Goal: Task Accomplishment & Management: Use online tool/utility

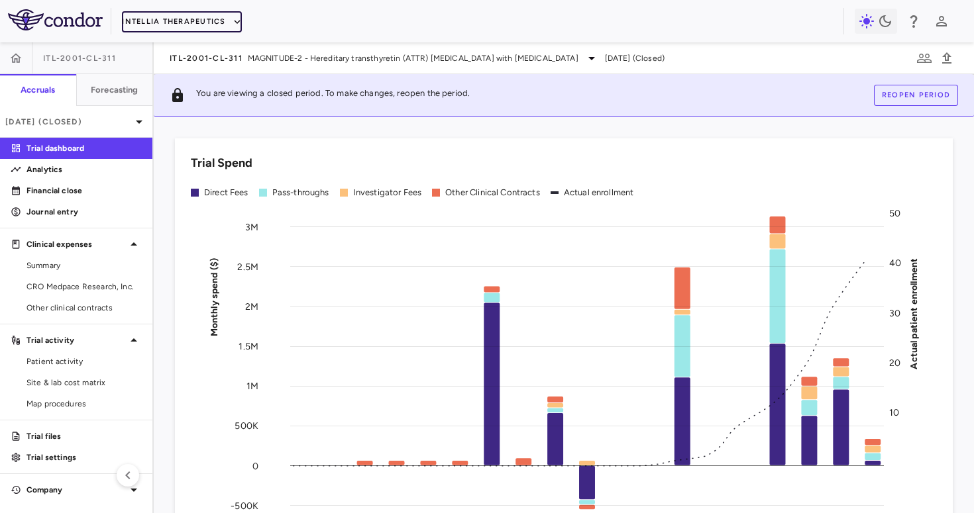
click at [201, 28] on button "Intellia Therapeutics" at bounding box center [181, 21] width 119 height 21
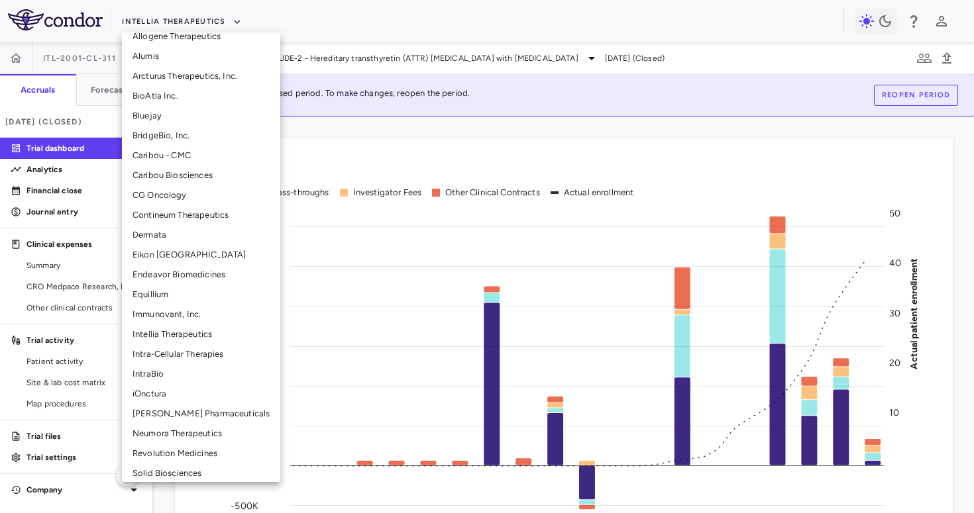
scroll to position [158, 0]
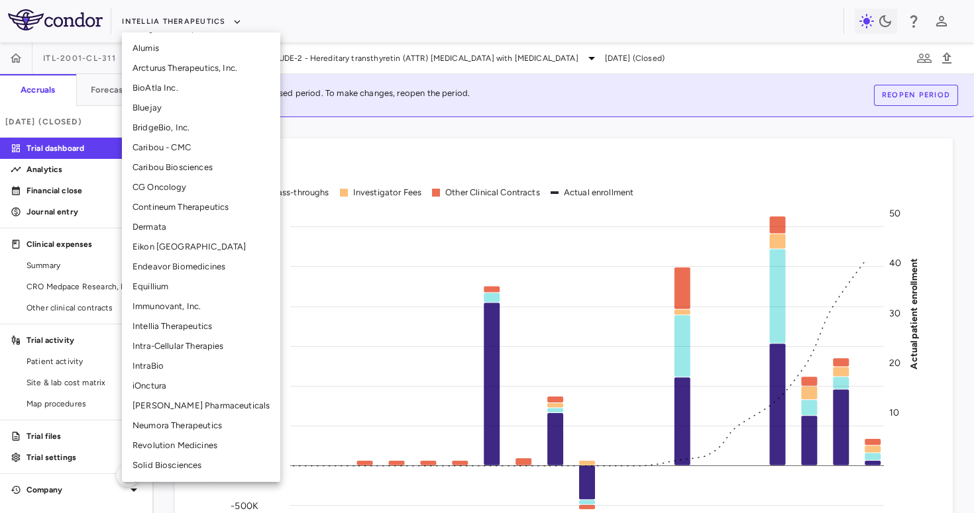
click at [156, 347] on li "Intra-Cellular Therapies" at bounding box center [201, 346] width 158 height 20
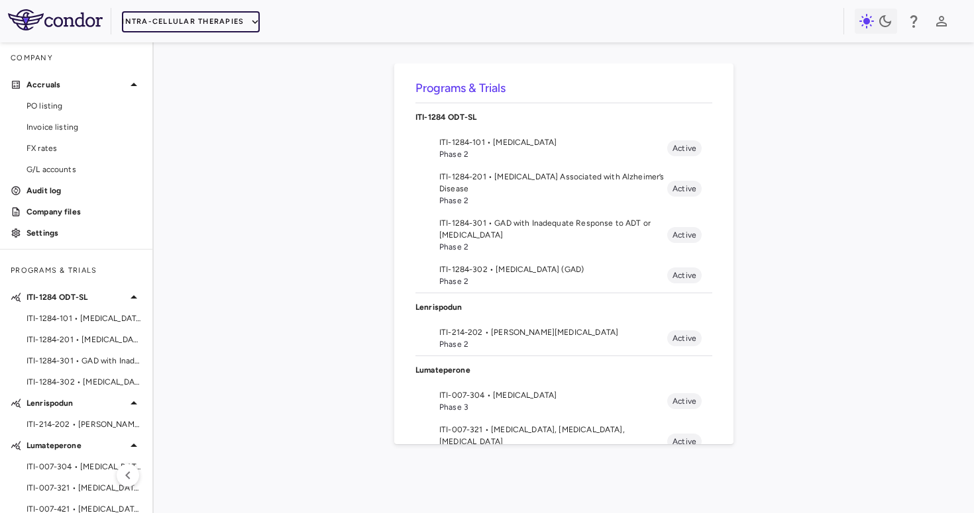
click at [215, 19] on button "Intra-Cellular Therapies" at bounding box center [191, 21] width 138 height 21
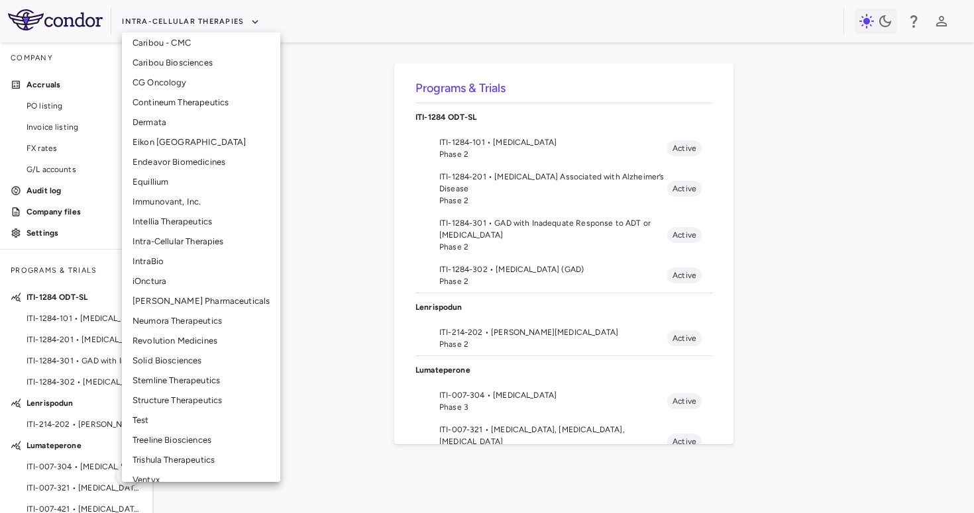
scroll to position [281, 0]
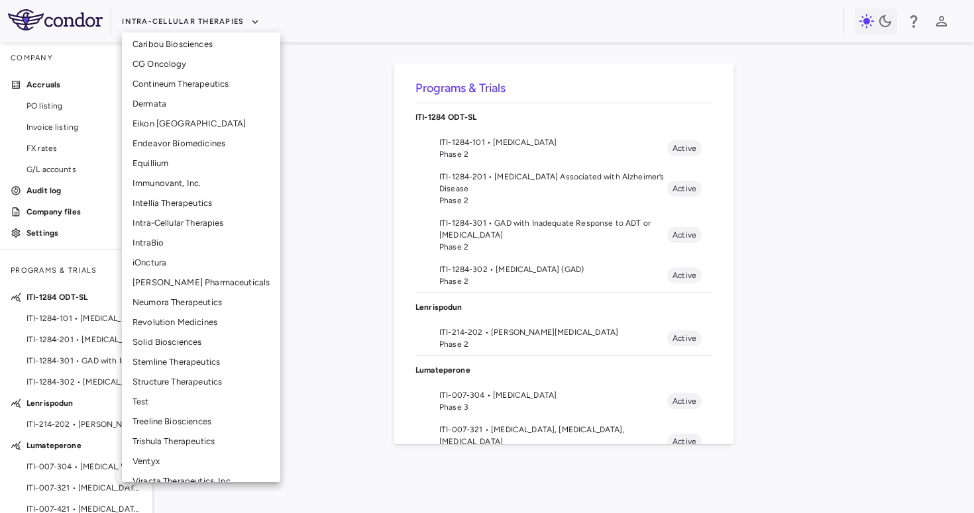
click at [156, 420] on li "Treeline Biosciences" at bounding box center [201, 422] width 158 height 20
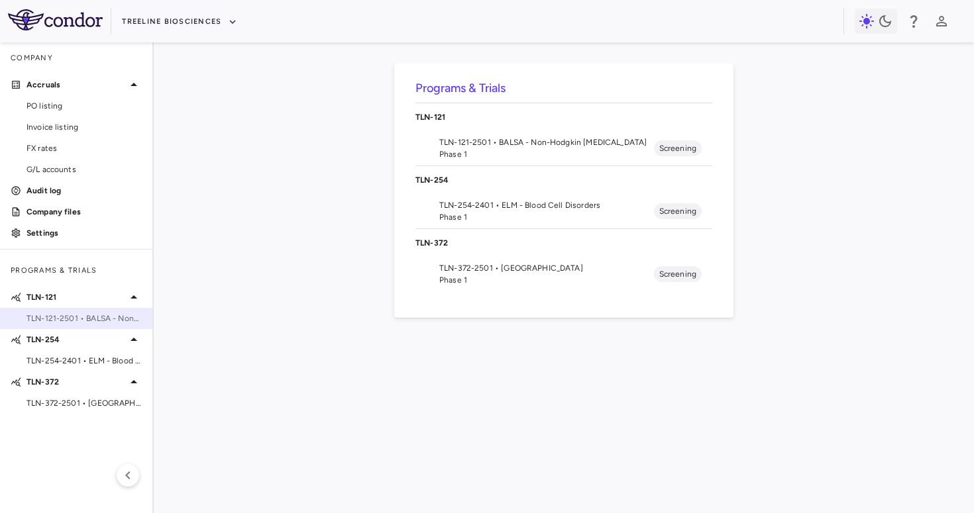
click at [91, 321] on span "TLN-121-2501 • BALSA - Non-Hodgkin Lymphomas" at bounding box center [83, 319] width 115 height 12
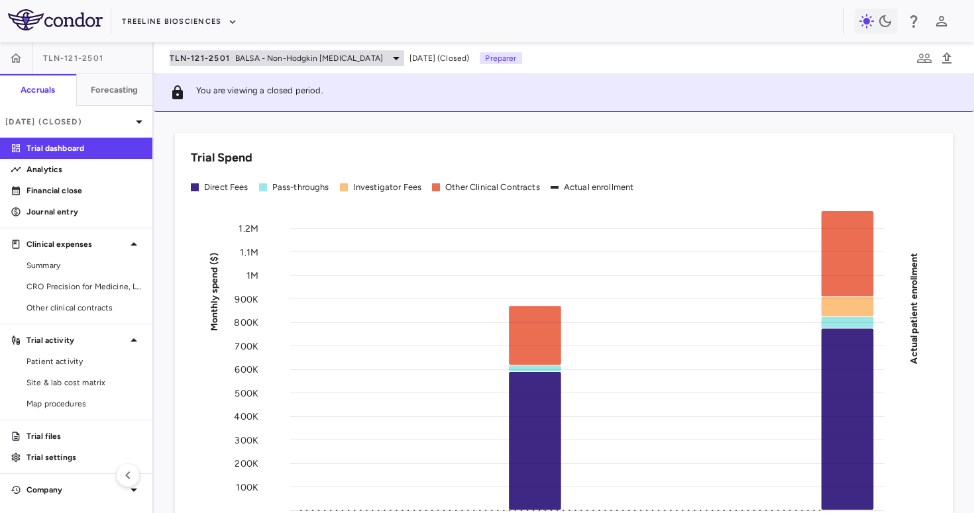
click at [183, 59] on span "TLN-121-2501" at bounding box center [200, 58] width 60 height 11
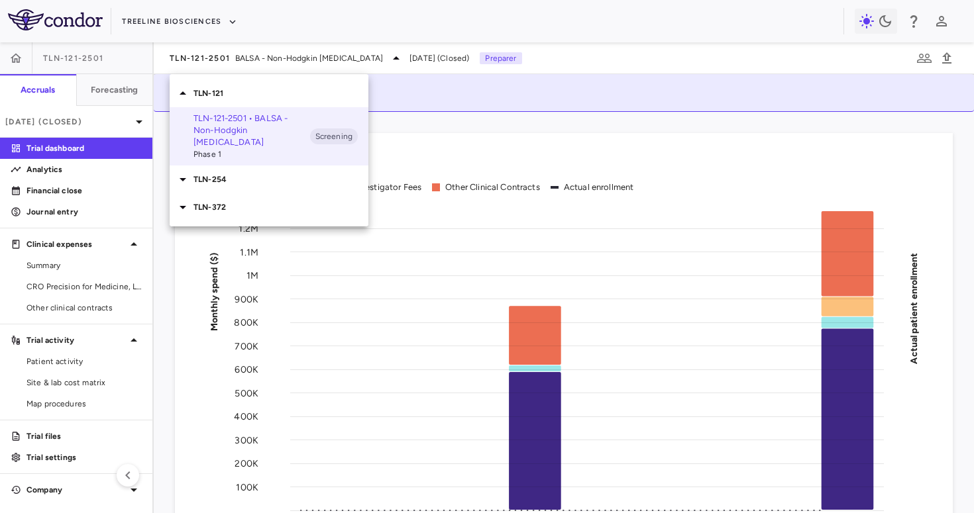
click at [216, 193] on div "TLN-372" at bounding box center [269, 207] width 199 height 28
click at [219, 226] on div "TLN-372-2501 • SPRUCE Phase 1" at bounding box center [251, 244] width 117 height 36
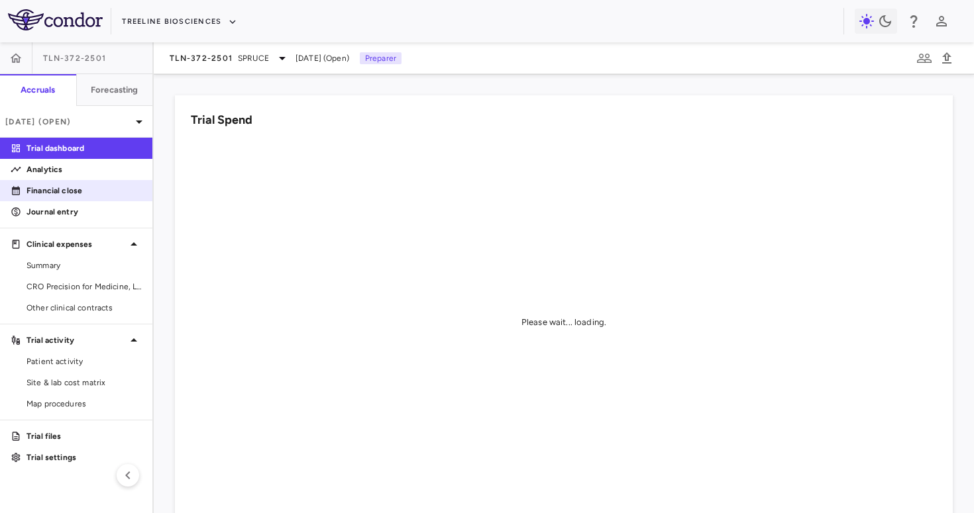
click at [91, 185] on p "Financial close" at bounding box center [83, 191] width 115 height 12
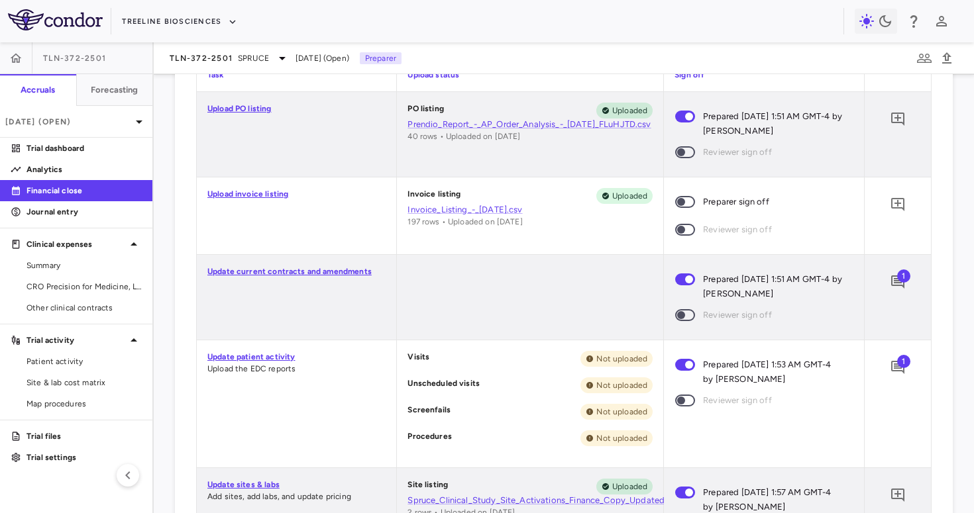
scroll to position [573, 0]
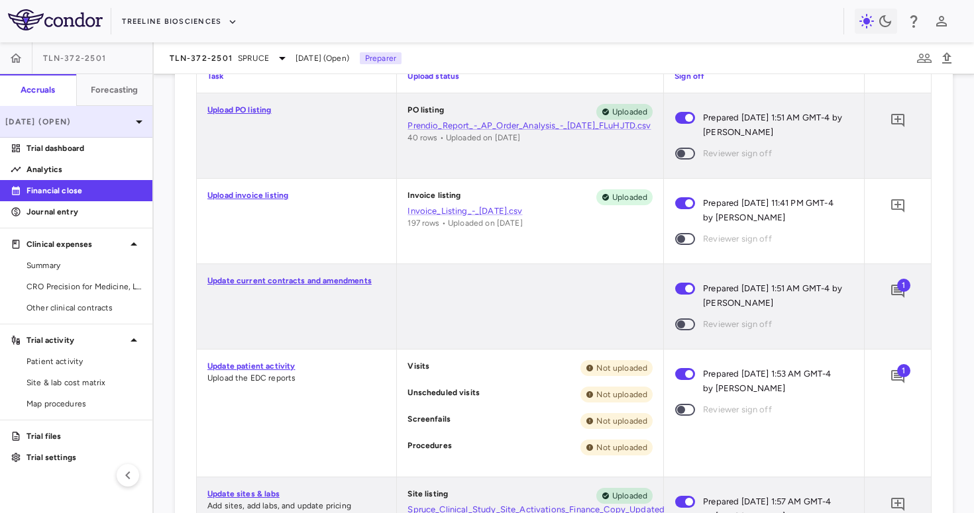
click at [113, 119] on p "[DATE] (Open)" at bounding box center [68, 122] width 126 height 12
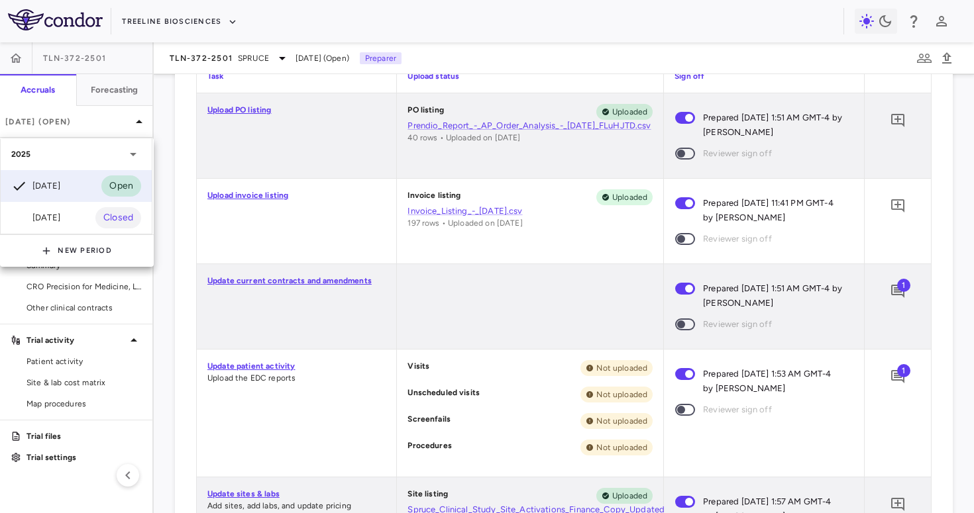
click at [107, 125] on div at bounding box center [487, 256] width 974 height 513
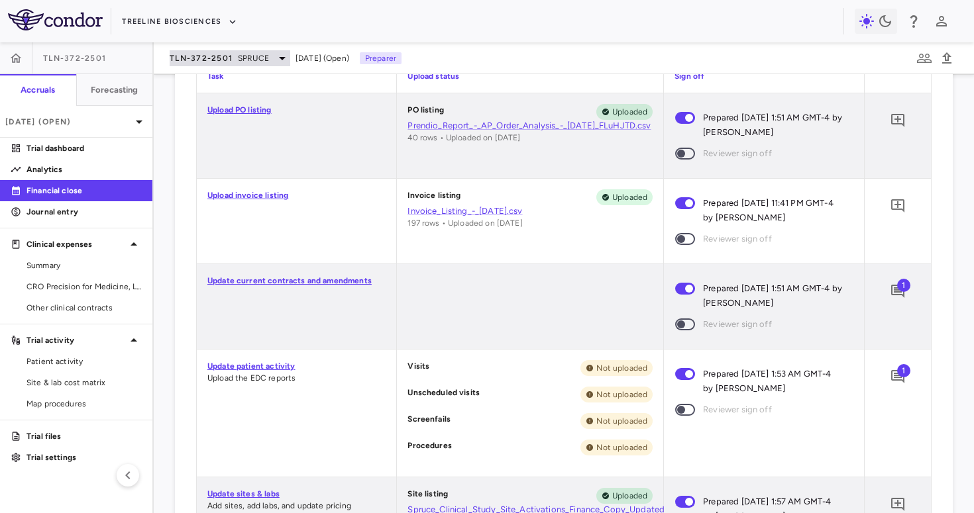
click at [223, 62] on span "TLN-372-2501" at bounding box center [201, 58] width 63 height 11
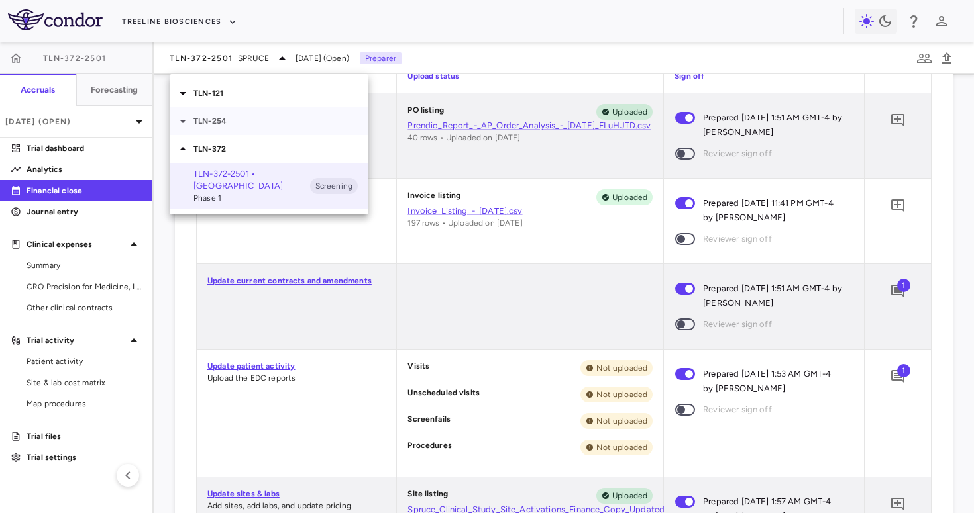
click at [226, 126] on p "TLN-254" at bounding box center [280, 121] width 175 height 12
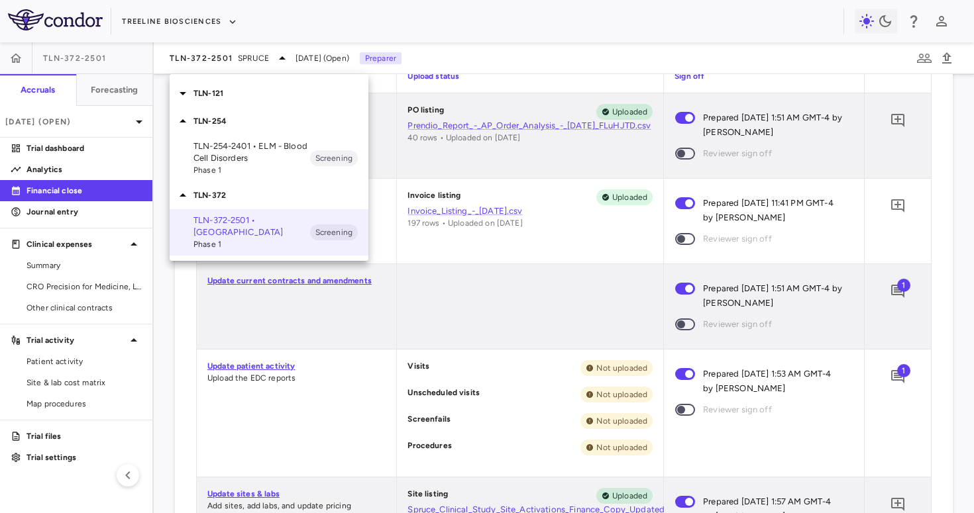
click at [256, 143] on p "TLN-254-2401 • ELM - Blood Cell Disorders" at bounding box center [251, 152] width 117 height 24
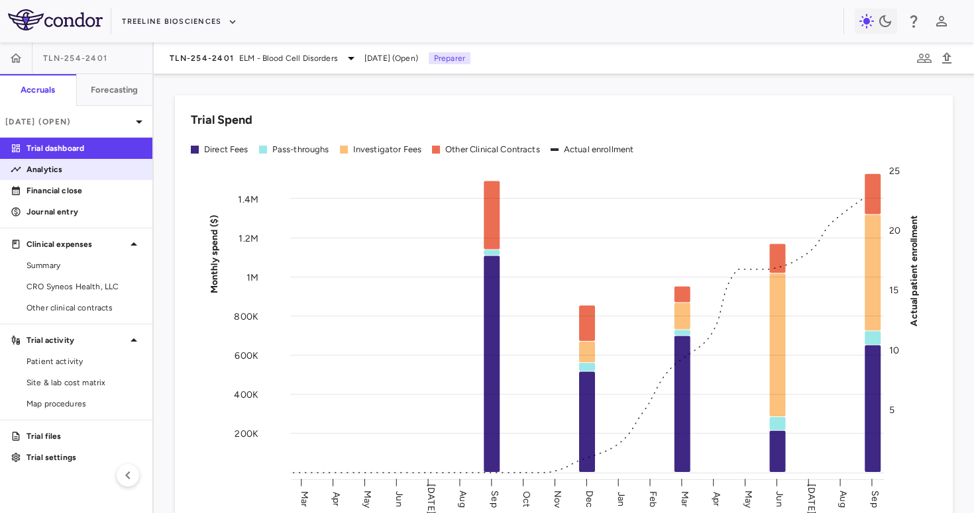
click at [119, 177] on link "Analytics" at bounding box center [76, 170] width 152 height 20
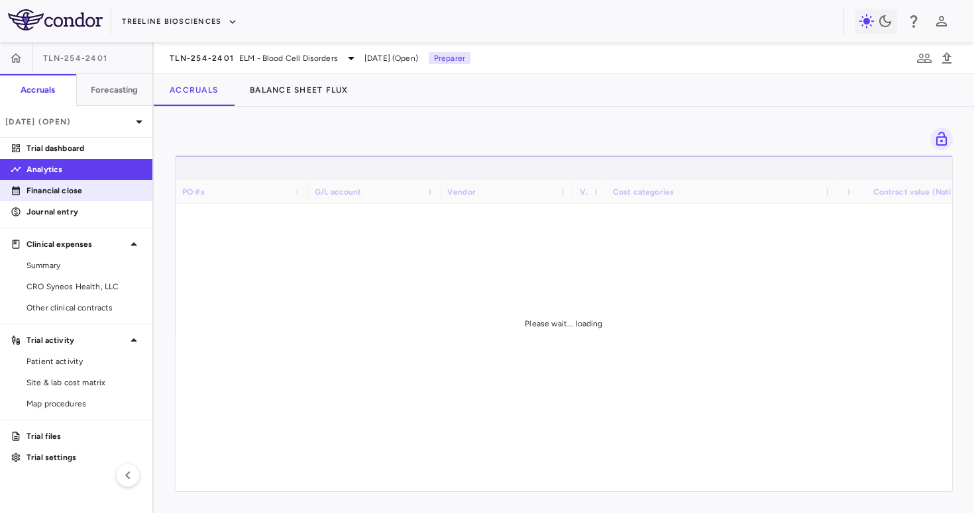
click at [107, 194] on p "Financial close" at bounding box center [83, 191] width 115 height 12
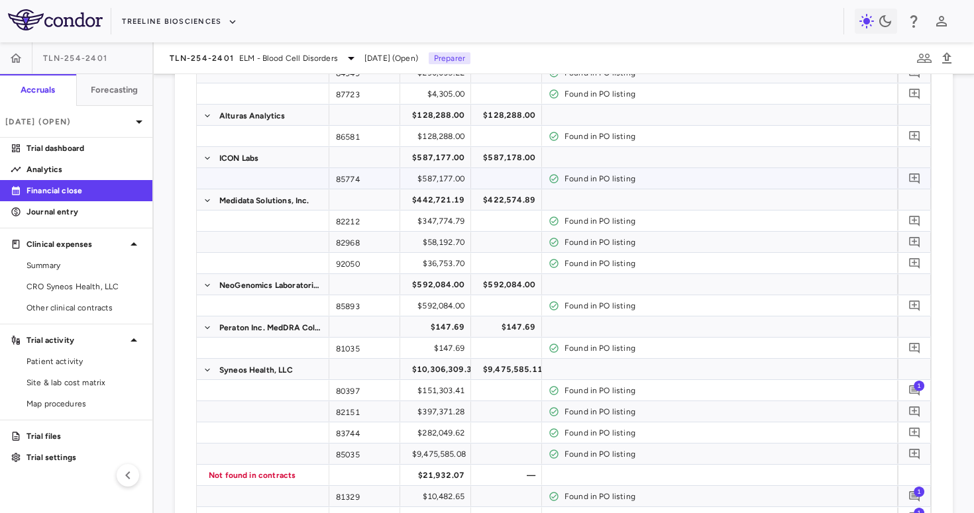
scroll to position [170, 0]
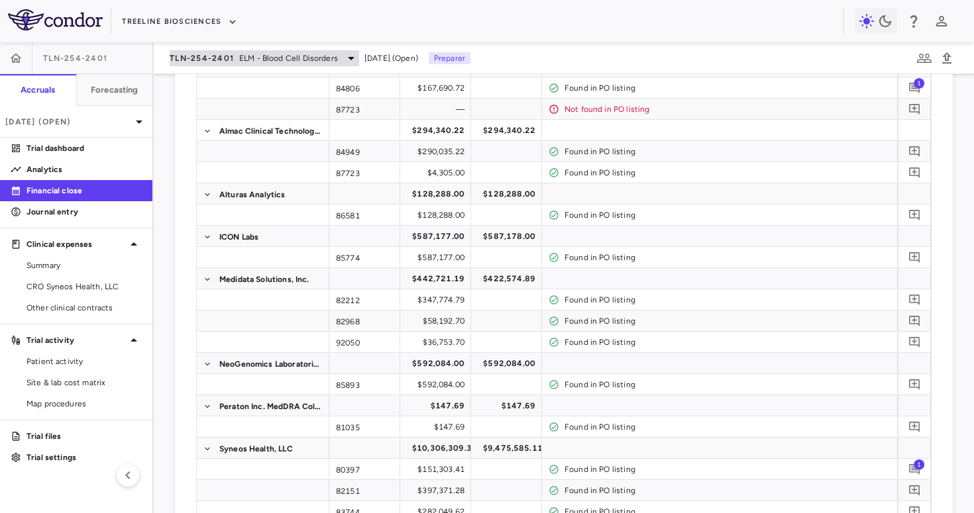
click at [264, 59] on span "ELM - Blood Cell Disorders" at bounding box center [288, 58] width 99 height 12
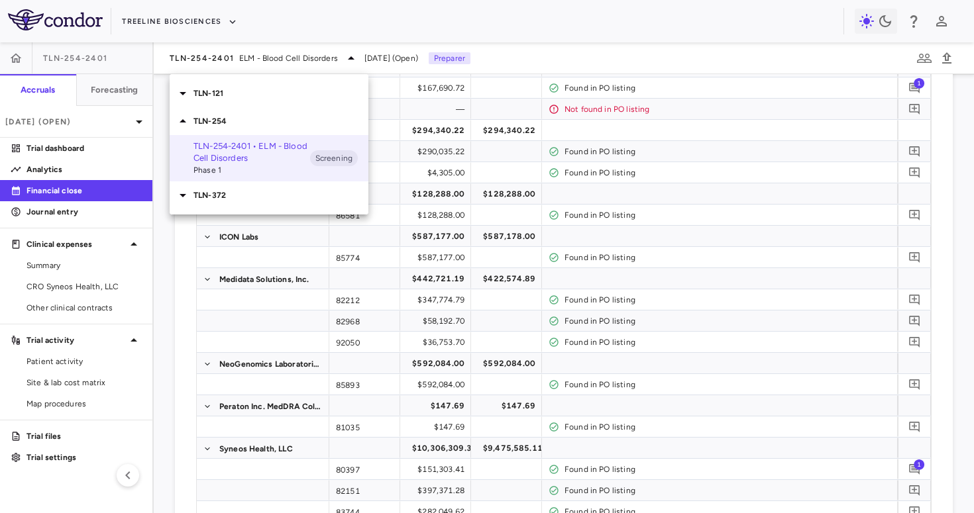
click at [242, 92] on p "TLN-121" at bounding box center [280, 93] width 175 height 12
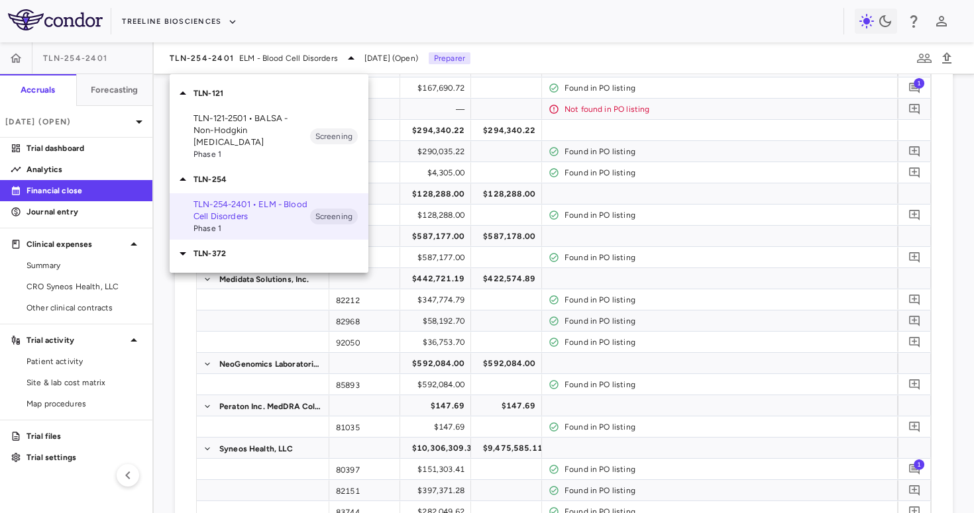
click at [241, 125] on p "TLN-121-2501 • BALSA - Non-Hodgkin Lymphomas" at bounding box center [251, 131] width 117 height 36
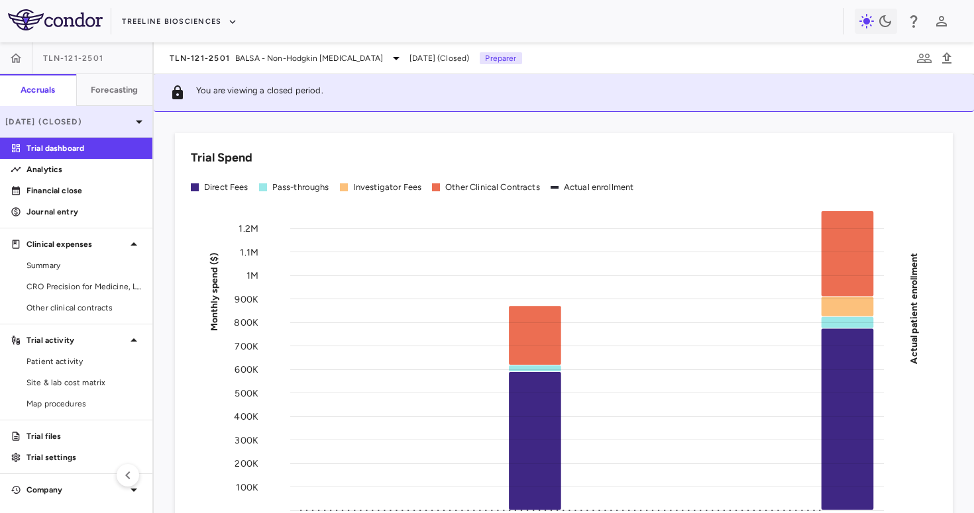
click at [99, 121] on p "[DATE] (Closed)" at bounding box center [68, 122] width 126 height 12
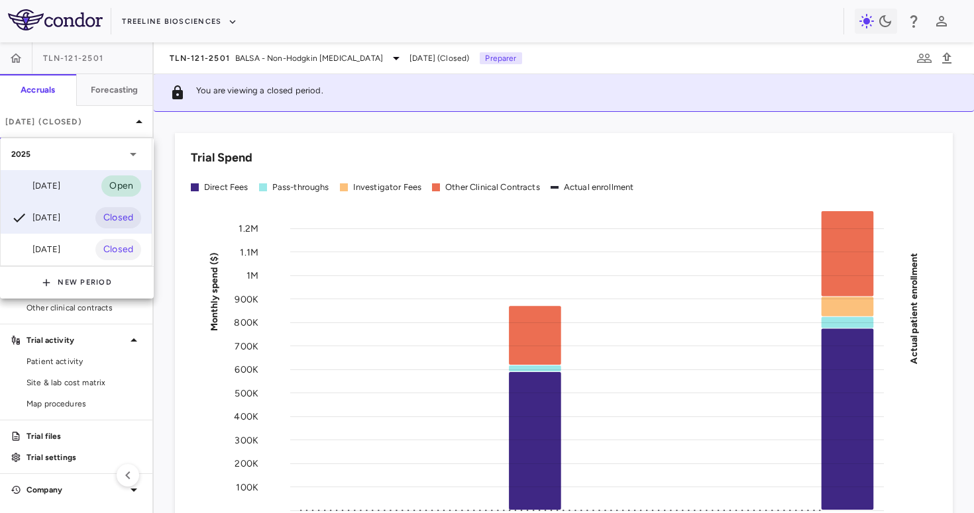
click at [60, 181] on div "[DATE]" at bounding box center [35, 186] width 49 height 16
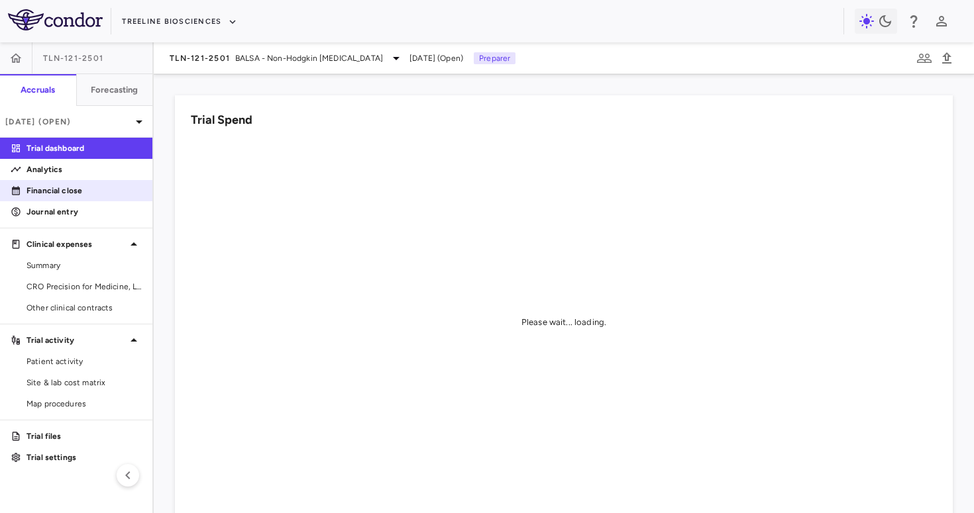
click at [81, 185] on p "Financial close" at bounding box center [83, 191] width 115 height 12
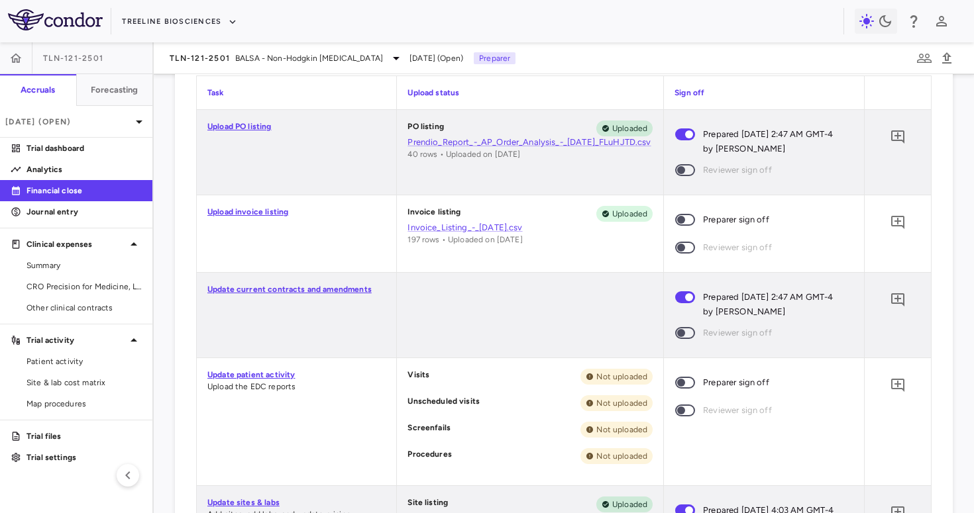
scroll to position [695, 0]
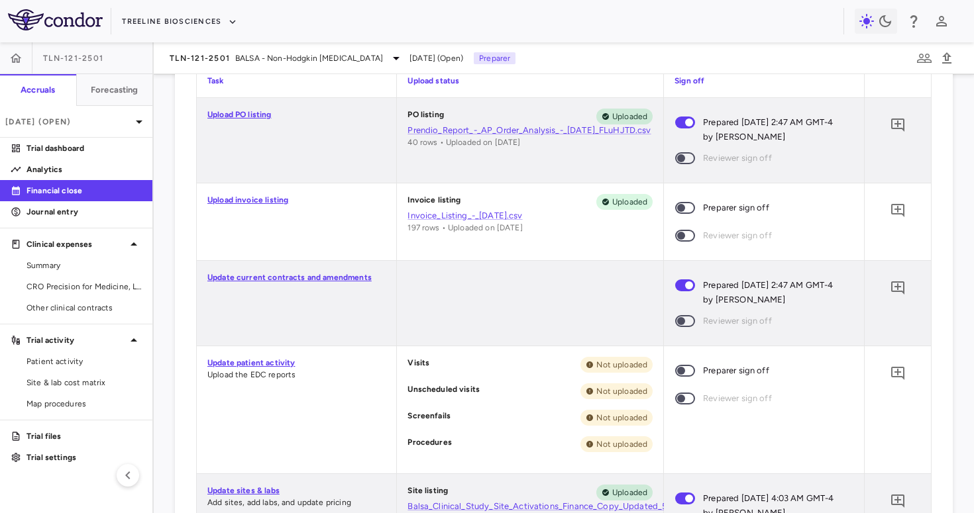
click at [688, 213] on span at bounding box center [685, 208] width 20 height 12
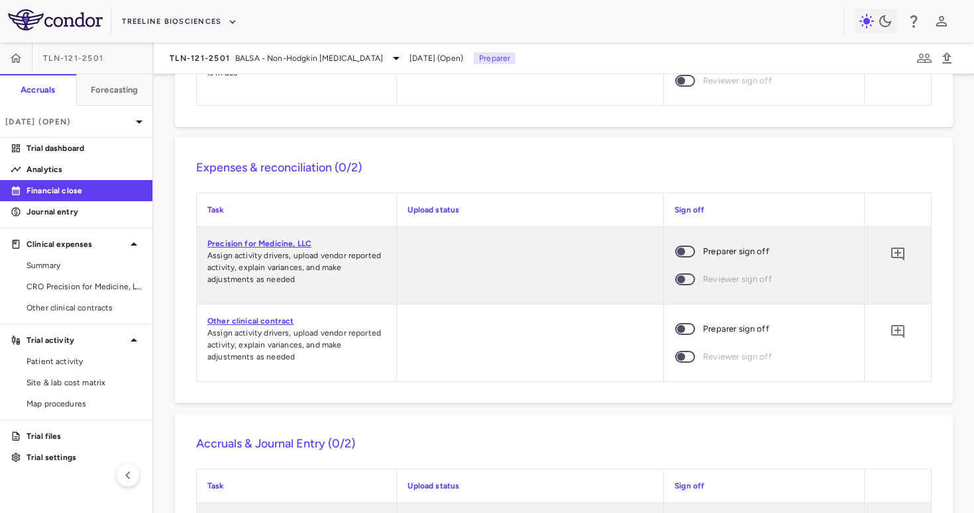
scroll to position [1257, 0]
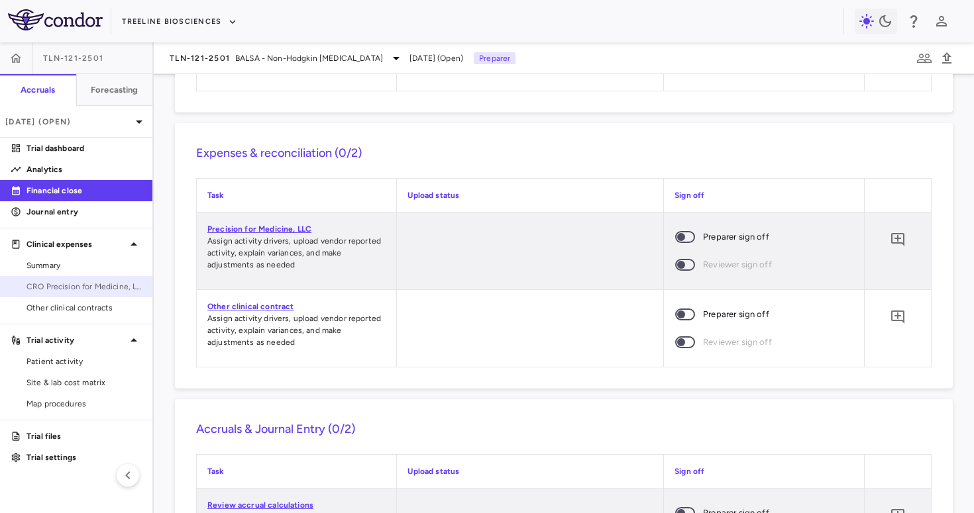
click at [80, 287] on span "CRO Precision for Medicine, LLC" at bounding box center [83, 287] width 115 height 12
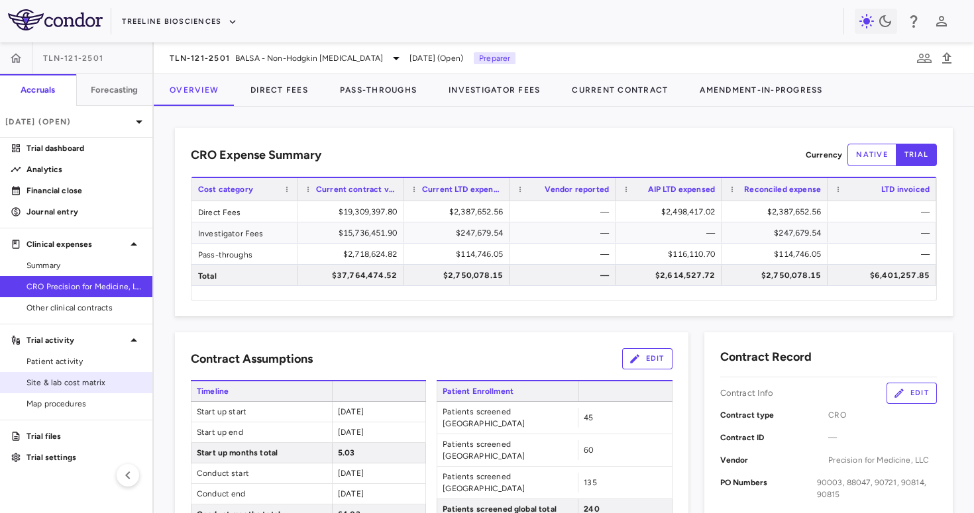
click at [79, 384] on span "Site & lab cost matrix" at bounding box center [83, 383] width 115 height 12
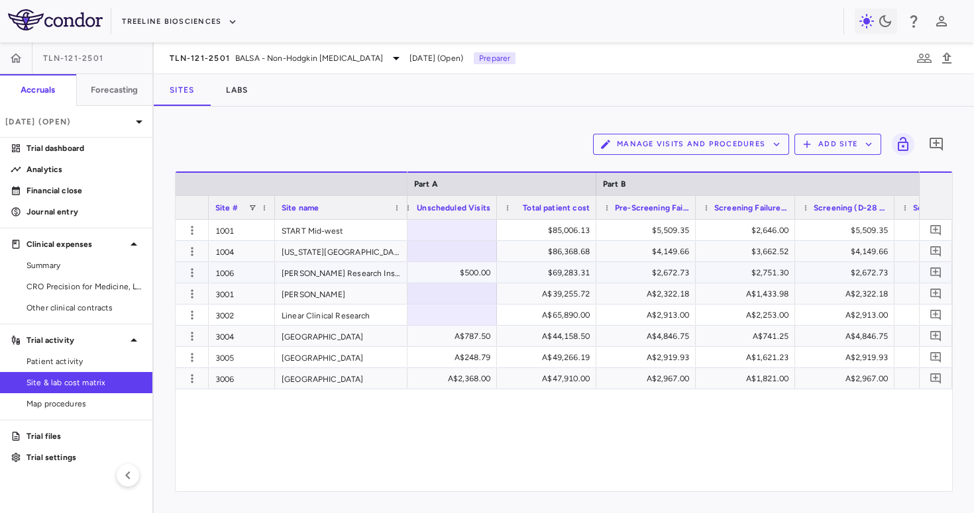
scroll to position [0, 4278]
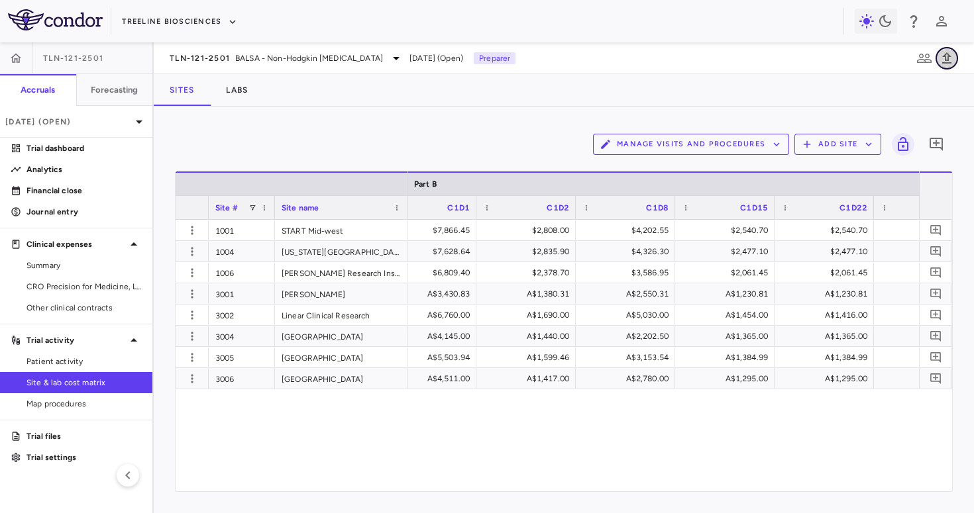
click at [945, 56] on icon "button" at bounding box center [946, 57] width 9 height 11
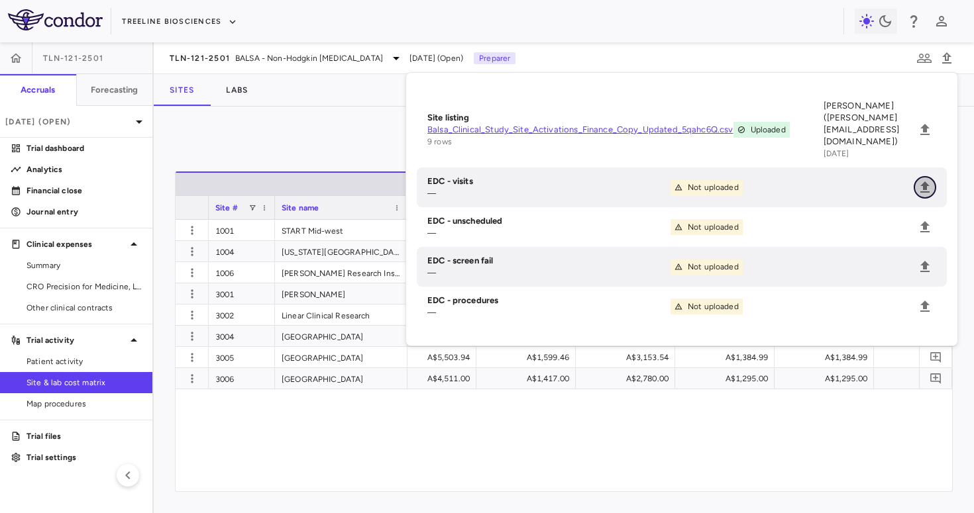
click at [924, 181] on icon "Upload" at bounding box center [924, 186] width 9 height 11
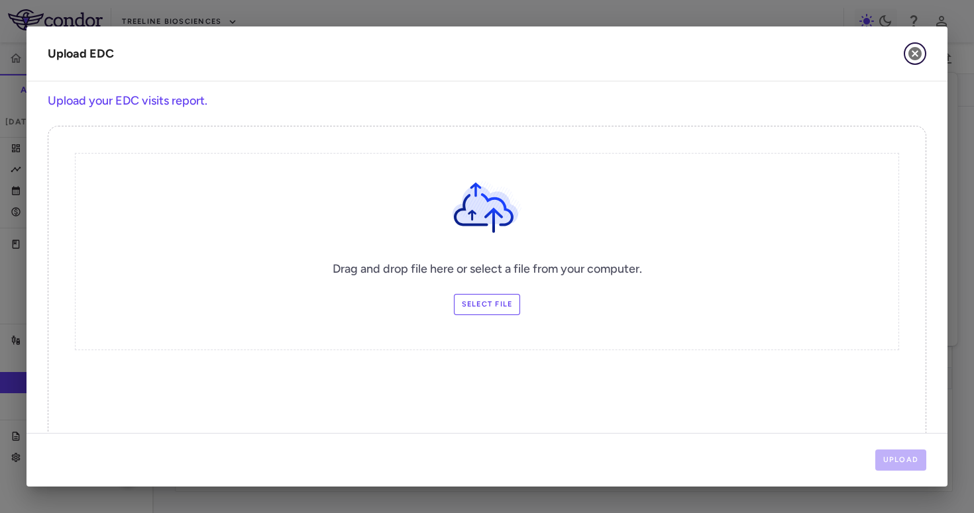
click at [916, 50] on icon "button" at bounding box center [914, 53] width 13 height 13
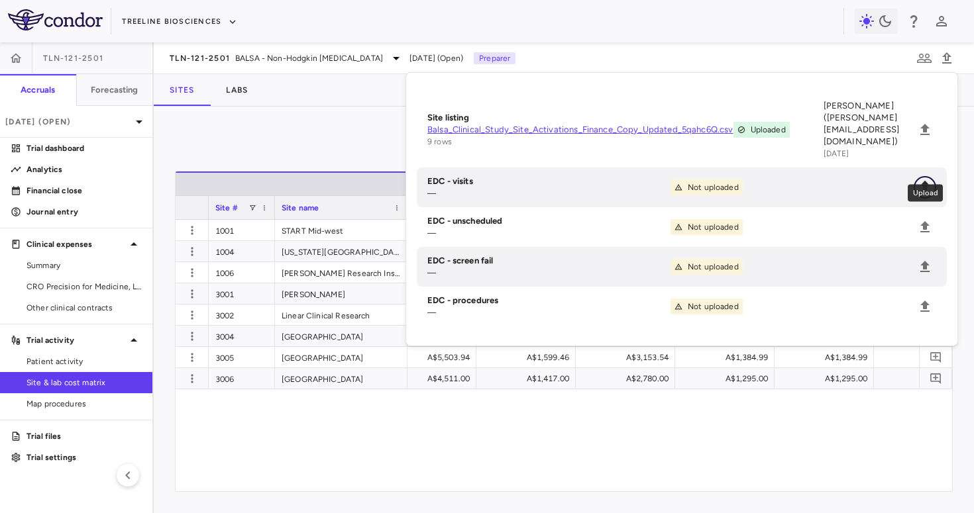
click at [918, 179] on icon "Upload" at bounding box center [925, 187] width 16 height 16
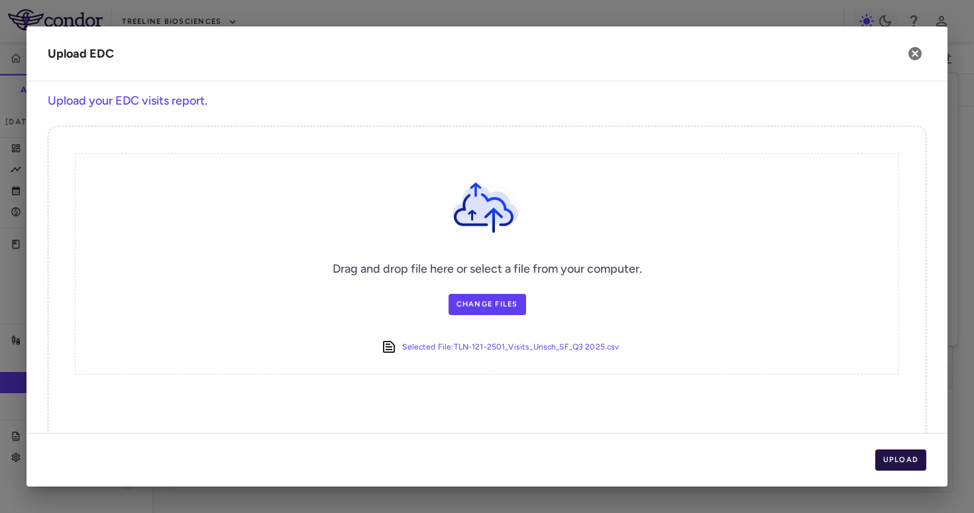
click at [896, 461] on button "Upload" at bounding box center [901, 460] width 52 height 21
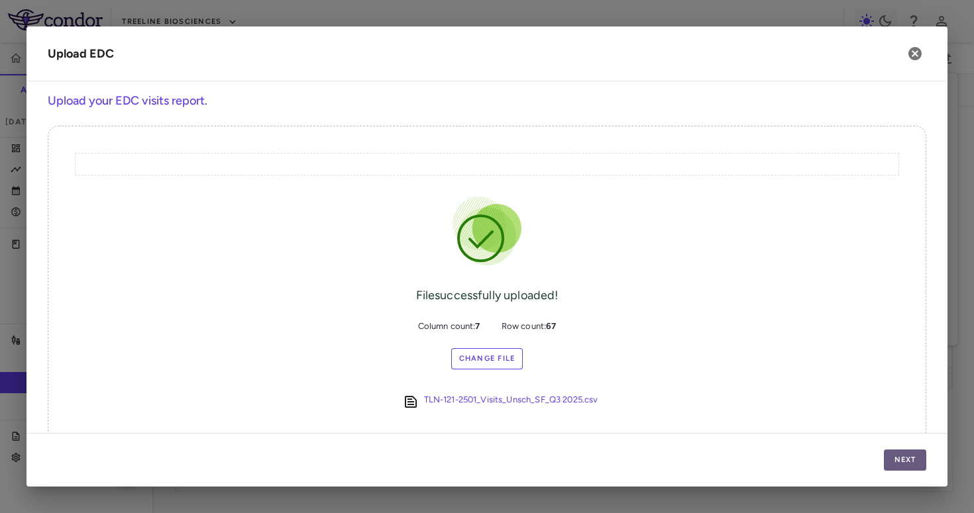
click at [895, 460] on button "Next" at bounding box center [904, 460] width 42 height 21
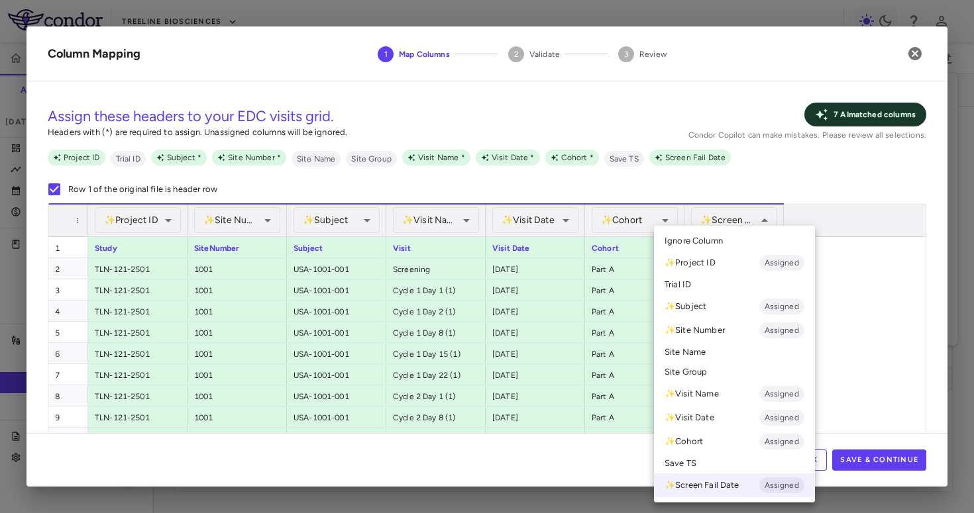
click at [747, 240] on li "Ignore Column" at bounding box center [734, 241] width 161 height 20
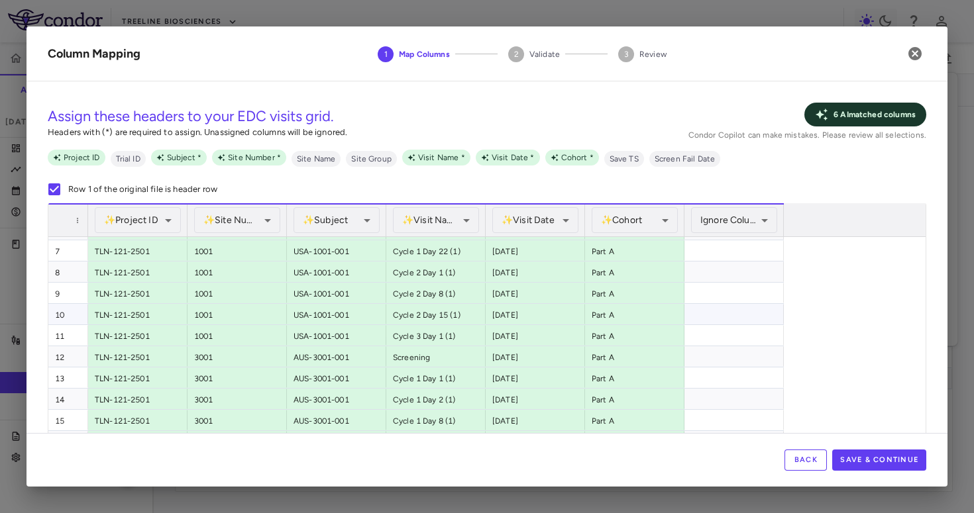
scroll to position [0, 0]
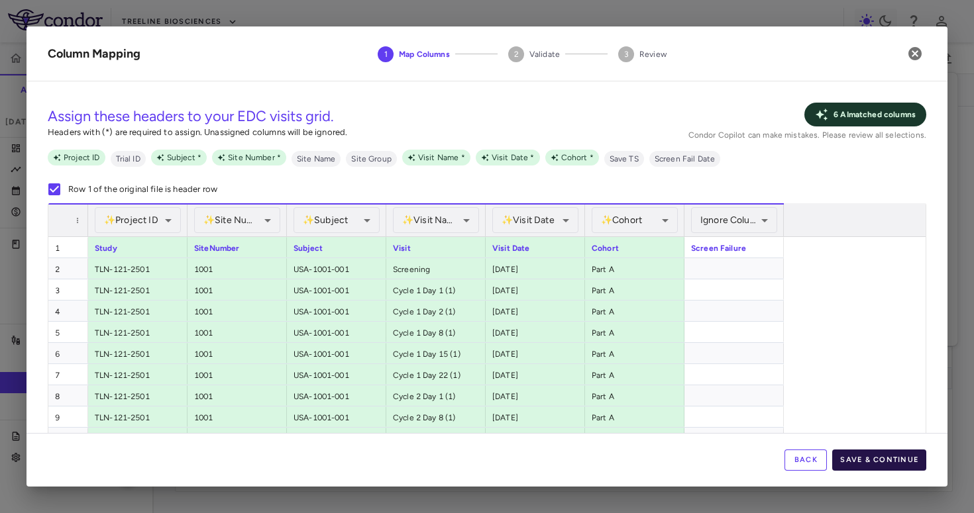
click at [867, 458] on button "Save & Continue" at bounding box center [879, 460] width 94 height 21
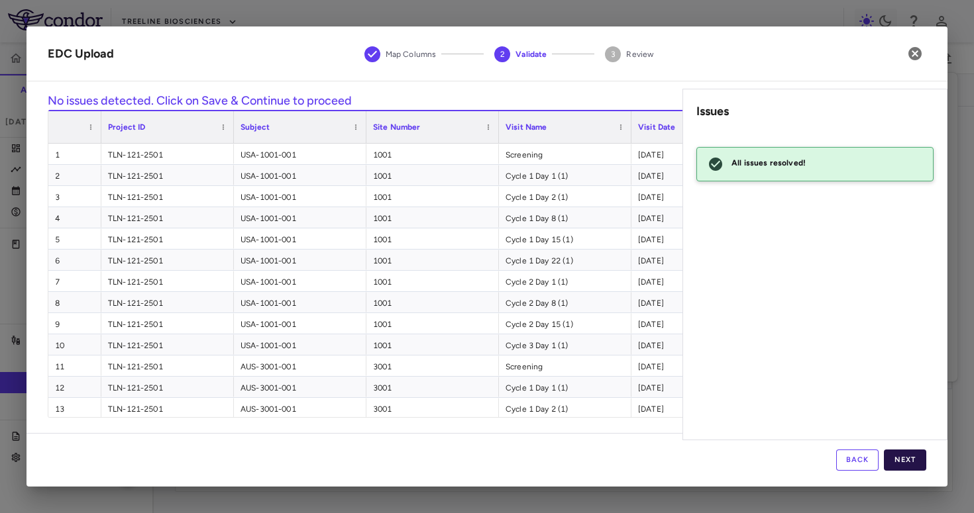
click at [909, 456] on button "Next" at bounding box center [904, 460] width 42 height 21
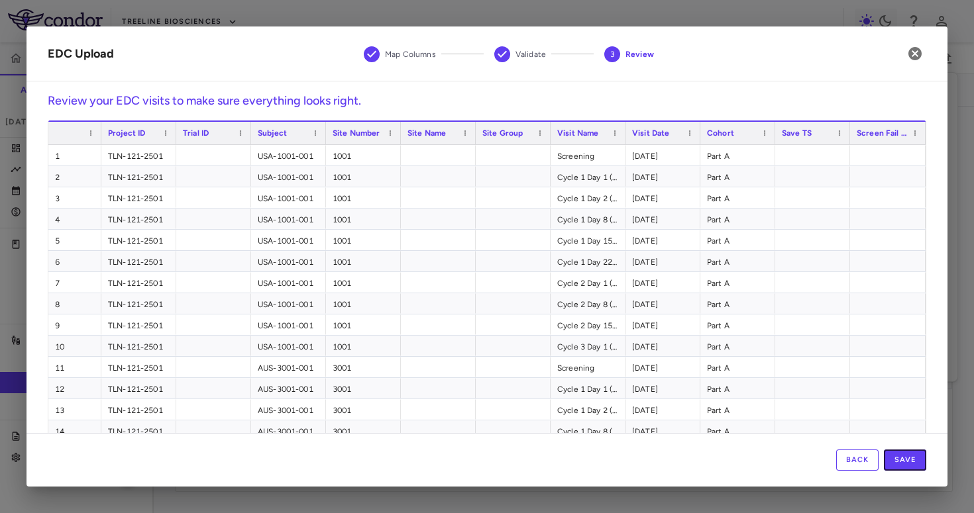
click at [909, 456] on button "Save" at bounding box center [904, 460] width 42 height 21
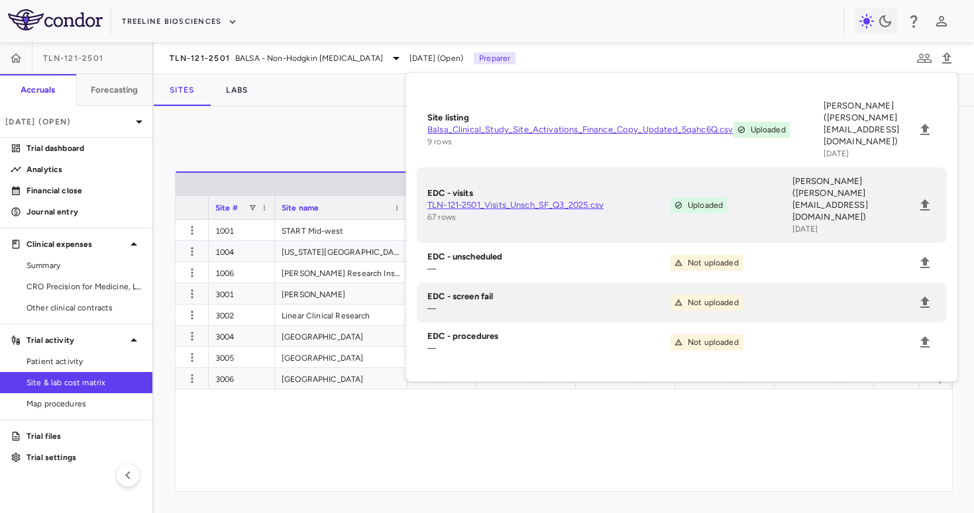
click at [479, 438] on div "$5,509.35 $2,646.00 $7,866.45 $2,808.00 $4,202.55 $2,540.70 $2,540.70 $3,260.25…" at bounding box center [662, 356] width 511 height 272
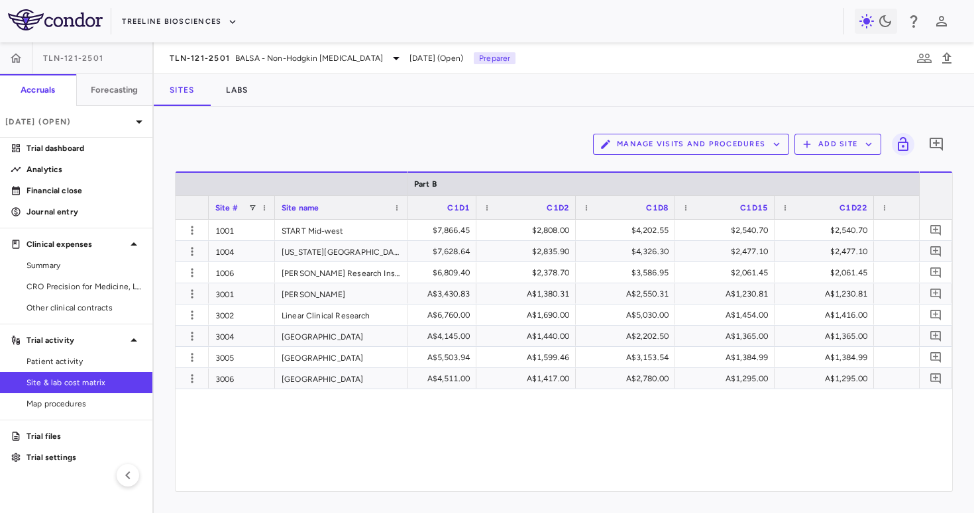
click at [668, 141] on button "Manage Visits and Procedures" at bounding box center [691, 144] width 196 height 21
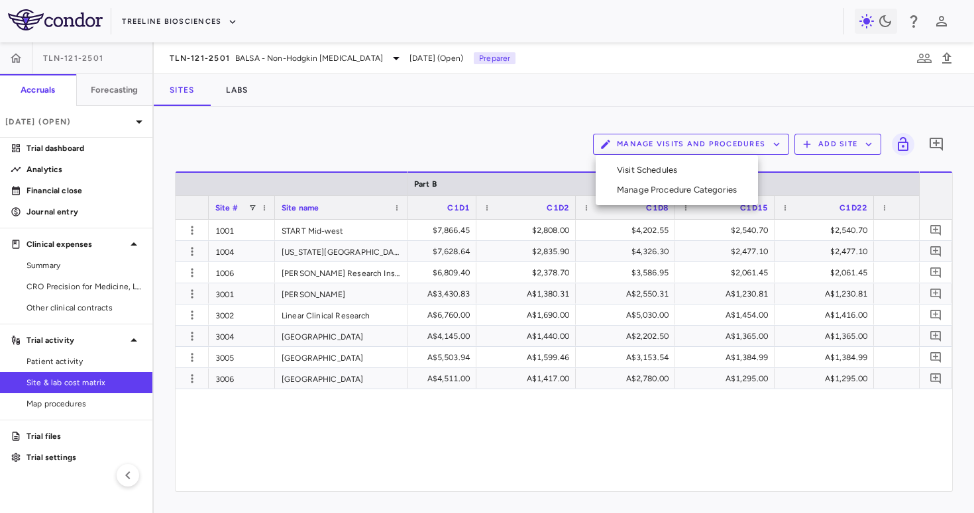
click at [650, 170] on li "Visit Schedules" at bounding box center [676, 170] width 141 height 20
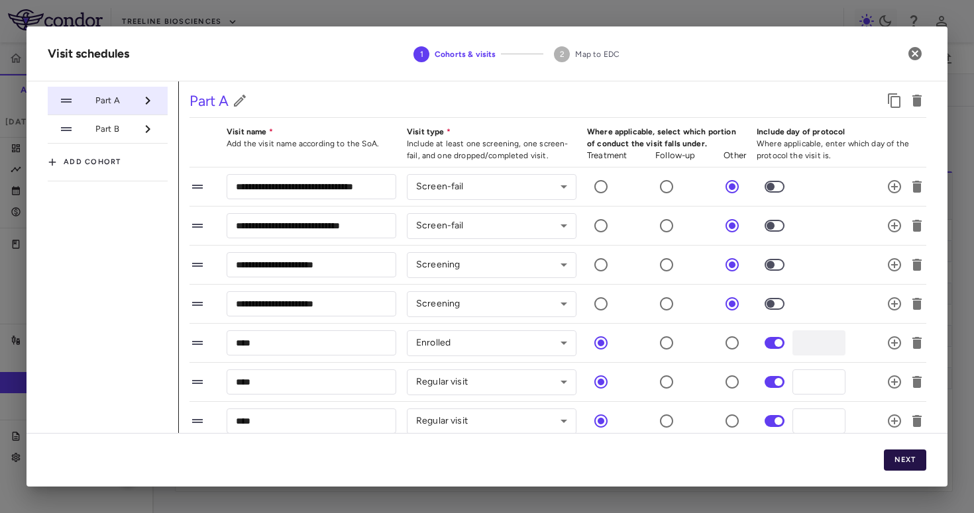
click at [899, 460] on button "Next" at bounding box center [904, 460] width 42 height 21
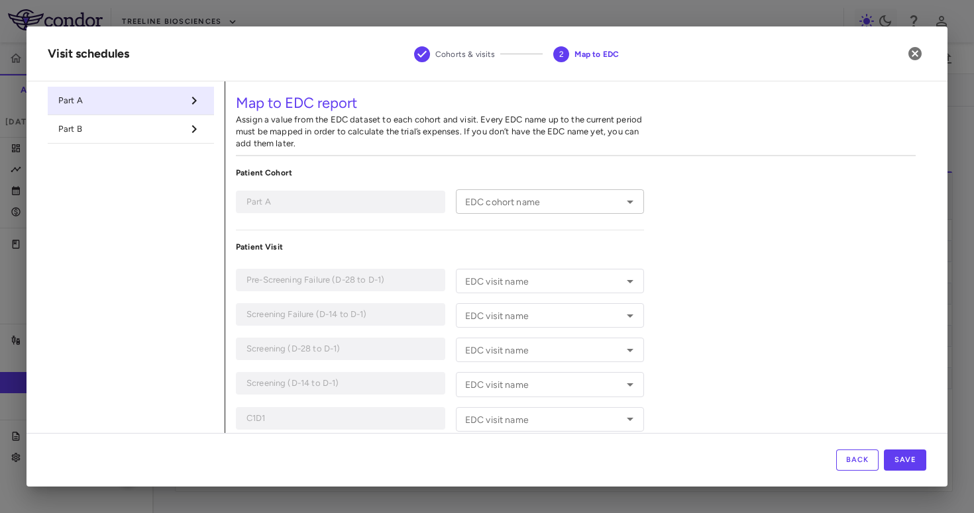
type input "******"
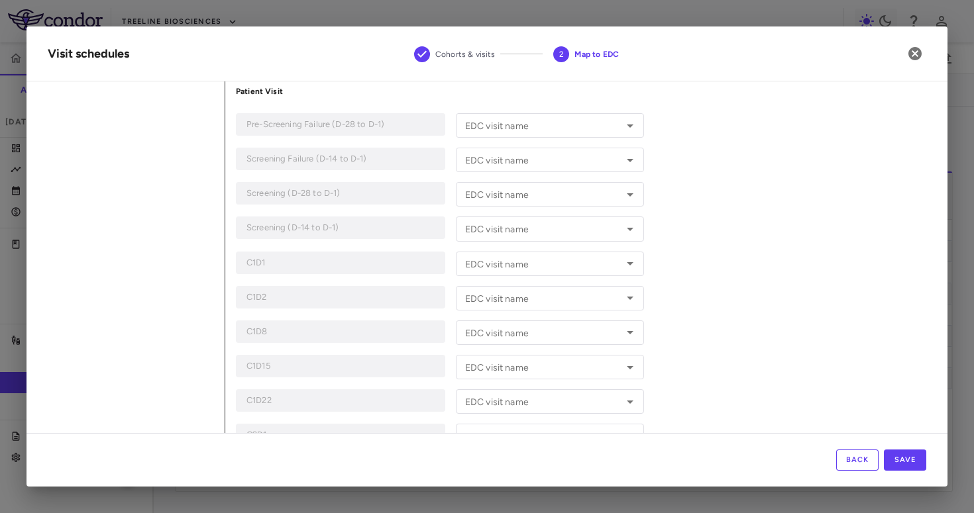
scroll to position [156, 0]
click at [527, 201] on input "EDC visit name" at bounding box center [539, 193] width 158 height 17
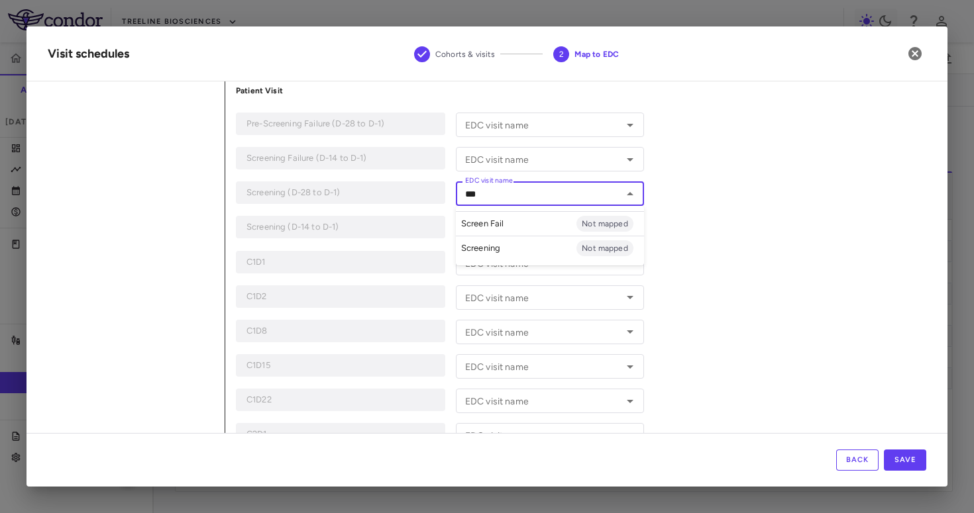
click at [514, 250] on li "Screening Not mapped" at bounding box center [550, 248] width 188 height 25
type input "*********"
click at [527, 123] on input "EDC visit name" at bounding box center [539, 125] width 158 height 17
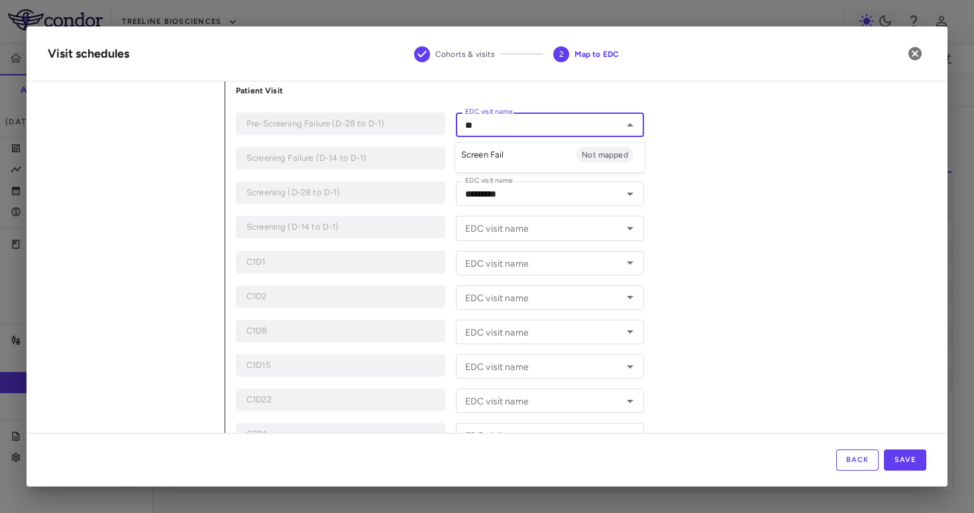
click at [519, 153] on li "Screen Fail Not mapped" at bounding box center [550, 154] width 188 height 25
type input "**********"
click at [518, 262] on input "EDC visit name" at bounding box center [539, 263] width 158 height 17
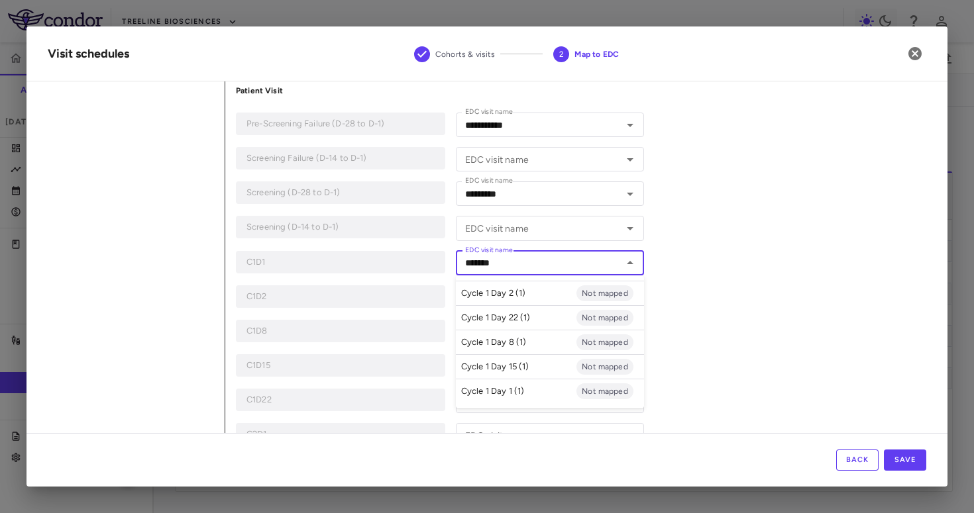
click at [525, 386] on li "Cycle 1 Day 1 (1) Not mapped" at bounding box center [550, 391] width 188 height 25
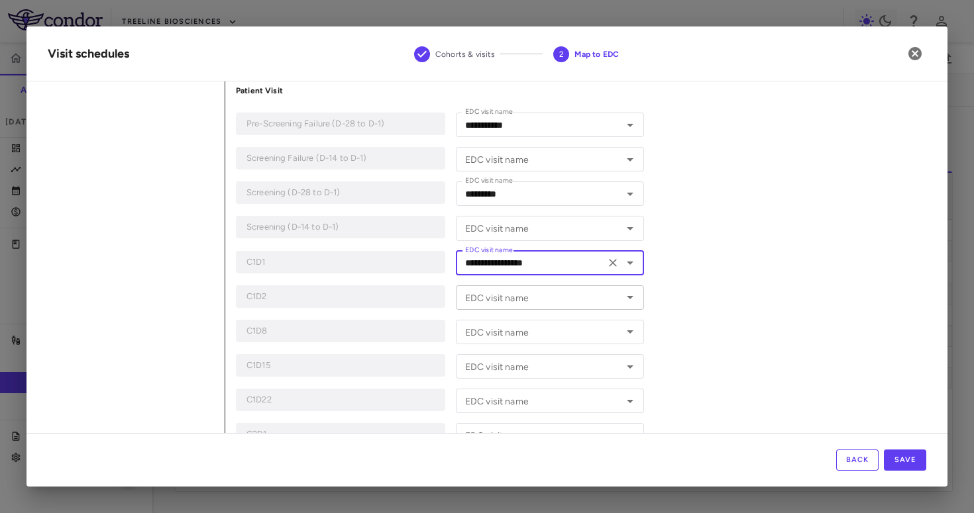
type input "**********"
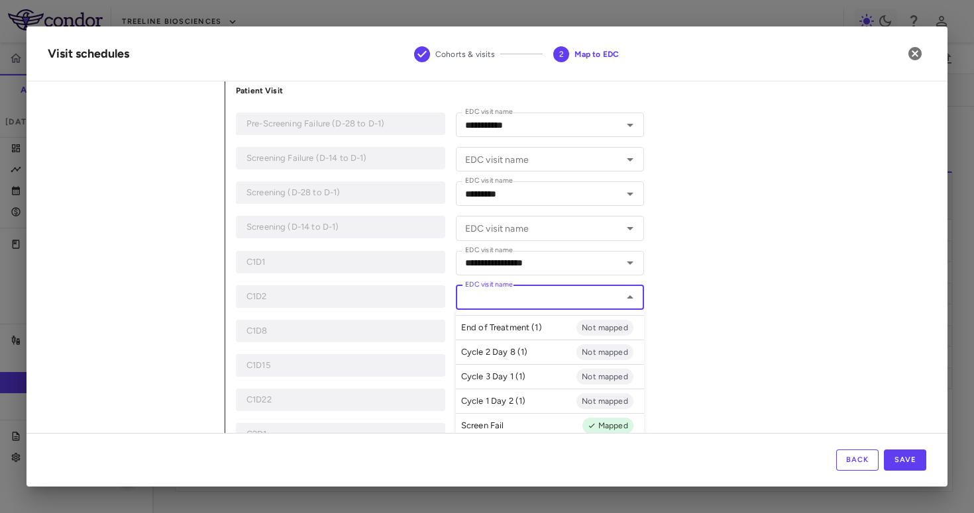
click at [523, 299] on input "EDC visit name" at bounding box center [539, 297] width 158 height 17
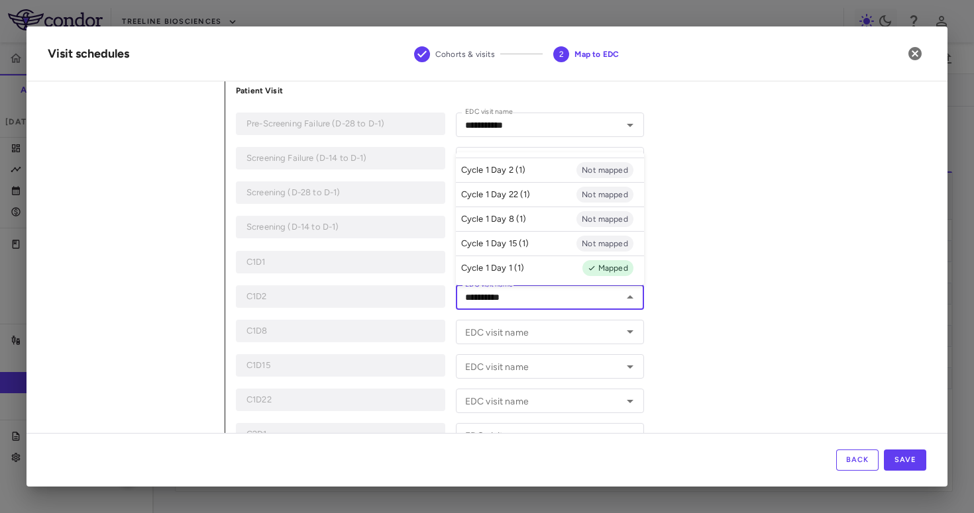
click at [545, 172] on li "Cycle 1 Day 2 (1) Not mapped" at bounding box center [550, 170] width 188 height 25
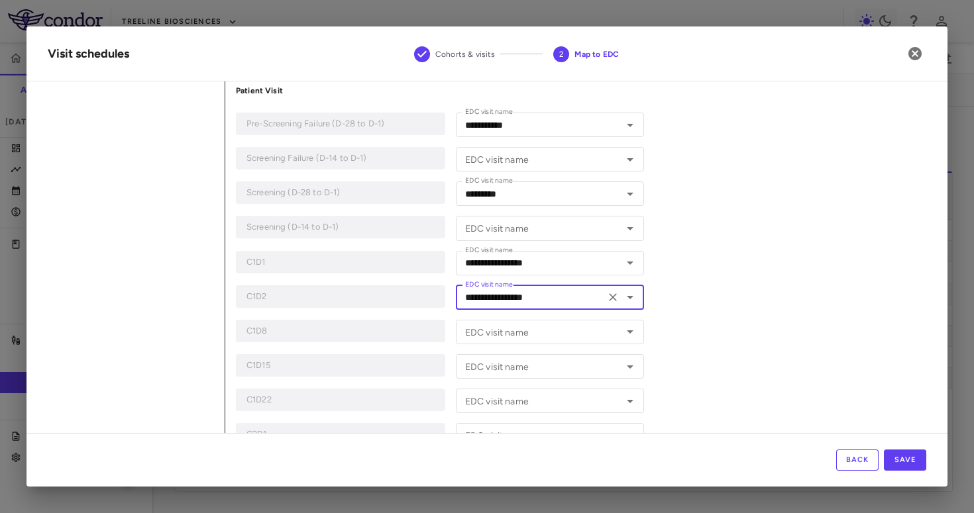
type input "**********"
click at [502, 336] on input "EDC visit name" at bounding box center [539, 332] width 158 height 17
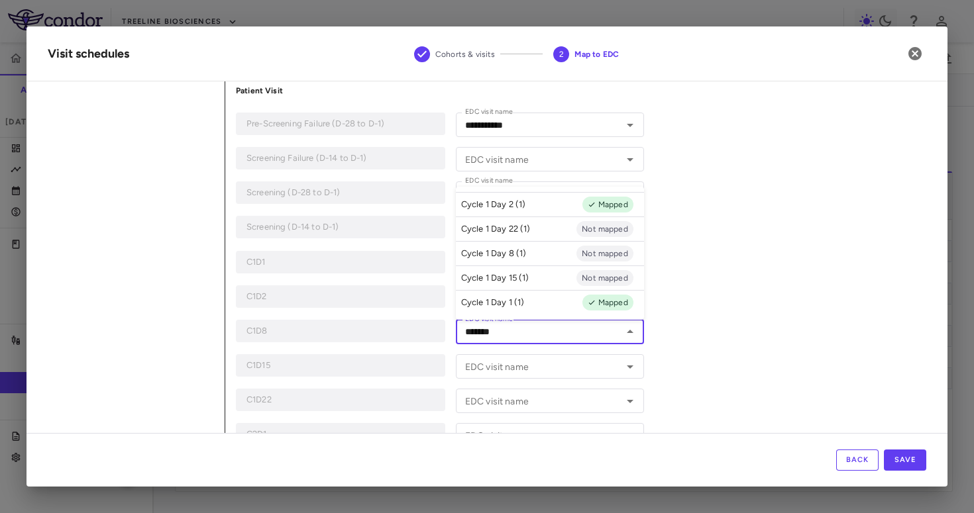
click at [521, 254] on p "Cycle 1 Day 8 (1)" at bounding box center [494, 254] width 66 height 12
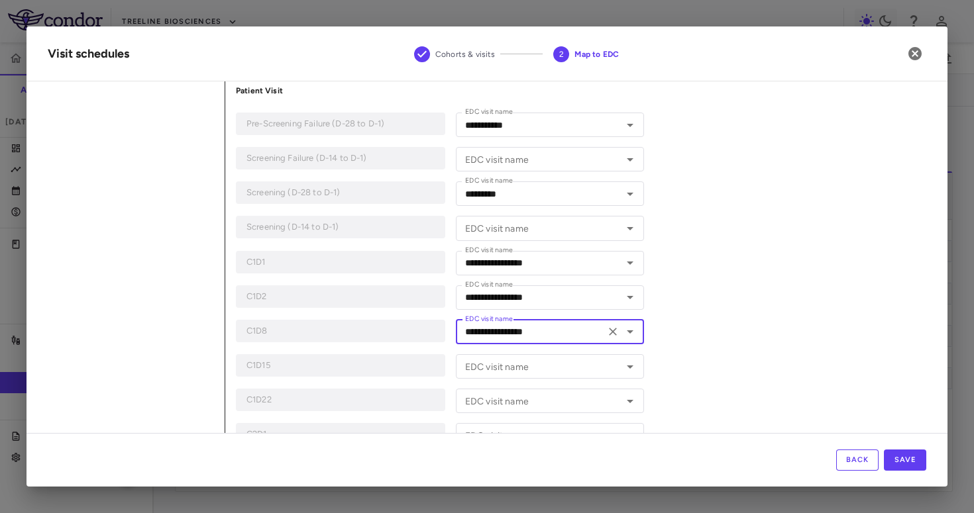
type input "**********"
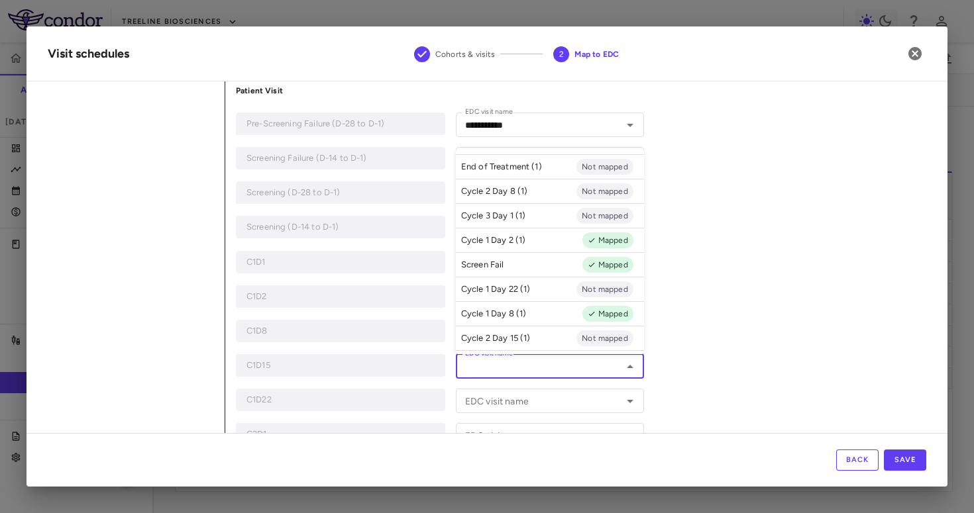
click at [517, 370] on input "EDC visit name" at bounding box center [539, 366] width 158 height 17
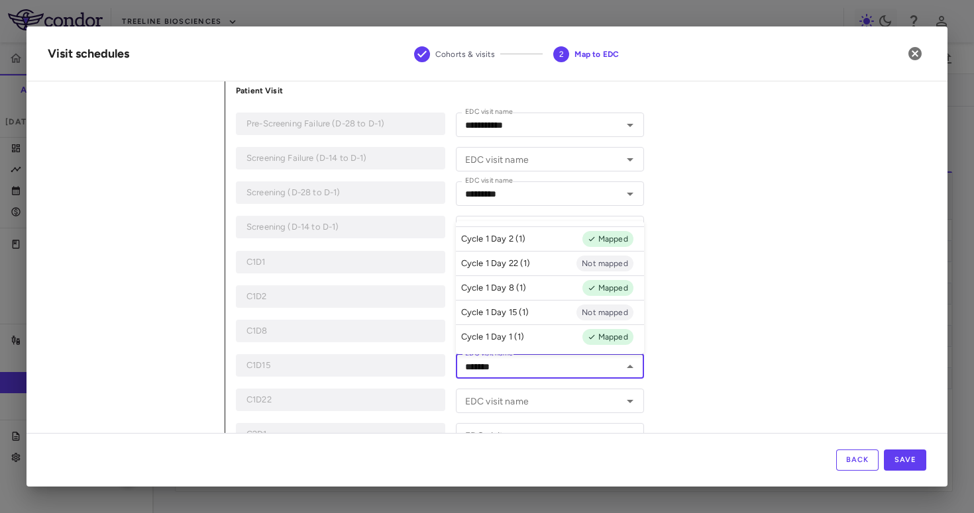
click at [526, 309] on p "Cycle 1 Day 15 (1)" at bounding box center [495, 313] width 68 height 12
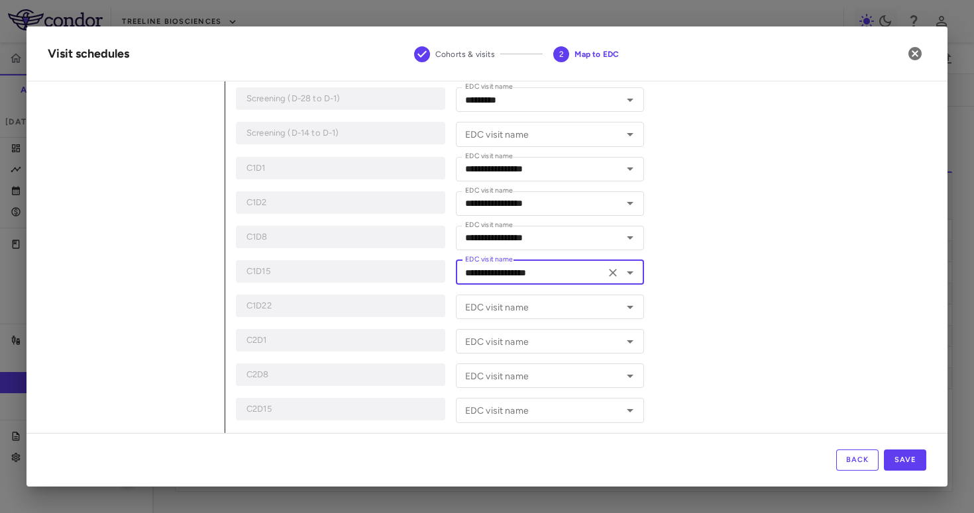
scroll to position [251, 0]
type input "**********"
click at [523, 305] on input "EDC visit name" at bounding box center [539, 306] width 158 height 17
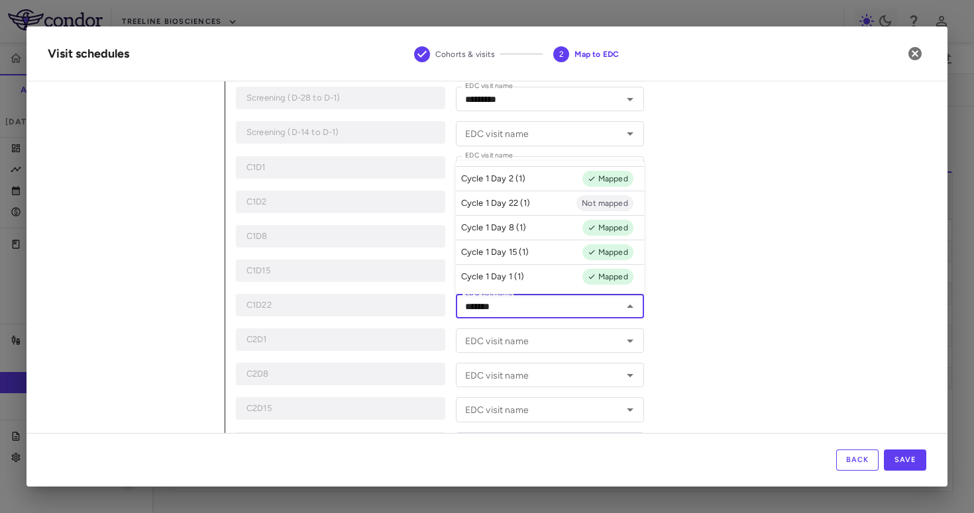
click at [544, 205] on li "Cycle 1 Day 22 (1) Not mapped" at bounding box center [550, 203] width 188 height 25
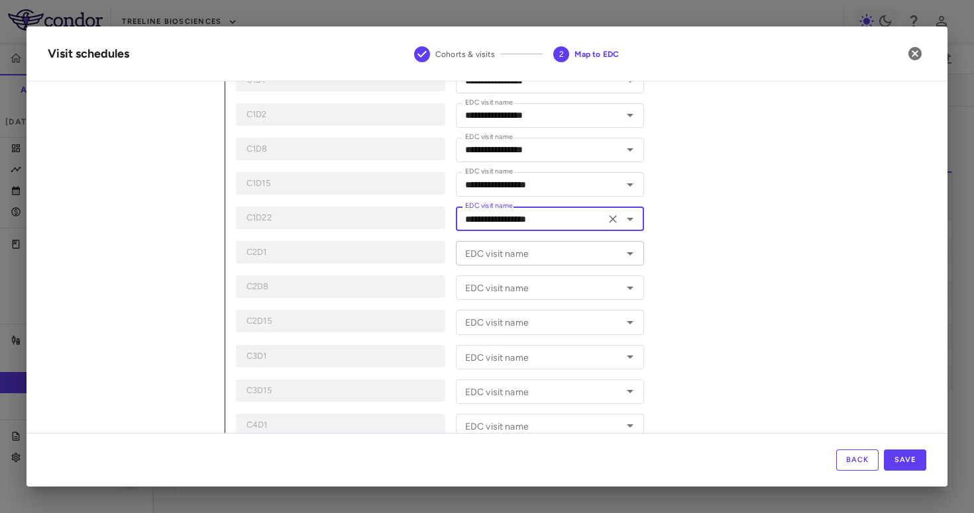
scroll to position [339, 0]
type input "**********"
click at [517, 259] on input "EDC visit name" at bounding box center [539, 252] width 158 height 17
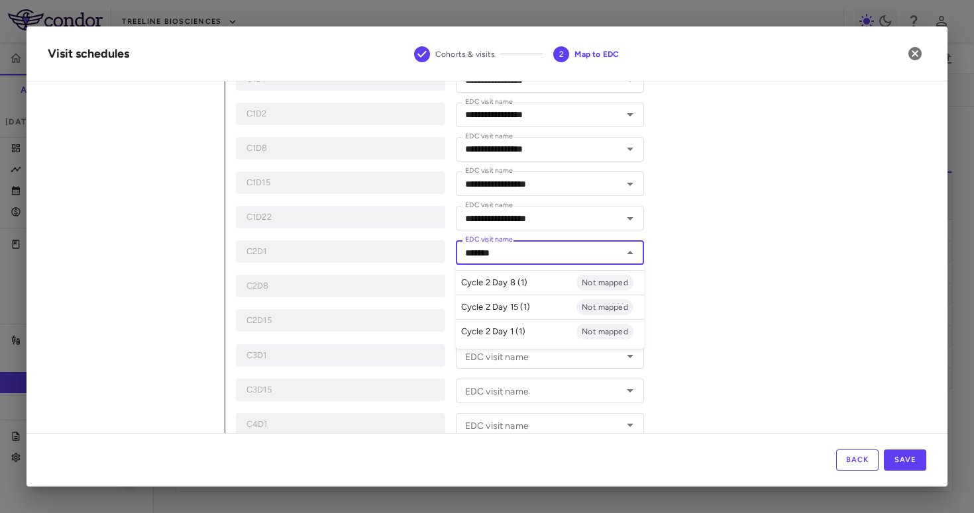
click at [530, 328] on li "Cycle 2 Day 1 (1) Not mapped" at bounding box center [550, 331] width 188 height 25
type input "**********"
click at [519, 291] on input "EDC visit name" at bounding box center [539, 287] width 158 height 17
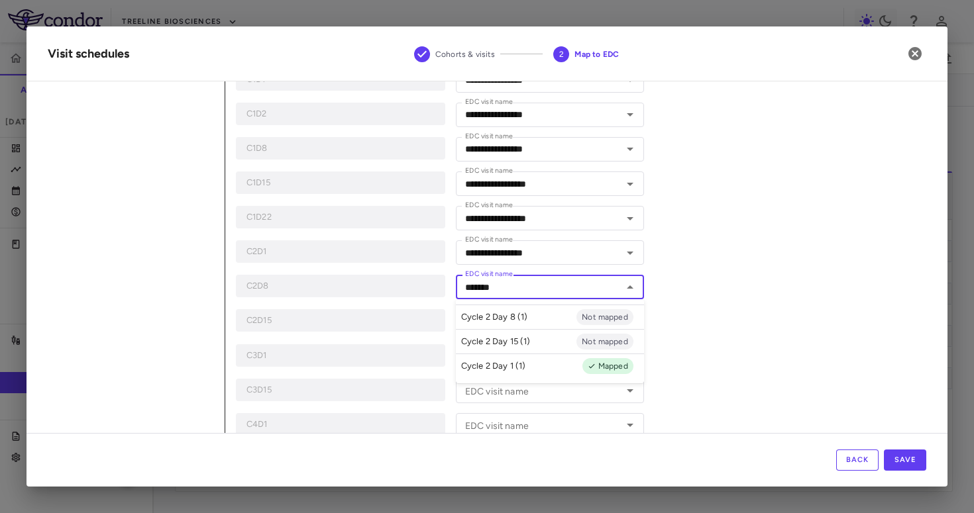
click at [514, 315] on p "Cycle 2 Day 8 (1)" at bounding box center [494, 317] width 67 height 12
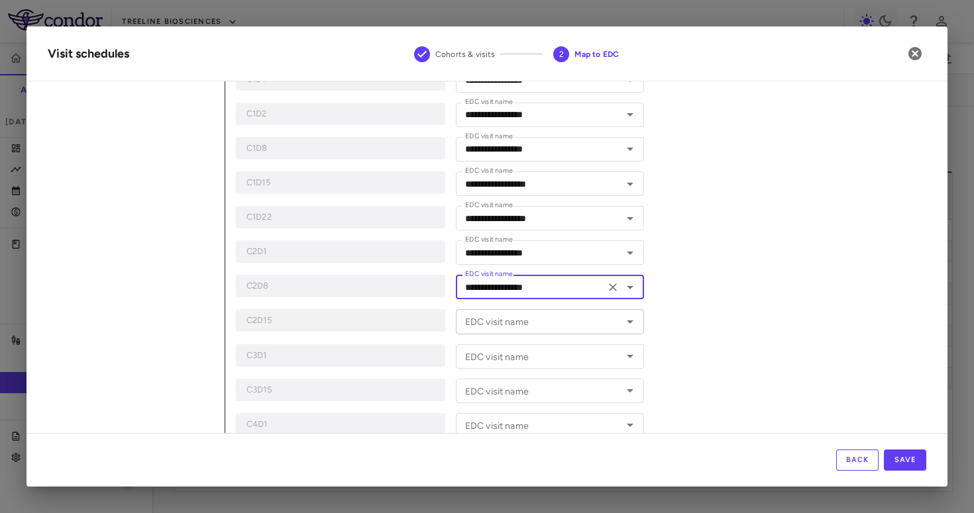
type input "**********"
click at [510, 315] on div "EDC visit name EDC visit name" at bounding box center [550, 321] width 188 height 25
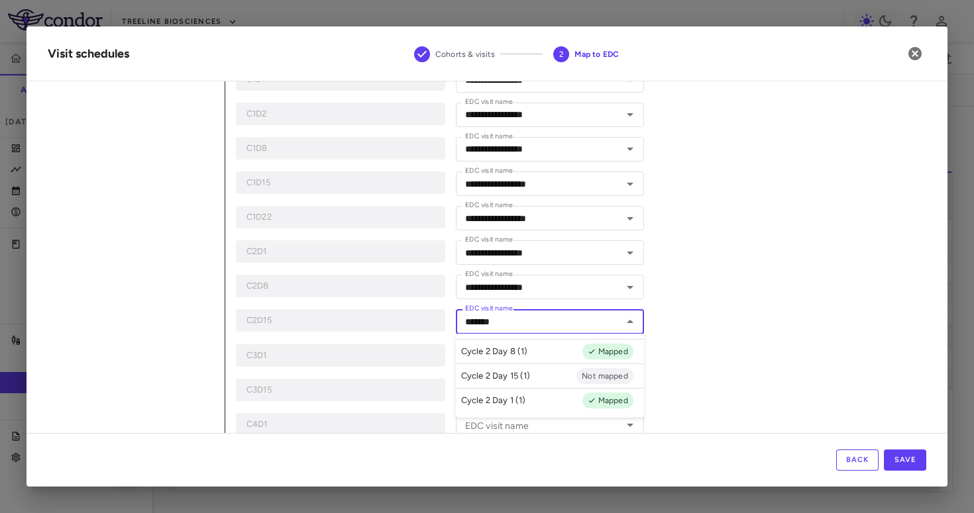
click at [515, 368] on li "Cycle 2 Day 15 (1) Not mapped" at bounding box center [550, 376] width 188 height 25
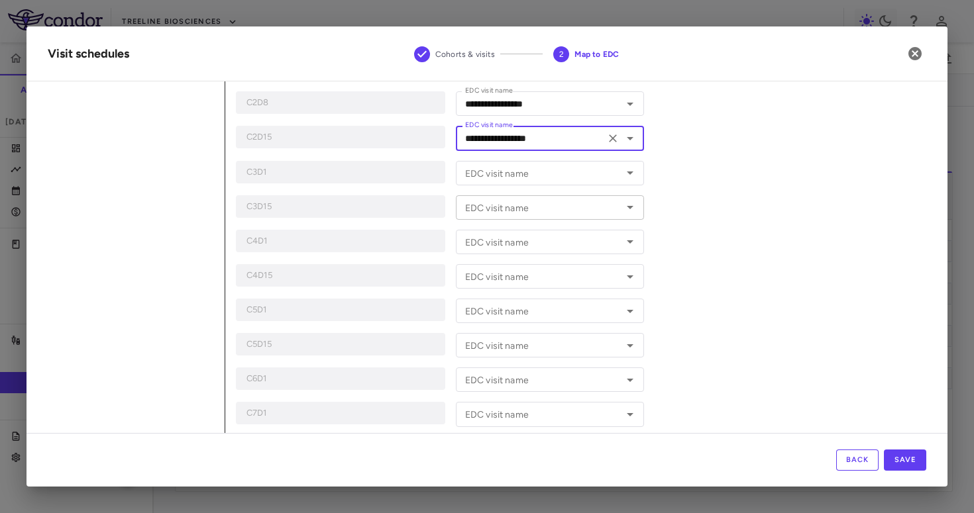
scroll to position [525, 0]
type input "**********"
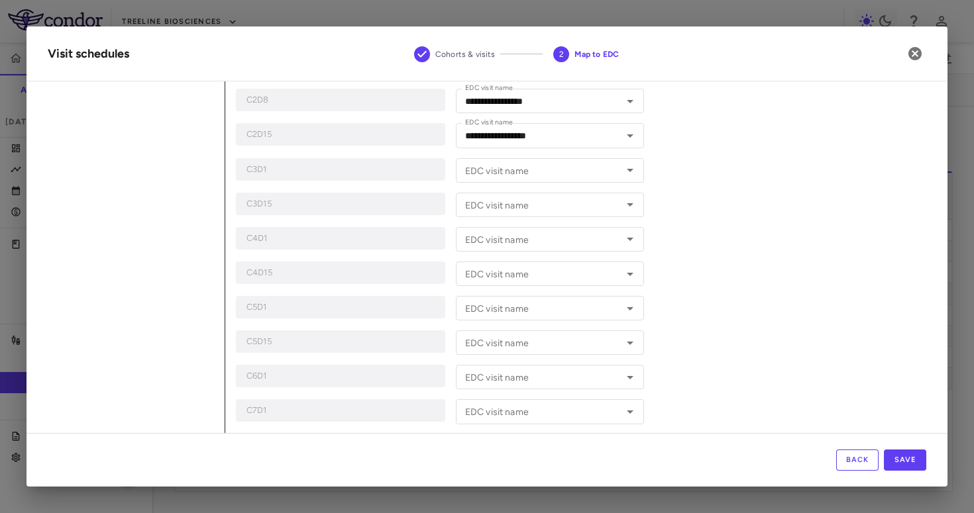
click at [523, 188] on div "**********" at bounding box center [440, 141] width 408 height 999
click at [523, 180] on div "EDC visit name" at bounding box center [550, 170] width 188 height 25
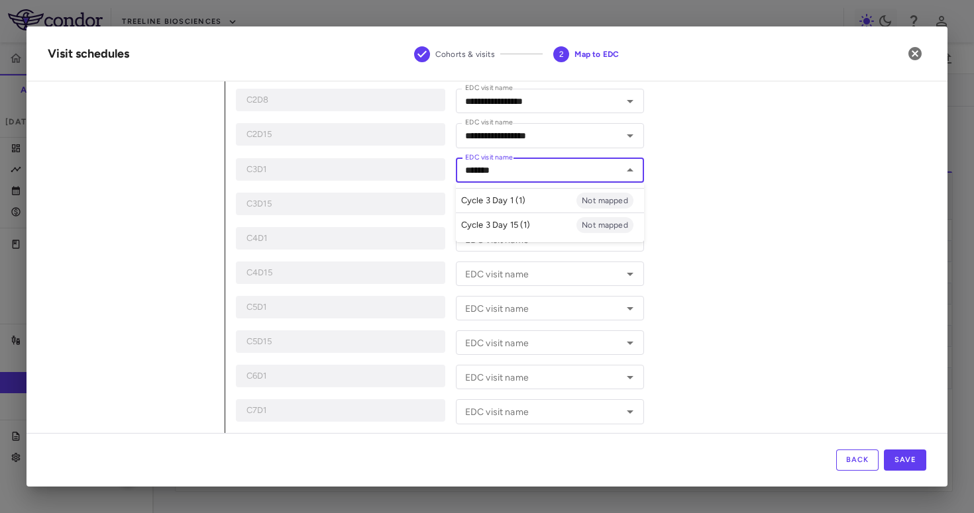
click at [521, 206] on p "Cycle 3 Day 1 (1)" at bounding box center [493, 201] width 65 height 12
type input "**********"
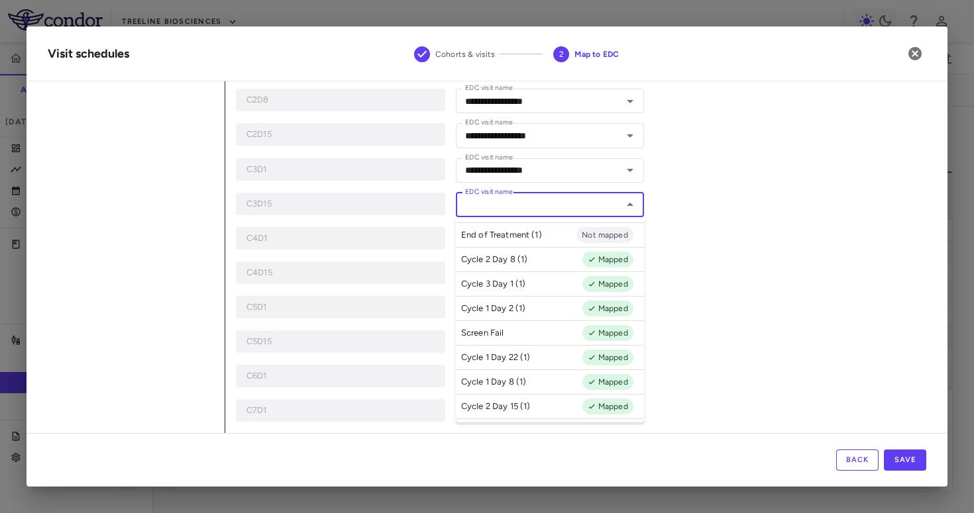
click at [504, 209] on input "EDC visit name" at bounding box center [539, 205] width 158 height 17
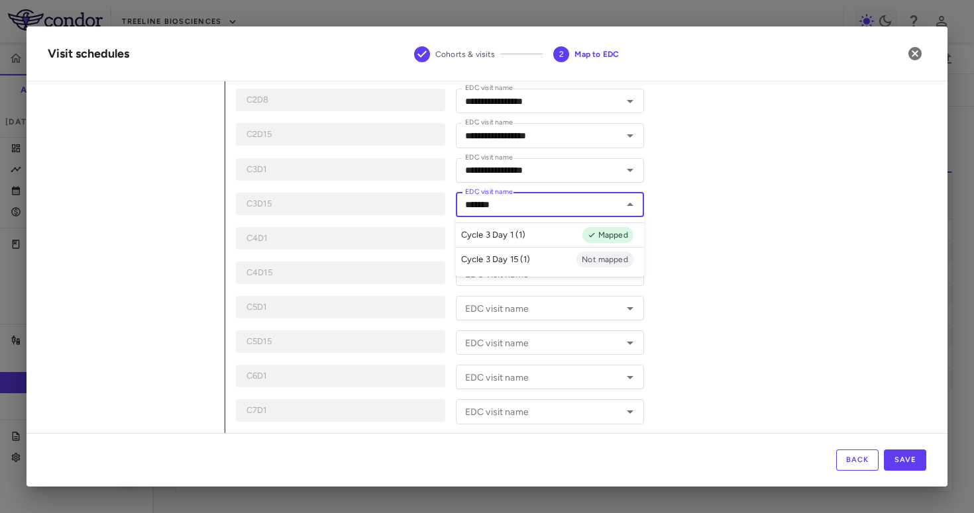
click at [498, 257] on p "Cycle 3 Day 15 (1)" at bounding box center [496, 260] width 70 height 12
type input "**********"
click at [498, 235] on div "EDC visit name EDC visit name" at bounding box center [550, 239] width 188 height 25
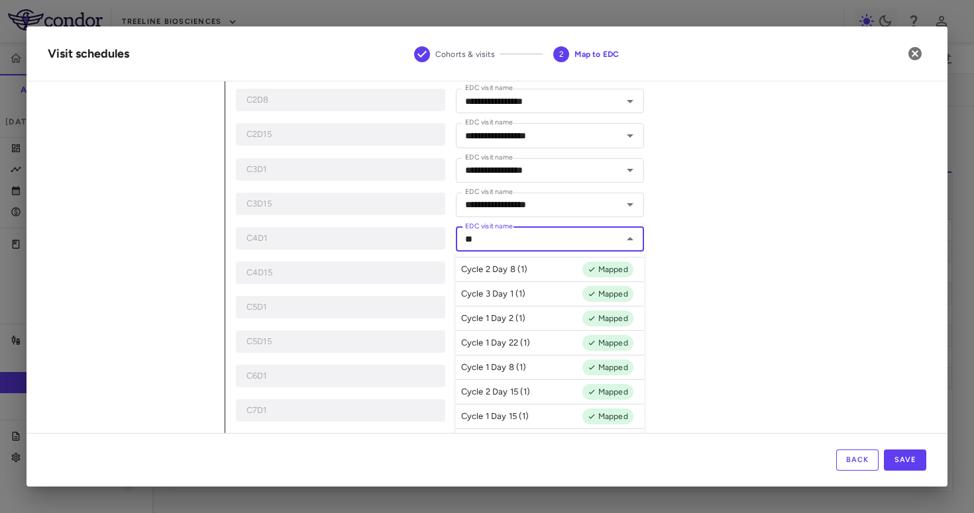
type input "*"
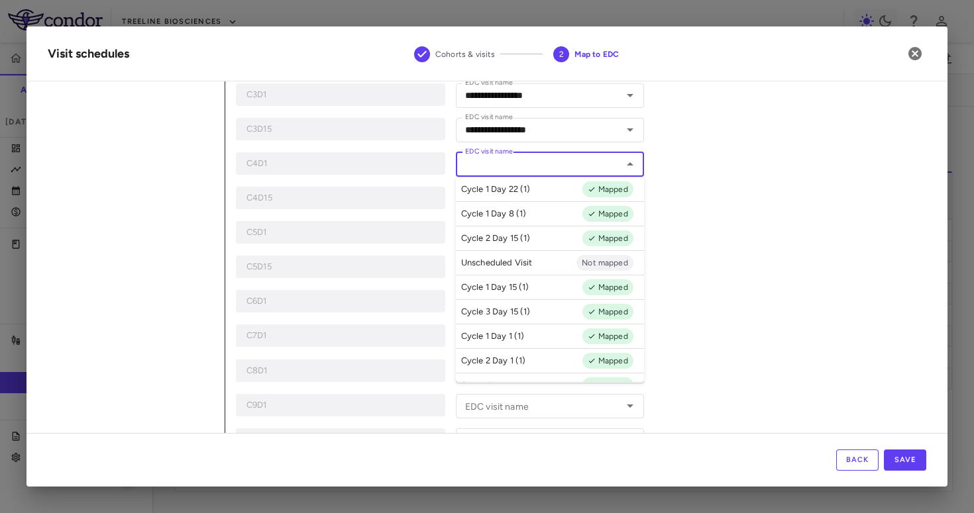
scroll to position [148, 0]
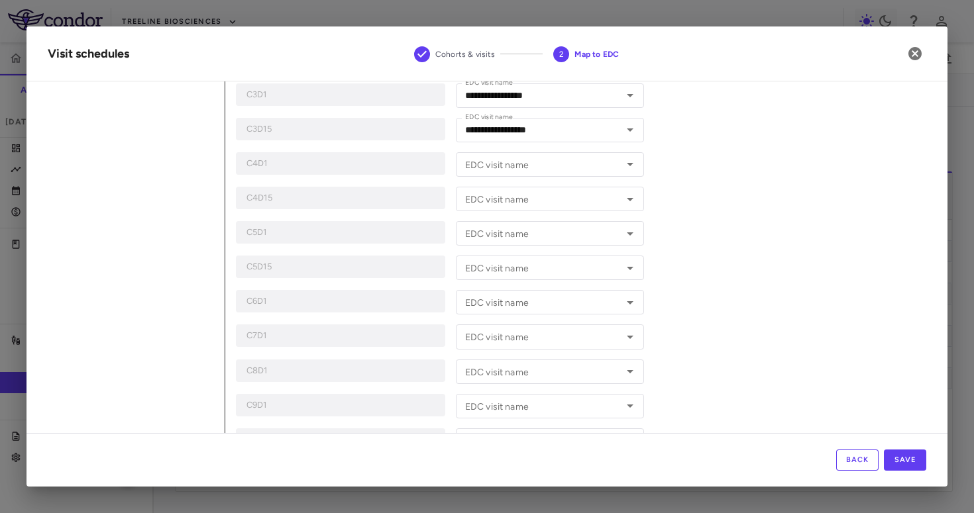
click at [726, 257] on div "**********" at bounding box center [575, 28] width 701 height 1095
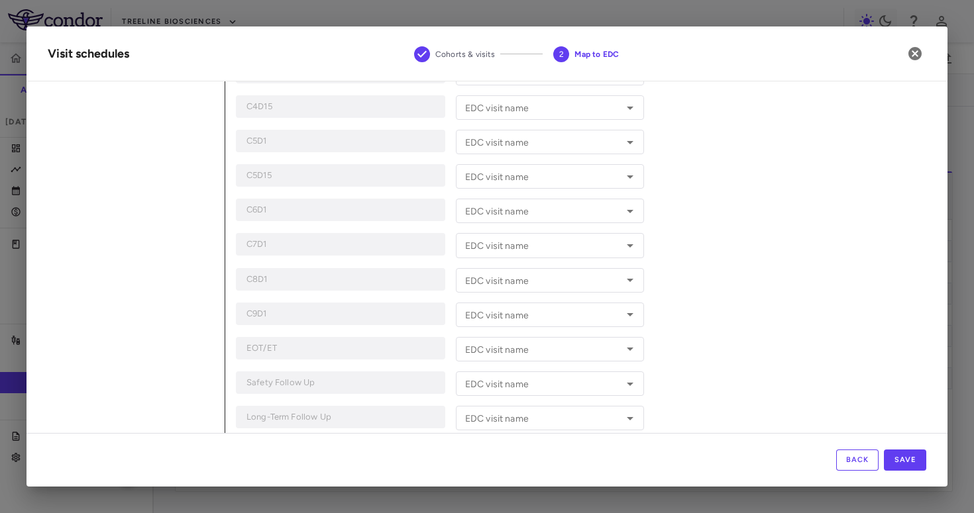
scroll to position [744, 0]
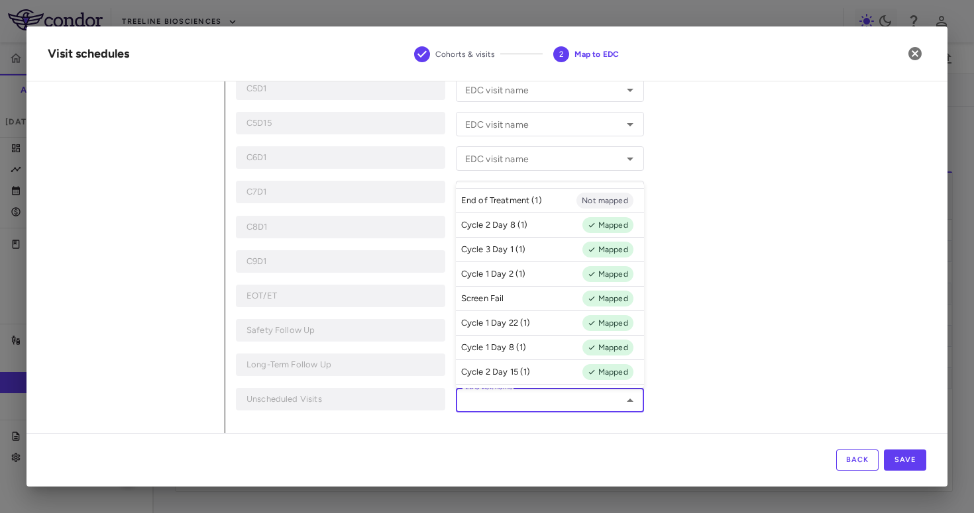
click at [524, 408] on input "EDC visit name" at bounding box center [539, 400] width 158 height 17
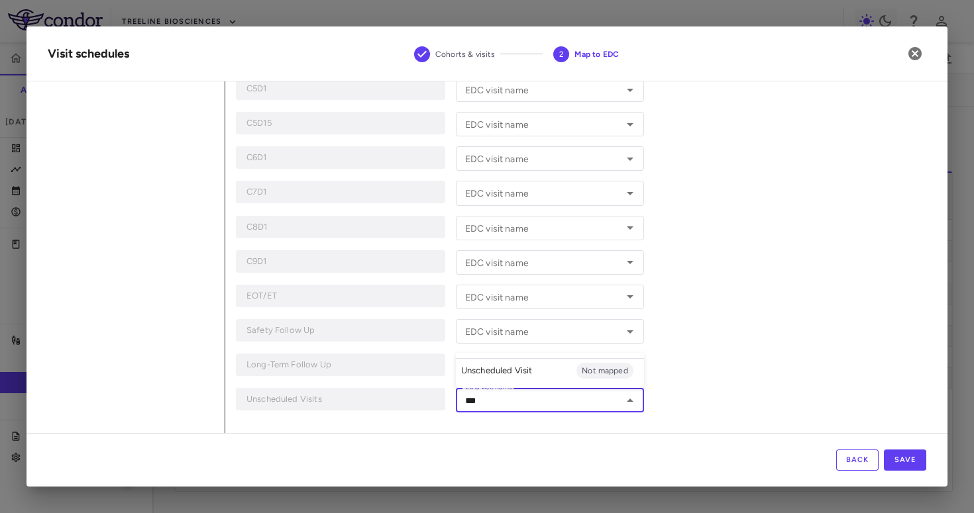
click at [517, 374] on p "Unscheduled Visit" at bounding box center [497, 371] width 72 height 12
type input "**********"
click at [521, 295] on input "EDC visit name" at bounding box center [539, 297] width 158 height 17
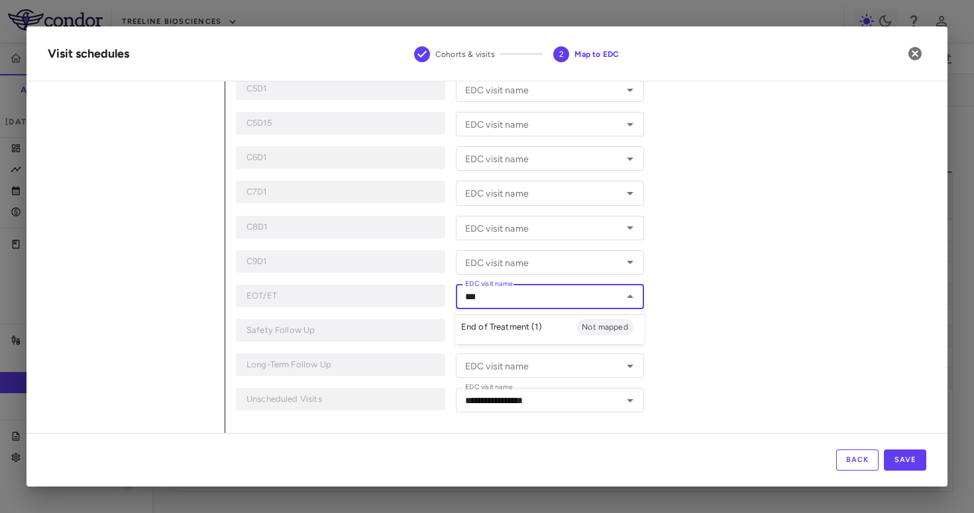
click at [517, 323] on p "End of Treatment (1)" at bounding box center [501, 327] width 81 height 12
type input "**********"
click at [515, 365] on div "EDC visit name EDC visit name" at bounding box center [550, 366] width 188 height 25
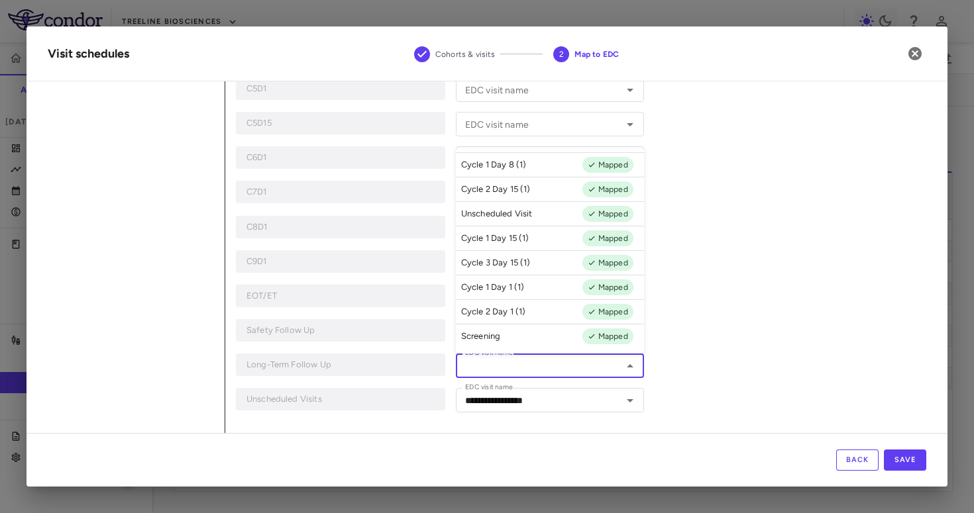
scroll to position [0, 0]
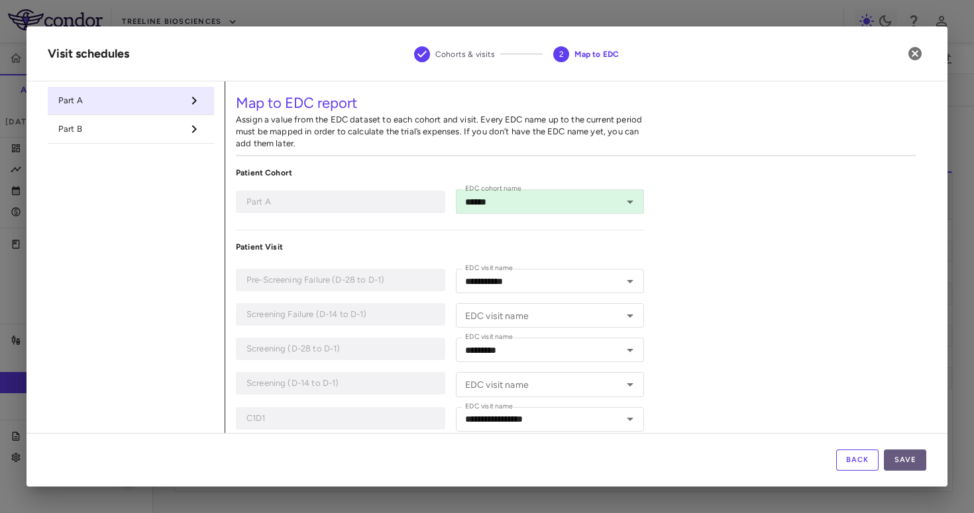
click at [911, 462] on button "Save" at bounding box center [904, 460] width 42 height 21
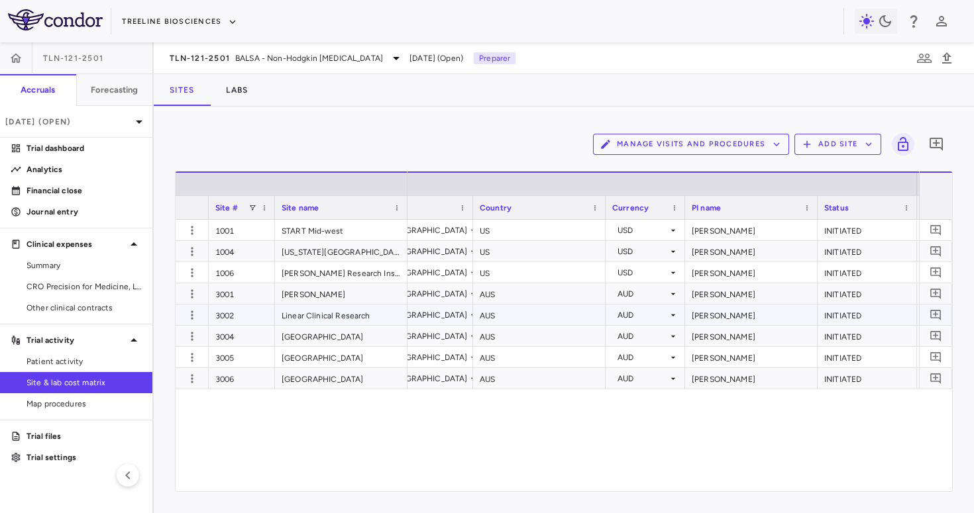
scroll to position [0, 402]
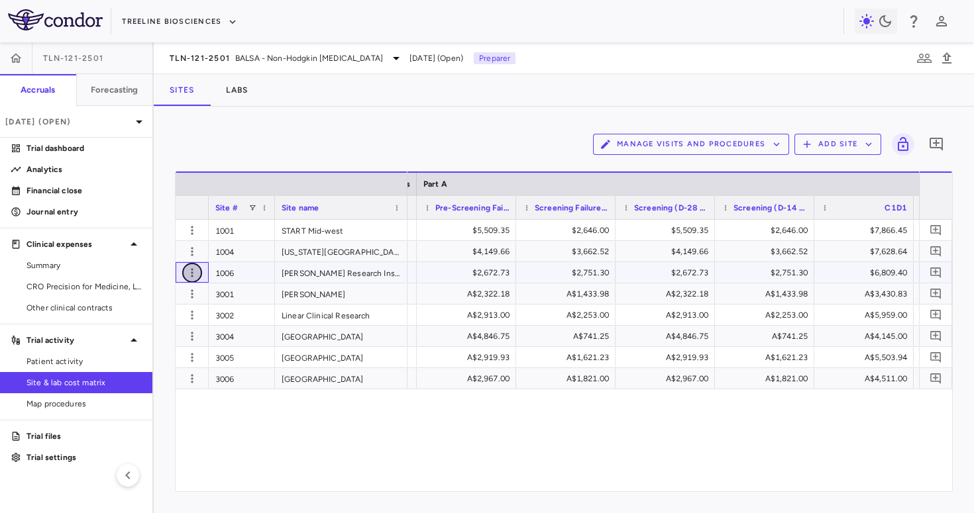
click at [189, 271] on icon "button" at bounding box center [191, 272] width 13 height 13
click at [177, 321] on div "Edit site" at bounding box center [140, 324] width 123 height 24
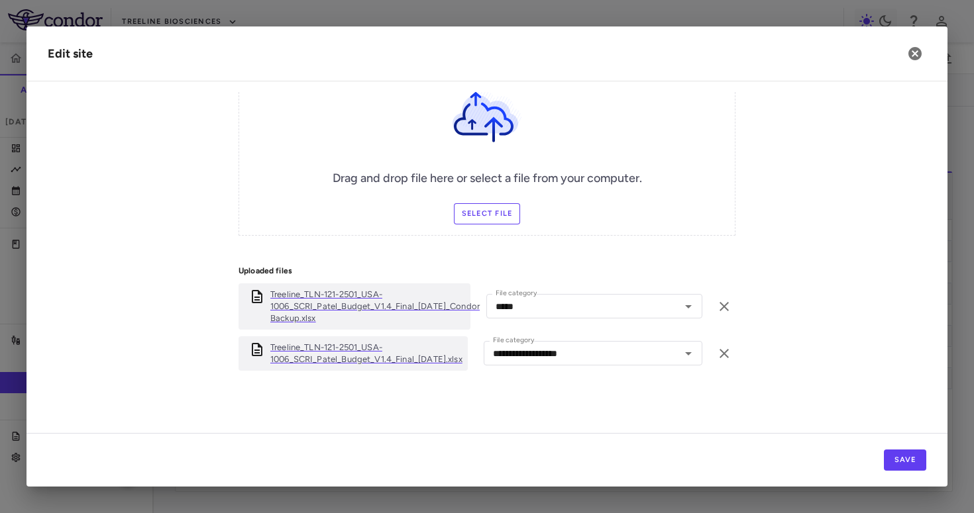
click at [321, 311] on p "Treeline_TLN-121-2501_USA-1006_SCRI_Patel_Budget_V1.4_Final_20Aug2025_Condor Ba…" at bounding box center [374, 307] width 209 height 36
click at [929, 58] on h2 "Edit site" at bounding box center [486, 53] width 921 height 55
click at [911, 56] on icon "button" at bounding box center [914, 53] width 13 height 13
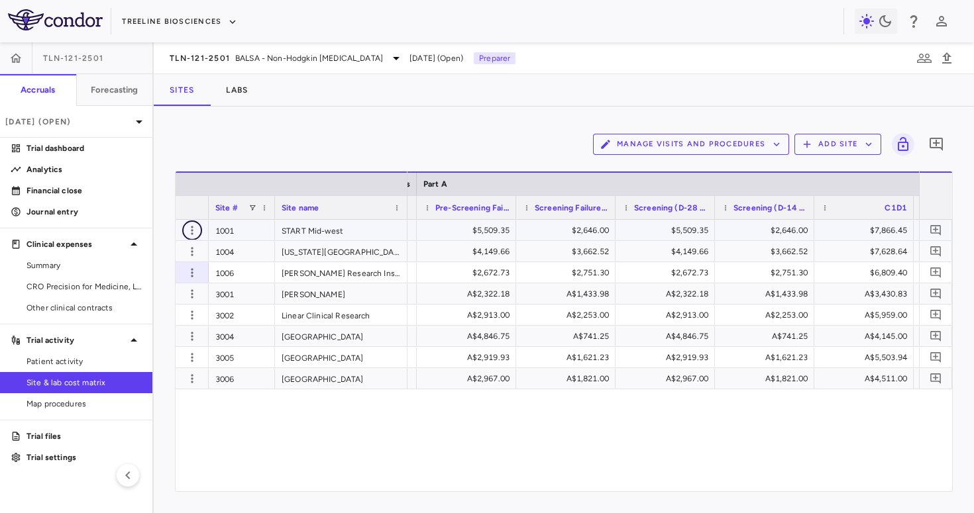
click at [196, 226] on icon "button" at bounding box center [191, 230] width 13 height 13
click at [268, 314] on div at bounding box center [487, 256] width 974 height 513
click at [191, 291] on icon "button" at bounding box center [191, 293] width 13 height 13
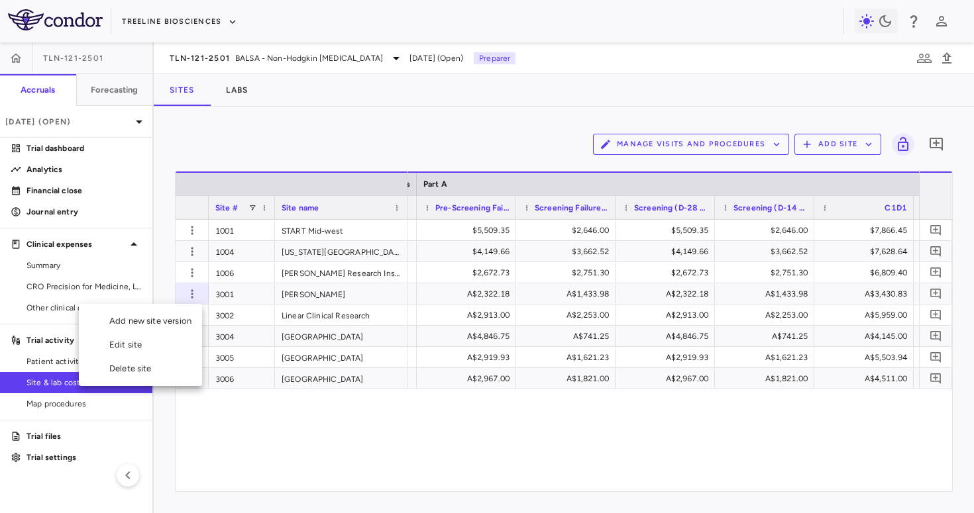
click at [162, 346] on div "Edit site" at bounding box center [140, 345] width 123 height 24
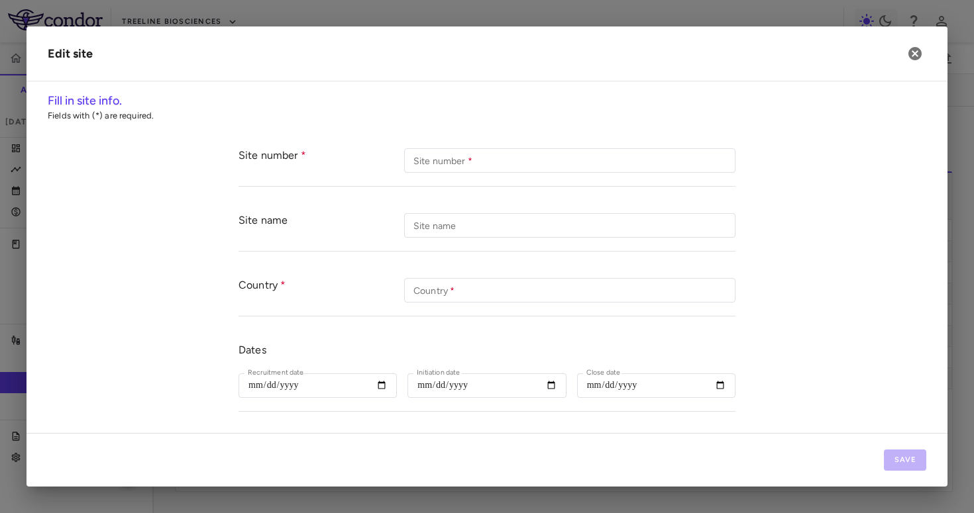
type input "****"
type input "**********"
type input "***"
type input "**********"
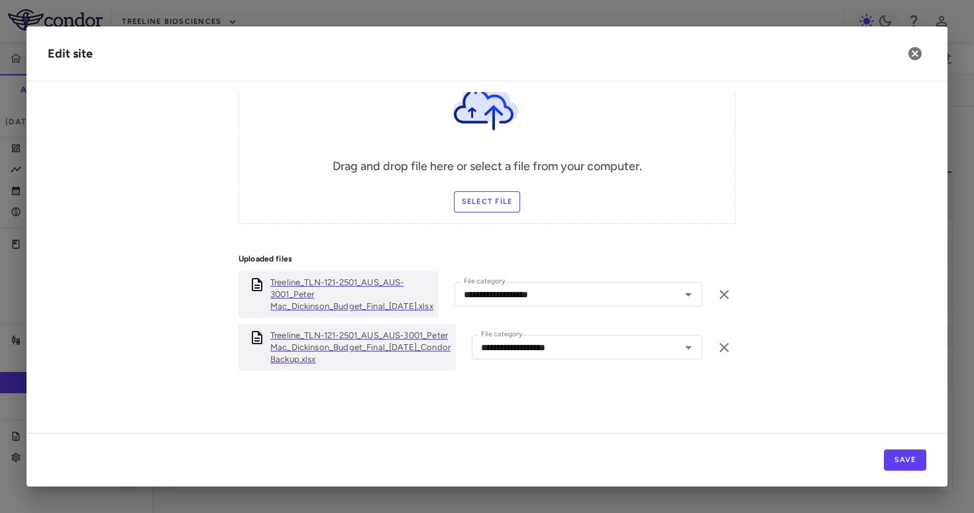
click at [327, 342] on p "Treeline_TLN-121-2501_AUS_AUS-3001_Peter Mac_Dickinson_Budget_Final_16May2025_C…" at bounding box center [360, 348] width 180 height 36
click at [914, 56] on icon "button" at bounding box center [914, 53] width 13 height 13
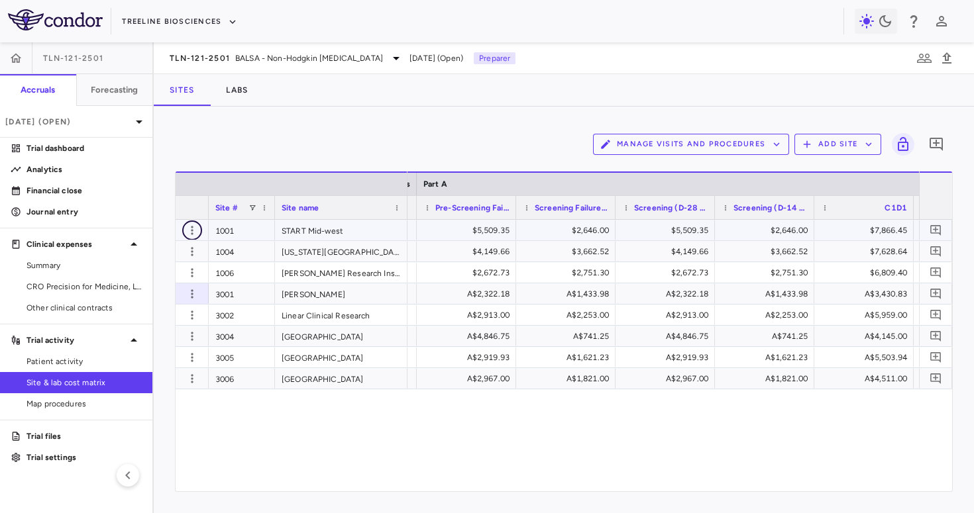
click at [197, 232] on icon "button" at bounding box center [191, 230] width 13 height 13
click at [148, 287] on div "Edit site" at bounding box center [140, 282] width 123 height 24
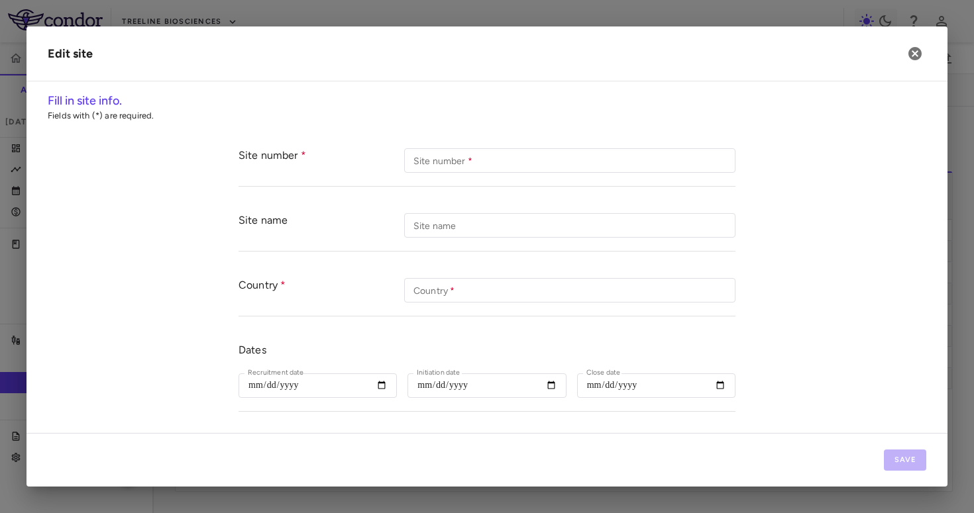
type input "****"
type input "**********"
type input "**"
type input "**********"
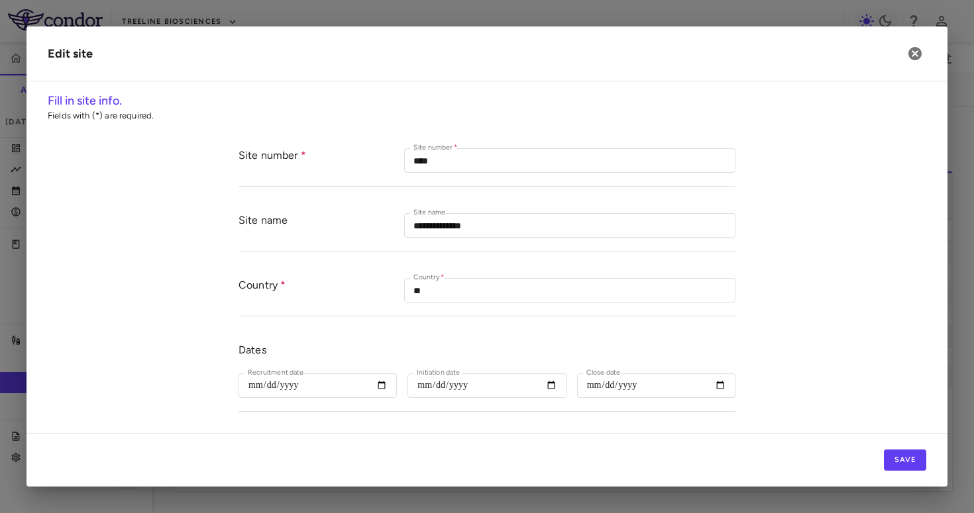
scroll to position [511, 0]
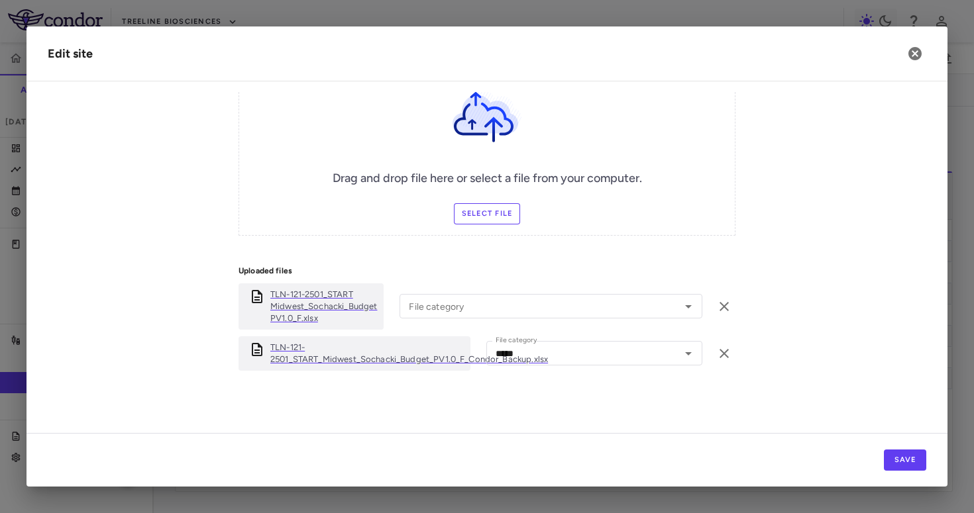
click at [337, 358] on p "TLN-121-2501_START_Midwest_Sochacki_Budget_PV1.0_F_Condor_Backup.xlsx" at bounding box center [408, 354] width 277 height 24
click at [917, 54] on icon "button" at bounding box center [914, 53] width 13 height 13
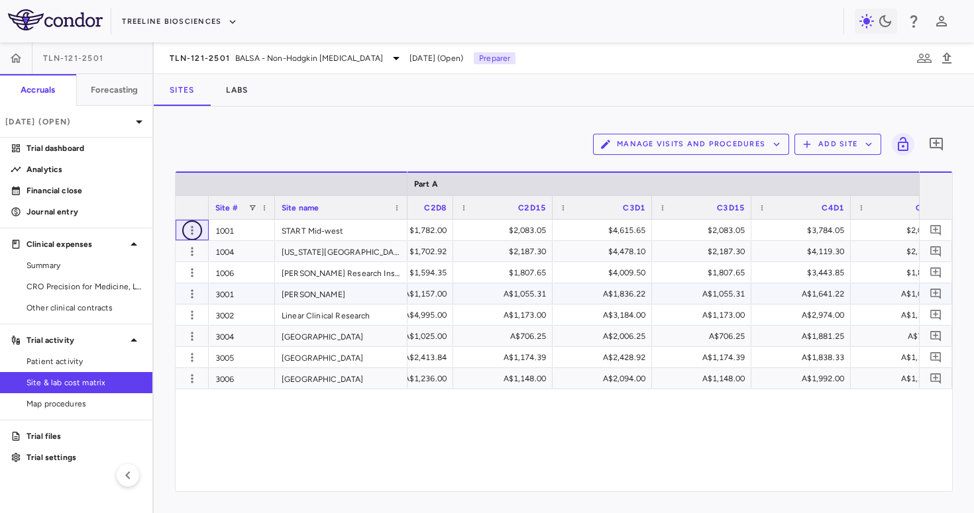
scroll to position [0, 2813]
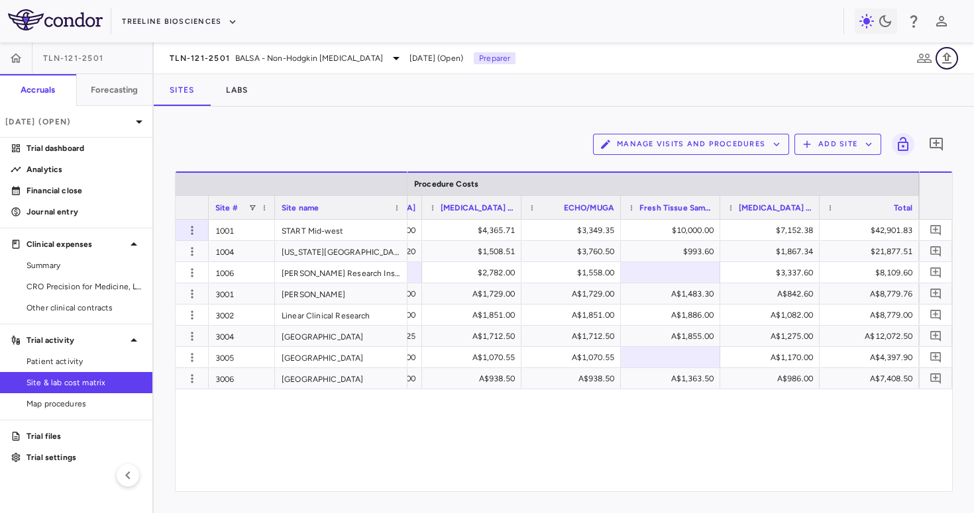
click at [948, 58] on icon "button" at bounding box center [946, 57] width 9 height 11
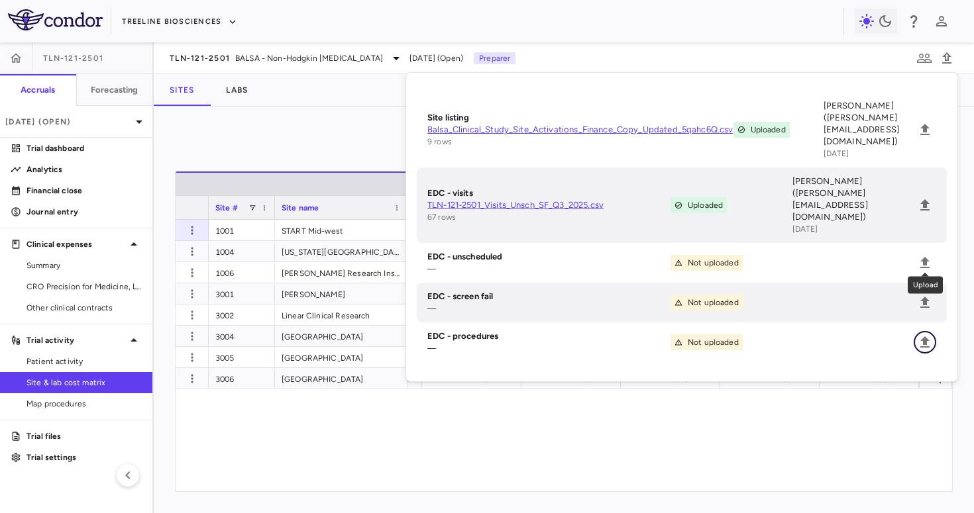
click at [920, 334] on icon "Upload" at bounding box center [925, 342] width 16 height 16
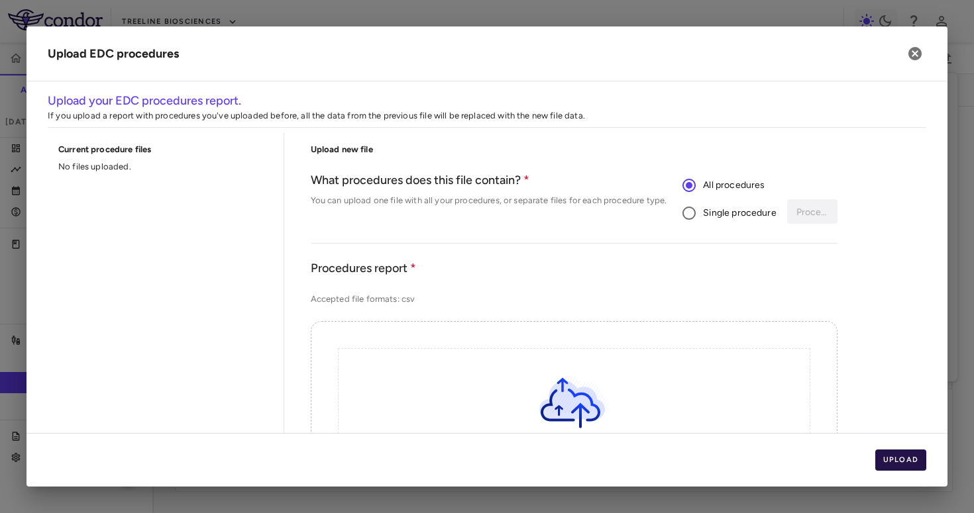
click at [881, 458] on button "Upload" at bounding box center [901, 460] width 52 height 21
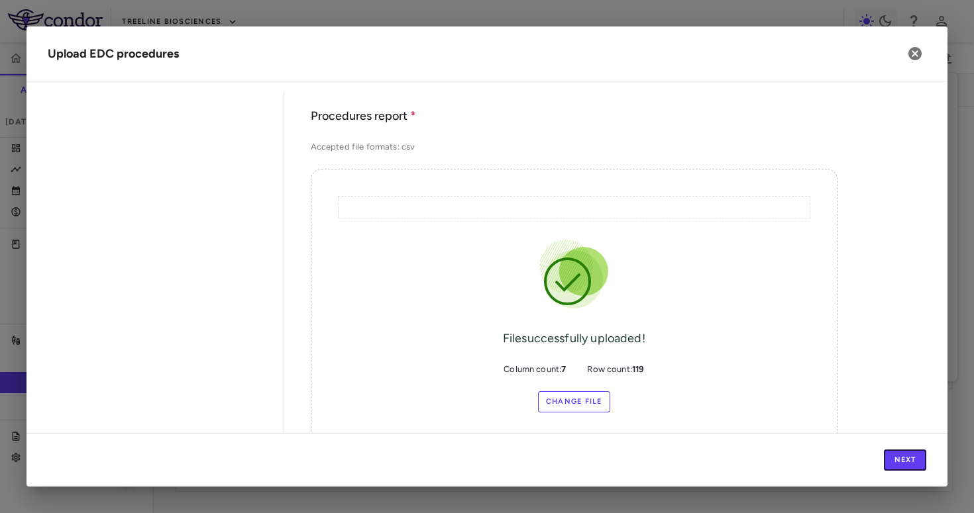
scroll to position [245, 0]
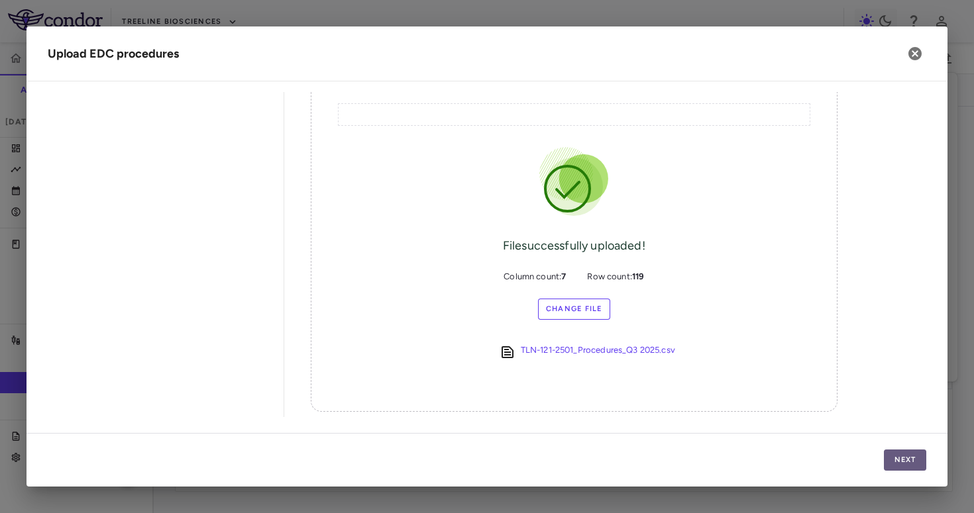
click at [890, 456] on button "Next" at bounding box center [904, 460] width 42 height 21
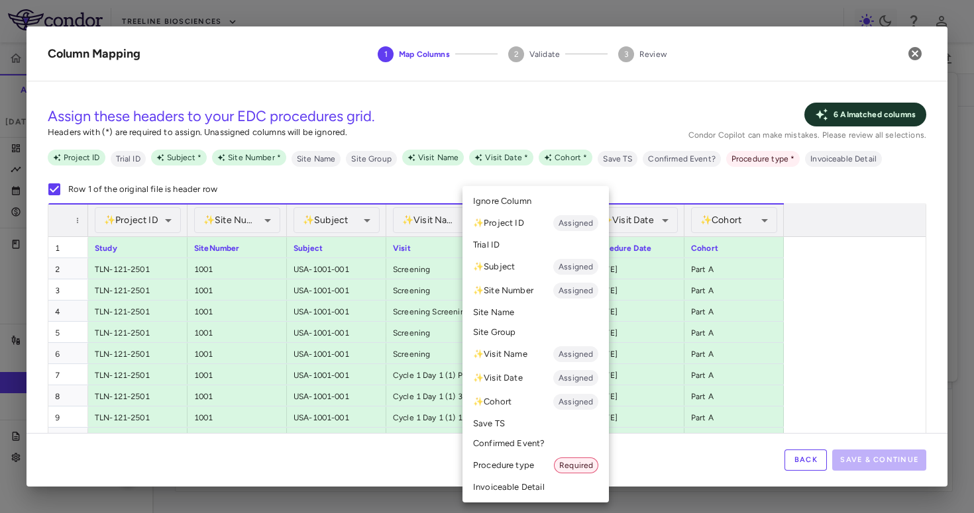
click at [508, 468] on li "Procedure type Required" at bounding box center [535, 466] width 146 height 24
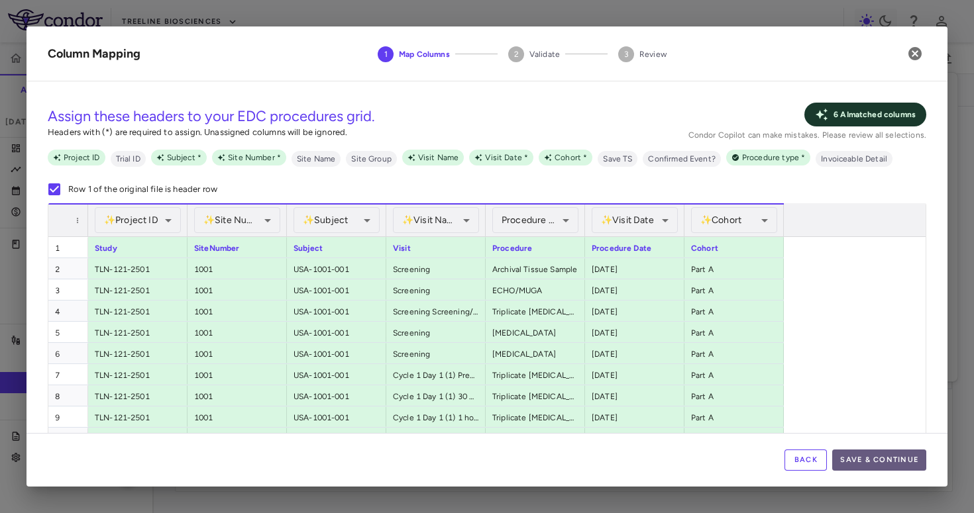
click at [866, 464] on button "Save & Continue" at bounding box center [879, 460] width 94 height 21
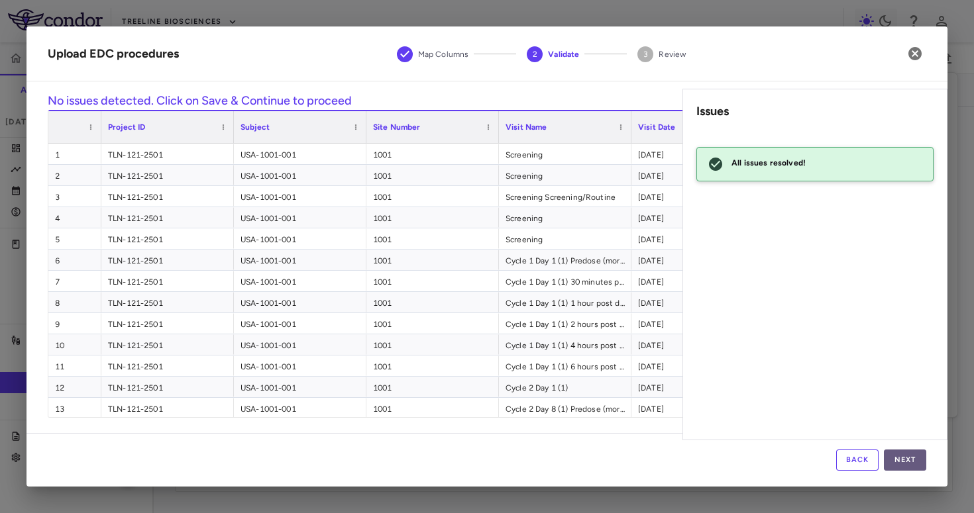
click at [904, 455] on button "Next" at bounding box center [904, 460] width 42 height 21
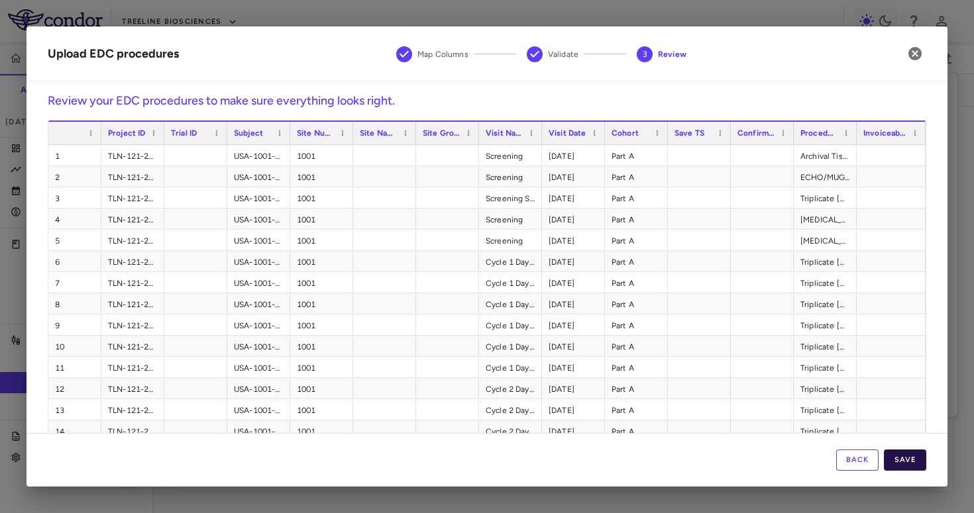
click at [904, 457] on button "Save" at bounding box center [904, 460] width 42 height 21
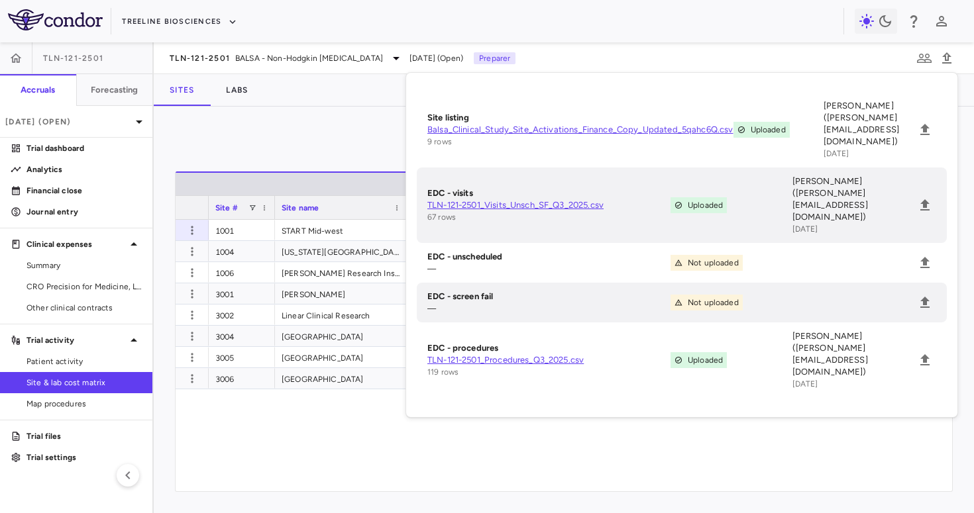
click at [634, 438] on div "$8,375.00 $4,365.71 $3,349.35 $10,000.00 $7,152.38 $42,901.83 $5,713.20 $1,508.…" at bounding box center [662, 356] width 511 height 272
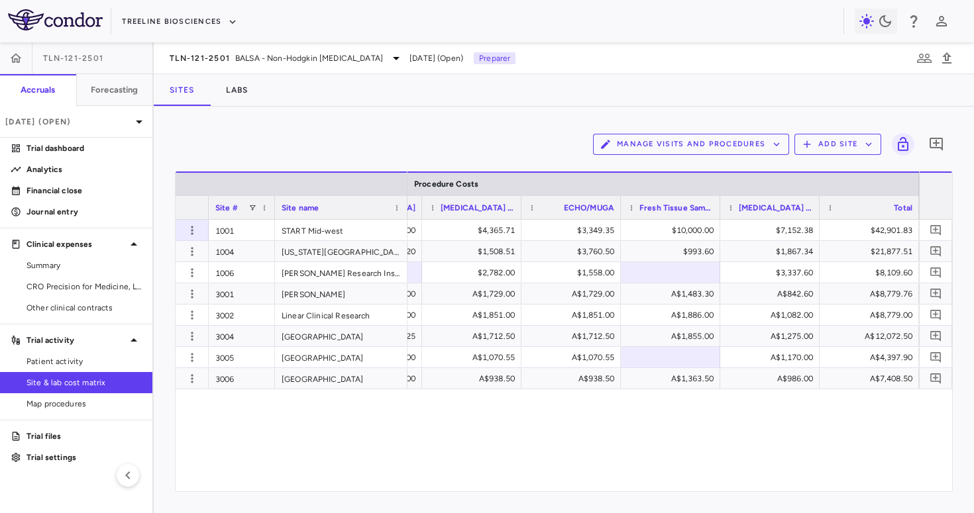
click at [725, 143] on button "Manage Visits and Procedures" at bounding box center [691, 144] width 196 height 21
click at [680, 195] on li "Manage Procedure Categories" at bounding box center [676, 190] width 141 height 20
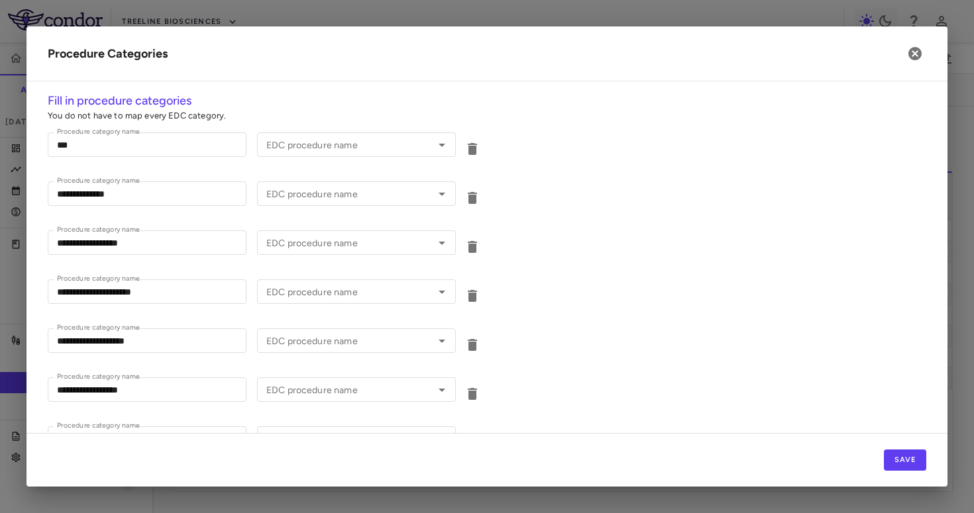
type input "**********"
type input "*********"
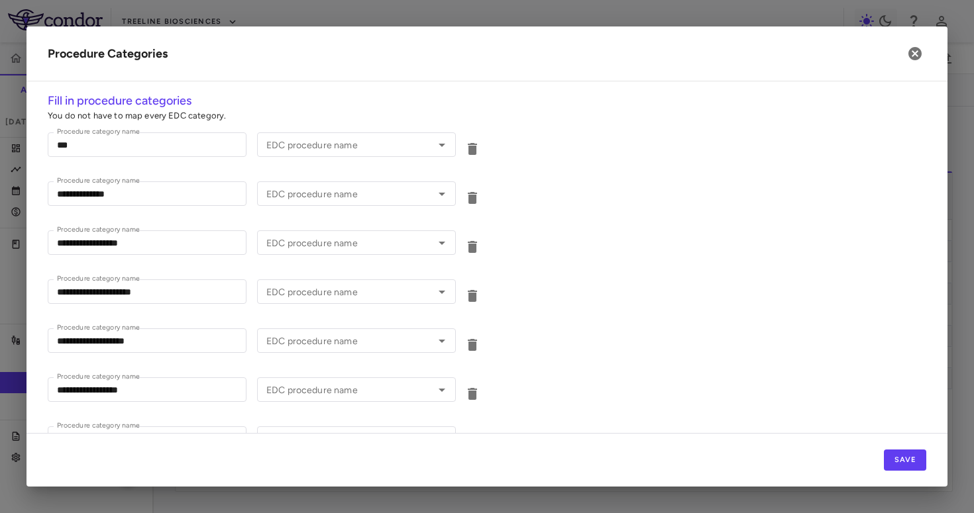
type input "**********"
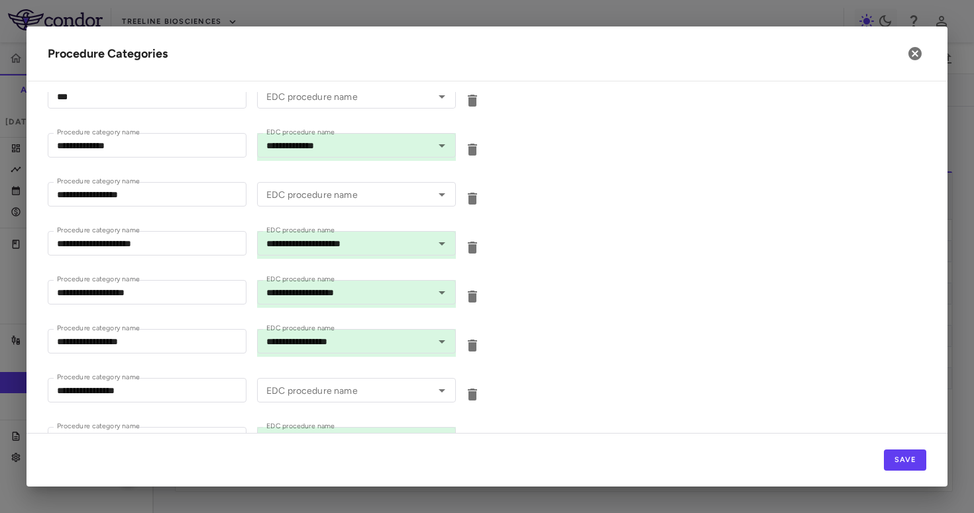
scroll to position [52, 0]
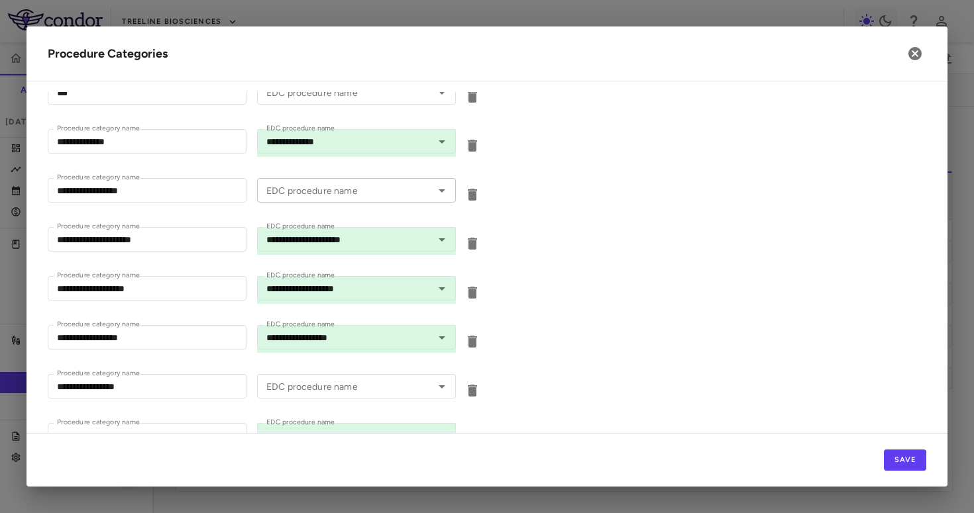
click at [396, 185] on input "EDC procedure name" at bounding box center [345, 190] width 169 height 17
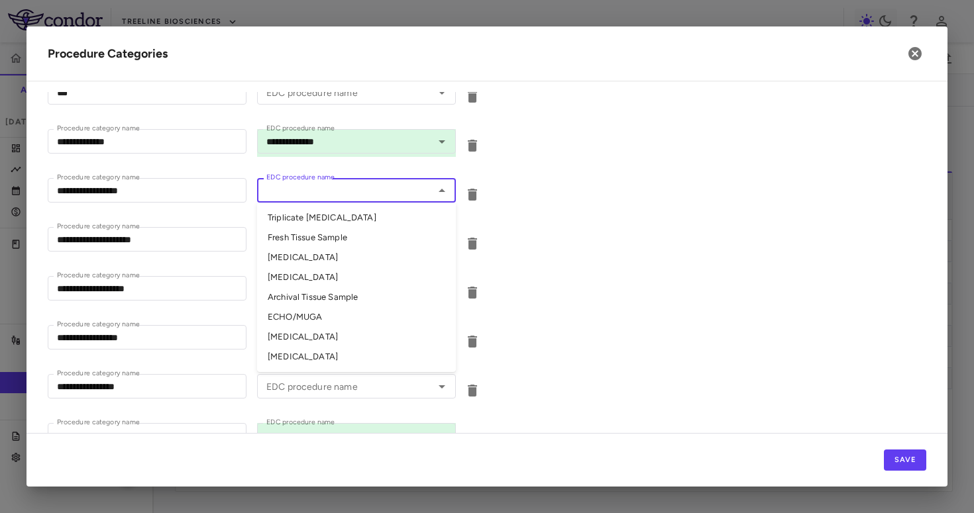
click at [303, 352] on li "PET Scan" at bounding box center [356, 357] width 199 height 20
type input "********"
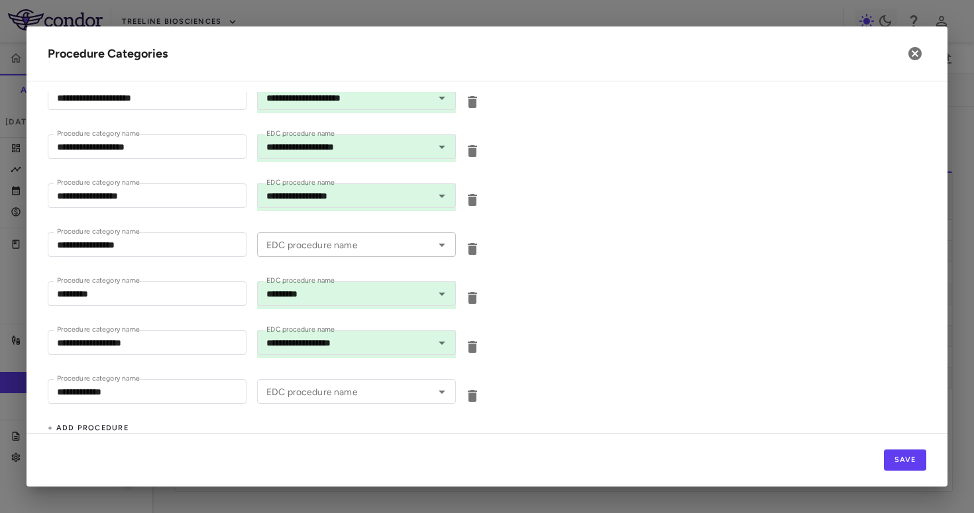
scroll to position [196, 0]
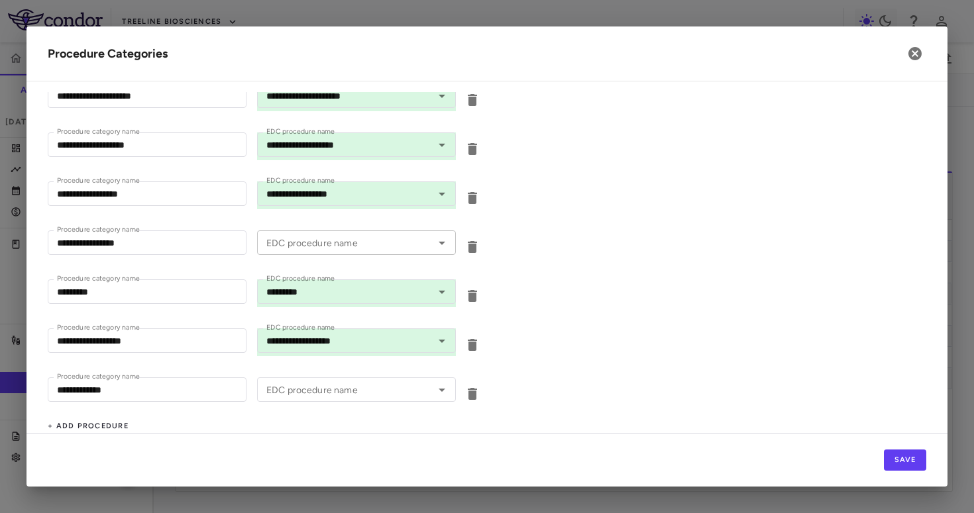
click at [357, 250] on input "EDC procedure name" at bounding box center [345, 242] width 169 height 17
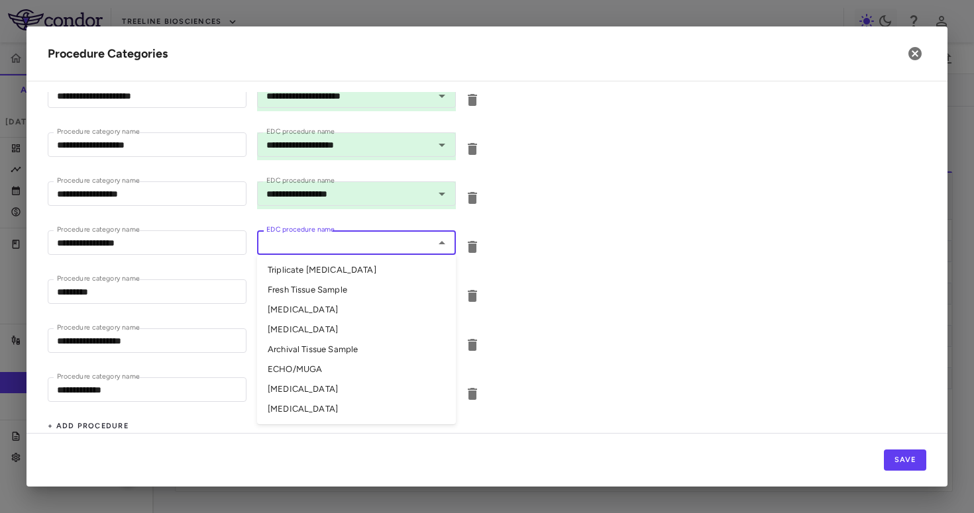
click at [301, 390] on li "CT Scan" at bounding box center [356, 389] width 199 height 20
type input "*******"
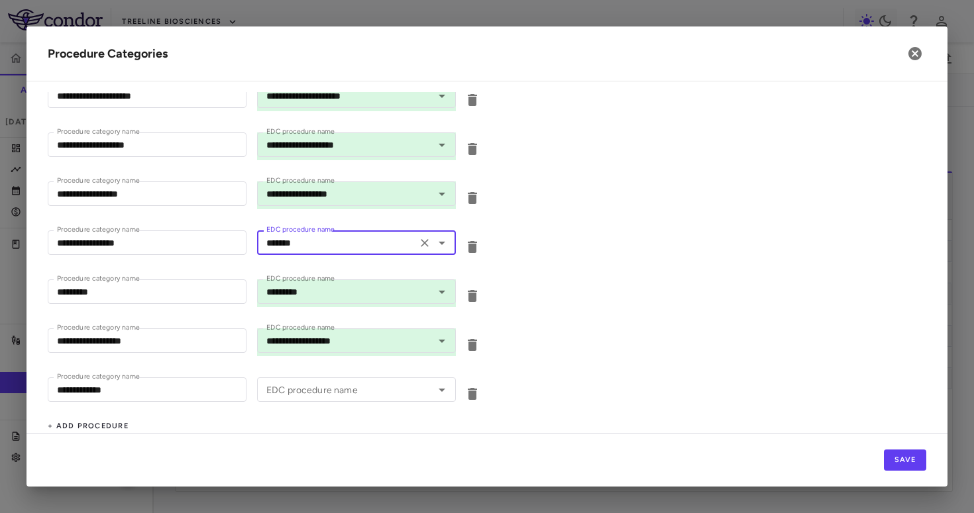
click at [380, 240] on input "*******" at bounding box center [337, 242] width 152 height 17
click at [573, 305] on div "Procedure category name ********* Procedure category name EDC procedure name **…" at bounding box center [487, 293] width 878 height 49
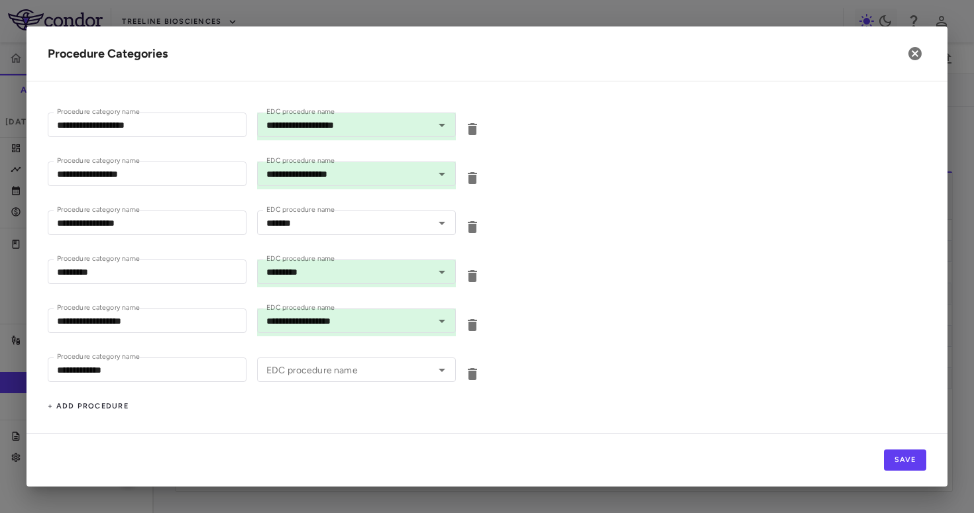
scroll to position [0, 0]
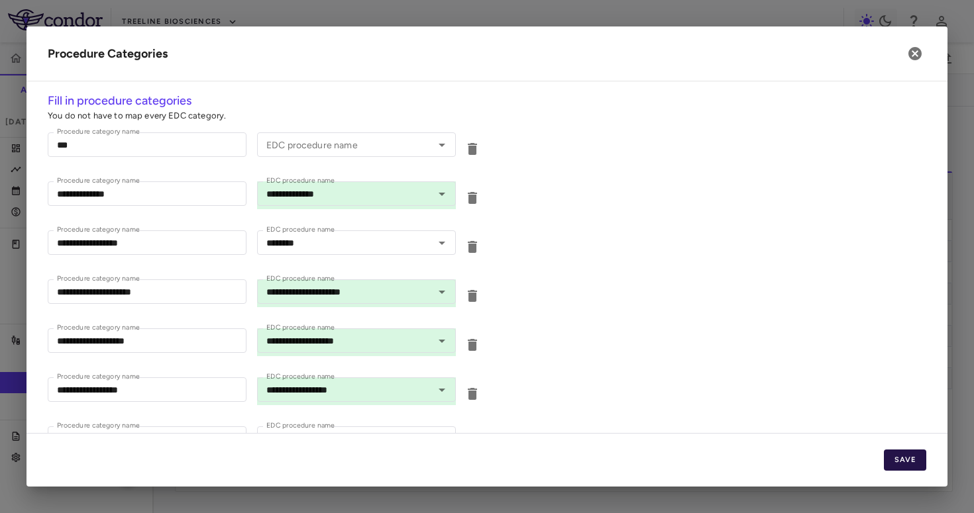
click at [904, 458] on button "Save" at bounding box center [904, 460] width 42 height 21
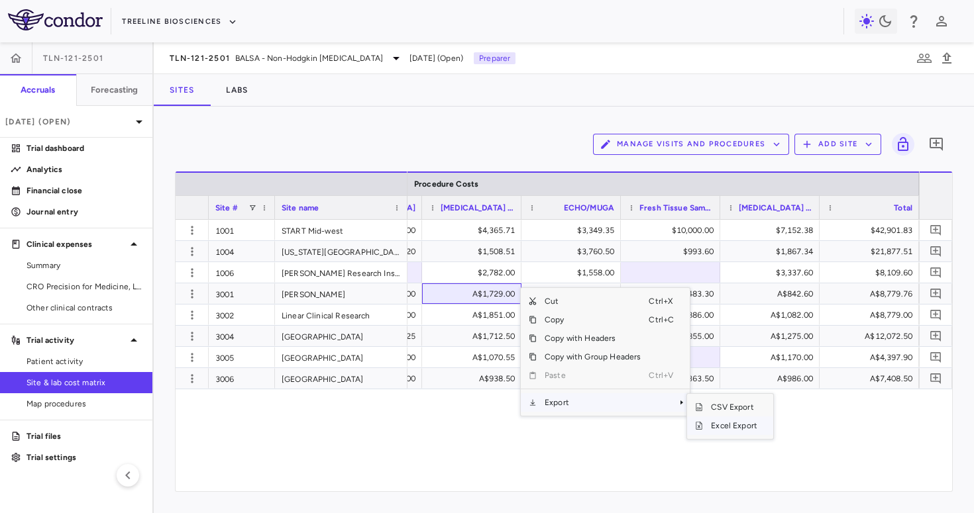
click at [718, 425] on span "Excel Export" at bounding box center [734, 426] width 62 height 19
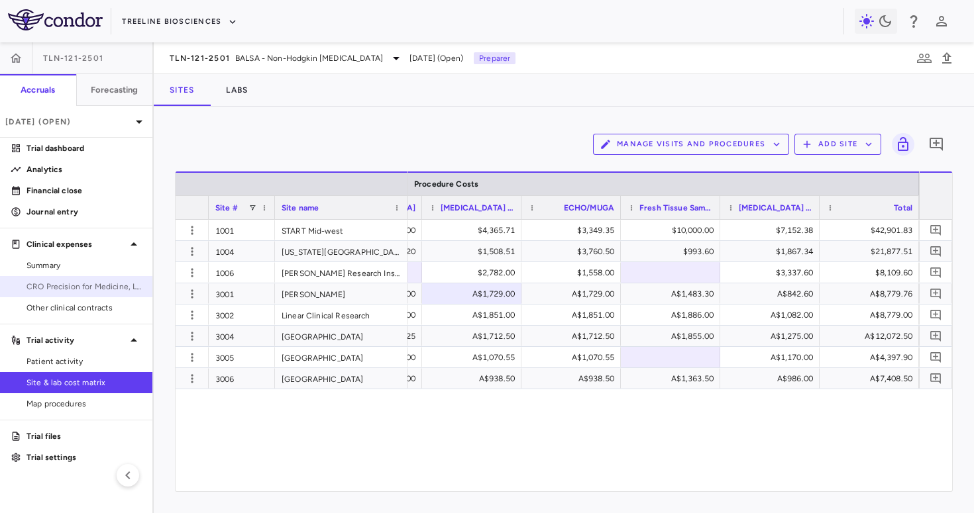
click at [56, 286] on span "CRO Precision for Medicine, LLC" at bounding box center [83, 287] width 115 height 12
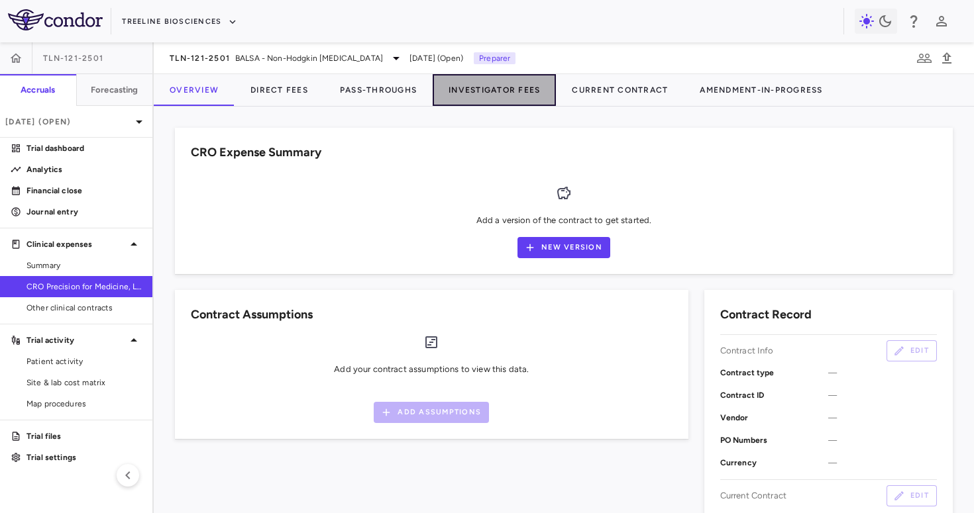
click at [481, 79] on button "Investigator Fees" at bounding box center [493, 90] width 123 height 32
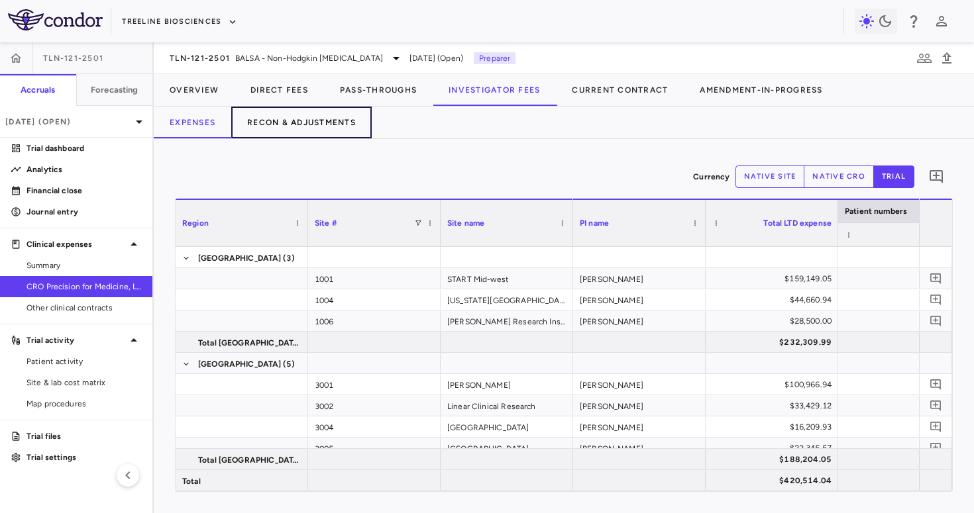
click at [330, 115] on button "Recon & Adjustments" at bounding box center [301, 123] width 140 height 32
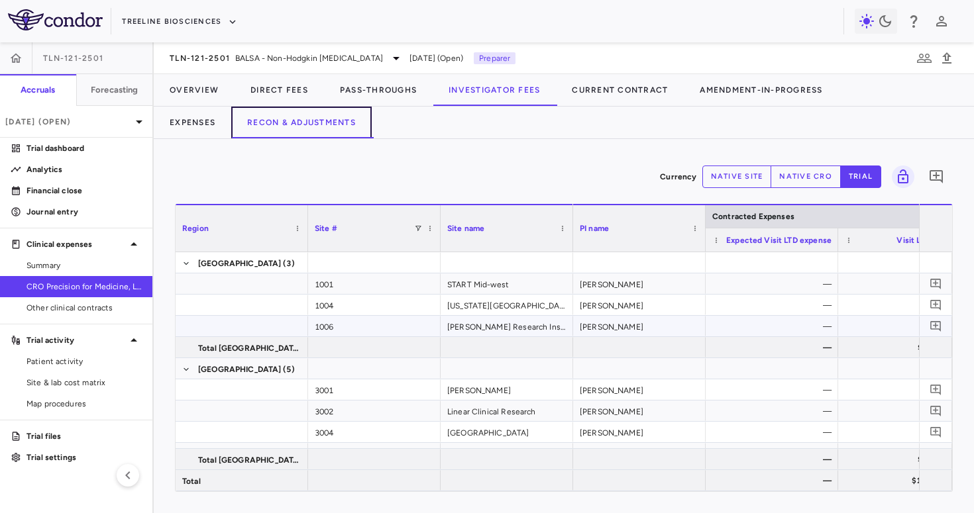
scroll to position [0, 1111]
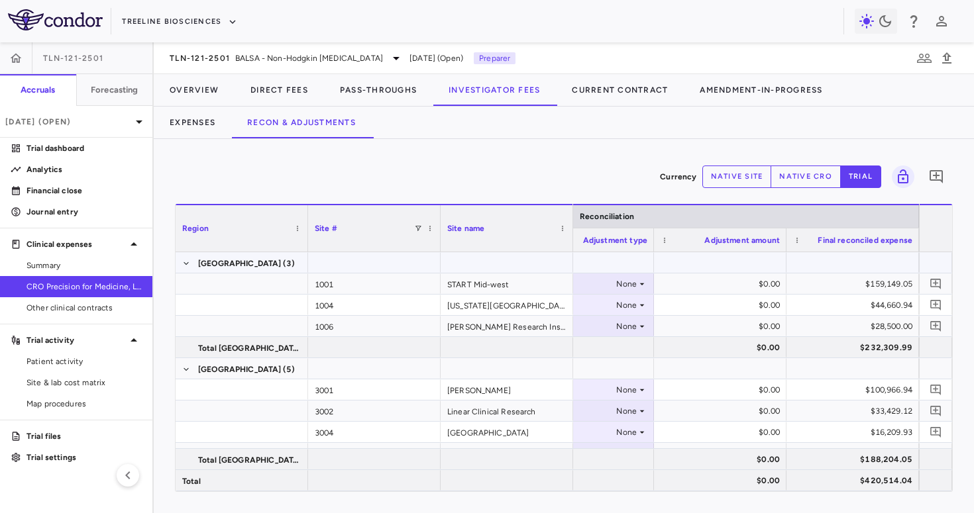
click at [613, 279] on div "None" at bounding box center [584, 284] width 103 height 21
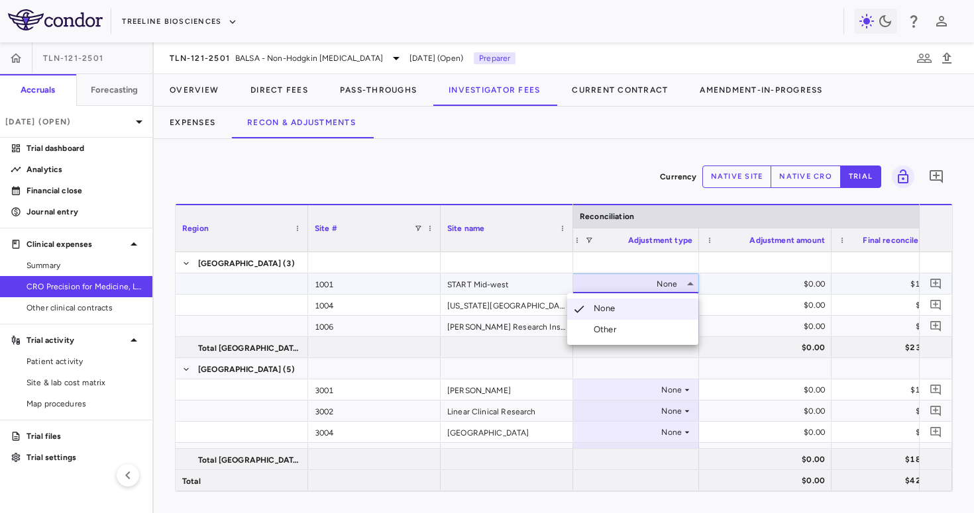
click at [599, 329] on div "Other" at bounding box center [607, 330] width 28 height 12
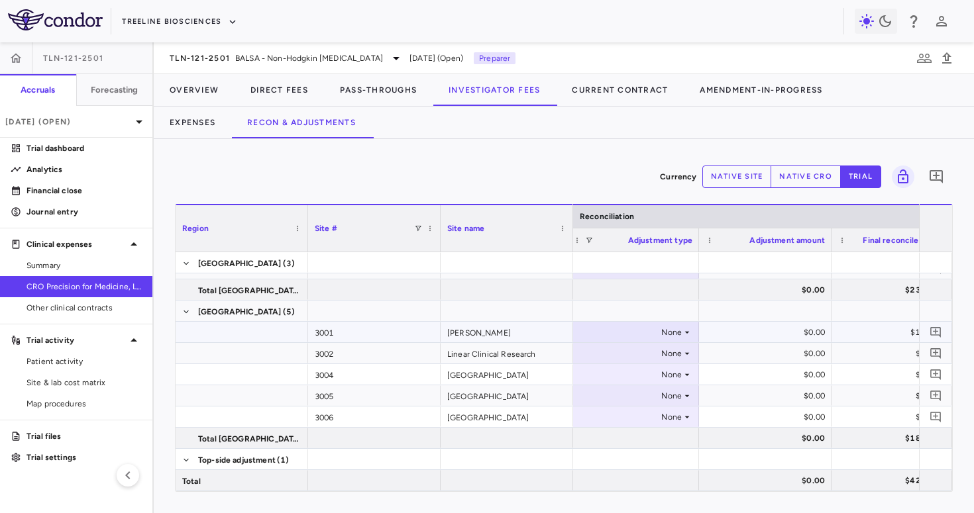
scroll to position [57, 0]
click at [625, 325] on div "None" at bounding box center [629, 333] width 103 height 21
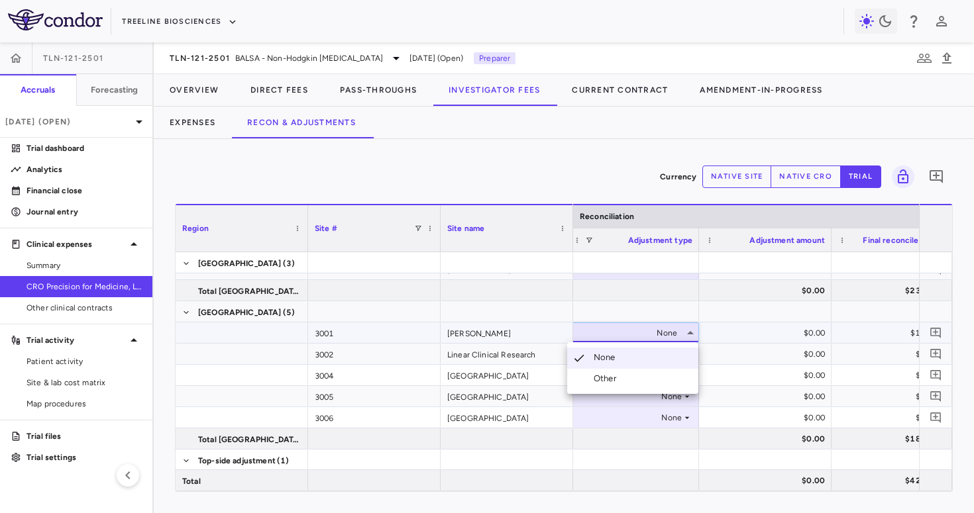
click at [613, 375] on div "Other" at bounding box center [607, 379] width 28 height 12
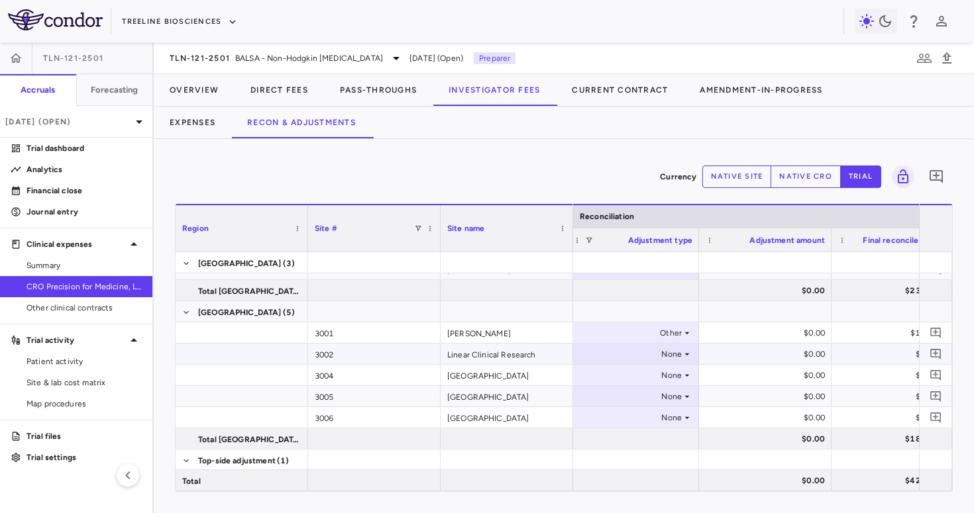
click at [625, 350] on div "None" at bounding box center [629, 354] width 103 height 21
click at [615, 397] on div "Other" at bounding box center [607, 400] width 28 height 12
click at [801, 179] on button "native cro" at bounding box center [805, 177] width 70 height 23
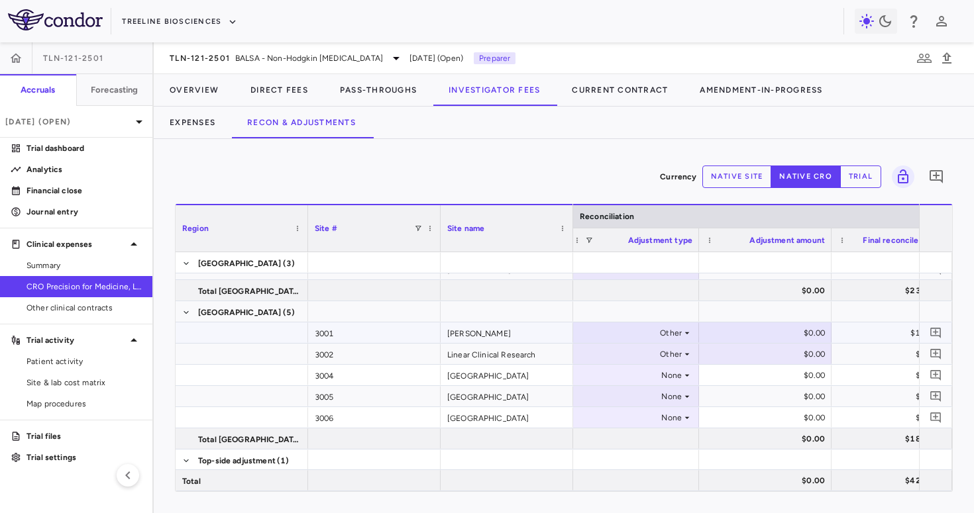
scroll to position [0, 0]
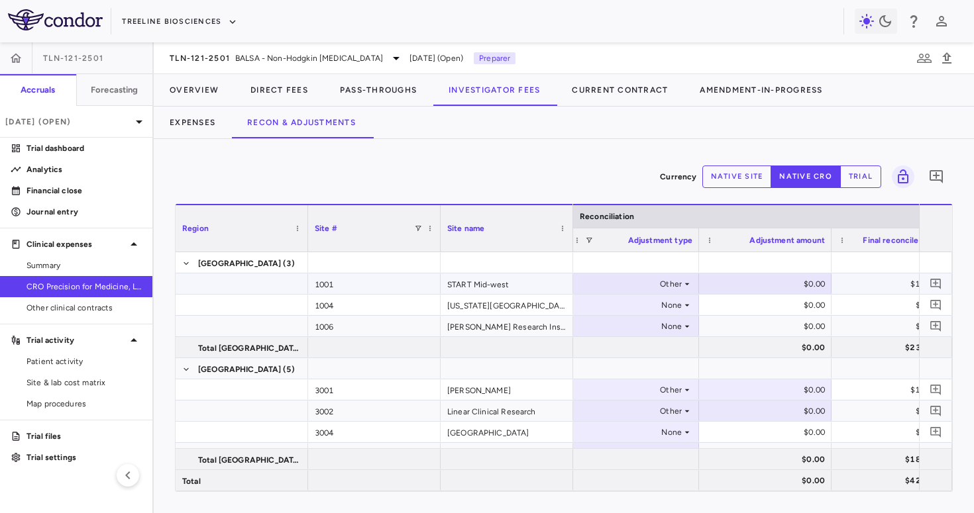
click at [787, 280] on div "$0.00" at bounding box center [768, 284] width 114 height 21
type input "********"
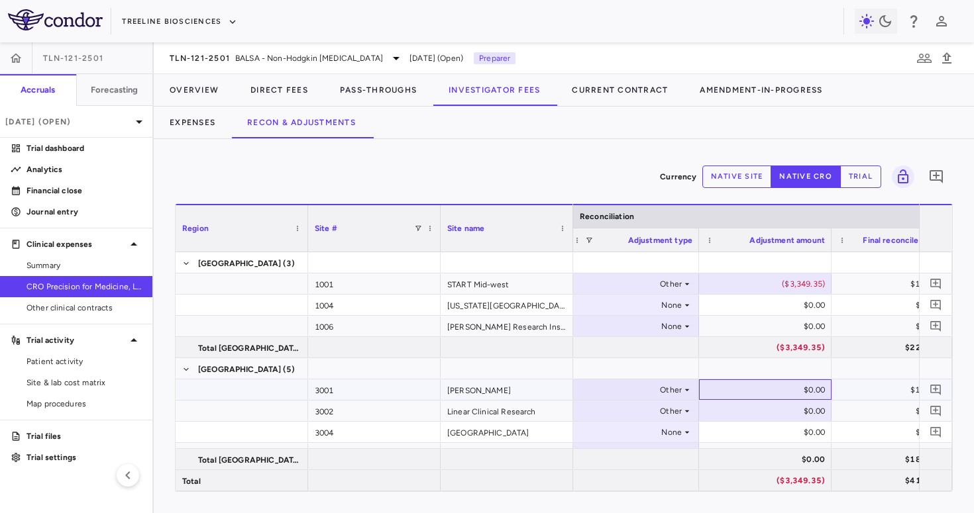
click at [753, 387] on div "$0.00" at bounding box center [768, 389] width 114 height 21
type input "*********"
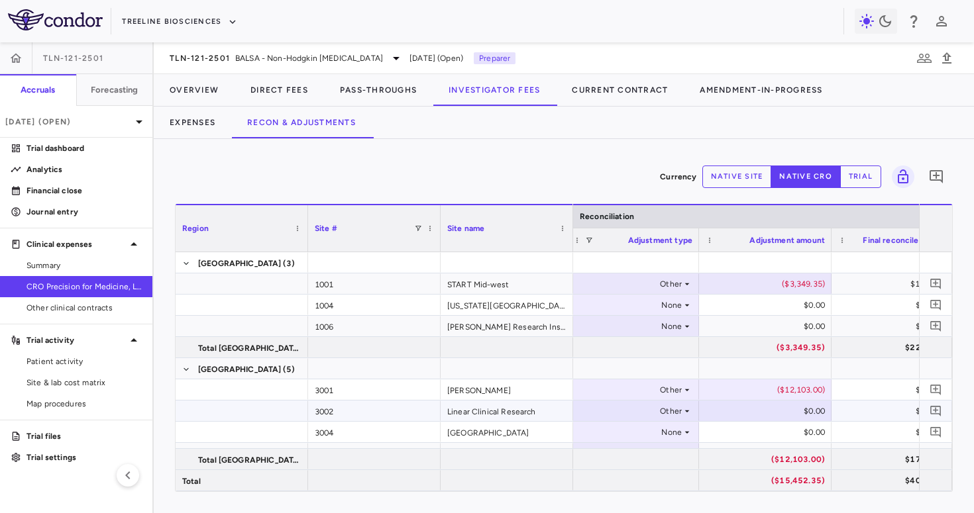
click at [783, 403] on div "$0.00" at bounding box center [768, 411] width 114 height 21
type input "*"
type input "********"
click at [940, 174] on icon "Add comment" at bounding box center [936, 177] width 16 height 16
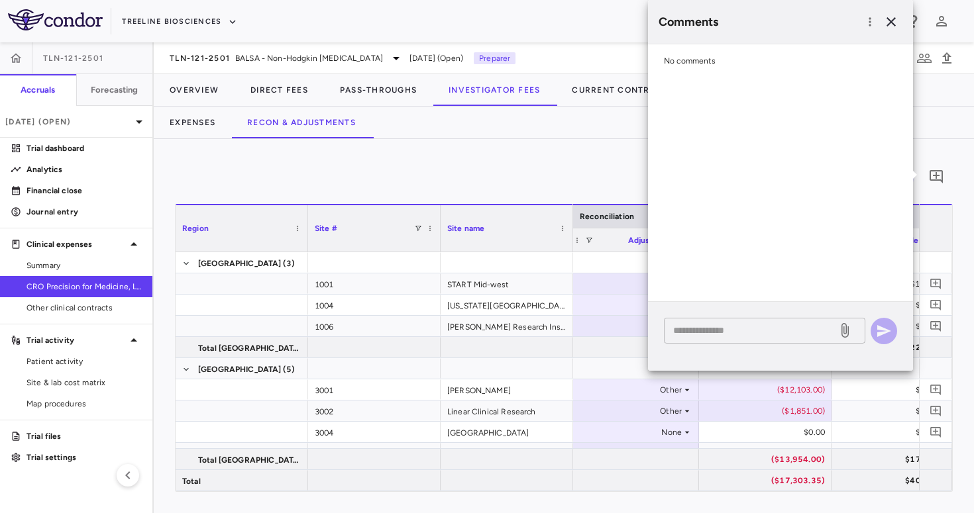
click at [724, 323] on textarea at bounding box center [750, 330] width 155 height 15
paste textarea "**********"
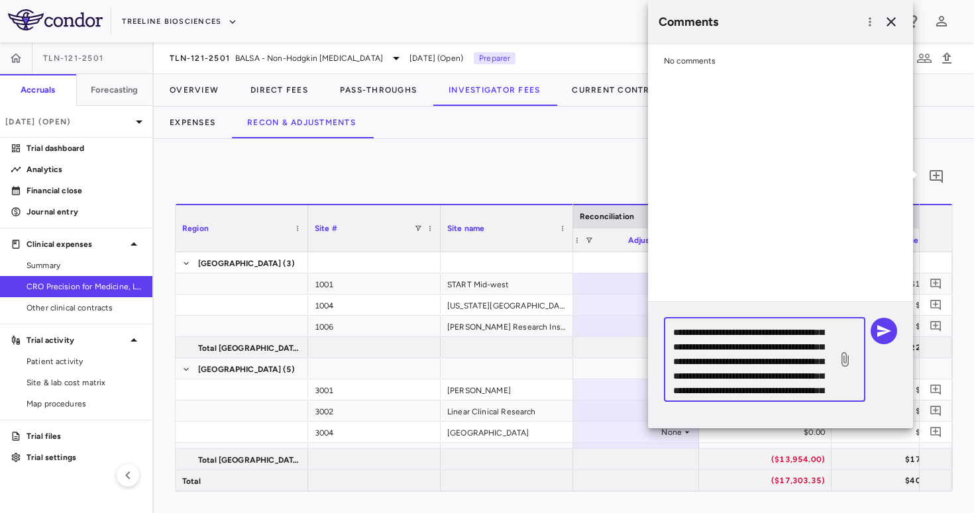
scroll to position [72, 0]
drag, startPoint x: 746, startPoint y: 348, endPoint x: 678, endPoint y: 356, distance: 68.7
click at [678, 356] on textarea "**********" at bounding box center [750, 359] width 155 height 73
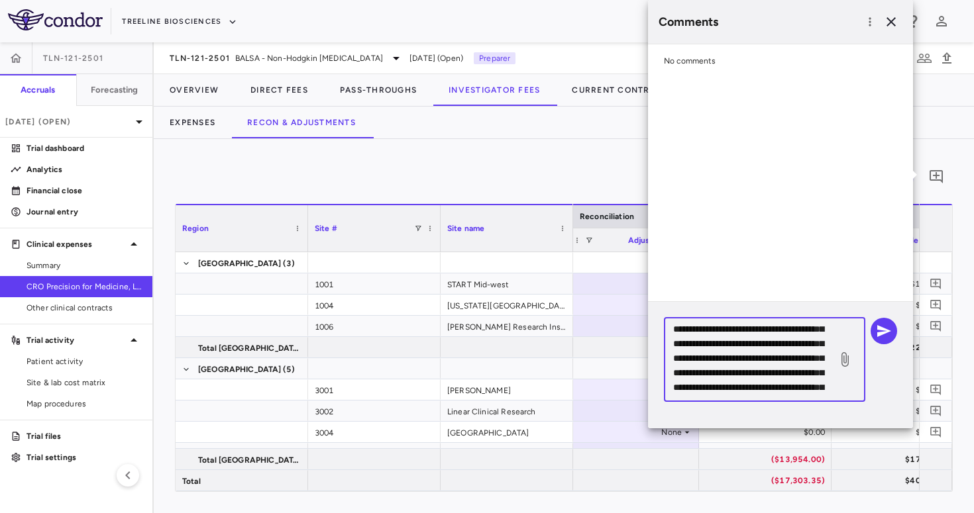
scroll to position [0, 0]
click at [793, 346] on textarea "**********" at bounding box center [750, 359] width 155 height 73
drag, startPoint x: 726, startPoint y: 361, endPoint x: 796, endPoint y: 401, distance: 81.0
click at [796, 401] on div "**********" at bounding box center [764, 360] width 201 height 84
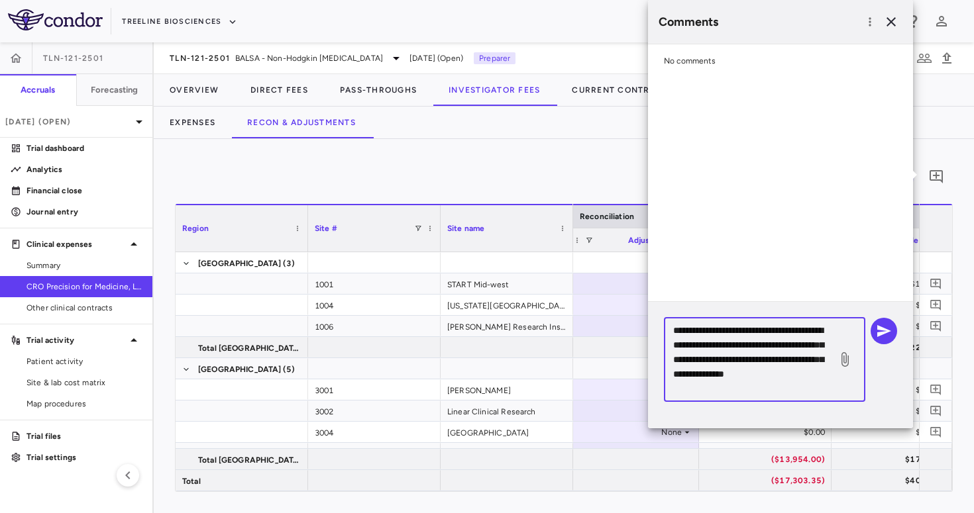
scroll to position [0, 0]
type textarea "**********"
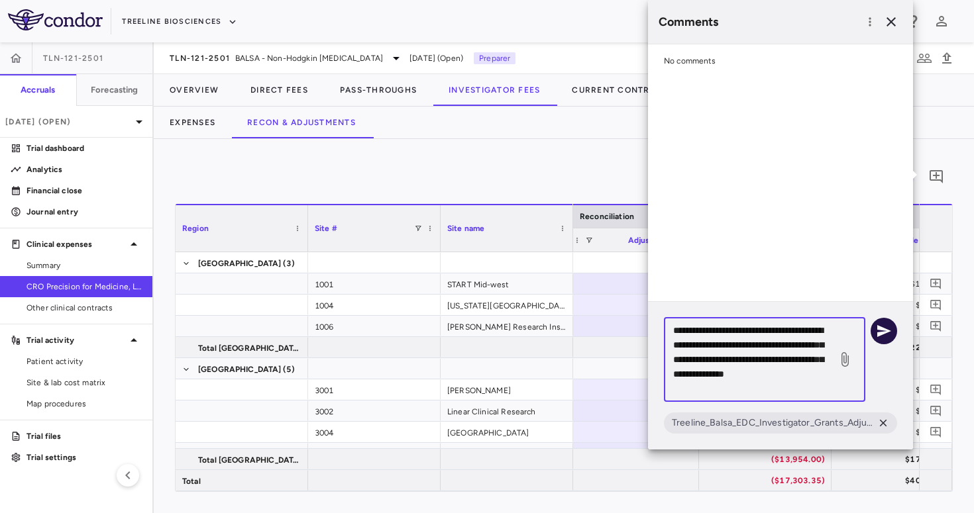
click at [884, 328] on icon "button" at bounding box center [884, 331] width 16 height 16
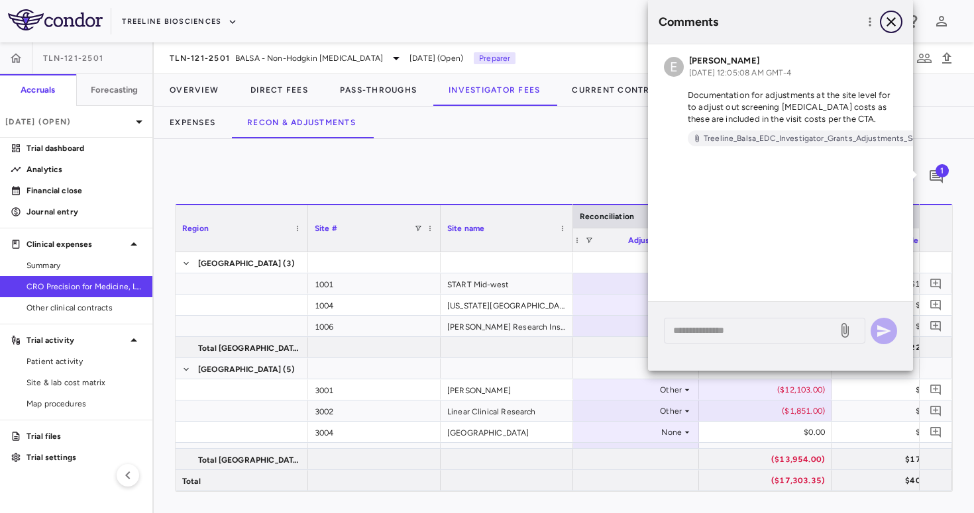
click at [887, 19] on icon "button" at bounding box center [890, 21] width 9 height 9
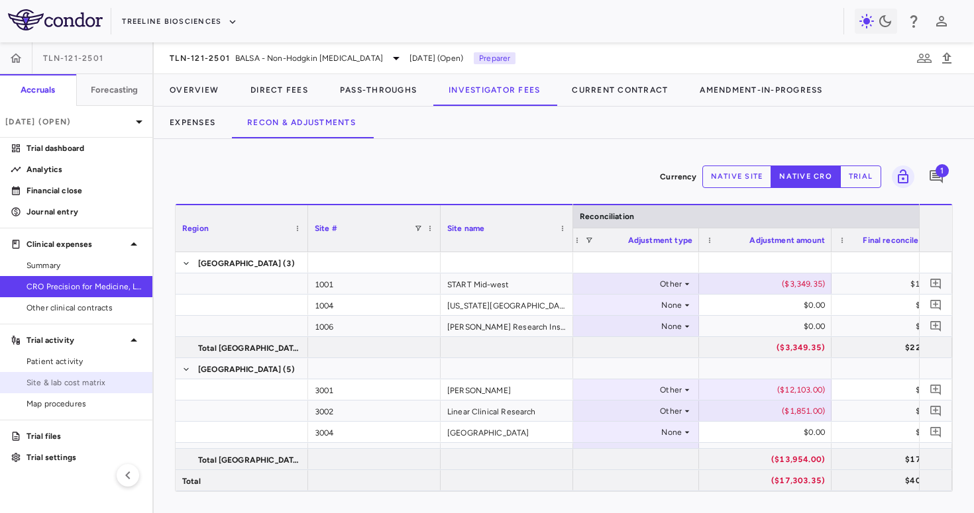
click at [83, 378] on span "Site & lab cost matrix" at bounding box center [83, 383] width 115 height 12
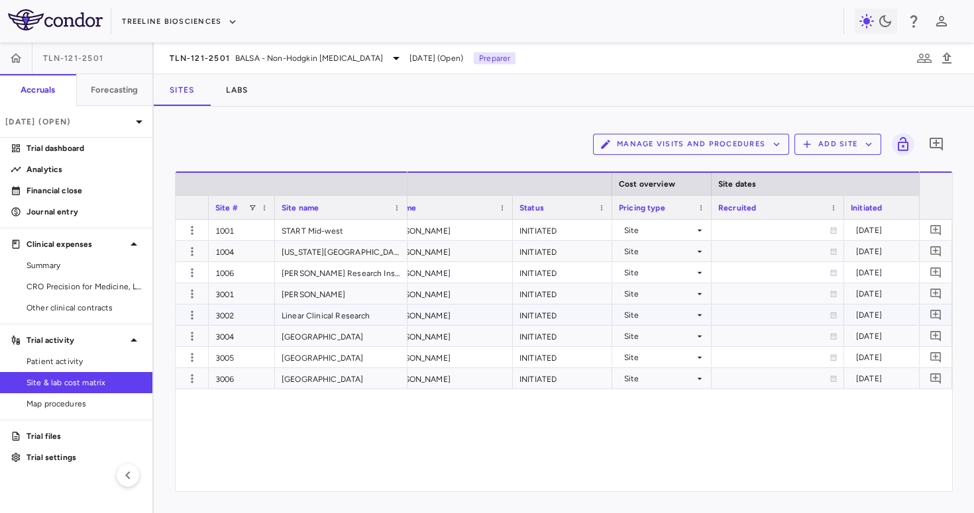
scroll to position [0, 713]
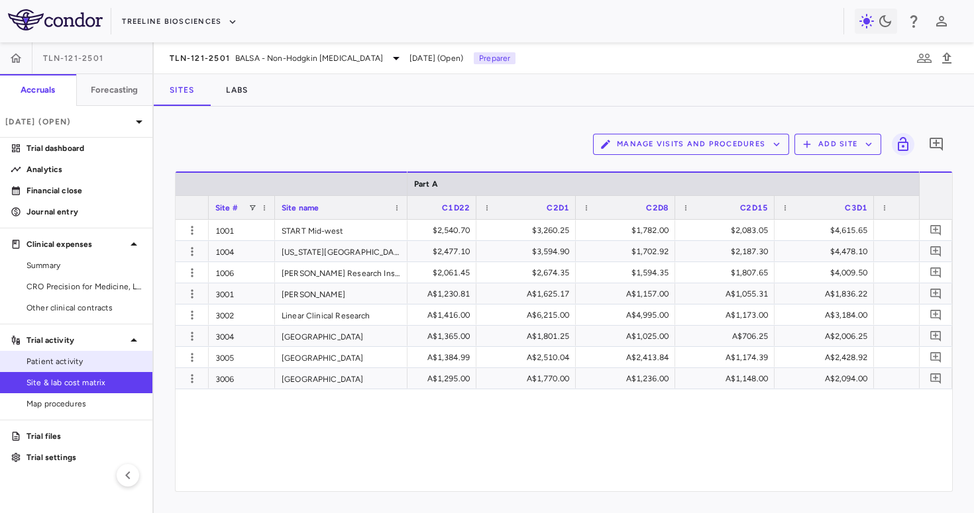
click at [74, 358] on span "Patient activity" at bounding box center [83, 362] width 115 height 12
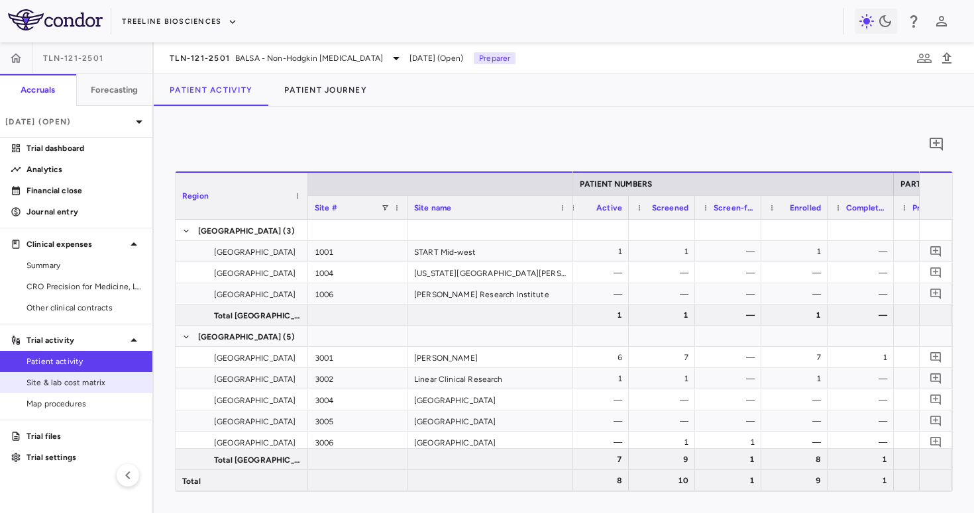
click at [75, 384] on span "Site & lab cost matrix" at bounding box center [83, 383] width 115 height 12
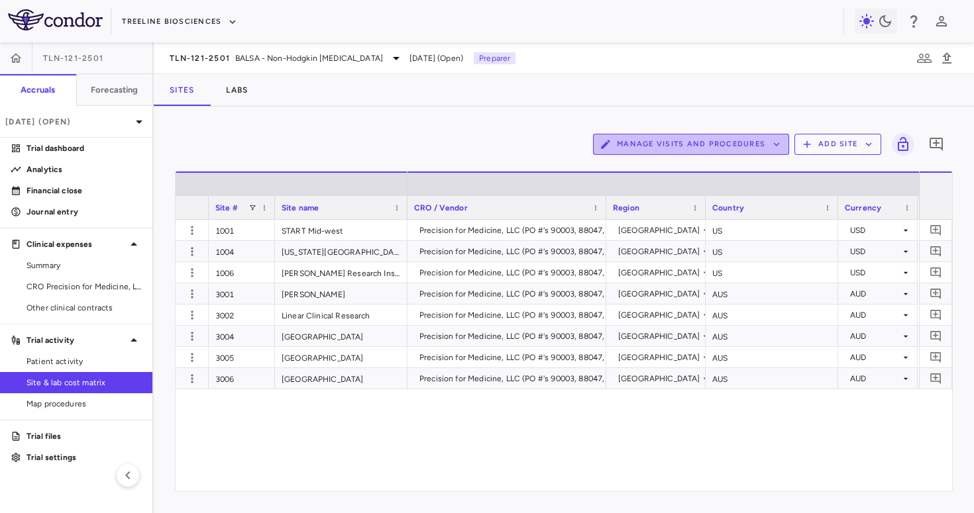
click at [721, 143] on button "Manage Visits and Procedures" at bounding box center [691, 144] width 196 height 21
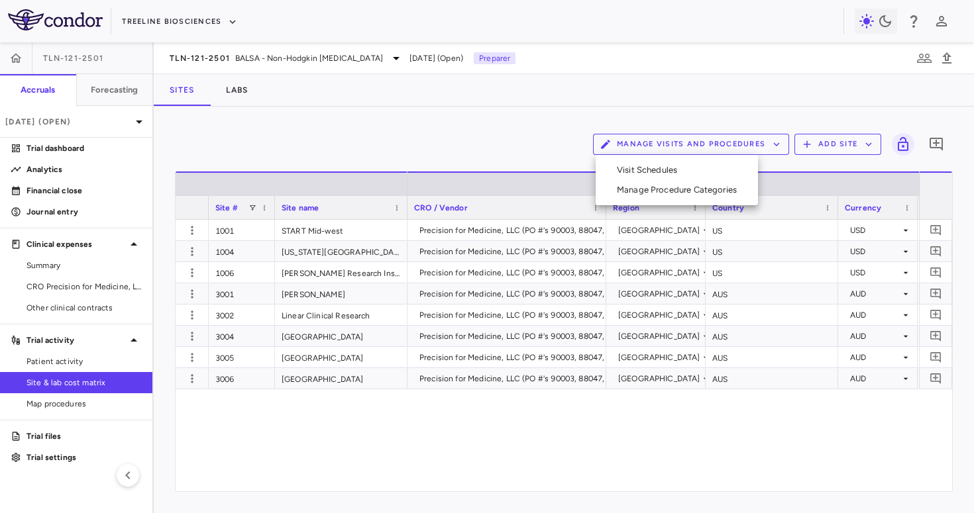
click at [680, 174] on li "Visit Schedules" at bounding box center [676, 170] width 141 height 20
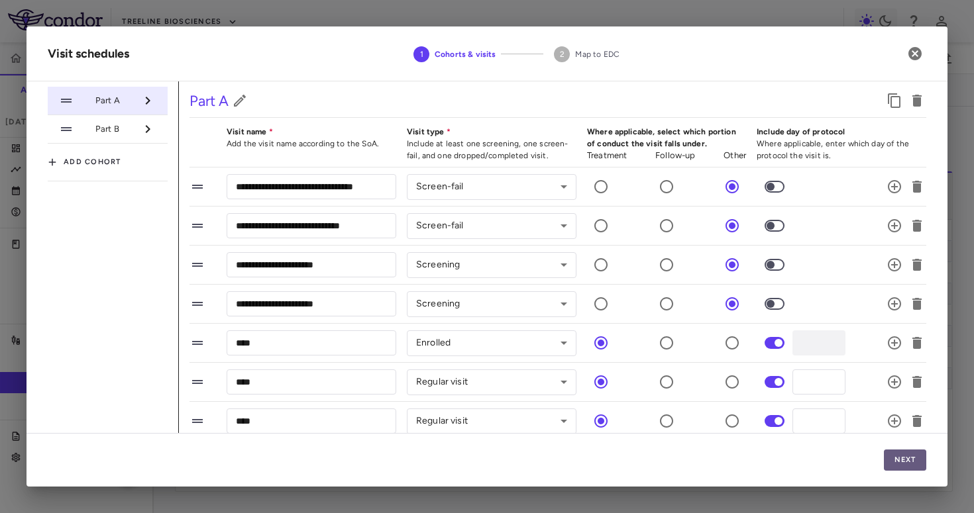
click at [904, 464] on button "Next" at bounding box center [904, 460] width 42 height 21
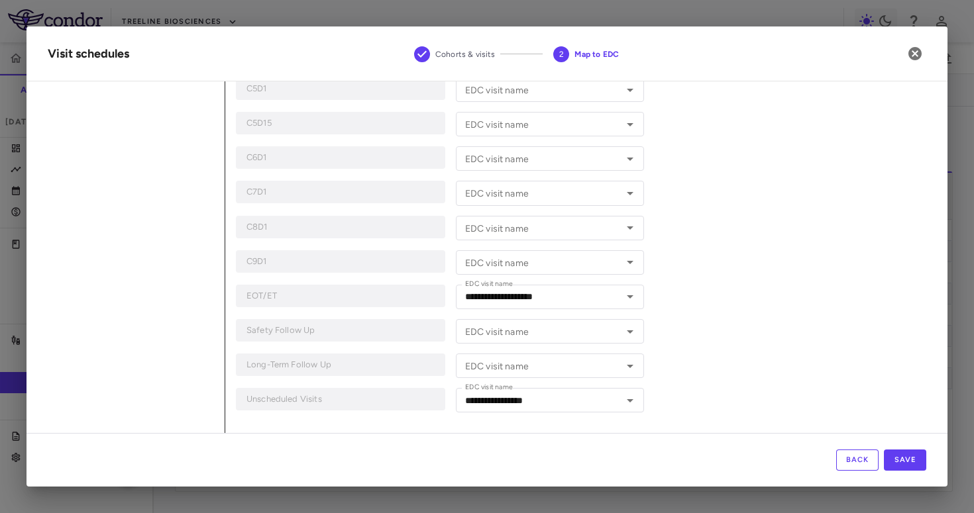
click at [850, 460] on button "Back" at bounding box center [857, 460] width 42 height 21
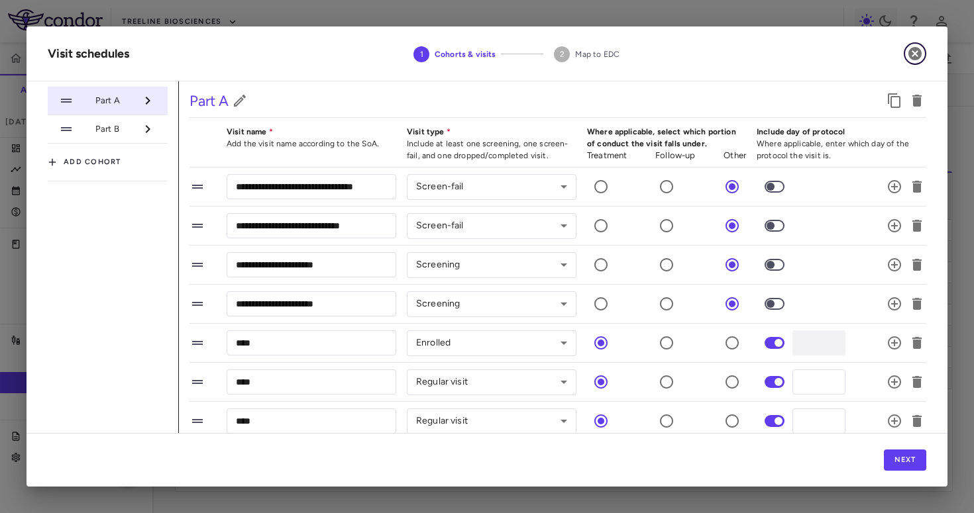
click at [915, 53] on icon "button" at bounding box center [915, 54] width 16 height 16
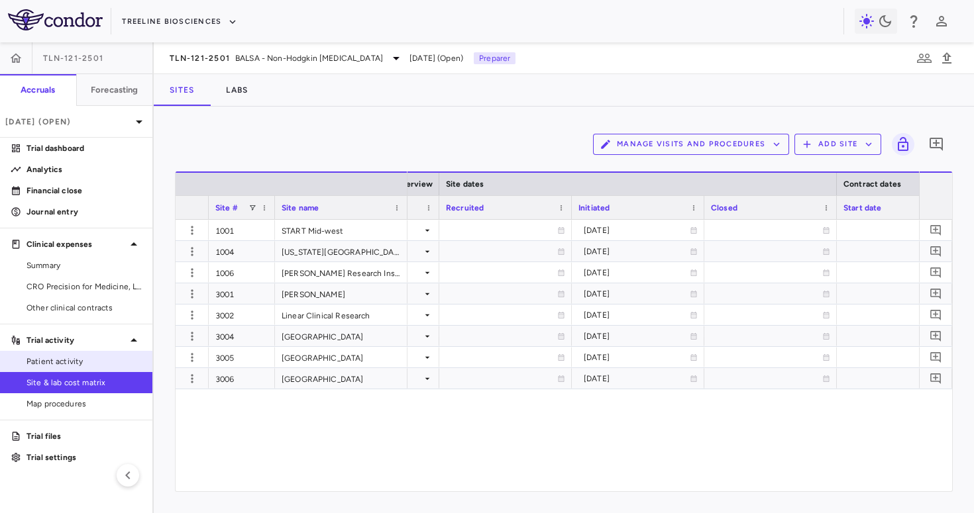
click at [128, 364] on span "Patient activity" at bounding box center [83, 362] width 115 height 12
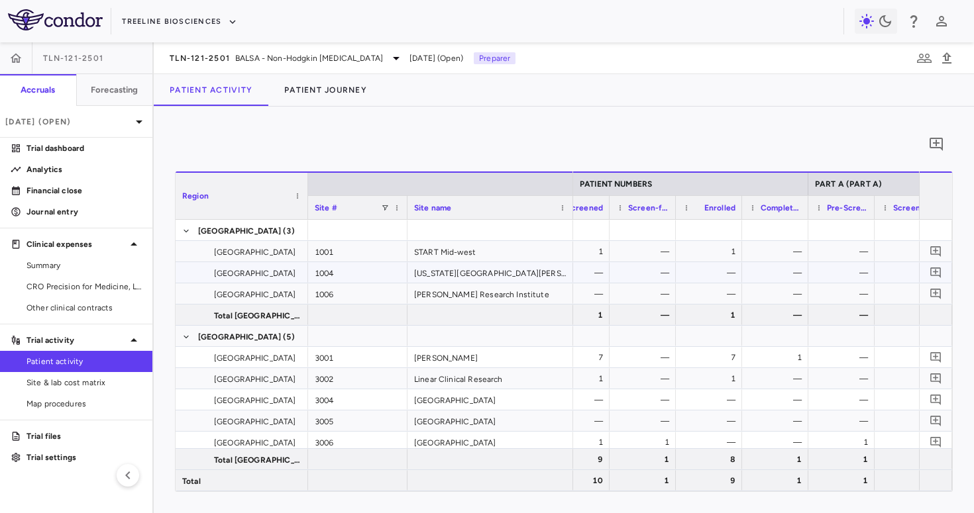
scroll to position [4, 0]
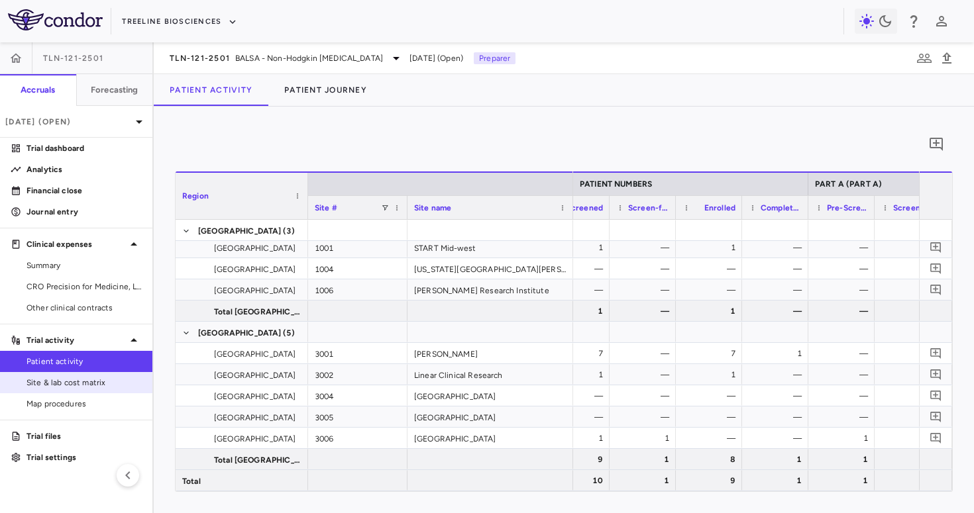
click at [94, 387] on span "Site & lab cost matrix" at bounding box center [83, 383] width 115 height 12
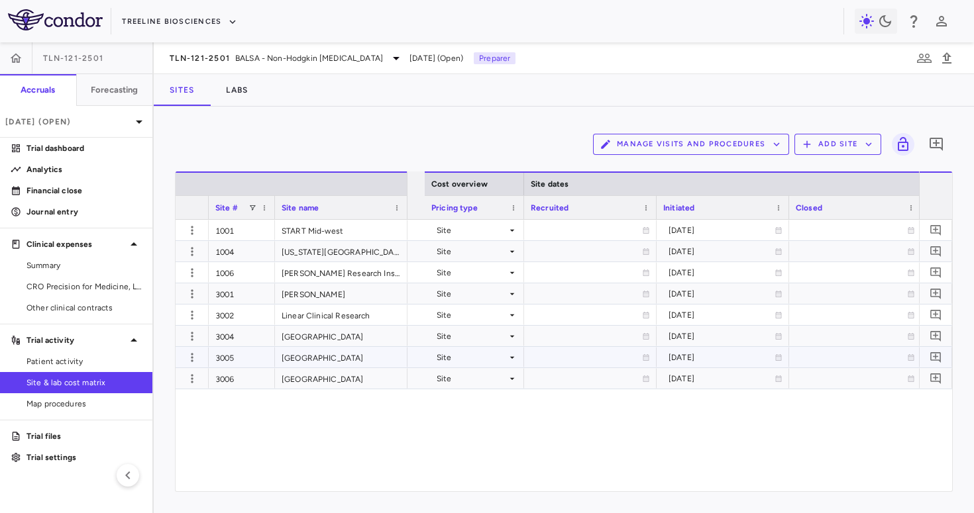
scroll to position [0, 1187]
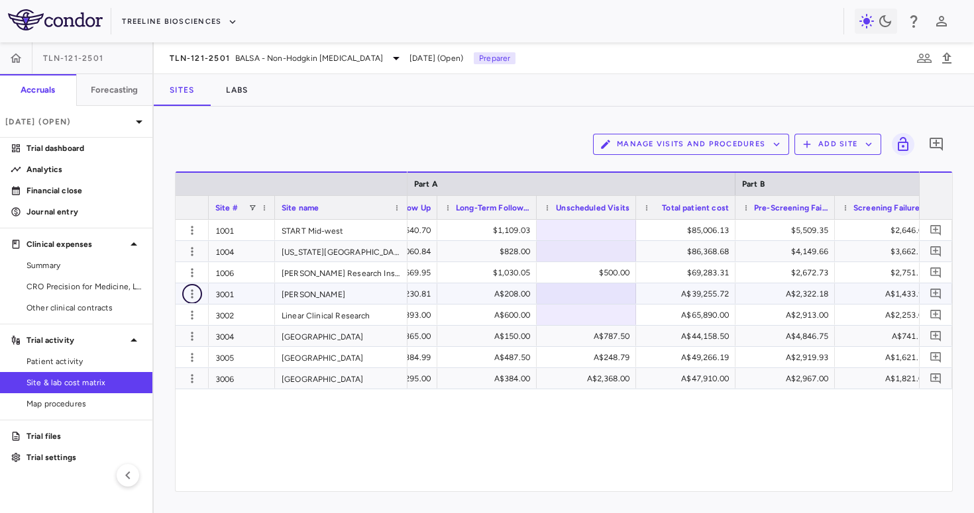
click at [191, 293] on icon "button" at bounding box center [192, 293] width 2 height 9
click at [158, 339] on div "Edit site" at bounding box center [140, 345] width 123 height 24
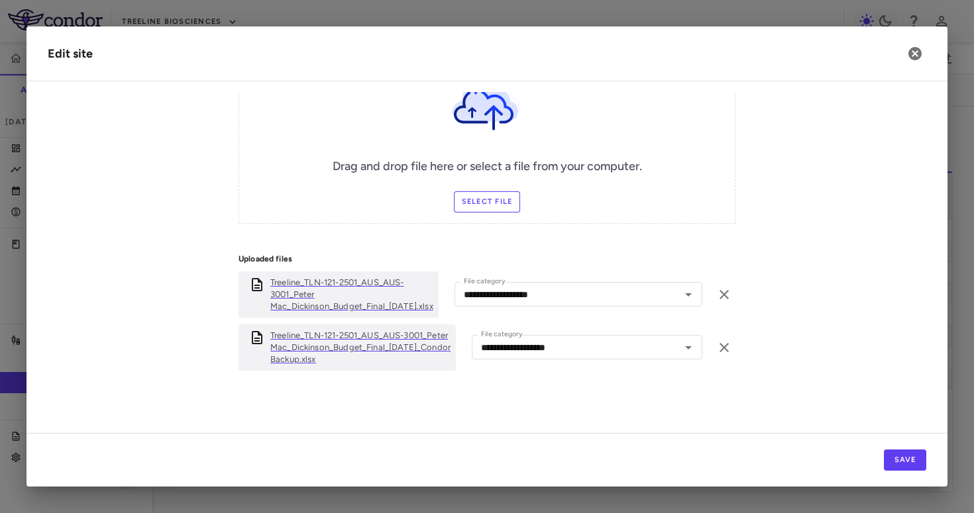
click at [340, 342] on p "Treeline_TLN-121-2501_AUS_AUS-3001_Peter Mac_Dickinson_Budget_Final_16May2025_C…" at bounding box center [360, 348] width 180 height 36
click at [911, 55] on icon "button" at bounding box center [914, 53] width 13 height 13
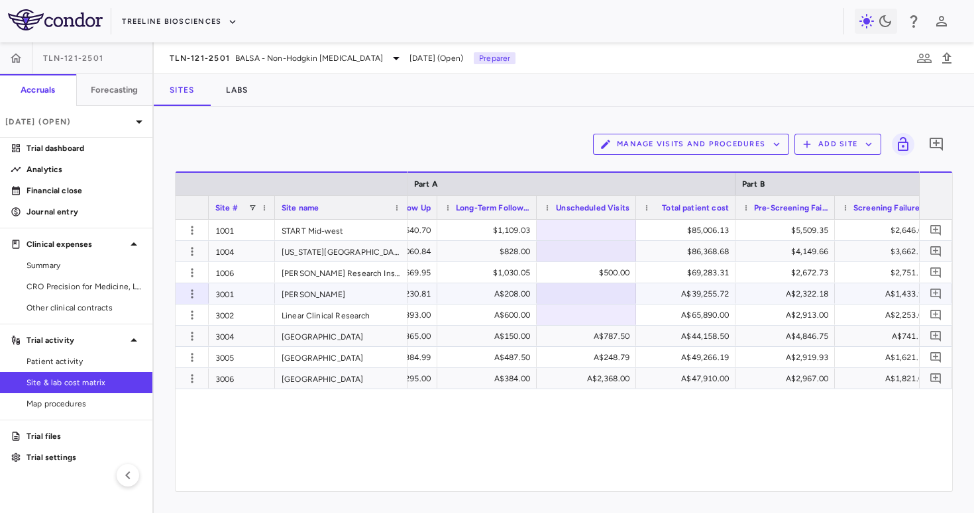
click at [595, 287] on div at bounding box center [586, 293] width 86 height 19
click at [187, 313] on icon "button" at bounding box center [191, 315] width 13 height 13
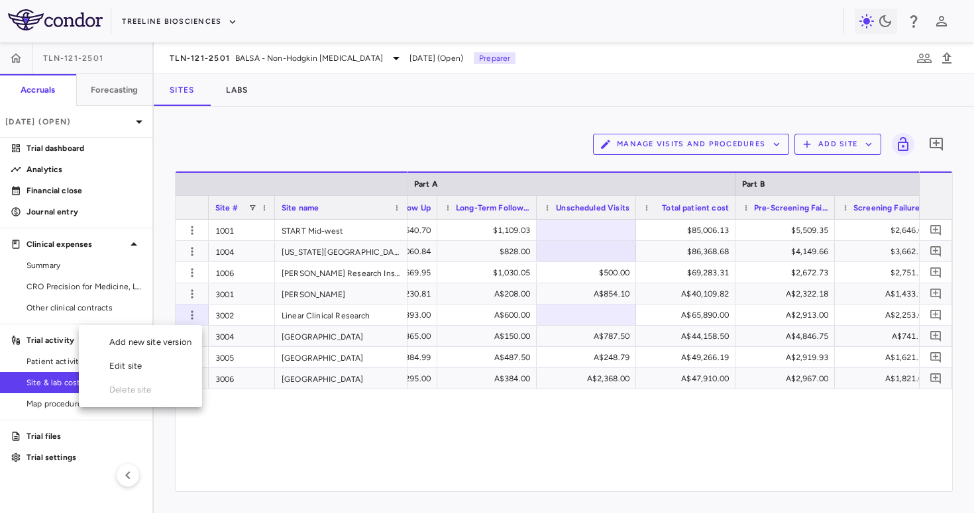
click at [160, 370] on div "Edit site" at bounding box center [140, 366] width 123 height 24
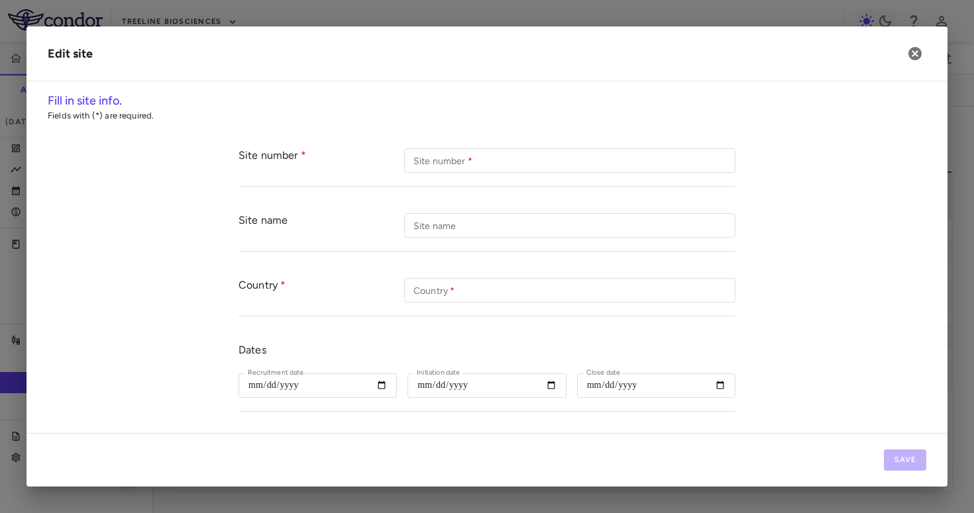
type input "****"
type input "**********"
type input "***"
type input "**********"
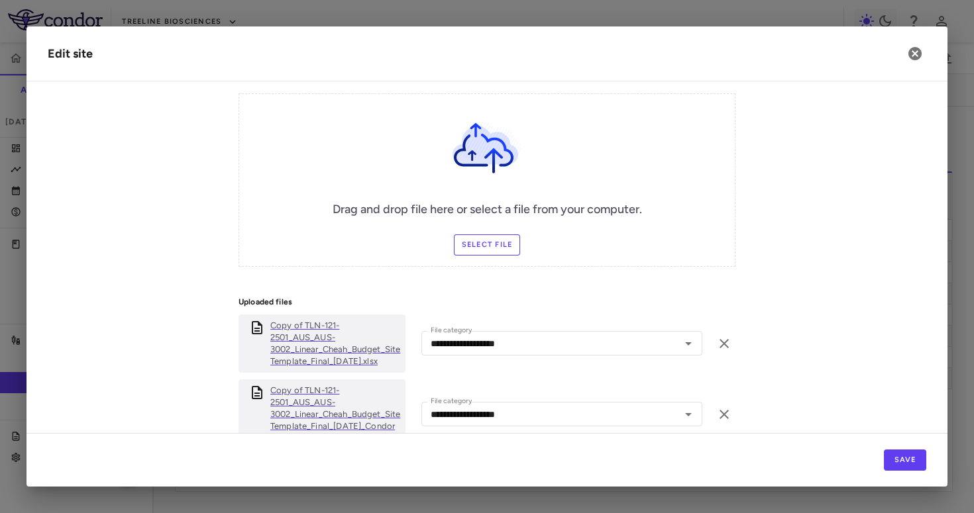
click at [303, 400] on p "Copy of TLN-121-2501_AUS_AUS-3002_Linear_Cheah_Budget_Site Template_Final_13Jun…" at bounding box center [335, 415] width 130 height 60
click at [906, 54] on button "button" at bounding box center [914, 53] width 23 height 23
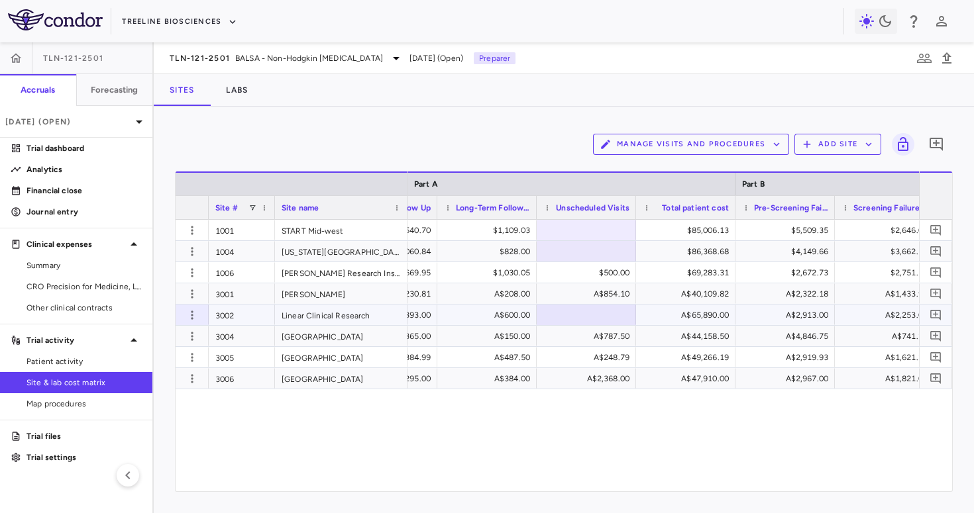
click at [587, 322] on div at bounding box center [586, 314] width 86 height 19
type input "***"
click at [191, 248] on icon "button" at bounding box center [191, 251] width 13 height 13
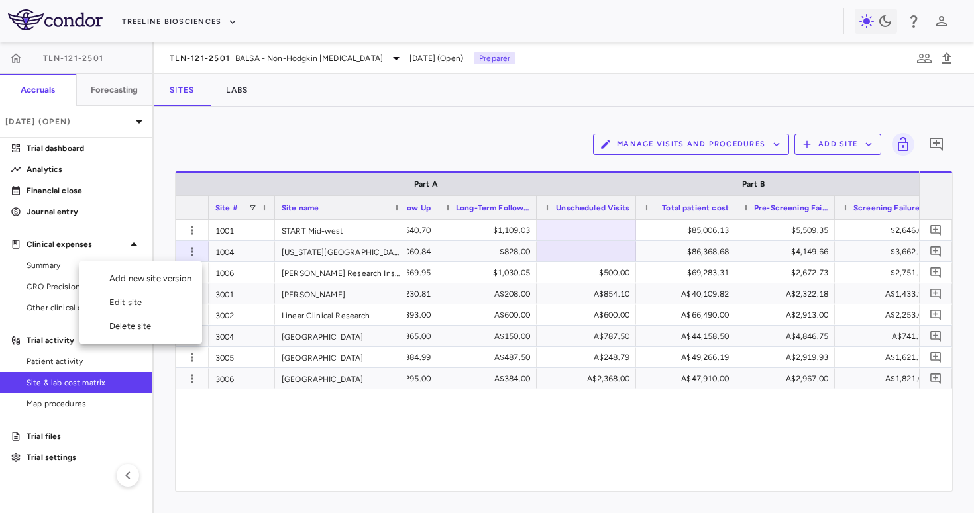
click at [151, 316] on div "Delete site" at bounding box center [140, 327] width 123 height 24
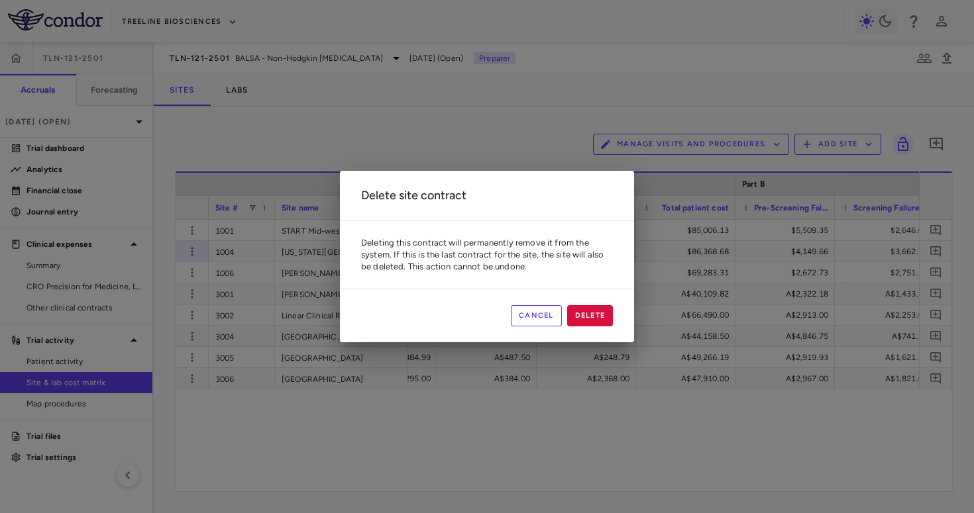
click at [522, 312] on button "Cancel" at bounding box center [536, 315] width 51 height 21
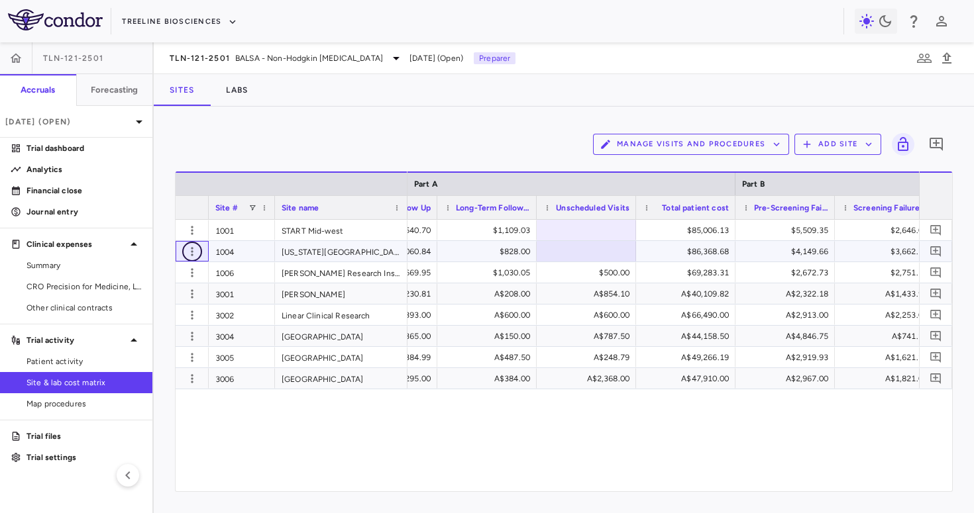
click at [193, 256] on icon "button" at bounding box center [191, 251] width 13 height 13
click at [173, 304] on div "Edit site" at bounding box center [140, 303] width 123 height 24
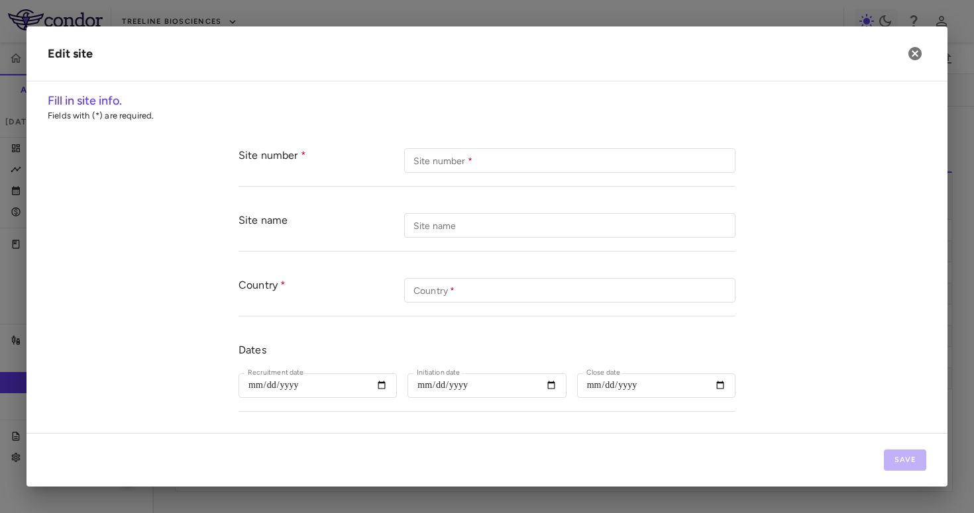
type input "****"
type input "**********"
type input "**"
type input "**********"
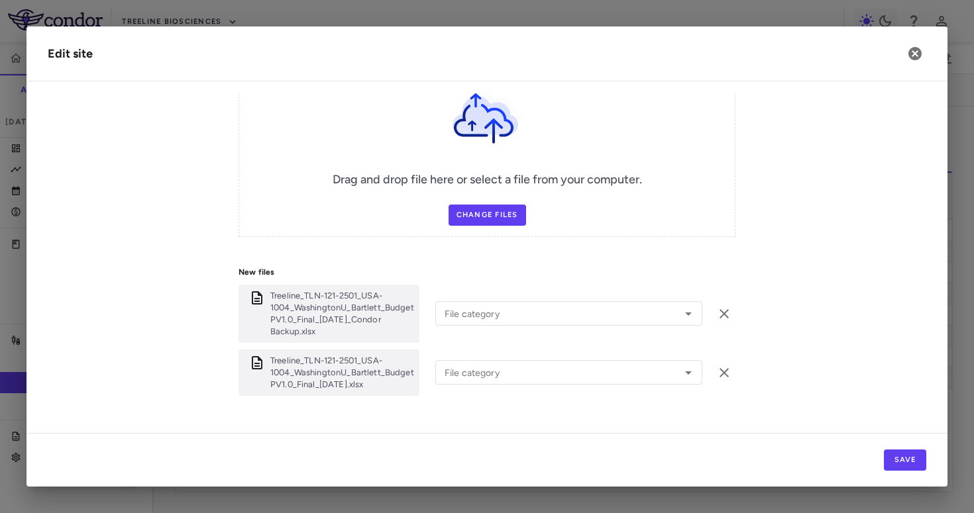
scroll to position [535, 0]
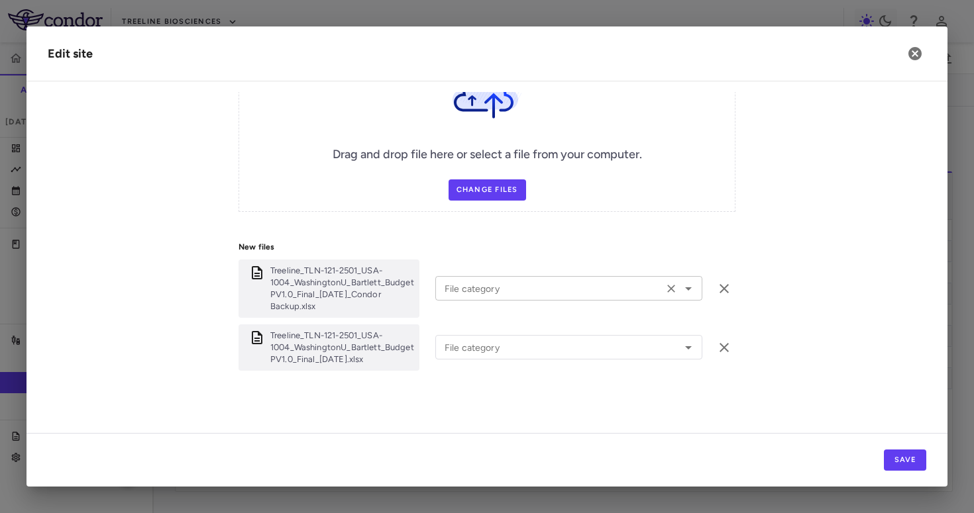
click at [567, 287] on input "File category" at bounding box center [549, 288] width 220 height 17
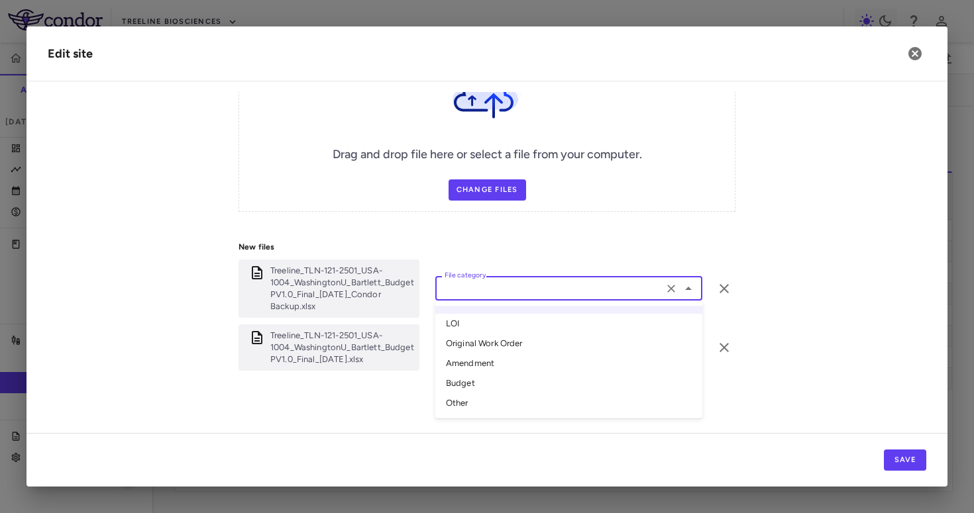
click at [485, 409] on li "Other" at bounding box center [568, 403] width 267 height 20
type input "*****"
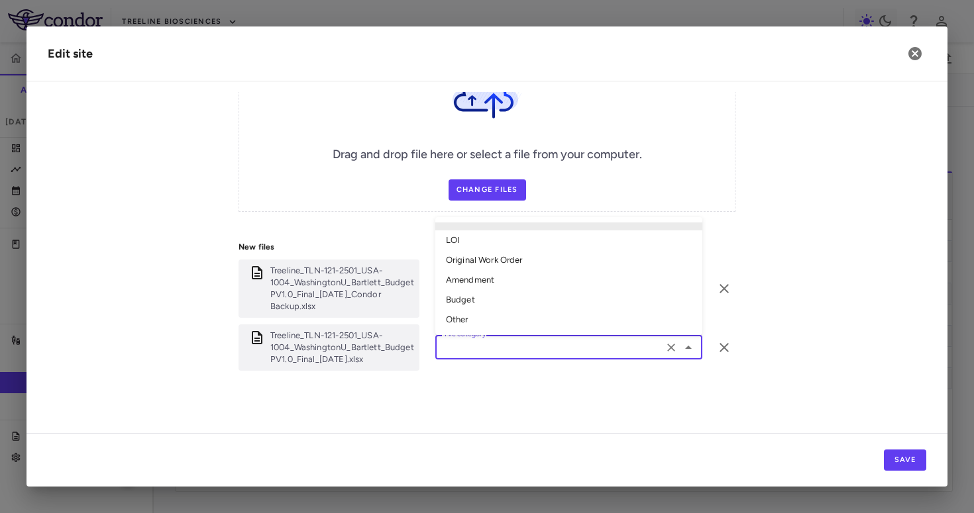
click at [509, 340] on input "File category" at bounding box center [549, 347] width 220 height 17
click at [519, 259] on li "Original Work Order" at bounding box center [568, 260] width 267 height 20
type input "**********"
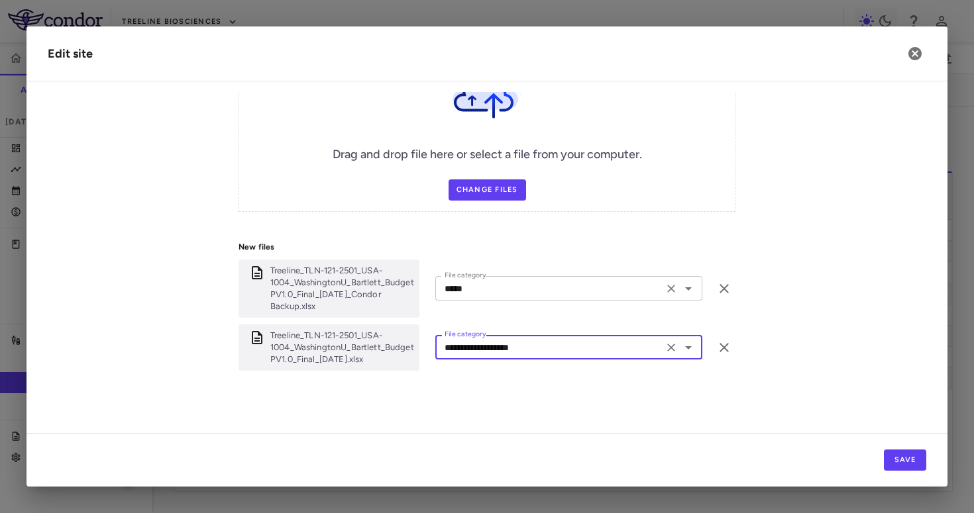
click at [509, 293] on input "*****" at bounding box center [549, 288] width 220 height 17
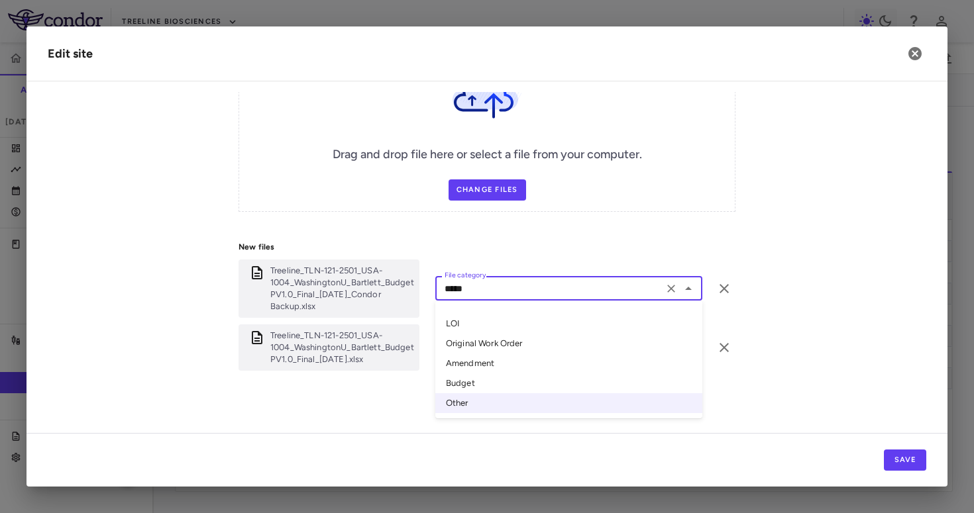
click at [493, 337] on li "Original Work Order" at bounding box center [568, 344] width 267 height 20
type input "**********"
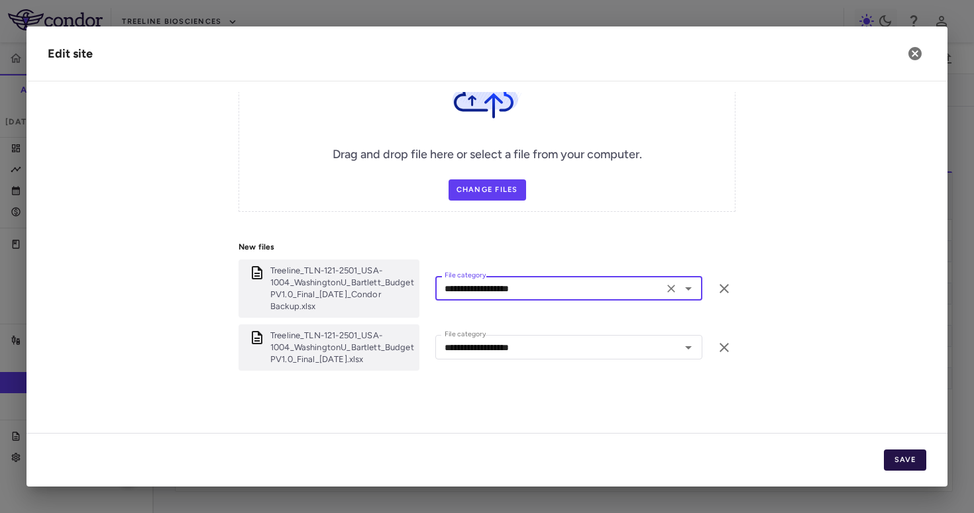
click at [921, 467] on button "Save" at bounding box center [904, 460] width 42 height 21
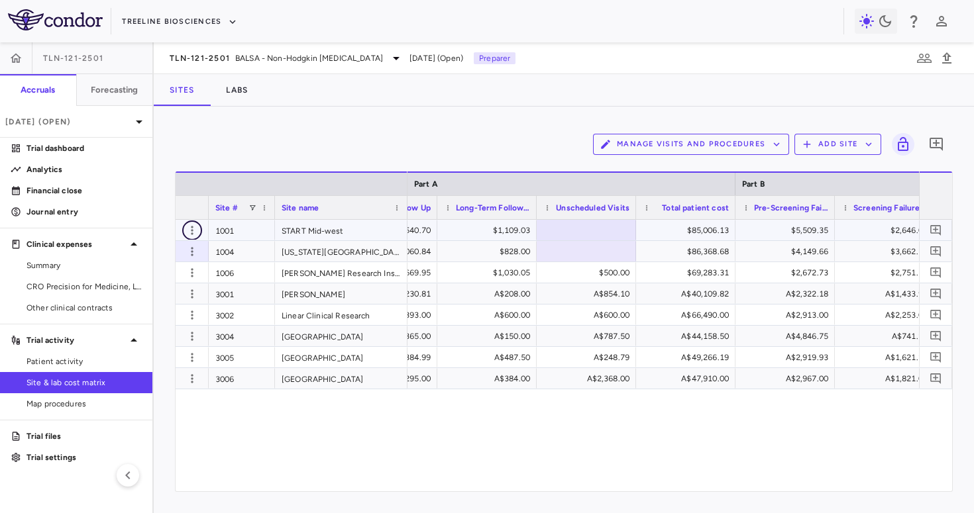
click at [189, 236] on icon "button" at bounding box center [191, 230] width 13 height 13
click at [177, 283] on div "Edit site" at bounding box center [140, 282] width 123 height 24
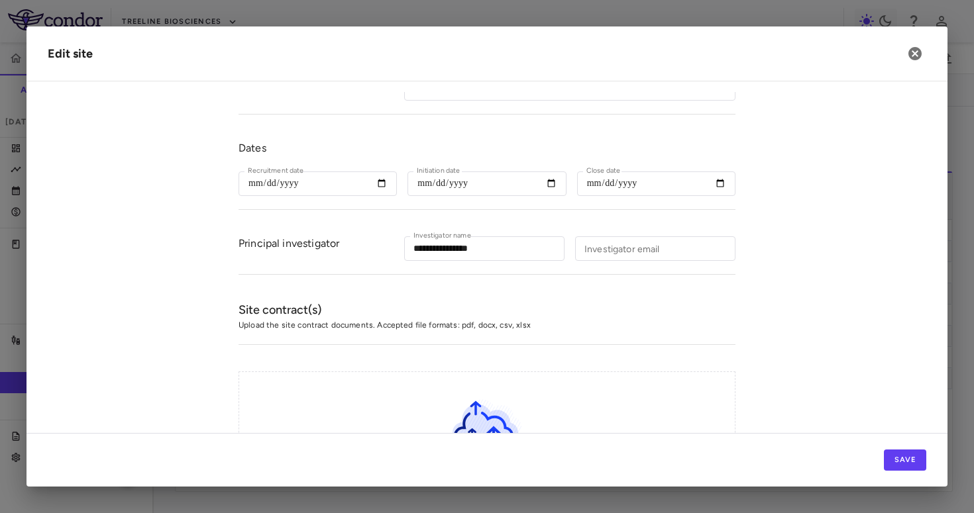
scroll to position [511, 0]
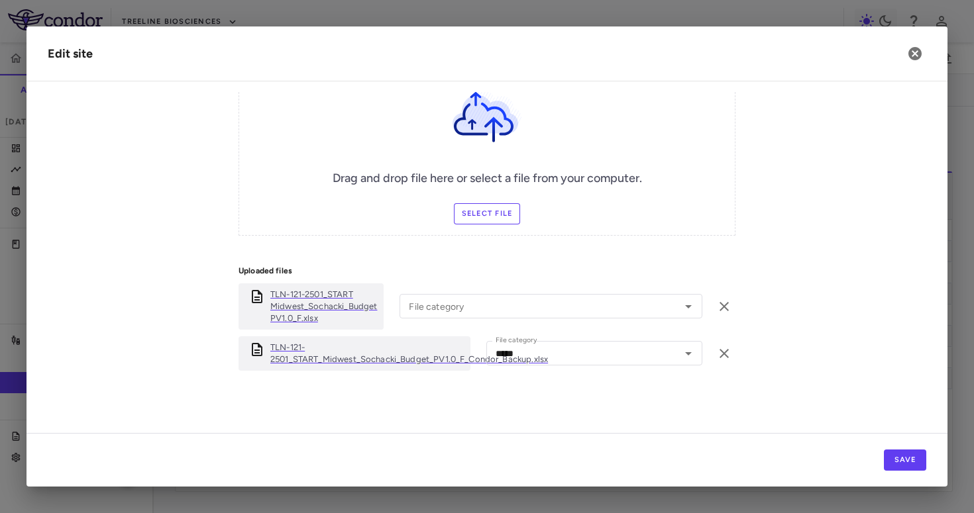
click at [330, 356] on p "TLN-121-2501_START_Midwest_Sochacki_Budget_PV1.0_F_Condor_Backup.xlsx" at bounding box center [408, 354] width 277 height 24
click at [921, 58] on icon "button" at bounding box center [915, 54] width 16 height 16
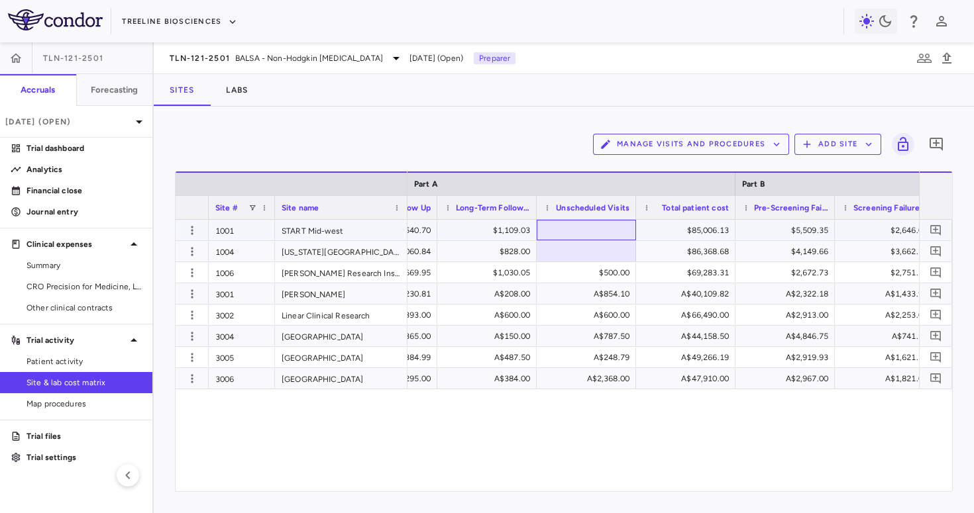
click at [562, 236] on div at bounding box center [586, 230] width 86 height 19
type input "****"
click at [602, 252] on div at bounding box center [586, 251] width 86 height 19
type input "***"
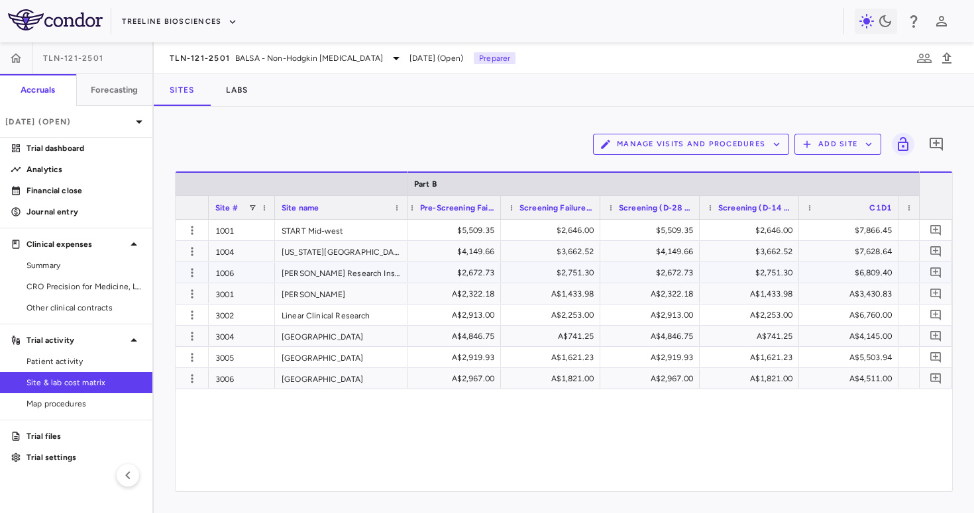
scroll to position [0, 4292]
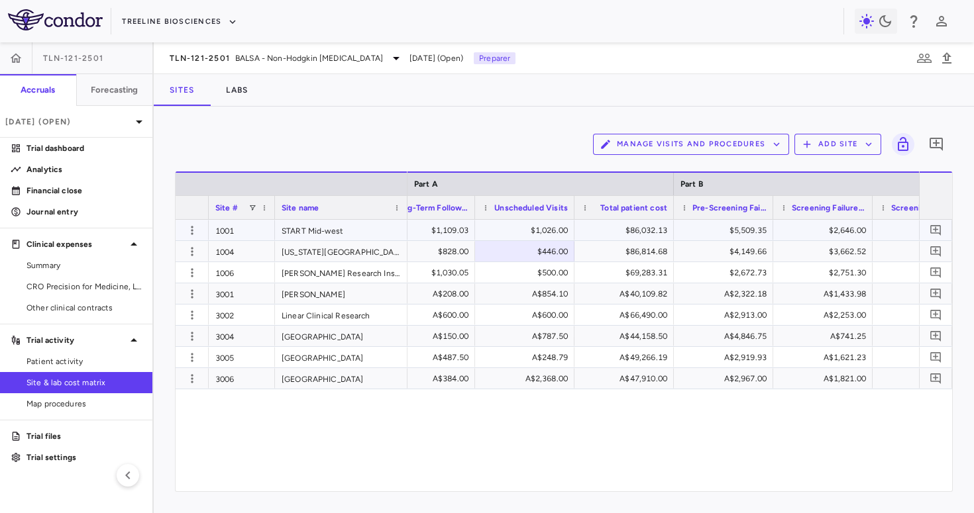
click at [558, 229] on div "$1,026.00" at bounding box center [527, 230] width 81 height 21
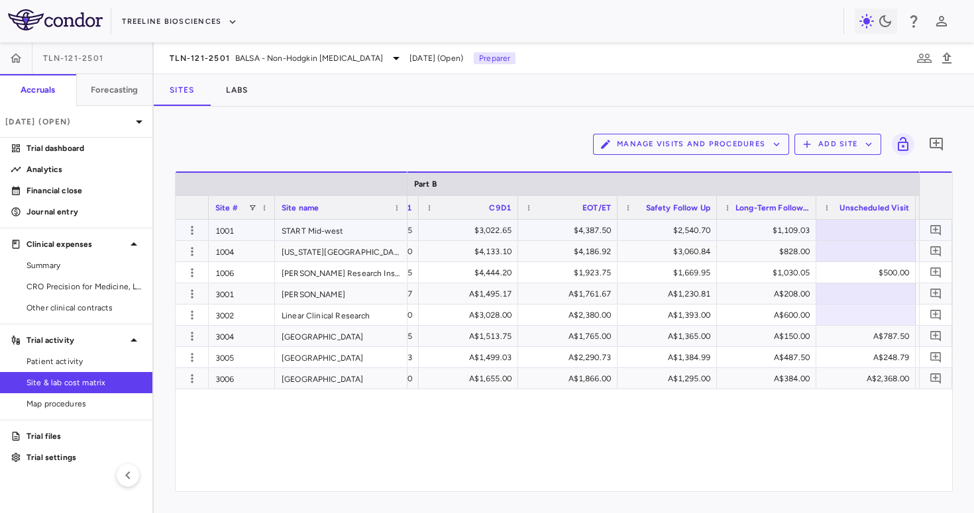
click at [852, 240] on div at bounding box center [865, 230] width 99 height 21
click at [527, 113] on div "Manage Visits and Procedures Add Site 0 Drag here to set row groups Drag here t…" at bounding box center [564, 310] width 820 height 407
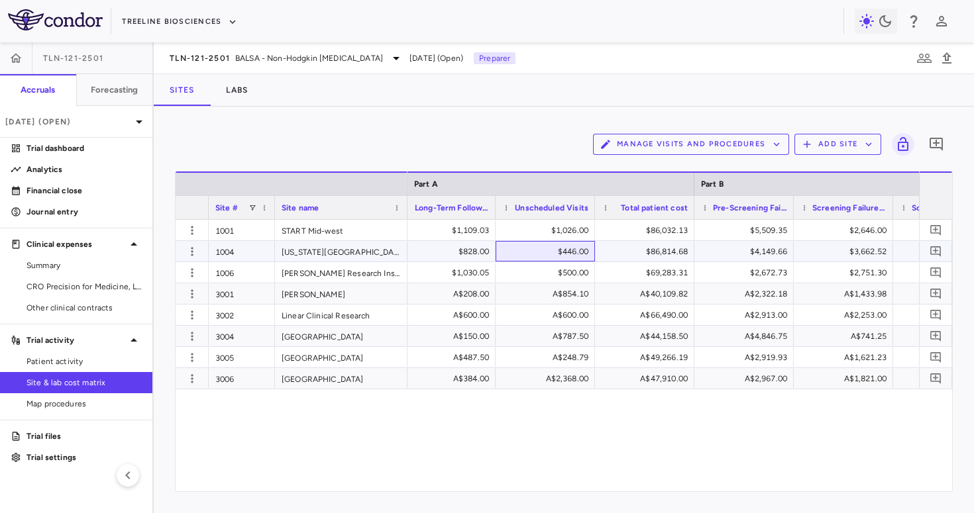
click at [569, 258] on div "$446.00" at bounding box center [547, 251] width 81 height 21
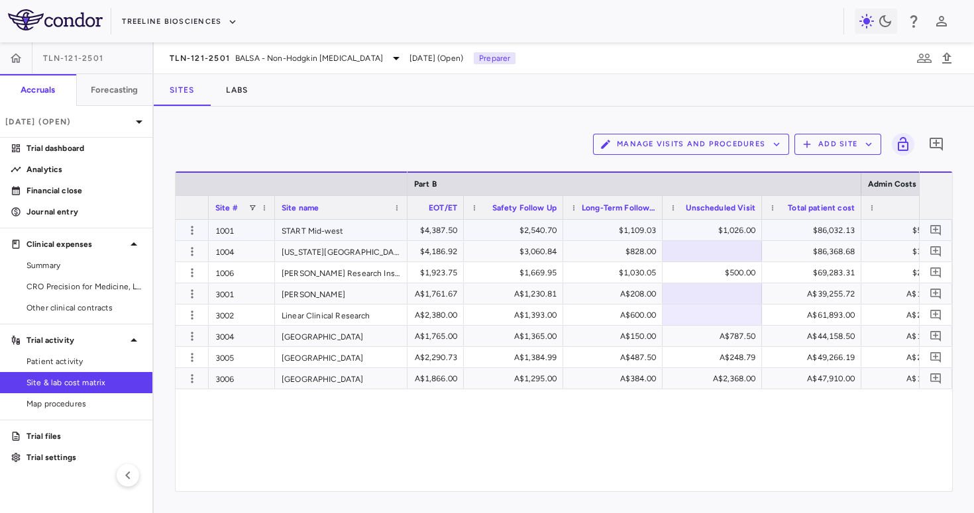
click at [710, 248] on div at bounding box center [712, 251] width 86 height 19
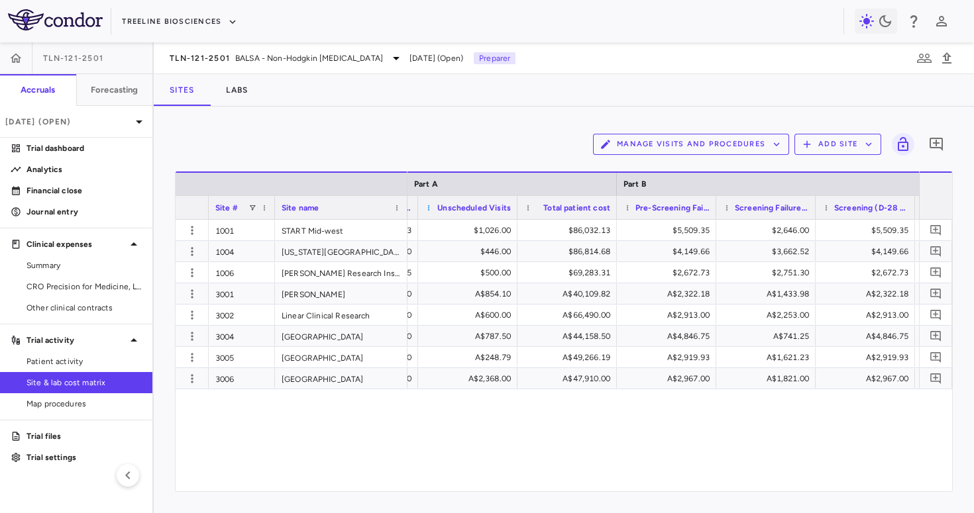
click at [430, 207] on span at bounding box center [429, 208] width 8 height 8
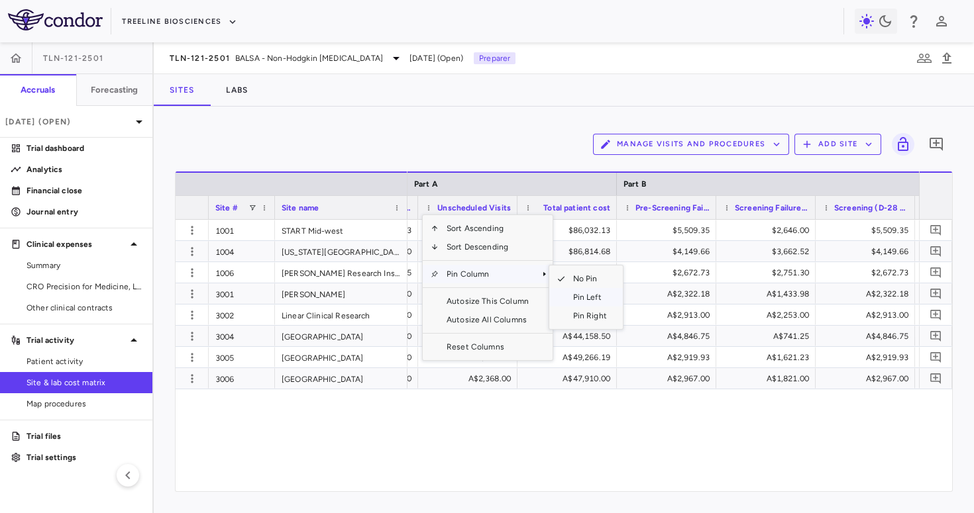
click at [593, 295] on span "Pin Left" at bounding box center [590, 297] width 50 height 19
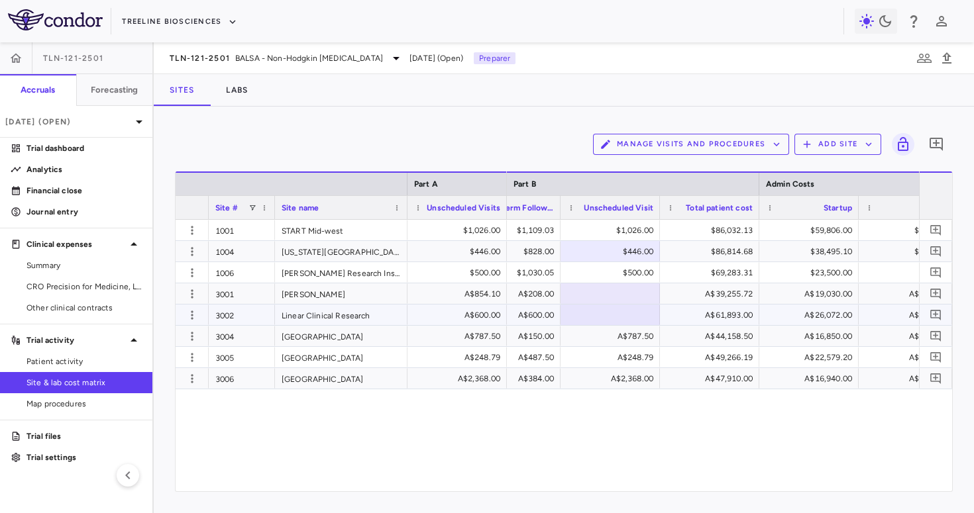
click at [465, 295] on div "A$854.10" at bounding box center [459, 293] width 81 height 21
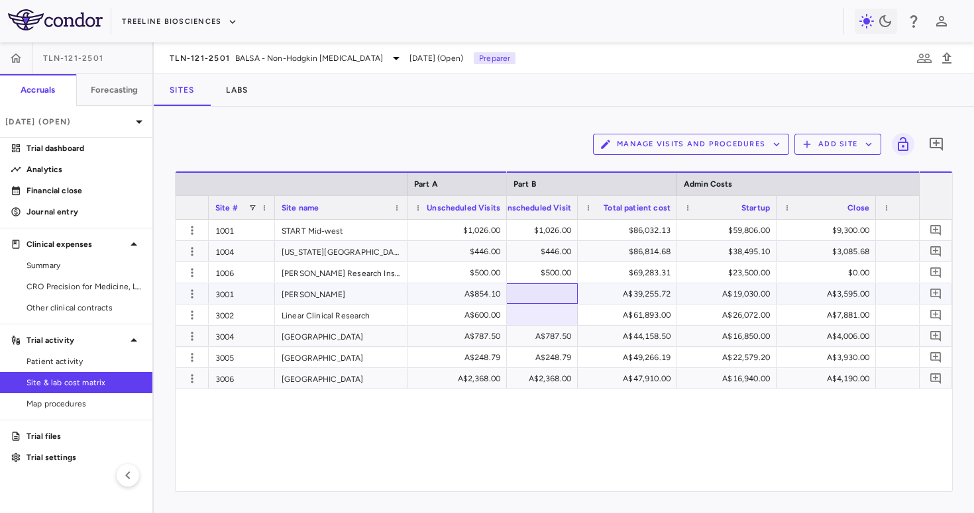
click at [562, 292] on div at bounding box center [528, 293] width 86 height 19
click at [470, 319] on div "A$600.00" at bounding box center [459, 315] width 81 height 21
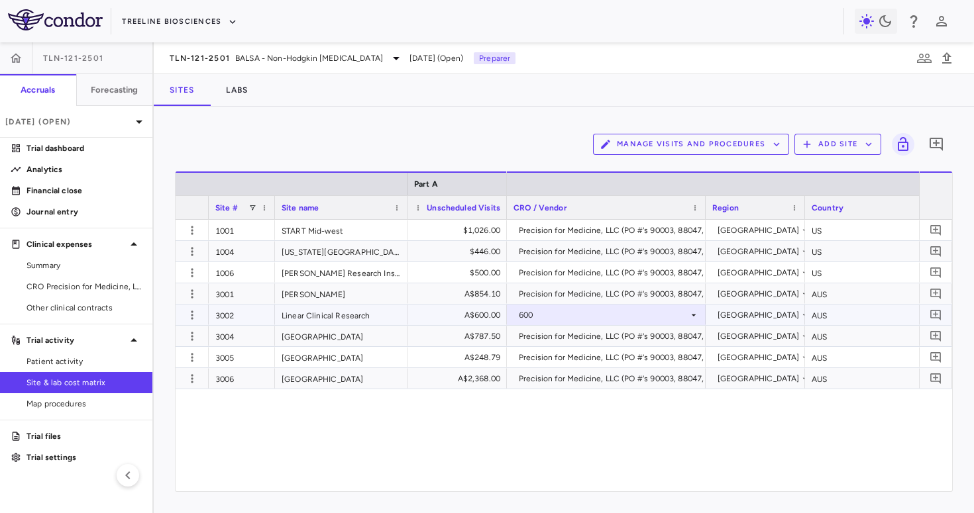
click at [568, 316] on div "600" at bounding box center [604, 315] width 170 height 21
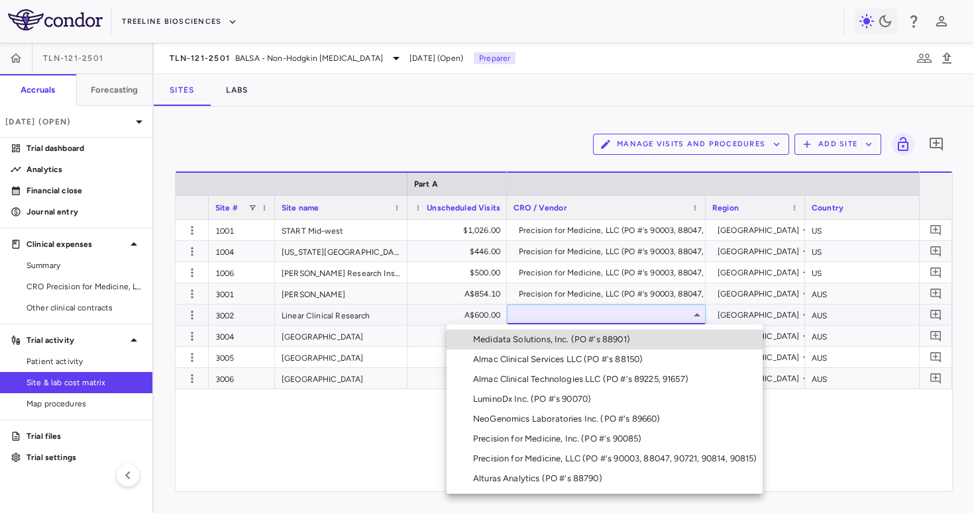
click at [521, 453] on div "Precision for Medicine, LLC (PO #'s 90003, 88047, 90721, 90814, 90815)" at bounding box center [617, 459] width 289 height 12
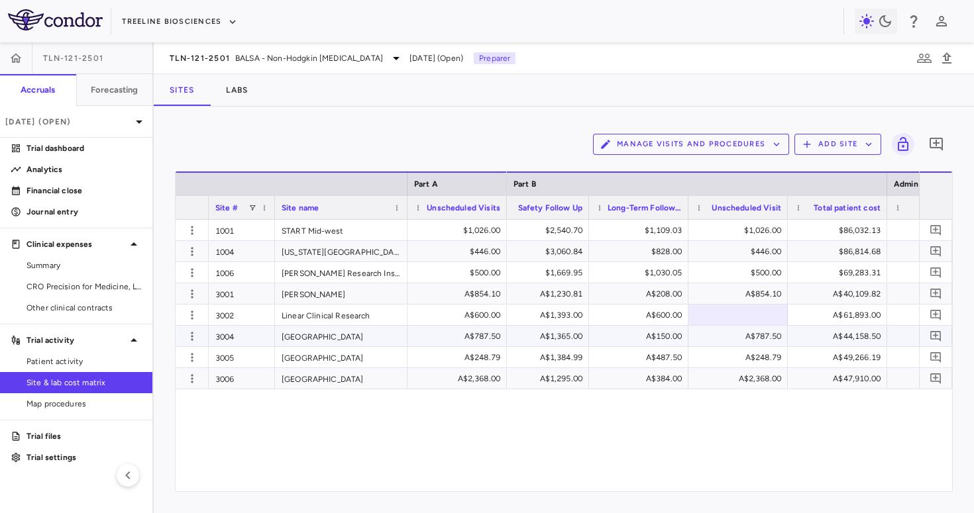
click at [710, 324] on div at bounding box center [738, 314] width 86 height 19
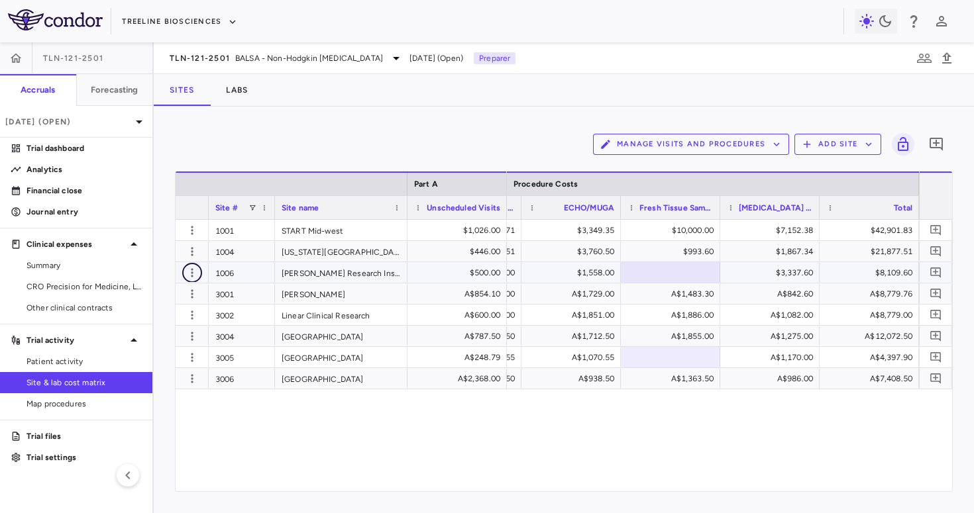
click at [191, 272] on icon "button" at bounding box center [192, 272] width 2 height 9
click at [172, 323] on div "Edit site" at bounding box center [140, 324] width 123 height 24
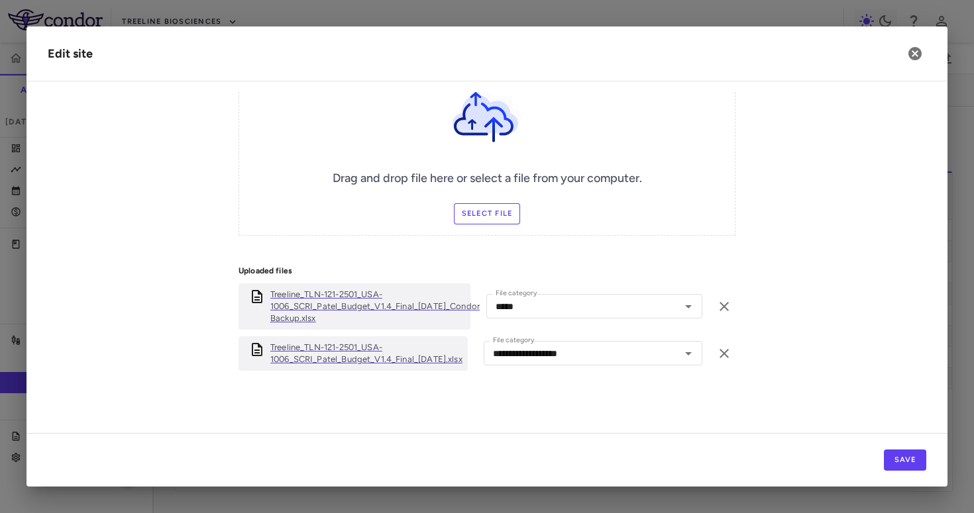
click at [365, 306] on p "Treeline_TLN-121-2501_USA-1006_SCRI_Patel_Budget_V1.4_Final_20Aug2025_Condor Ba…" at bounding box center [374, 307] width 209 height 36
click at [905, 53] on button "button" at bounding box center [914, 53] width 23 height 23
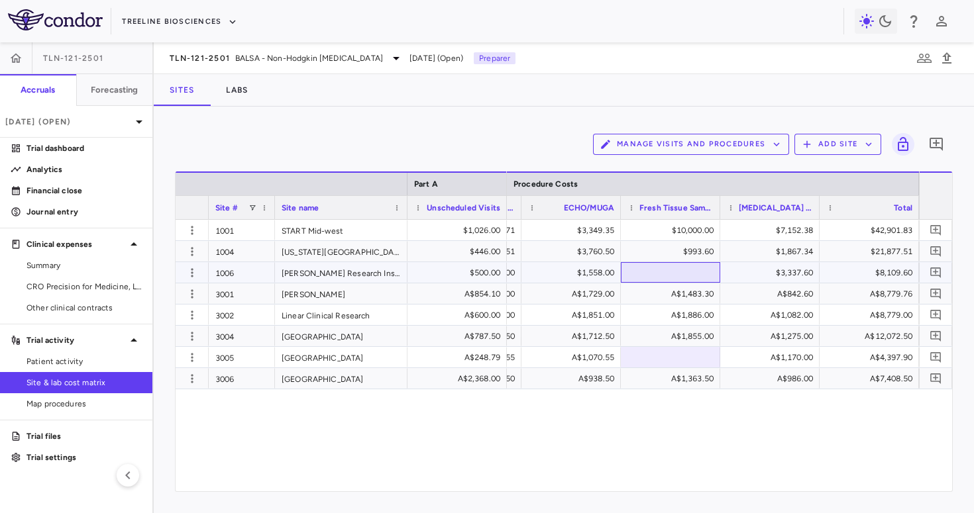
click at [689, 276] on div at bounding box center [670, 272] width 86 height 19
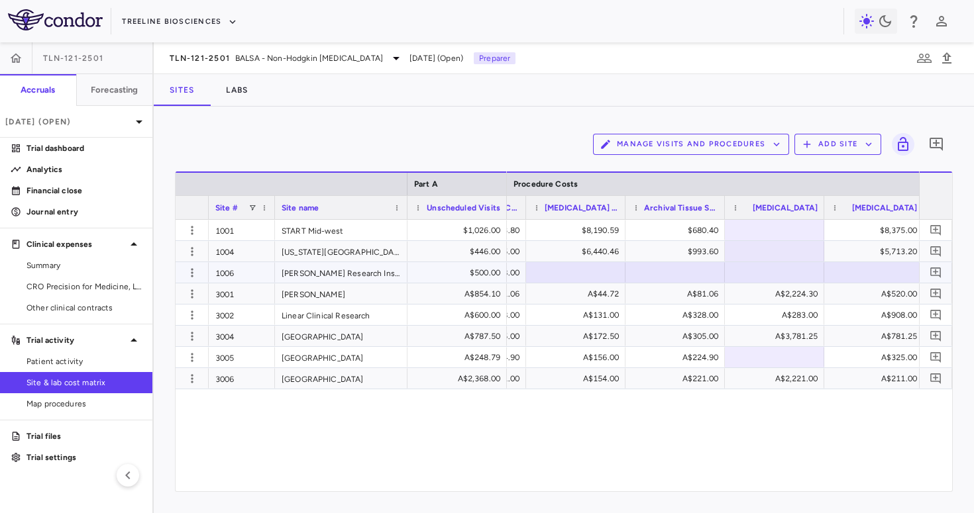
click at [683, 274] on div at bounding box center [675, 272] width 86 height 19
click at [858, 269] on div at bounding box center [873, 272] width 86 height 19
click at [738, 262] on div at bounding box center [774, 272] width 99 height 21
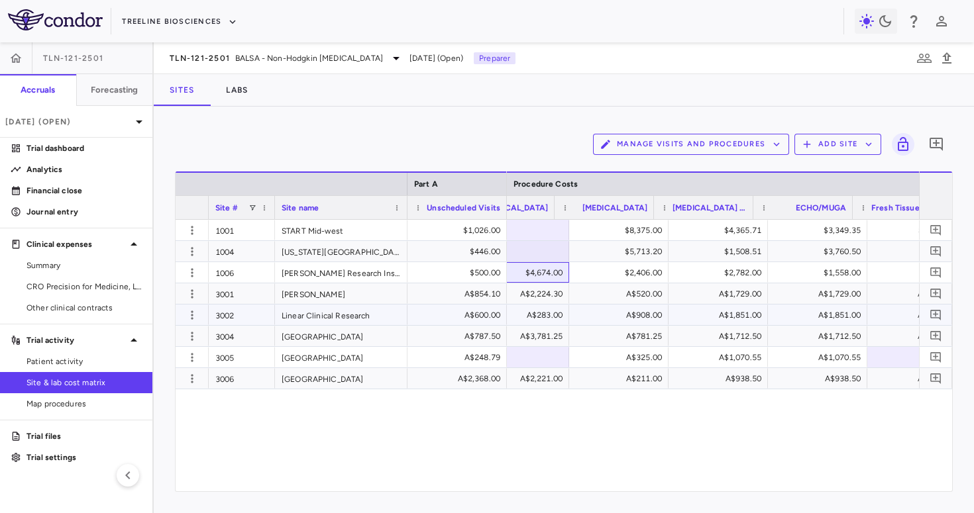
scroll to position [0, 7799]
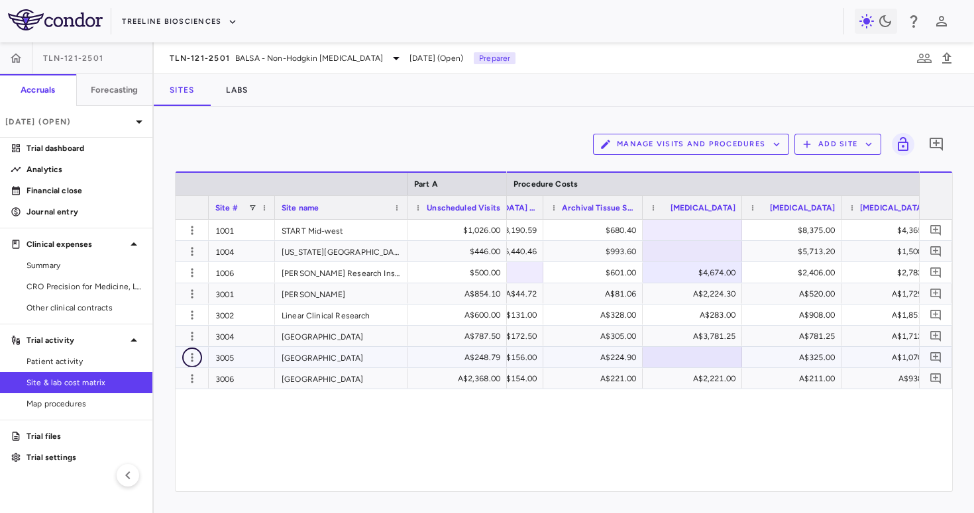
click at [195, 356] on icon "button" at bounding box center [191, 357] width 13 height 13
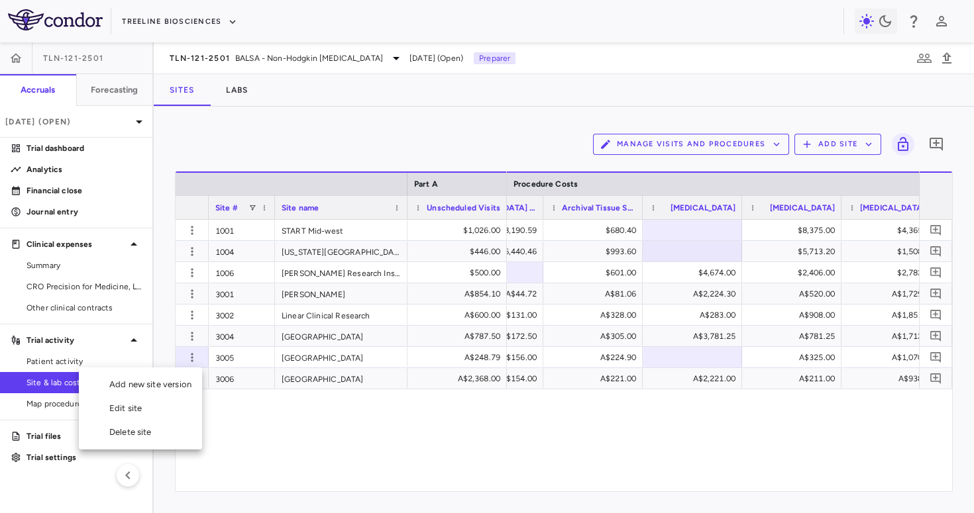
click at [151, 403] on div "Edit site" at bounding box center [140, 409] width 123 height 24
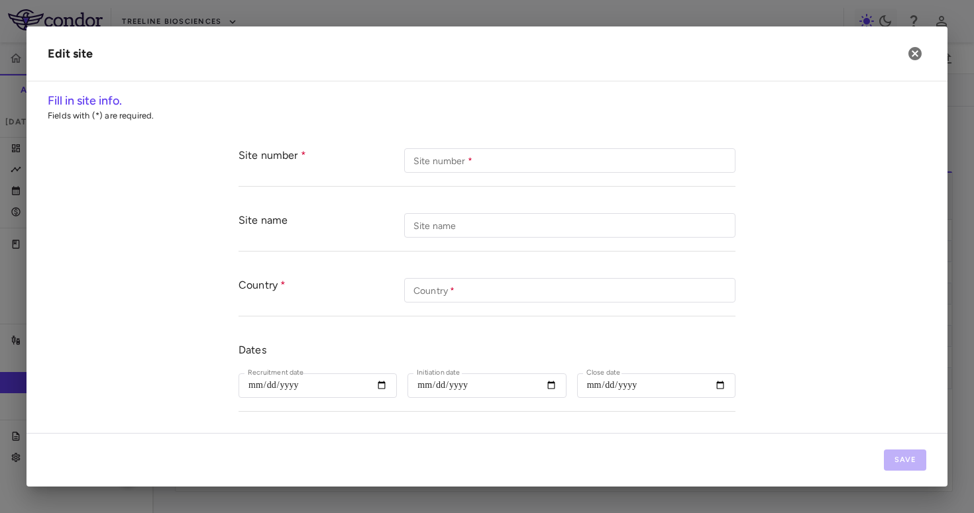
type input "****"
type input "**********"
type input "***"
type input "**********"
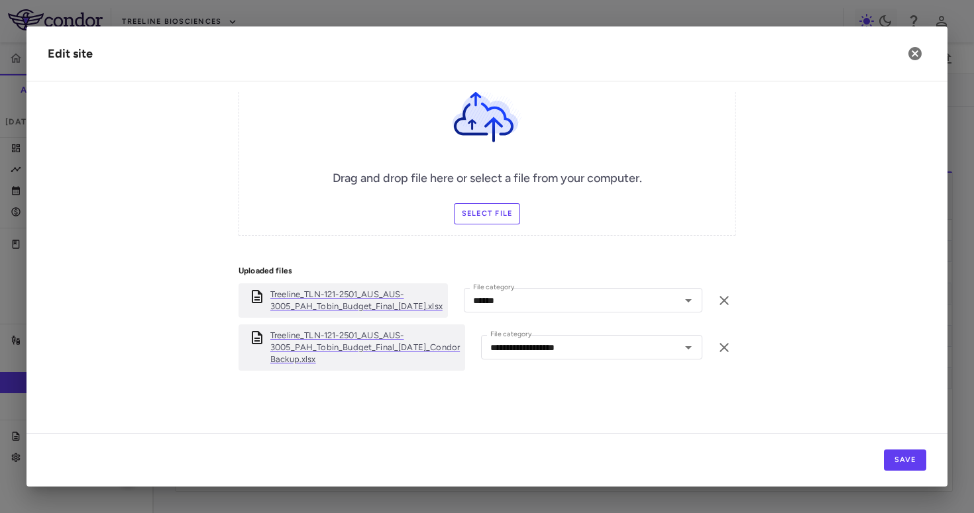
click at [361, 346] on p "Treeline_TLN-121-2501_AUS_AUS-3005_PAH_Tobin_Budget_Final_31Jul2025_Condor Back…" at bounding box center [364, 348] width 189 height 36
click at [913, 51] on icon "button" at bounding box center [914, 53] width 13 height 13
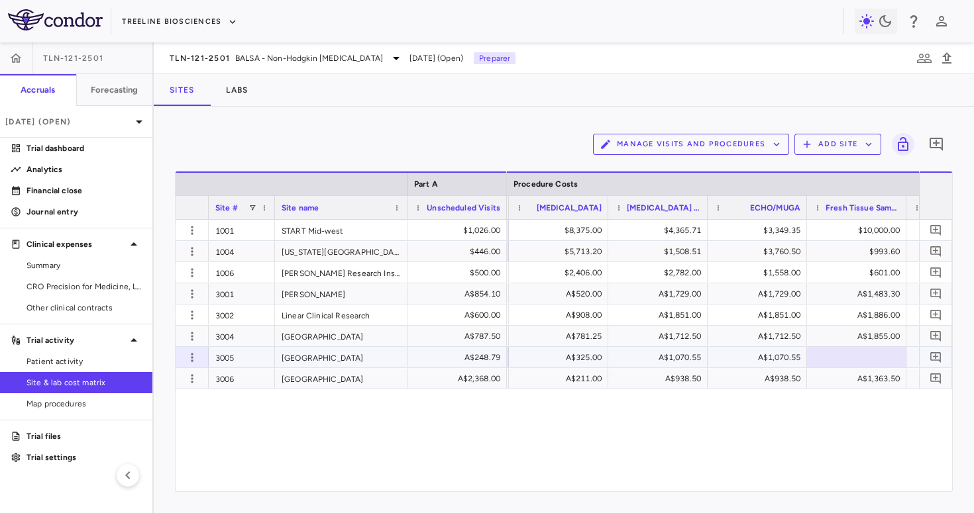
click at [834, 357] on div at bounding box center [856, 357] width 86 height 19
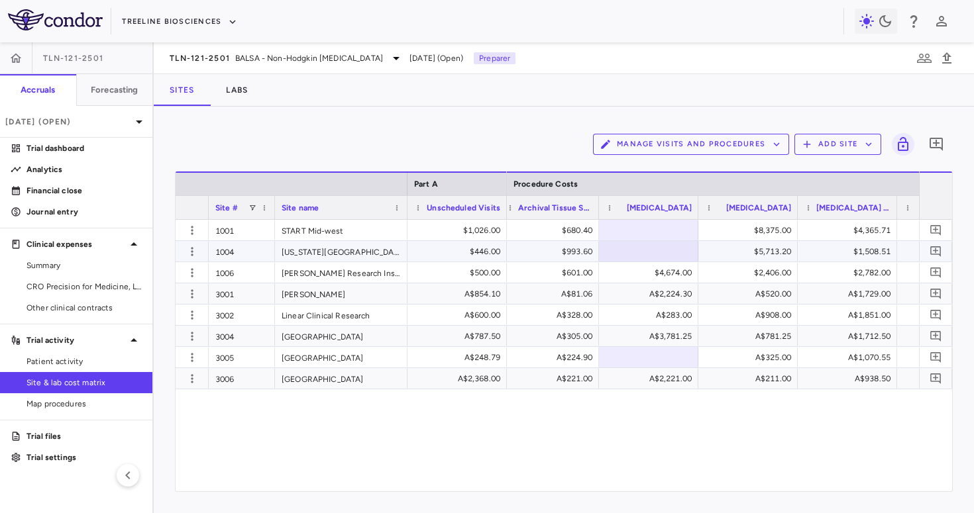
click at [642, 250] on div at bounding box center [648, 251] width 86 height 19
click at [552, 136] on div "Manage Visits and Procedures Add Site 0" at bounding box center [564, 144] width 778 height 33
click at [639, 438] on div "$8,190.59 $680.40 $8,375.00 $4,365.71 $3,349.35 $10,000.00 $523.80 $6,440.46 $9…" at bounding box center [713, 356] width 412 height 272
click at [195, 229] on icon "button" at bounding box center [191, 230] width 13 height 13
click at [99, 362] on div at bounding box center [487, 256] width 974 height 513
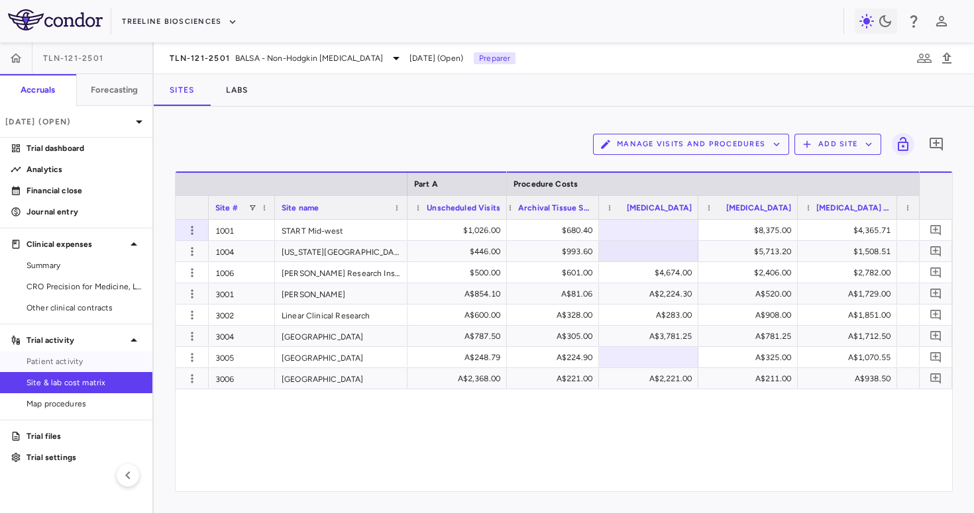
click at [79, 362] on span "Patient activity" at bounding box center [83, 362] width 115 height 12
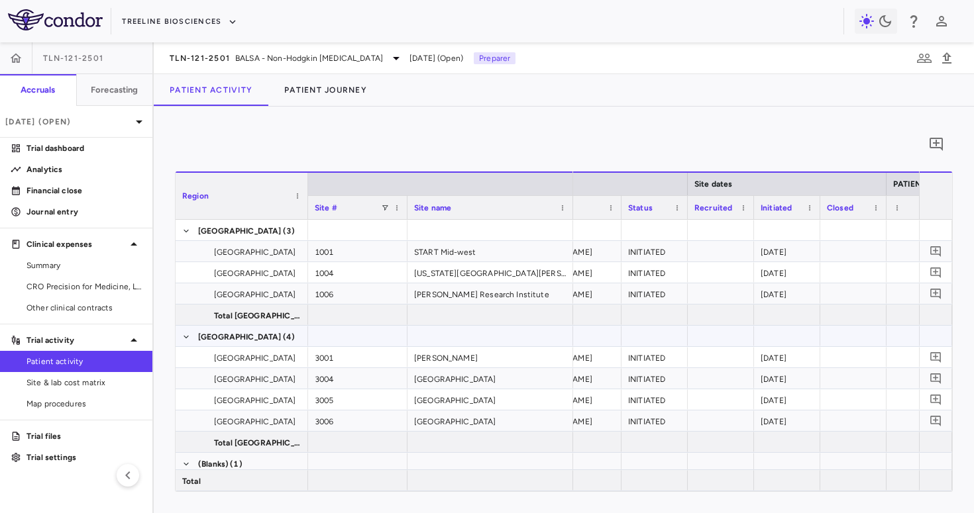
scroll to position [0, 379]
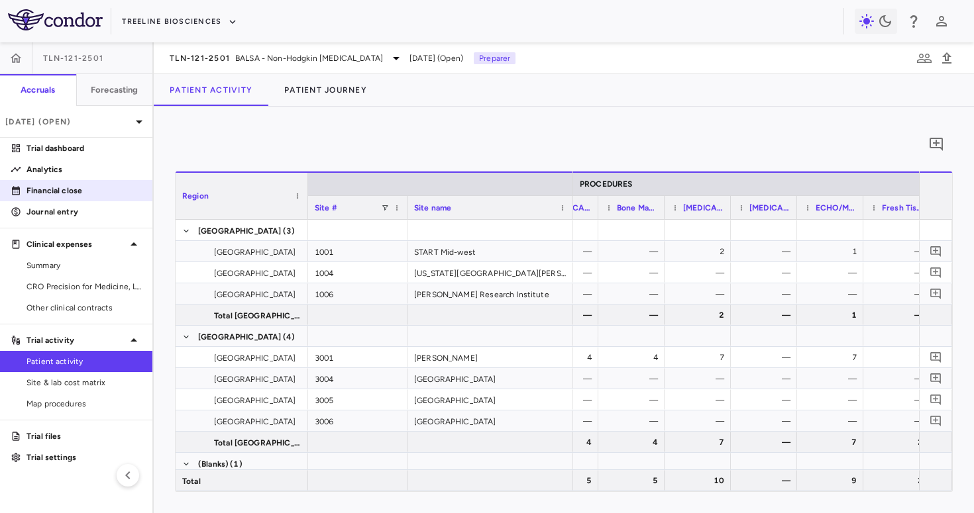
click at [56, 195] on p "Financial close" at bounding box center [83, 191] width 115 height 12
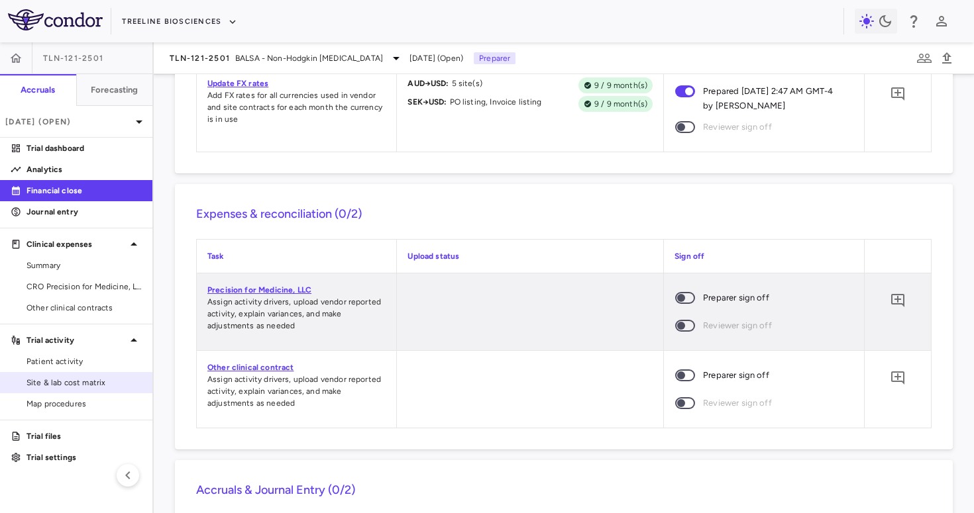
click at [73, 386] on span "Site & lab cost matrix" at bounding box center [83, 383] width 115 height 12
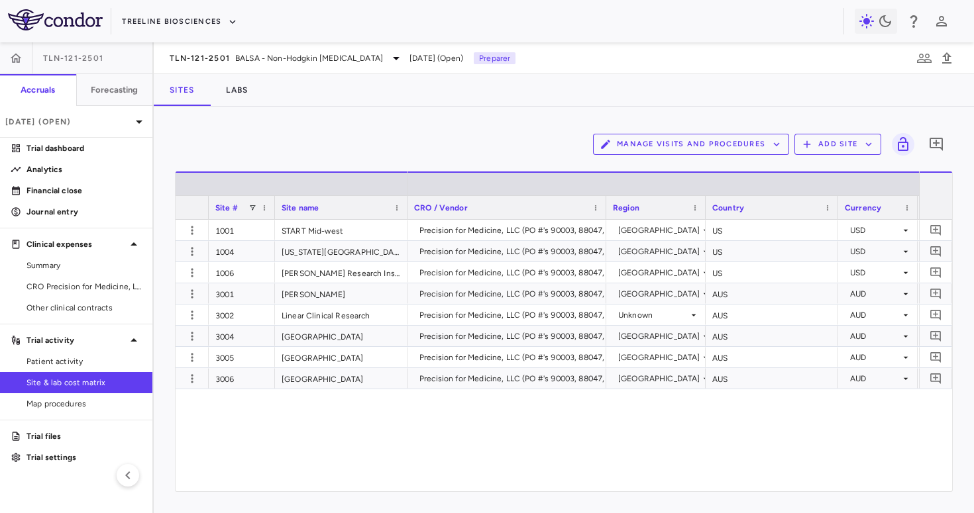
click at [706, 150] on button "Manage Visits and Procedures" at bounding box center [691, 144] width 196 height 21
click at [452, 119] on div at bounding box center [487, 256] width 974 height 513
click at [201, 23] on button "Treeline Biosciences" at bounding box center [179, 21] width 115 height 21
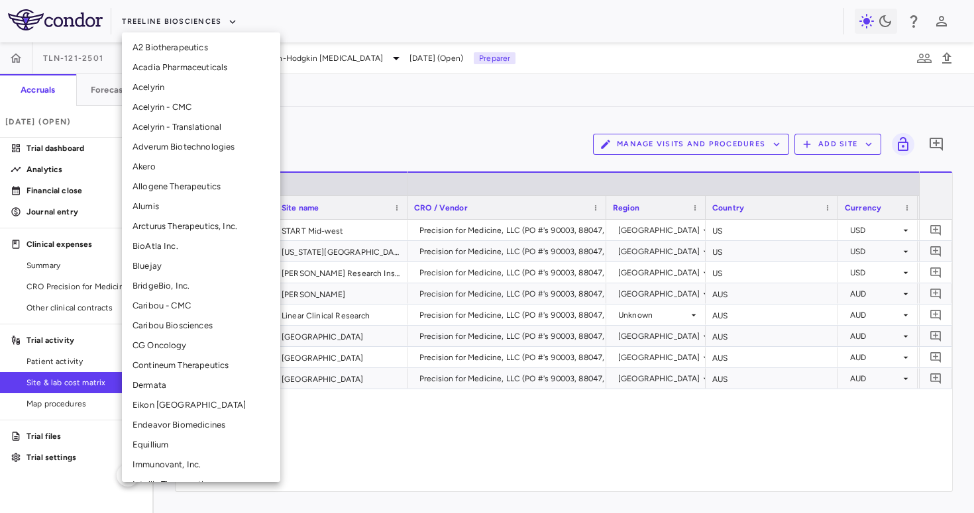
click at [312, 30] on div at bounding box center [487, 256] width 974 height 513
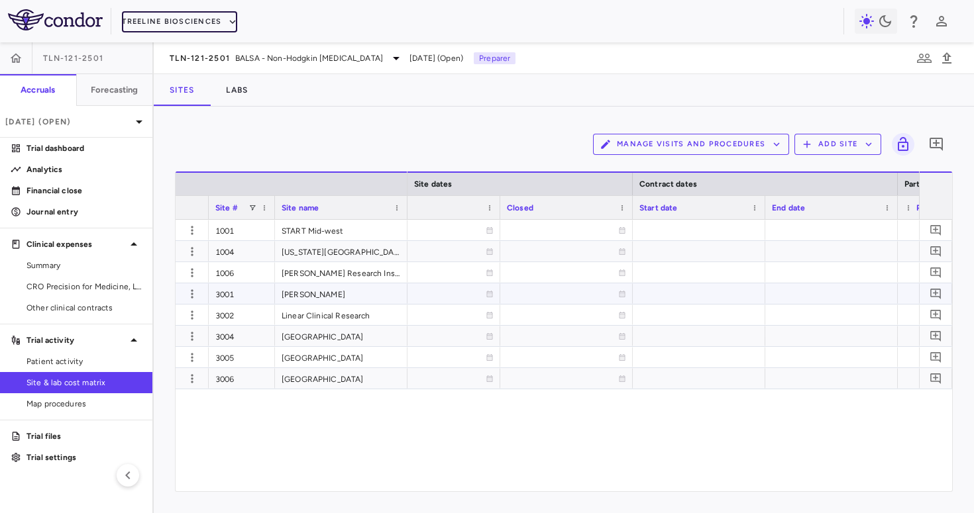
scroll to position [0, 1507]
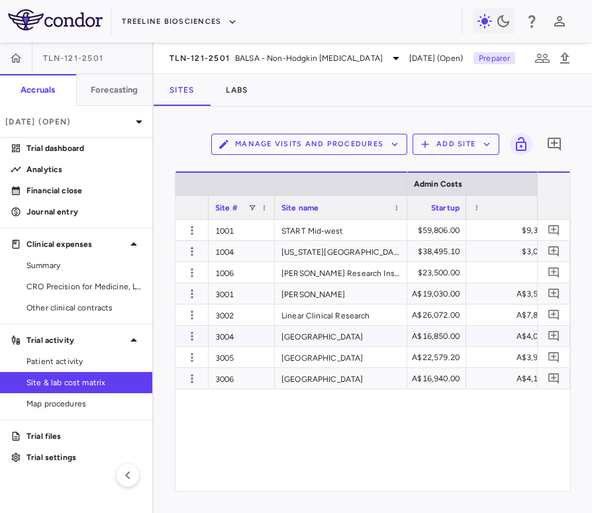
click at [433, 333] on div "A$16,850.00" at bounding box center [419, 336] width 81 height 21
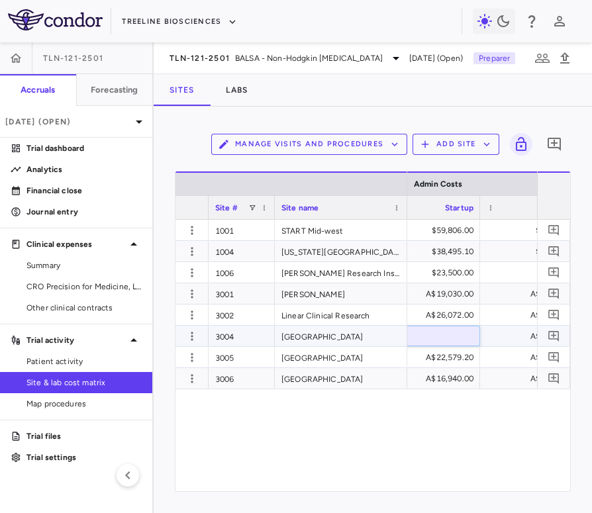
click at [432, 339] on input "*****" at bounding box center [440, 338] width 78 height 22
click at [419, 397] on div "$86,032.13 $59,806.00 $9,300.00 $25,135.00 $1,026.00 $86,814.68 $38,495.10 $3,0…" at bounding box center [472, 356] width 130 height 272
click at [440, 309] on div "A$26,072.00" at bounding box center [433, 315] width 81 height 21
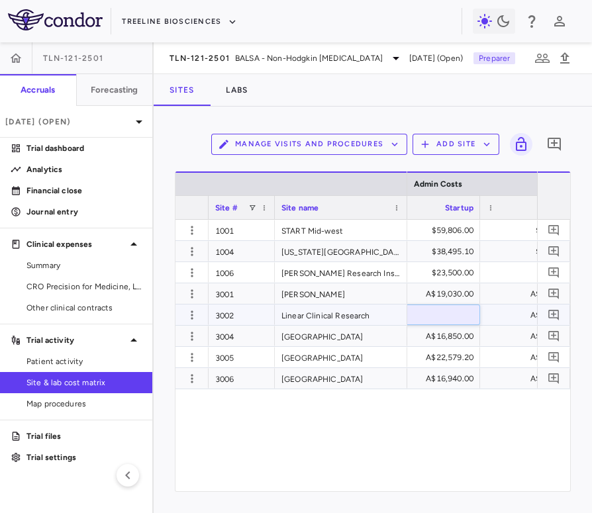
click at [440, 309] on input "*****" at bounding box center [440, 316] width 78 height 22
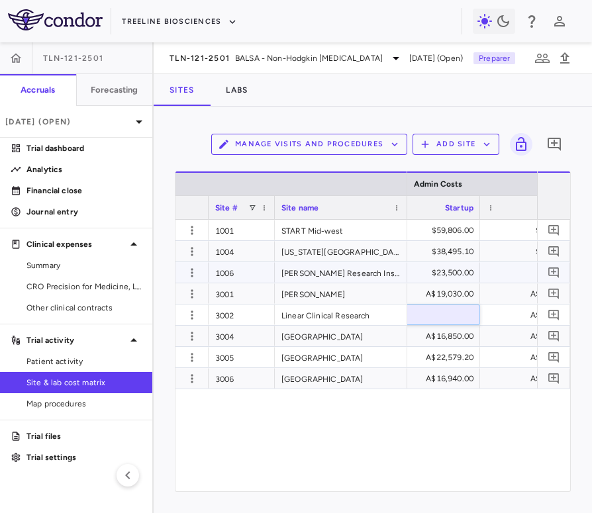
click at [434, 295] on div "A$19,030.00" at bounding box center [433, 293] width 81 height 21
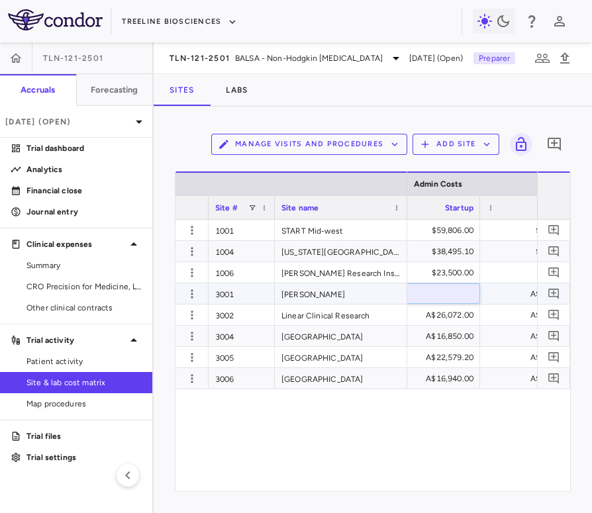
click at [434, 295] on input "*****" at bounding box center [440, 295] width 78 height 22
click at [434, 411] on div "$86,032.13 $59,806.00 $9,300.00 $25,135.00 $1,026.00 $86,814.68 $38,495.10 $3,0…" at bounding box center [472, 356] width 130 height 272
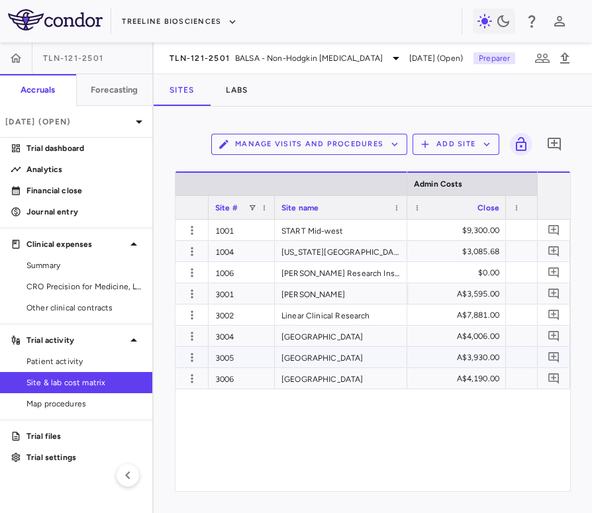
scroll to position [0, 6989]
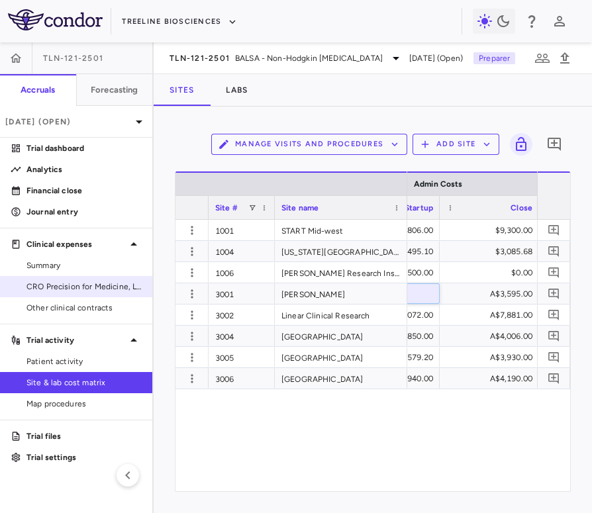
click at [87, 281] on span "CRO Precision for Medicine, LLC" at bounding box center [83, 287] width 115 height 12
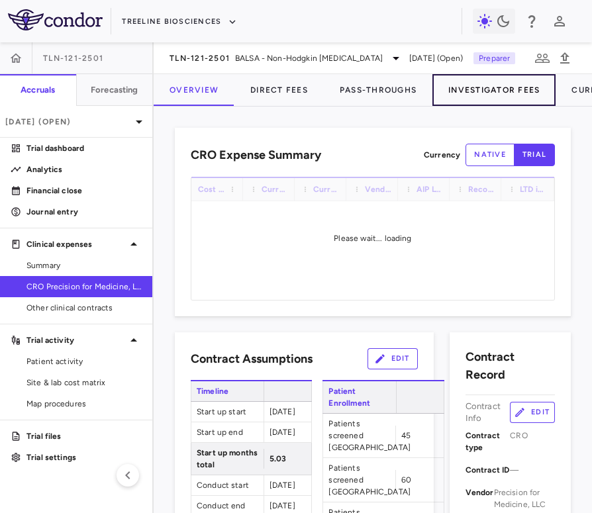
click at [454, 87] on button "Investigator Fees" at bounding box center [493, 90] width 123 height 32
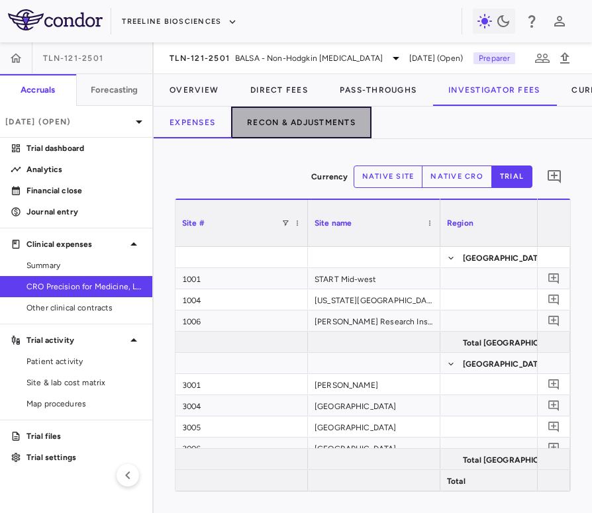
click at [334, 123] on button "Recon & Adjustments" at bounding box center [301, 123] width 140 height 32
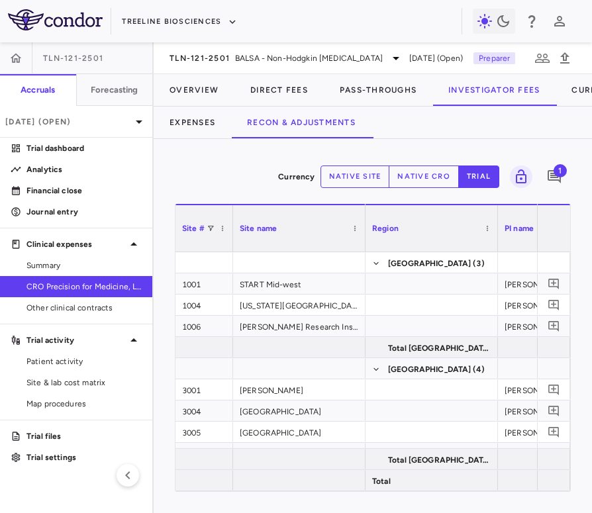
drag, startPoint x: 305, startPoint y: 239, endPoint x: 223, endPoint y: 250, distance: 82.9
click at [230, 250] on div at bounding box center [232, 228] width 5 height 46
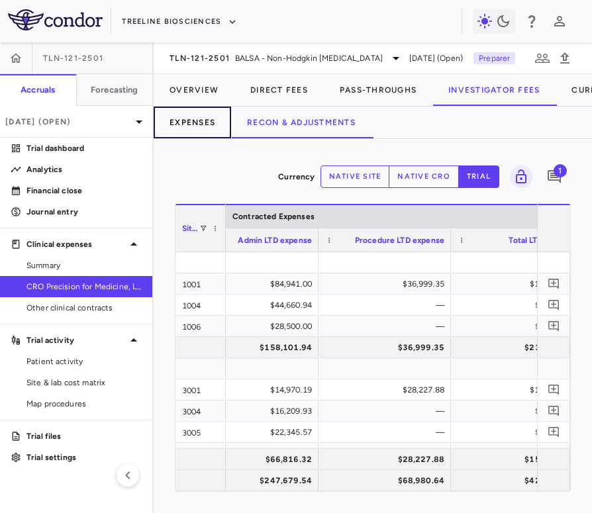
click at [202, 121] on button "Expenses" at bounding box center [192, 123] width 77 height 32
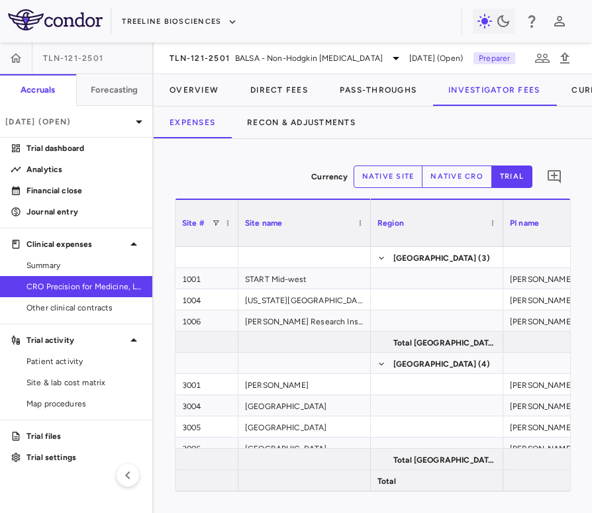
drag, startPoint x: 305, startPoint y: 230, endPoint x: 226, endPoint y: 242, distance: 80.3
click at [235, 242] on div at bounding box center [237, 223] width 5 height 46
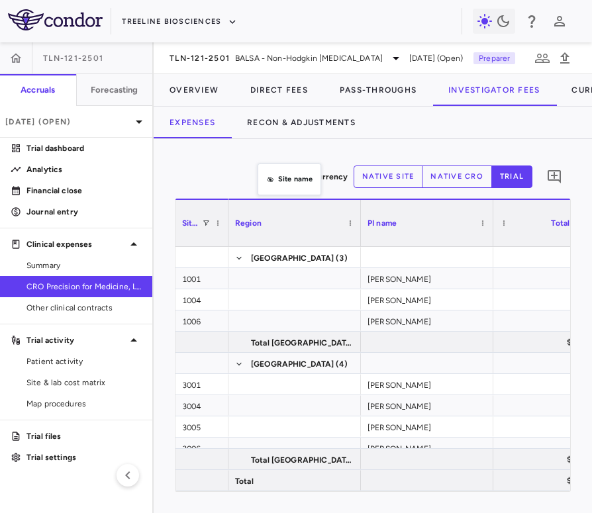
drag, startPoint x: 274, startPoint y: 225, endPoint x: 264, endPoint y: 169, distance: 56.6
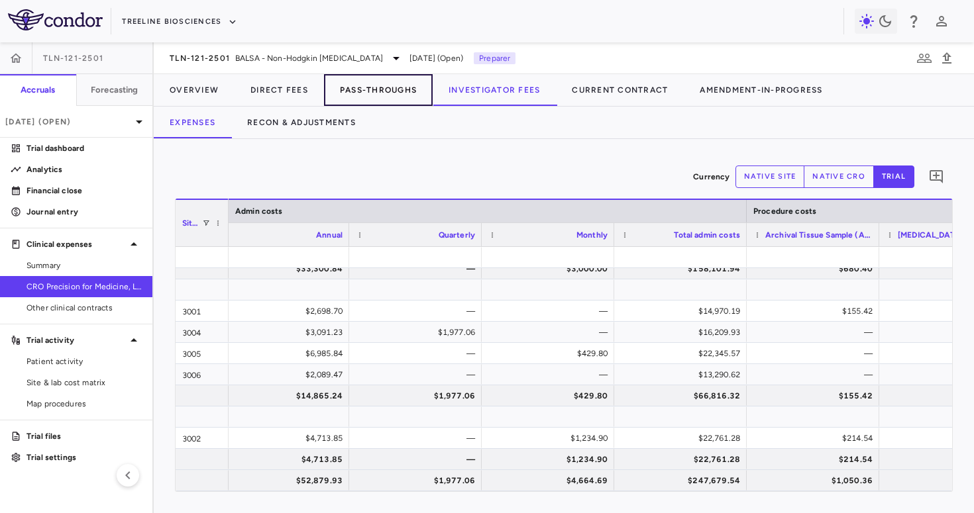
click at [347, 93] on button "Pass-Throughs" at bounding box center [378, 90] width 109 height 32
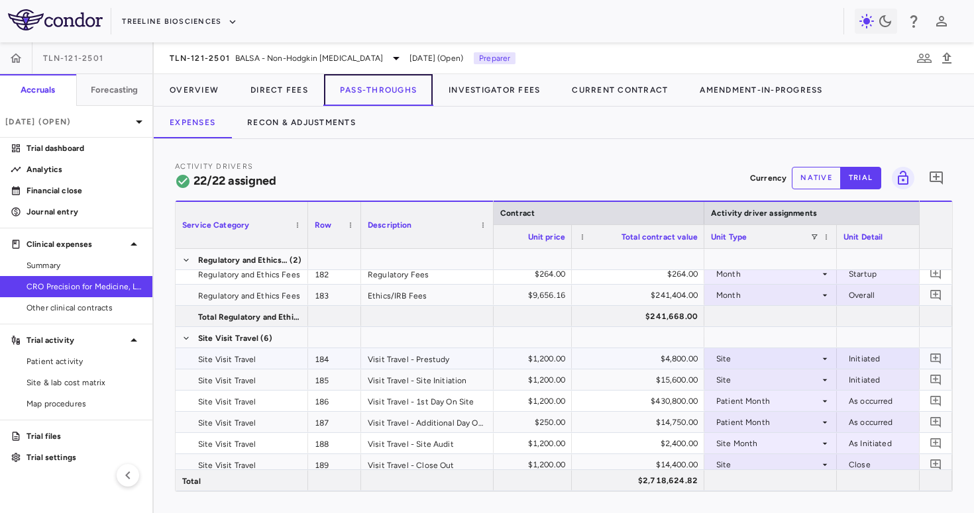
scroll to position [216, 0]
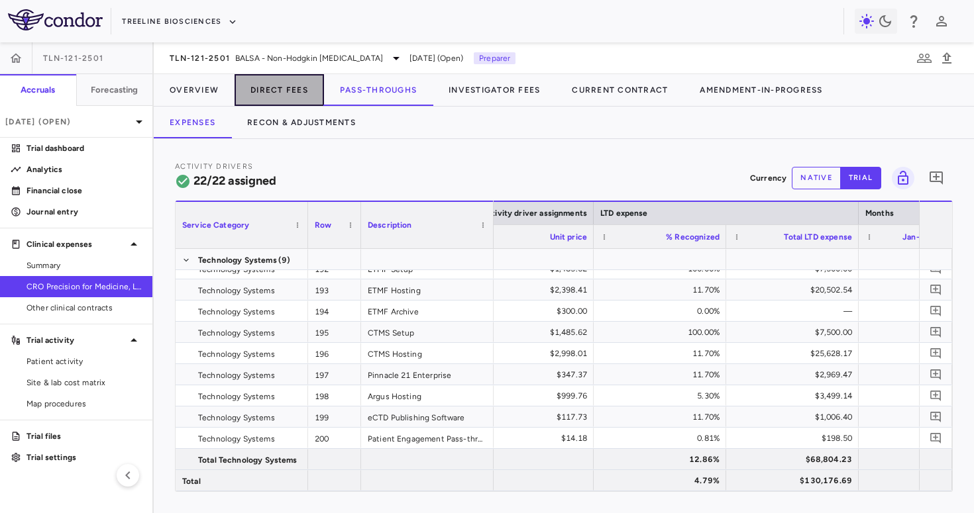
click at [274, 85] on button "Direct Fees" at bounding box center [278, 90] width 89 height 32
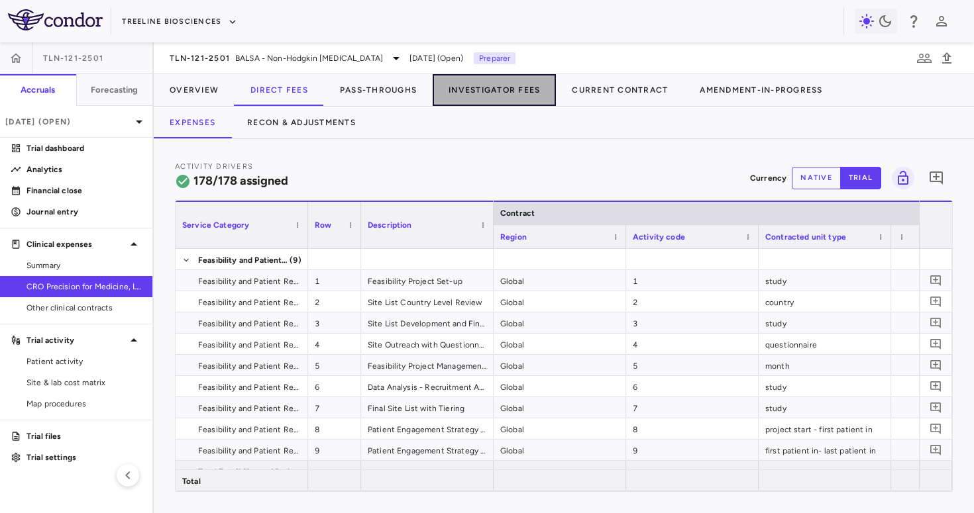
click at [489, 95] on button "Investigator Fees" at bounding box center [493, 90] width 123 height 32
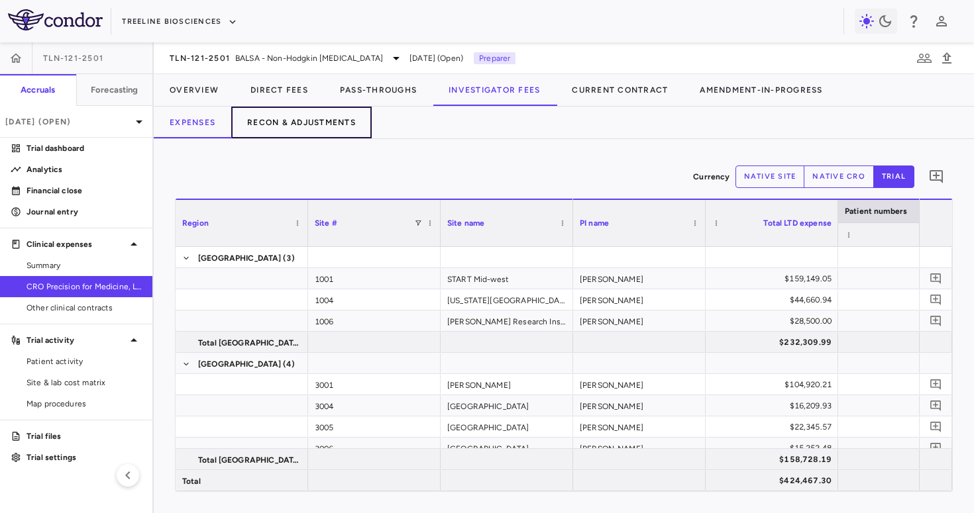
click at [354, 124] on button "Recon & Adjustments" at bounding box center [301, 123] width 140 height 32
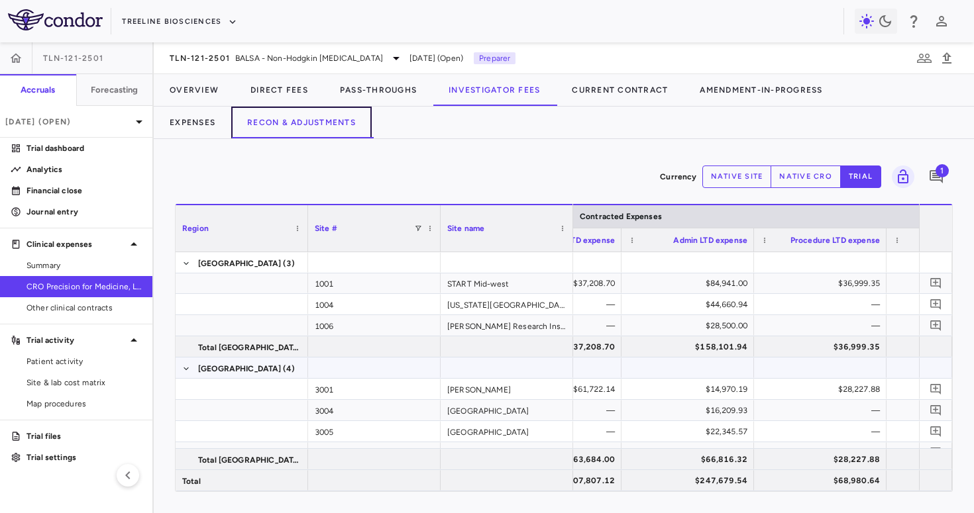
scroll to position [0, 277]
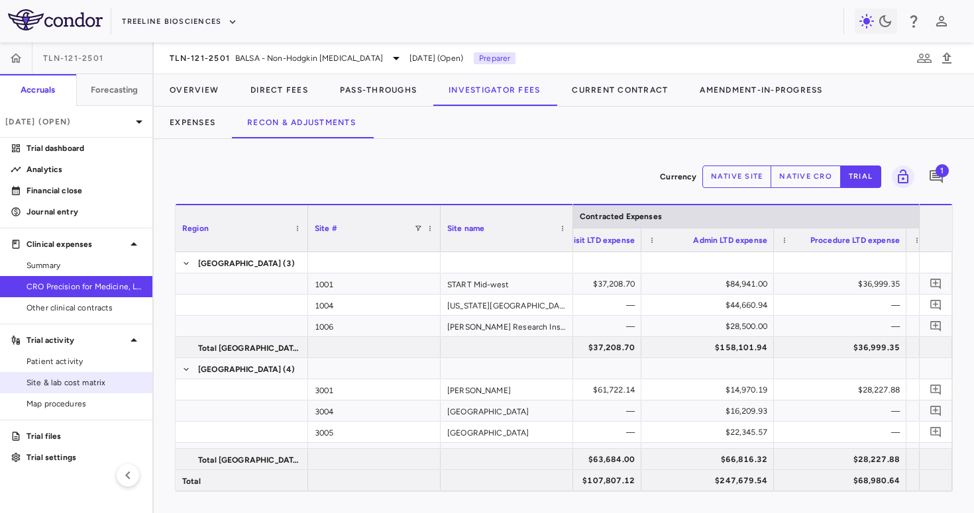
click at [85, 377] on span "Site & lab cost matrix" at bounding box center [83, 383] width 115 height 12
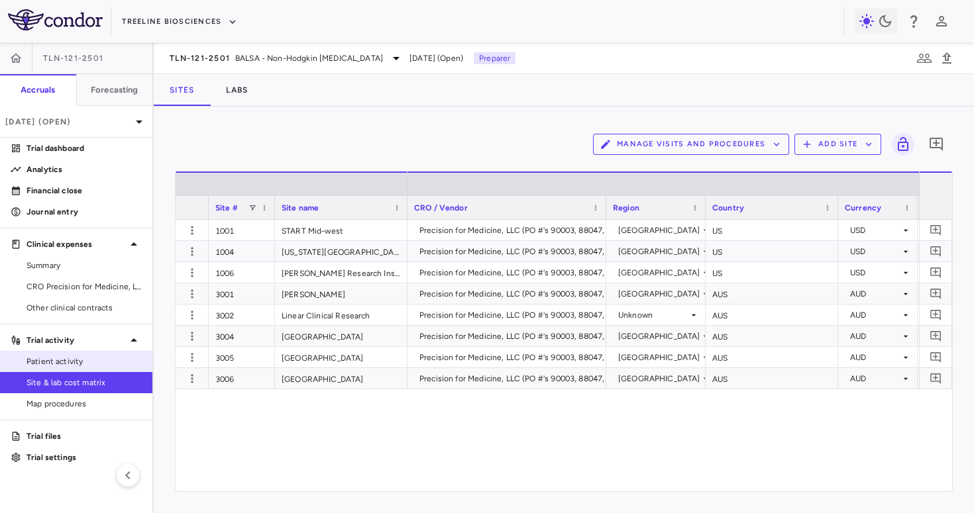
click at [88, 356] on span "Patient activity" at bounding box center [83, 362] width 115 height 12
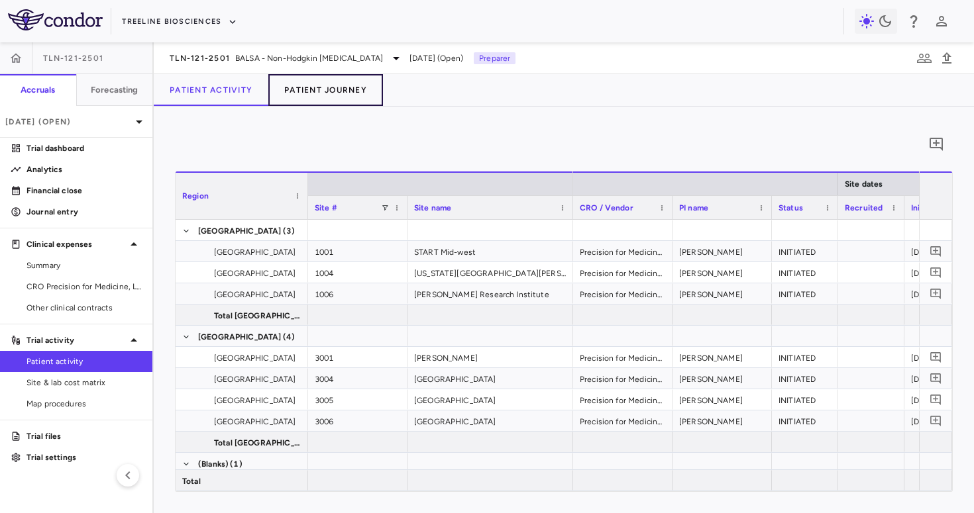
click at [315, 77] on button "Patient Journey" at bounding box center [325, 90] width 115 height 32
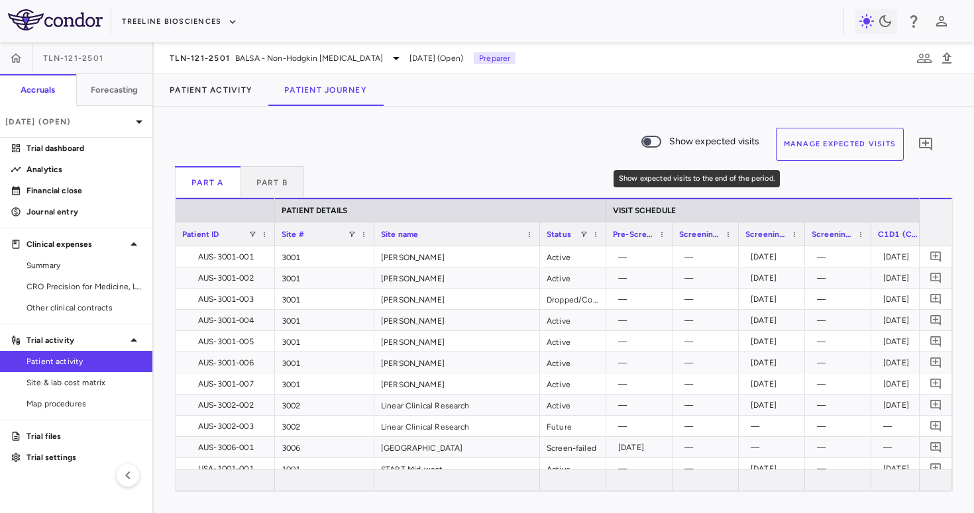
click at [707, 147] on span "Show expected visits" at bounding box center [714, 141] width 91 height 15
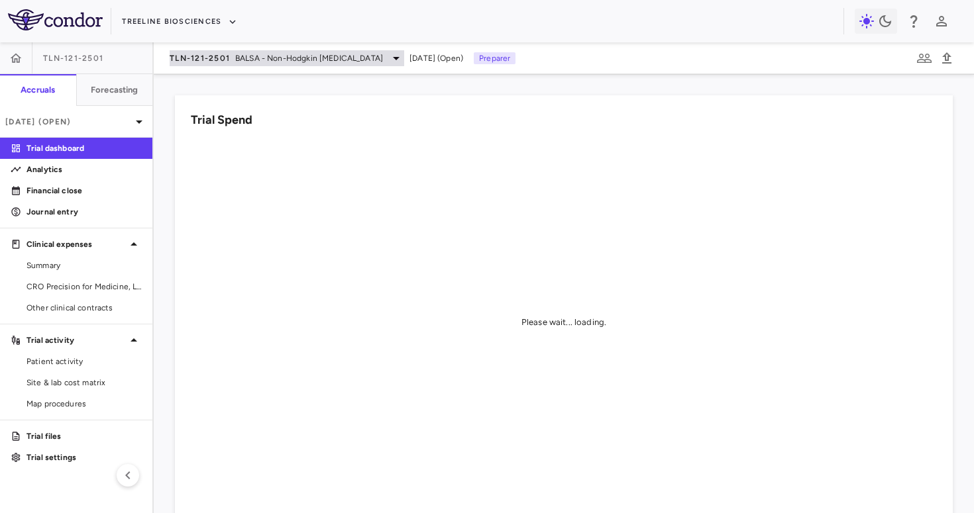
click at [248, 62] on span "BALSA - Non-Hodgkin Lymphomas" at bounding box center [309, 58] width 148 height 12
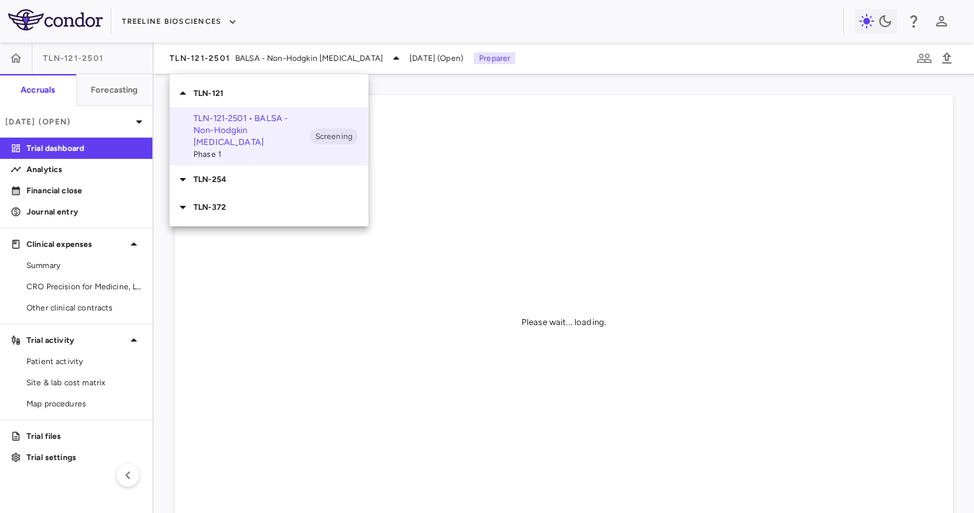
click at [240, 174] on p "TLN-254" at bounding box center [280, 180] width 175 height 12
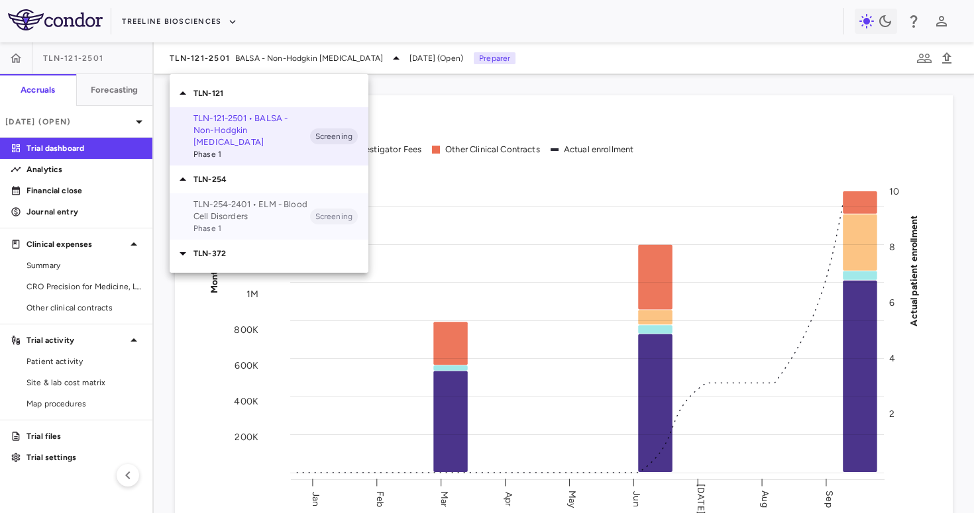
click at [229, 202] on p "TLN-254-2401 • ELM - Blood Cell Disorders" at bounding box center [251, 211] width 117 height 24
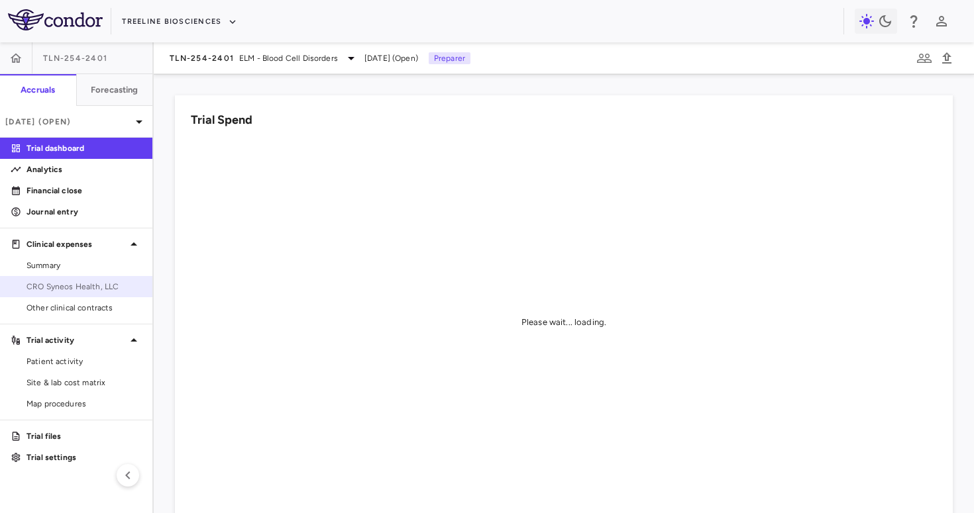
click at [86, 280] on link "CRO Syneos Health, LLC" at bounding box center [76, 287] width 152 height 20
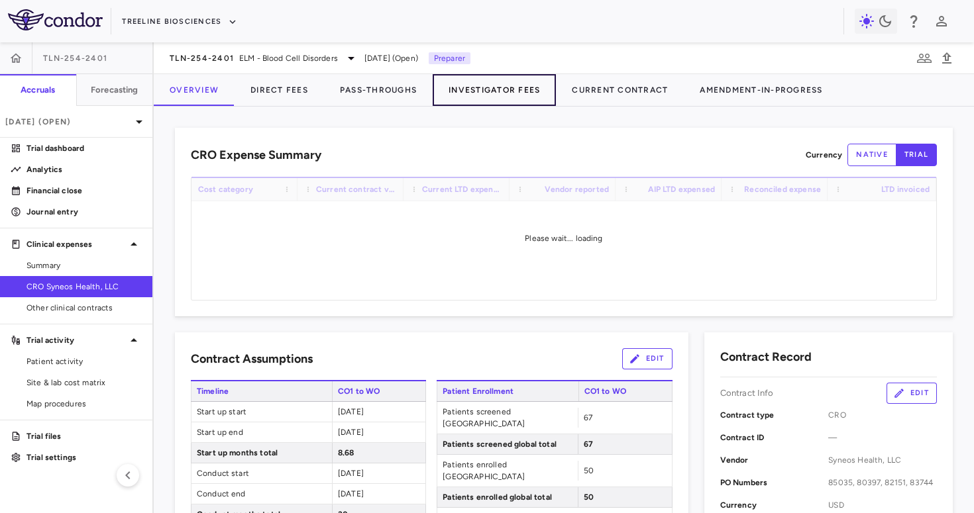
click at [464, 85] on button "Investigator Fees" at bounding box center [493, 90] width 123 height 32
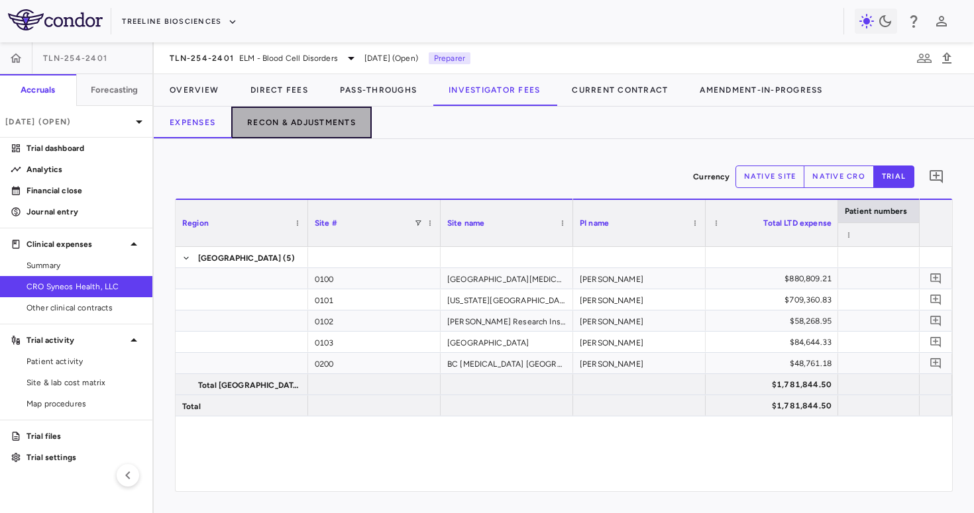
click at [327, 126] on button "Recon & Adjustments" at bounding box center [301, 123] width 140 height 32
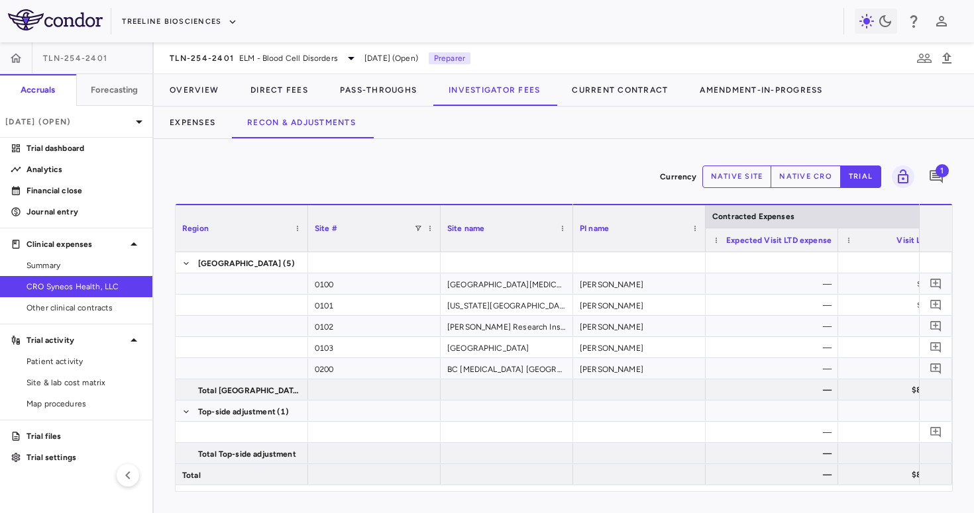
click at [936, 172] on span "1" at bounding box center [941, 170] width 13 height 13
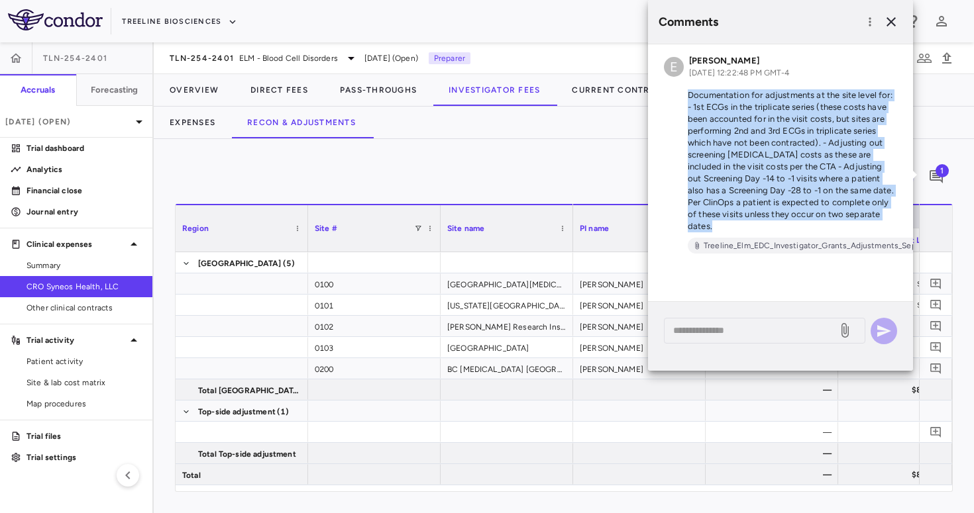
drag, startPoint x: 688, startPoint y: 99, endPoint x: 740, endPoint y: 225, distance: 136.9
click at [740, 225] on p "Documentation for adjustments at the site level for: - 1st ECGs in the triplica…" at bounding box center [780, 160] width 233 height 143
copy p "Documentation for adjustments at the site level for: - 1st ECGs in the triplica…"
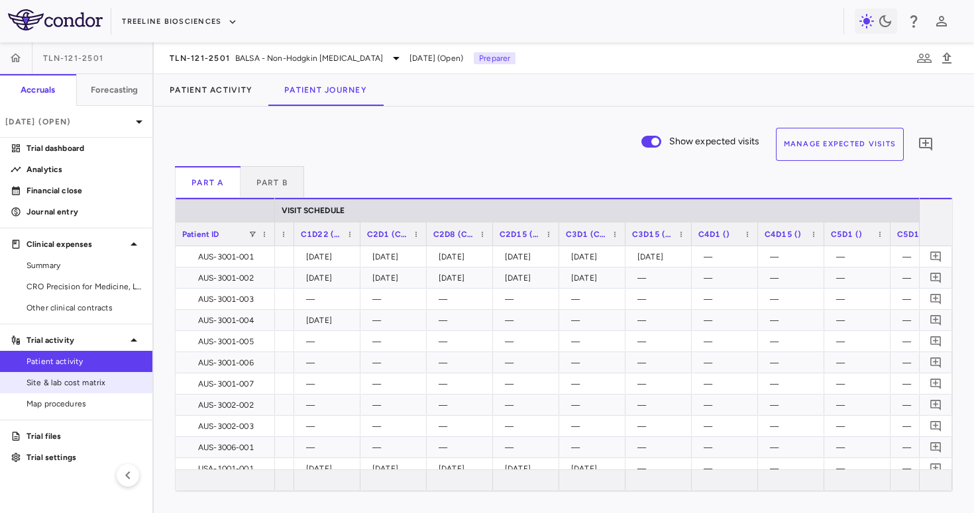
click at [91, 377] on span "Site & lab cost matrix" at bounding box center [83, 383] width 115 height 12
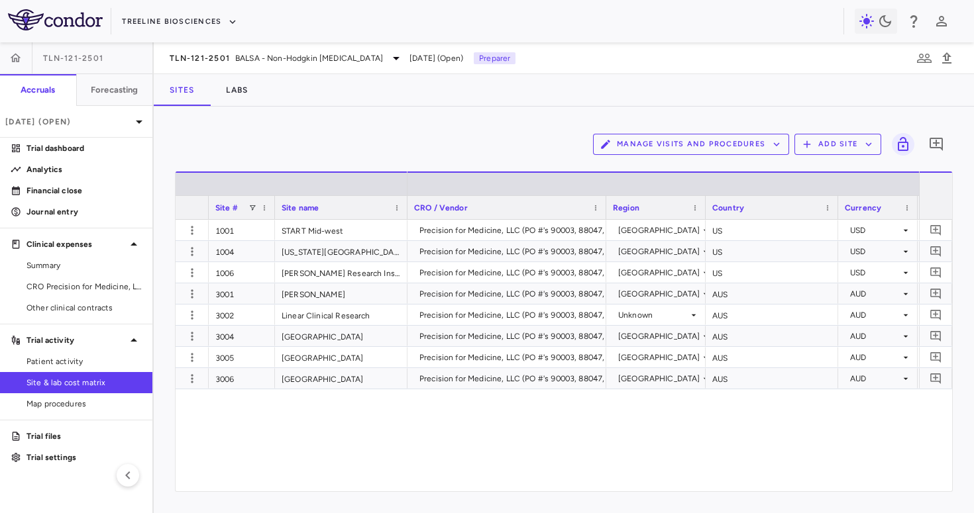
click at [638, 150] on button "Manage Visits and Procedures" at bounding box center [691, 144] width 196 height 21
click at [638, 166] on li "Visit Schedules" at bounding box center [676, 170] width 141 height 20
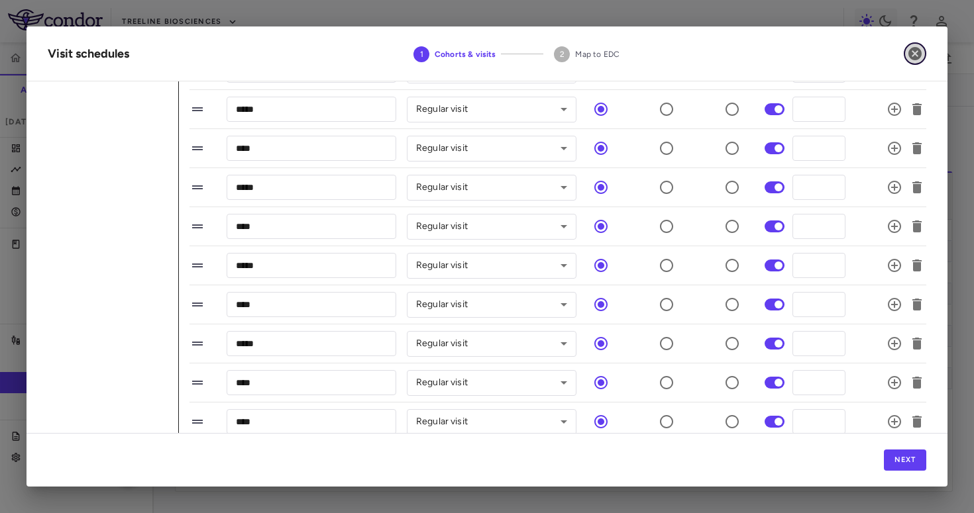
click at [914, 60] on icon "button" at bounding box center [914, 53] width 13 height 13
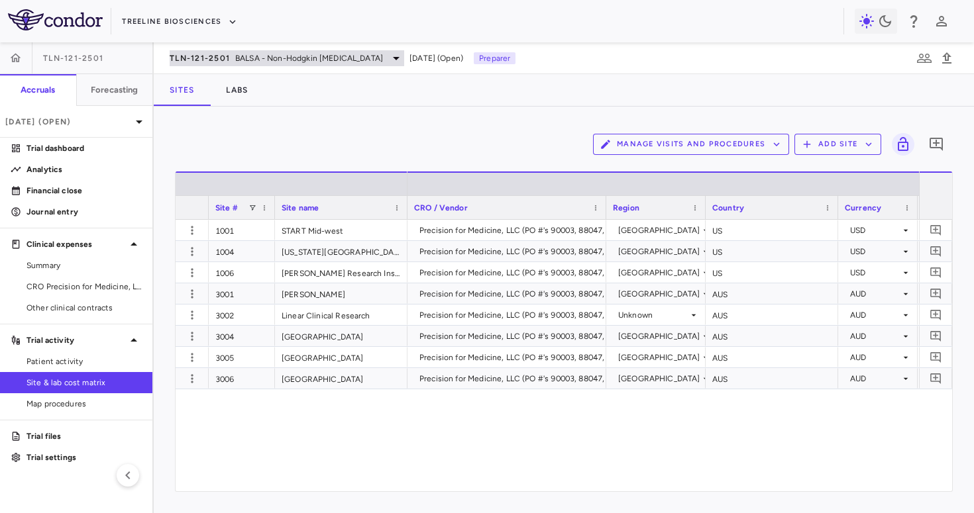
click at [258, 64] on div "TLN-121-2501 BALSA - Non-Hodgkin Lymphomas" at bounding box center [287, 58] width 234 height 16
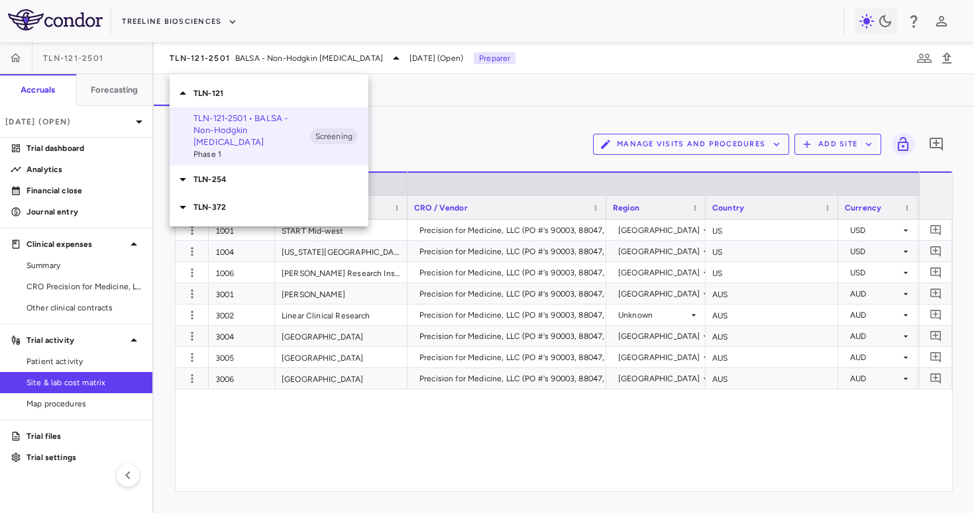
click at [235, 174] on p "TLN-254" at bounding box center [280, 180] width 175 height 12
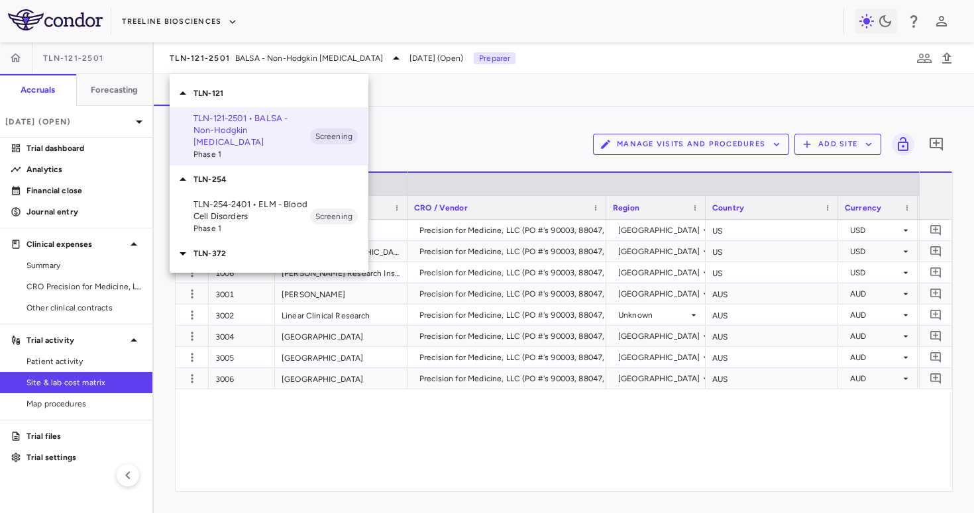
click at [237, 204] on p "TLN-254-2401 • ELM - Blood Cell Disorders" at bounding box center [251, 211] width 117 height 24
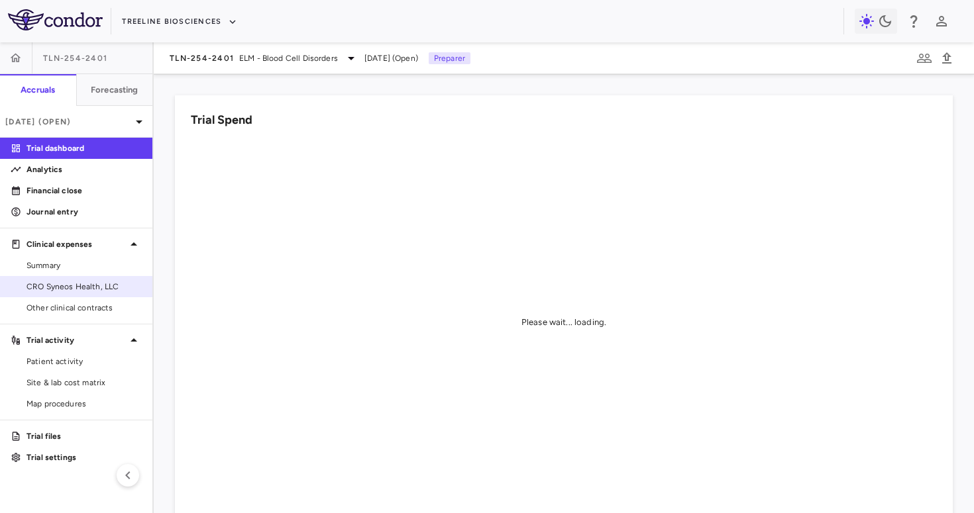
click at [94, 281] on span "CRO Syneos Health, LLC" at bounding box center [83, 287] width 115 height 12
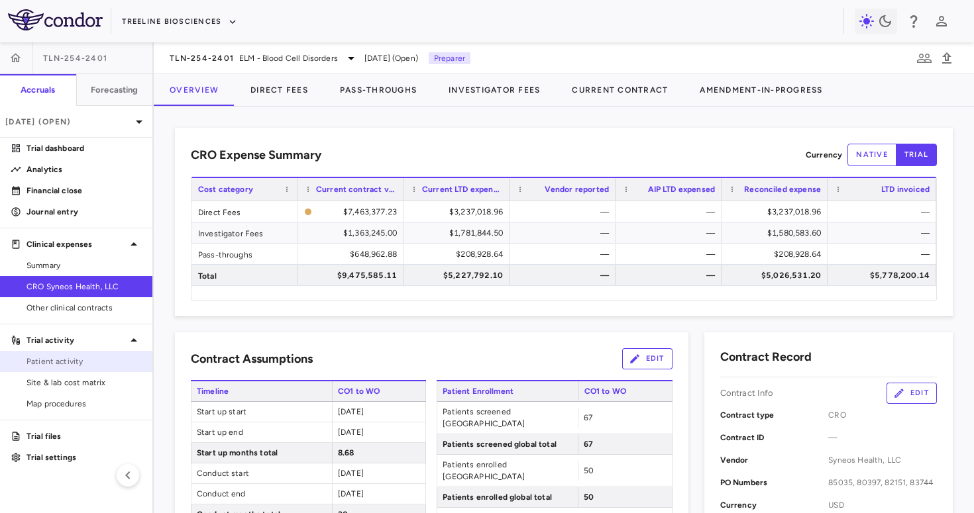
click at [82, 354] on link "Patient activity" at bounding box center [76, 362] width 152 height 20
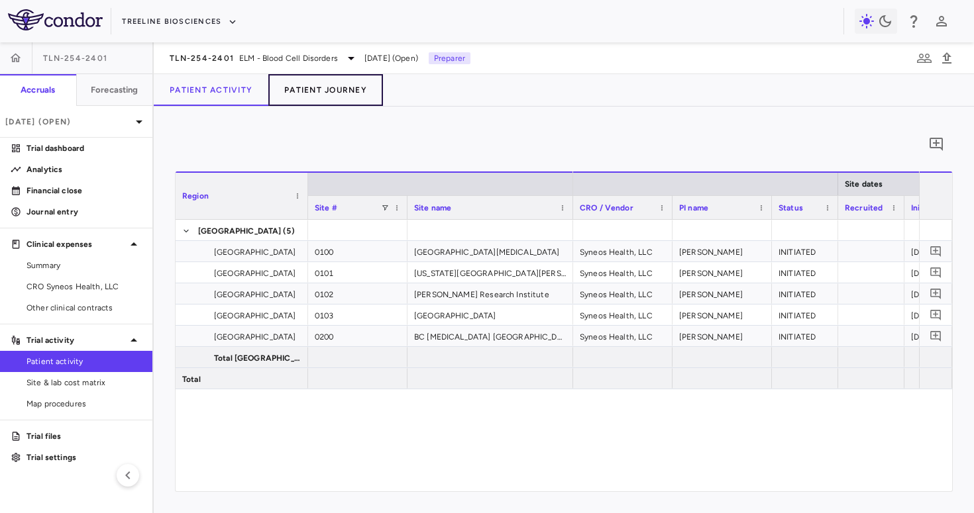
click at [332, 80] on button "Patient Journey" at bounding box center [325, 90] width 115 height 32
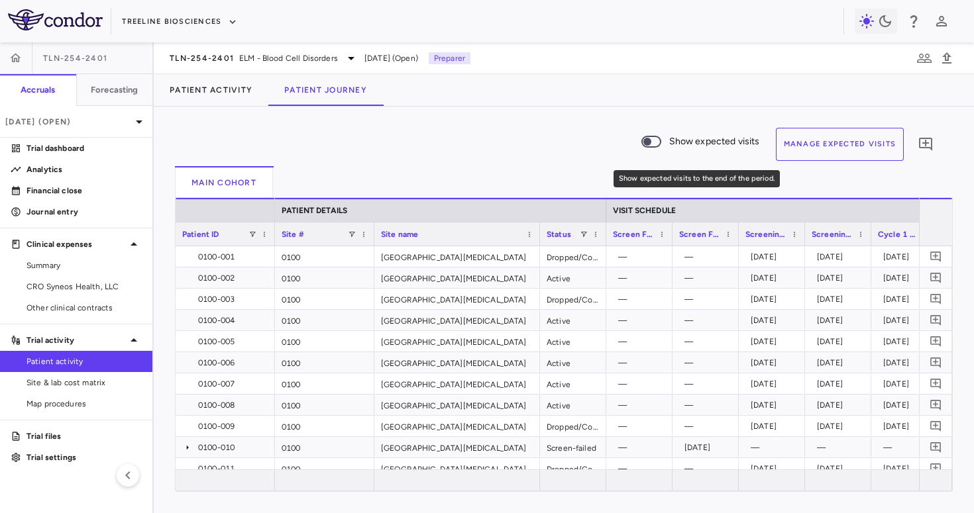
click at [711, 146] on span "Show expected visits" at bounding box center [714, 141] width 91 height 15
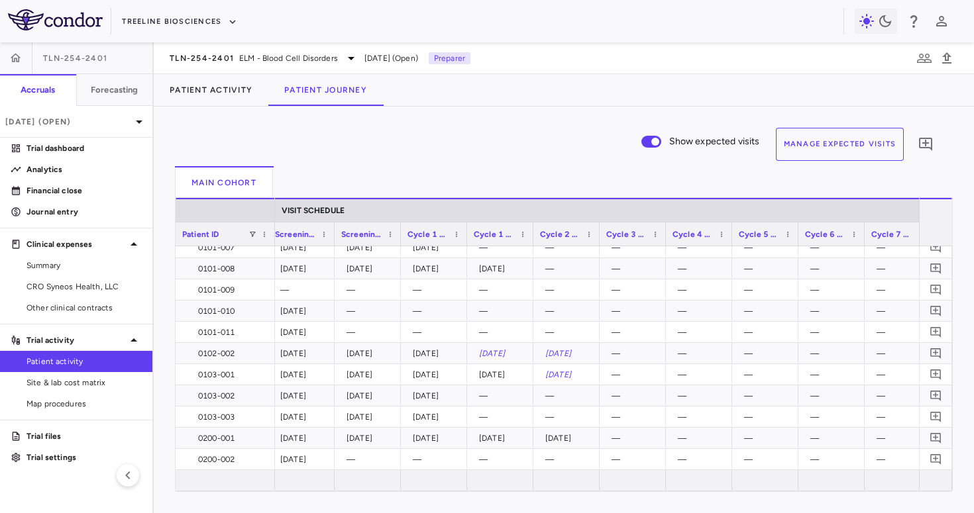
click at [860, 142] on button "Manage Expected Visits" at bounding box center [840, 144] width 128 height 33
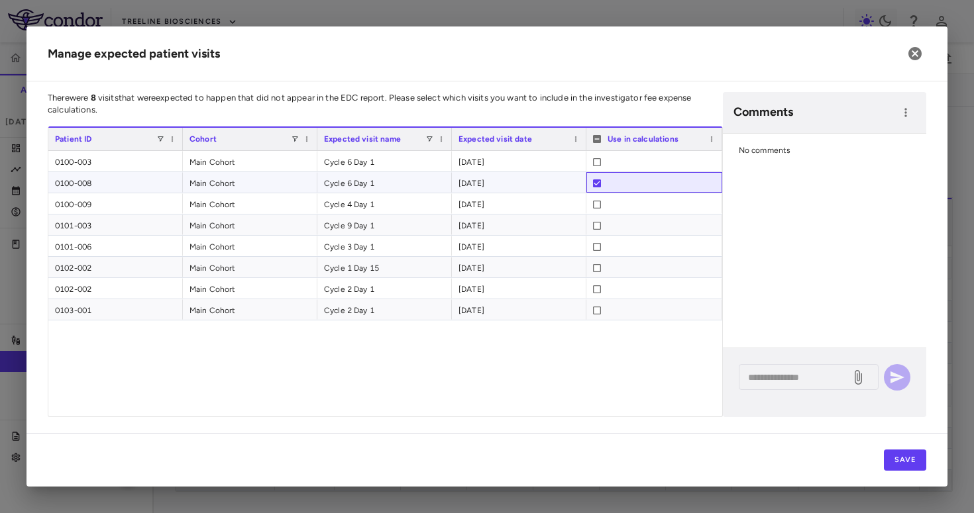
click at [595, 190] on div at bounding box center [597, 183] width 8 height 21
click at [918, 55] on icon "button" at bounding box center [914, 53] width 13 height 13
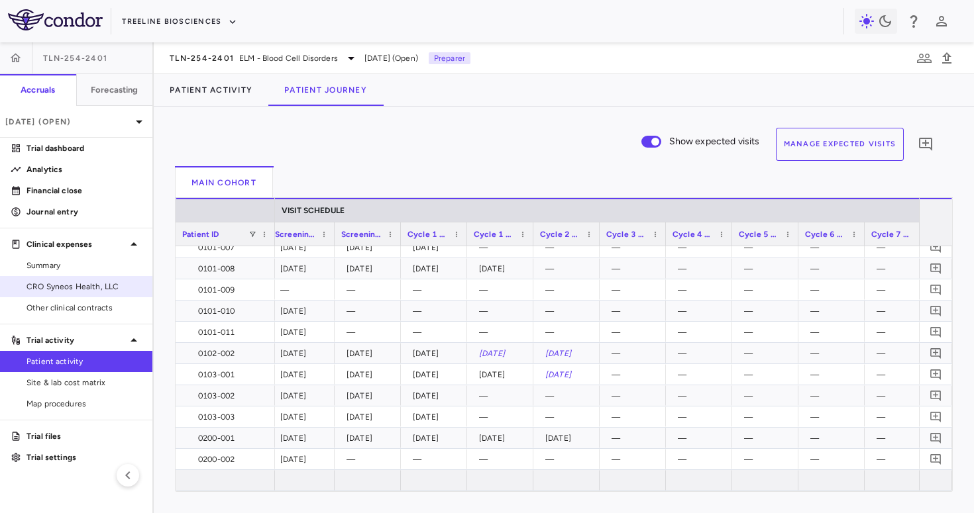
click at [71, 282] on span "CRO Syneos Health, LLC" at bounding box center [83, 287] width 115 height 12
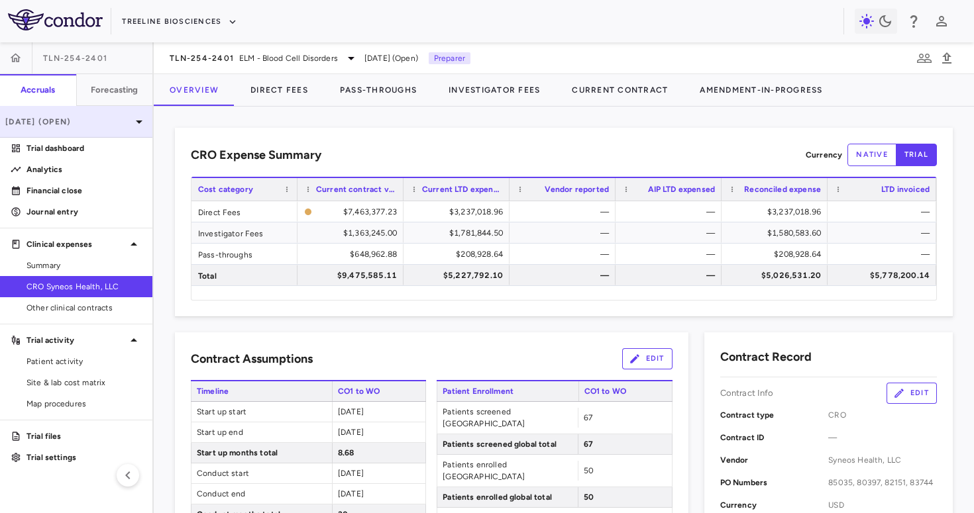
click at [99, 122] on p "[DATE] (Open)" at bounding box center [68, 122] width 126 height 12
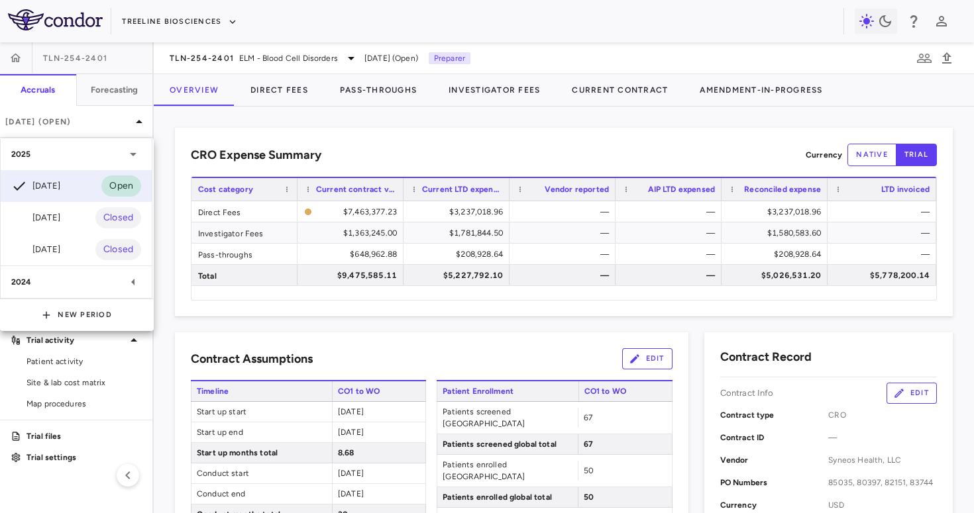
click at [216, 66] on div at bounding box center [487, 256] width 974 height 513
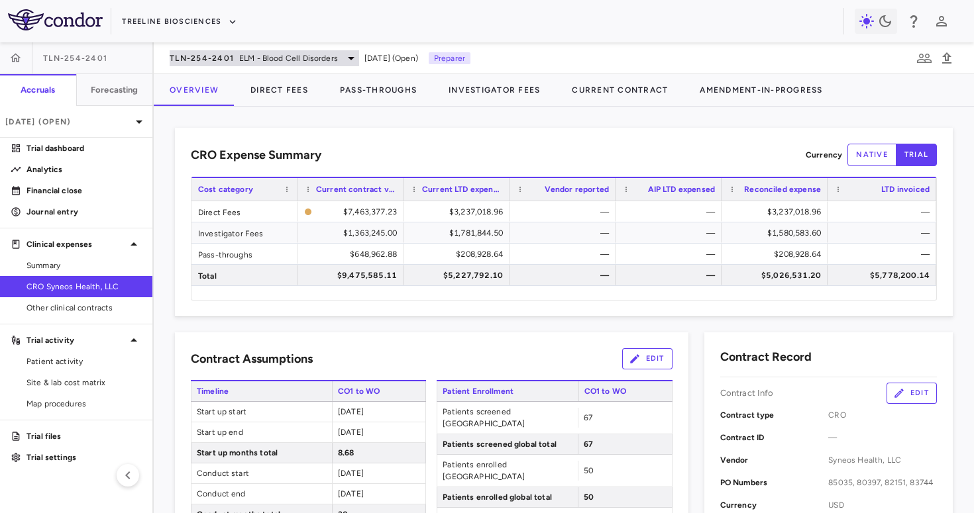
click at [209, 57] on span "TLN-254-2401" at bounding box center [202, 58] width 64 height 11
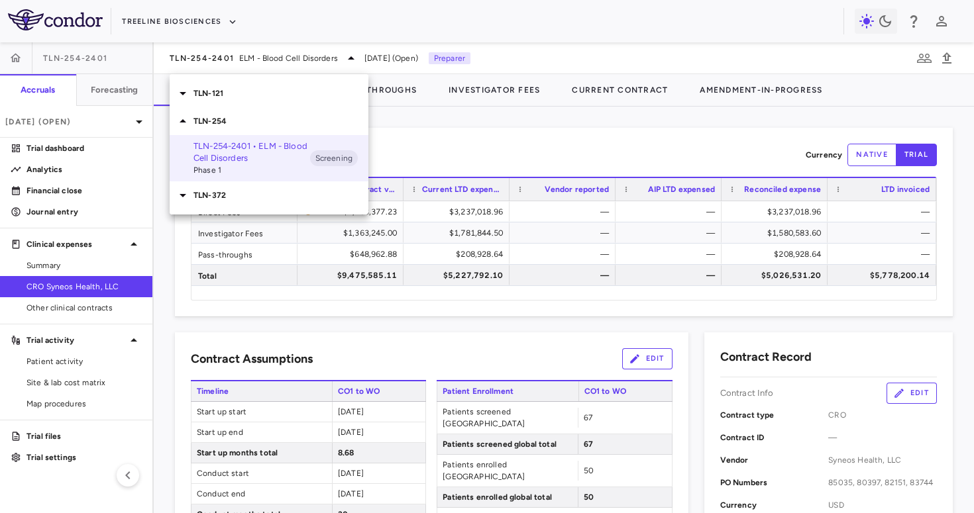
click at [228, 100] on div "TLN-121" at bounding box center [269, 93] width 199 height 28
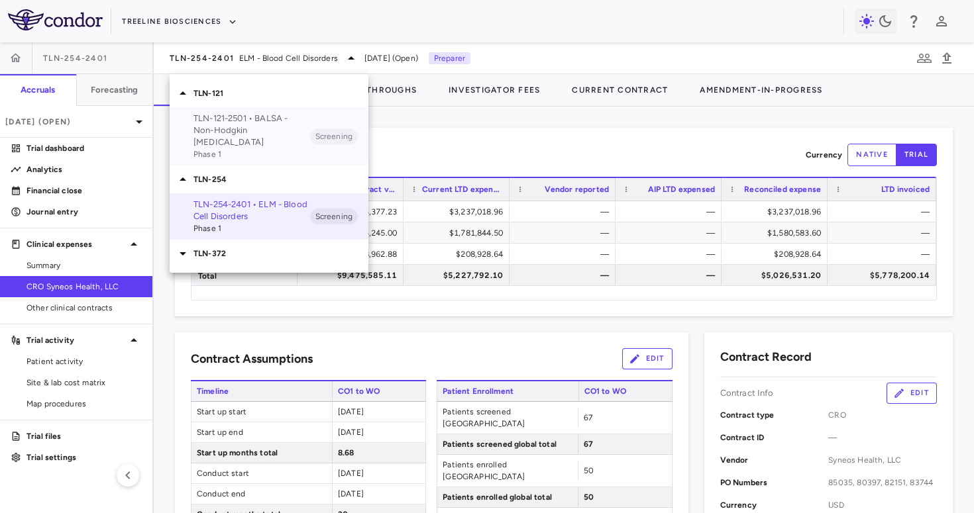
click at [232, 131] on p "TLN-121-2501 • BALSA - Non-Hodgkin [MEDICAL_DATA]" at bounding box center [251, 131] width 117 height 36
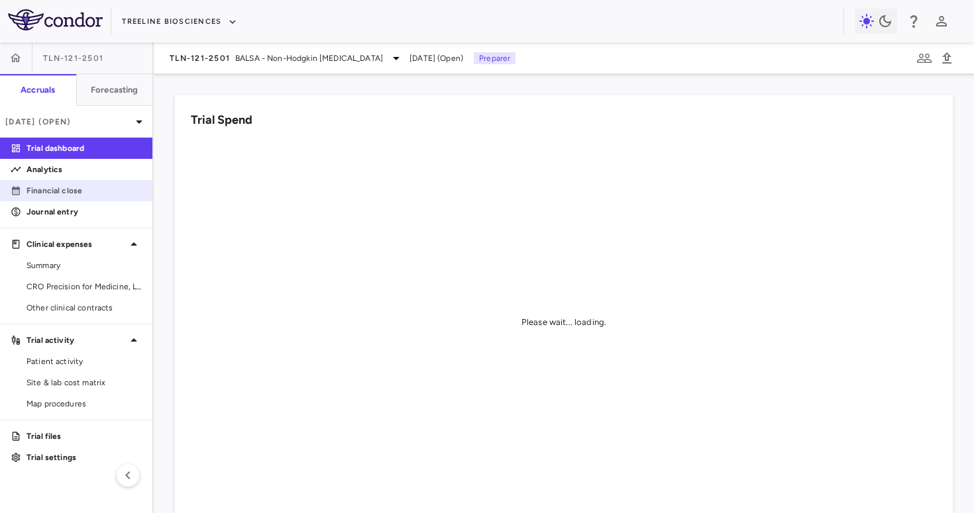
click at [87, 196] on p "Financial close" at bounding box center [83, 191] width 115 height 12
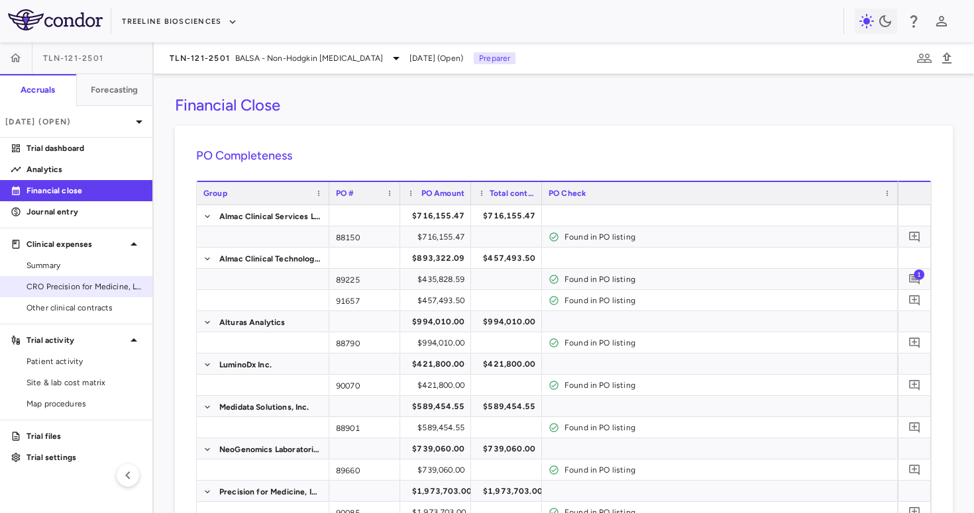
click at [100, 285] on span "CRO Precision for Medicine, LLC" at bounding box center [83, 287] width 115 height 12
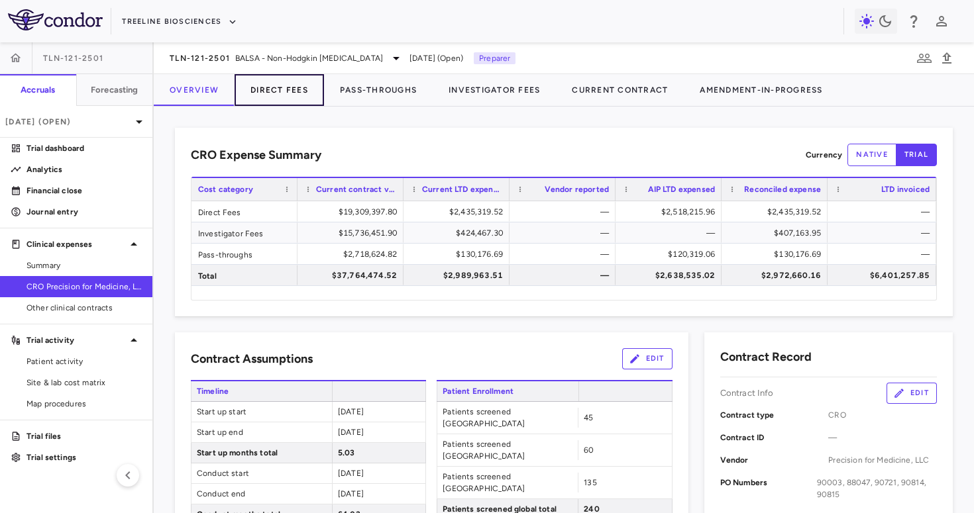
click at [291, 77] on button "Direct Fees" at bounding box center [278, 90] width 89 height 32
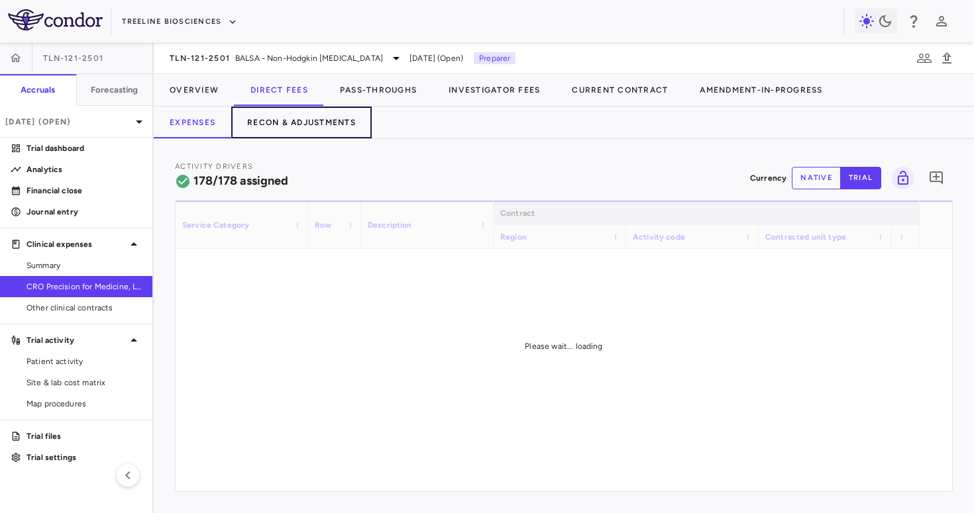
click at [274, 127] on button "Recon & Adjustments" at bounding box center [301, 123] width 140 height 32
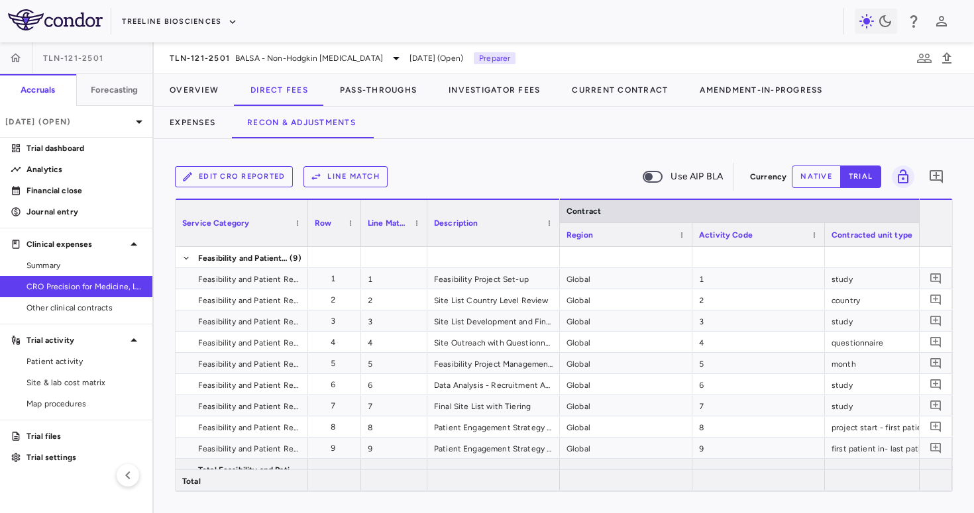
click at [262, 186] on button "Edit CRO reported" at bounding box center [234, 176] width 118 height 21
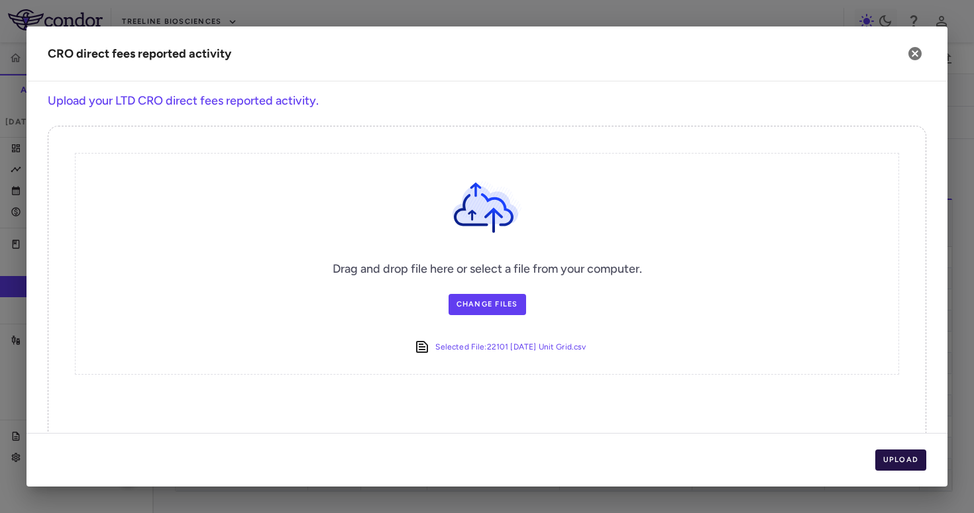
click at [905, 456] on button "Upload" at bounding box center [901, 460] width 52 height 21
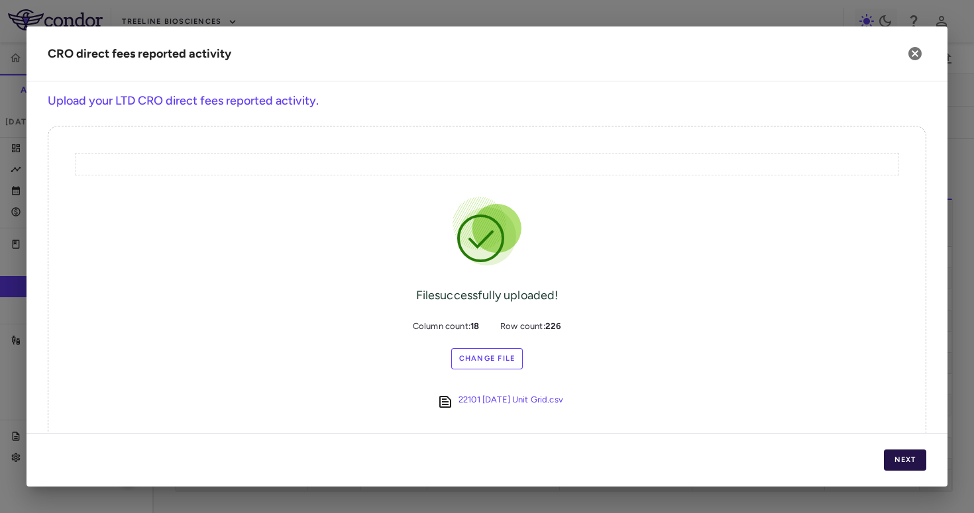
click at [905, 456] on button "Next" at bounding box center [904, 460] width 42 height 21
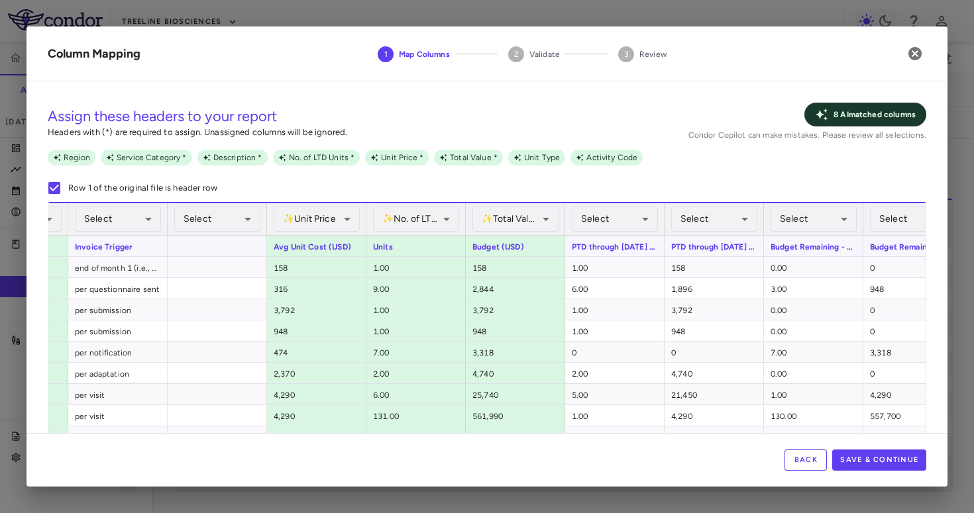
scroll to position [0, 464]
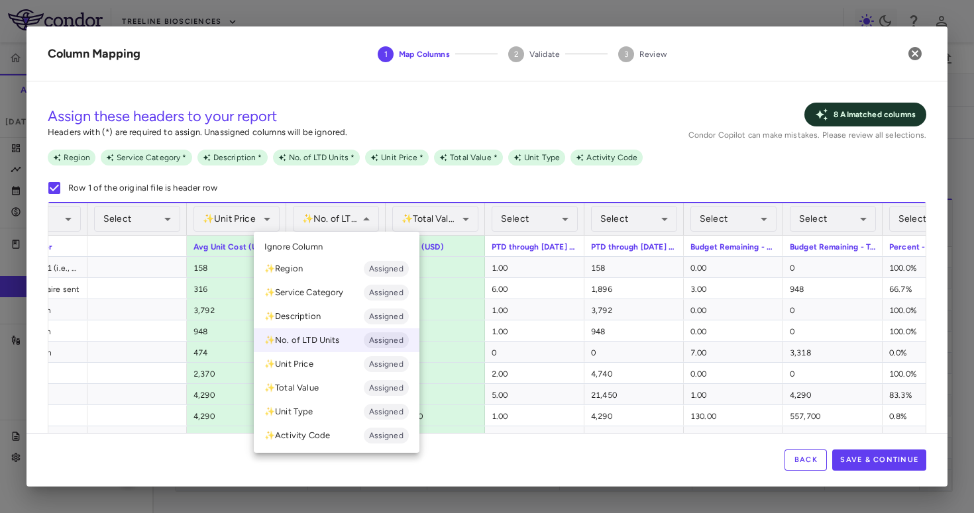
click at [337, 238] on li "Ignore Column" at bounding box center [337, 247] width 166 height 20
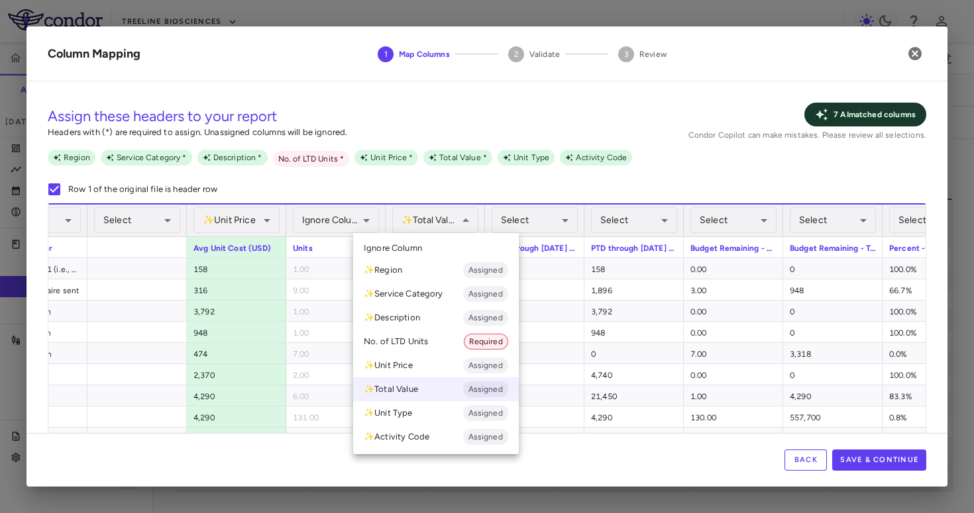
click at [428, 244] on li "Ignore Column" at bounding box center [436, 248] width 166 height 20
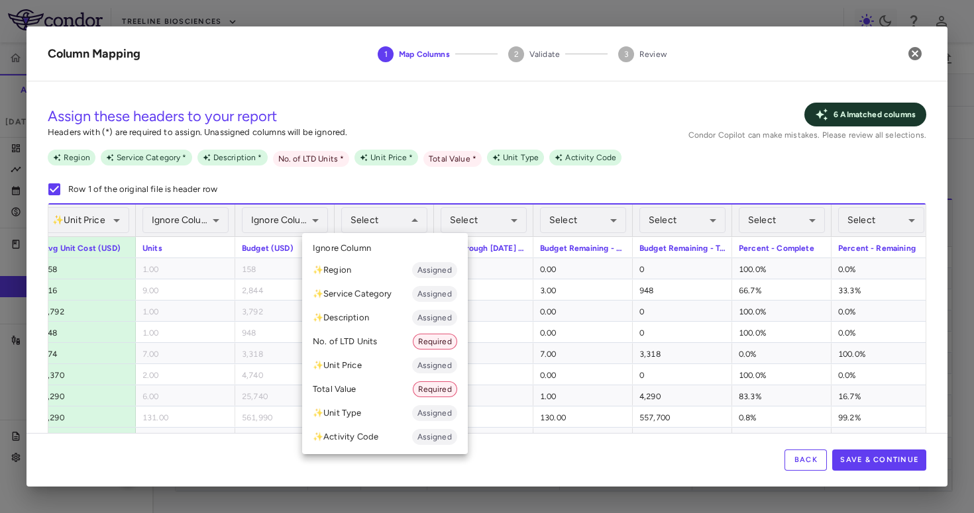
click at [369, 332] on li "No. of LTD Units Required" at bounding box center [385, 342] width 166 height 24
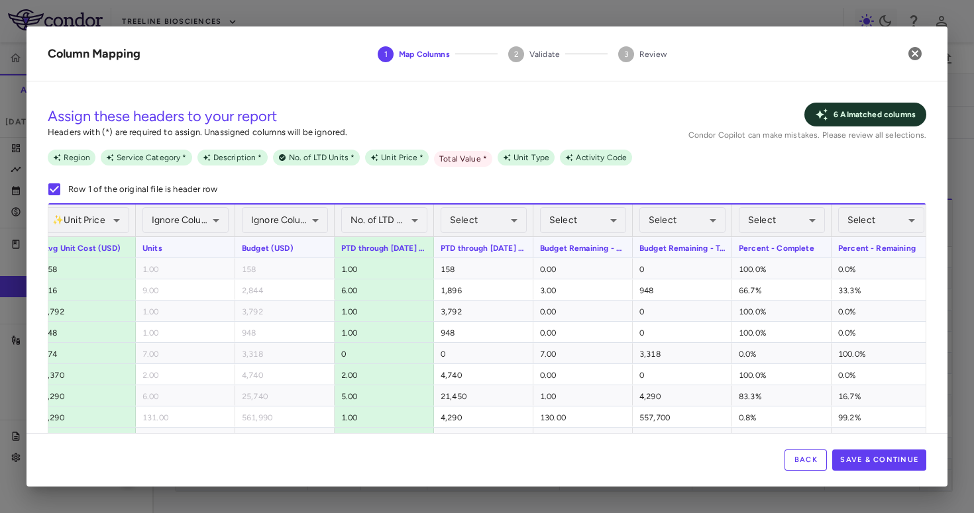
click at [472, 235] on div "Select ​" at bounding box center [483, 221] width 86 height 32
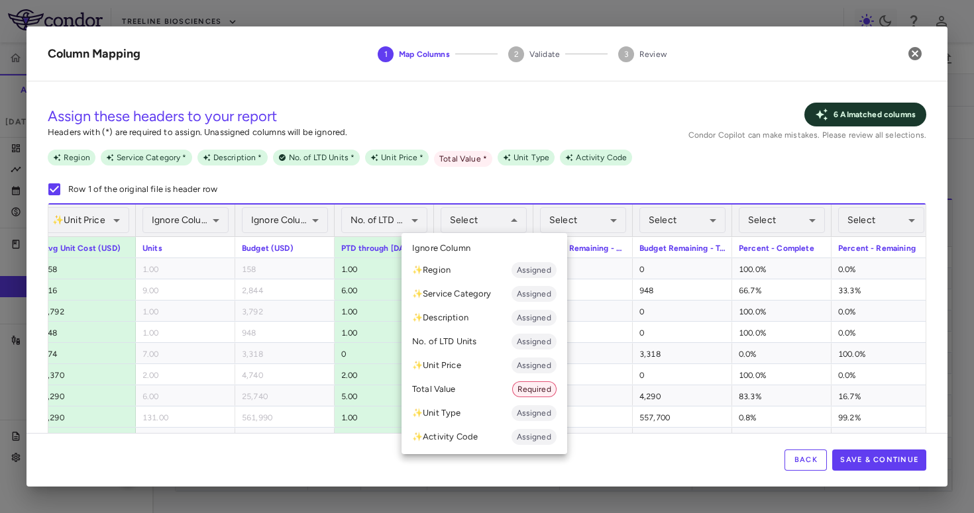
click at [467, 391] on li "Total Value Required" at bounding box center [484, 389] width 166 height 24
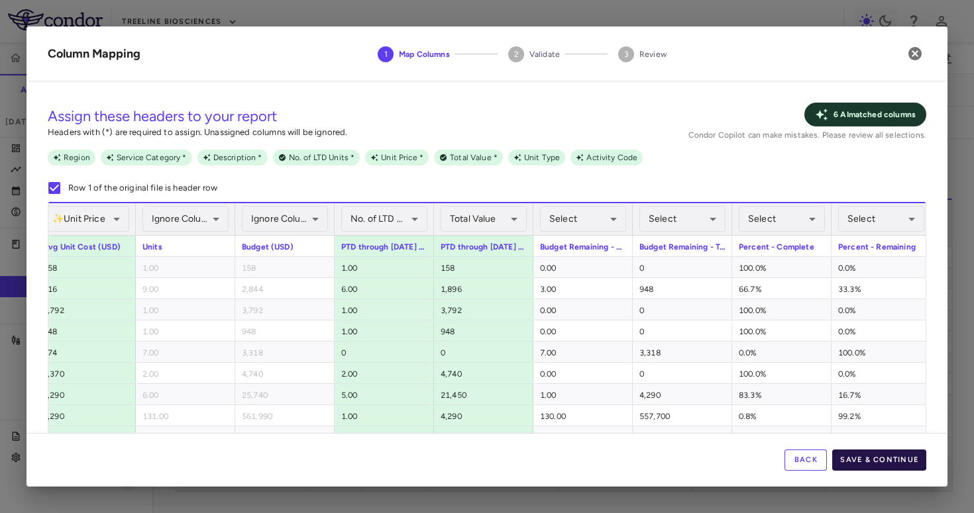
click at [881, 462] on button "Save & Continue" at bounding box center [879, 460] width 94 height 21
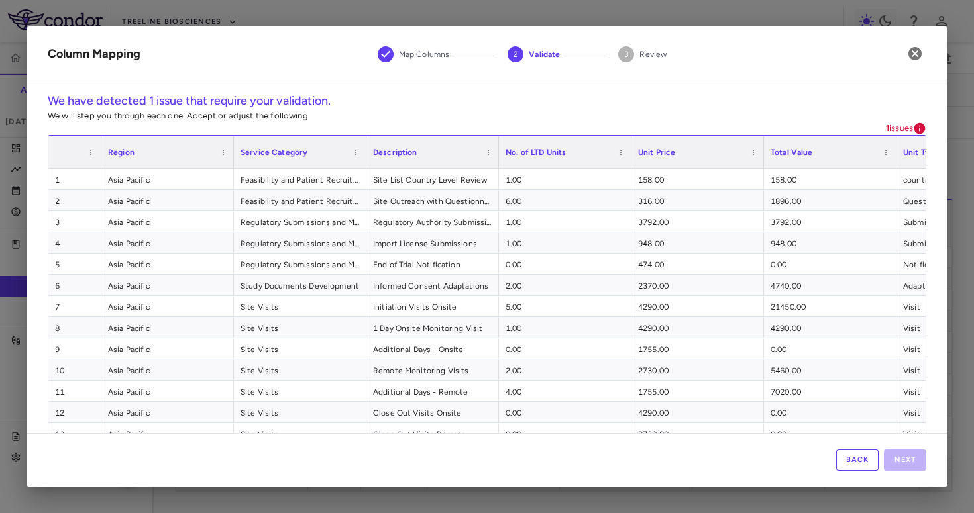
click at [851, 460] on button "Back" at bounding box center [857, 460] width 42 height 21
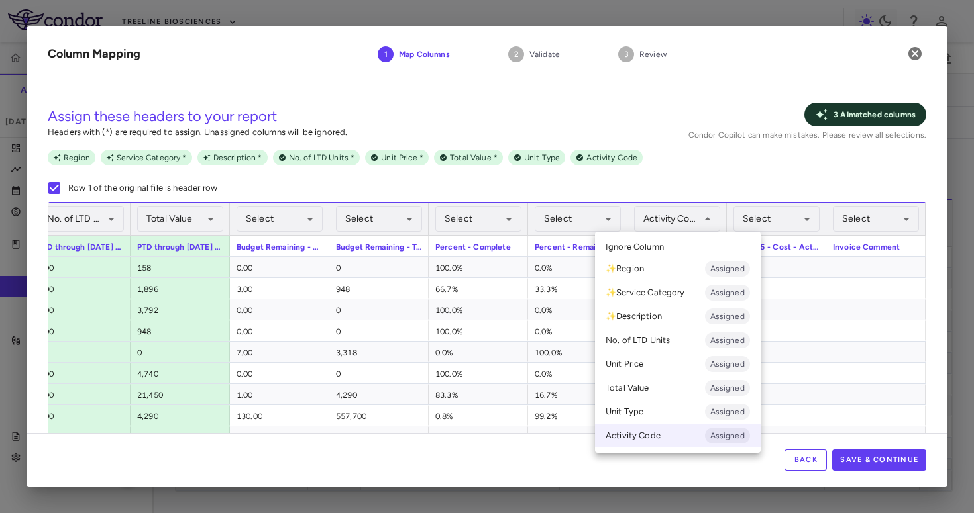
click at [670, 239] on li "Ignore Column" at bounding box center [678, 247] width 166 height 20
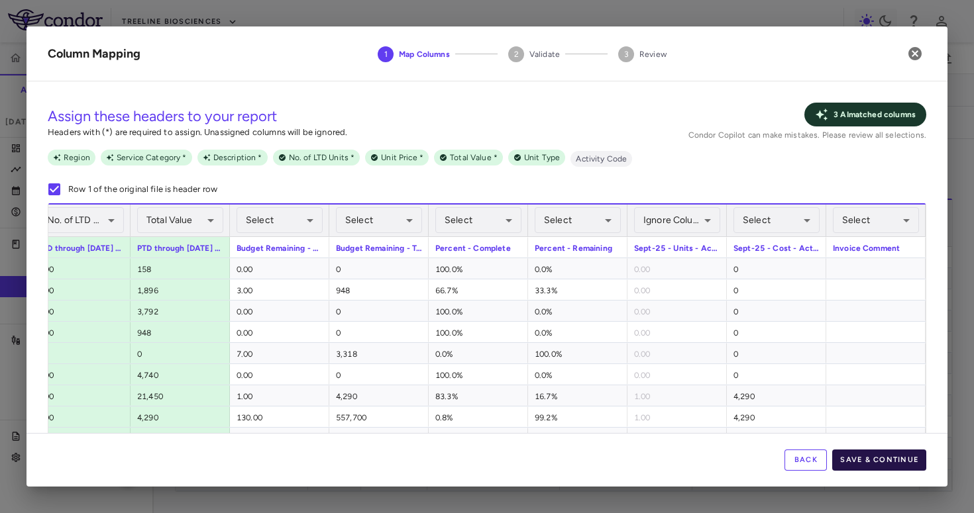
click at [874, 458] on button "Save & Continue" at bounding box center [879, 460] width 94 height 21
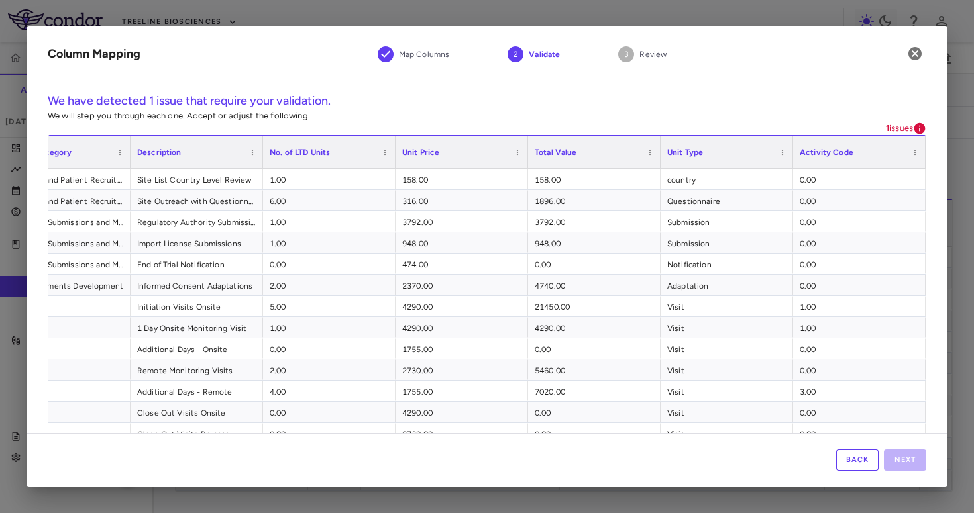
click at [914, 128] on icon at bounding box center [919, 128] width 11 height 11
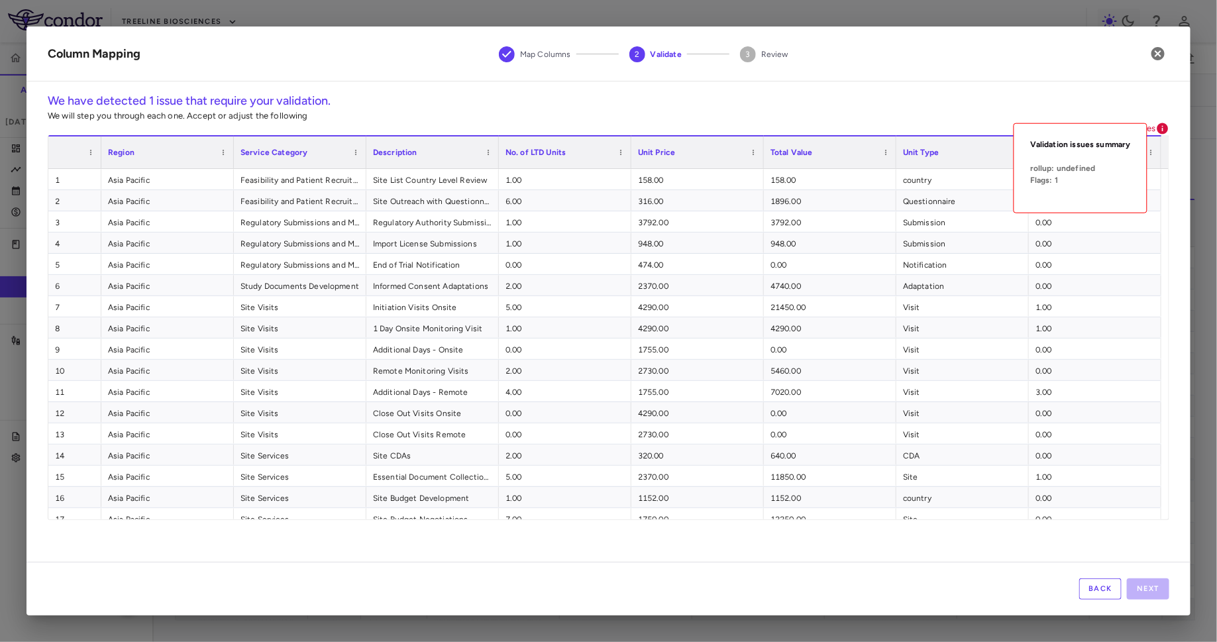
click at [973, 144] on span "Validation issues summary" at bounding box center [1080, 144] width 101 height 12
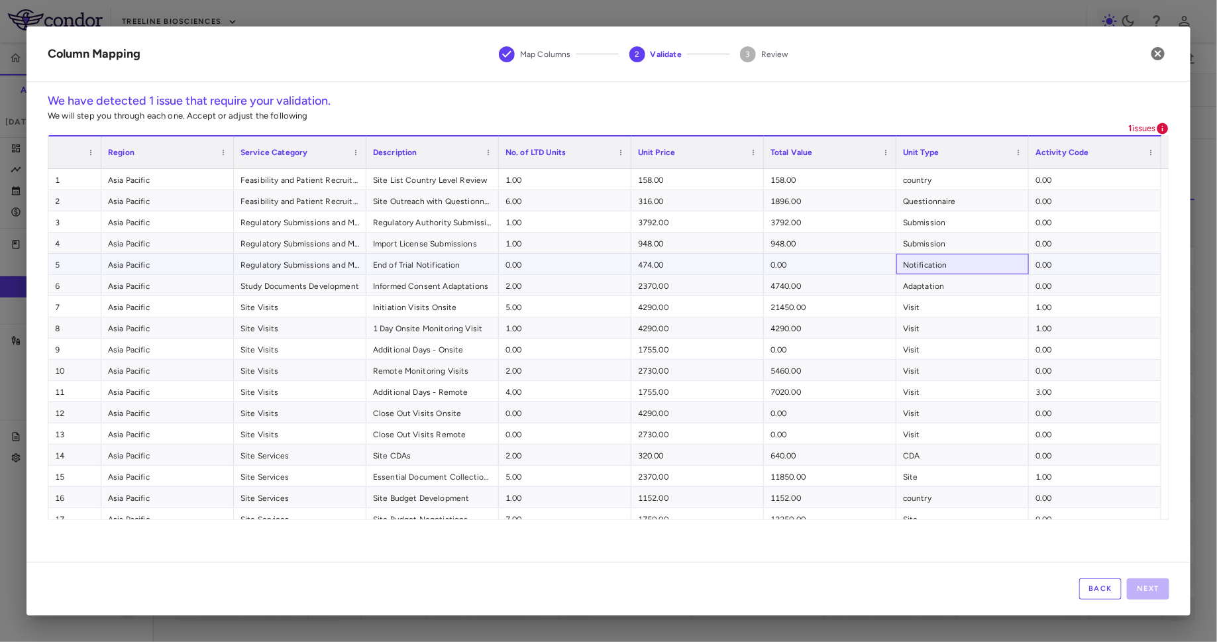
click at [899, 267] on div "Notification" at bounding box center [962, 264] width 132 height 21
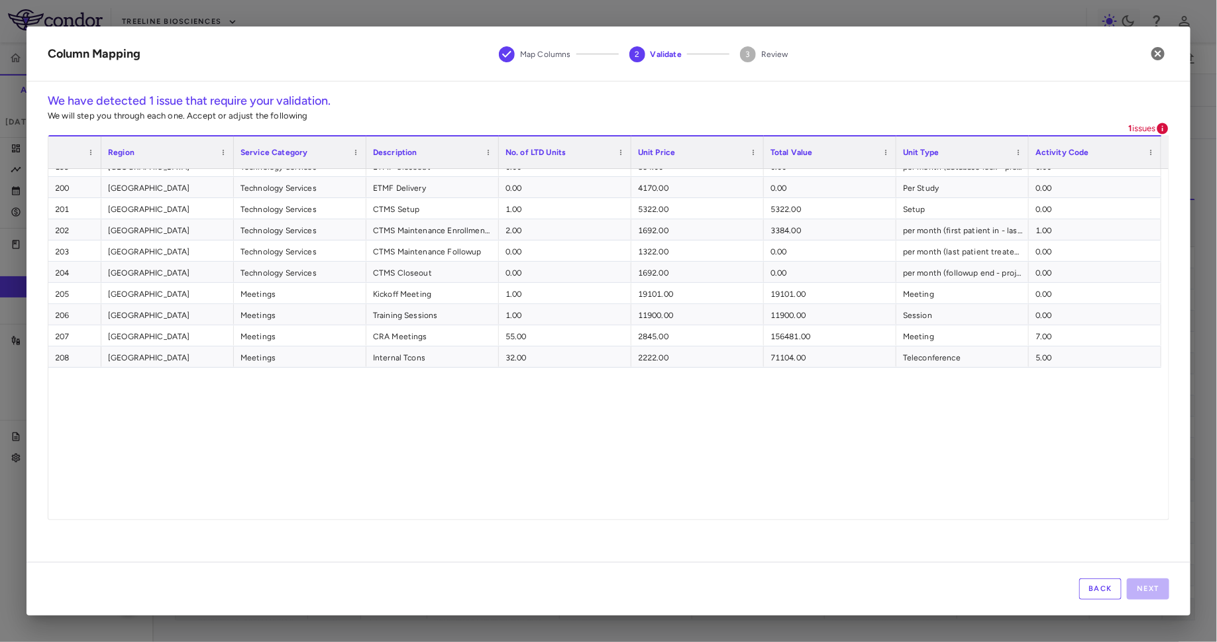
scroll to position [3679, 0]
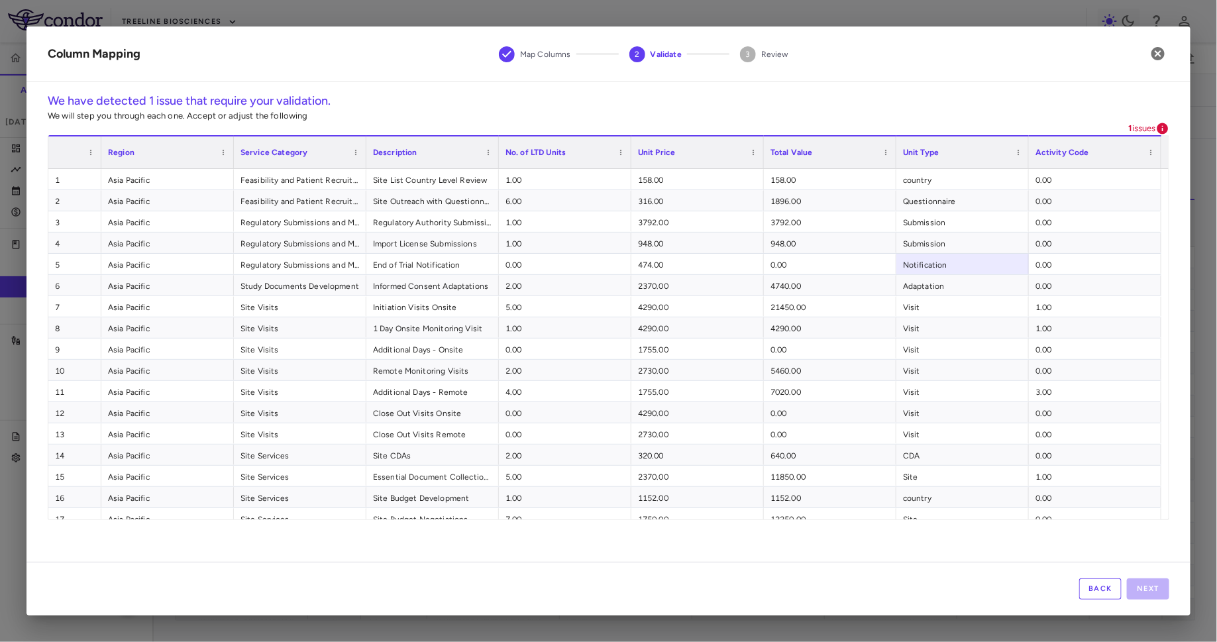
click at [973, 513] on button "Back" at bounding box center [1100, 588] width 42 height 21
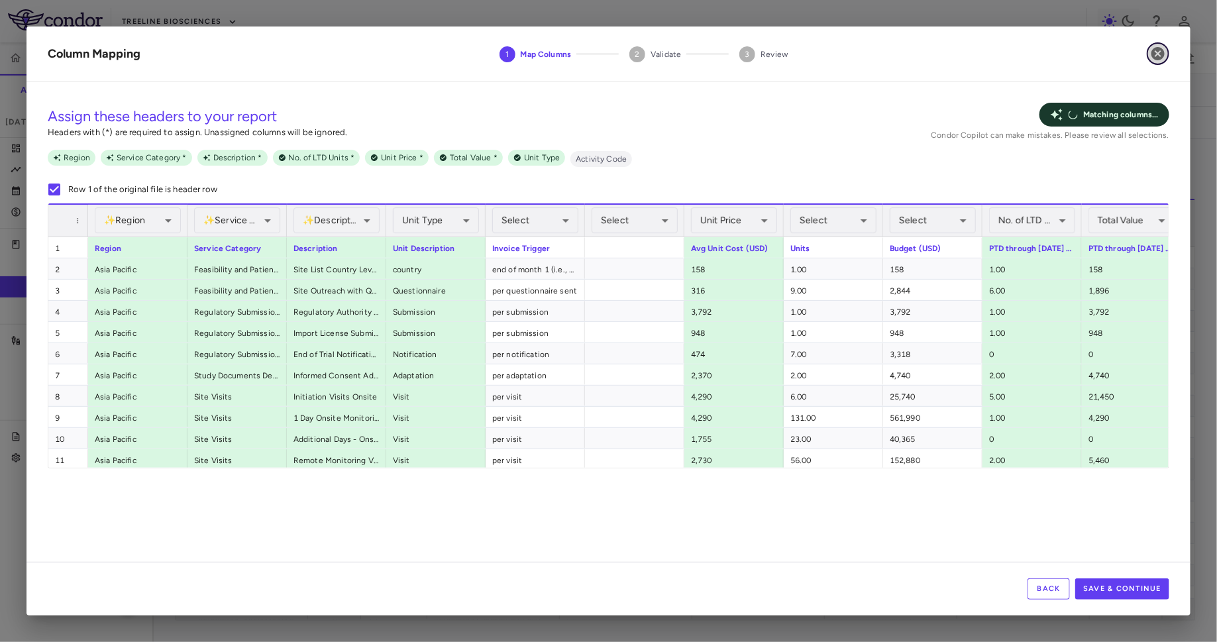
click at [973, 52] on icon "button" at bounding box center [1157, 53] width 13 height 13
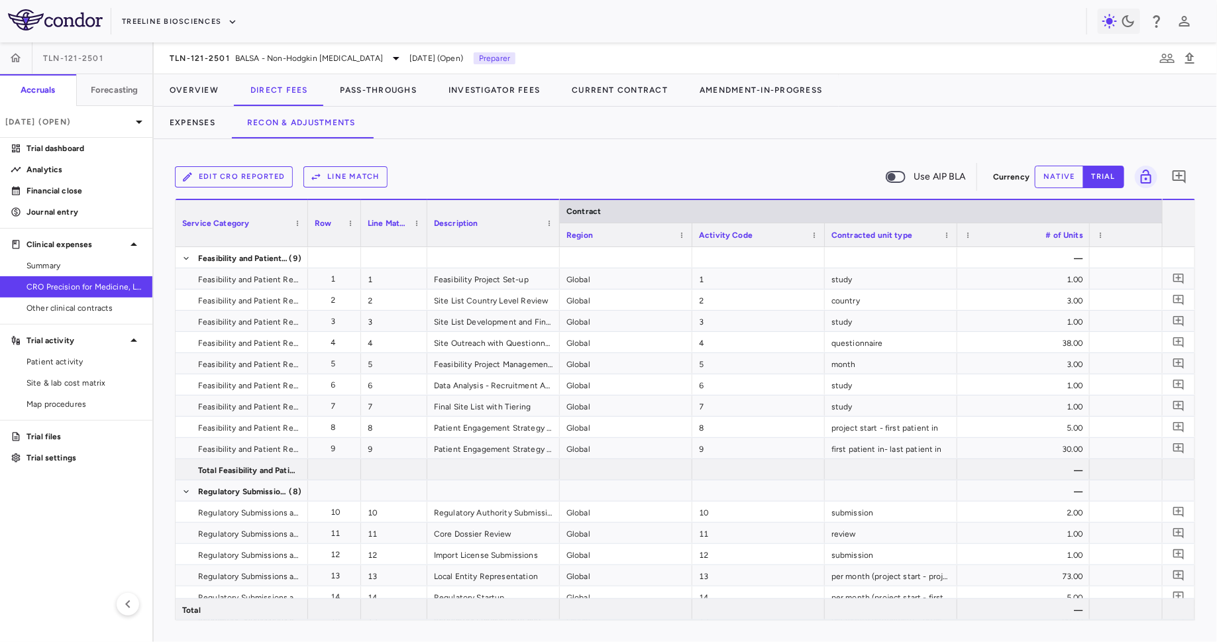
click at [274, 176] on button "Edit CRO reported" at bounding box center [234, 176] width 118 height 21
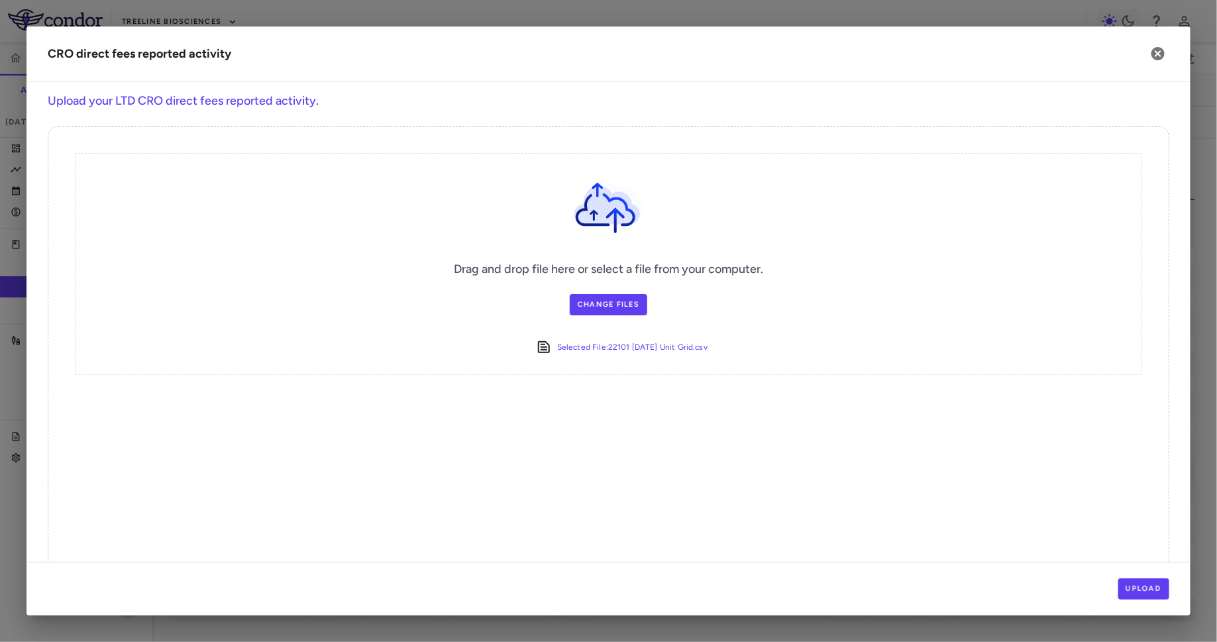
click at [973, 513] on div "Upload" at bounding box center [608, 589] width 1164 height 54
click at [973, 513] on button "Upload" at bounding box center [1144, 588] width 52 height 21
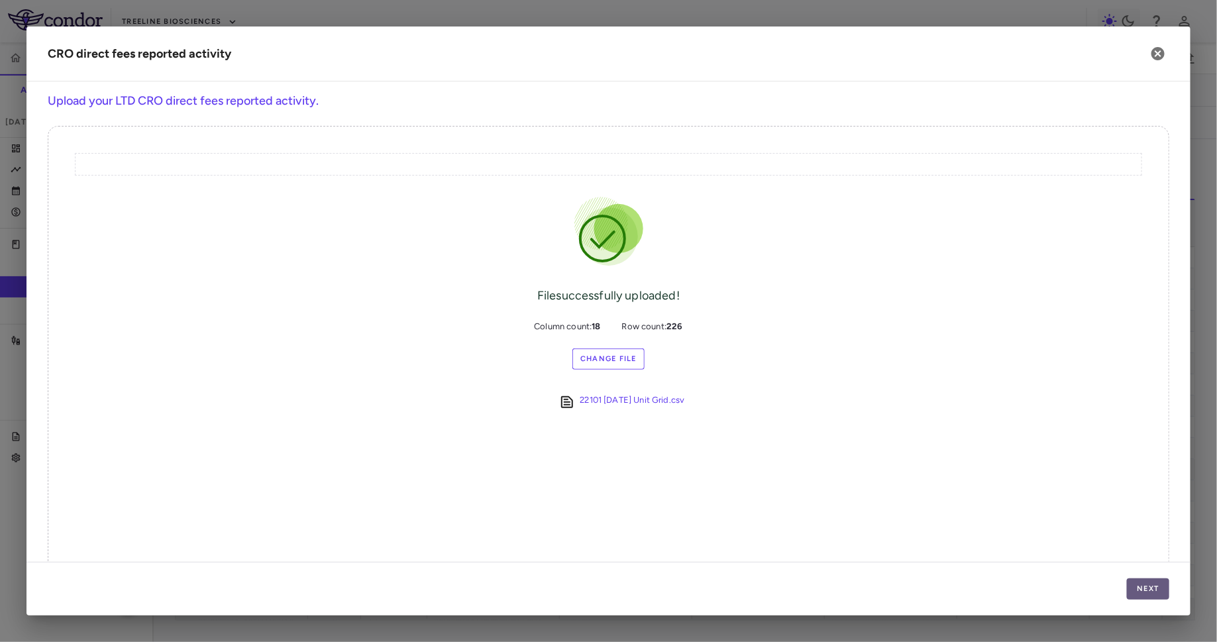
click at [973, 513] on button "Next" at bounding box center [1148, 588] width 42 height 21
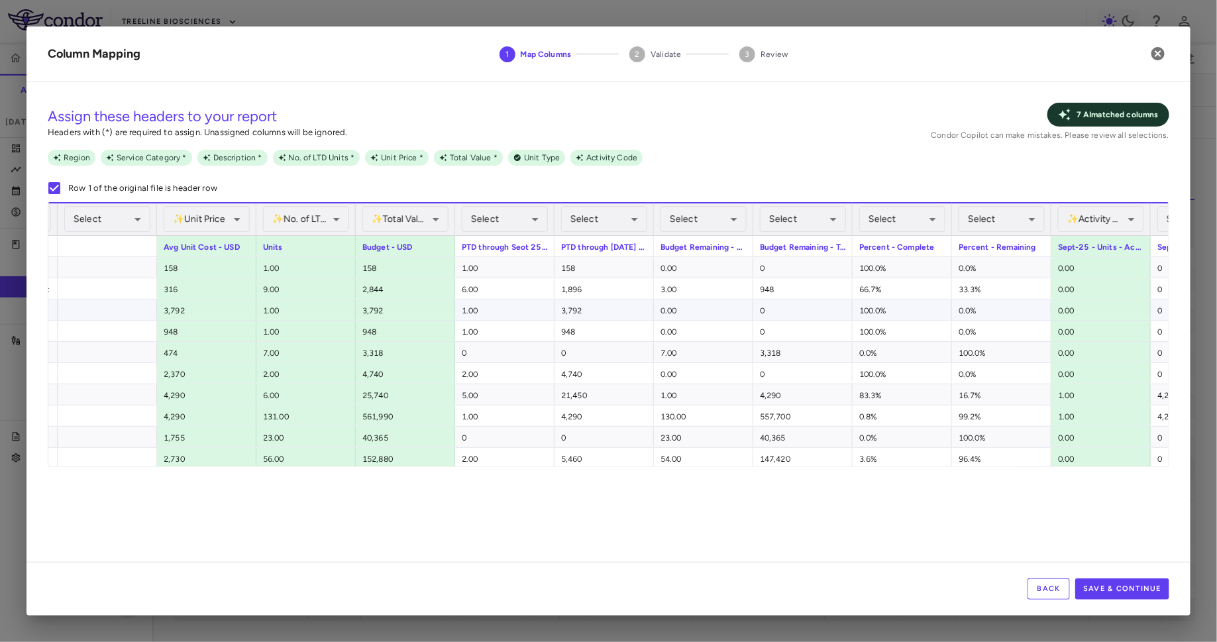
scroll to position [0, 707]
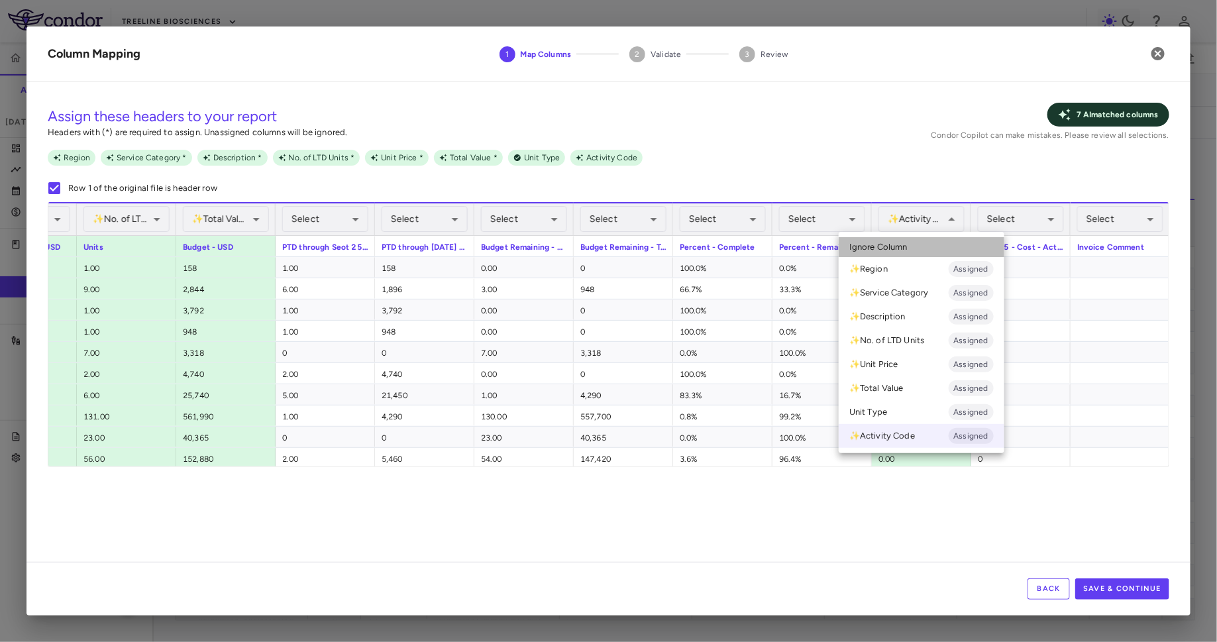
click at [904, 242] on span "Ignore Column" at bounding box center [878, 247] width 58 height 12
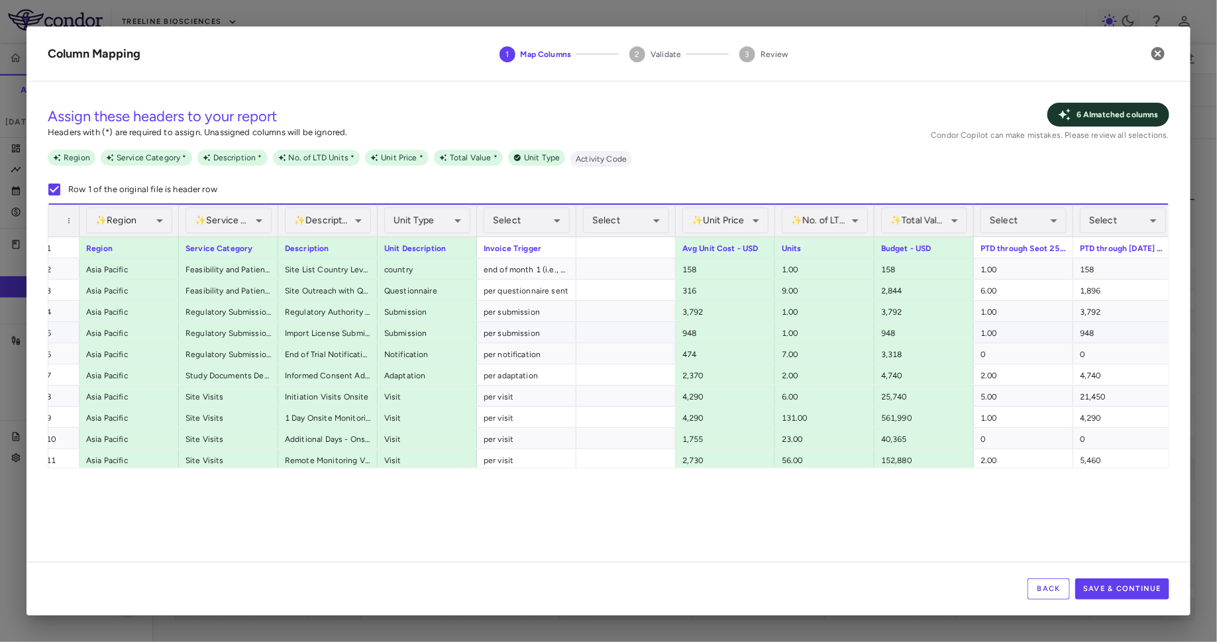
scroll to position [0, 0]
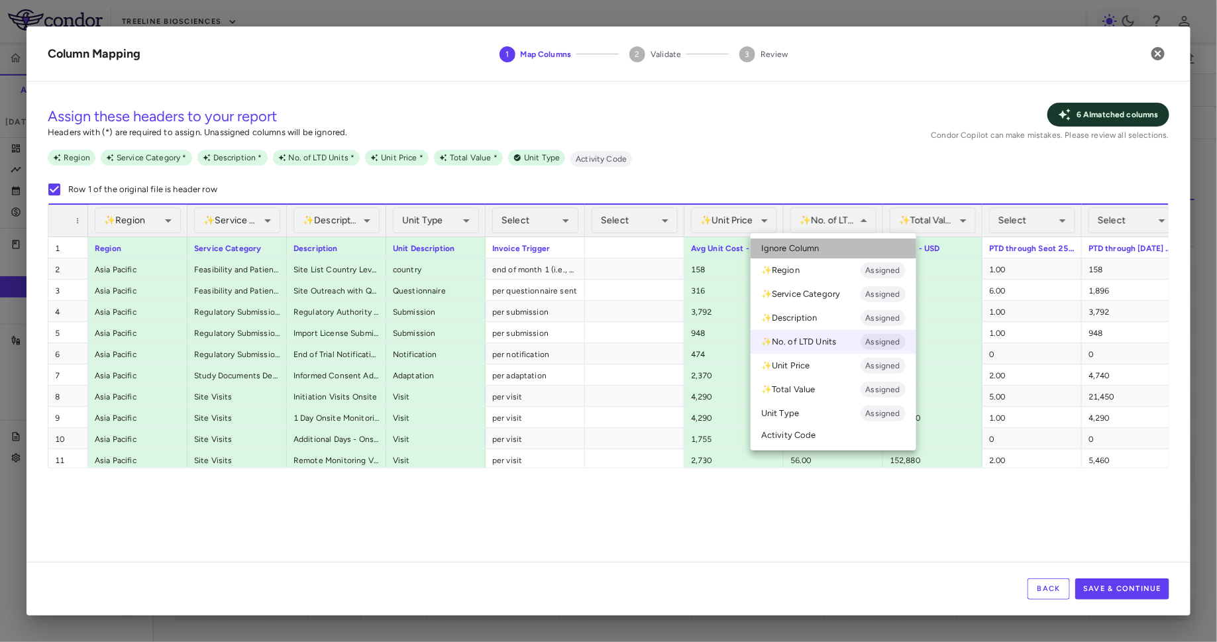
click at [827, 244] on li "Ignore Column" at bounding box center [833, 248] width 166 height 20
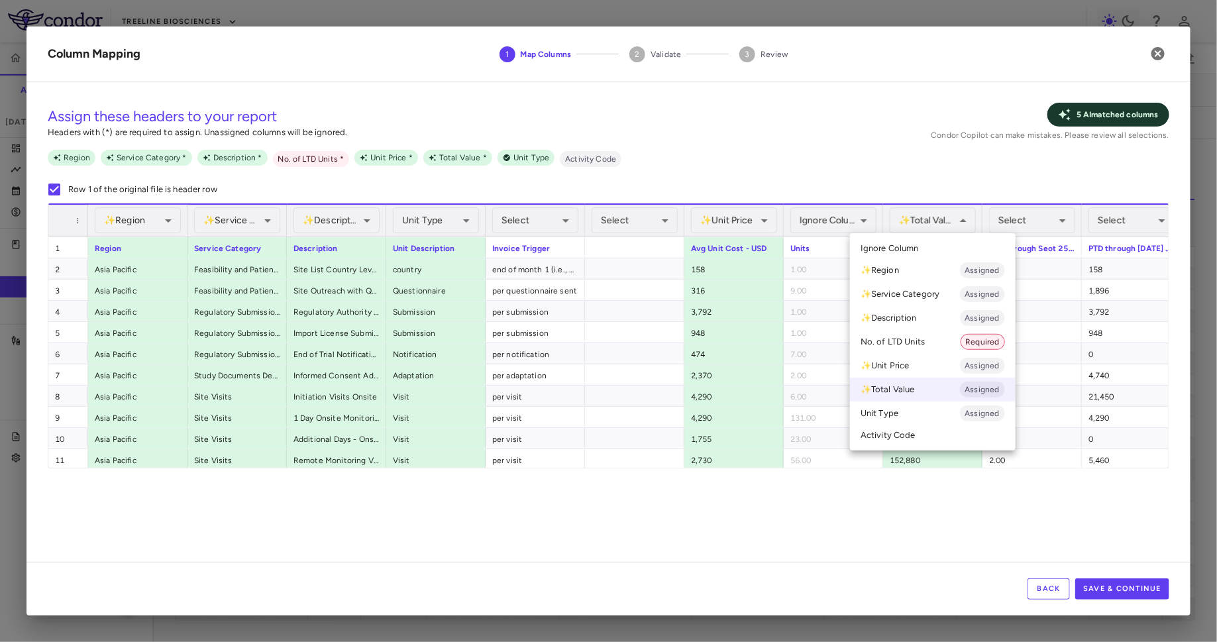
click at [915, 244] on span "Ignore Column" at bounding box center [889, 248] width 58 height 12
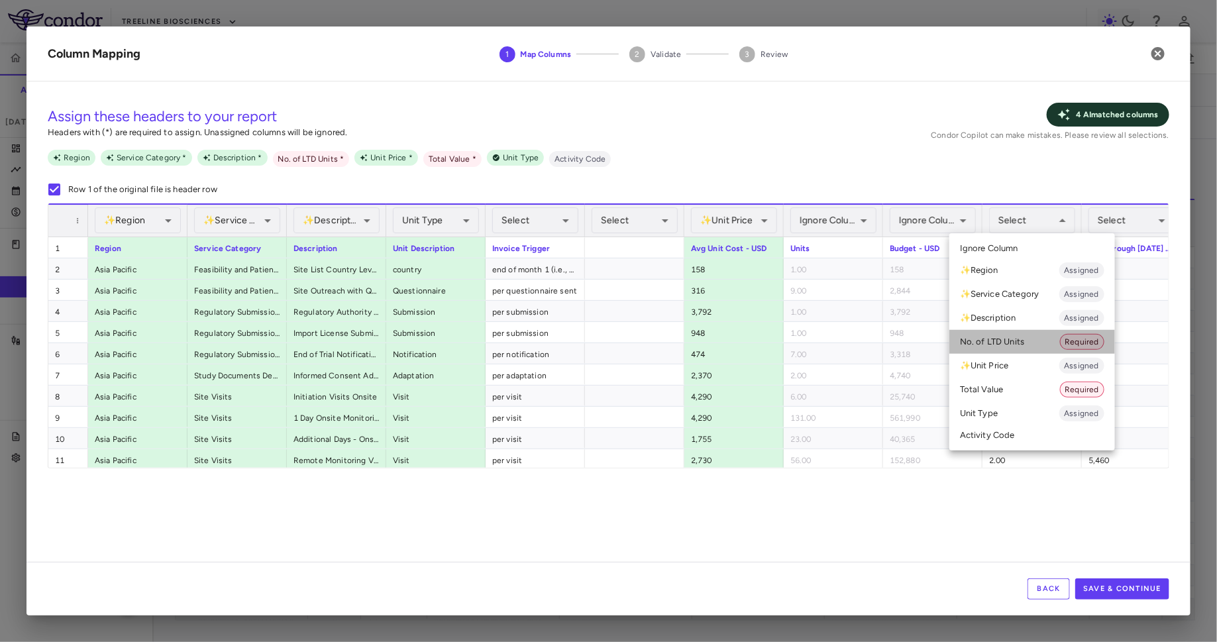
click at [973, 332] on li "No. of LTD Units Required" at bounding box center [1032, 342] width 166 height 24
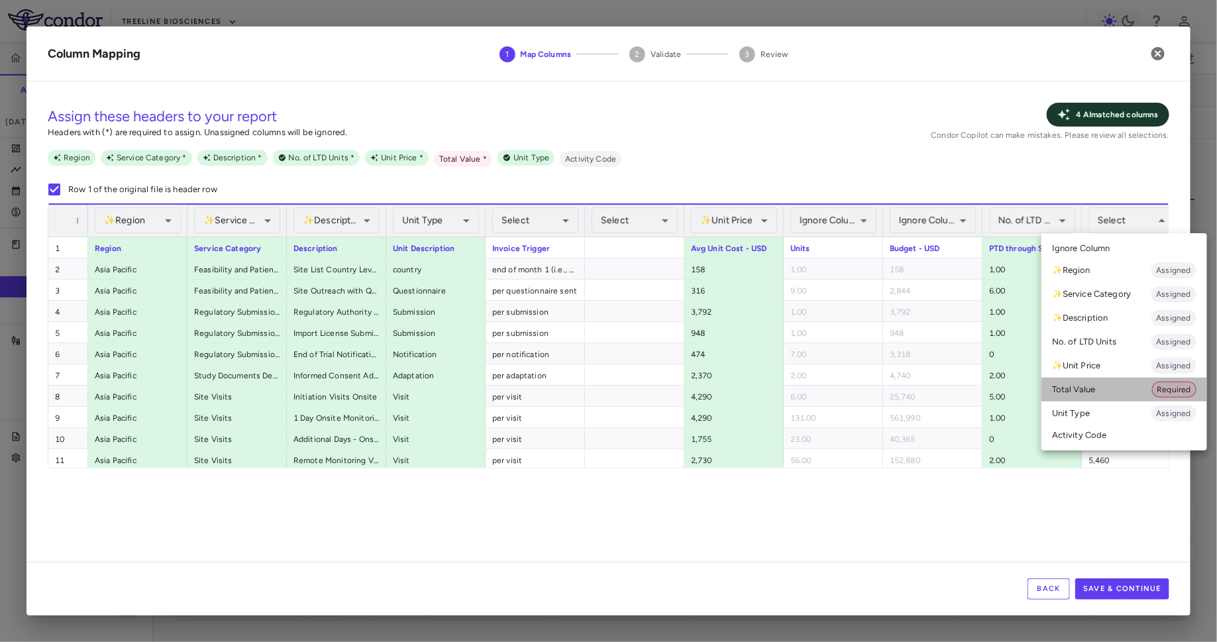
click at [973, 385] on li "Total Value Required" at bounding box center [1124, 389] width 166 height 24
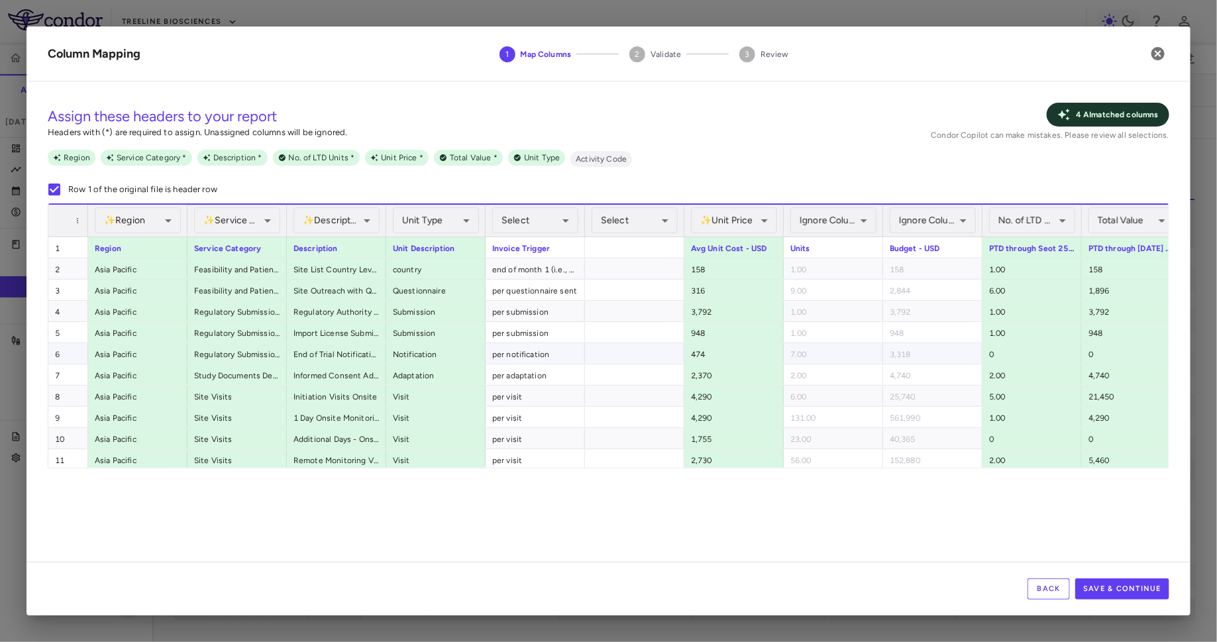
scroll to position [0, 74]
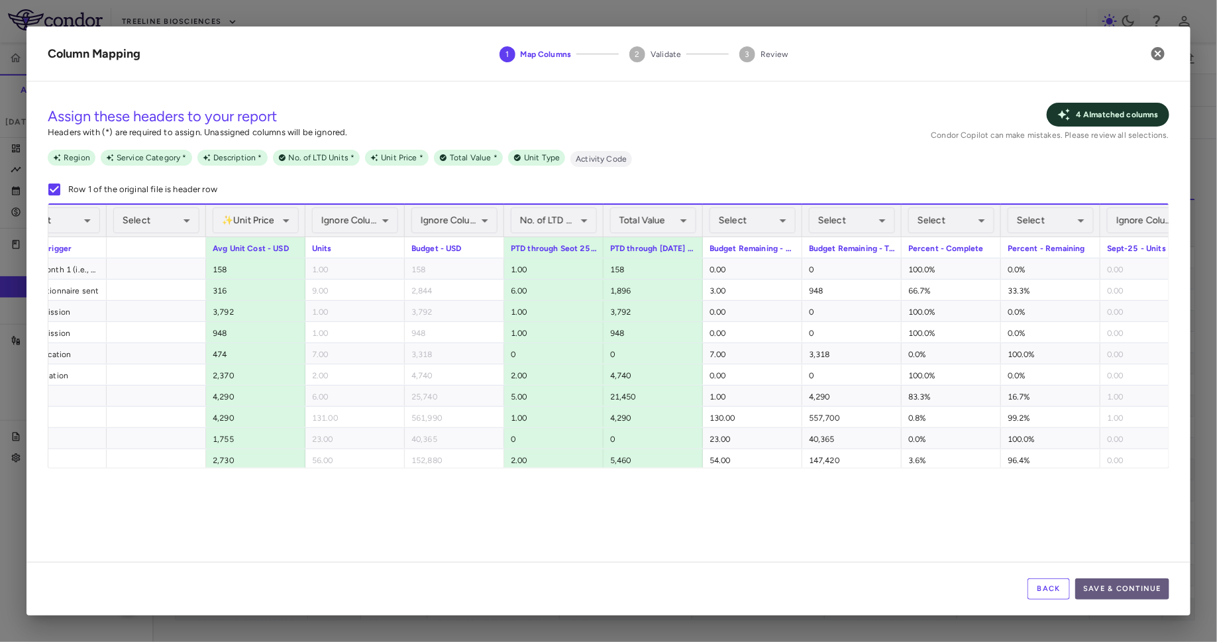
click at [973, 513] on button "Save & Continue" at bounding box center [1122, 588] width 94 height 21
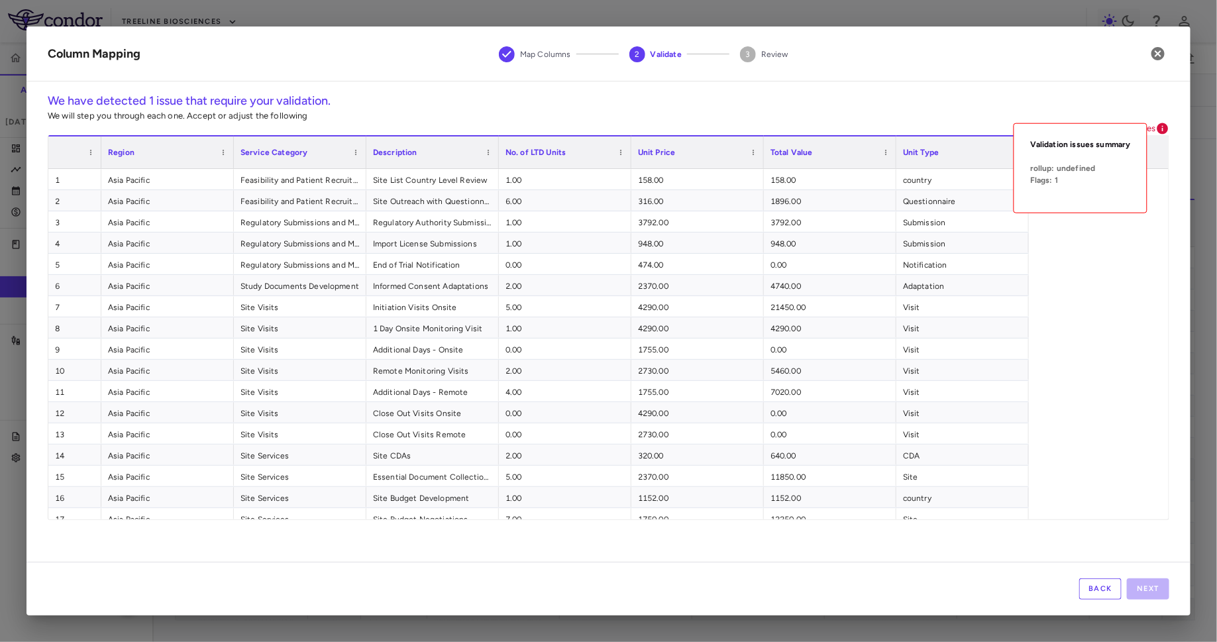
click at [973, 126] on icon at bounding box center [1162, 128] width 13 height 13
click at [938, 262] on div "Notification" at bounding box center [962, 264] width 132 height 21
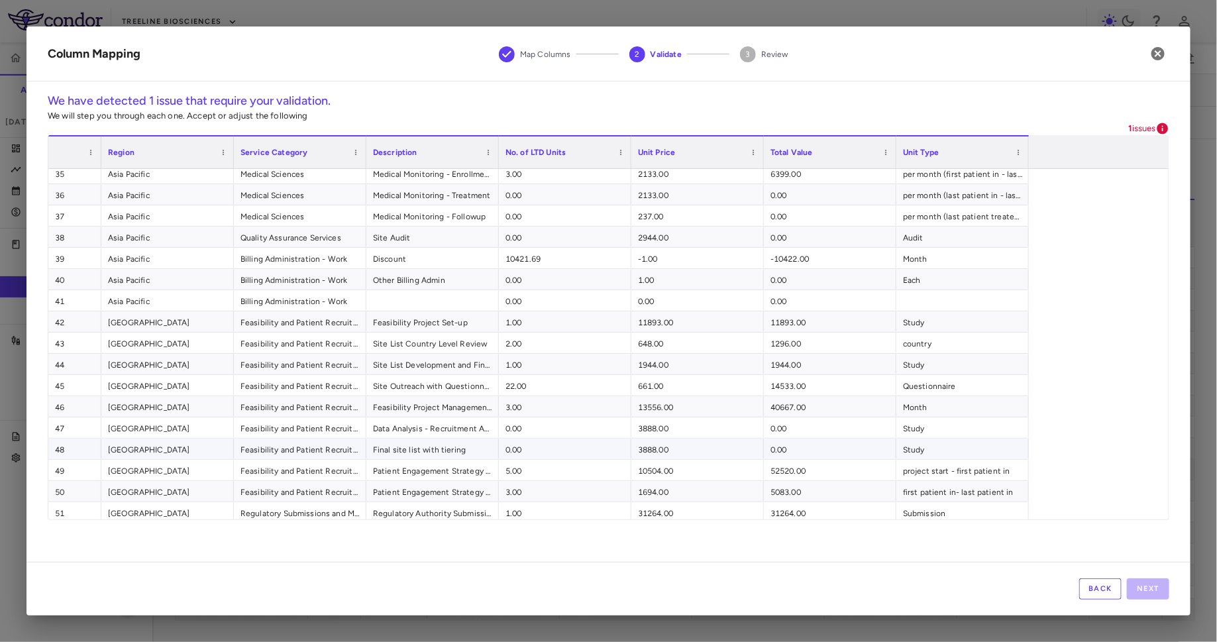
scroll to position [742, 0]
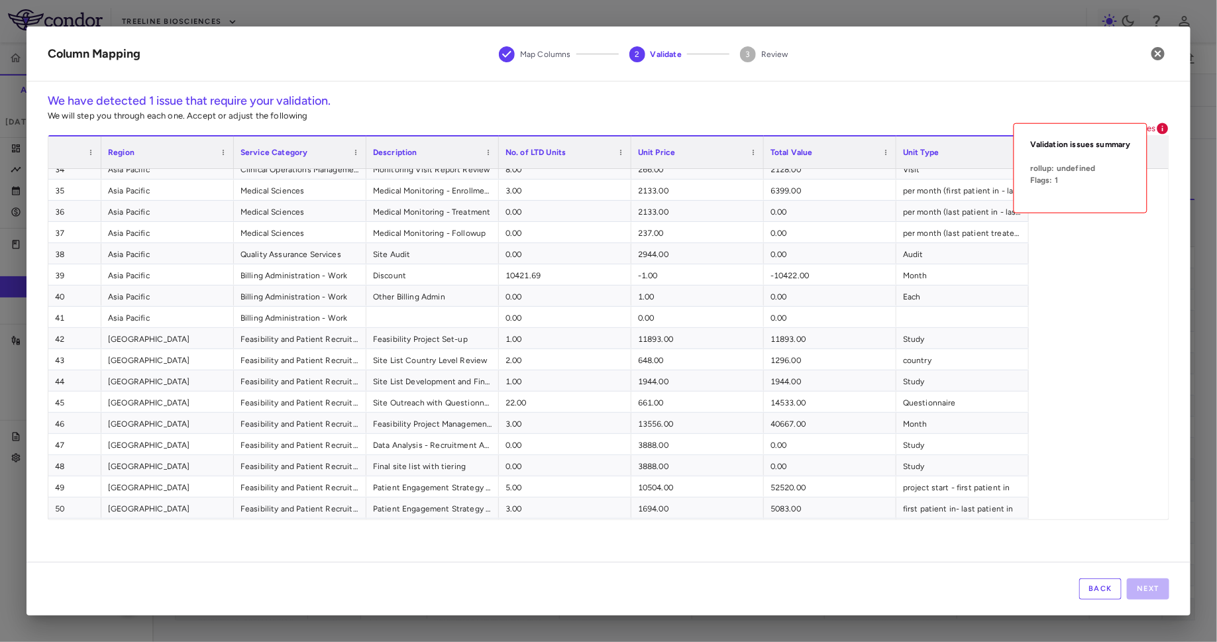
click at [973, 131] on icon at bounding box center [1162, 128] width 11 height 11
click at [973, 513] on div "Back Next" at bounding box center [608, 589] width 1164 height 54
click at [973, 513] on button "Back" at bounding box center [1100, 588] width 42 height 21
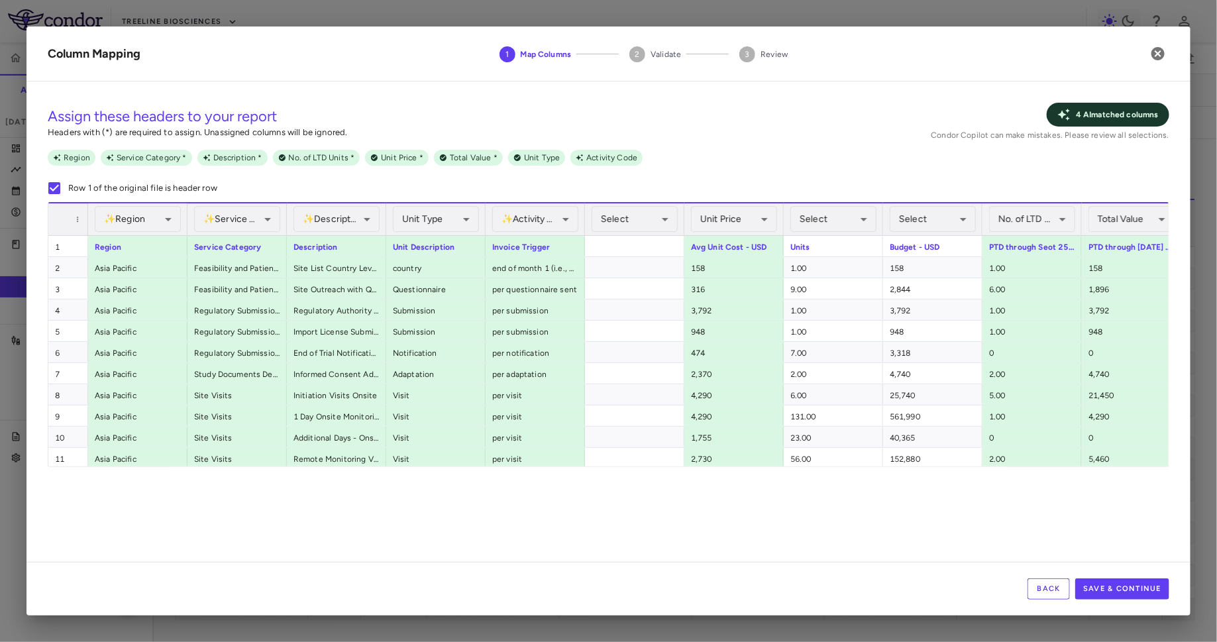
click at [973, 513] on button "Back" at bounding box center [1048, 588] width 42 height 21
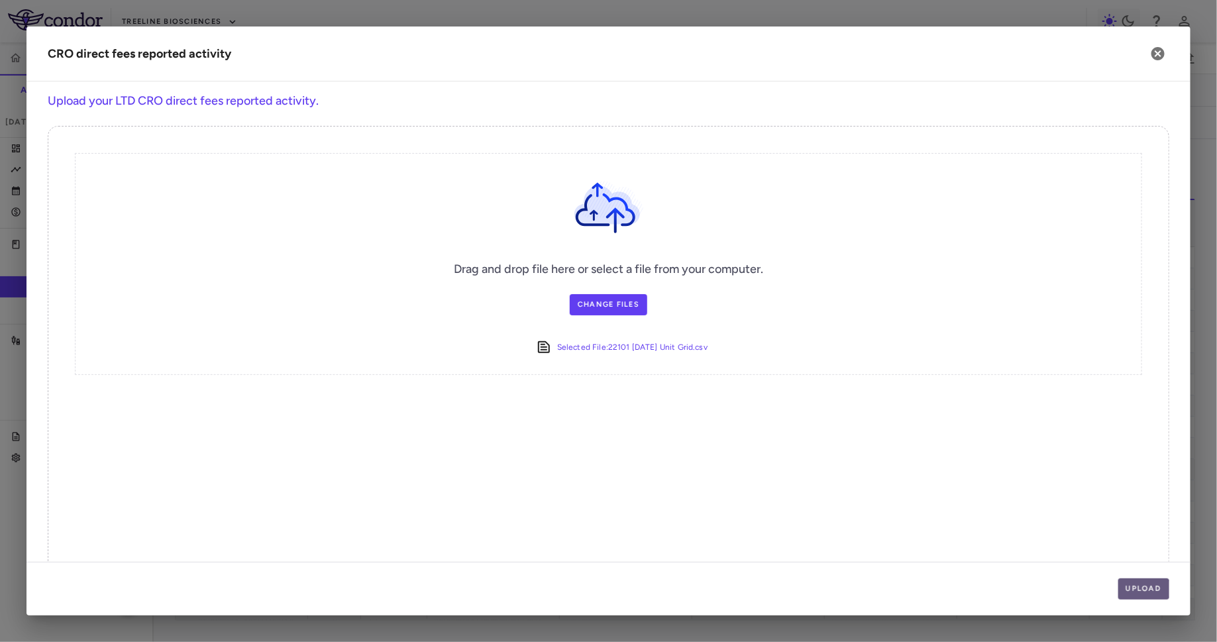
click at [973, 513] on button "Upload" at bounding box center [1144, 588] width 52 height 21
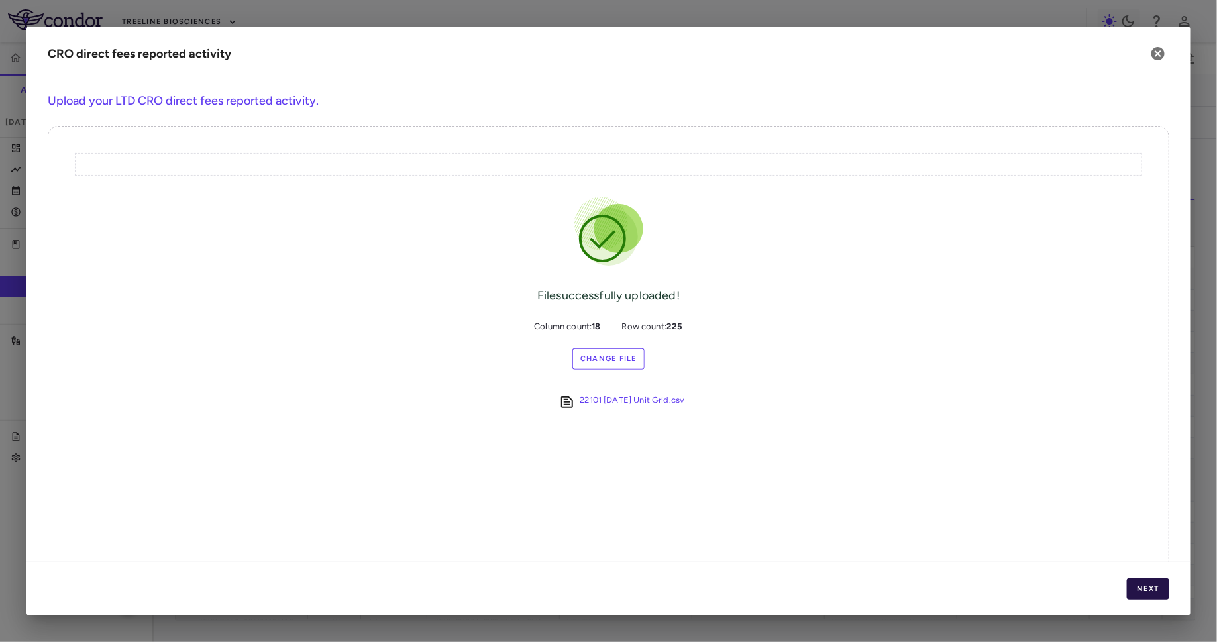
click at [973, 513] on button "Next" at bounding box center [1148, 588] width 42 height 21
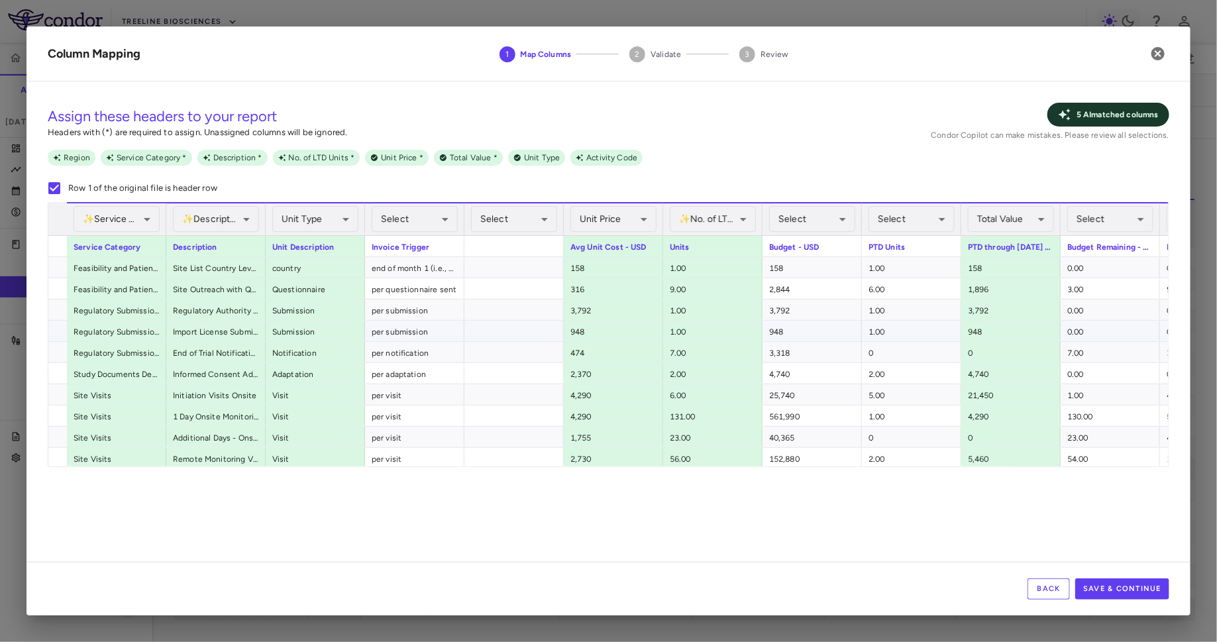
scroll to position [0, 301]
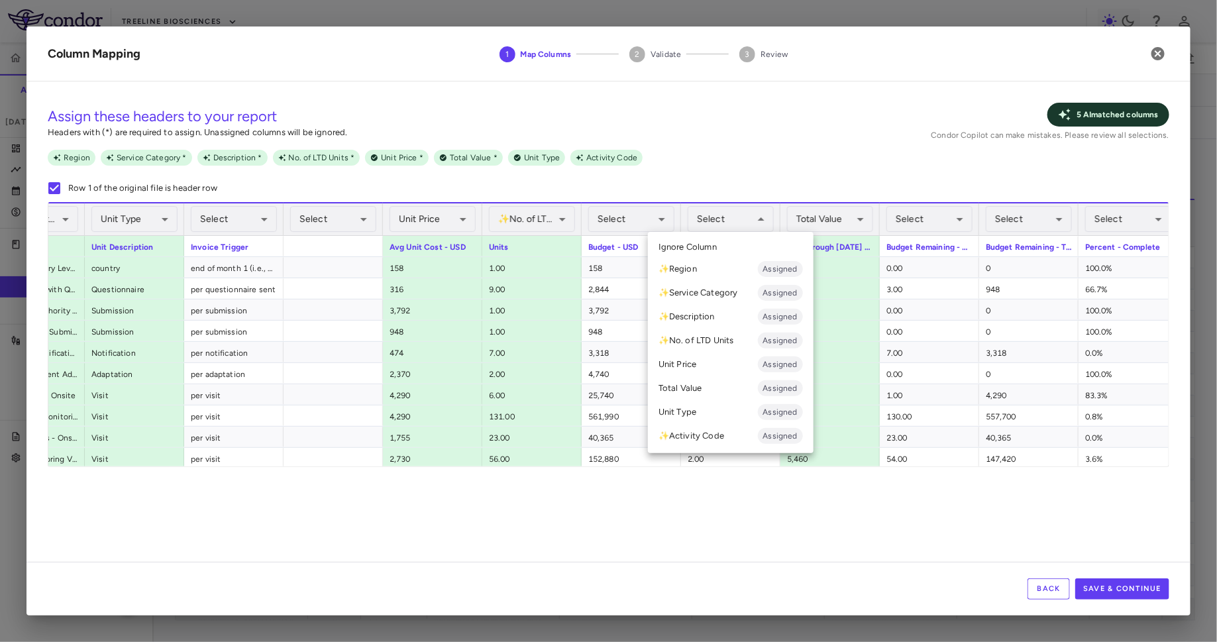
click at [547, 238] on div at bounding box center [608, 321] width 1217 height 642
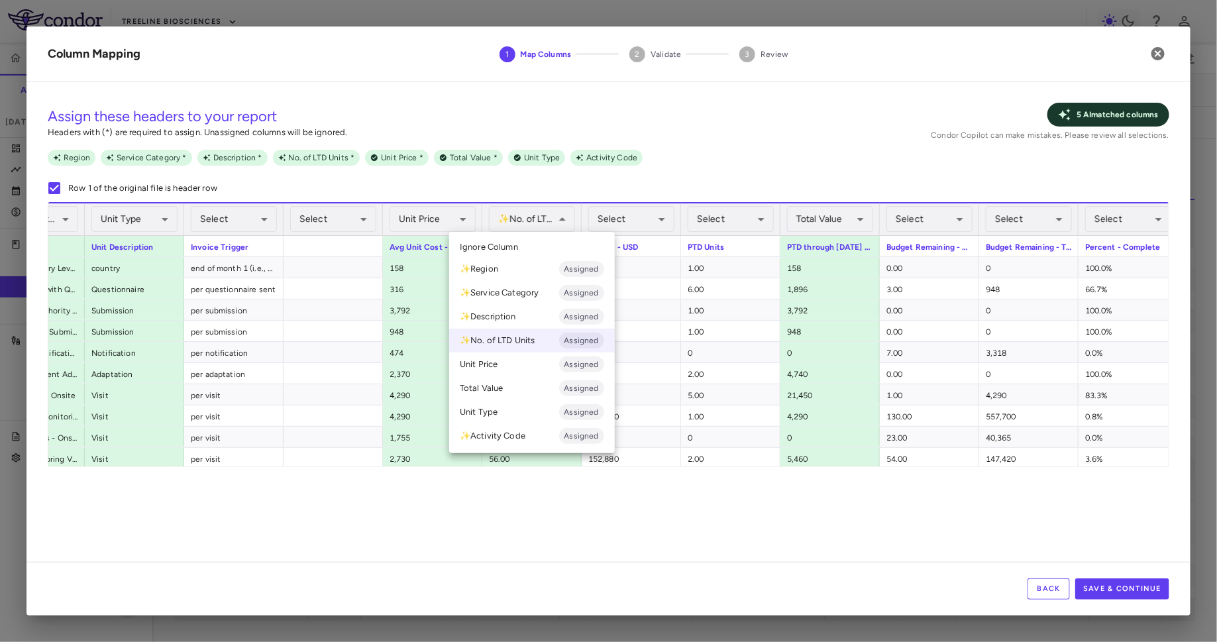
click at [538, 249] on li "Ignore Column" at bounding box center [532, 247] width 166 height 20
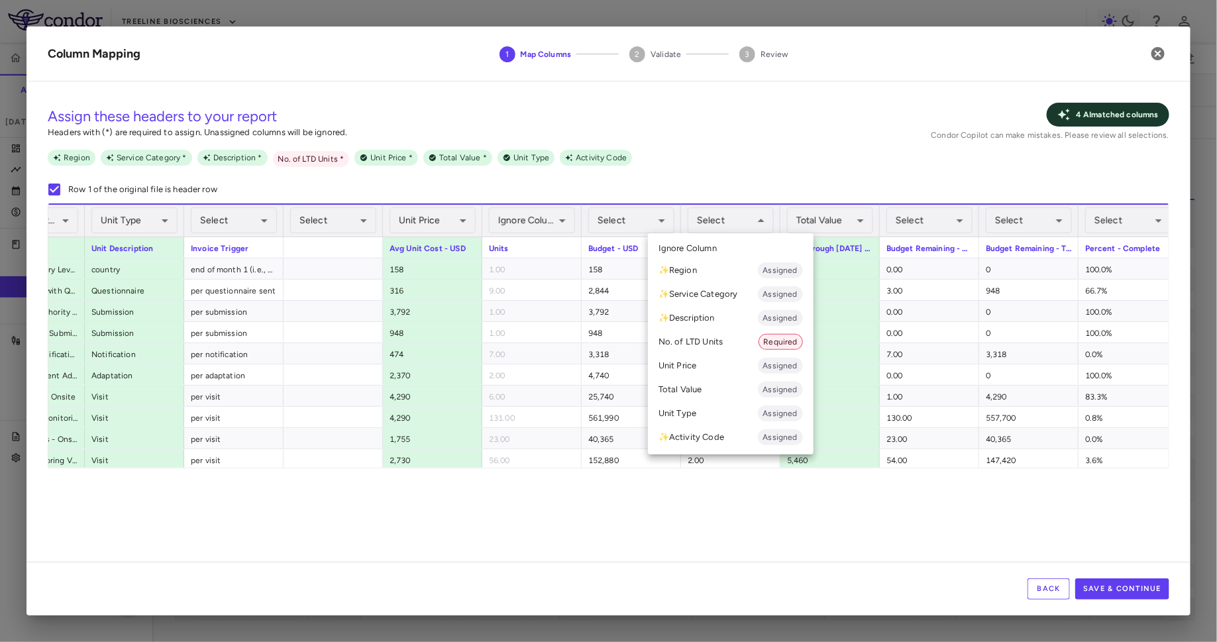
click at [738, 342] on li "No. of LTD Units Required" at bounding box center [731, 342] width 166 height 24
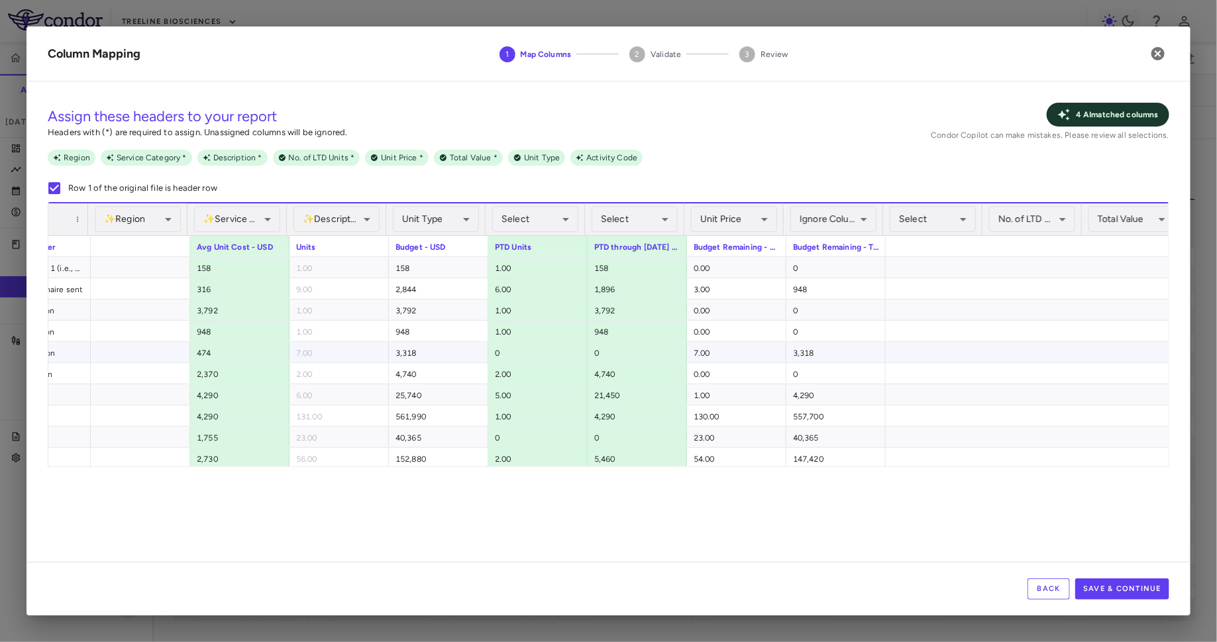
scroll to position [0, 494]
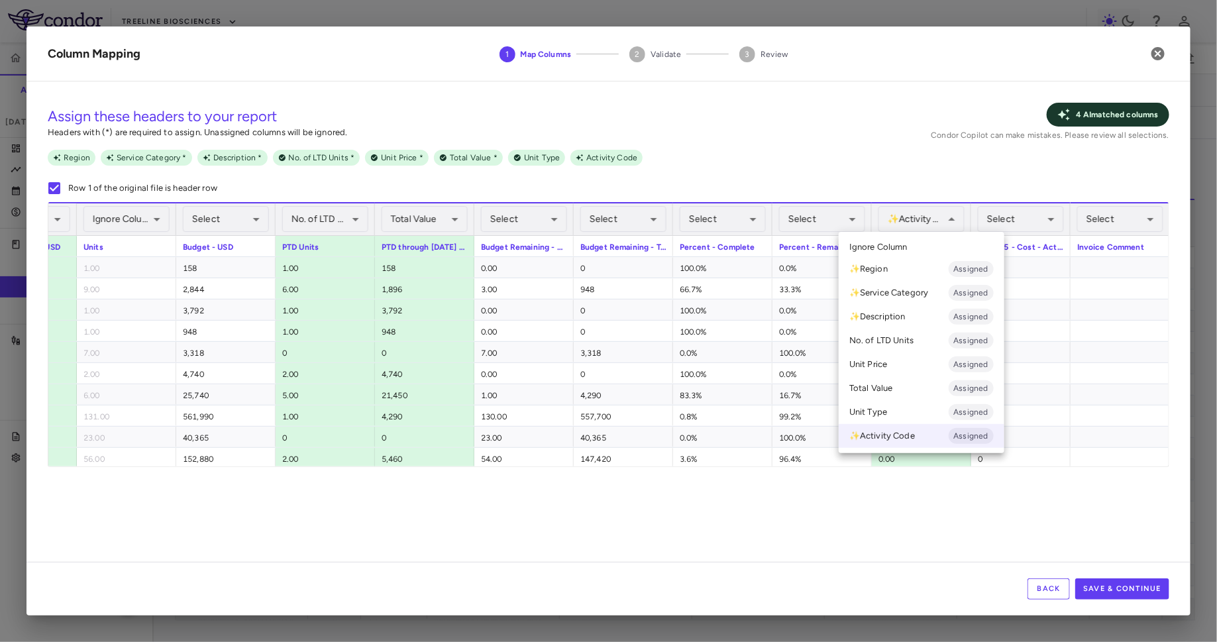
click at [920, 242] on li "Ignore Column" at bounding box center [921, 247] width 166 height 20
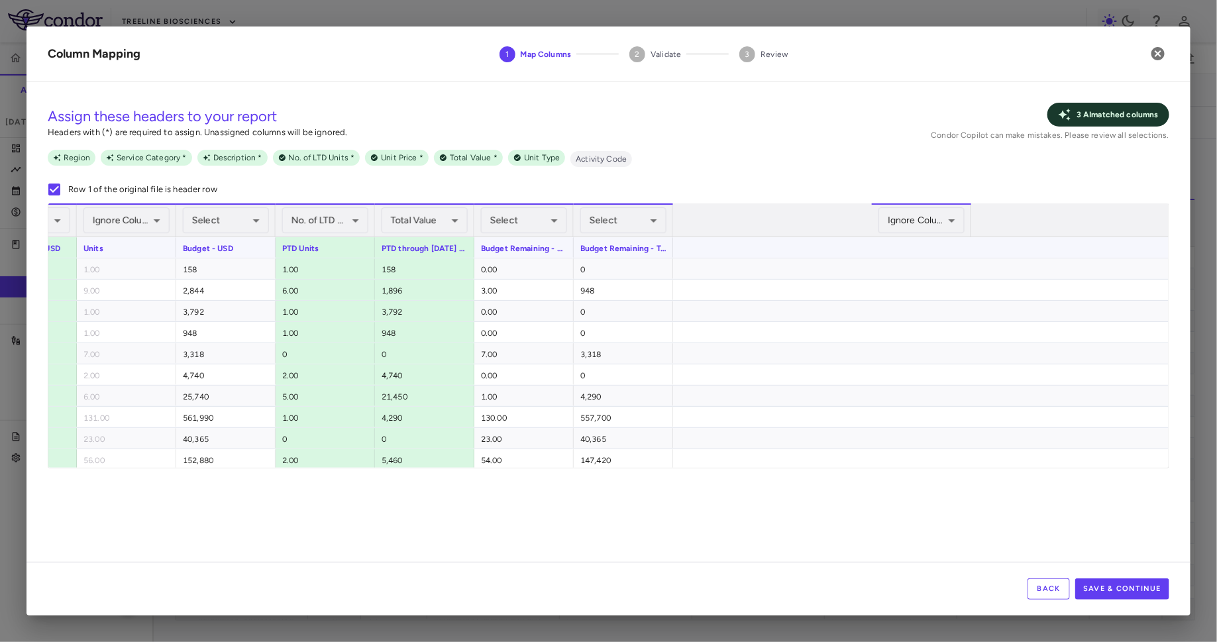
scroll to position [0, 0]
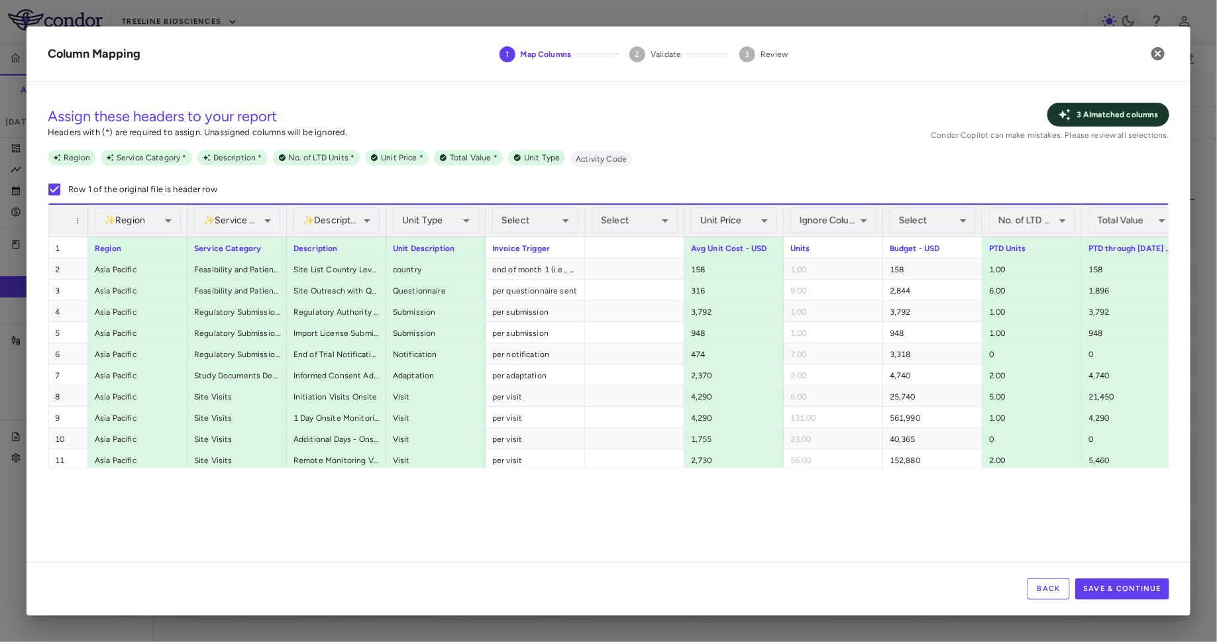
click at [973, 513] on div "Back Save & Continue" at bounding box center [608, 589] width 1164 height 54
click at [973, 513] on button "Save & Continue" at bounding box center [1122, 588] width 94 height 21
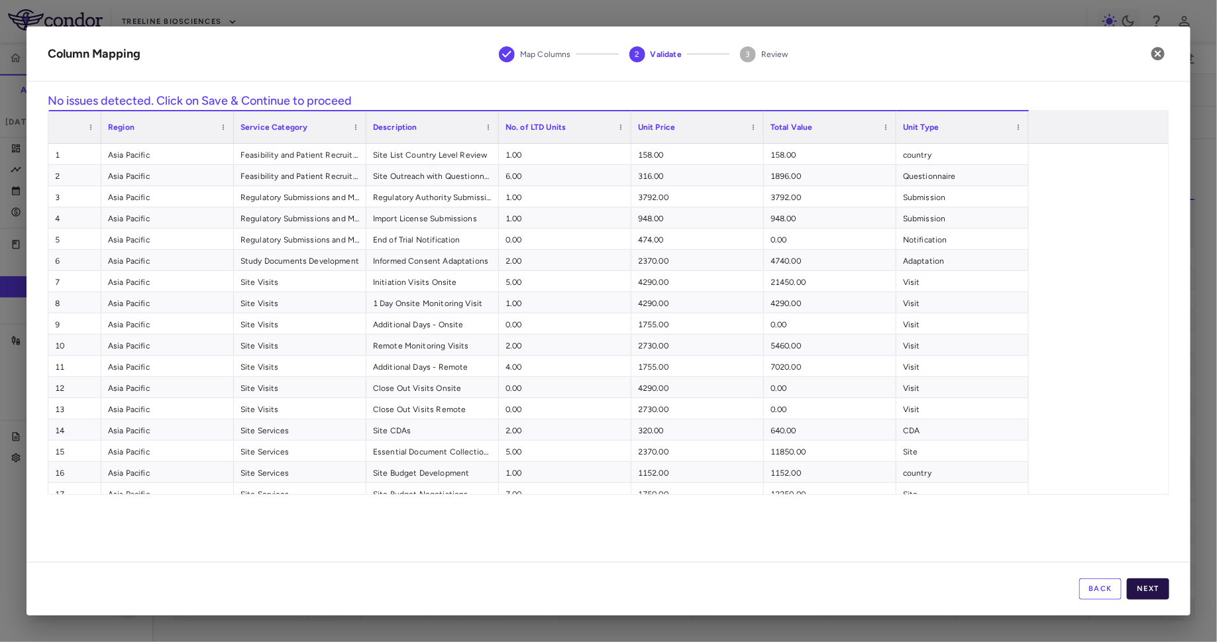
click at [973, 513] on button "Next" at bounding box center [1148, 588] width 42 height 21
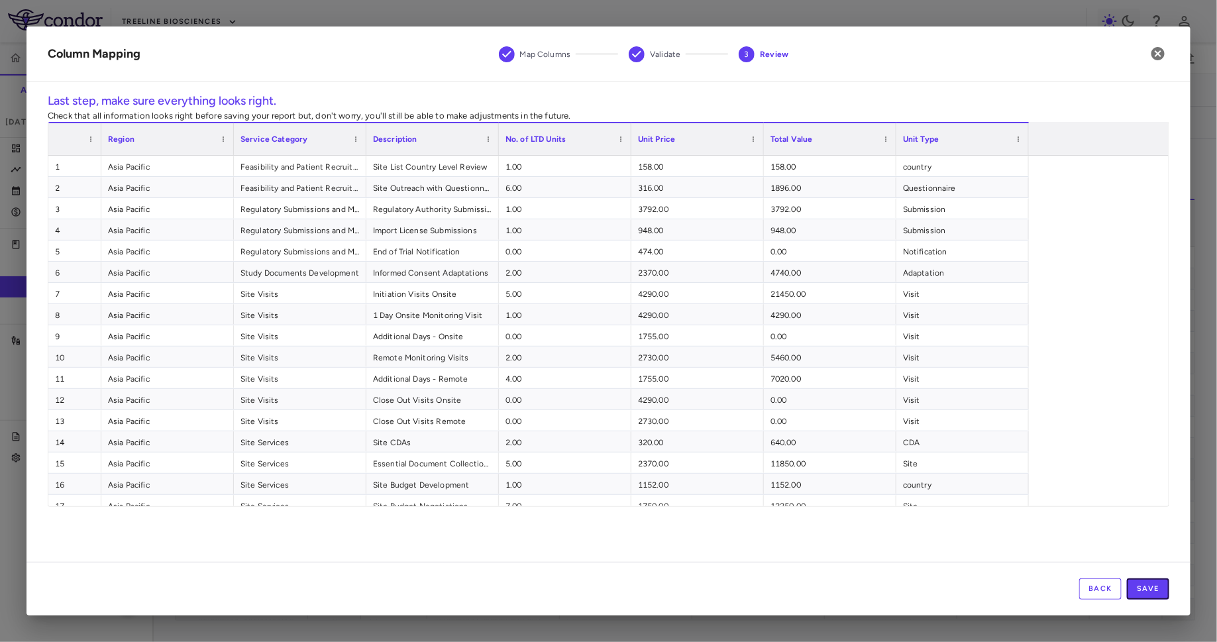
click at [973, 513] on button "Save" at bounding box center [1148, 588] width 42 height 21
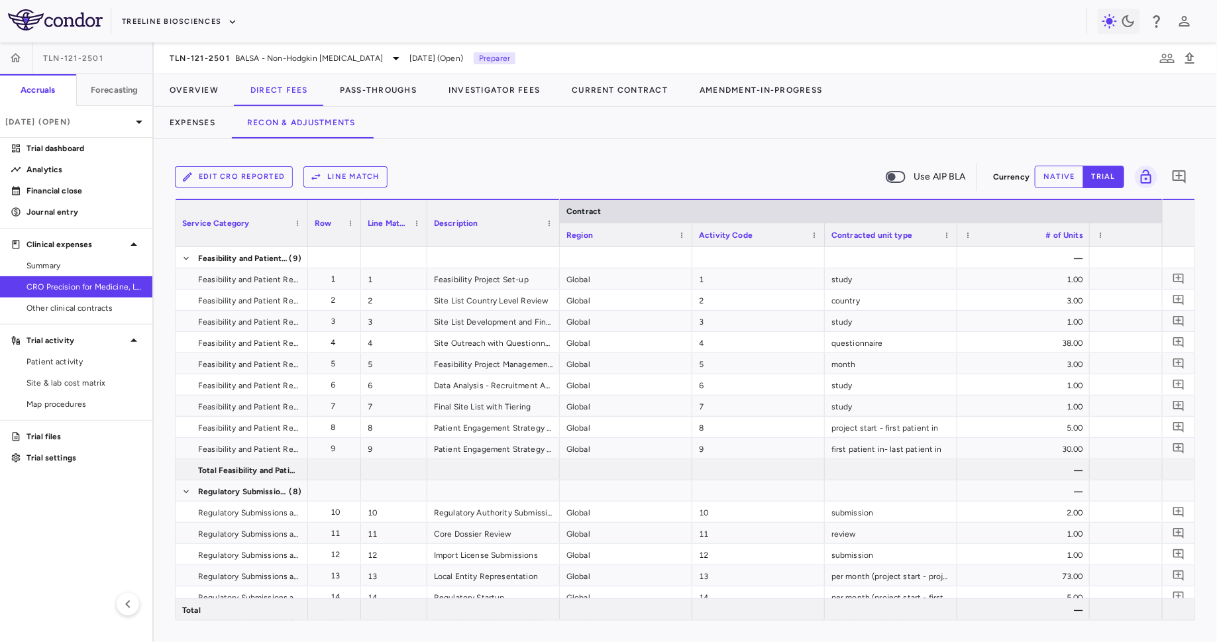
click at [356, 173] on button "Line Match" at bounding box center [345, 176] width 84 height 21
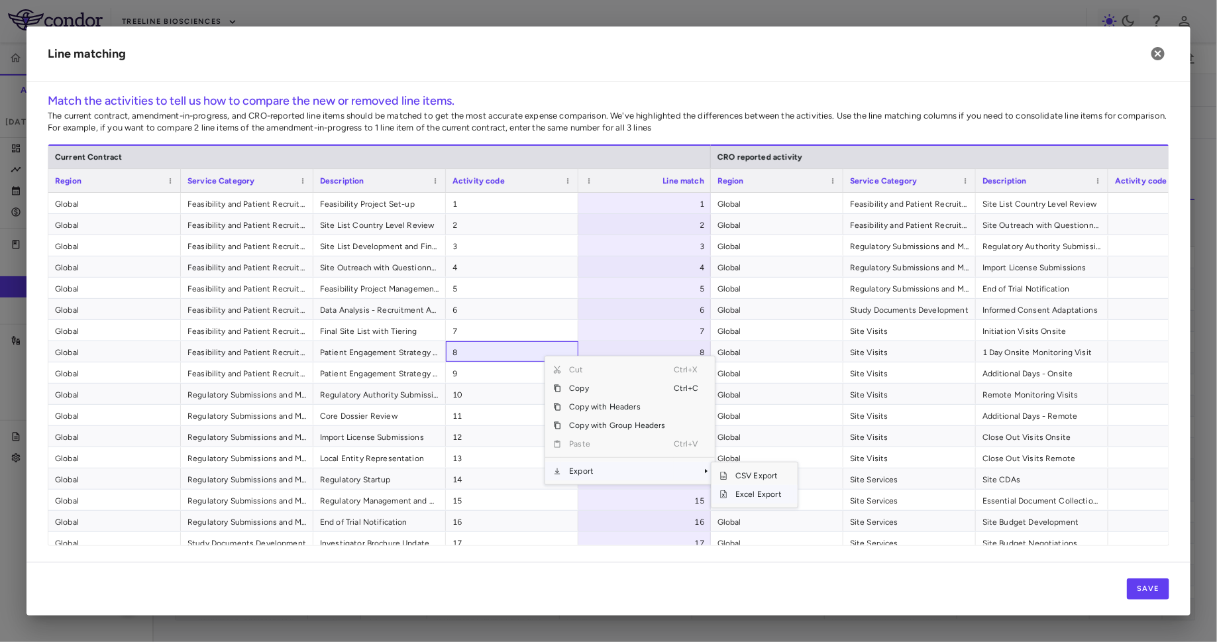
click at [752, 496] on span "Excel Export" at bounding box center [758, 494] width 62 height 19
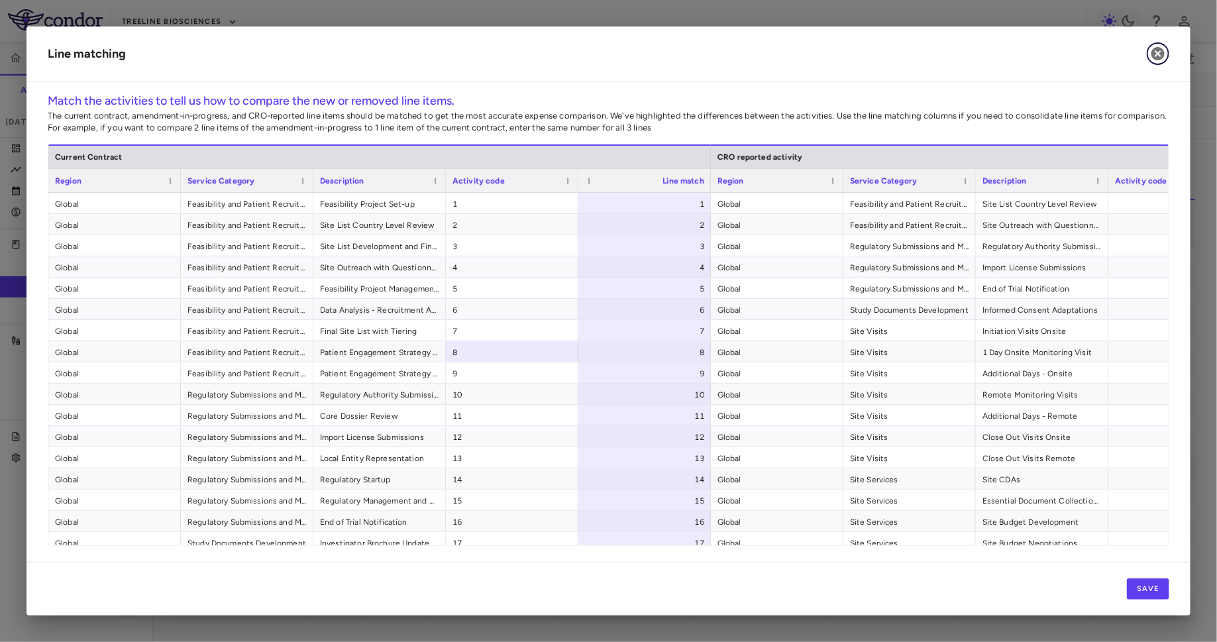
click at [973, 60] on icon "button" at bounding box center [1157, 53] width 13 height 13
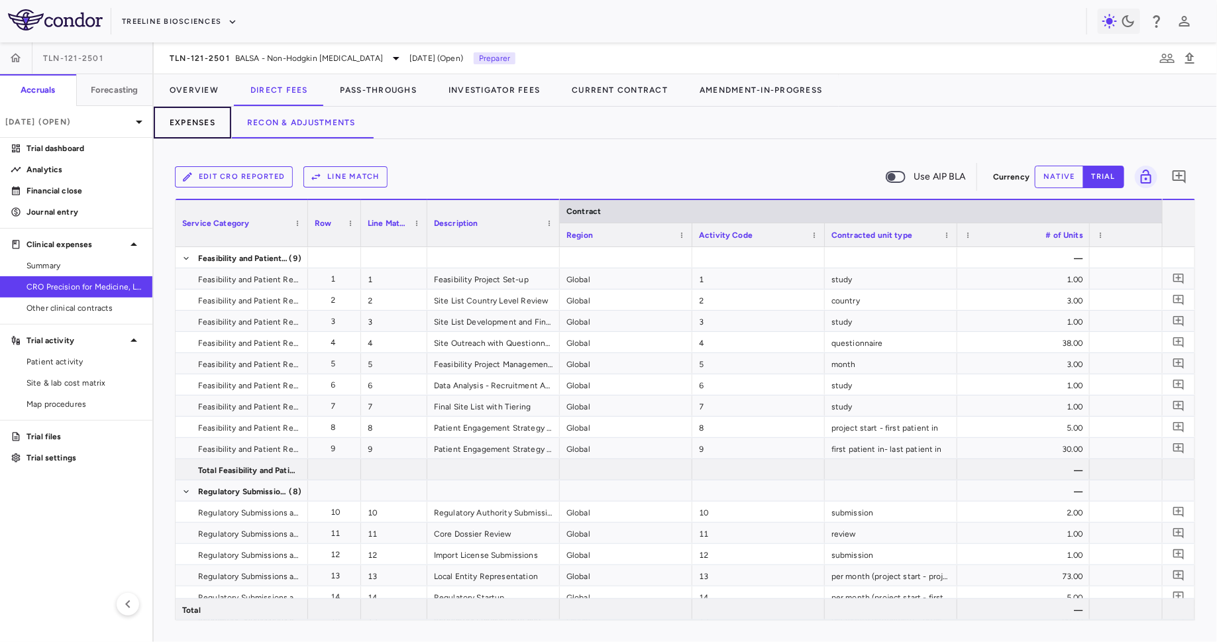
click at [201, 113] on button "Expenses" at bounding box center [192, 123] width 77 height 32
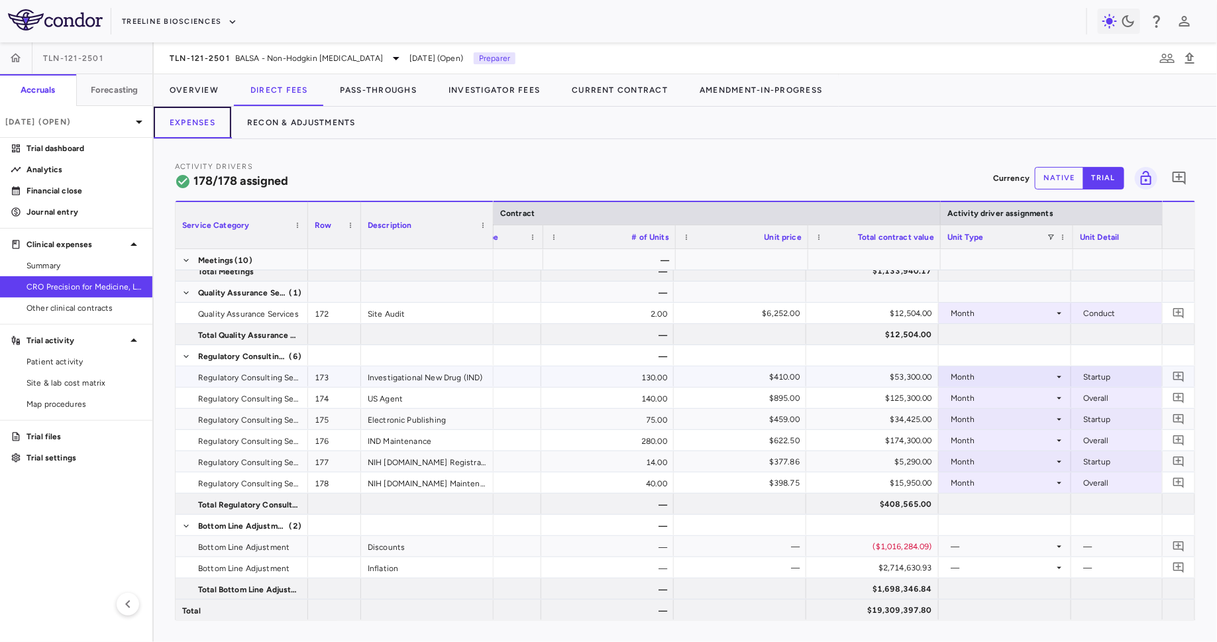
scroll to position [0, 350]
click at [296, 119] on button "Recon & Adjustments" at bounding box center [301, 123] width 140 height 32
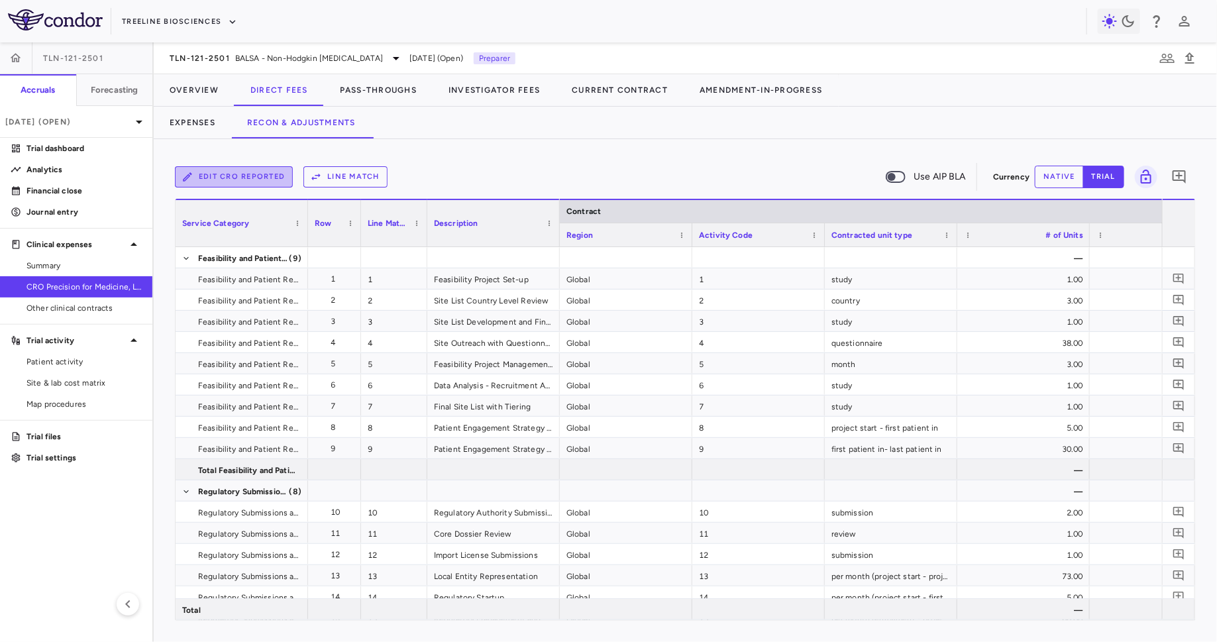
click at [239, 170] on button "Edit CRO reported" at bounding box center [234, 176] width 118 height 21
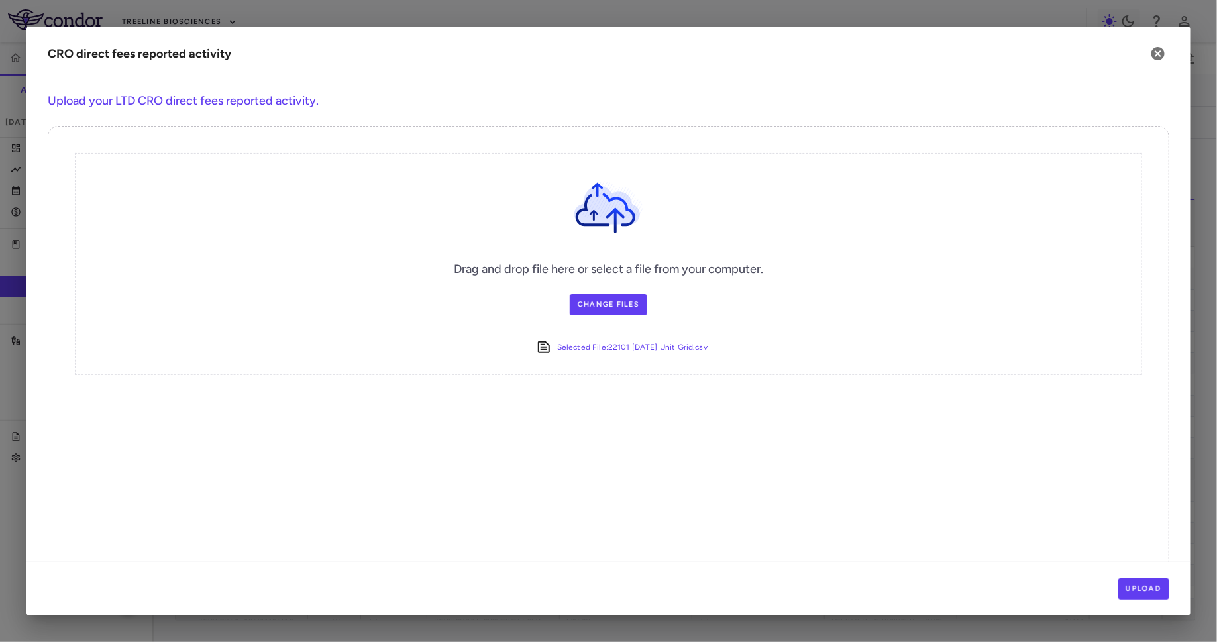
click at [973, 513] on div "Upload" at bounding box center [608, 589] width 1164 height 54
click at [973, 513] on button "Upload" at bounding box center [1144, 588] width 52 height 21
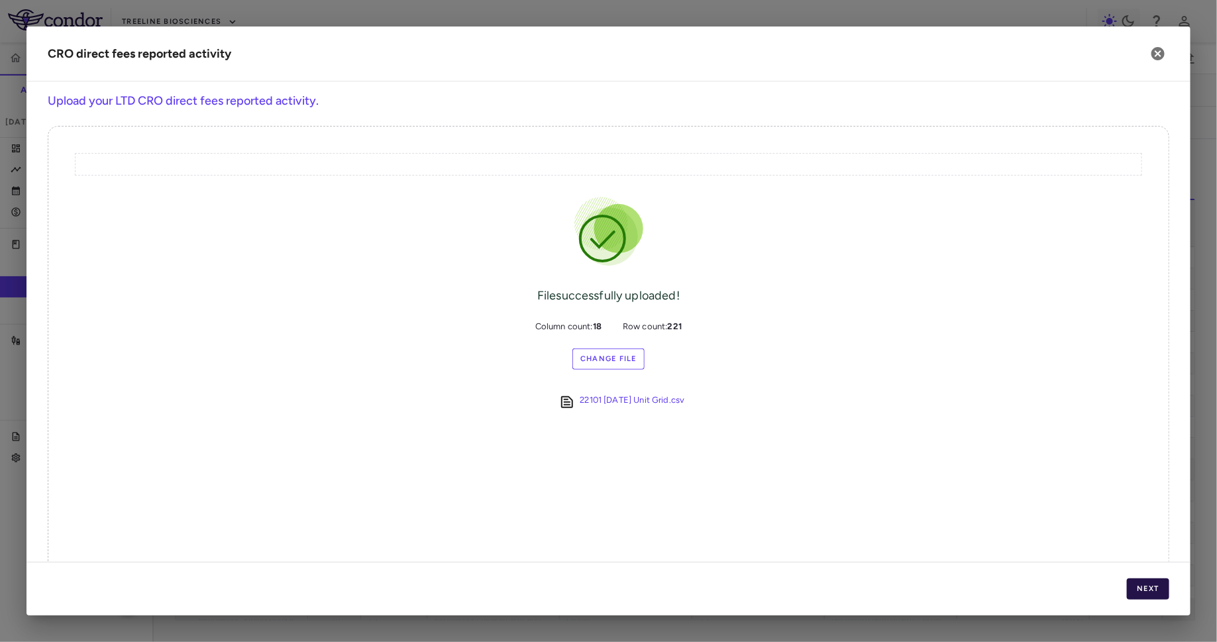
click at [973, 513] on button "Next" at bounding box center [1148, 588] width 42 height 21
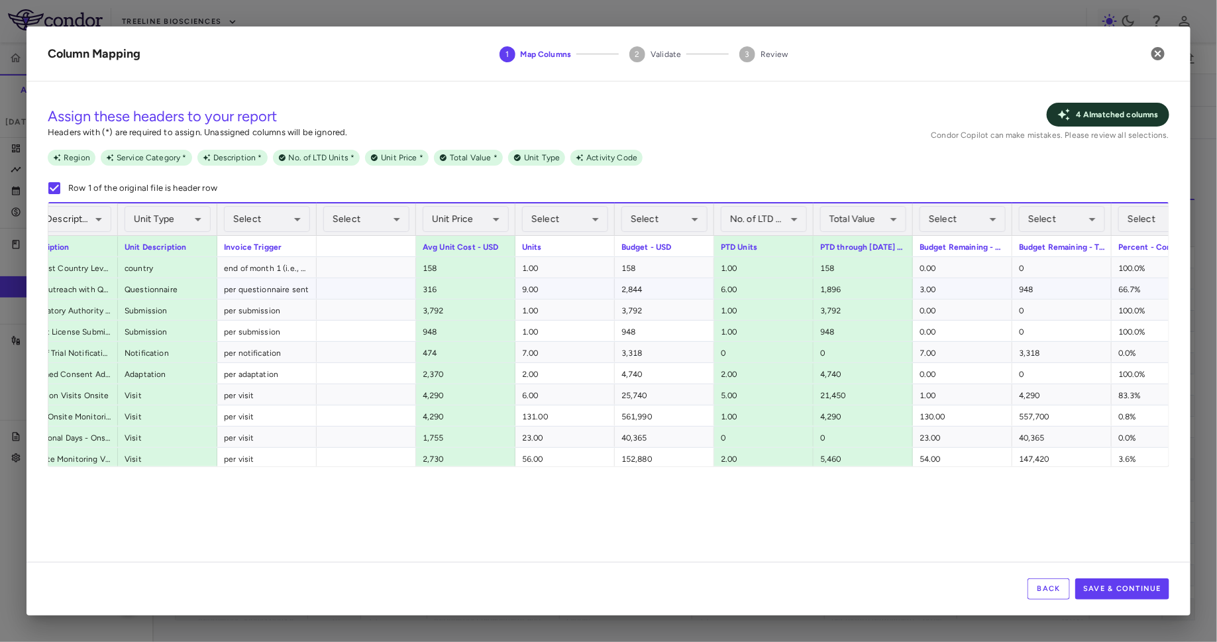
scroll to position [0, 431]
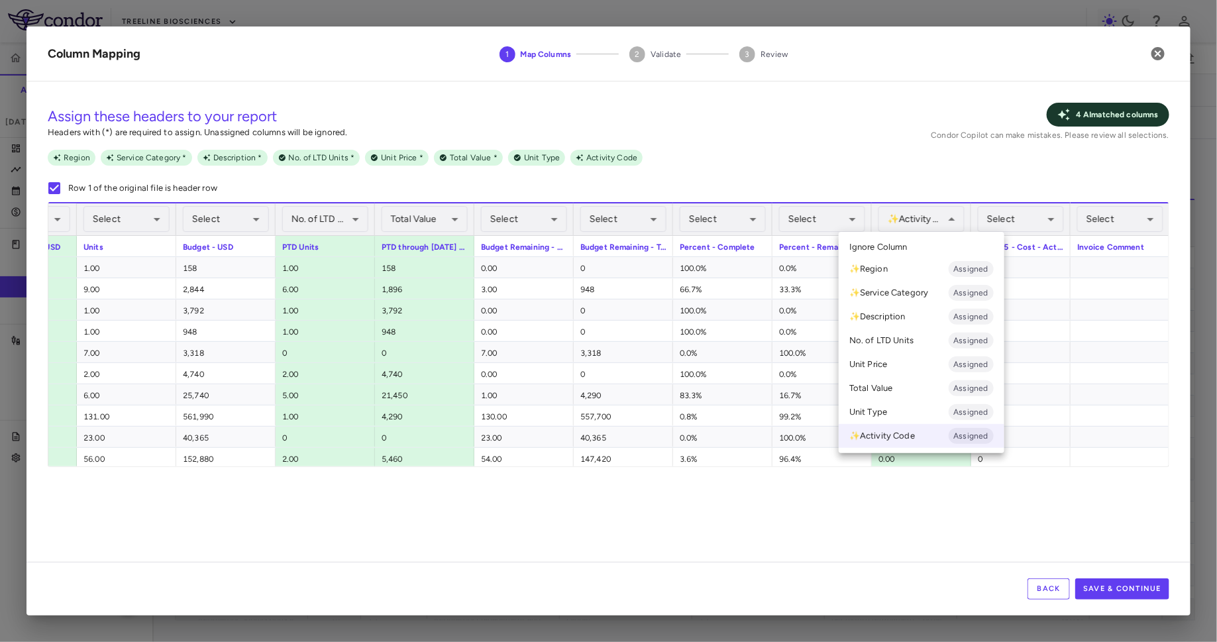
click at [901, 244] on span "Ignore Column" at bounding box center [878, 247] width 58 height 12
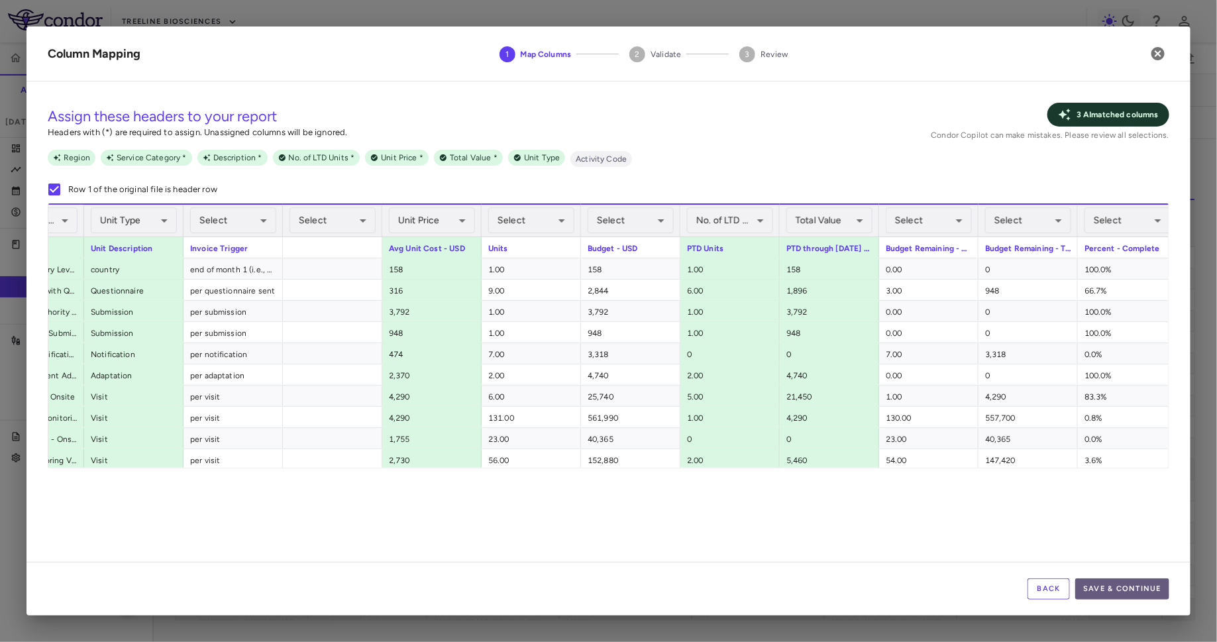
click at [973, 513] on button "Save & Continue" at bounding box center [1122, 588] width 94 height 21
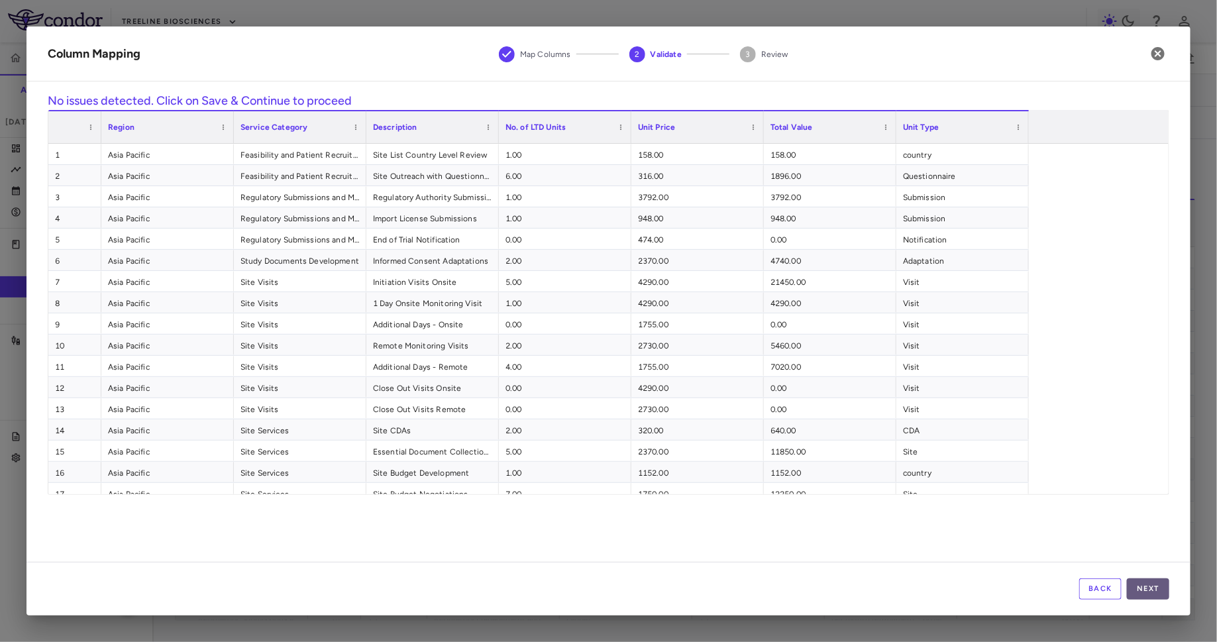
click at [973, 513] on button "Next" at bounding box center [1148, 588] width 42 height 21
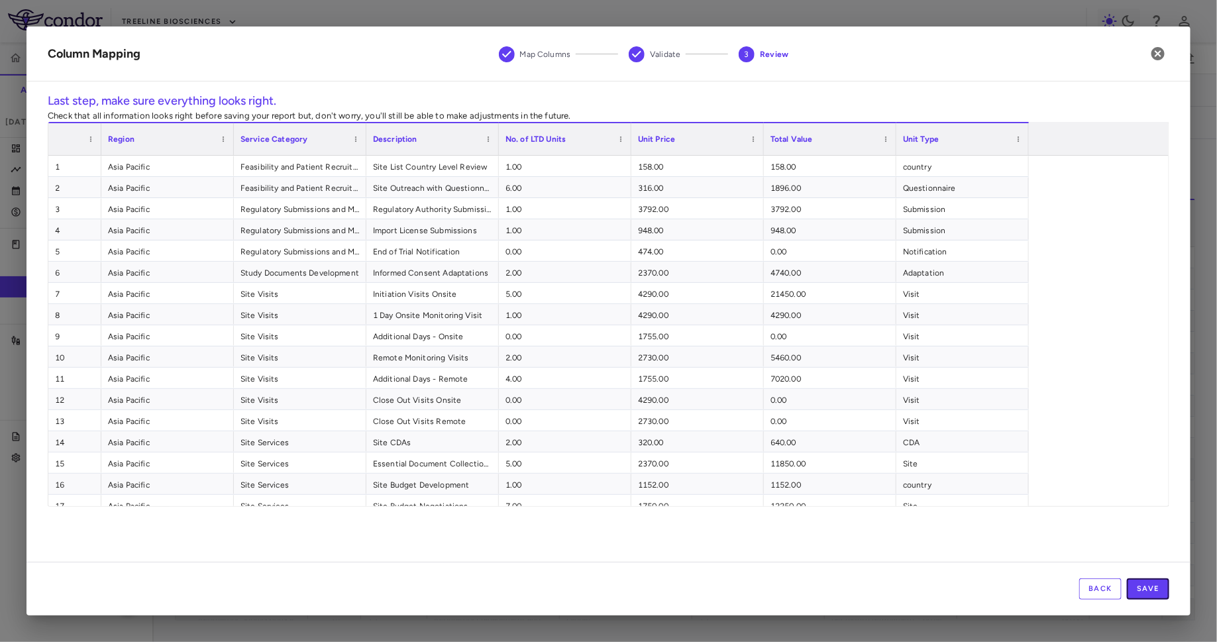
click at [973, 513] on button "Save" at bounding box center [1148, 588] width 42 height 21
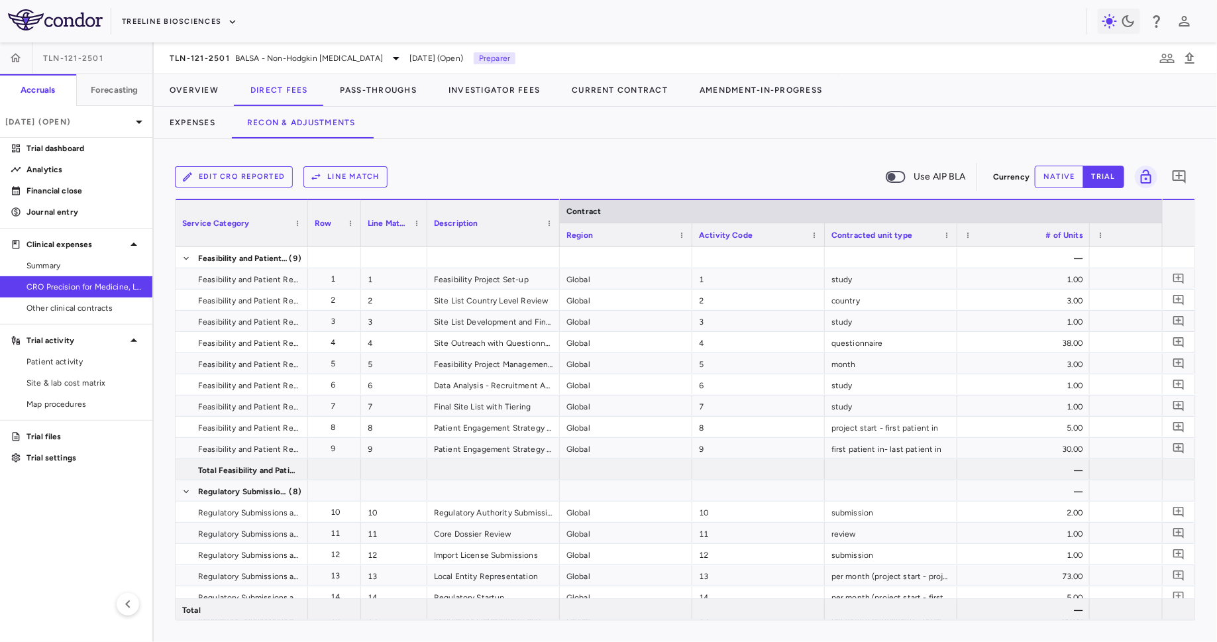
click at [363, 175] on button "Line Match" at bounding box center [345, 176] width 84 height 21
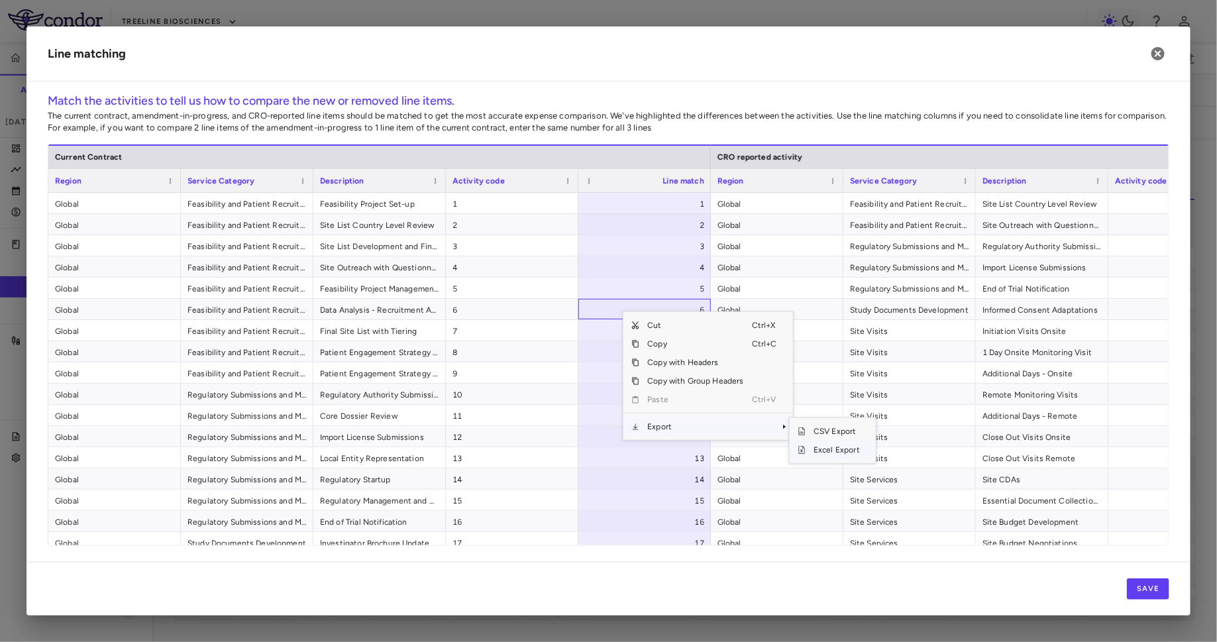
click at [821, 446] on span "Excel Export" at bounding box center [836, 449] width 62 height 19
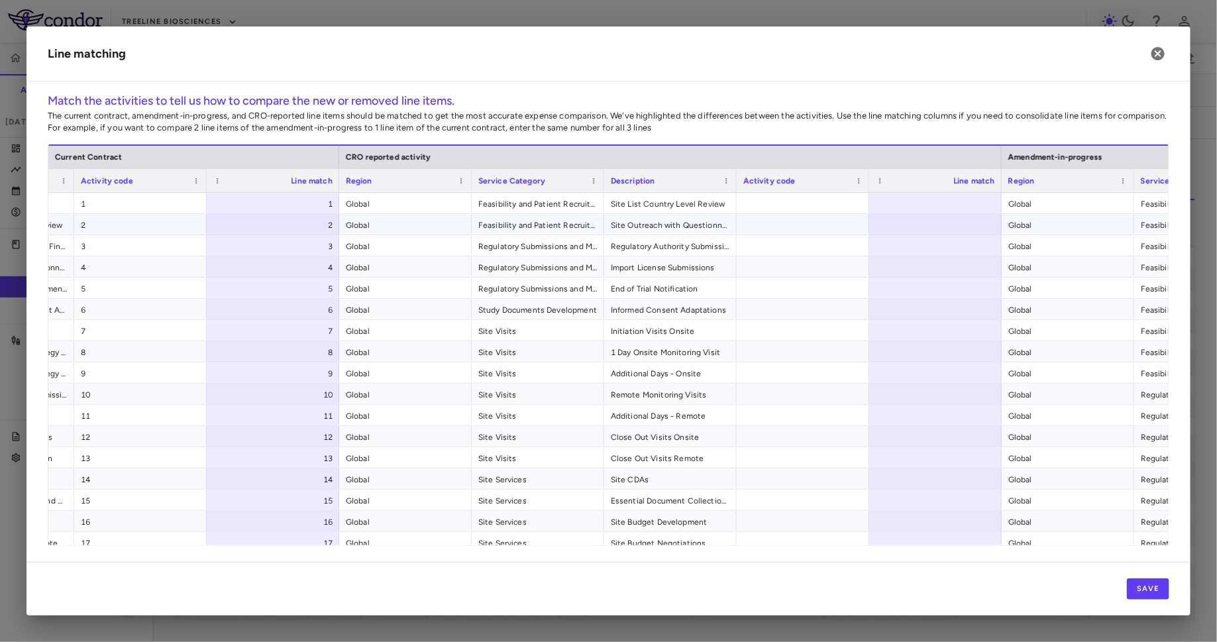
scroll to position [0, 552]
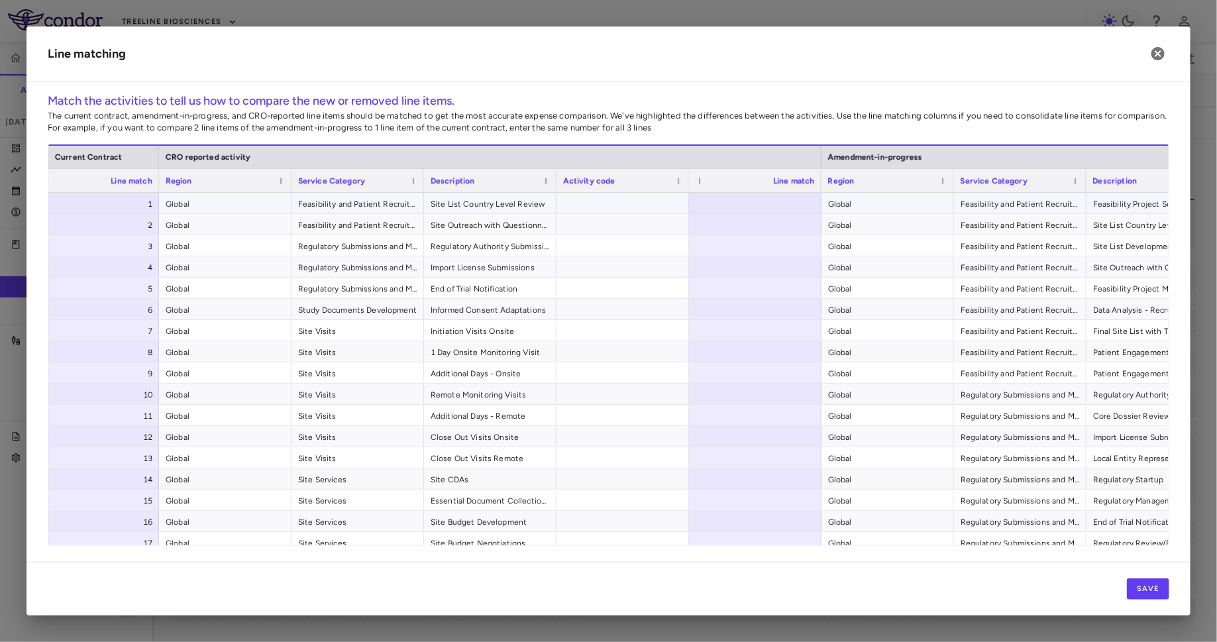
click at [785, 203] on div at bounding box center [755, 203] width 132 height 21
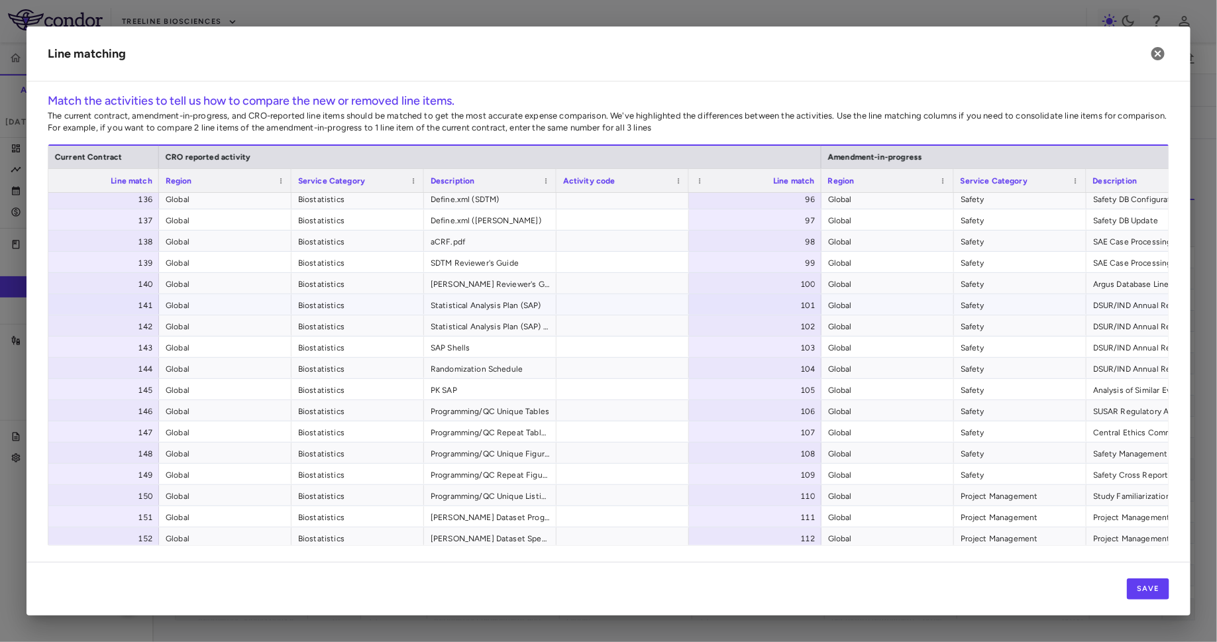
scroll to position [4309, 0]
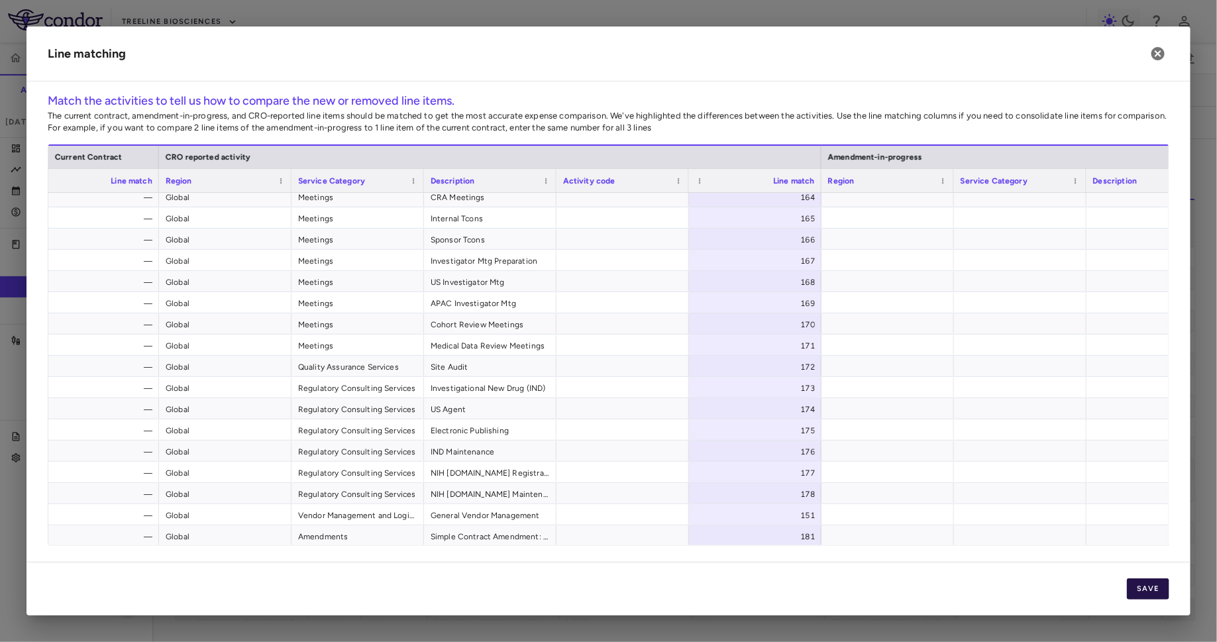
click at [973, 513] on button "Save" at bounding box center [1148, 588] width 42 height 21
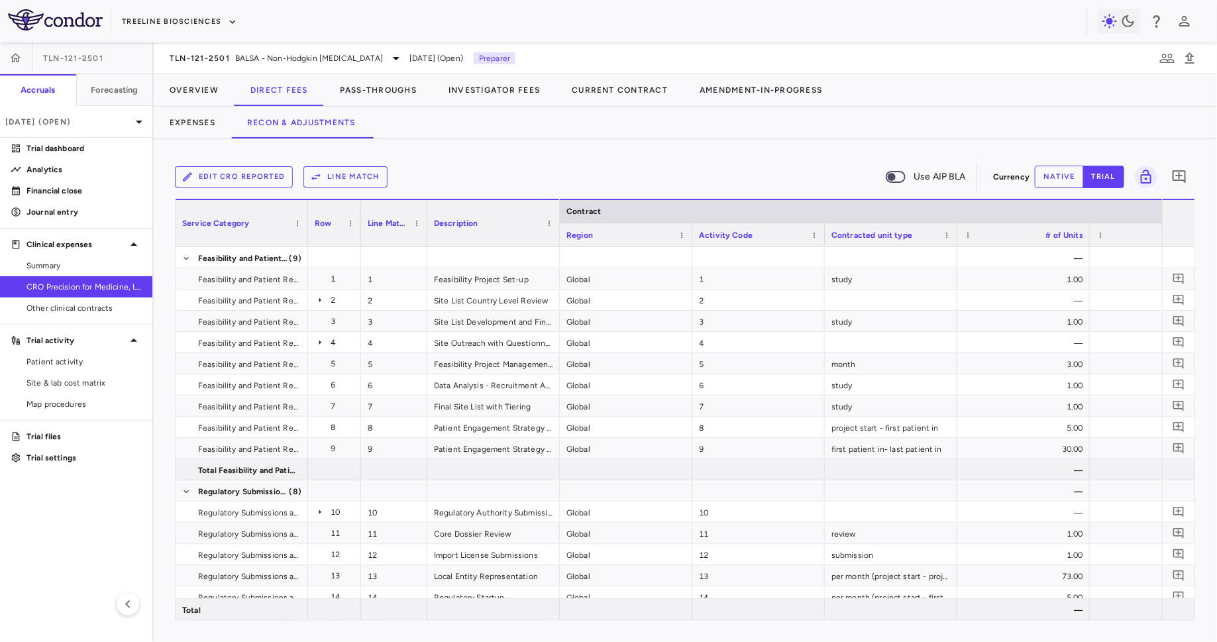
click at [973, 181] on button "native" at bounding box center [1058, 177] width 49 height 23
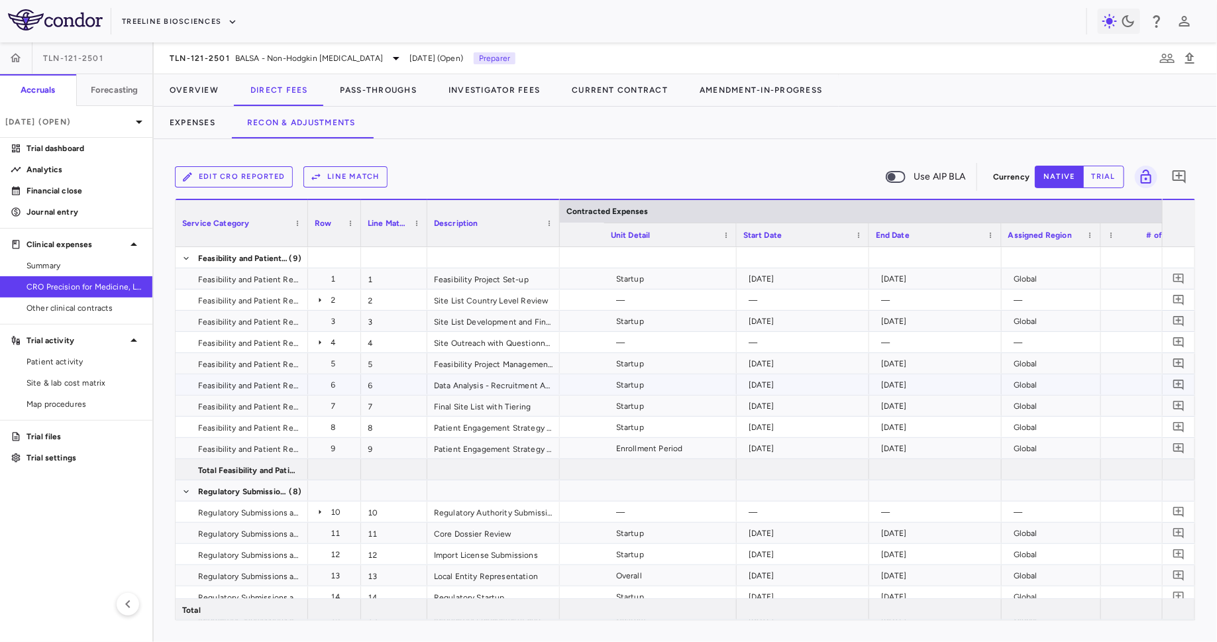
scroll to position [0, 1097]
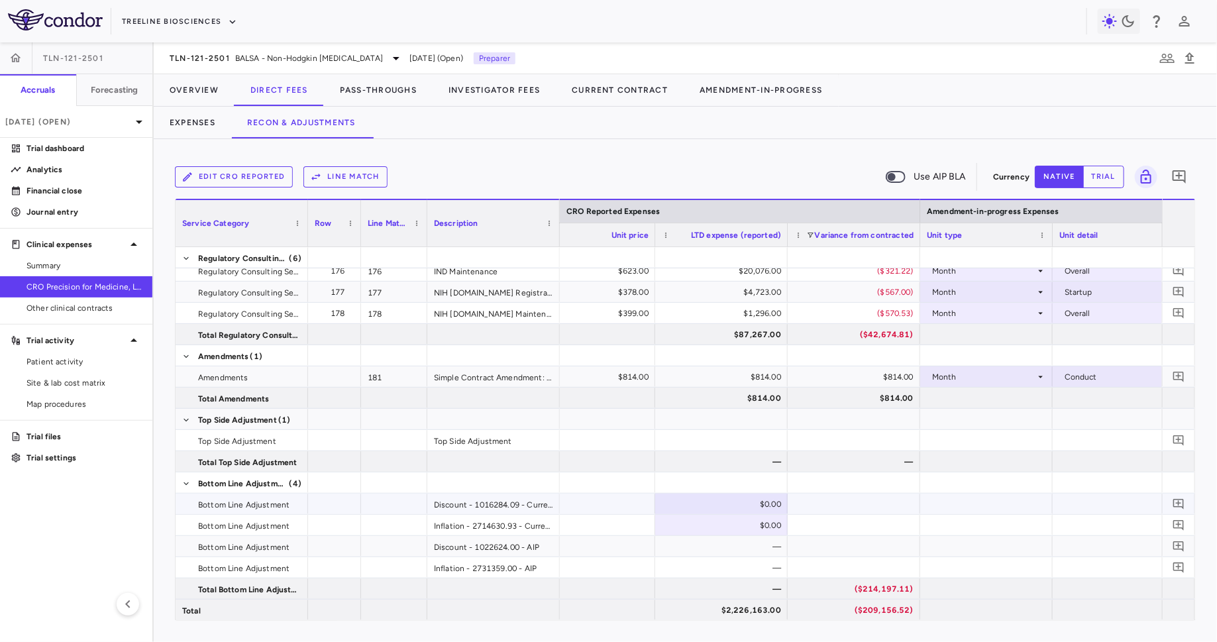
click at [752, 505] on div "$0.00" at bounding box center [724, 503] width 114 height 21
type input "******"
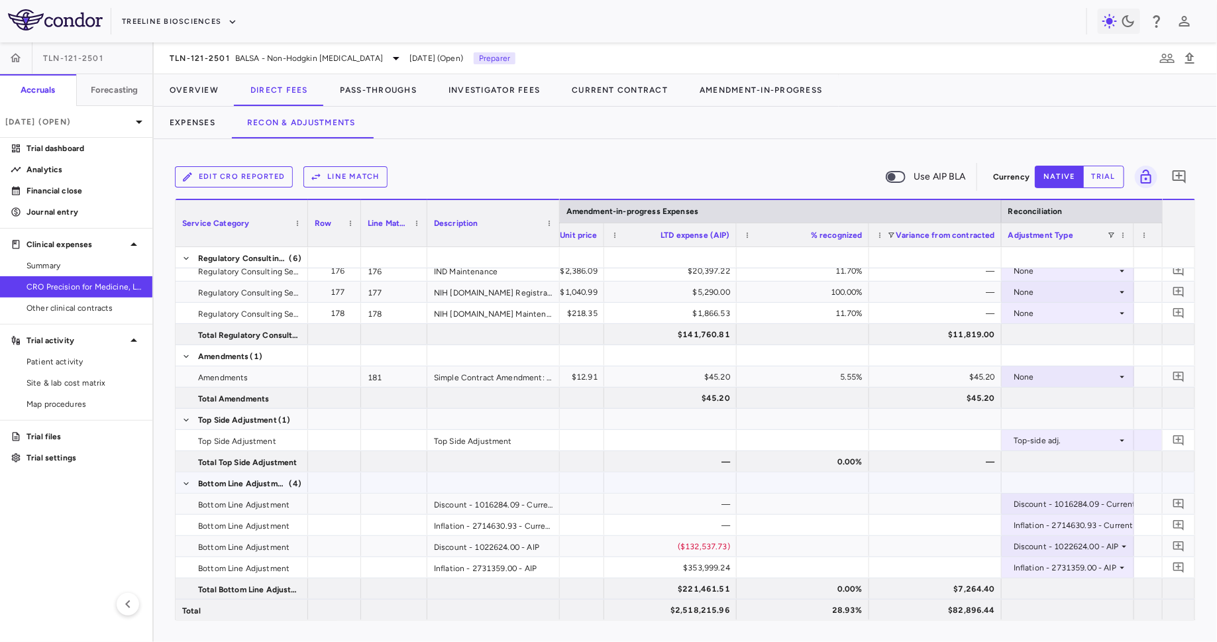
scroll to position [0, 3351]
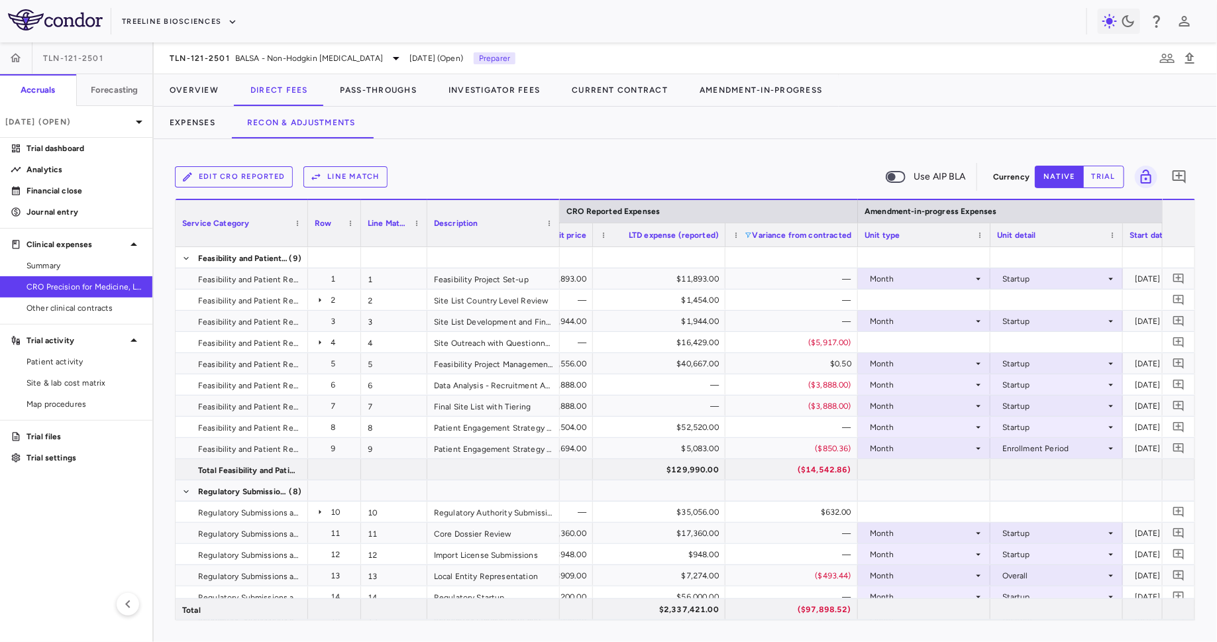
click at [748, 234] on span at bounding box center [748, 235] width 8 height 8
click at [780, 245] on div "Select all" at bounding box center [811, 252] width 125 height 16
click at [778, 250] on div "Select all" at bounding box center [815, 251] width 109 height 9
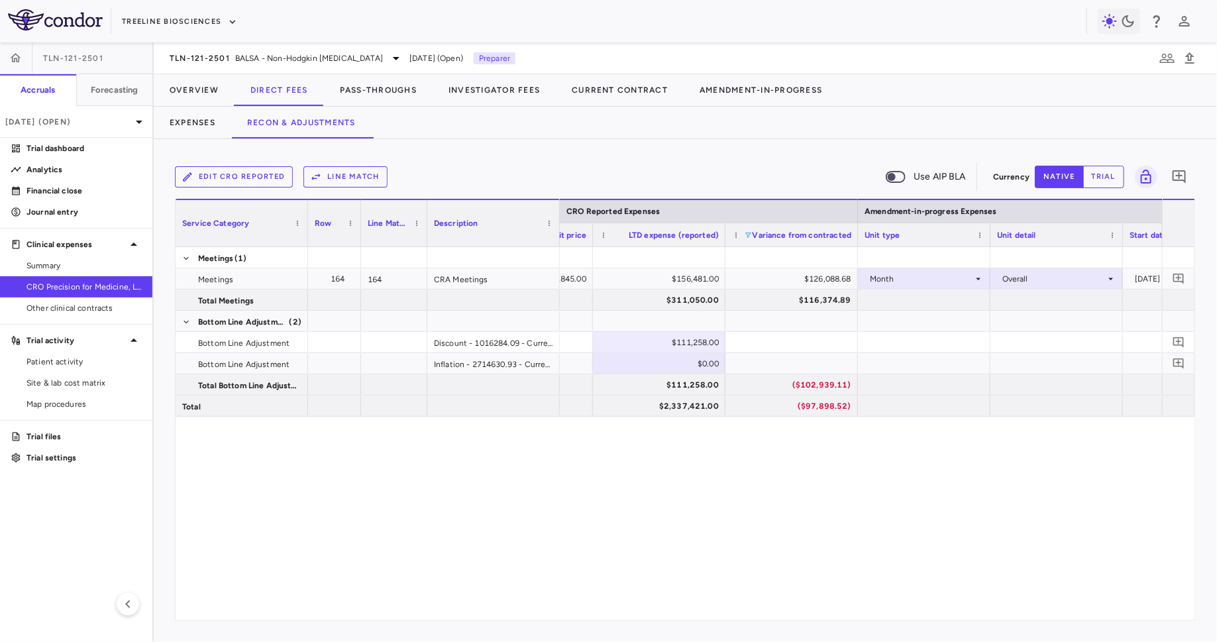
click at [773, 469] on div "$0.00 $111,258.00 ($102,939.11) $2,337,421.00 ($97,898.52) 55 $2,845.00 $156,48…" at bounding box center [861, 433] width 602 height 373
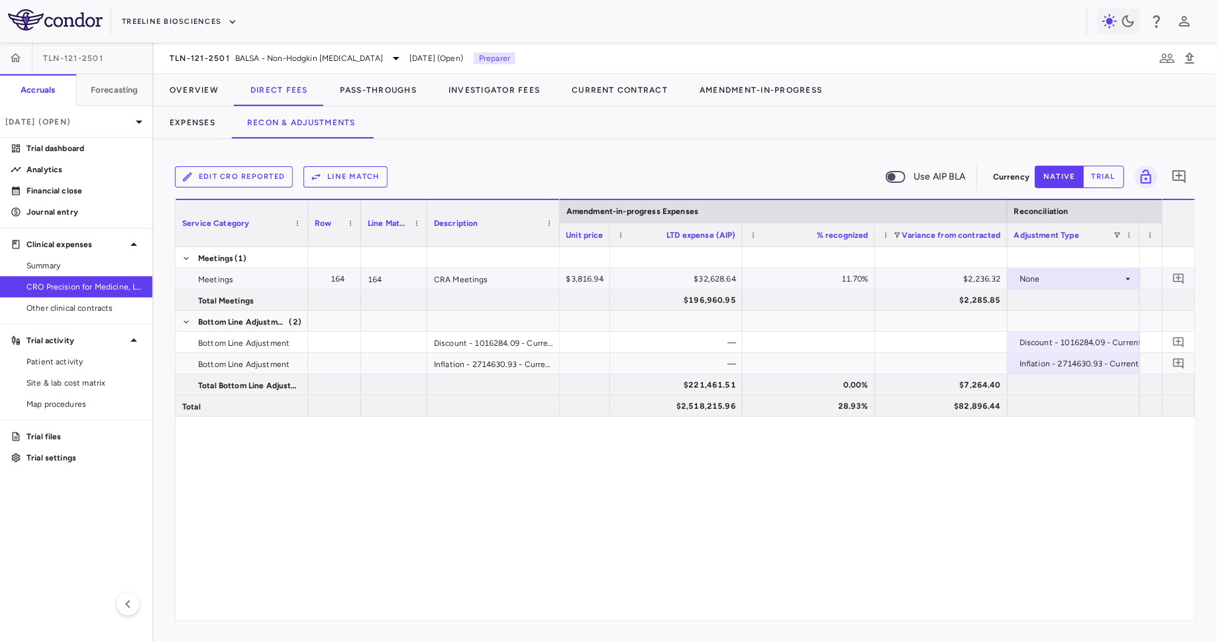
click at [1030, 275] on div "None" at bounding box center [1070, 278] width 103 height 21
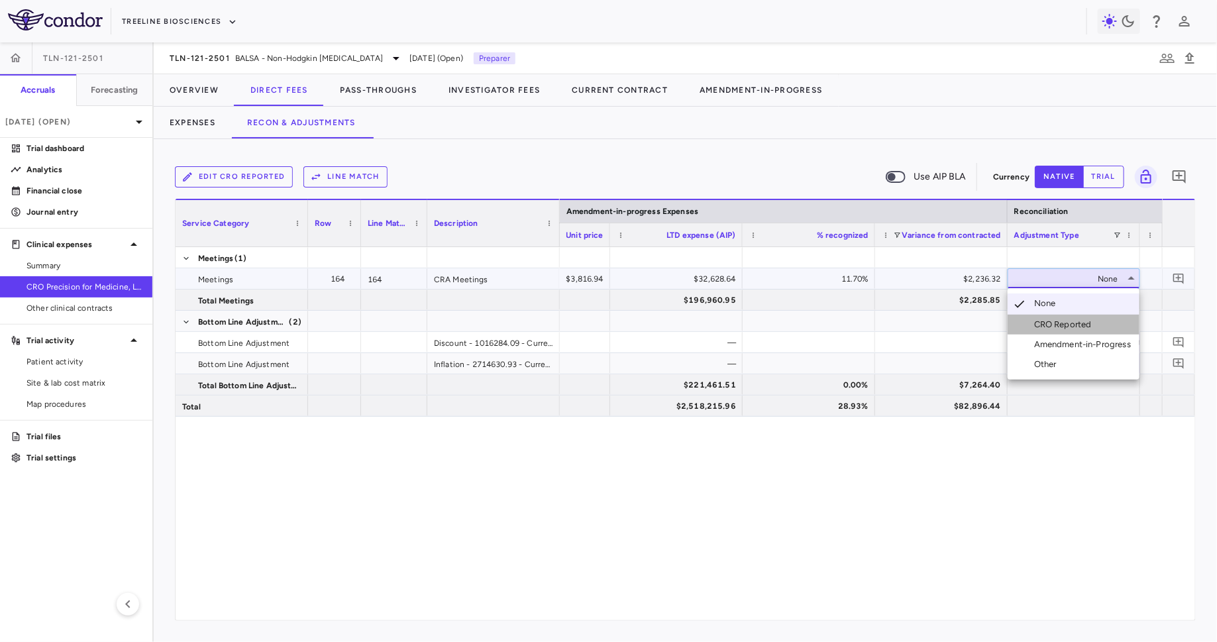
click at [1045, 321] on div "CRO Reported" at bounding box center [1065, 325] width 63 height 12
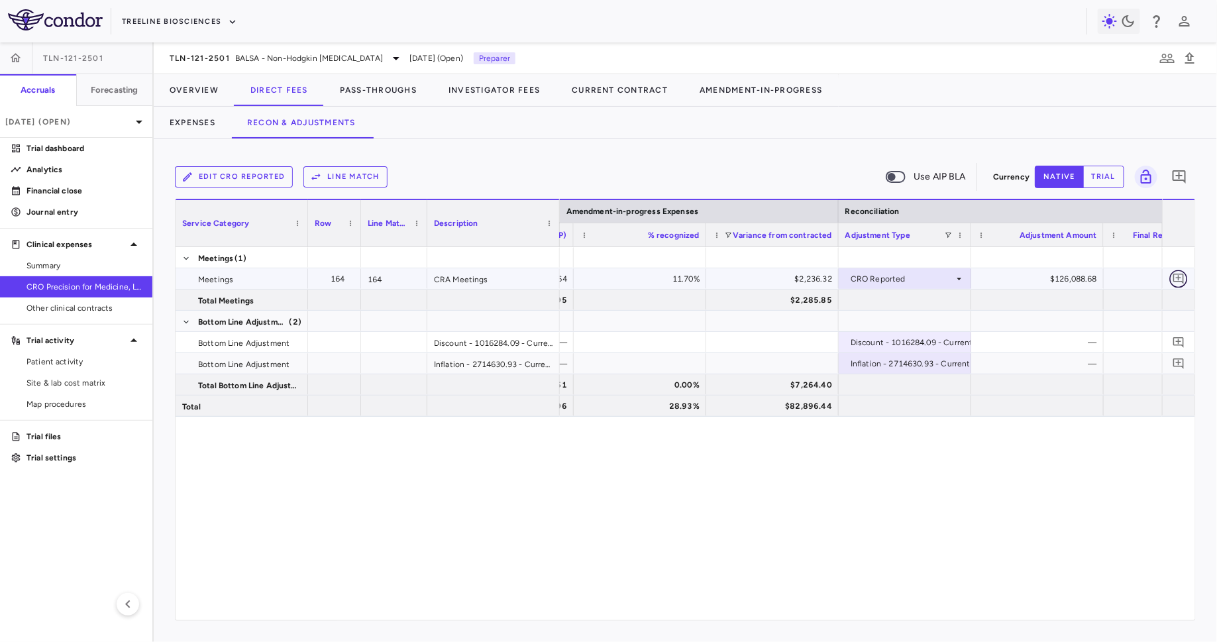
click at [1176, 276] on icon "Add comment" at bounding box center [1178, 278] width 13 height 13
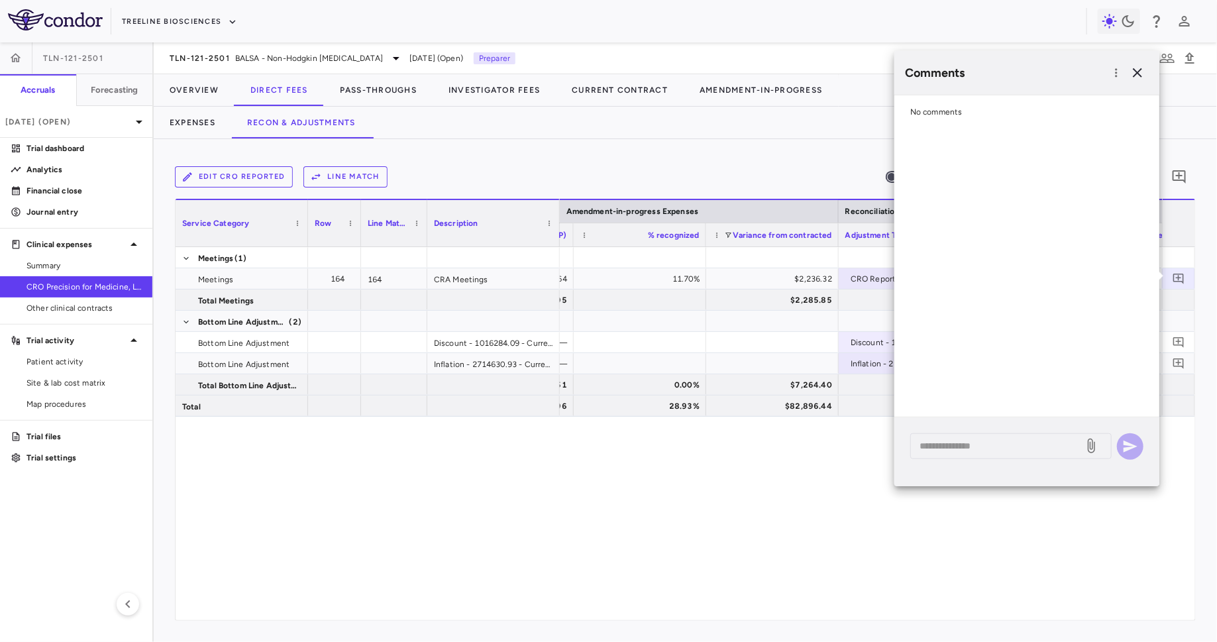
click at [948, 466] on div "* ​" at bounding box center [1026, 451] width 265 height 69
click at [943, 450] on textarea at bounding box center [996, 445] width 155 height 15
click at [1018, 441] on textarea "**********" at bounding box center [996, 445] width 155 height 15
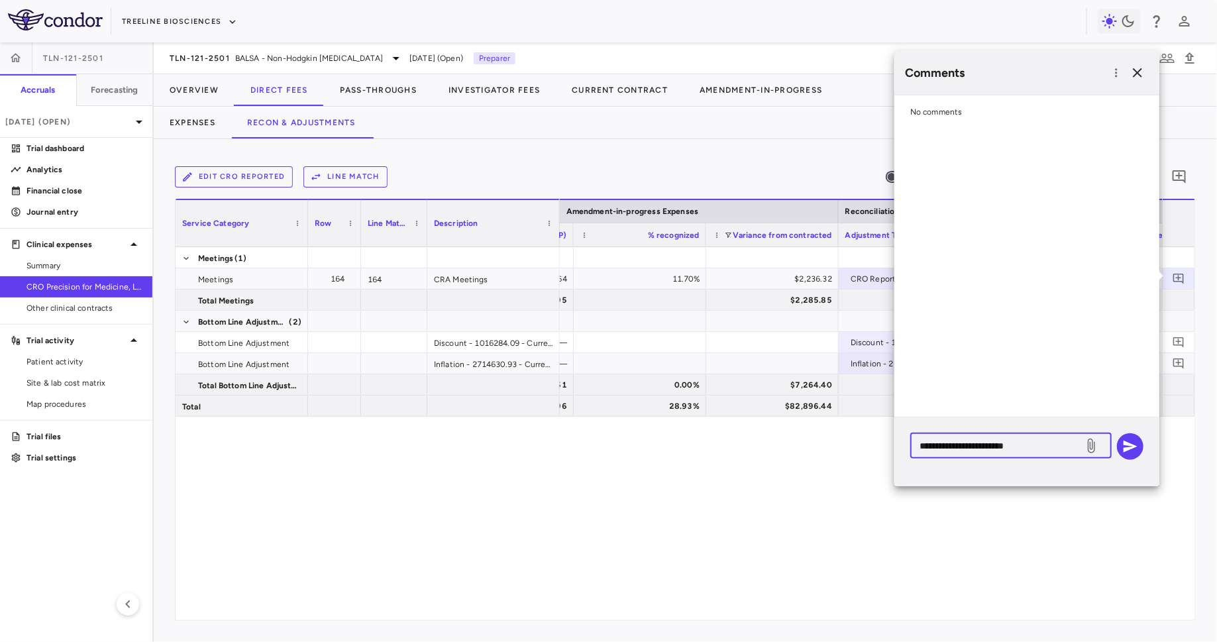
click at [1050, 450] on textarea "**********" at bounding box center [996, 445] width 155 height 15
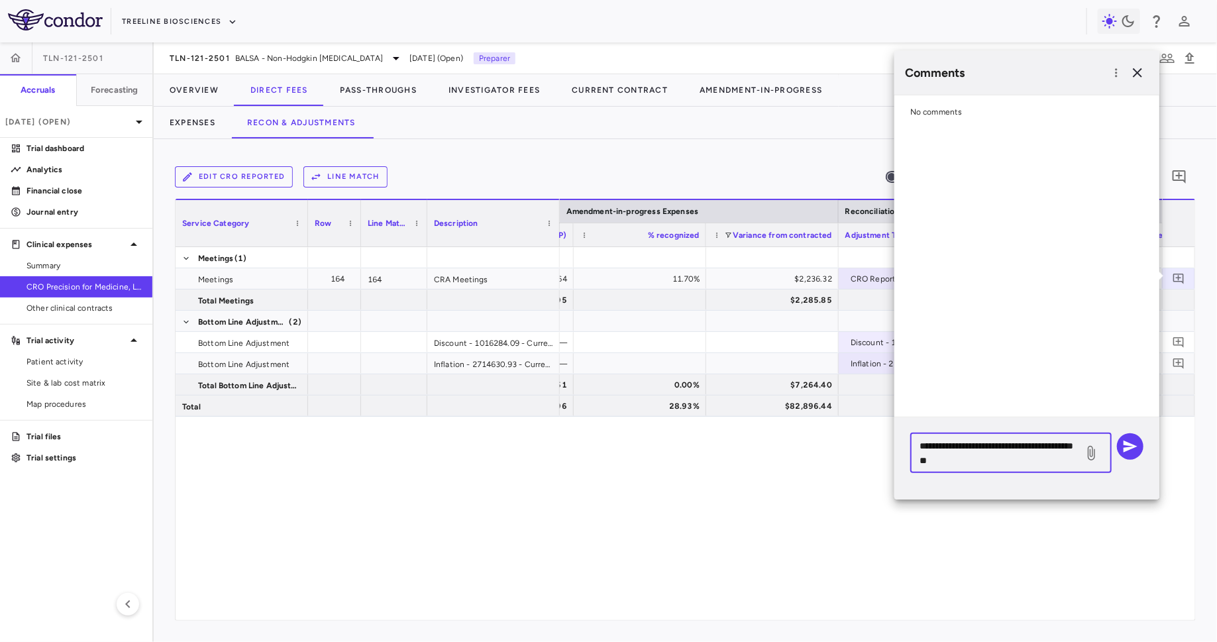
drag, startPoint x: 1009, startPoint y: 463, endPoint x: 1044, endPoint y: 450, distance: 37.9
click at [1044, 450] on textarea "**********" at bounding box center [996, 452] width 155 height 29
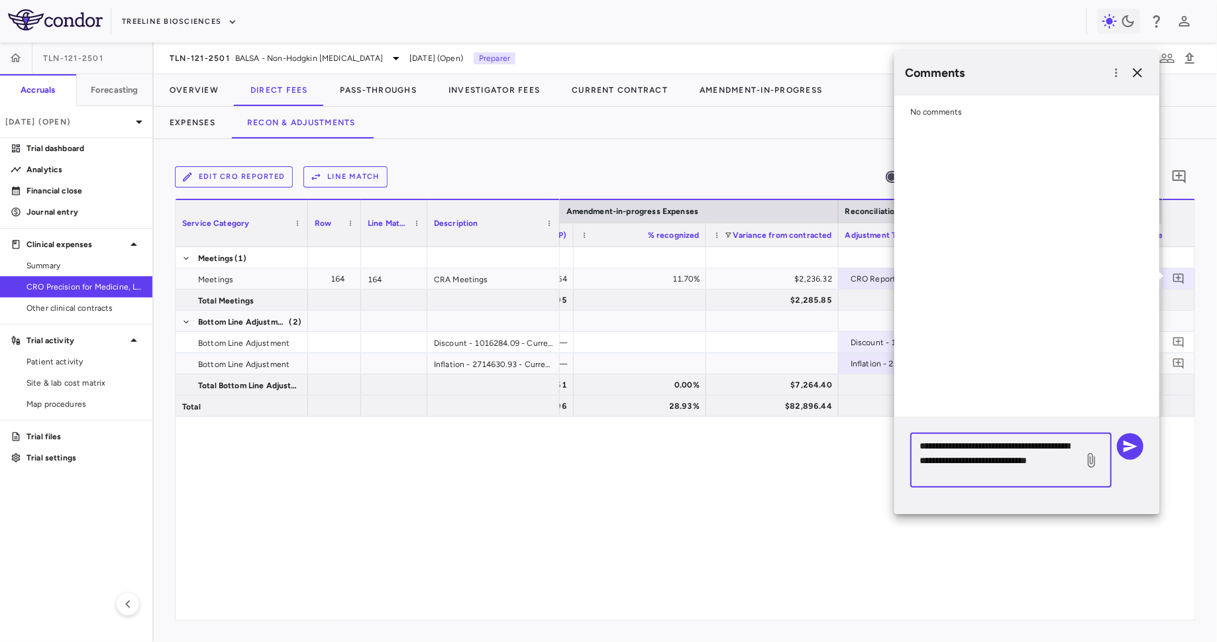
type textarea "**********"
click at [1127, 444] on icon "button" at bounding box center [1130, 446] width 16 height 16
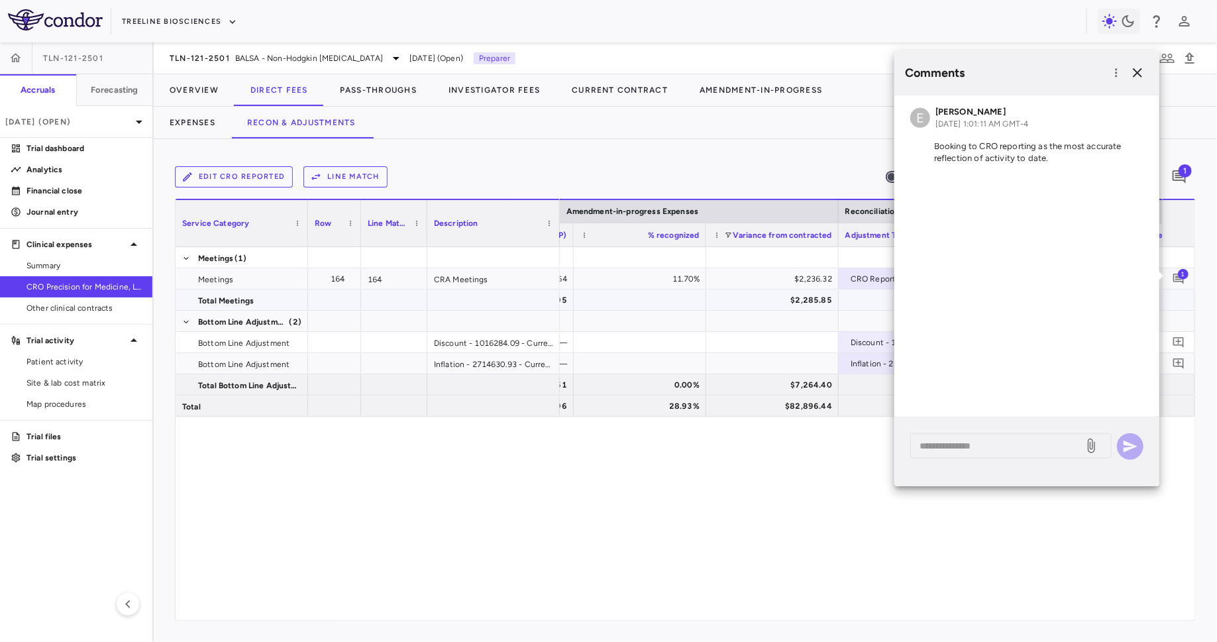
click at [714, 299] on div "$2,285.85" at bounding box center [772, 299] width 119 height 19
click at [728, 225] on div "Variance from contracted" at bounding box center [772, 234] width 119 height 23
click at [728, 237] on span at bounding box center [729, 235] width 8 height 8
click at [1138, 74] on icon "button" at bounding box center [1136, 72] width 9 height 9
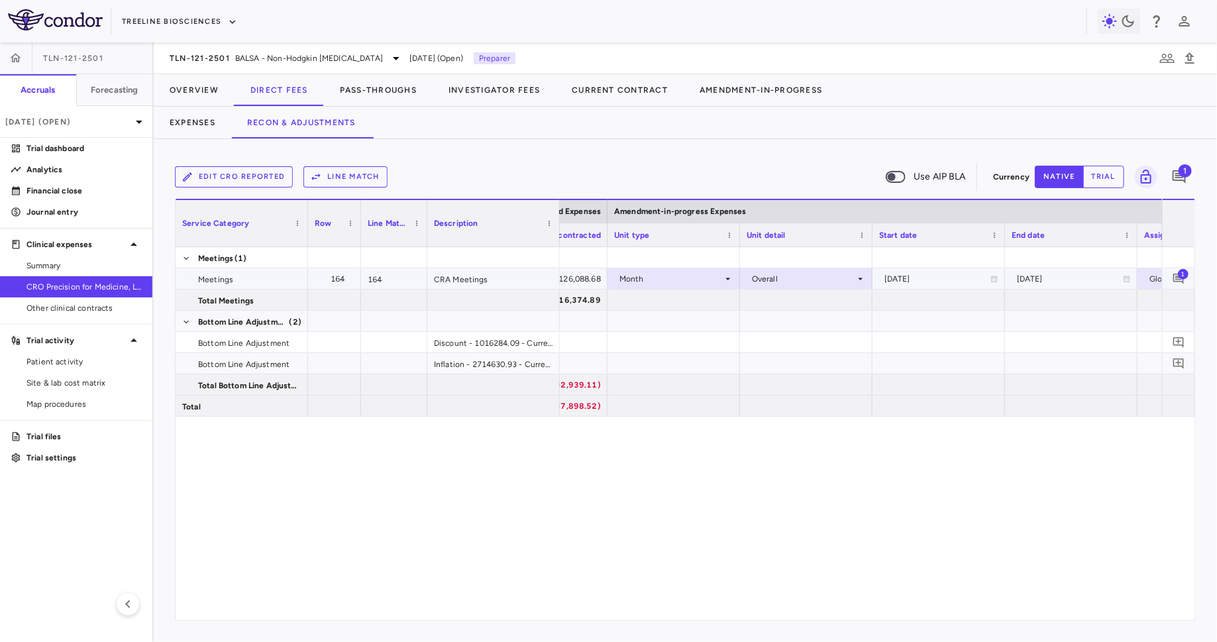
scroll to position [0, 2133]
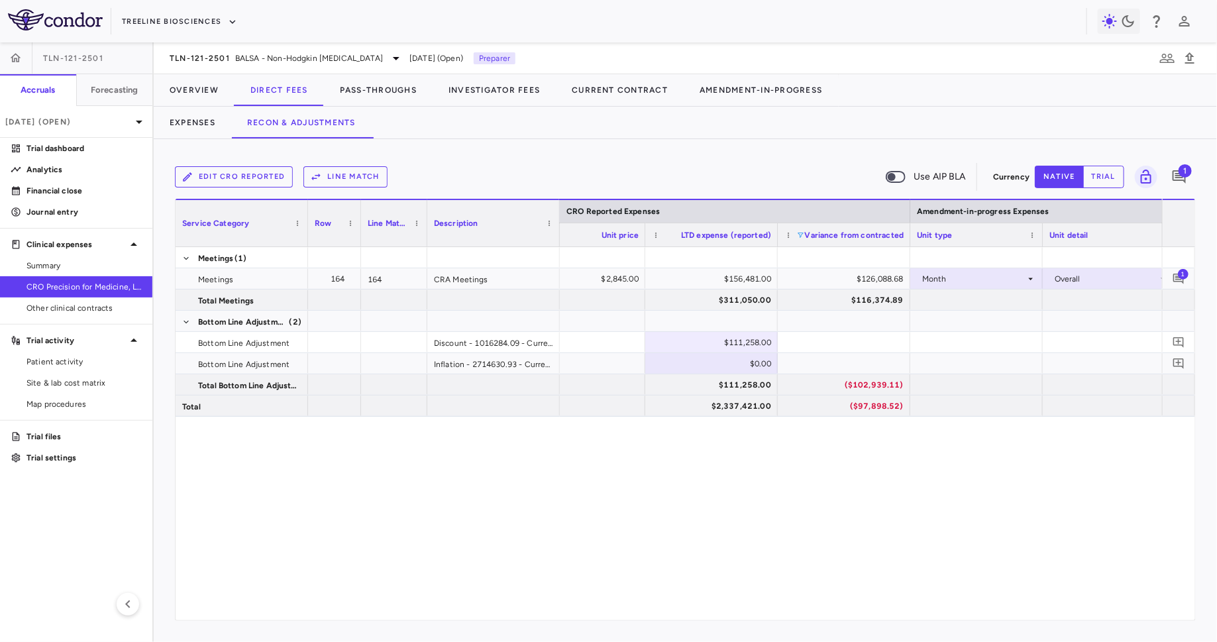
click at [805, 230] on span "Variance from contracted" at bounding box center [853, 234] width 99 height 9
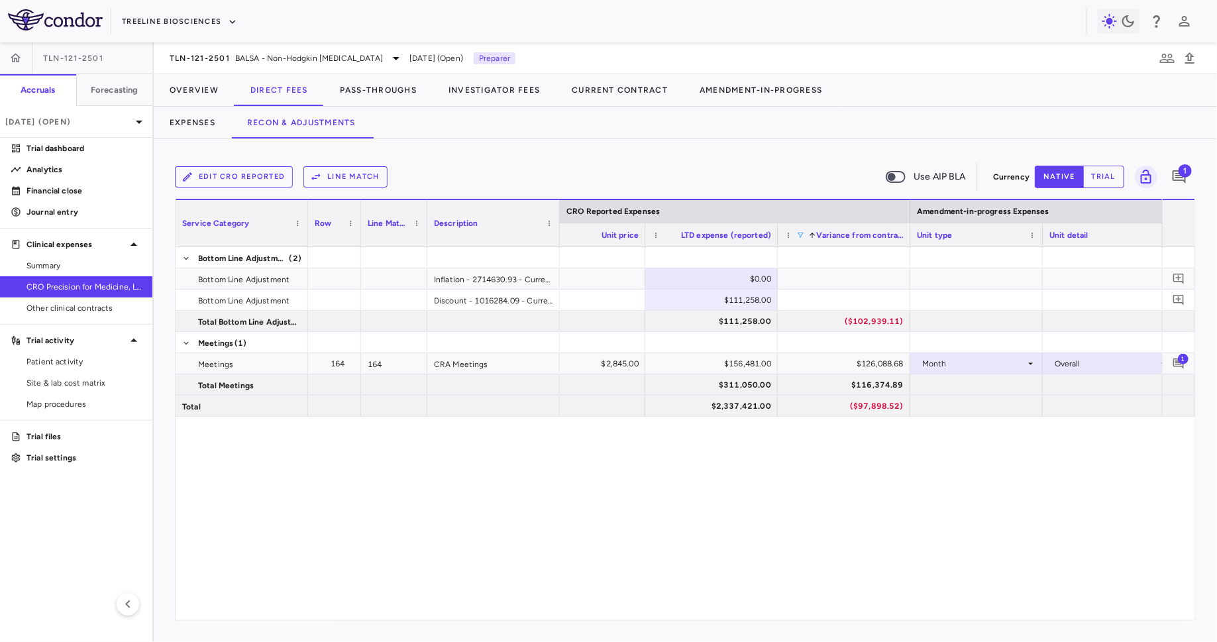
click at [816, 233] on span "Variance from contracted" at bounding box center [859, 234] width 87 height 9
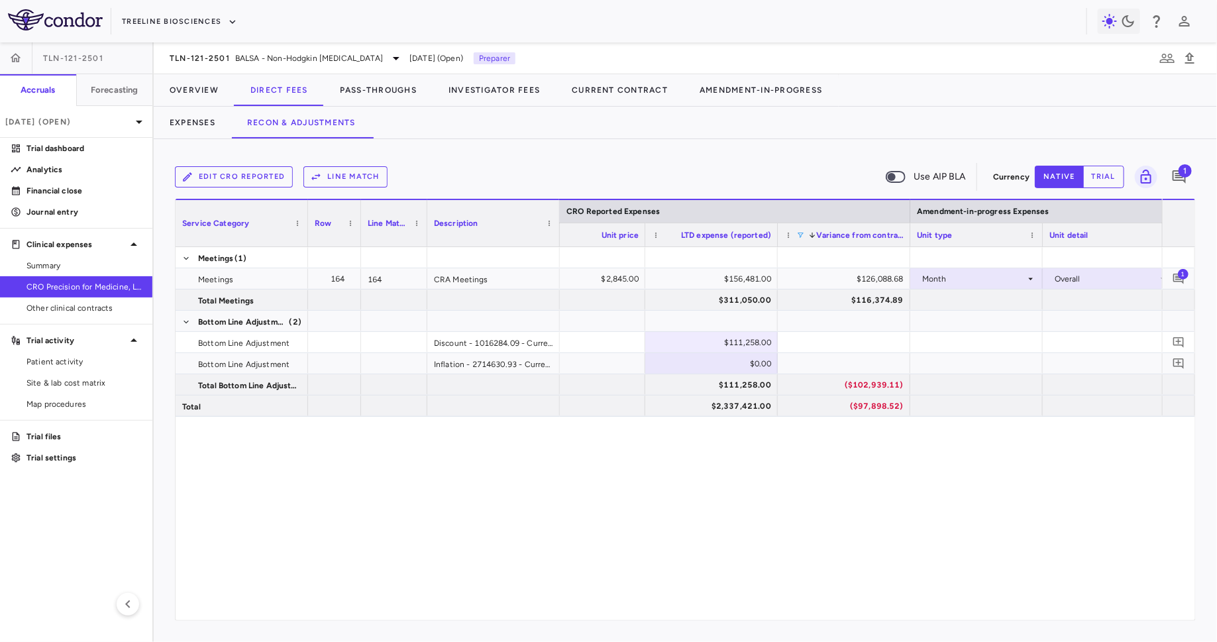
click at [825, 236] on span "Variance from contracted" at bounding box center [859, 234] width 87 height 9
click at [797, 234] on span at bounding box center [800, 235] width 8 height 8
click at [840, 311] on div "50000 to 100000" at bounding box center [867, 313] width 109 height 9
click at [805, 323] on div "100000 and above" at bounding box center [863, 329] width 125 height 16
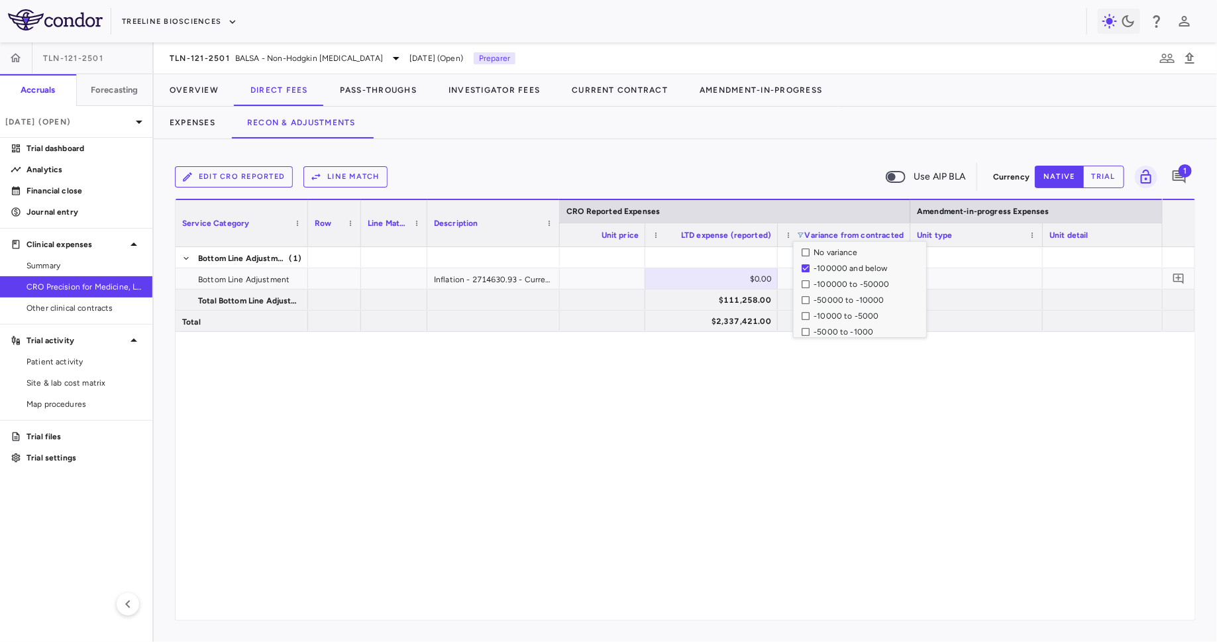
scroll to position [0, 0]
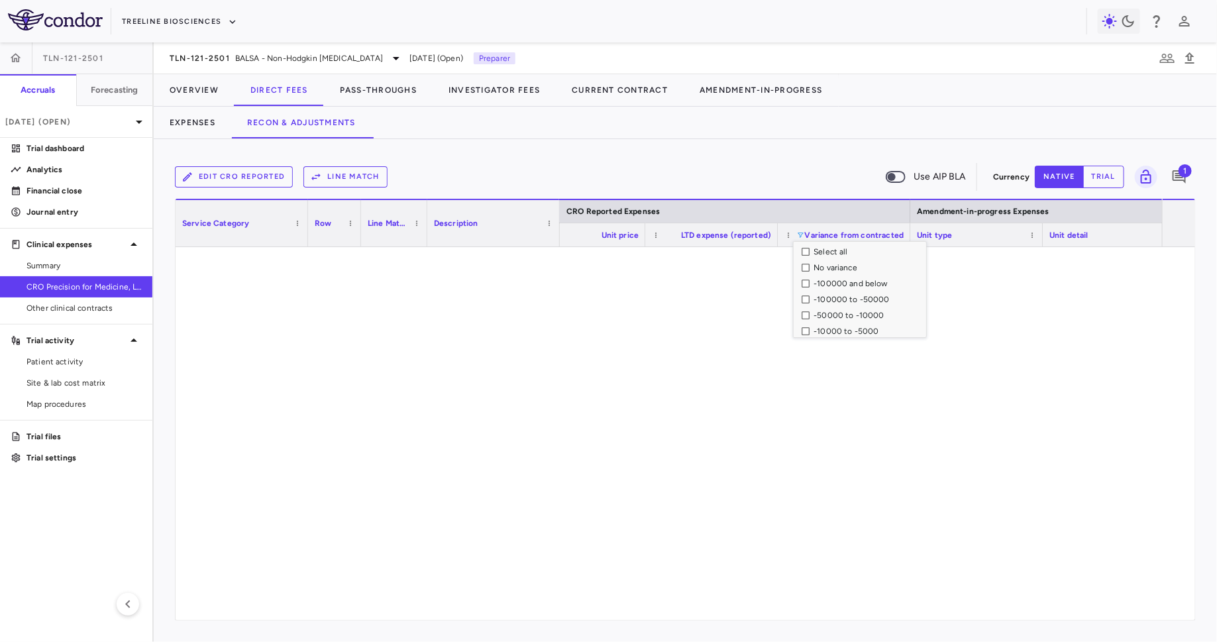
click at [802, 303] on div "-100000 to -50000" at bounding box center [863, 299] width 125 height 16
click at [812, 170] on div "Edit CRO reported Line Match Use AIP BLA" at bounding box center [581, 177] width 813 height 28
click at [801, 236] on span at bounding box center [800, 235] width 8 height 8
click at [829, 283] on div "-50000 to -10000" at bounding box center [867, 283] width 109 height 9
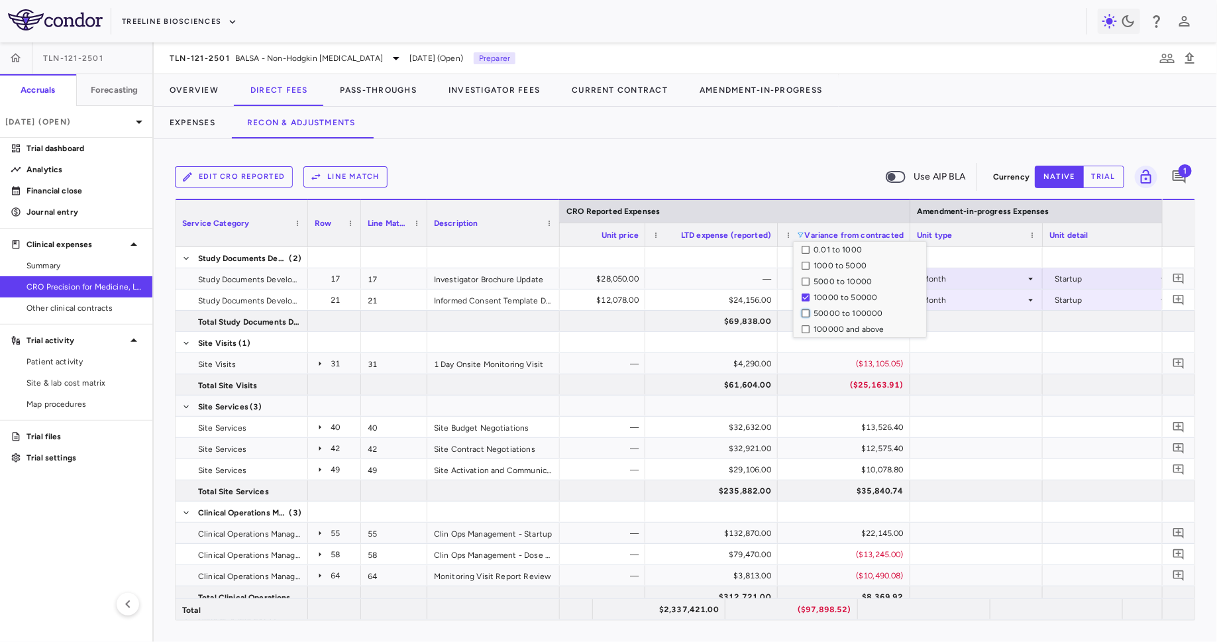
scroll to position [0, 0]
click at [836, 150] on div "Edit CRO reported Line Match Use AIP BLA Currency native trial 1 Column Filtere…" at bounding box center [685, 390] width 1063 height 503
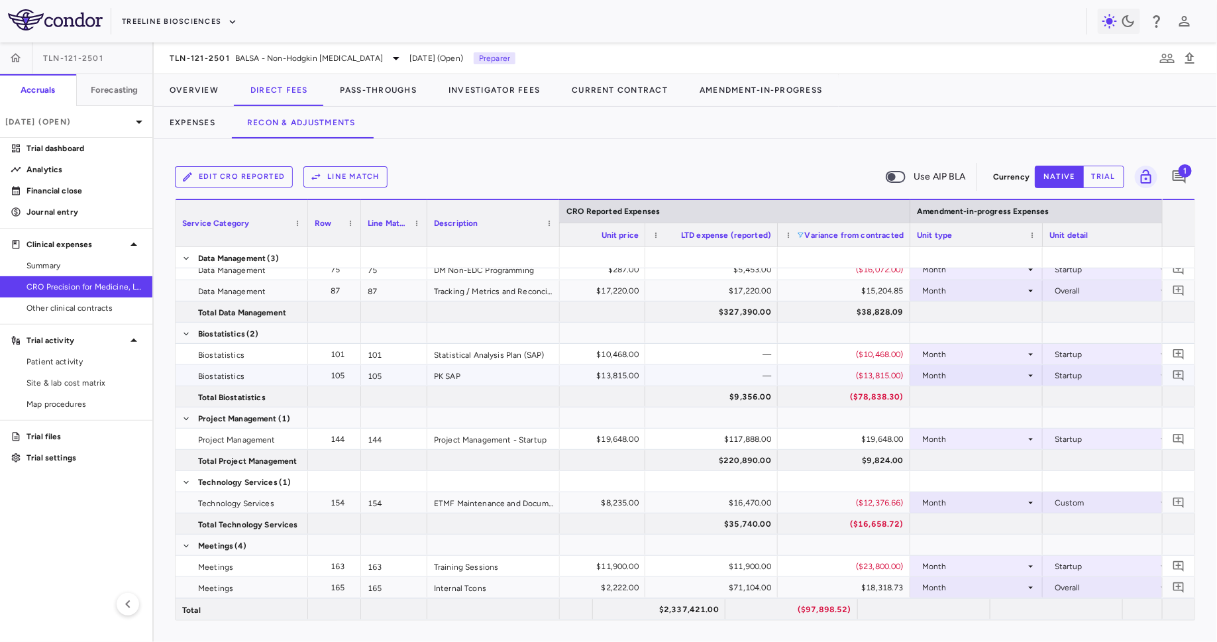
scroll to position [352, 0]
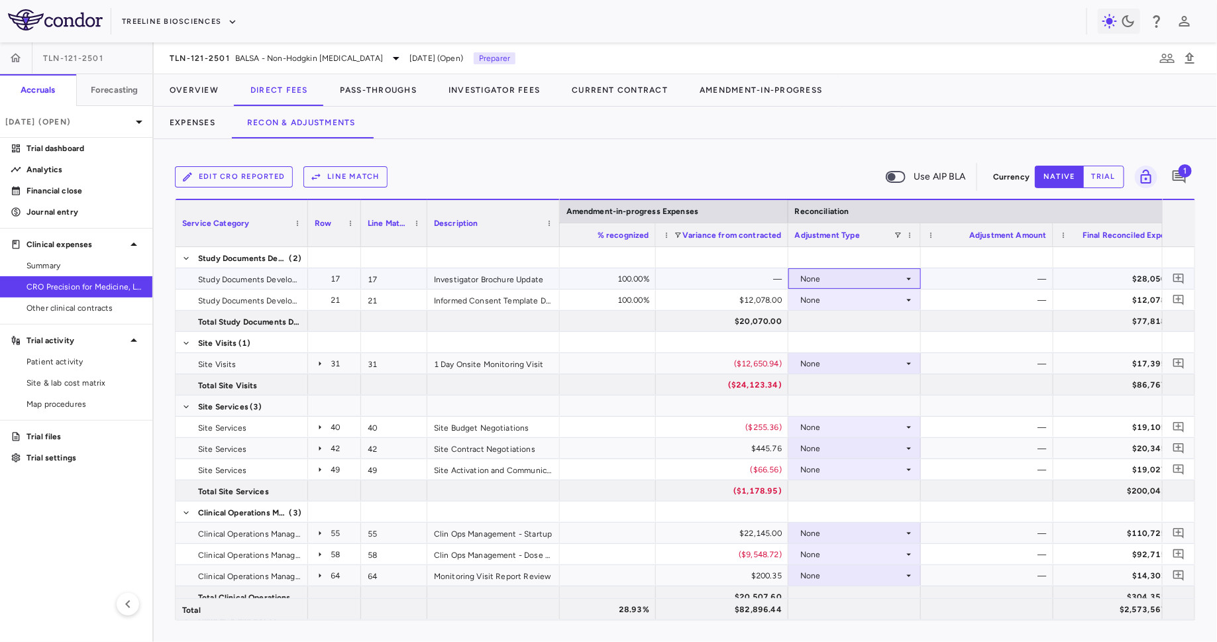
click at [853, 275] on div "None" at bounding box center [851, 278] width 103 height 21
click at [843, 323] on div "CRO Reported" at bounding box center [845, 325] width 63 height 12
click at [1179, 274] on icon "Add comment" at bounding box center [1178, 278] width 13 height 13
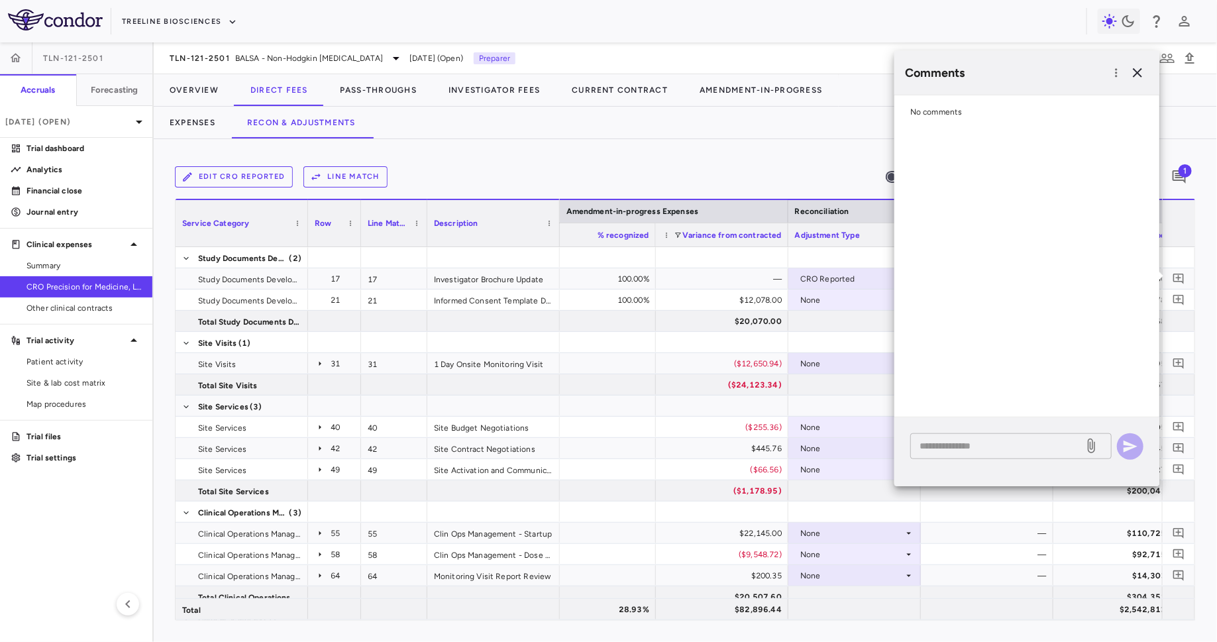
click at [969, 445] on textarea at bounding box center [996, 445] width 155 height 15
paste textarea "**********"
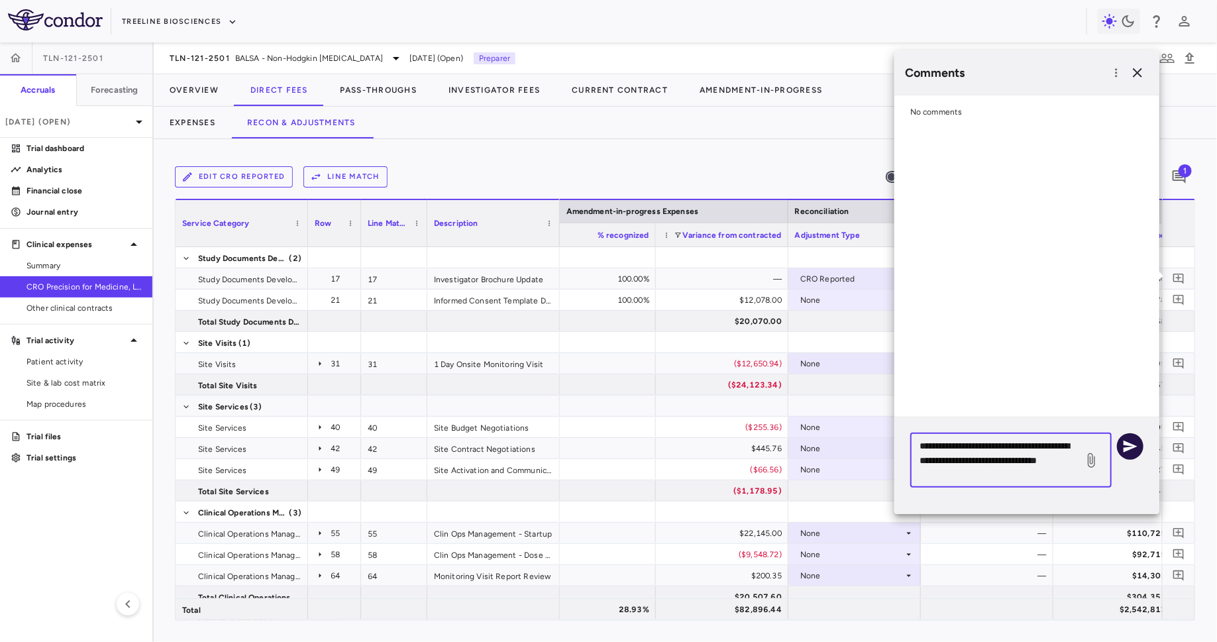
type textarea "**********"
click at [1124, 444] on icon "button" at bounding box center [1130, 446] width 16 height 16
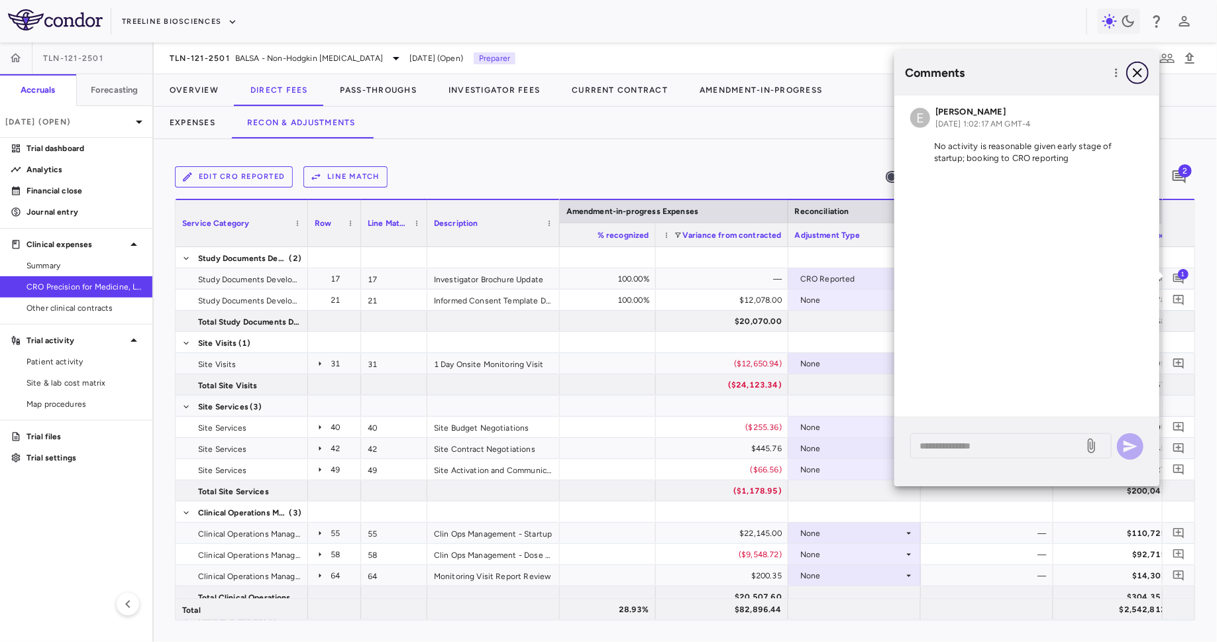
click at [1138, 79] on icon "button" at bounding box center [1137, 73] width 16 height 16
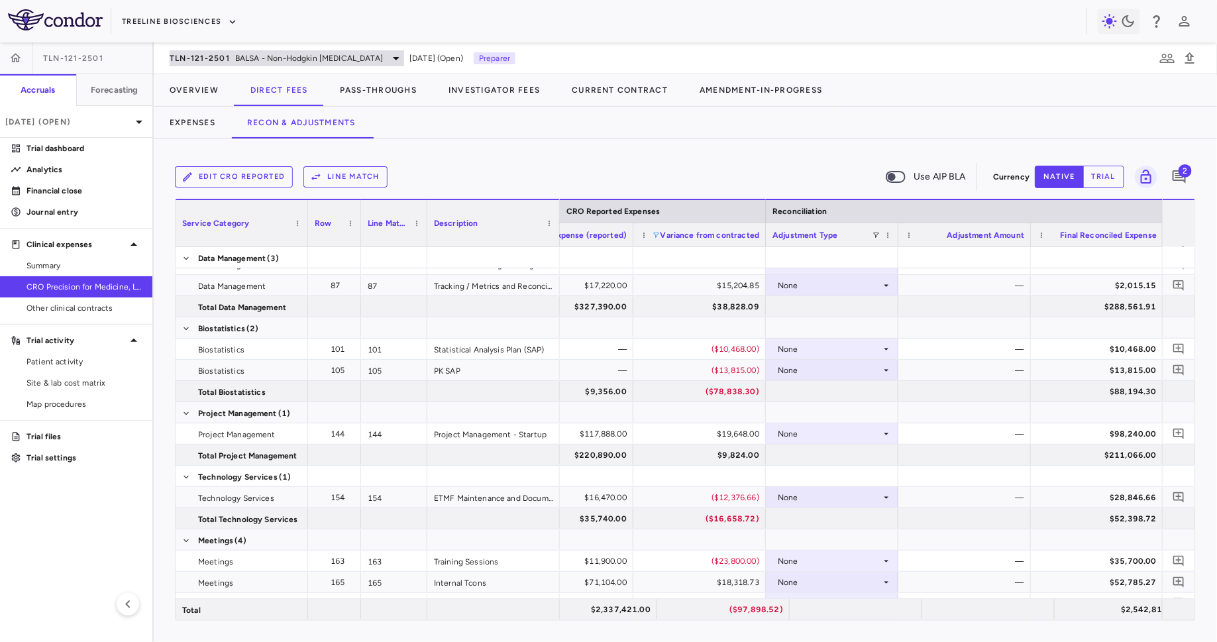
click at [291, 53] on span "BALSA - Non-Hodgkin Lymphomas" at bounding box center [309, 58] width 148 height 12
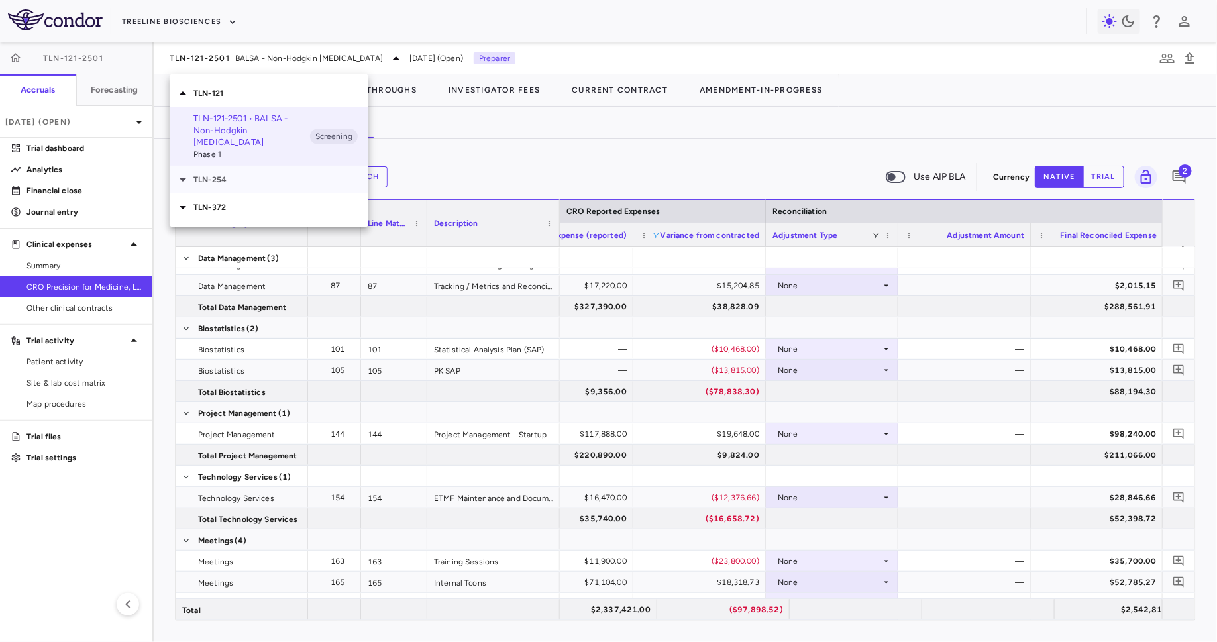
click at [232, 174] on p "TLN-254" at bounding box center [280, 180] width 175 height 12
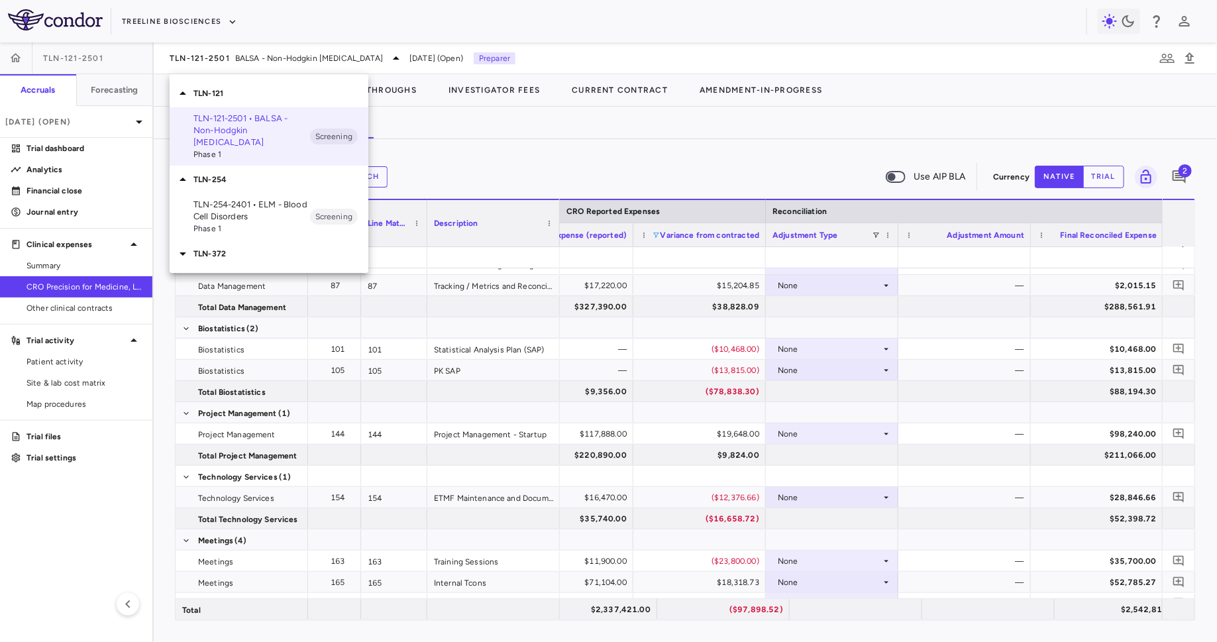
click at [245, 199] on p "TLN-254-2401 • ELM - Blood Cell Disorders" at bounding box center [251, 211] width 117 height 24
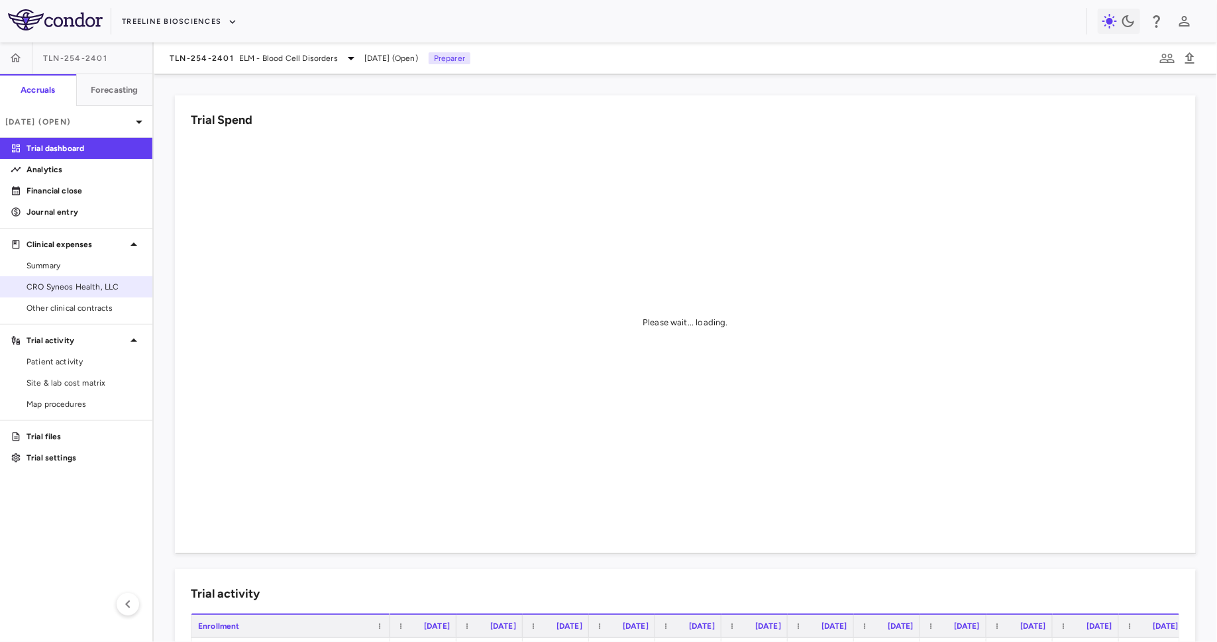
click at [91, 293] on link "CRO Syneos Health, LLC" at bounding box center [76, 287] width 152 height 20
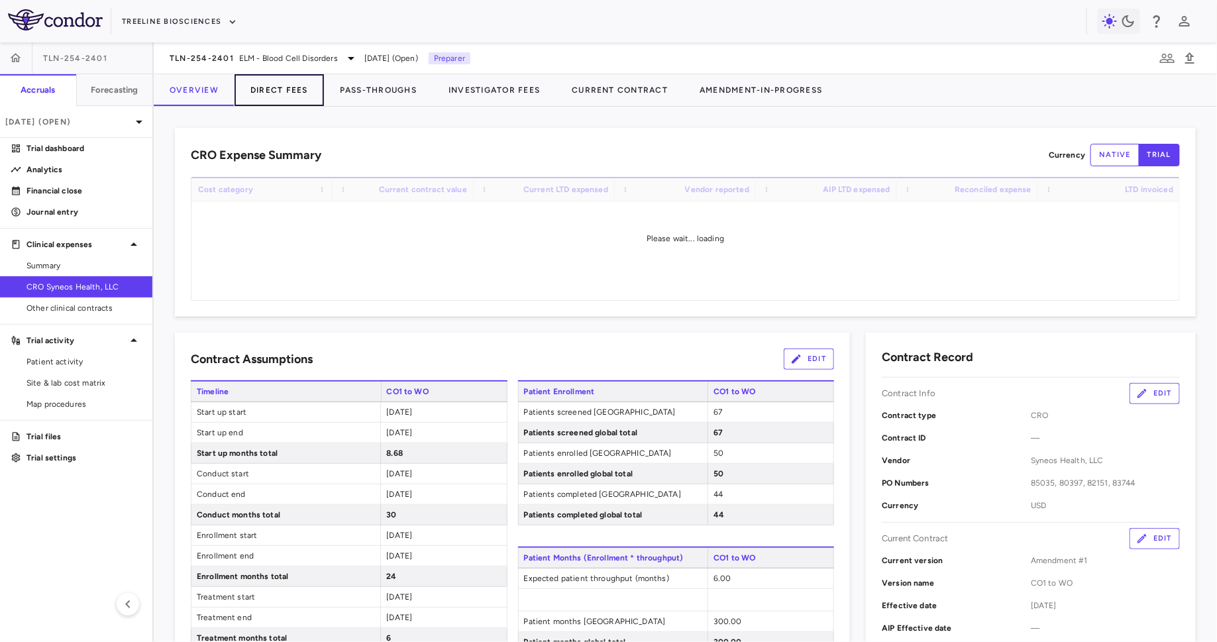
click at [296, 84] on button "Direct Fees" at bounding box center [278, 90] width 89 height 32
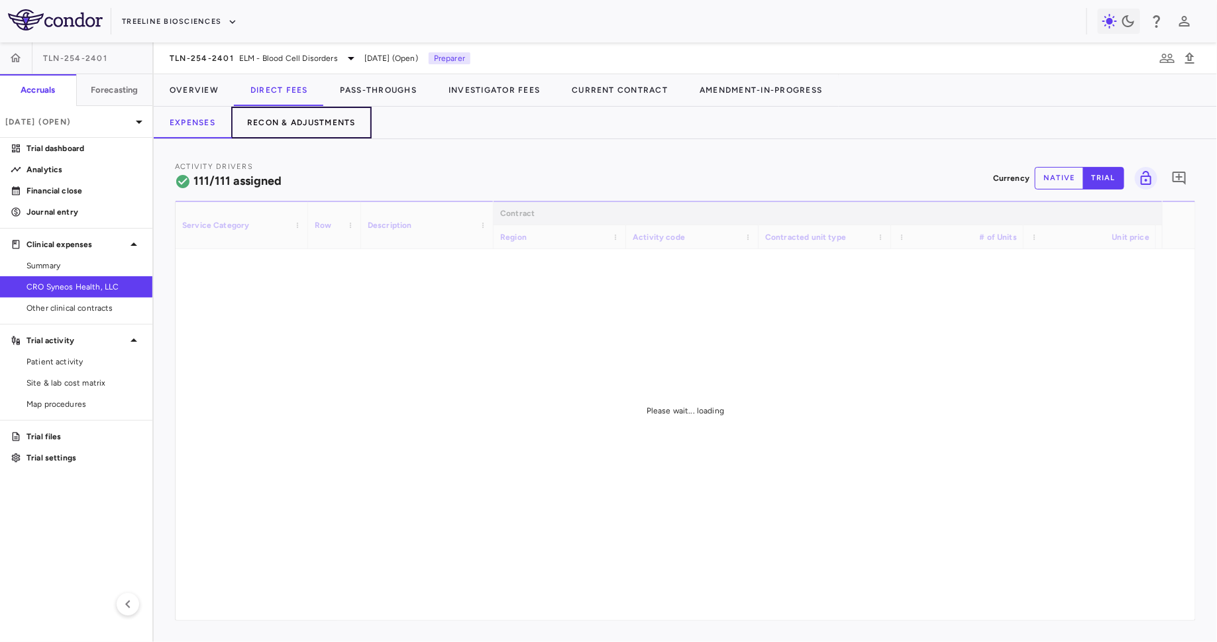
click at [289, 122] on button "Recon & Adjustments" at bounding box center [301, 123] width 140 height 32
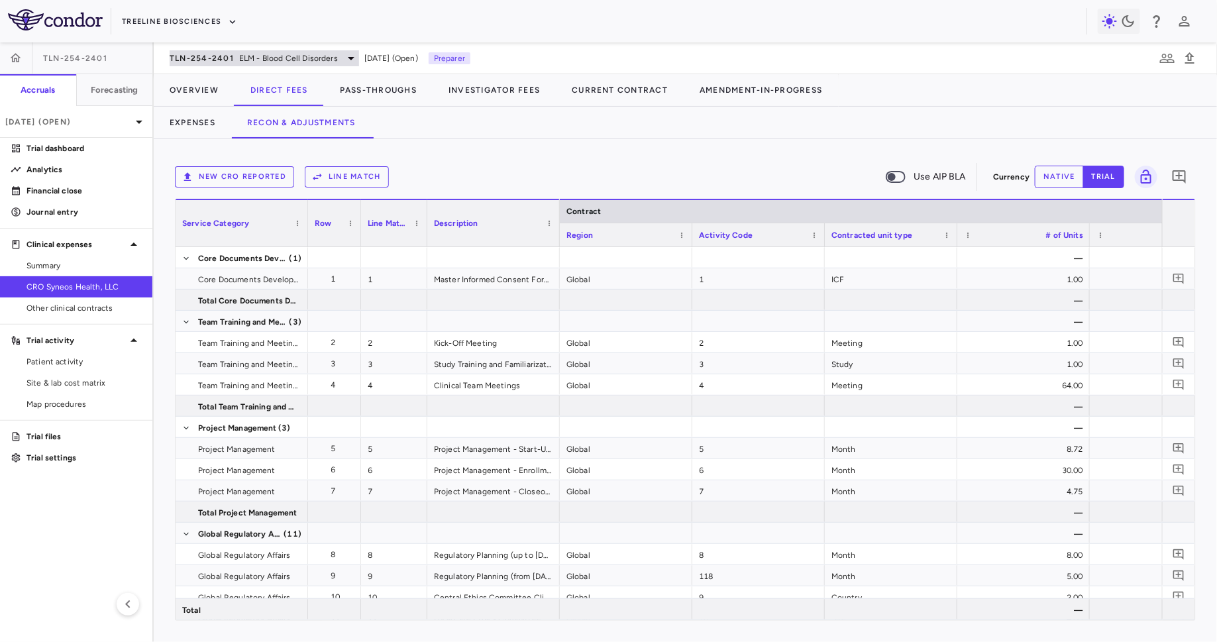
click at [278, 61] on span "ELM - Blood Cell Disorders" at bounding box center [288, 58] width 99 height 12
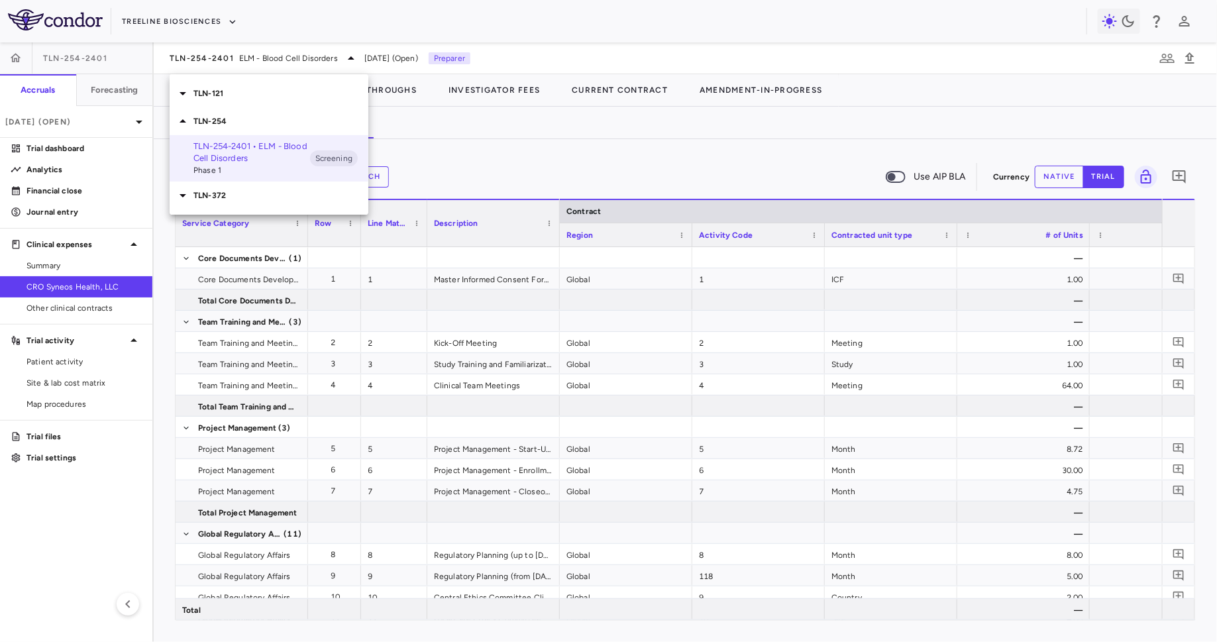
click at [252, 93] on p "TLN-121" at bounding box center [280, 93] width 175 height 12
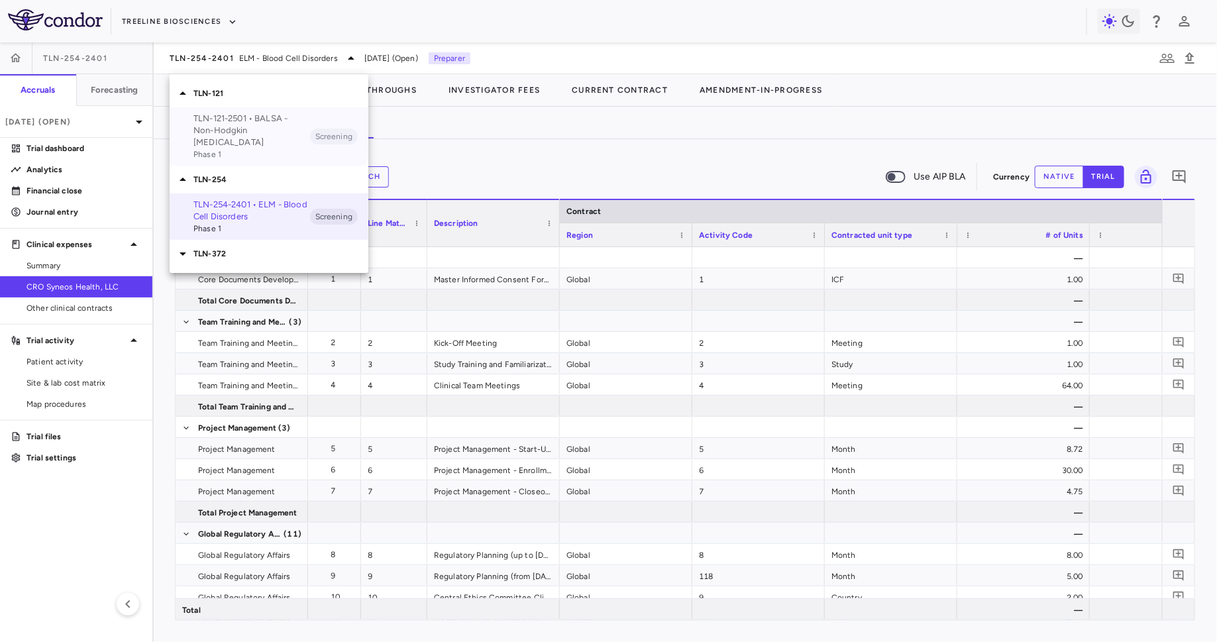
click at [244, 125] on p "TLN-121-2501 • BALSA - Non-Hodgkin [MEDICAL_DATA]" at bounding box center [251, 131] width 117 height 36
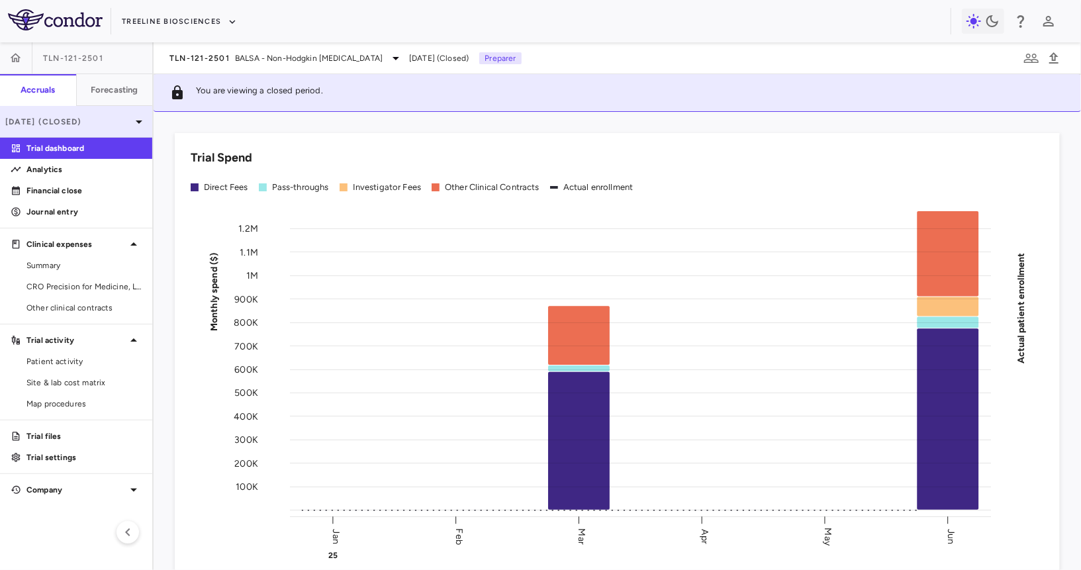
click at [102, 126] on p "[DATE] (Closed)" at bounding box center [68, 122] width 126 height 12
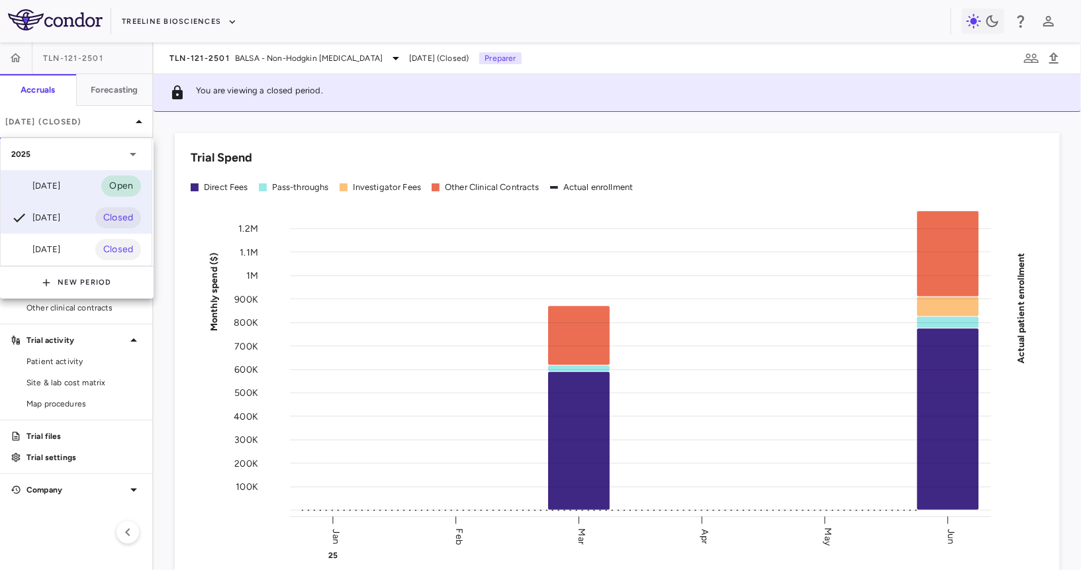
click at [80, 171] on div "Sep 2025 Open" at bounding box center [76, 186] width 151 height 32
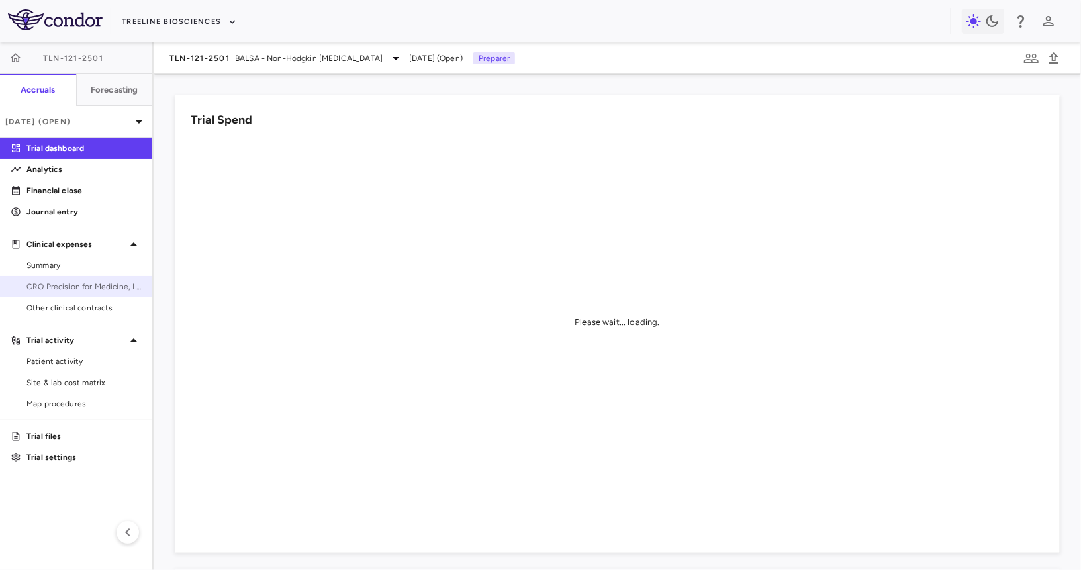
click at [69, 288] on span "CRO Precision for Medicine, LLC" at bounding box center [83, 287] width 115 height 12
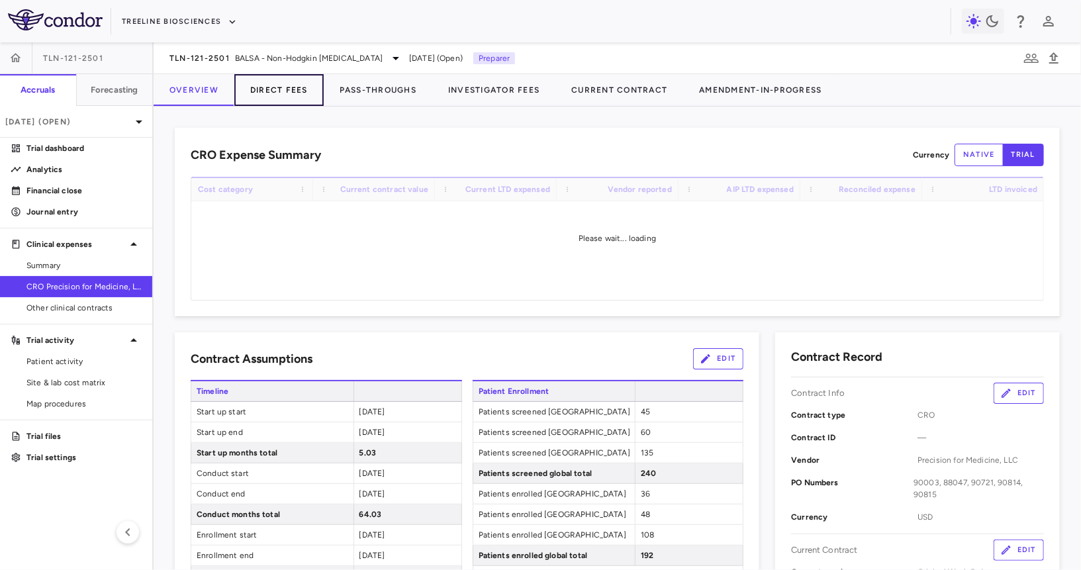
click at [299, 94] on button "Direct Fees" at bounding box center [278, 90] width 89 height 32
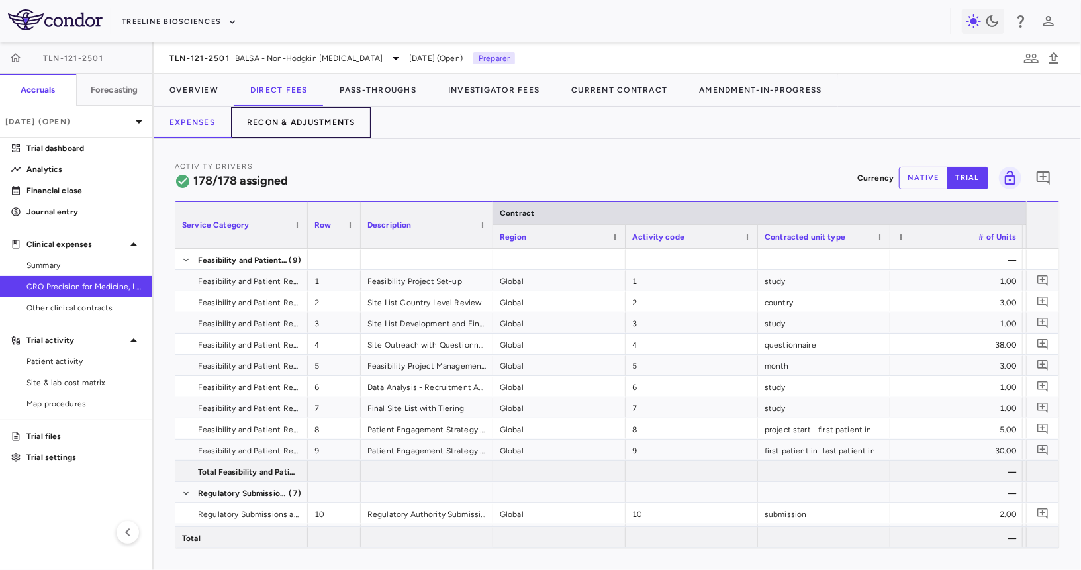
click at [326, 116] on button "Recon & Adjustments" at bounding box center [301, 123] width 140 height 32
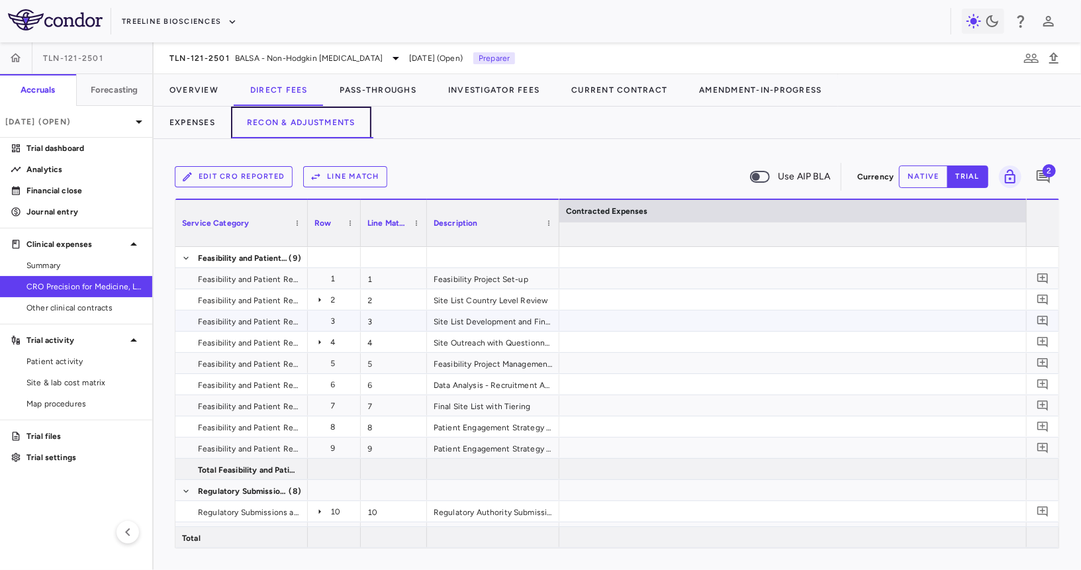
scroll to position [0, 1987]
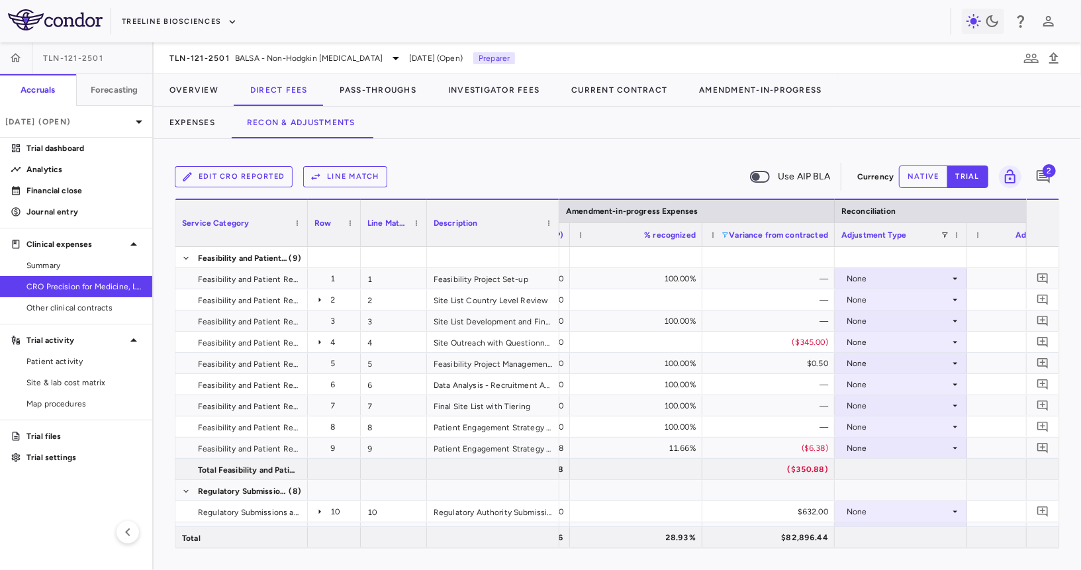
click at [722, 232] on span at bounding box center [725, 235] width 8 height 8
click at [750, 250] on div "Select all" at bounding box center [793, 251] width 109 height 9
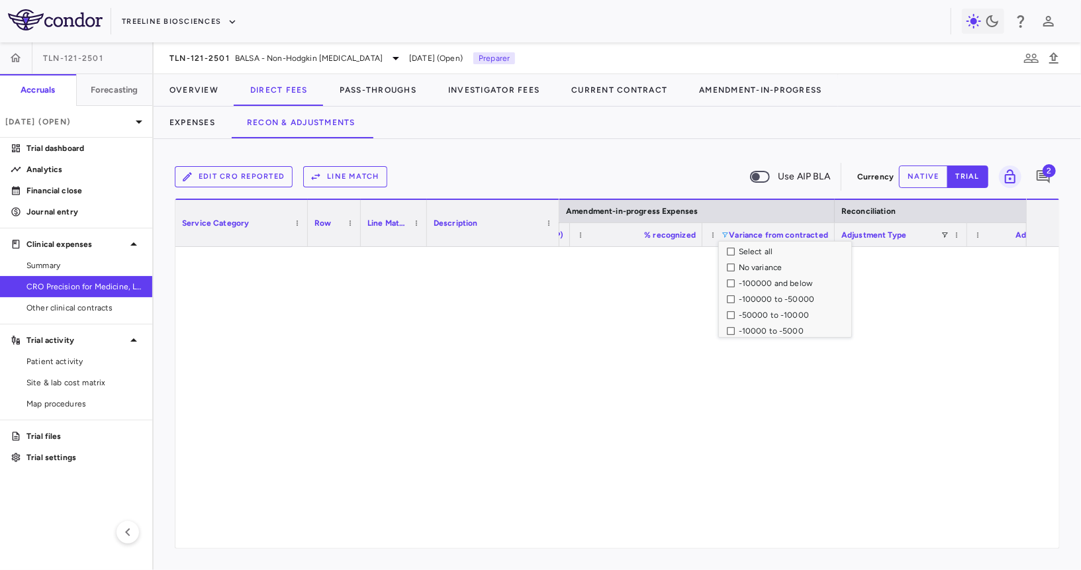
click at [730, 277] on div "-100000 and below" at bounding box center [789, 284] width 125 height 16
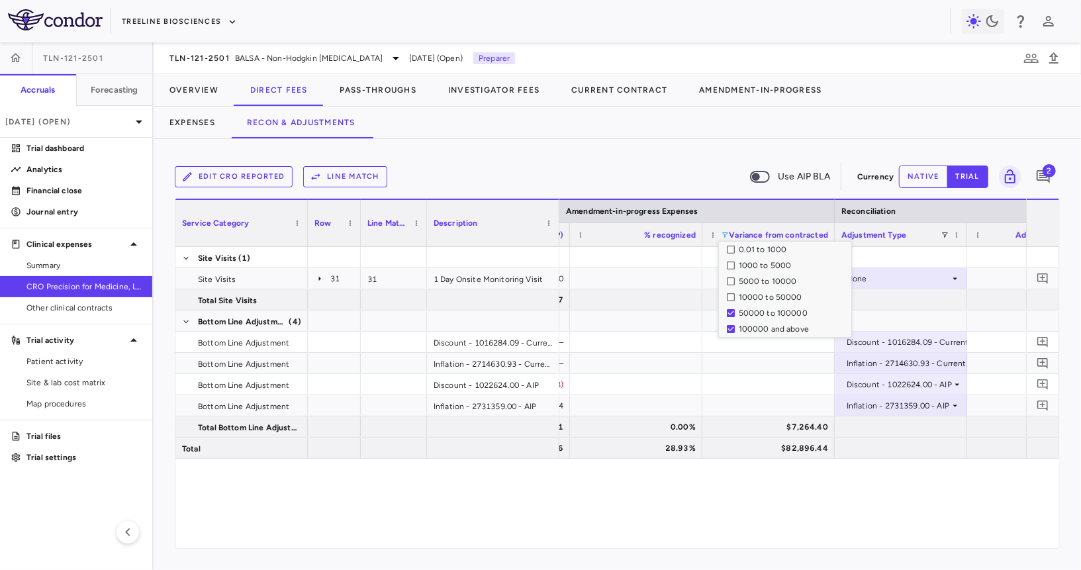
click at [728, 291] on div "10000 to 50000" at bounding box center [789, 297] width 125 height 16
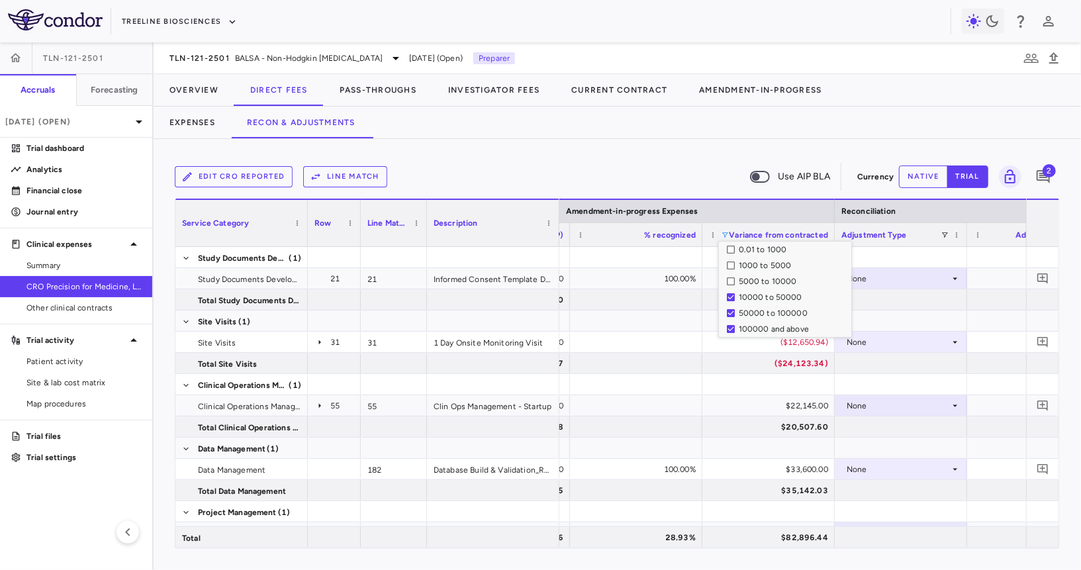
click at [653, 151] on div "Edit CRO reported Line Match Use AIP BLA Currency native trial 2 Press ENTER to…" at bounding box center [618, 354] width 928 height 431
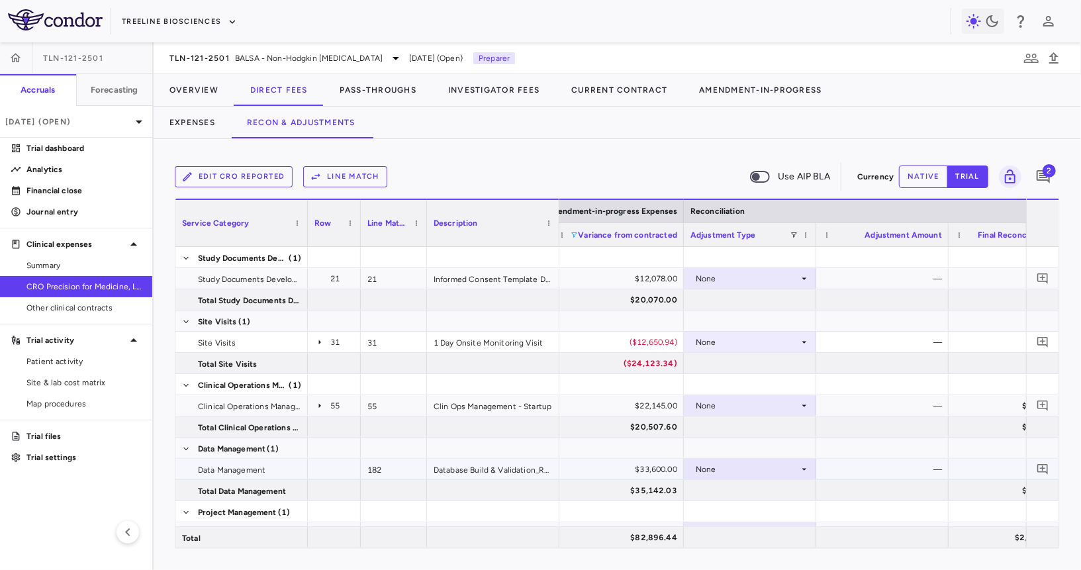
click at [754, 474] on div "None" at bounding box center [747, 469] width 103 height 21
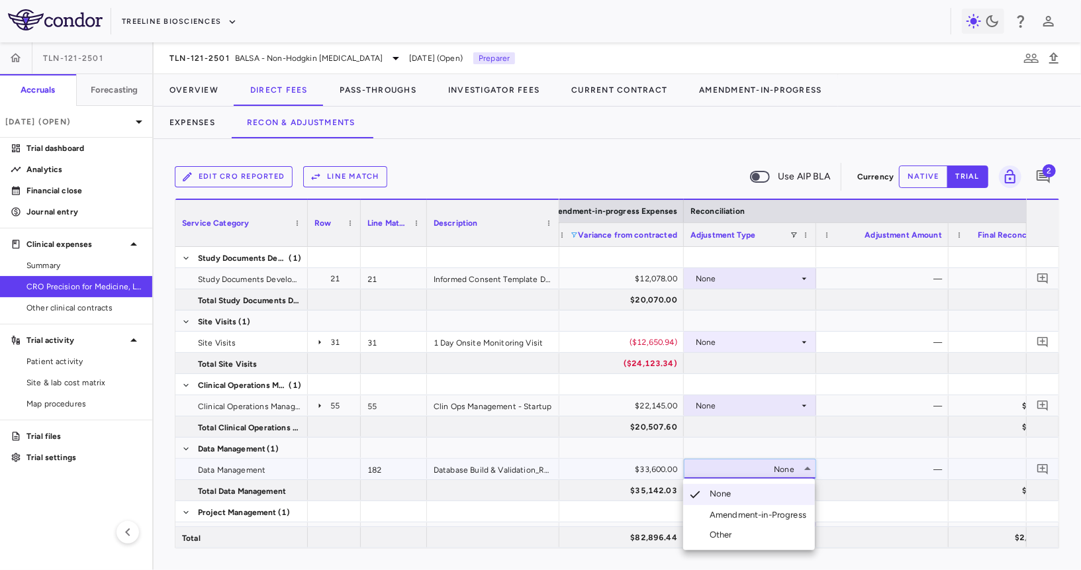
click at [743, 509] on div "Amendment-in-Progress" at bounding box center [761, 515] width 102 height 12
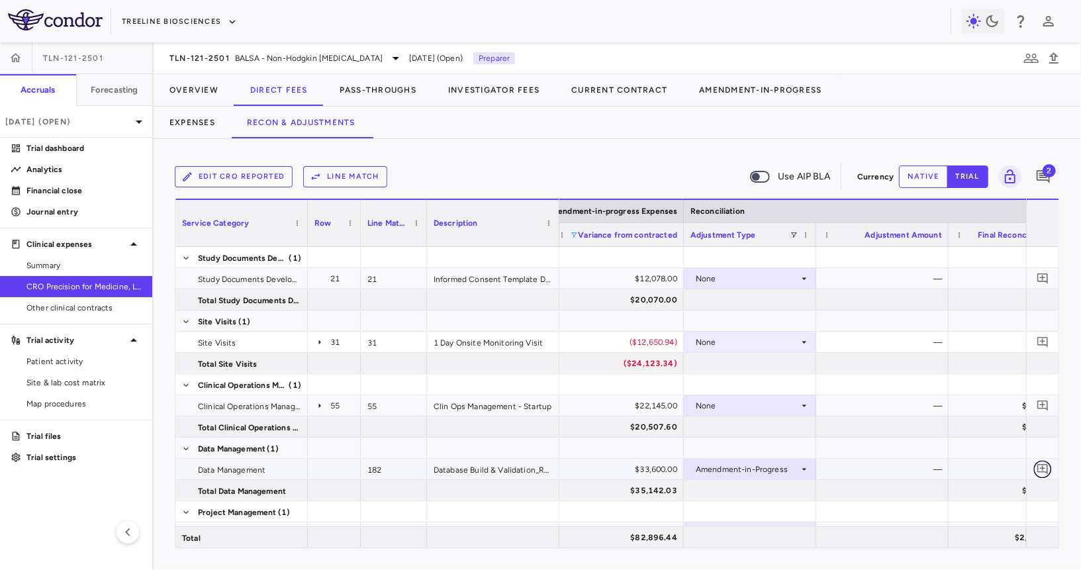
click at [1039, 467] on icon "Add comment" at bounding box center [1043, 469] width 13 height 13
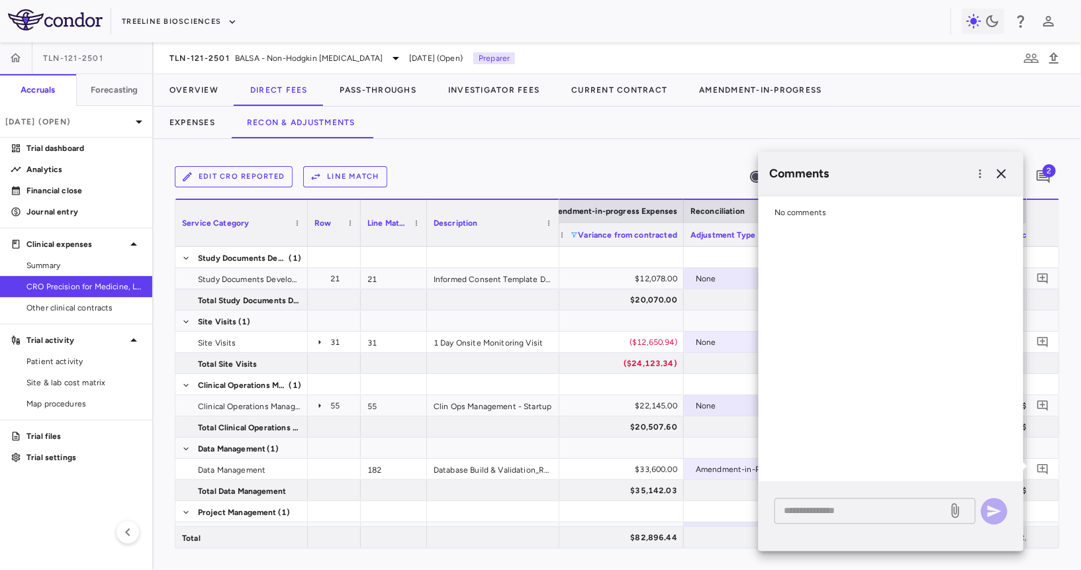
click at [793, 507] on textarea at bounding box center [861, 510] width 155 height 15
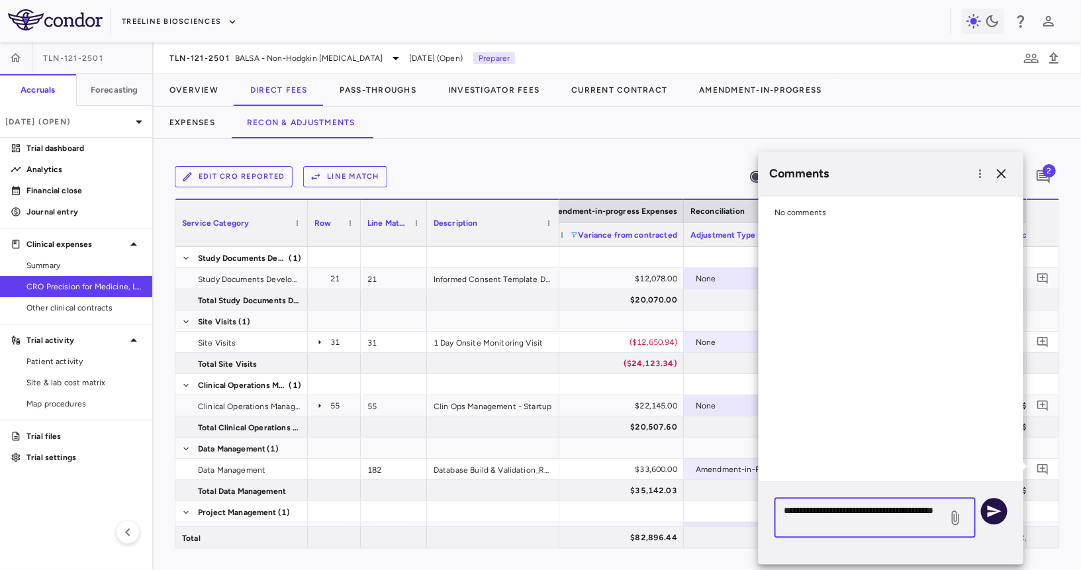
type textarea "**********"
click at [995, 513] on icon "button" at bounding box center [995, 511] width 14 height 12
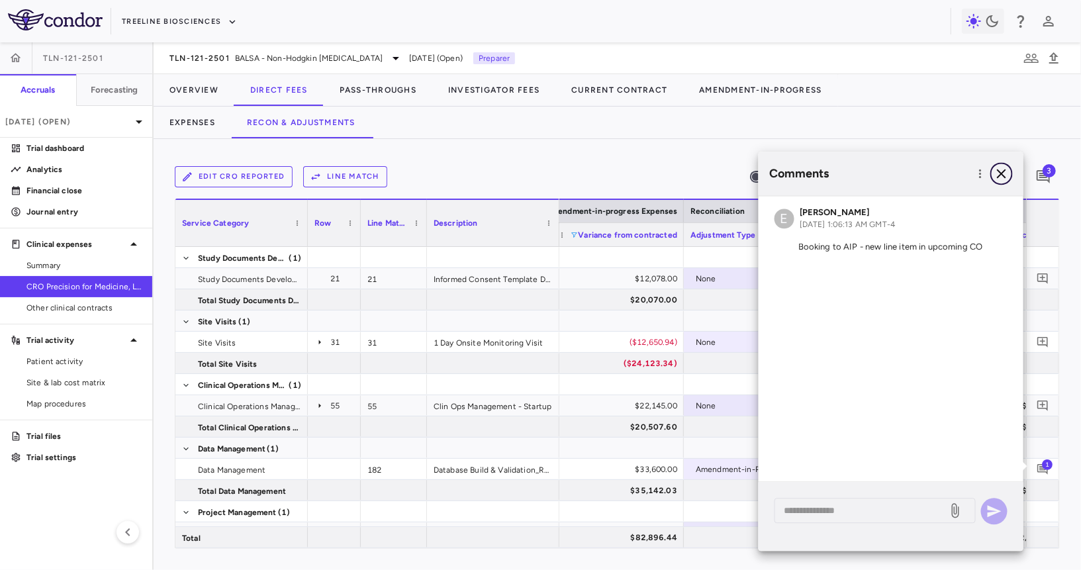
click at [1003, 171] on icon "button" at bounding box center [1002, 174] width 16 height 16
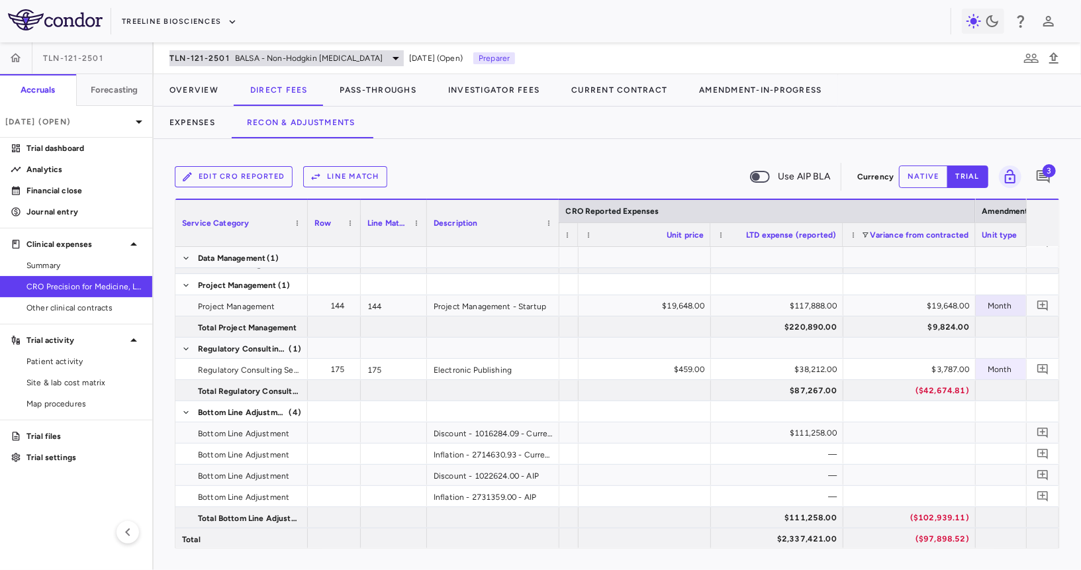
click at [305, 56] on span "BALSA - Non-Hodgkin Lymphomas" at bounding box center [309, 58] width 148 height 12
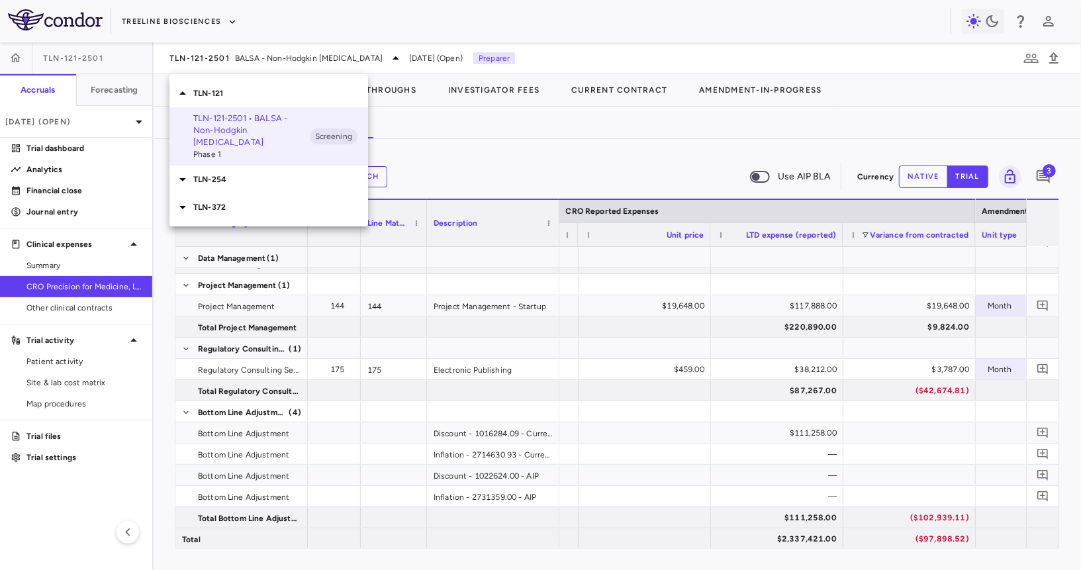
click at [260, 175] on div "TLN-254" at bounding box center [269, 180] width 199 height 28
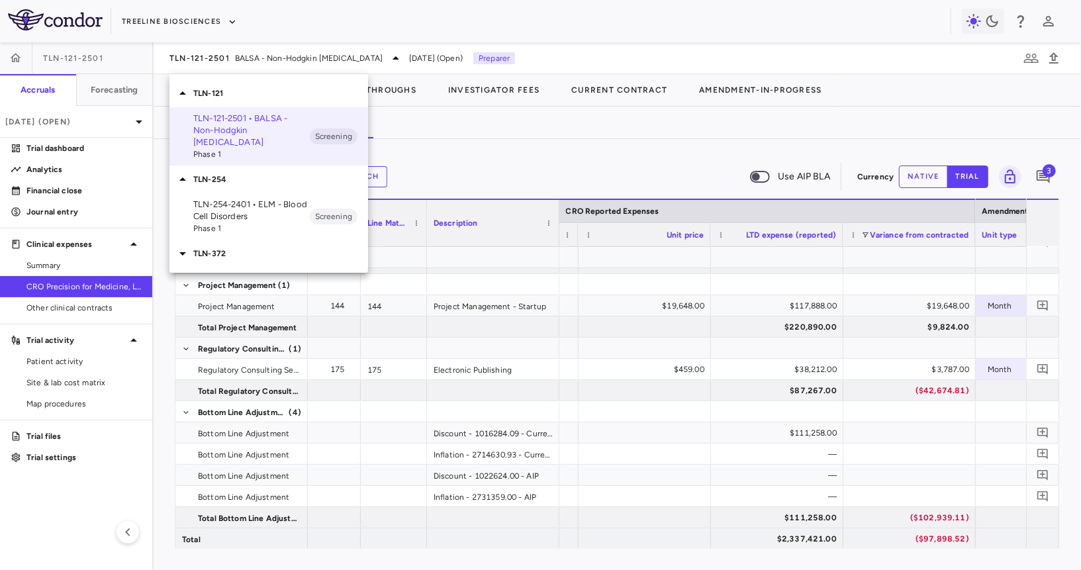
click at [254, 199] on p "TLN-254-2401 • ELM - Blood Cell Disorders" at bounding box center [251, 211] width 117 height 24
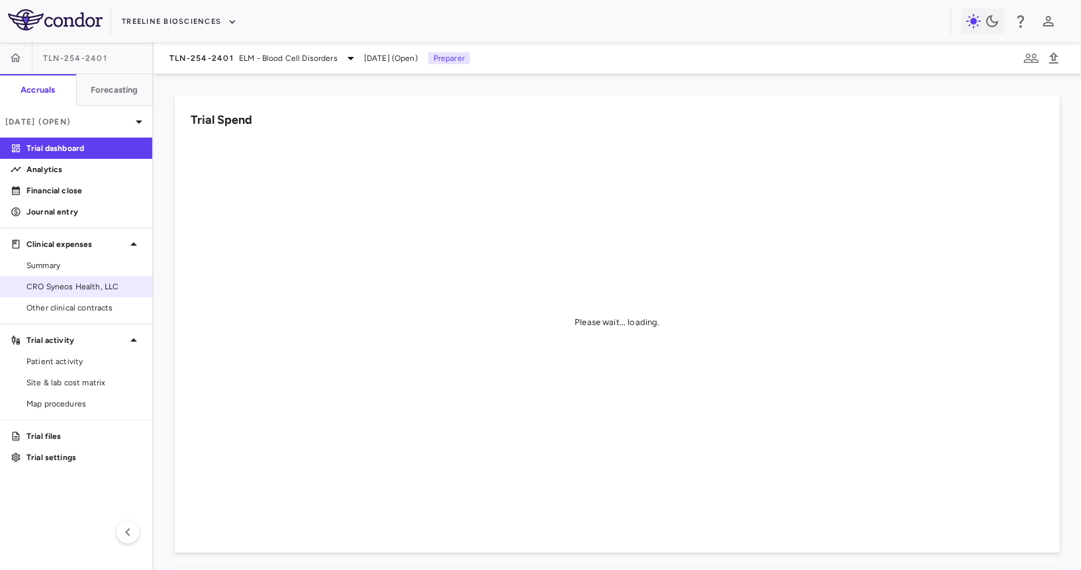
click at [101, 285] on span "CRO Syneos Health, LLC" at bounding box center [83, 287] width 115 height 12
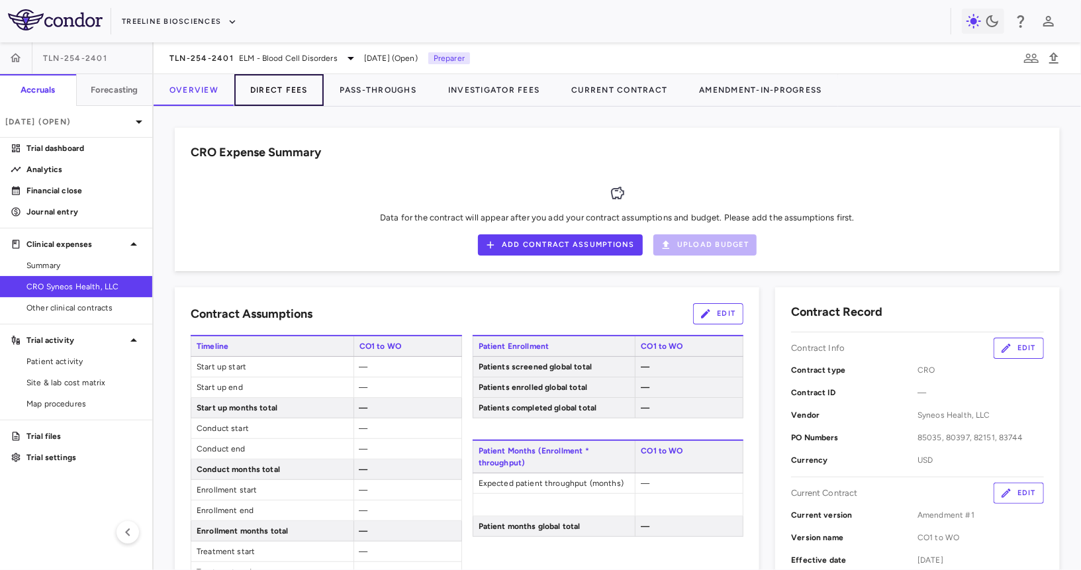
click at [288, 98] on button "Direct Fees" at bounding box center [278, 90] width 89 height 32
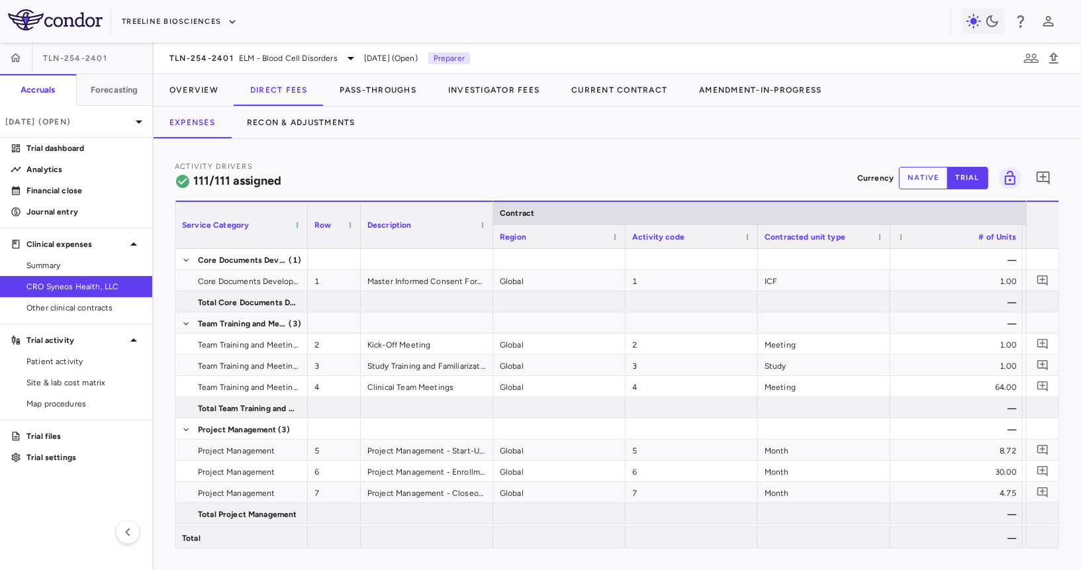
click at [297, 226] on span at bounding box center [297, 225] width 8 height 8
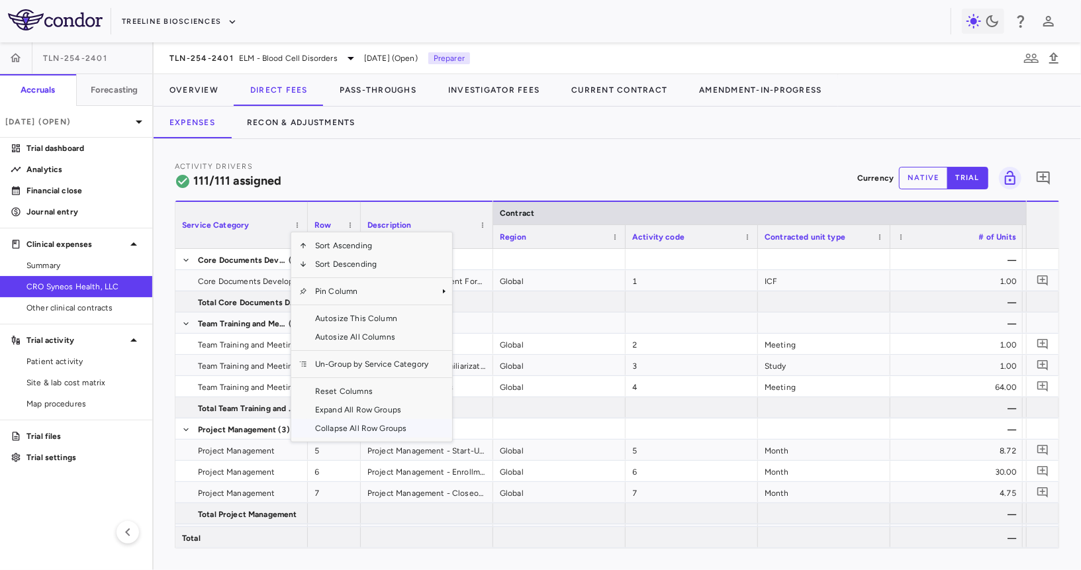
click at [338, 431] on span "Collapse All Row Groups" at bounding box center [371, 428] width 129 height 19
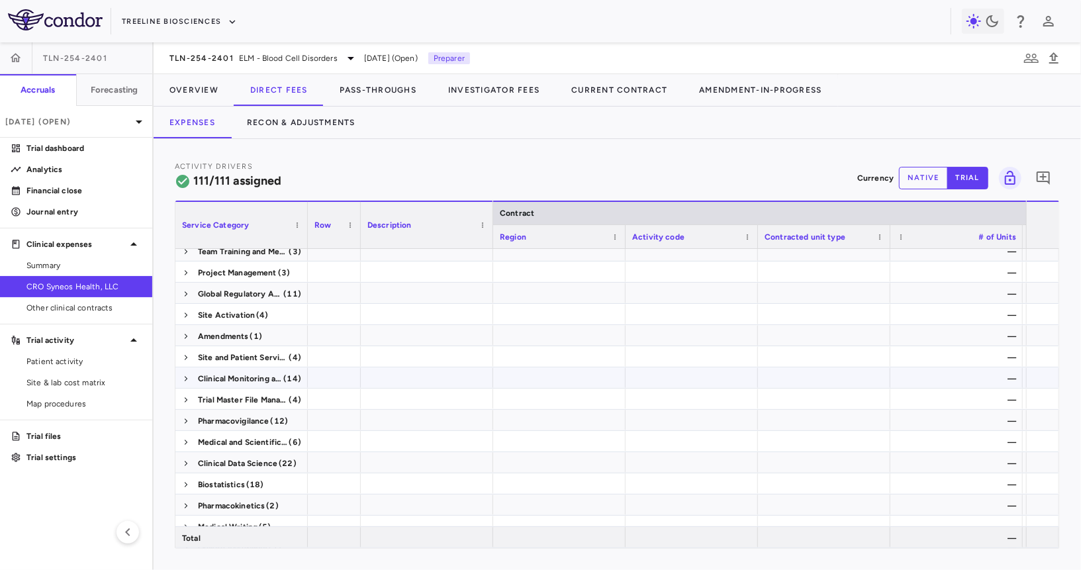
scroll to position [41, 0]
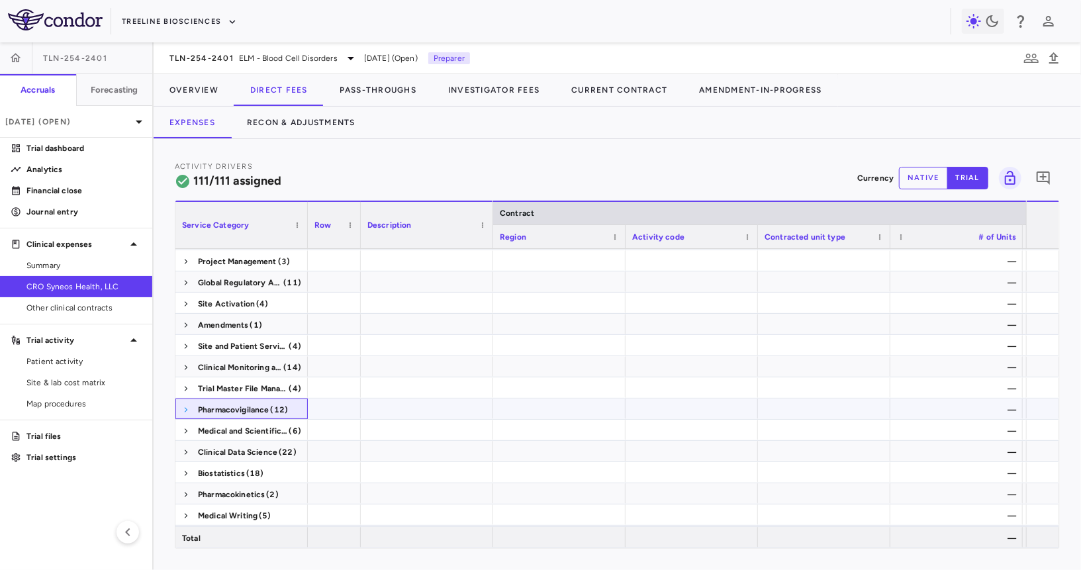
click at [182, 410] on span at bounding box center [186, 410] width 8 height 8
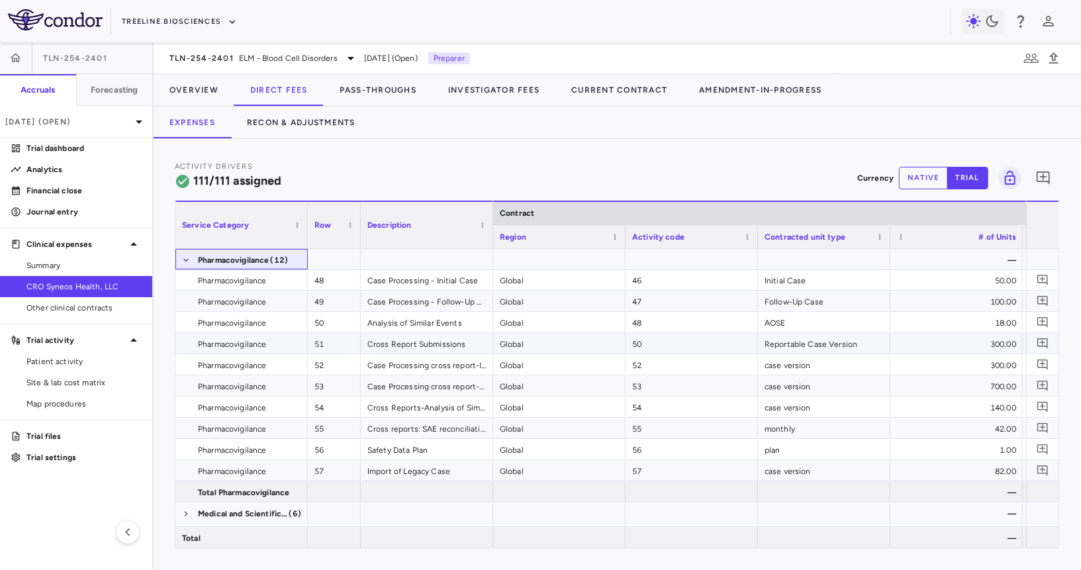
scroll to position [222, 0]
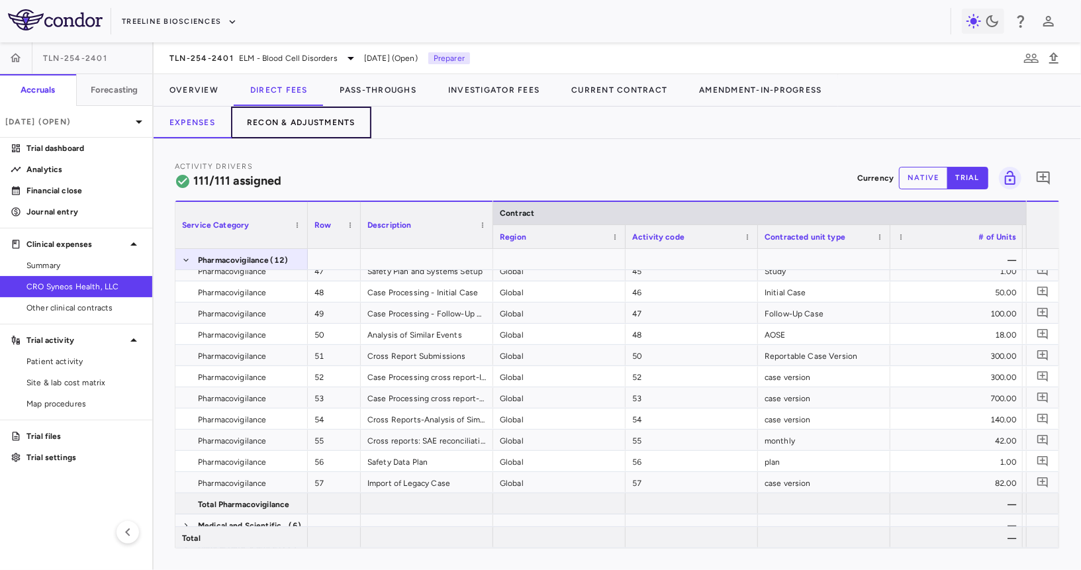
click at [300, 116] on button "Recon & Adjustments" at bounding box center [301, 123] width 140 height 32
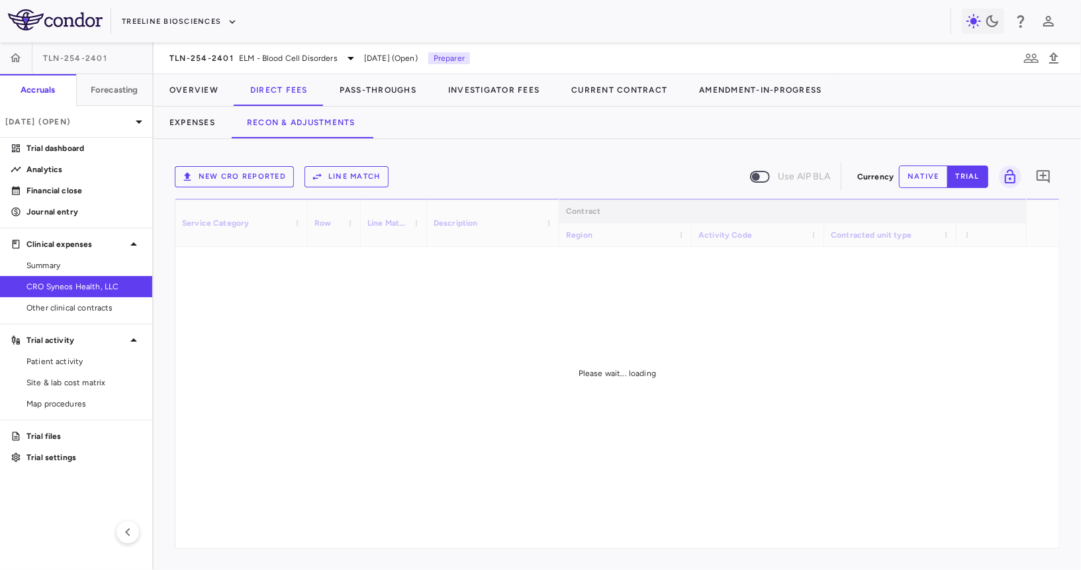
click at [250, 160] on div "New CRO reported Line Match Use AIP BLA Currency native trial 0" at bounding box center [617, 176] width 885 height 33
click at [240, 181] on button "New CRO reported" at bounding box center [234, 176] width 119 height 21
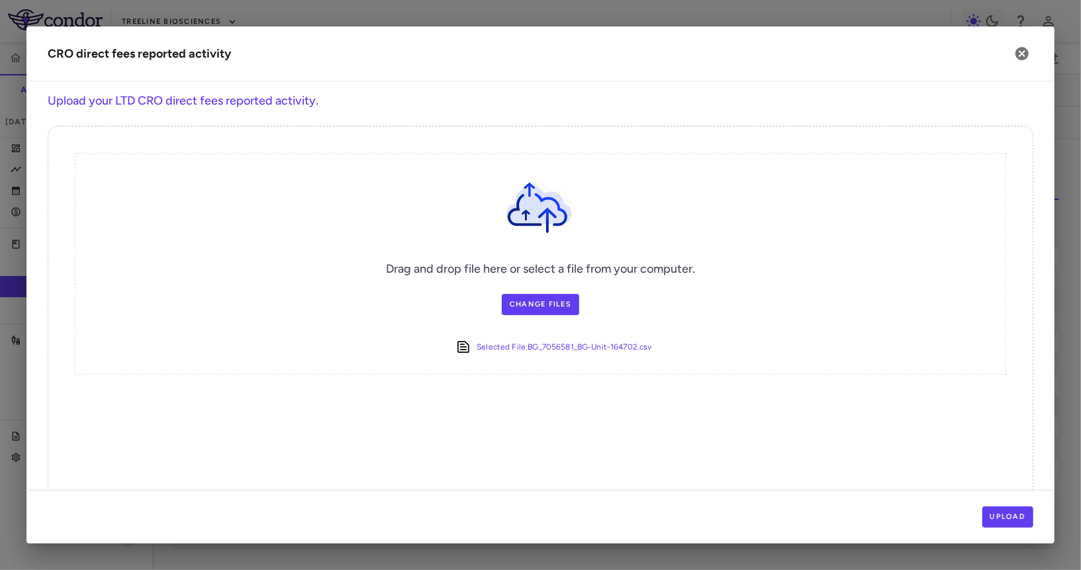
click at [993, 506] on div "Upload" at bounding box center [540, 517] width 1029 height 54
click at [993, 511] on button "Upload" at bounding box center [1009, 517] width 52 height 21
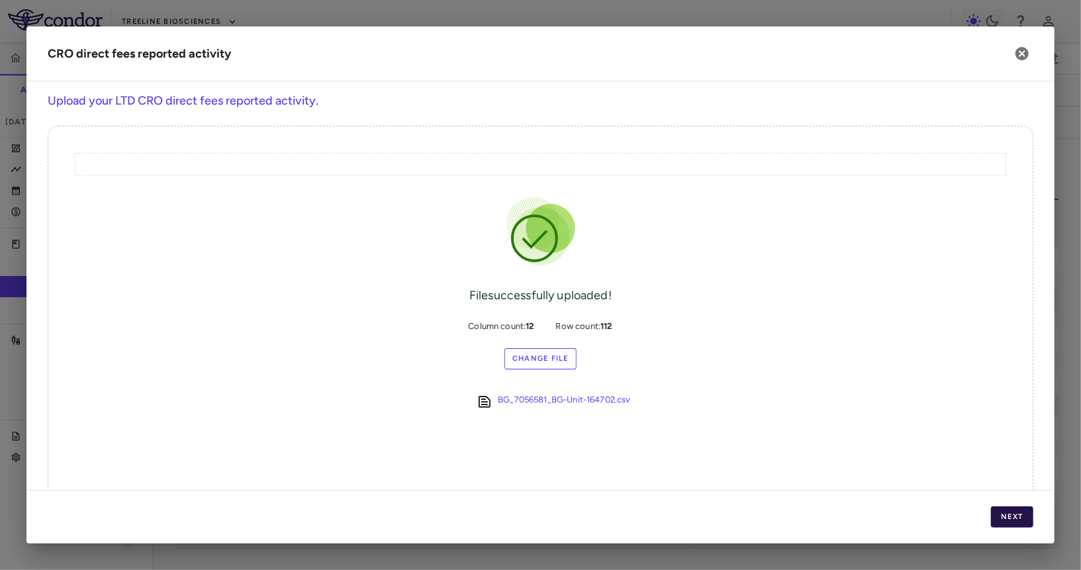
click at [993, 511] on button "Next" at bounding box center [1012, 517] width 42 height 21
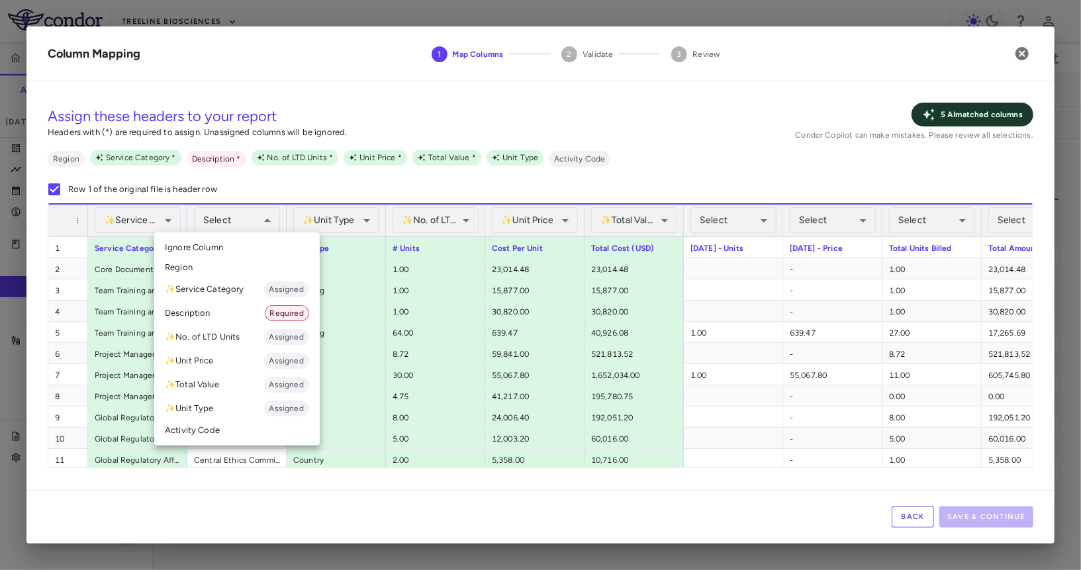
click at [237, 221] on div at bounding box center [540, 285] width 1081 height 570
click at [222, 313] on li "Description Required" at bounding box center [237, 313] width 166 height 24
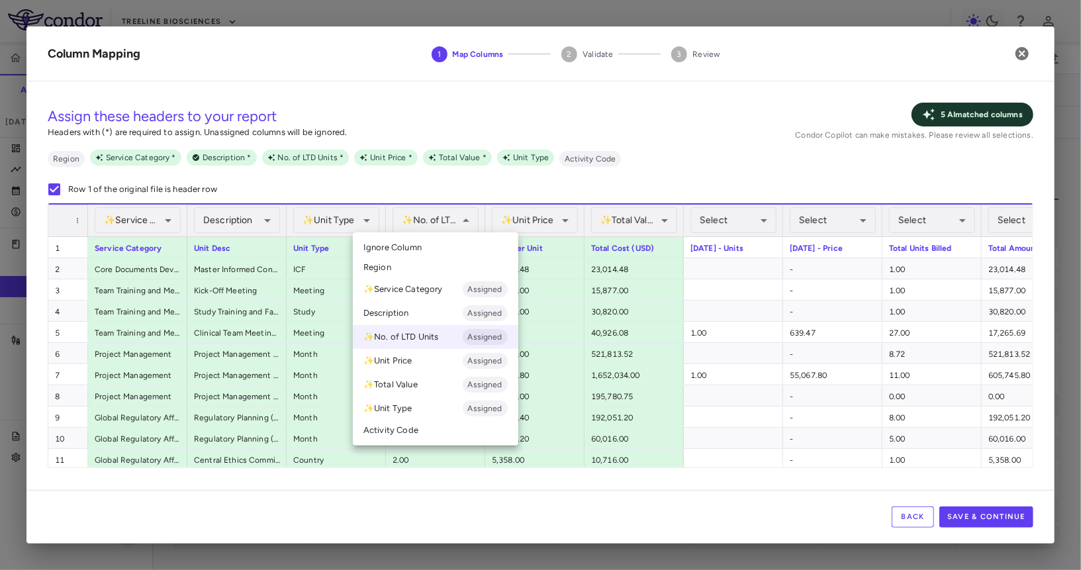
click at [428, 246] on li "Ignore Column" at bounding box center [436, 248] width 166 height 20
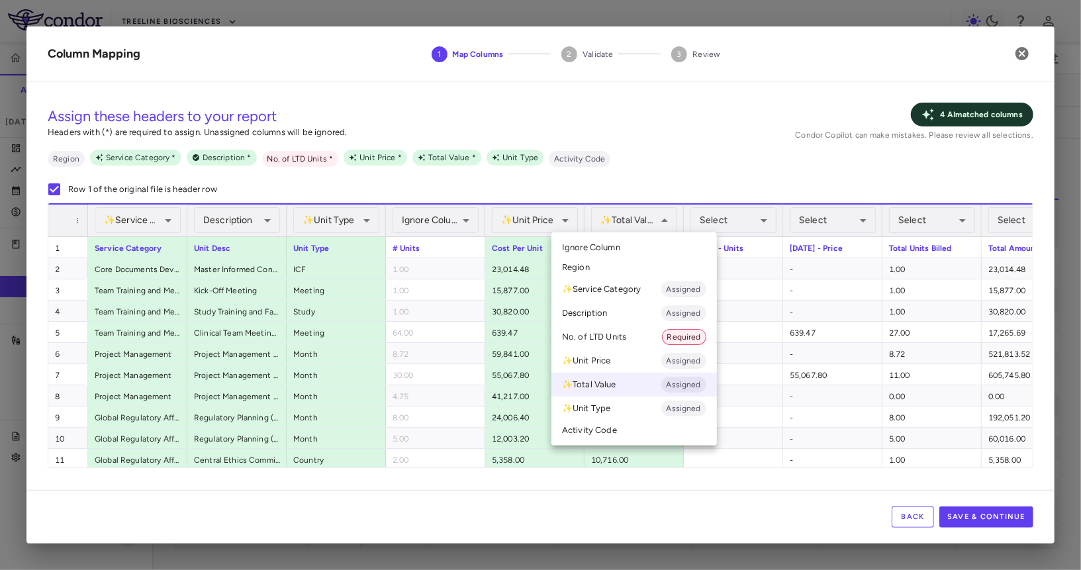
click at [609, 243] on span "Ignore Column" at bounding box center [591, 248] width 58 height 12
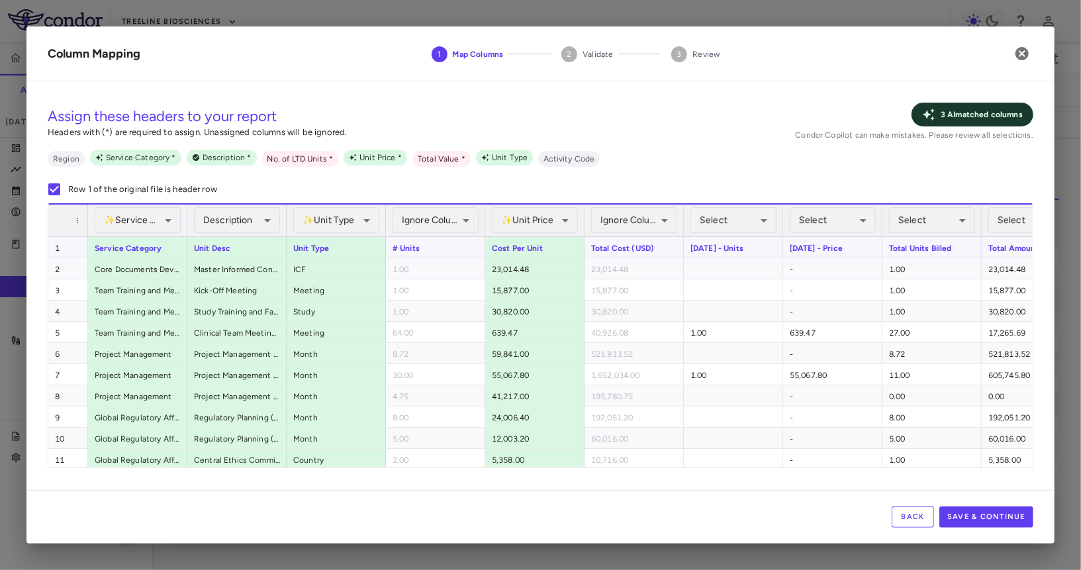
scroll to position [0, 209]
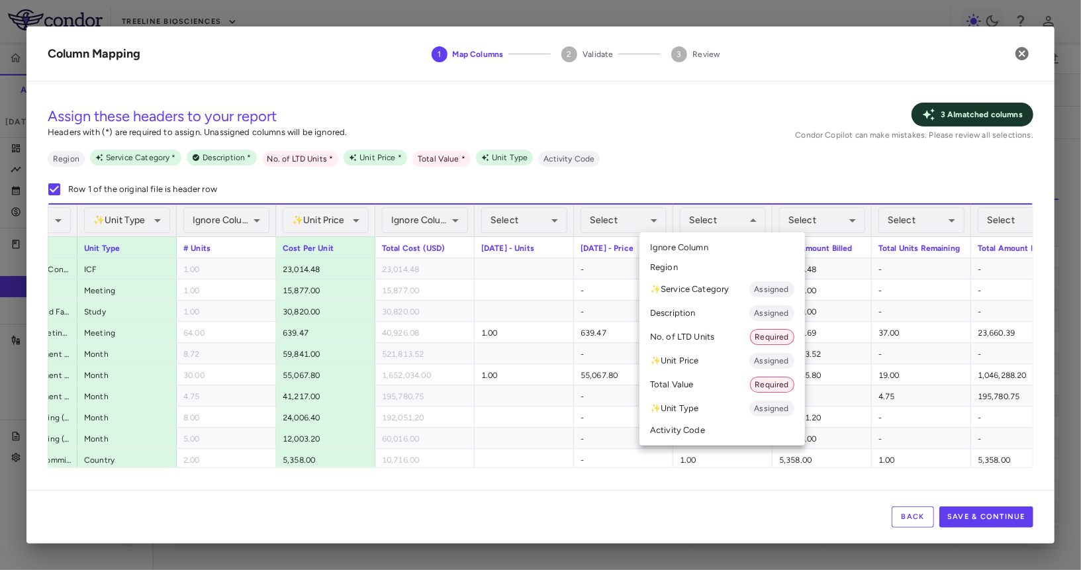
click at [694, 334] on li "No. of LTD Units Required" at bounding box center [723, 337] width 166 height 24
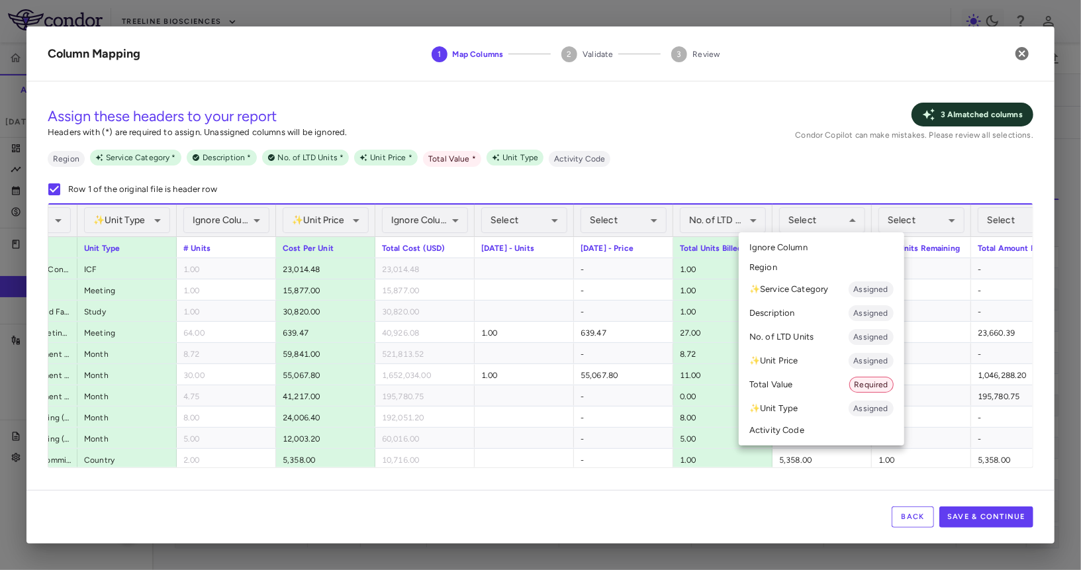
click at [810, 381] on li "Total Value Required" at bounding box center [822, 385] width 166 height 24
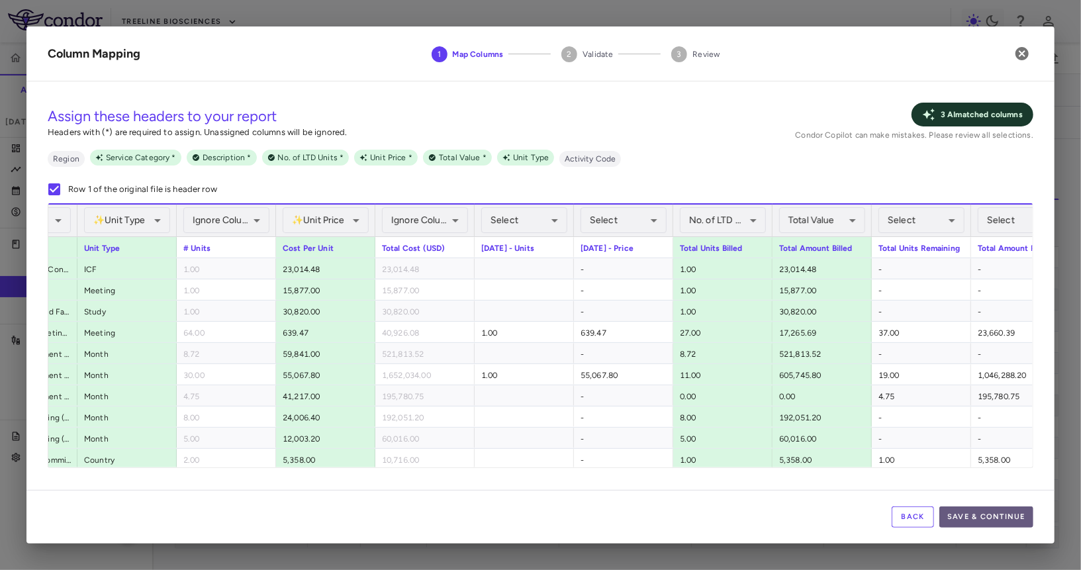
click at [974, 515] on button "Save & Continue" at bounding box center [987, 517] width 94 height 21
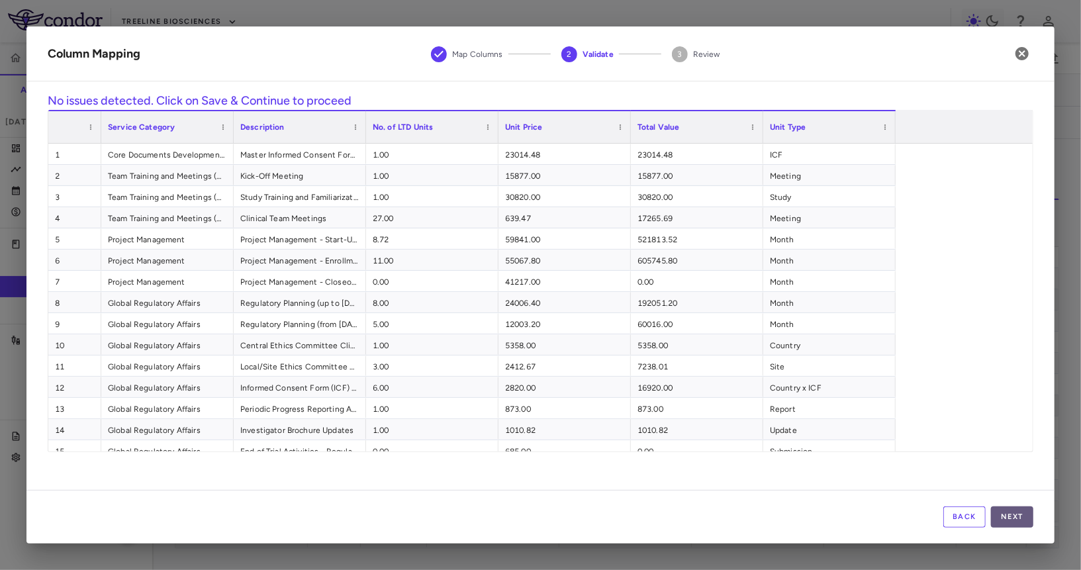
click at [1026, 518] on button "Next" at bounding box center [1012, 517] width 42 height 21
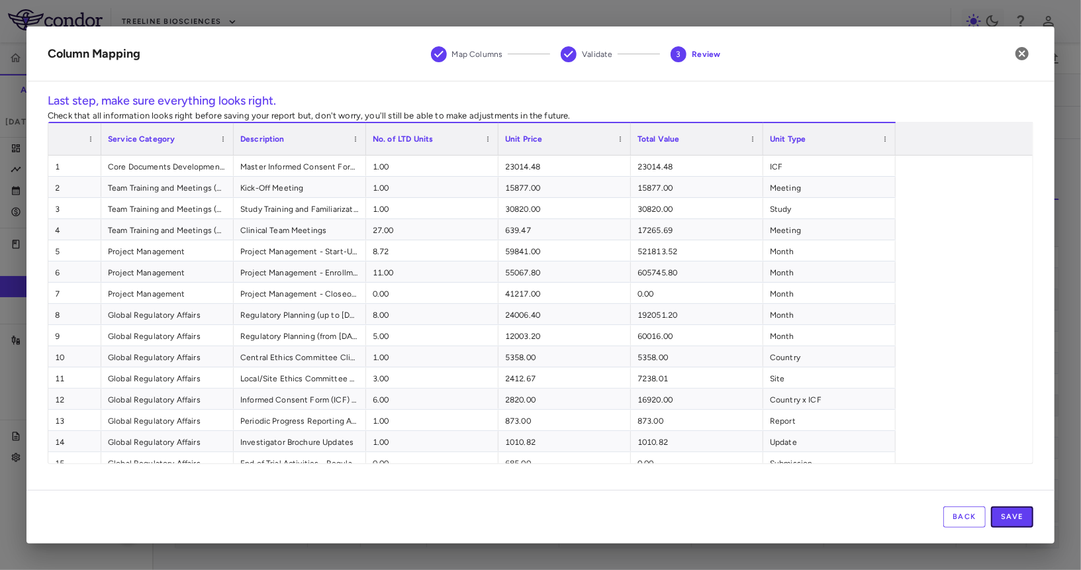
click at [1026, 518] on button "Save" at bounding box center [1012, 517] width 42 height 21
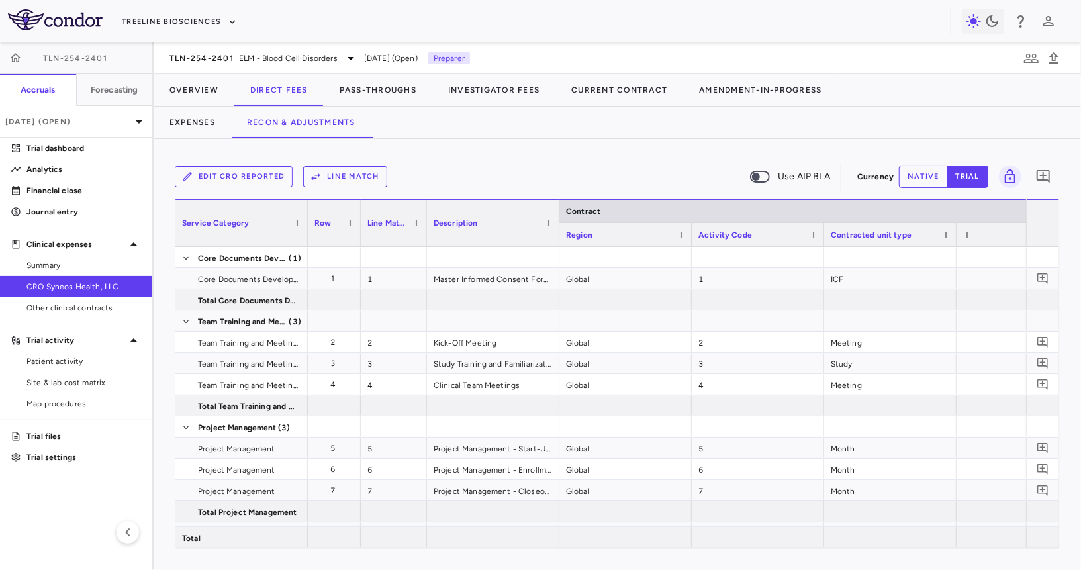
click at [930, 168] on button "native" at bounding box center [923, 177] width 49 height 23
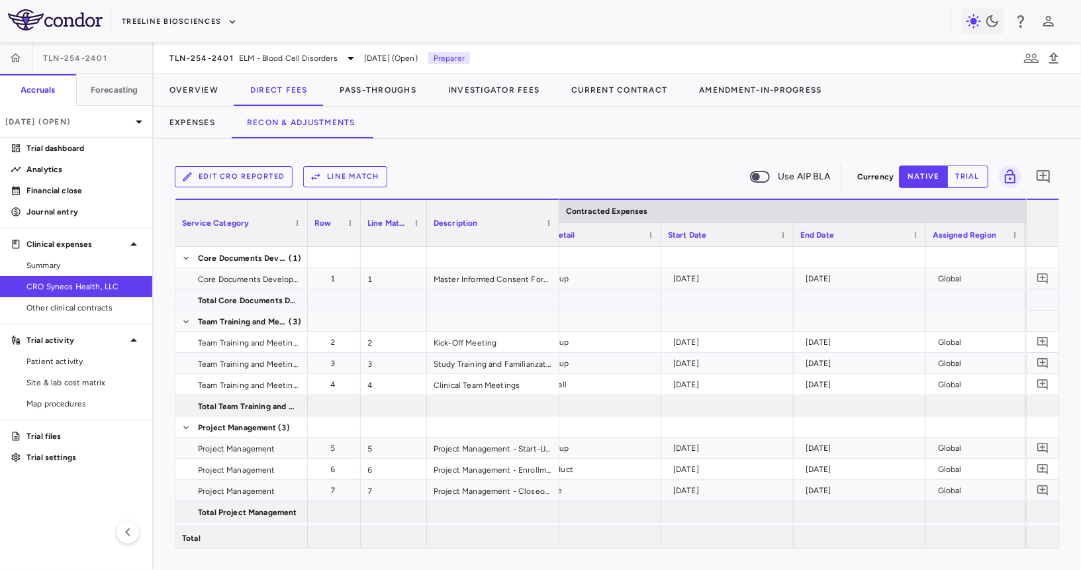
scroll to position [0, 1308]
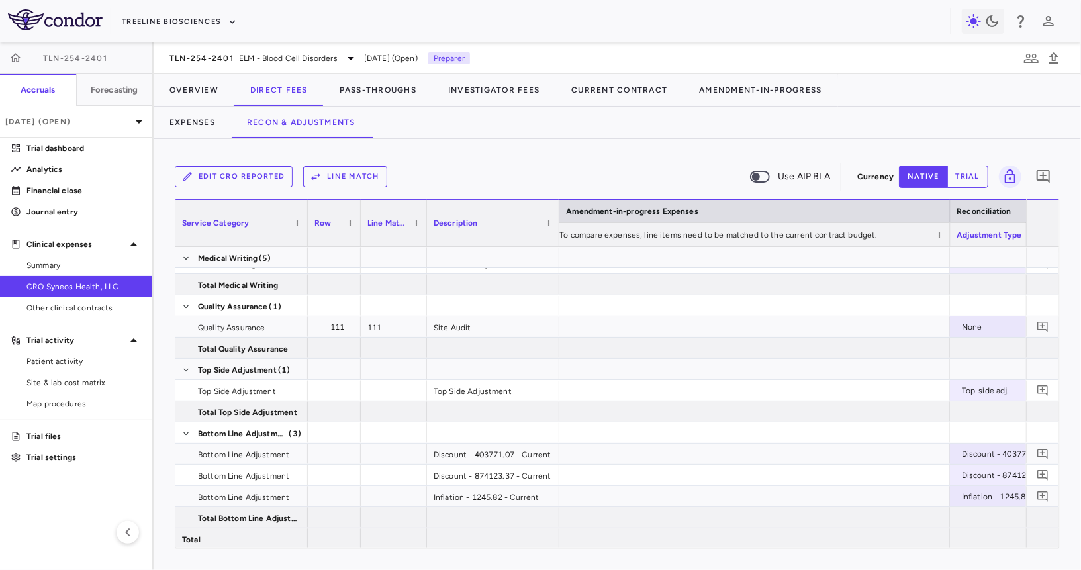
click at [363, 177] on button "Line Match" at bounding box center [345, 176] width 84 height 21
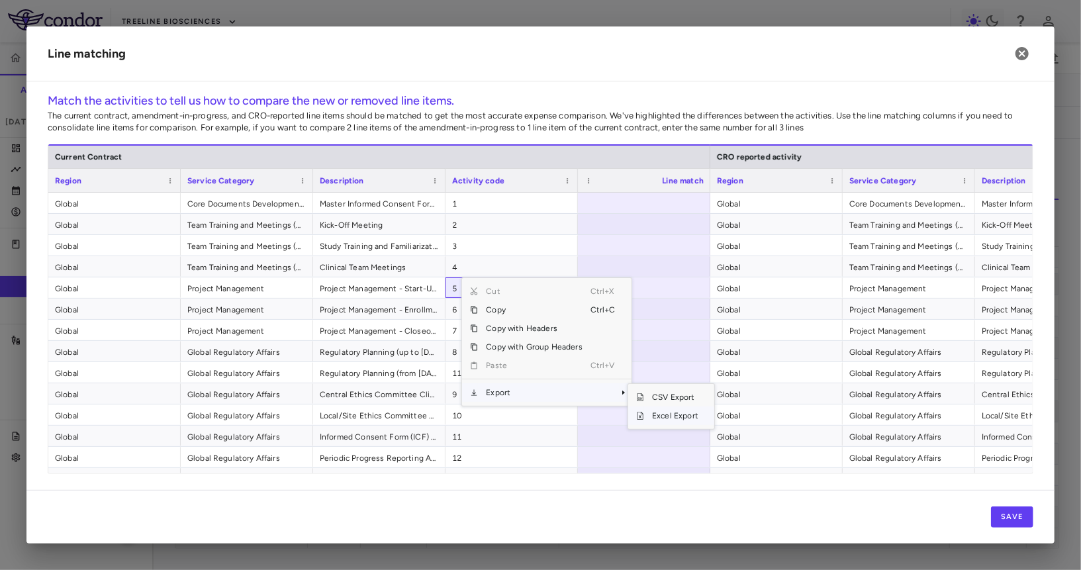
click at [680, 418] on span "Excel Export" at bounding box center [675, 416] width 62 height 19
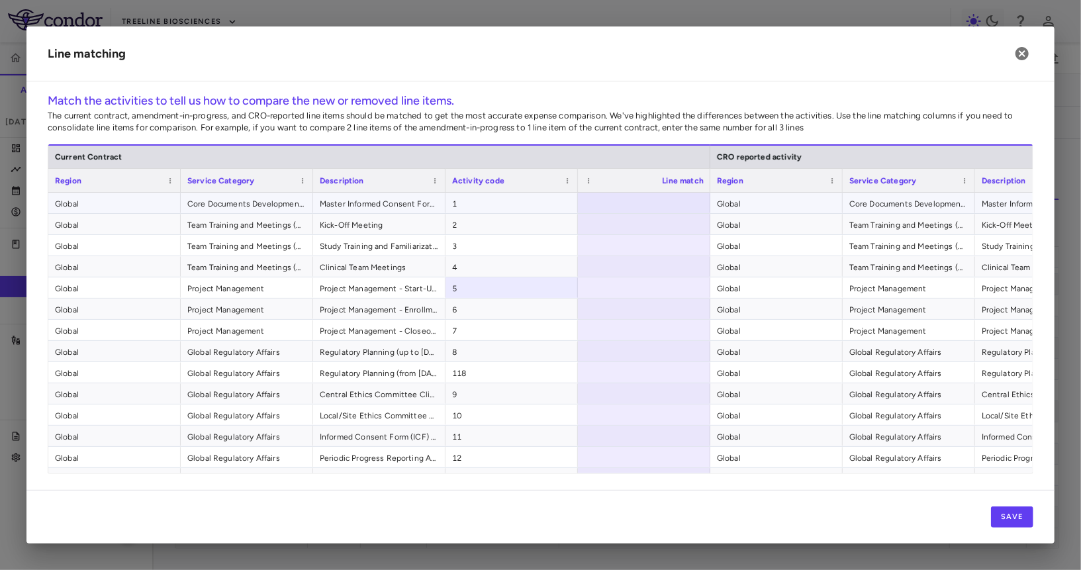
click at [629, 202] on div at bounding box center [644, 203] width 132 height 21
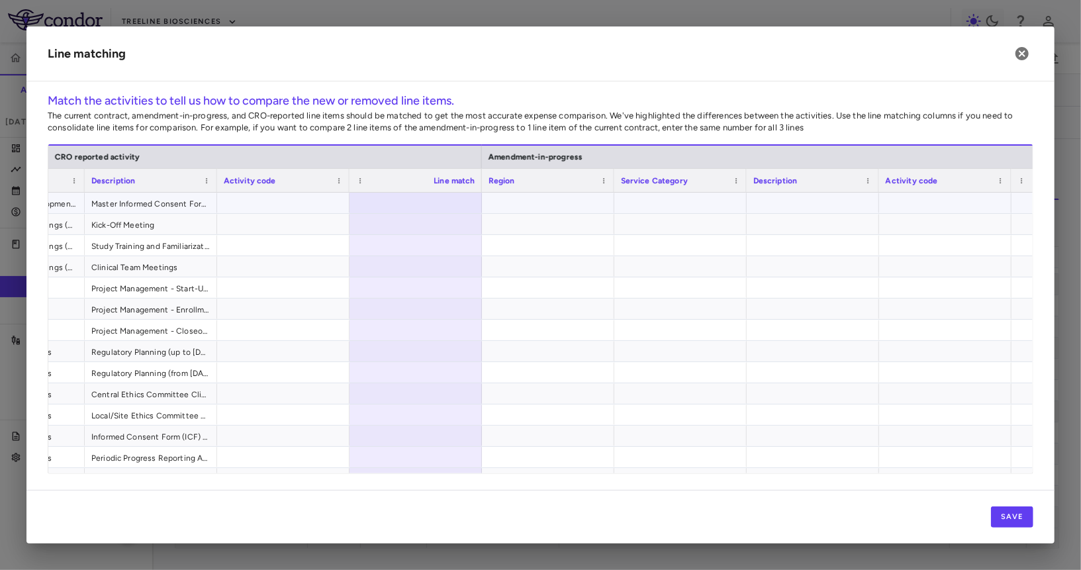
click at [401, 206] on div at bounding box center [416, 203] width 132 height 21
click at [1010, 517] on button "Save" at bounding box center [1012, 517] width 42 height 21
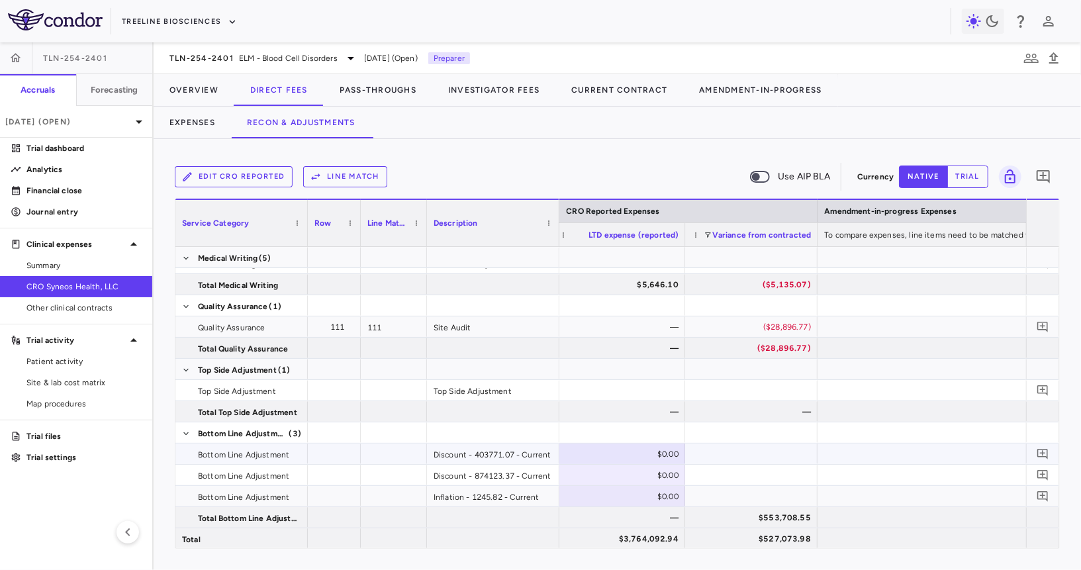
click at [633, 453] on div "$0.00" at bounding box center [622, 454] width 114 height 21
click at [642, 459] on div "$0.00" at bounding box center [622, 454] width 114 height 21
click at [619, 456] on input "number" at bounding box center [629, 455] width 111 height 22
type input "**********"
click at [654, 468] on div "$0.00" at bounding box center [622, 475] width 114 height 21
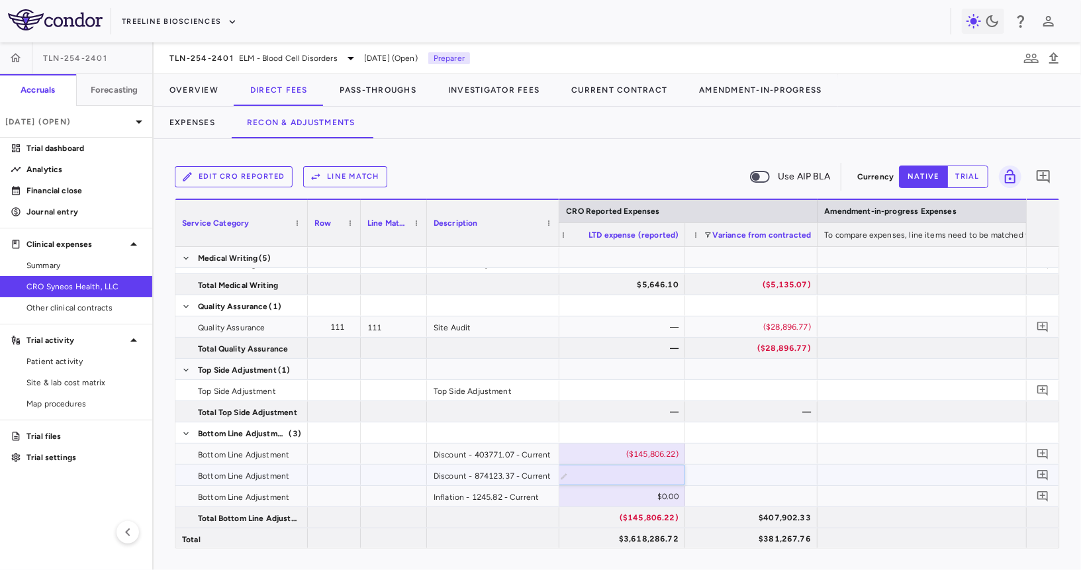
click at [618, 480] on input "number" at bounding box center [629, 477] width 111 height 22
type input "**********"
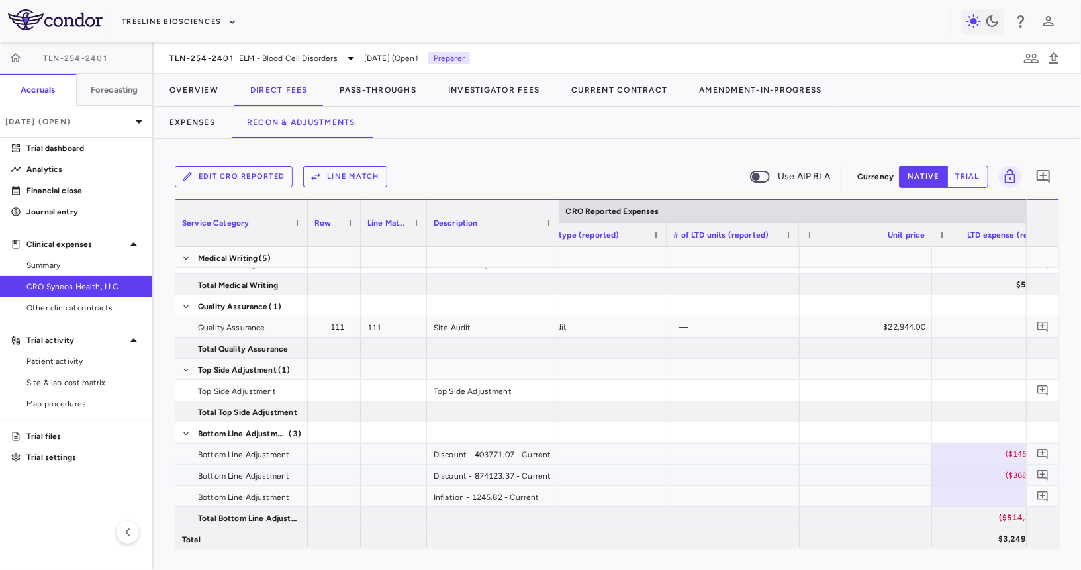
scroll to position [0, 1730]
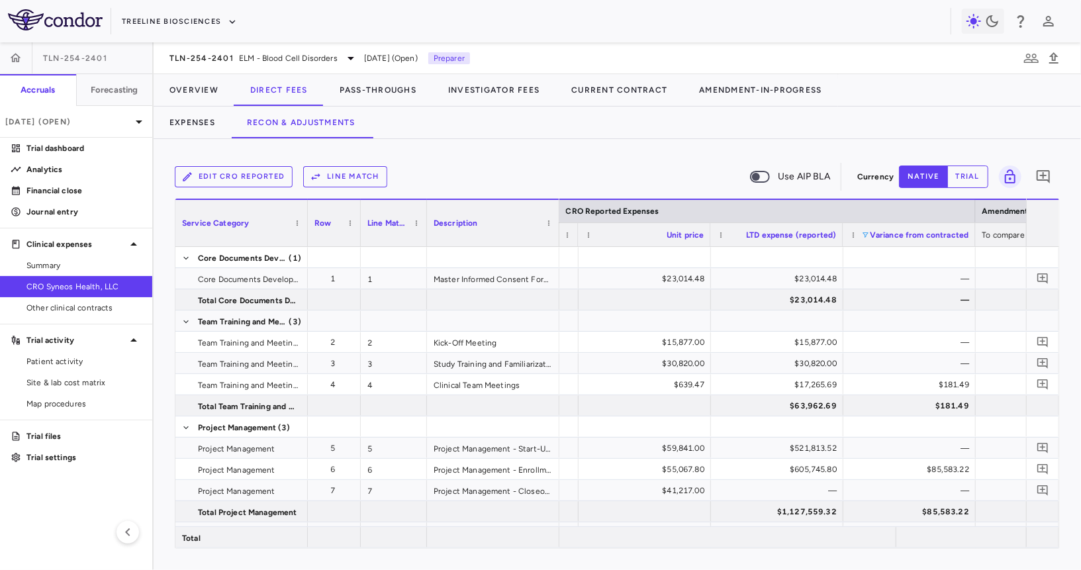
click at [868, 234] on span at bounding box center [866, 235] width 8 height 8
click at [885, 250] on div "Select all" at bounding box center [934, 251] width 109 height 9
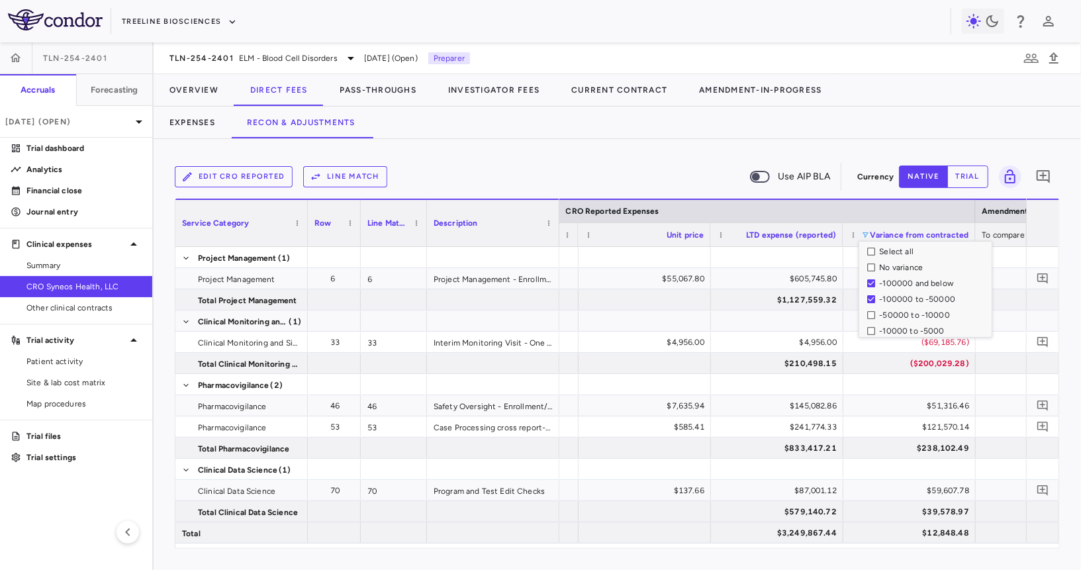
click at [692, 173] on div "Edit CRO reported Line Match Use AIP BLA" at bounding box center [514, 177] width 678 height 28
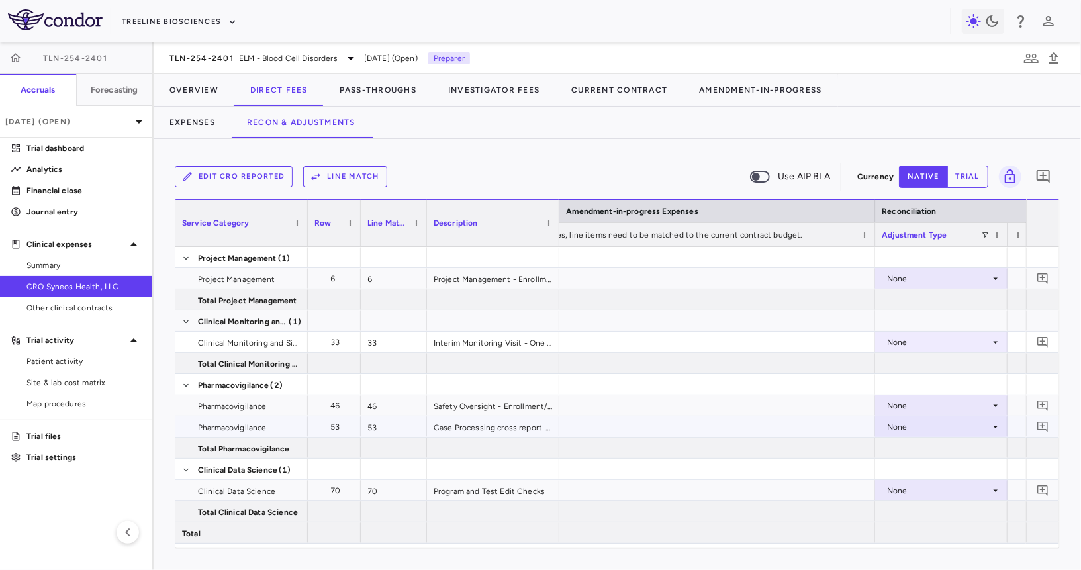
scroll to position [0, 2594]
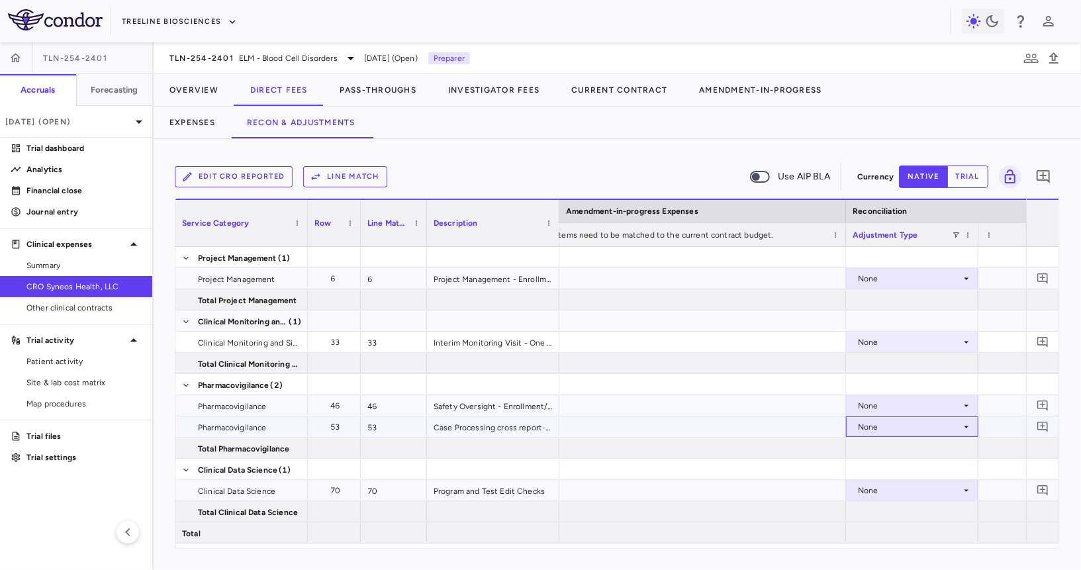
click at [878, 433] on div "None" at bounding box center [909, 427] width 103 height 21
click at [882, 466] on li "CRO Reported" at bounding box center [912, 473] width 132 height 20
click at [1042, 428] on icon "Add comment" at bounding box center [1043, 427] width 13 height 13
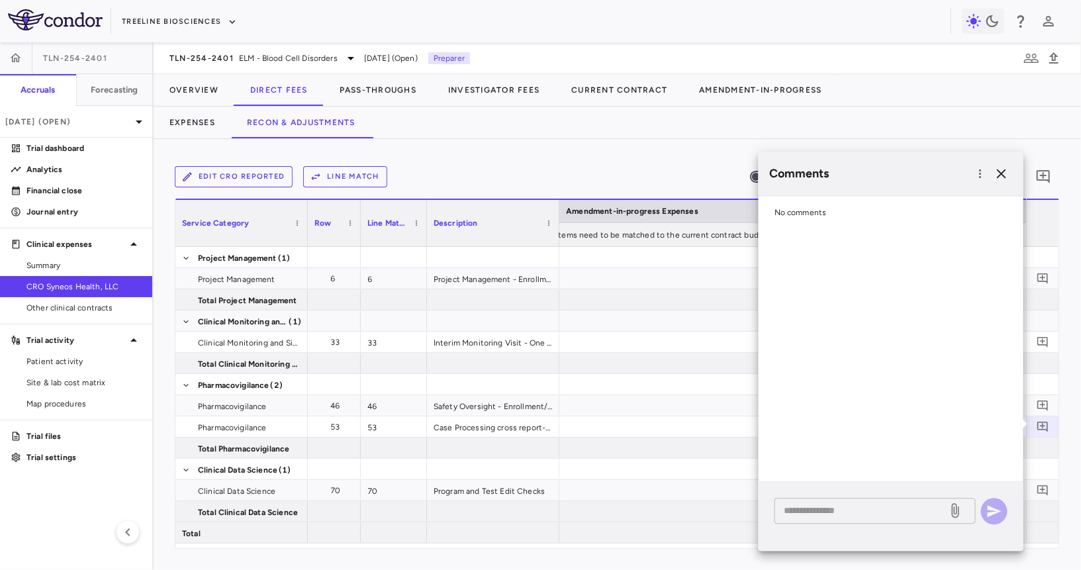
click at [859, 519] on div "* ​" at bounding box center [875, 511] width 201 height 26
paste textarea "**********"
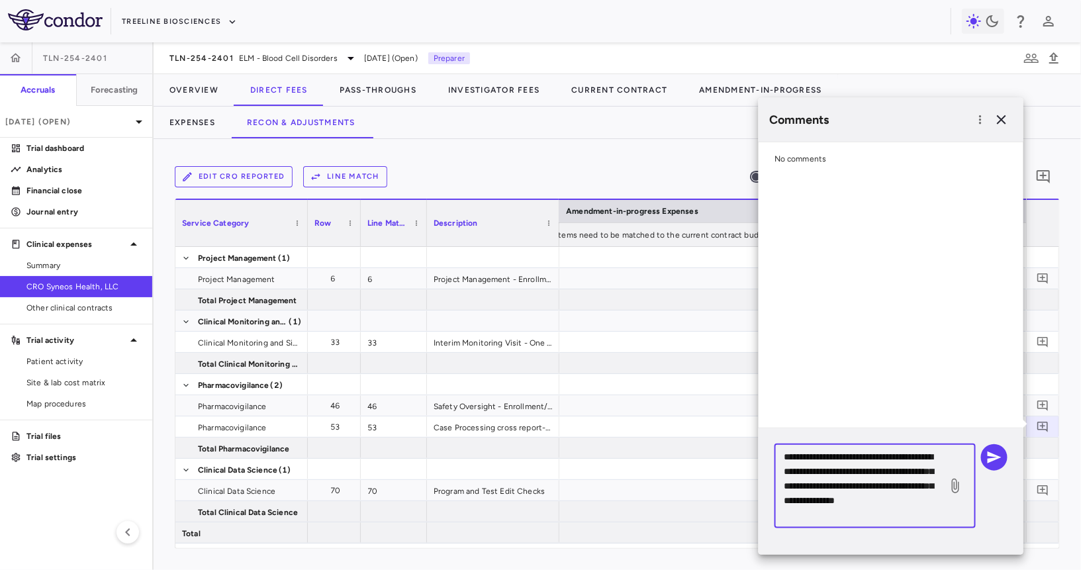
scroll to position [3, 0]
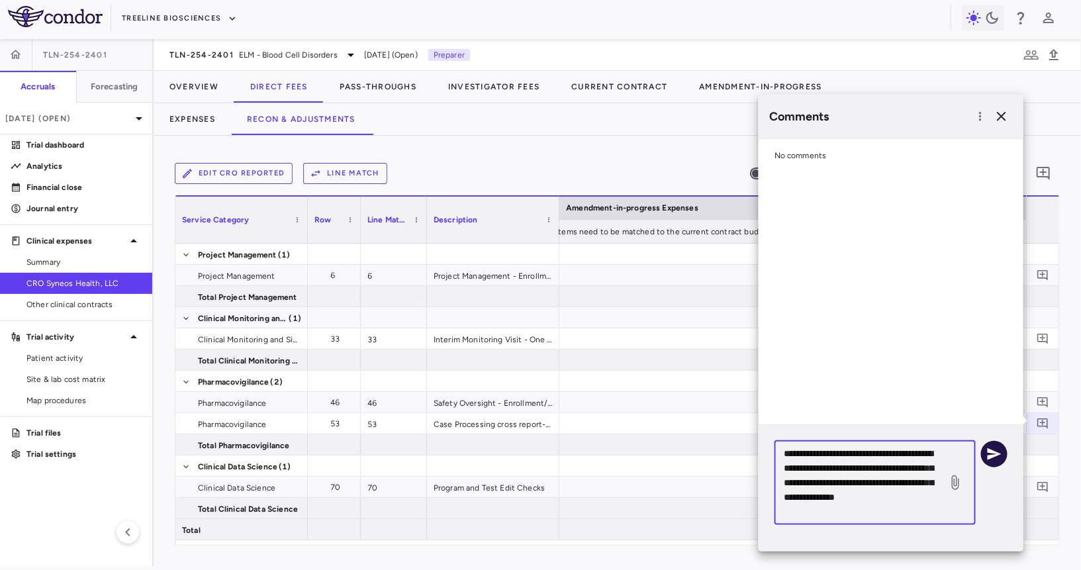
type textarea "**********"
click at [993, 454] on icon "button" at bounding box center [995, 454] width 14 height 12
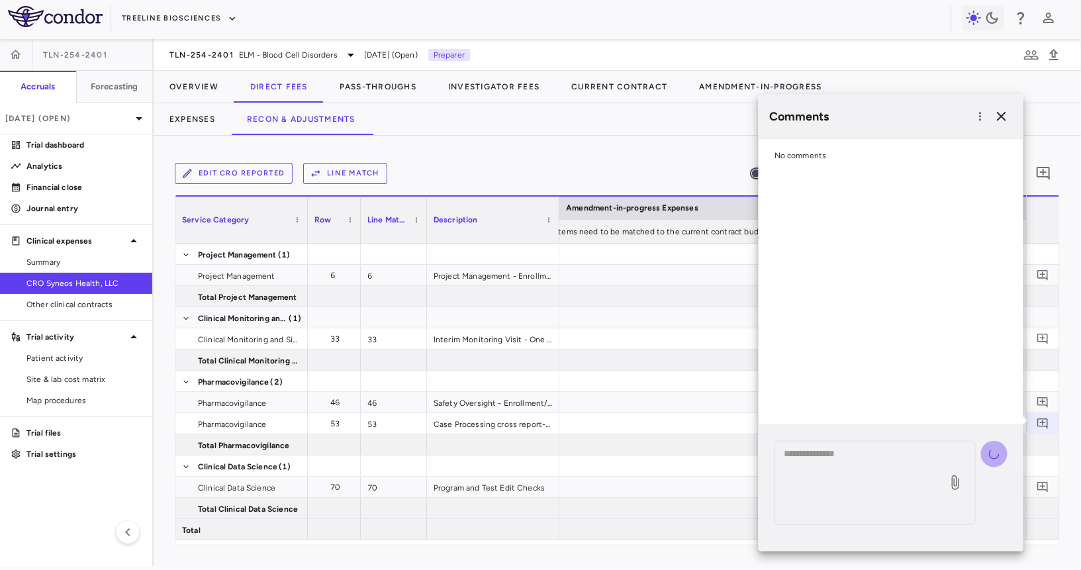
scroll to position [0, 0]
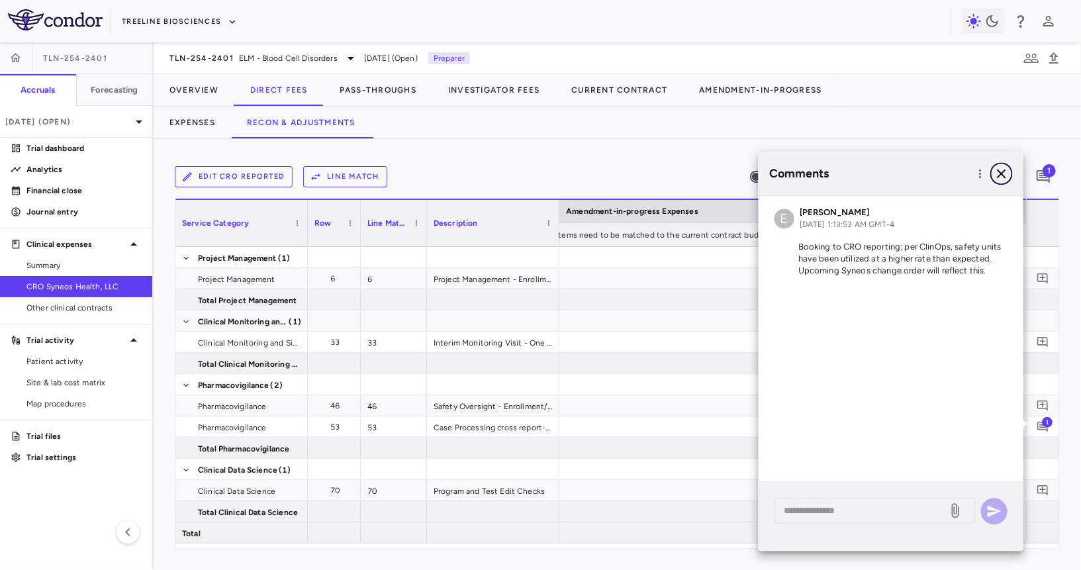
click at [999, 173] on icon "button" at bounding box center [1002, 174] width 16 height 16
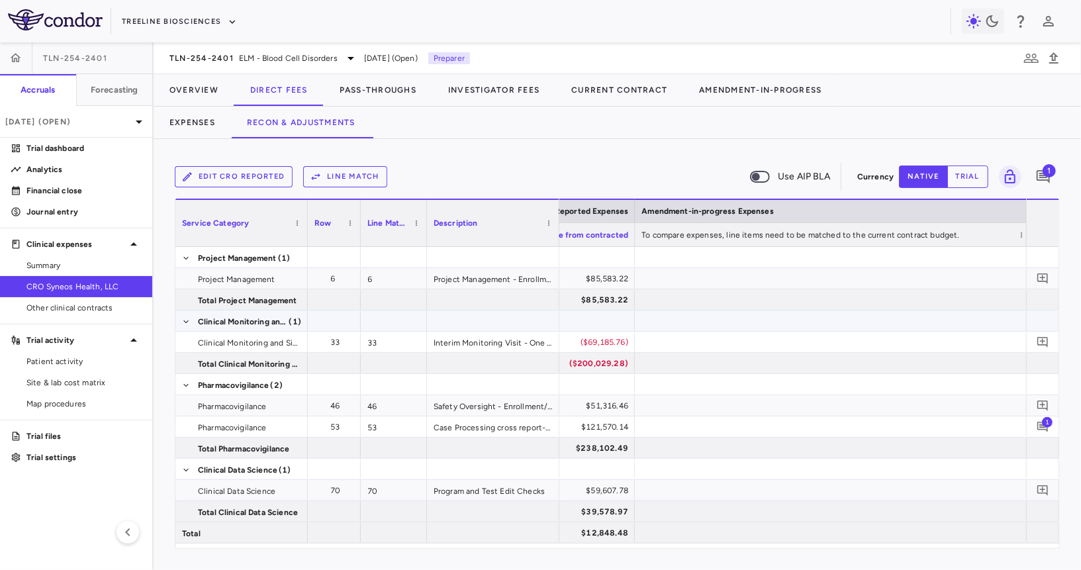
scroll to position [0, 2352]
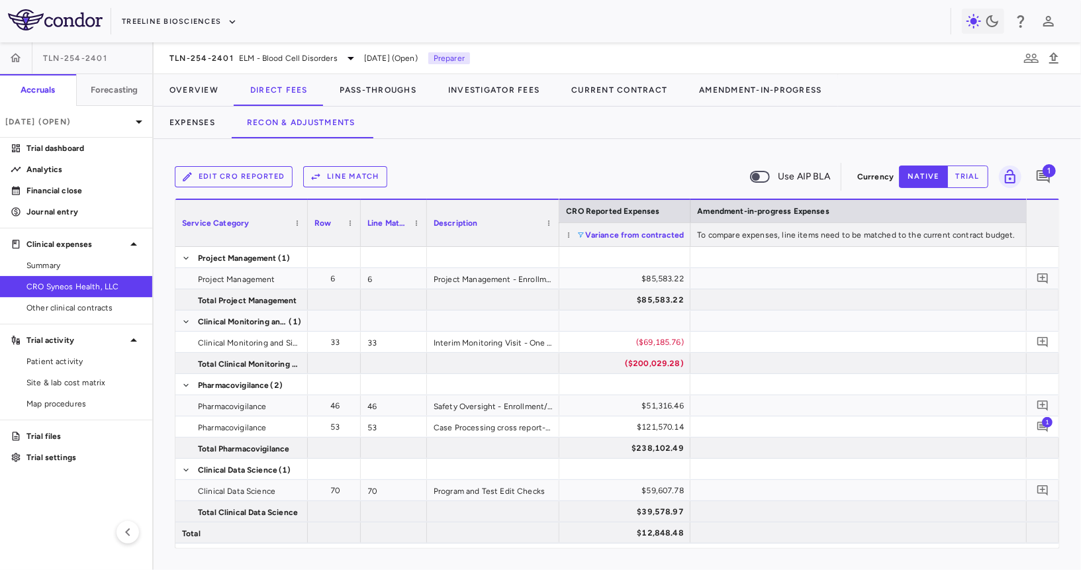
click at [580, 232] on span at bounding box center [581, 235] width 8 height 8
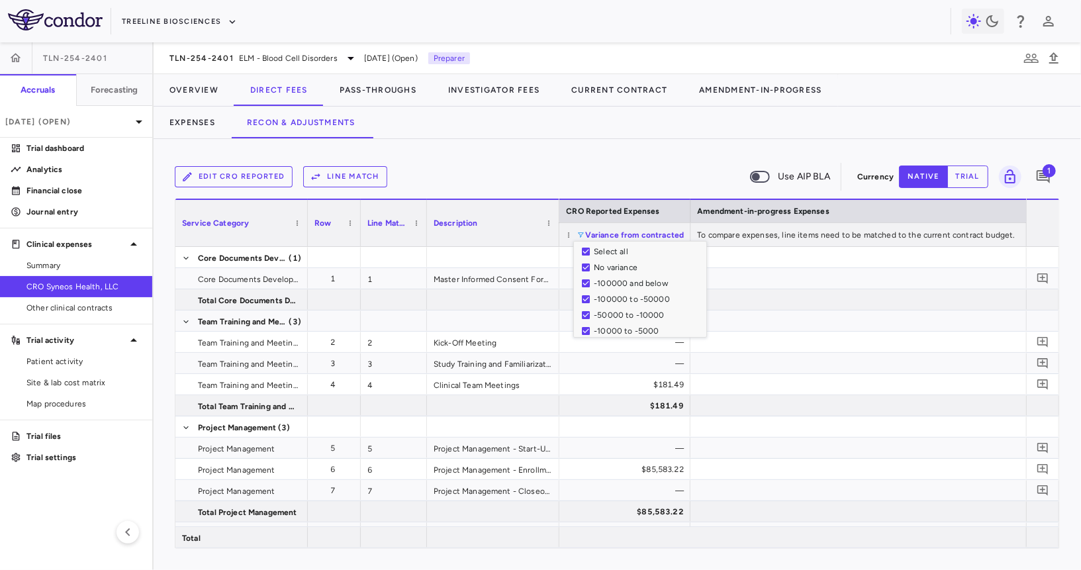
click at [617, 126] on div "Expenses Recon & Adjustments" at bounding box center [618, 123] width 928 height 32
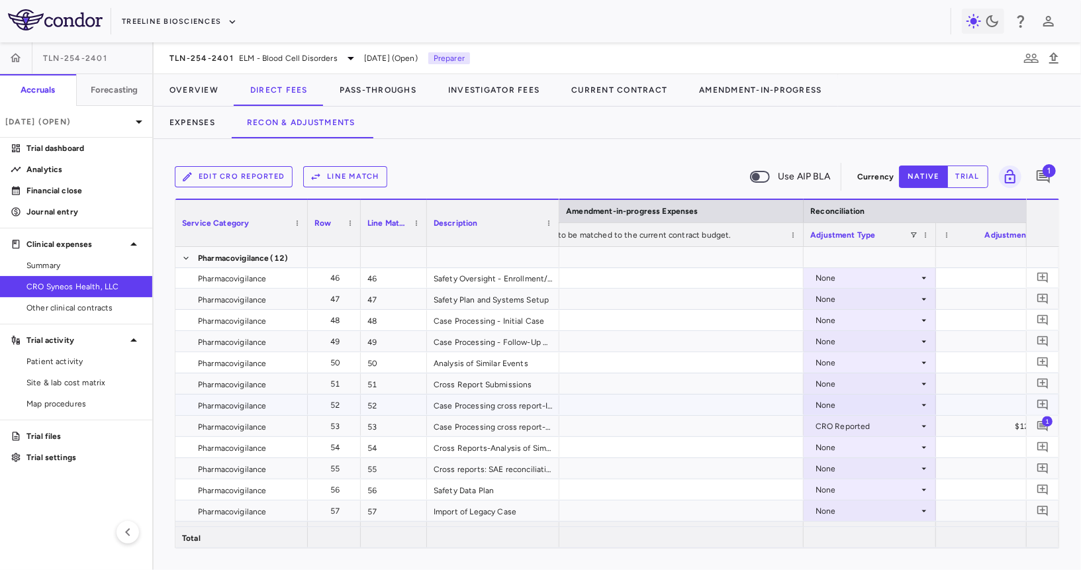
click at [902, 401] on div "None" at bounding box center [867, 405] width 103 height 21
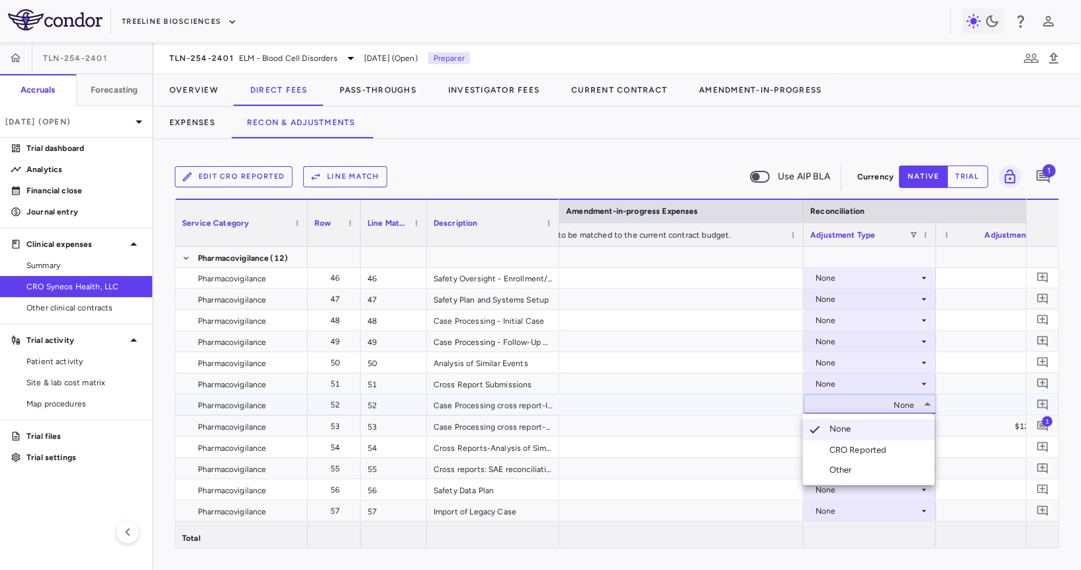
click at [856, 448] on div "CRO Reported" at bounding box center [861, 450] width 63 height 12
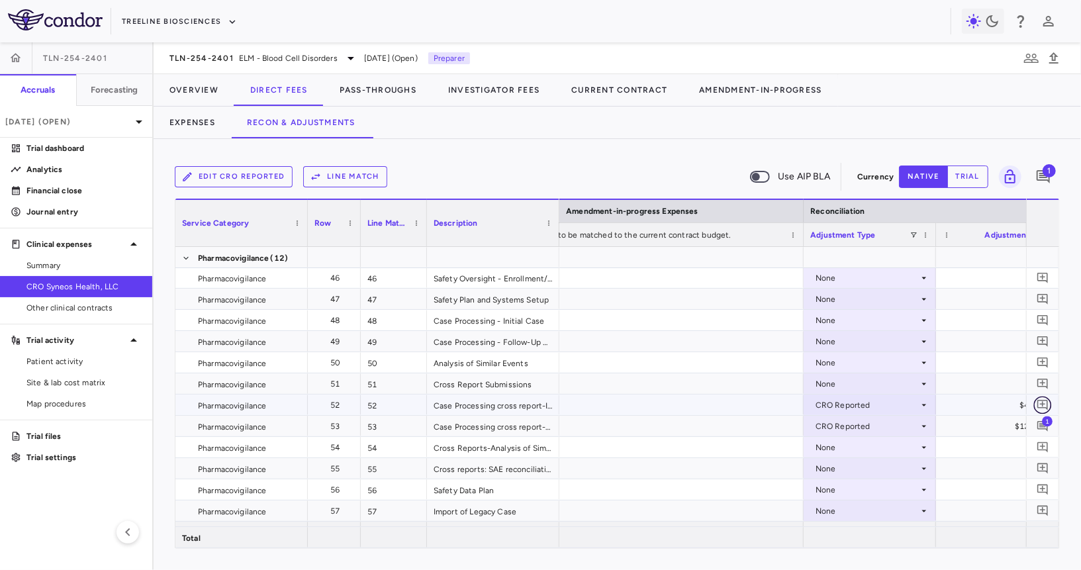
click at [1043, 401] on icon "Add comment" at bounding box center [1043, 405] width 11 height 11
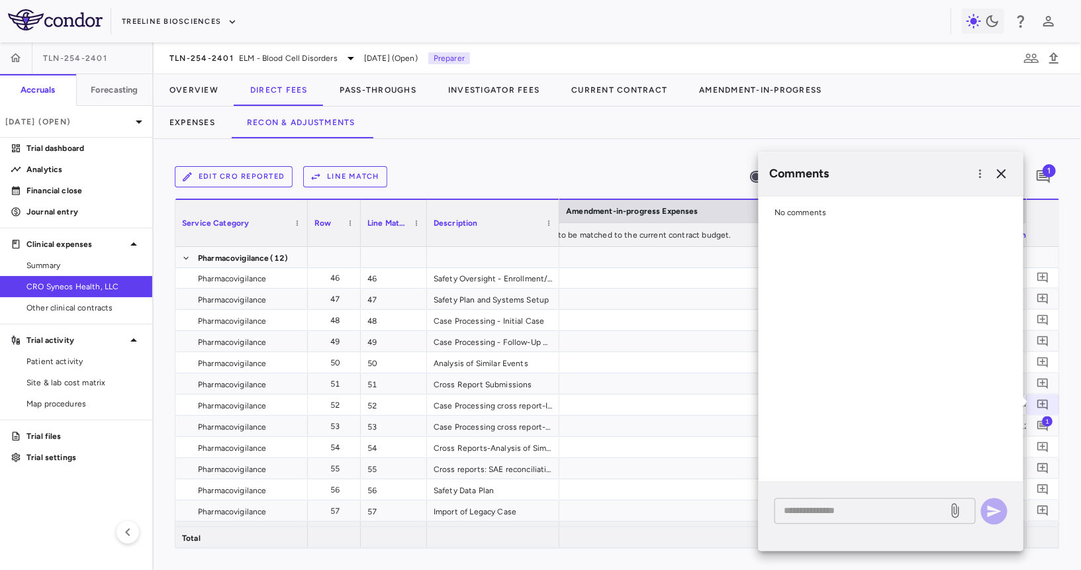
click at [862, 499] on div "* ​" at bounding box center [875, 511] width 201 height 26
paste textarea "**********"
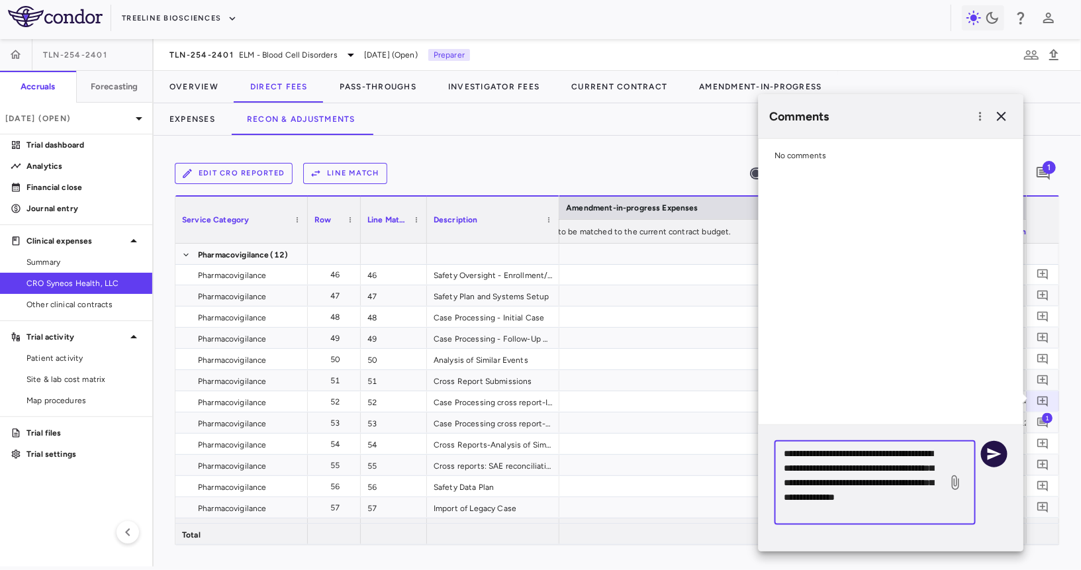
type textarea "**********"
click at [999, 456] on icon "button" at bounding box center [995, 454] width 16 height 16
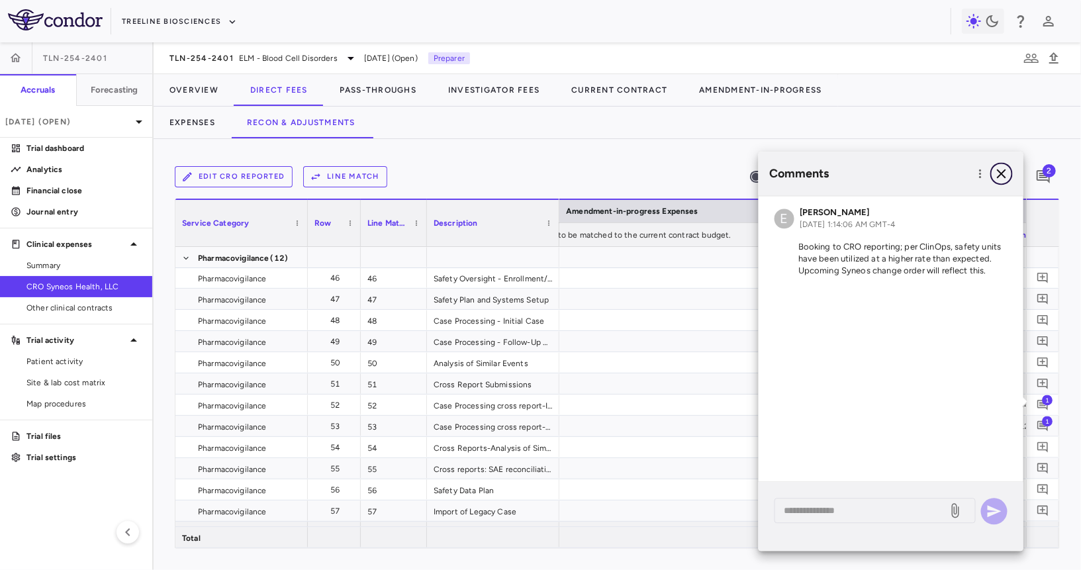
click at [1005, 179] on icon "button" at bounding box center [1002, 174] width 16 height 16
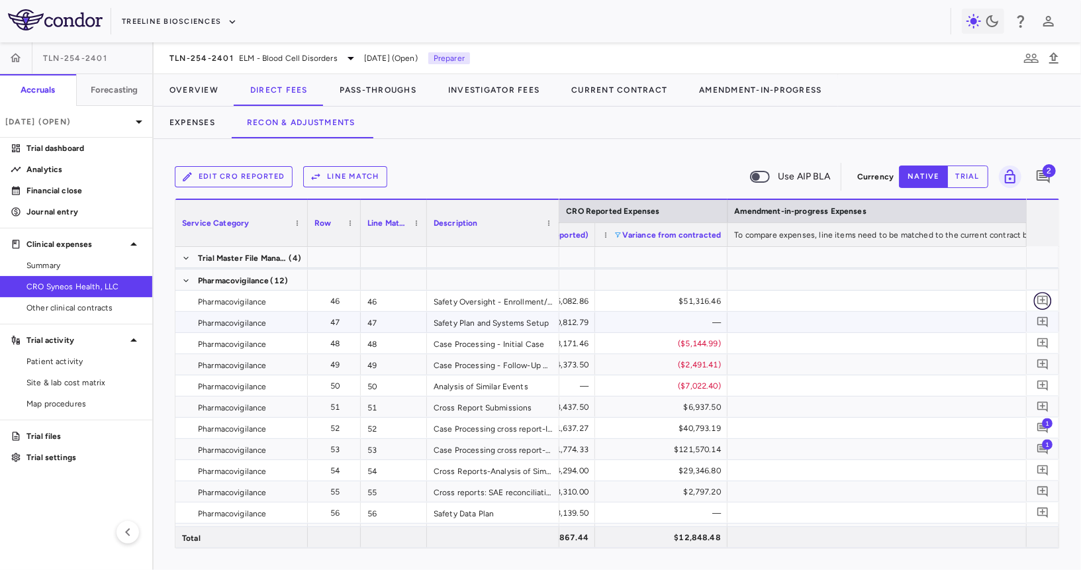
click at [1041, 308] on button "button" at bounding box center [1043, 301] width 18 height 18
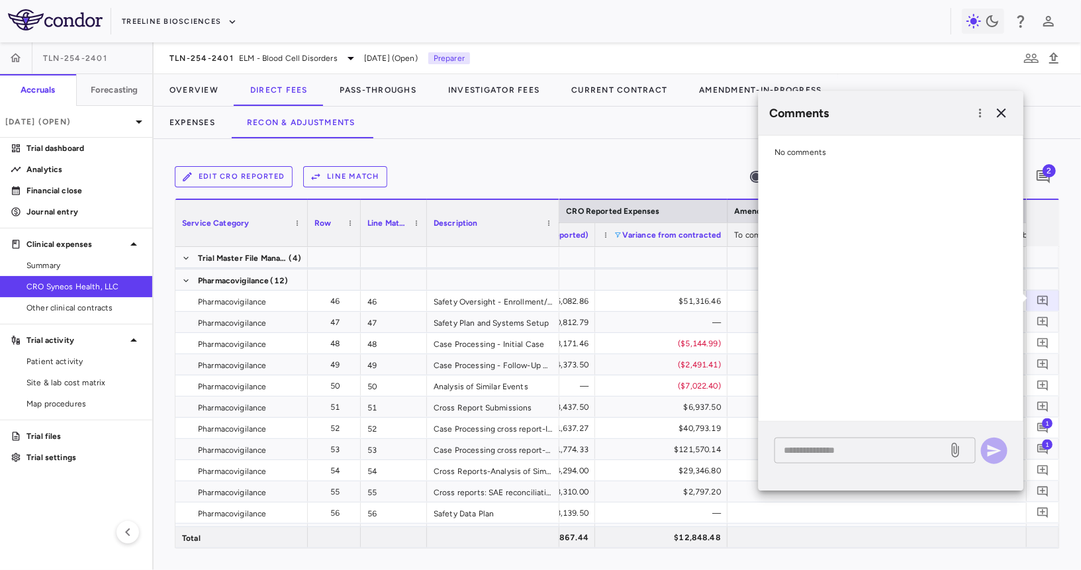
click at [876, 452] on textarea at bounding box center [861, 450] width 155 height 15
paste textarea "**********"
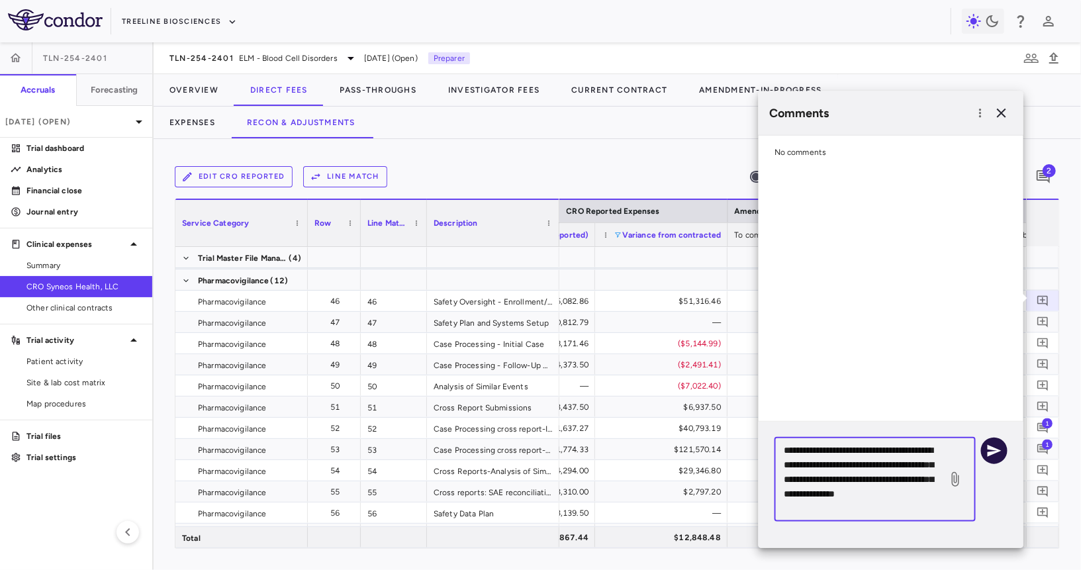
type textarea "**********"
click at [987, 450] on icon "button" at bounding box center [995, 450] width 16 height 16
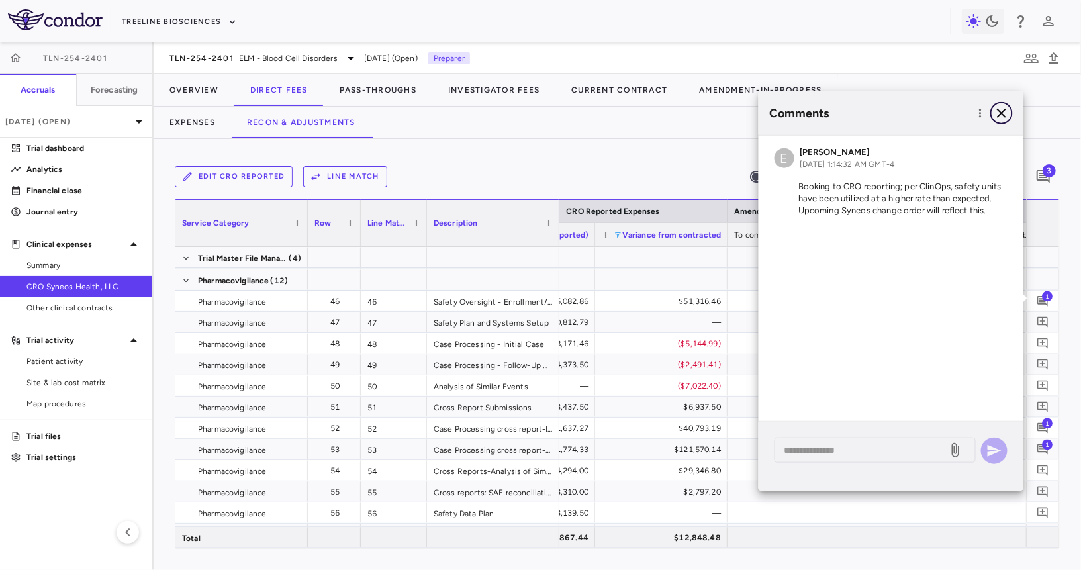
click at [1004, 113] on icon "button" at bounding box center [1002, 113] width 16 height 16
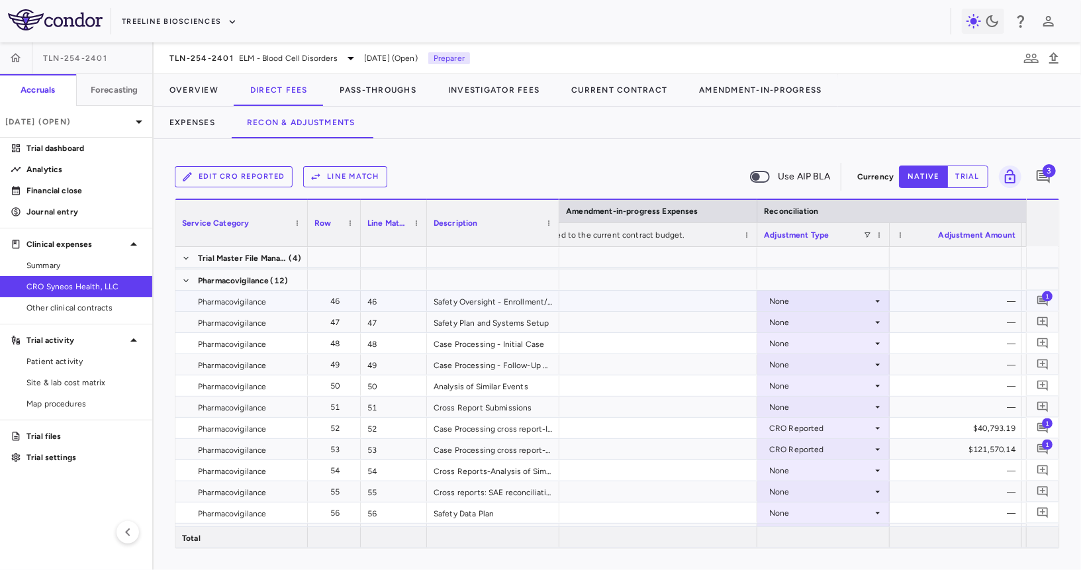
click at [867, 298] on div "None" at bounding box center [821, 301] width 103 height 21
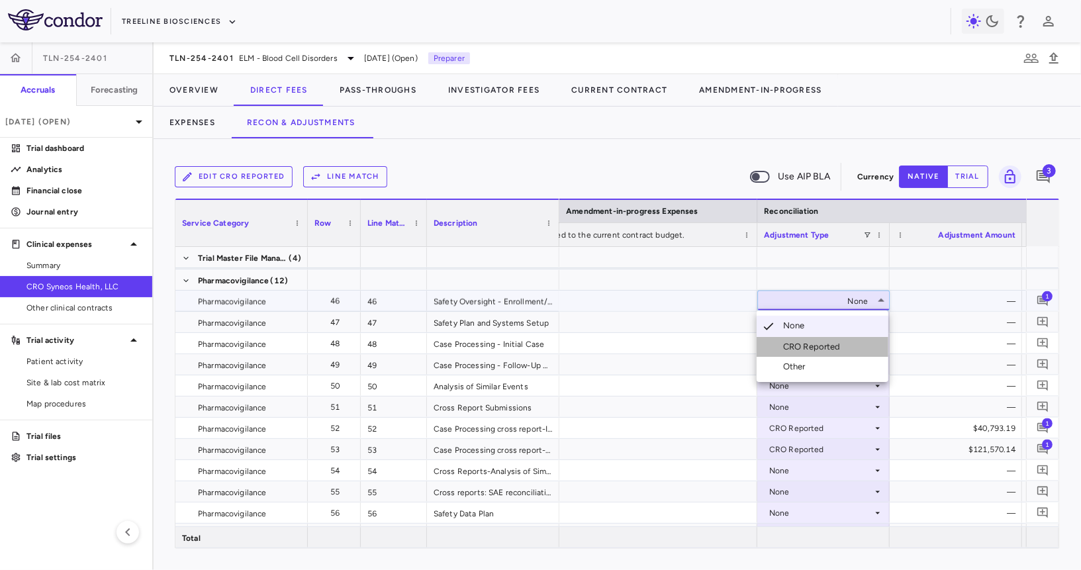
click at [844, 344] on div "CRO Reported" at bounding box center [814, 347] width 63 height 12
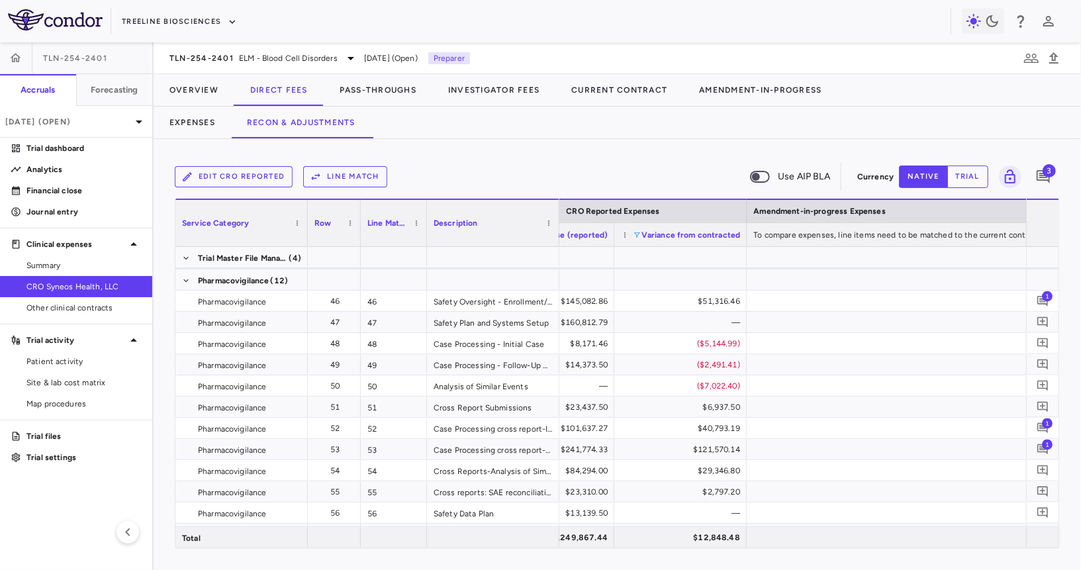
click at [629, 234] on div "Variance from contracted" at bounding box center [680, 234] width 119 height 23
click at [638, 234] on span at bounding box center [637, 235] width 8 height 8
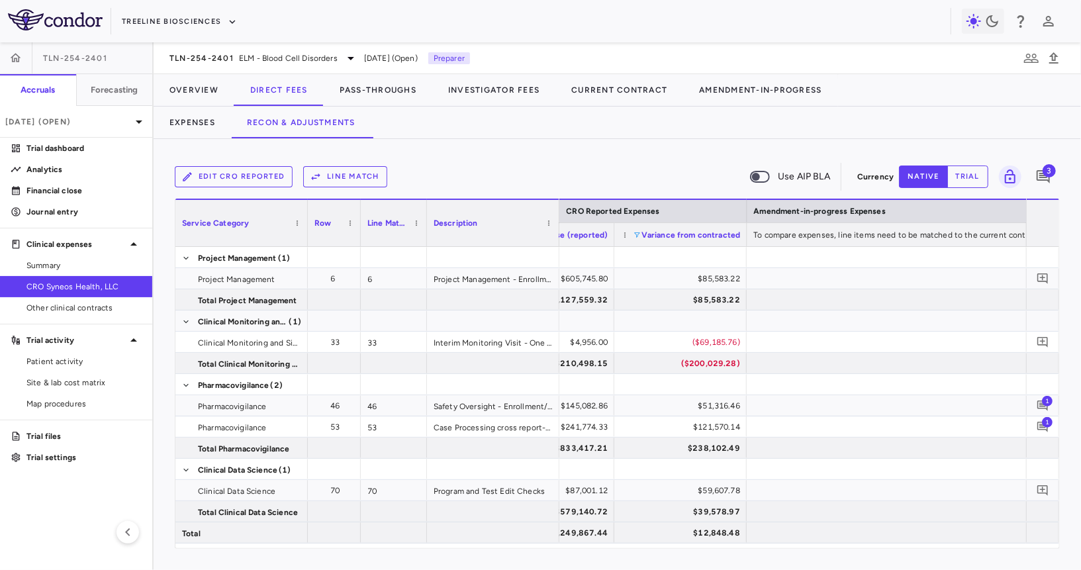
click at [635, 146] on div "Edit CRO reported Line Match Use AIP BLA Currency native trial 3 Column Filtere…" at bounding box center [618, 354] width 928 height 431
click at [1039, 338] on icon "Add comment" at bounding box center [1043, 342] width 13 height 13
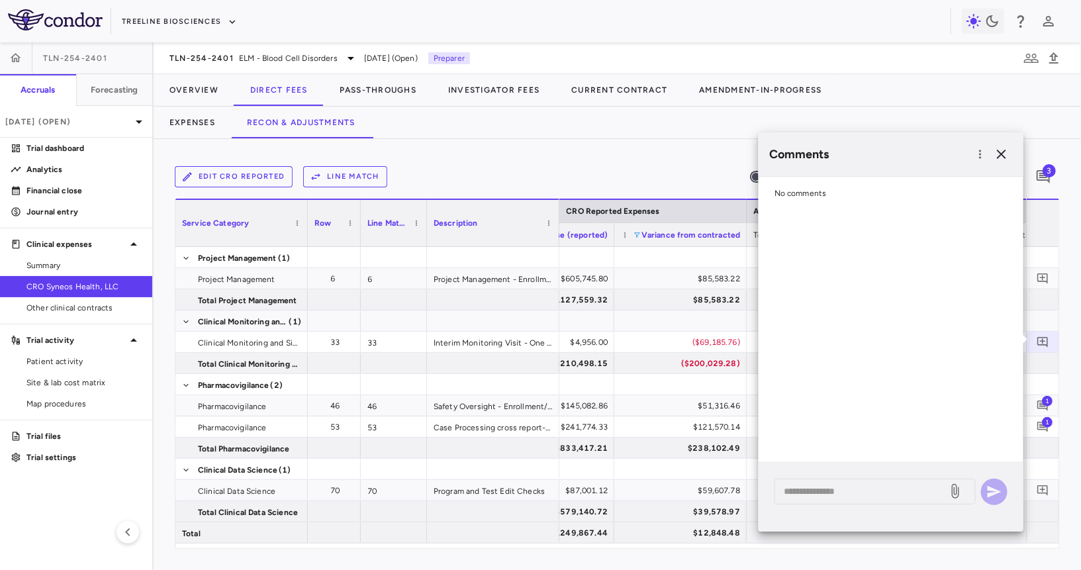
click at [832, 507] on div "* ​" at bounding box center [891, 497] width 265 height 69
click at [838, 494] on textarea at bounding box center [861, 491] width 155 height 15
paste textarea "**********"
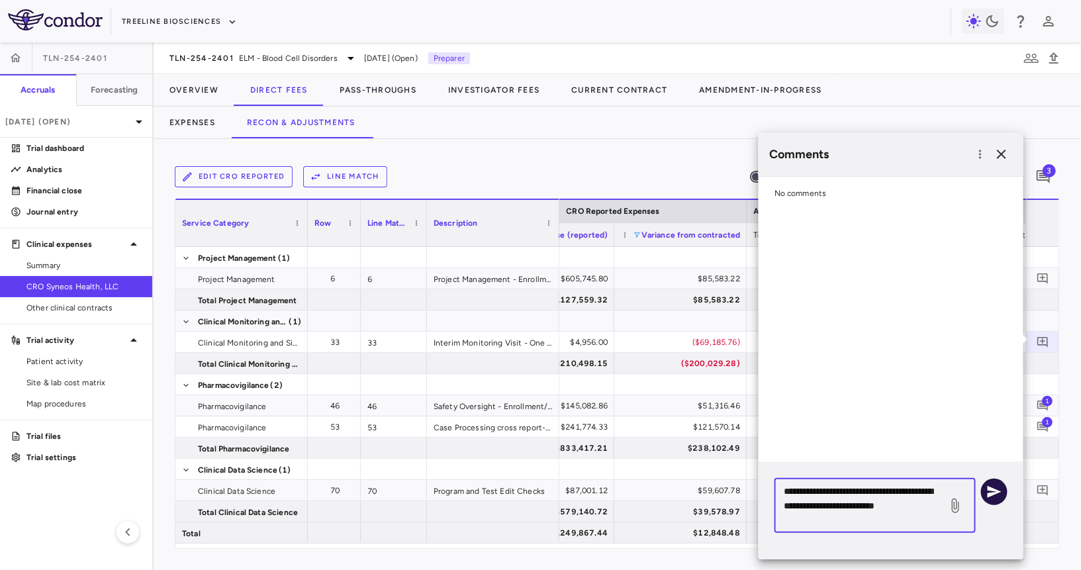
type textarea "**********"
click at [1001, 489] on icon "button" at bounding box center [995, 492] width 16 height 16
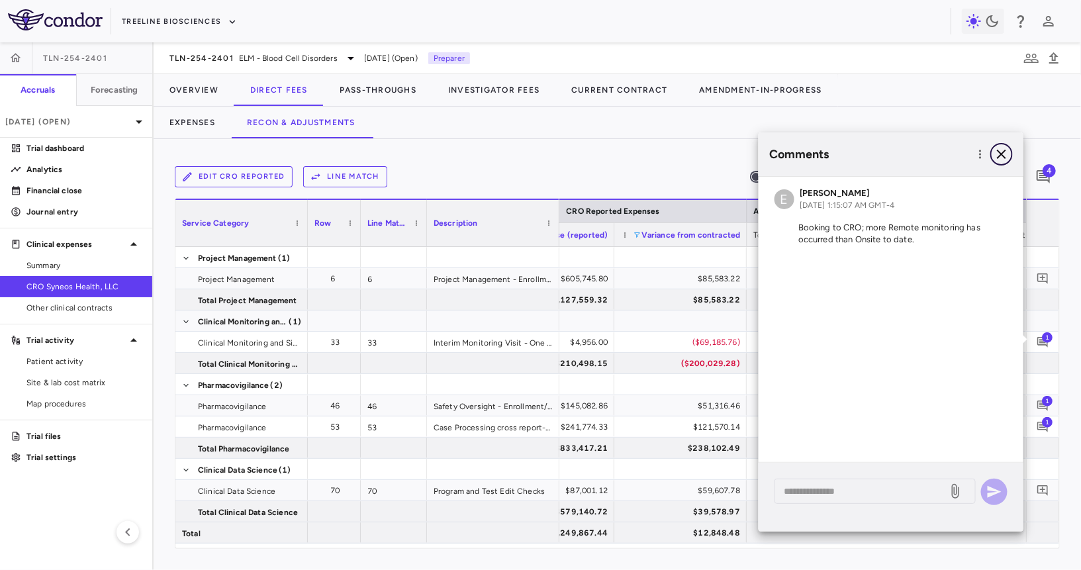
click at [1005, 151] on icon "button" at bounding box center [1001, 154] width 9 height 9
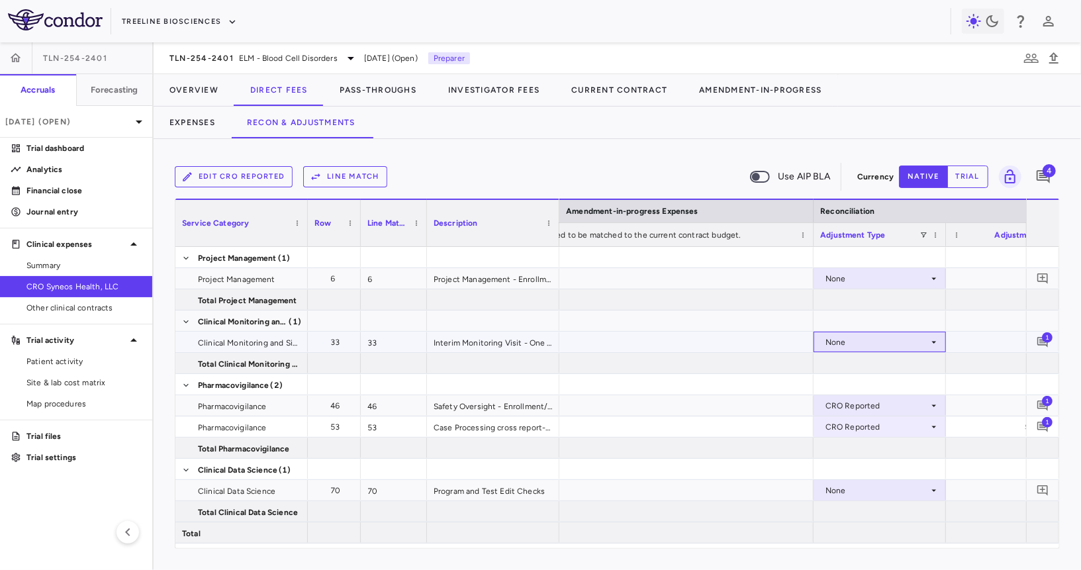
click at [899, 334] on div "None" at bounding box center [877, 342] width 103 height 21
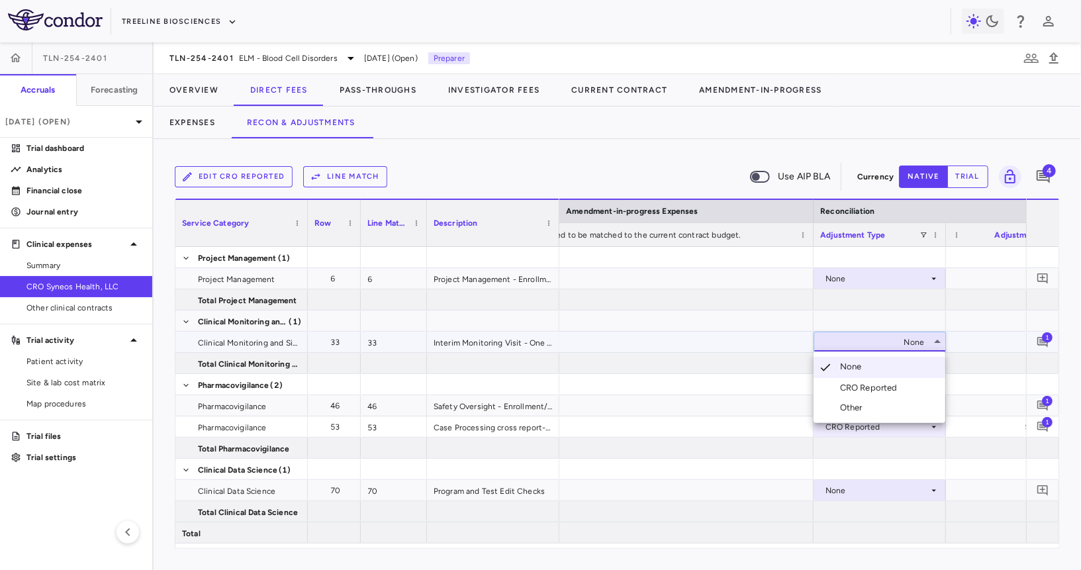
click at [871, 381] on li "CRO Reported" at bounding box center [880, 388] width 132 height 20
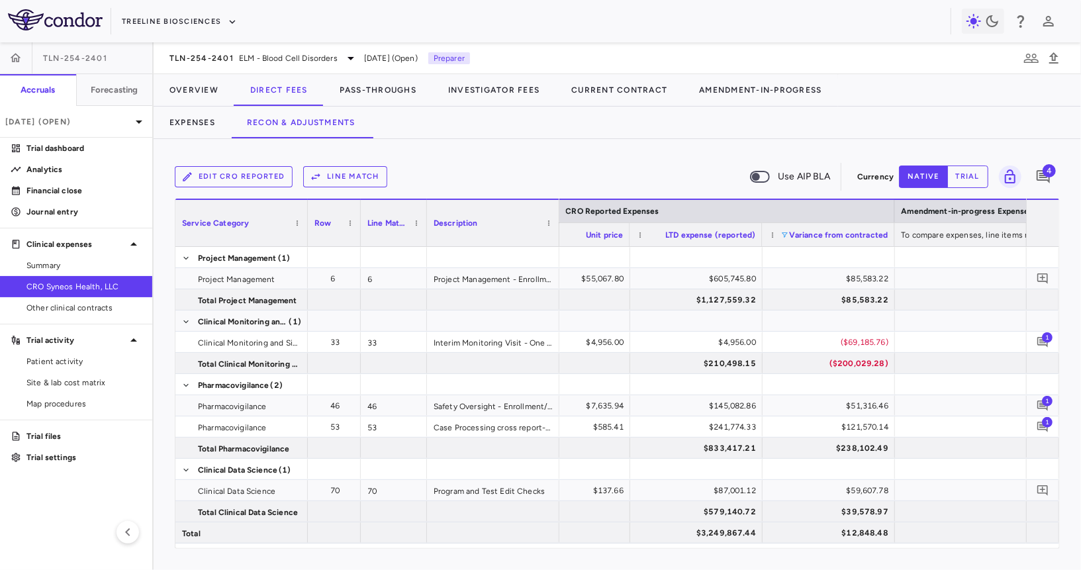
click at [781, 234] on span at bounding box center [785, 235] width 8 height 8
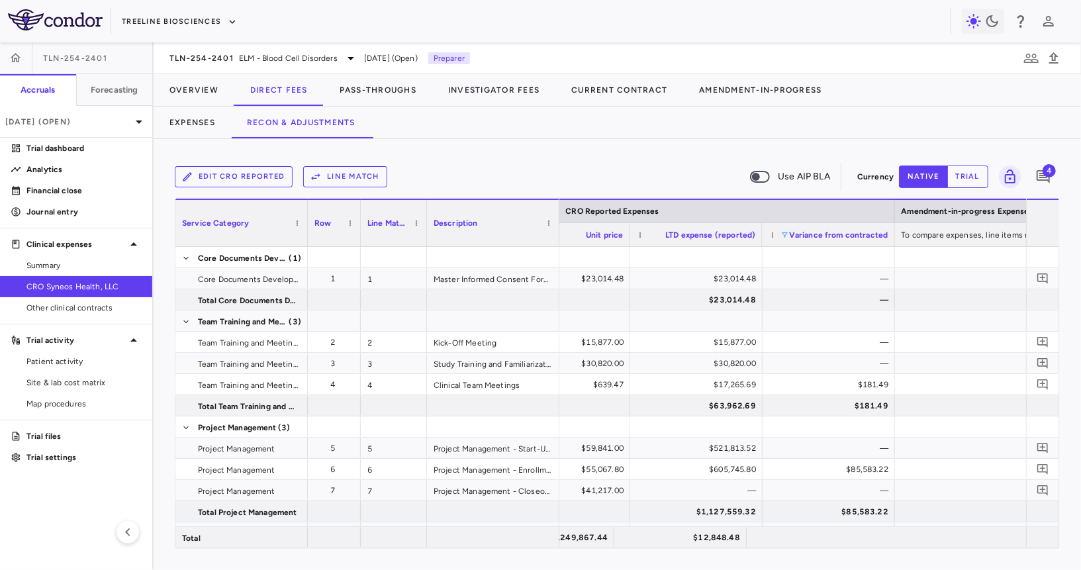
click at [632, 136] on div "Expenses Recon & Adjustments" at bounding box center [618, 123] width 928 height 32
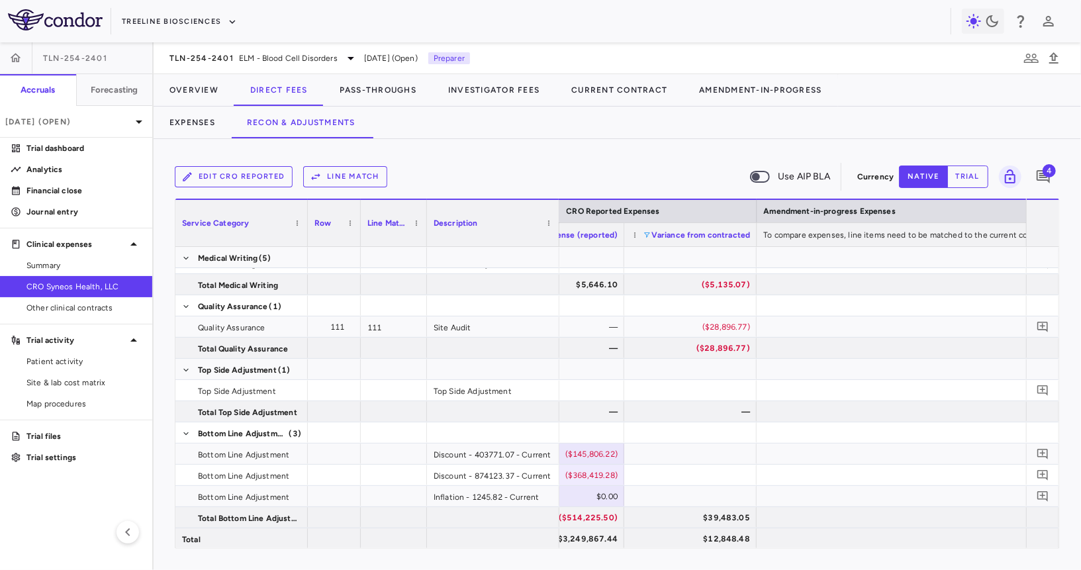
click at [644, 232] on span at bounding box center [647, 235] width 8 height 8
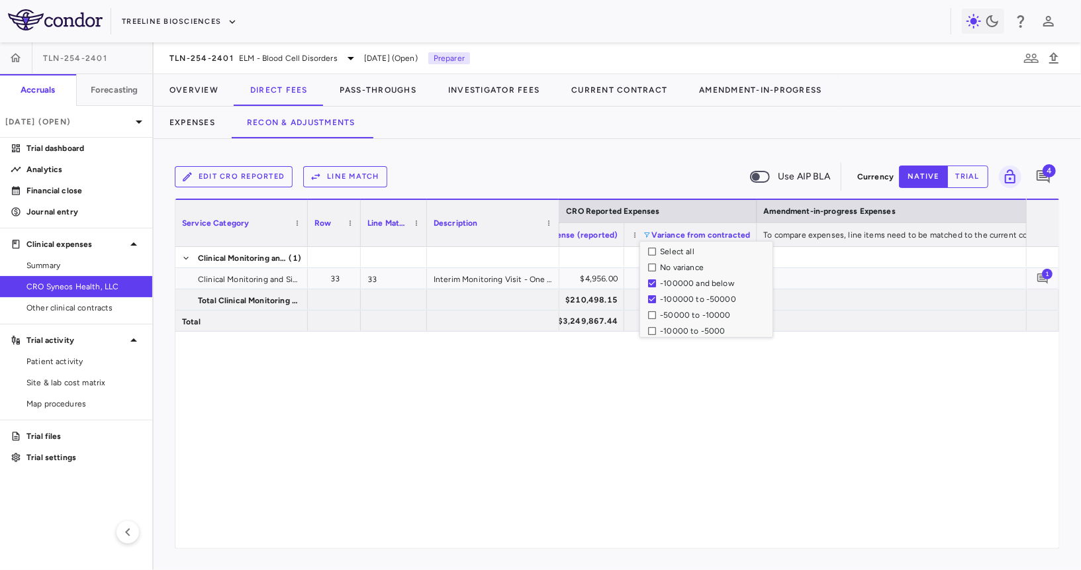
click at [651, 309] on div "-50000 to -10000" at bounding box center [710, 315] width 125 height 16
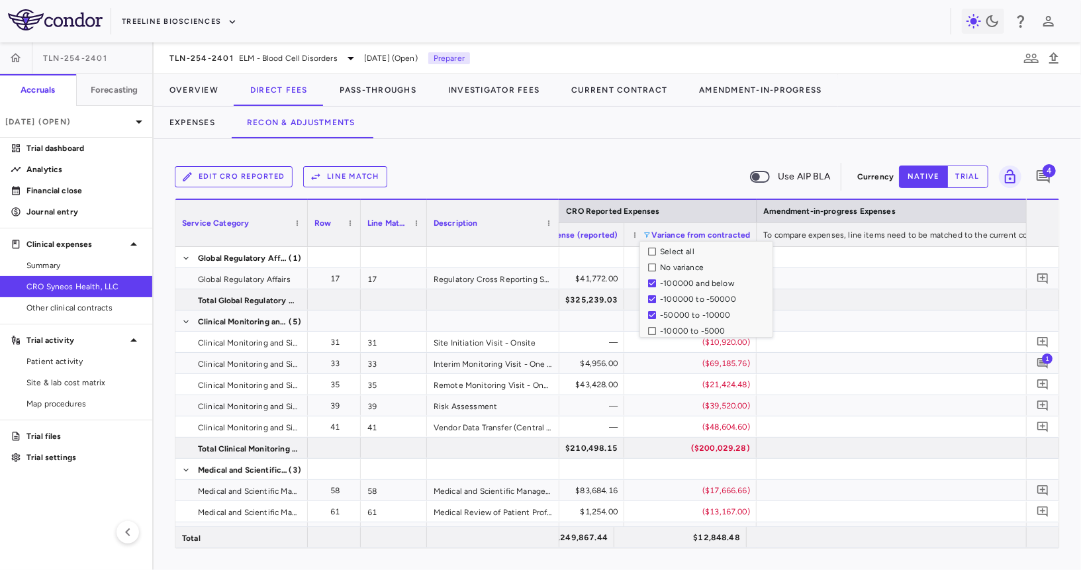
click at [638, 148] on div "Edit CRO reported Line Match Use AIP BLA Currency native trial 4 Column Filtere…" at bounding box center [618, 354] width 928 height 431
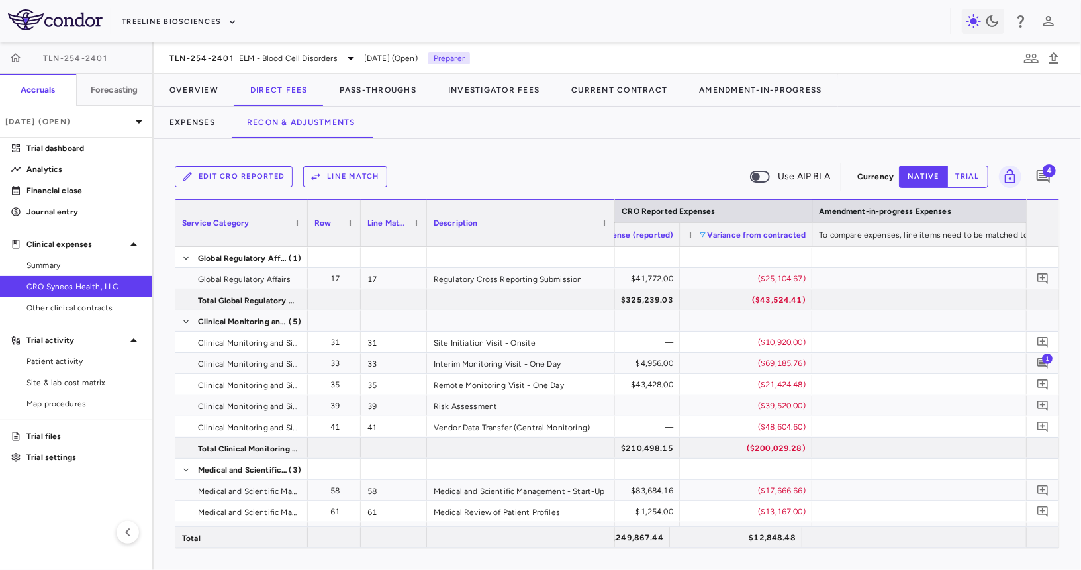
drag, startPoint x: 558, startPoint y: 233, endPoint x: 614, endPoint y: 238, distance: 55.8
click at [614, 238] on div at bounding box center [614, 223] width 5 height 46
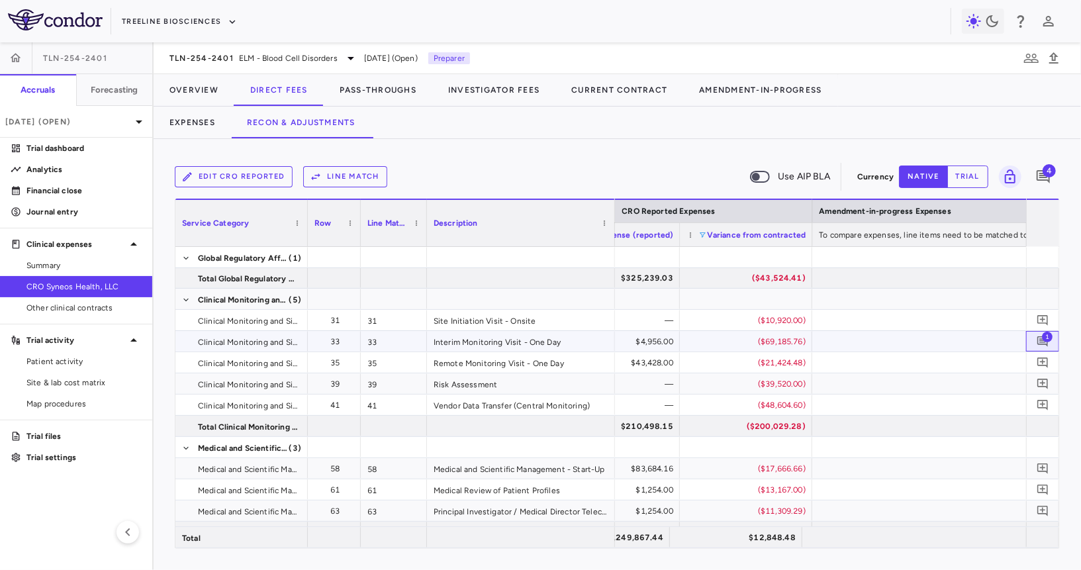
click at [1044, 336] on span "1" at bounding box center [1047, 336] width 11 height 11
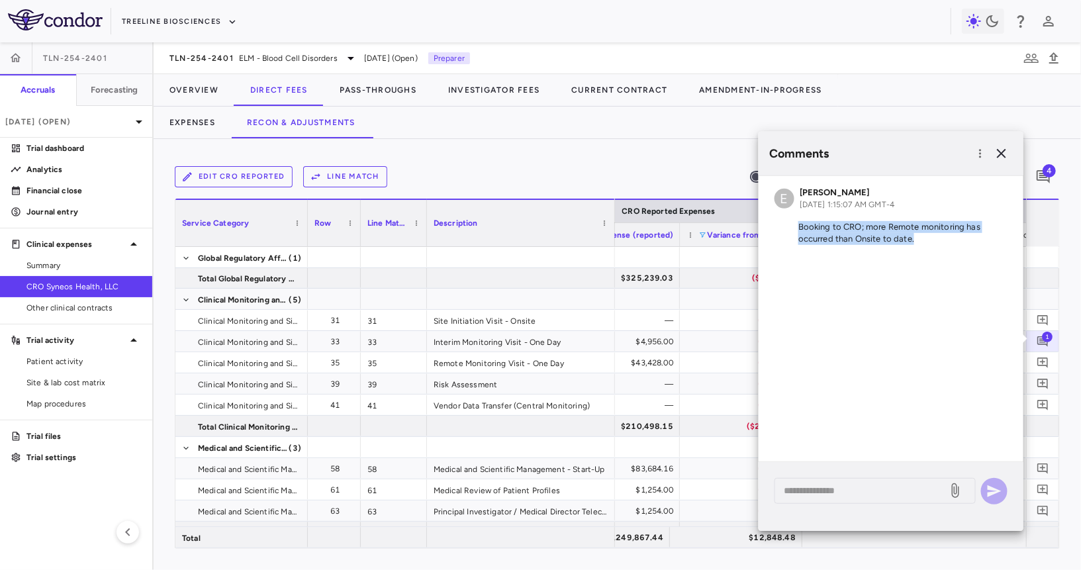
drag, startPoint x: 799, startPoint y: 228, endPoint x: 938, endPoint y: 236, distance: 139.3
click at [938, 236] on p "Booking to CRO; more Remote monitoring has occurred than Onsite to date." at bounding box center [891, 233] width 233 height 24
copy p "Booking to CRO; more Remote monitoring has occurred than Onsite to date."
click at [1003, 152] on icon "button" at bounding box center [1001, 153] width 9 height 9
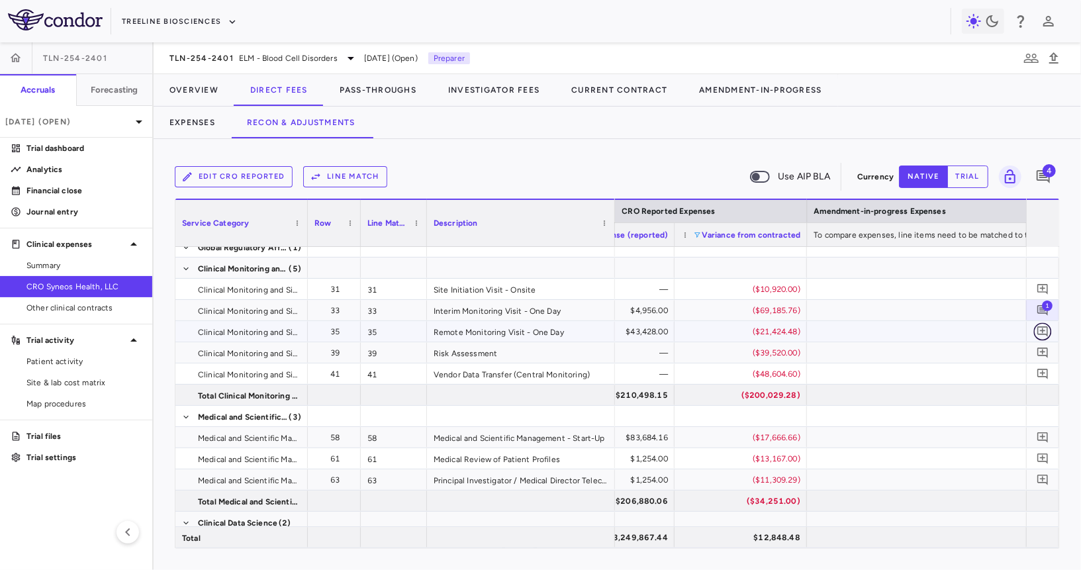
click at [1043, 332] on icon "Add comment" at bounding box center [1043, 332] width 11 height 11
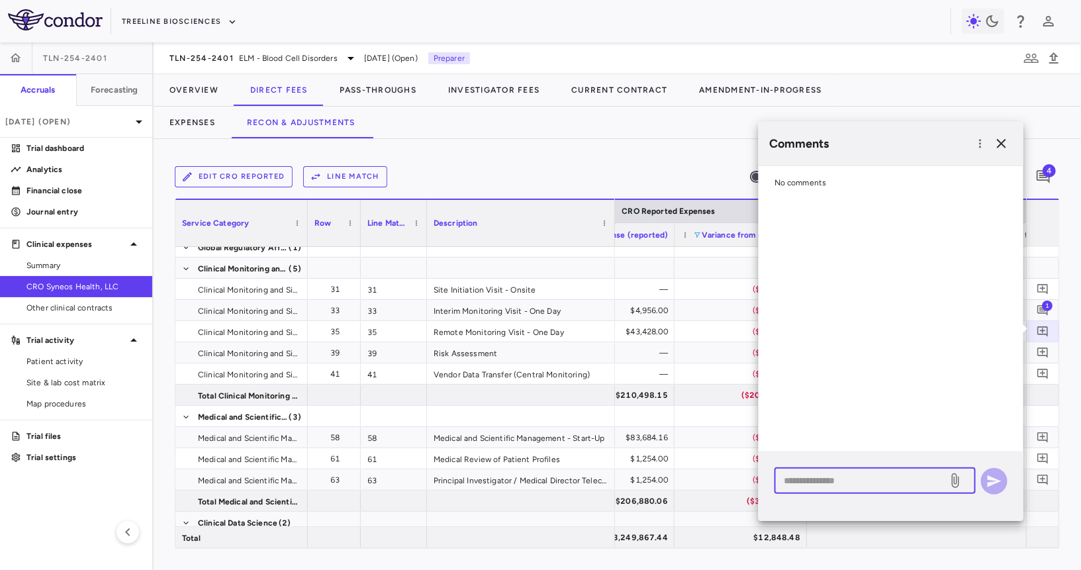
click at [830, 474] on textarea at bounding box center [861, 481] width 155 height 15
paste textarea "**********"
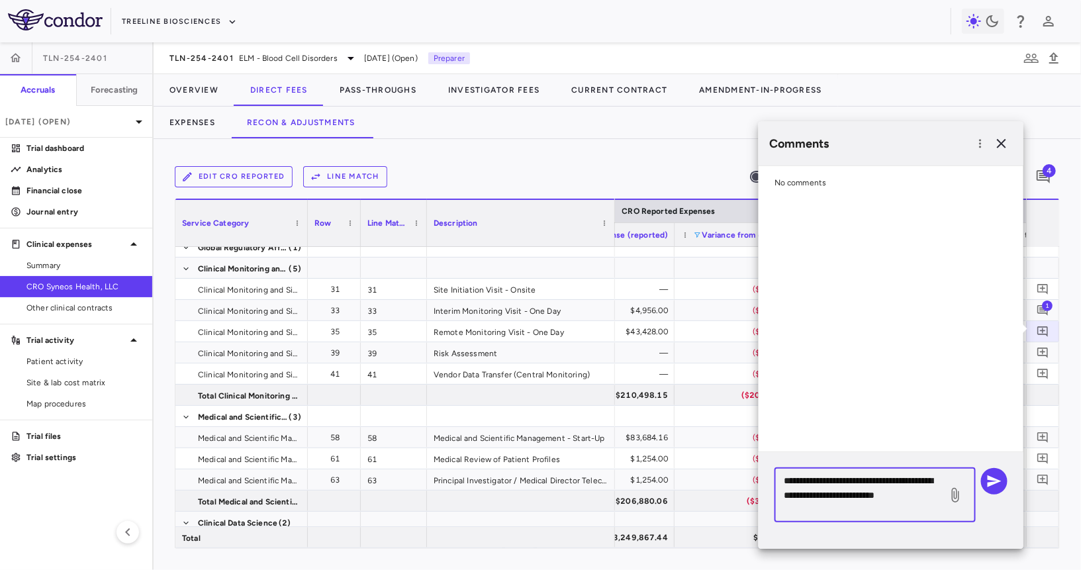
drag, startPoint x: 867, startPoint y: 509, endPoint x: 861, endPoint y: 489, distance: 20.7
click at [861, 489] on textarea "**********" at bounding box center [861, 496] width 155 height 44
click at [861, 480] on textarea "**********" at bounding box center [861, 496] width 155 height 44
drag, startPoint x: 860, startPoint y: 480, endPoint x: 913, endPoint y: 481, distance: 53.0
click at [913, 481] on textarea "**********" at bounding box center [861, 496] width 155 height 44
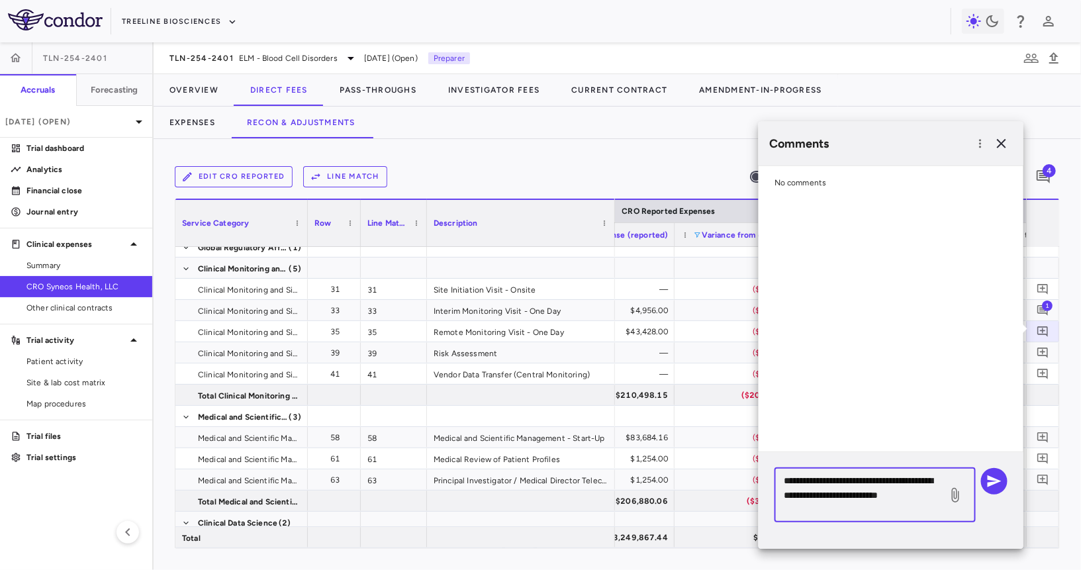
drag, startPoint x: 878, startPoint y: 509, endPoint x: 777, endPoint y: 513, distance: 100.8
click at [777, 513] on div "**********" at bounding box center [875, 495] width 201 height 55
click at [876, 507] on textarea "**********" at bounding box center [861, 496] width 155 height 44
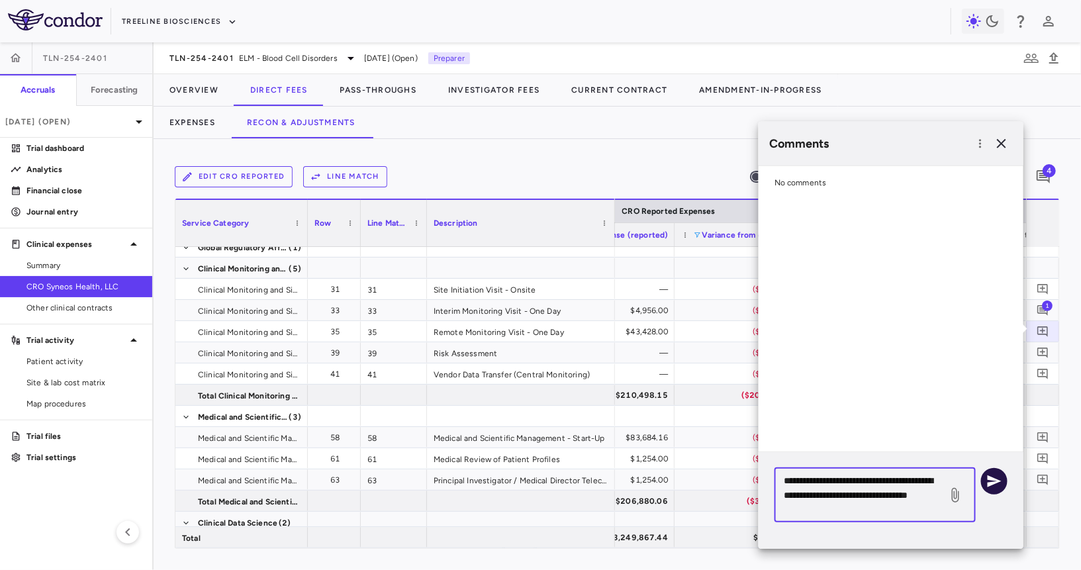
type textarea "**********"
click at [1003, 478] on button "button" at bounding box center [994, 481] width 26 height 26
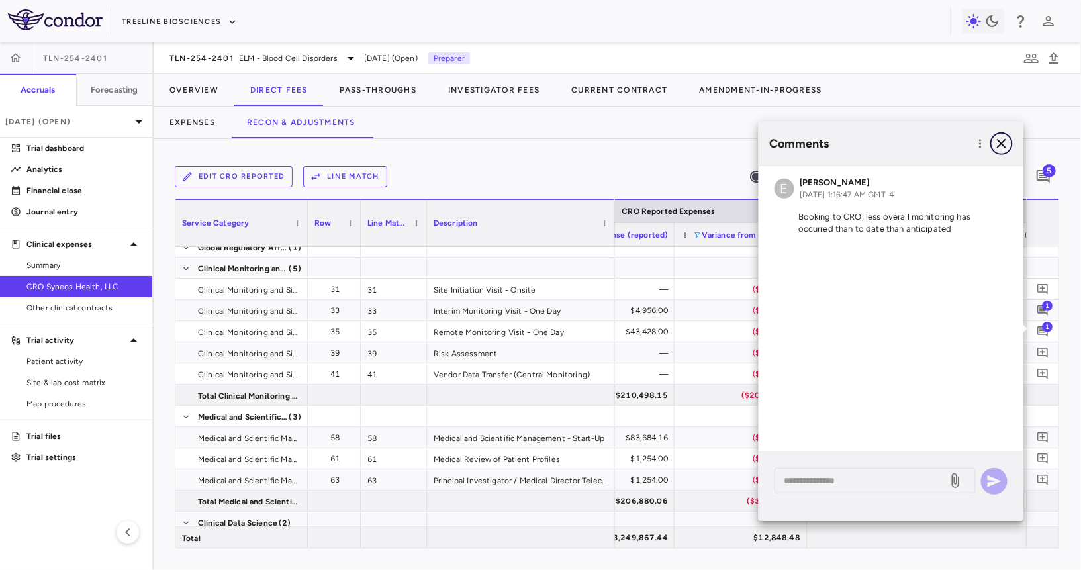
click at [1005, 145] on icon "button" at bounding box center [1002, 144] width 16 height 16
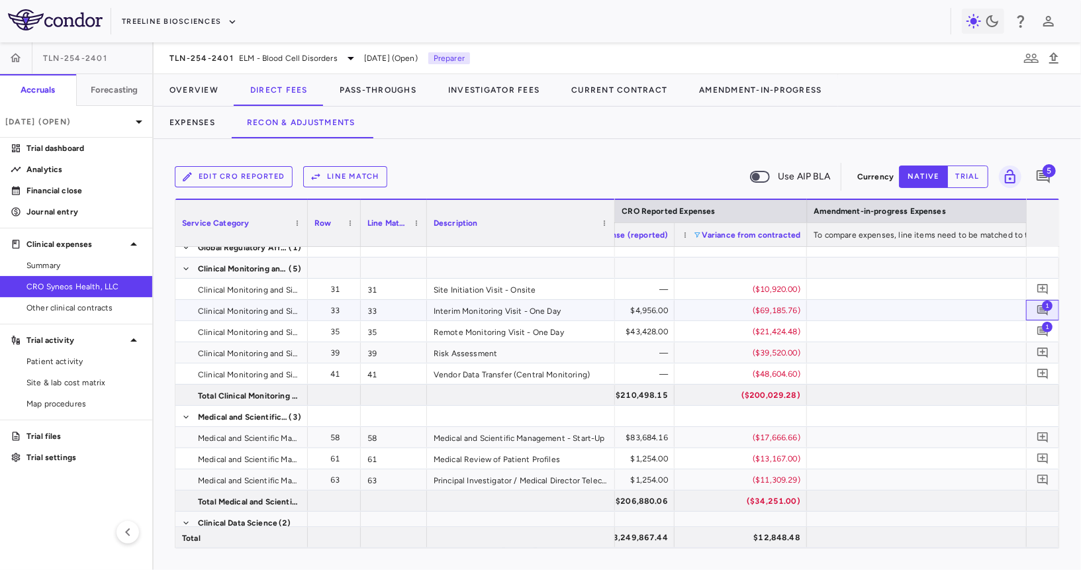
click at [1048, 304] on span "1" at bounding box center [1047, 305] width 11 height 11
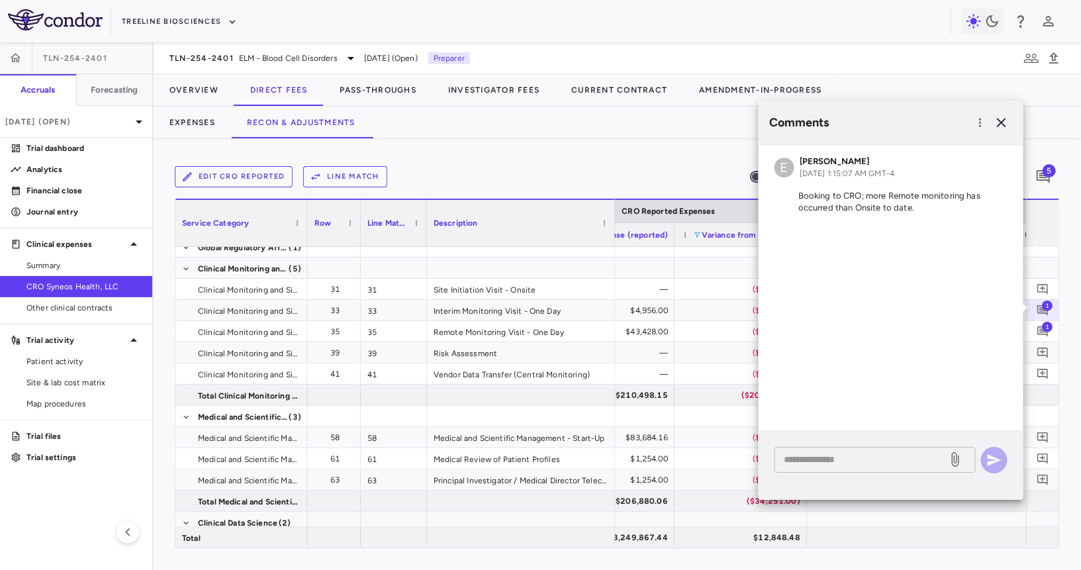
click at [876, 459] on textarea at bounding box center [861, 459] width 155 height 15
paste textarea "**********"
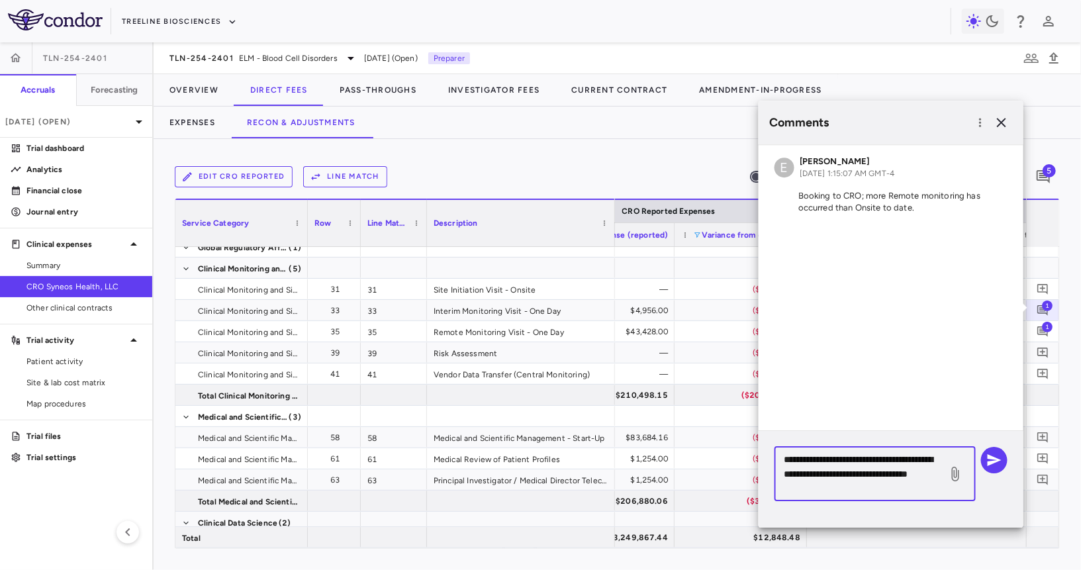
click at [785, 460] on textarea "**********" at bounding box center [861, 474] width 155 height 44
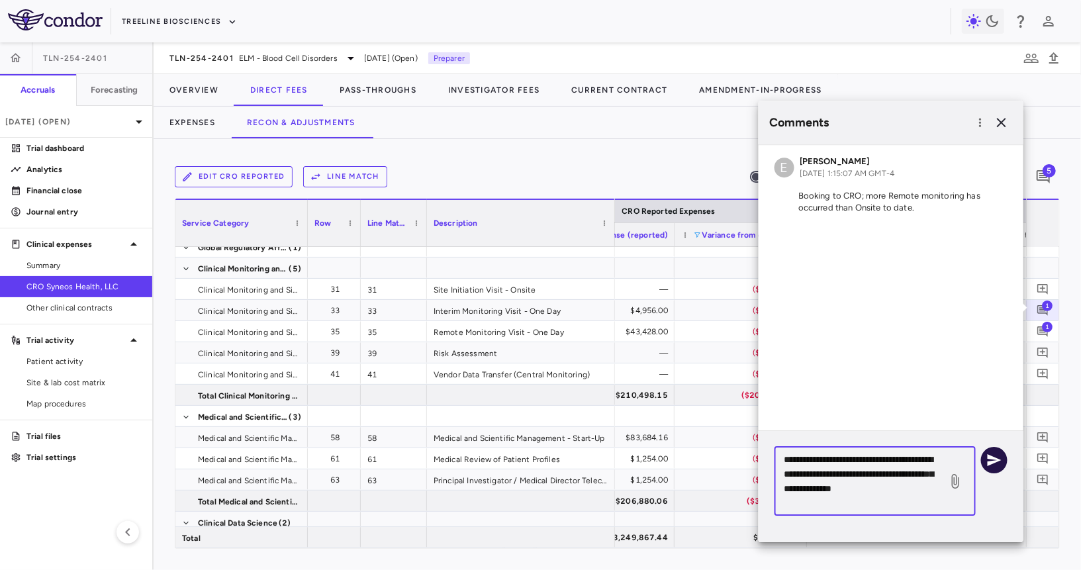
type textarea "**********"
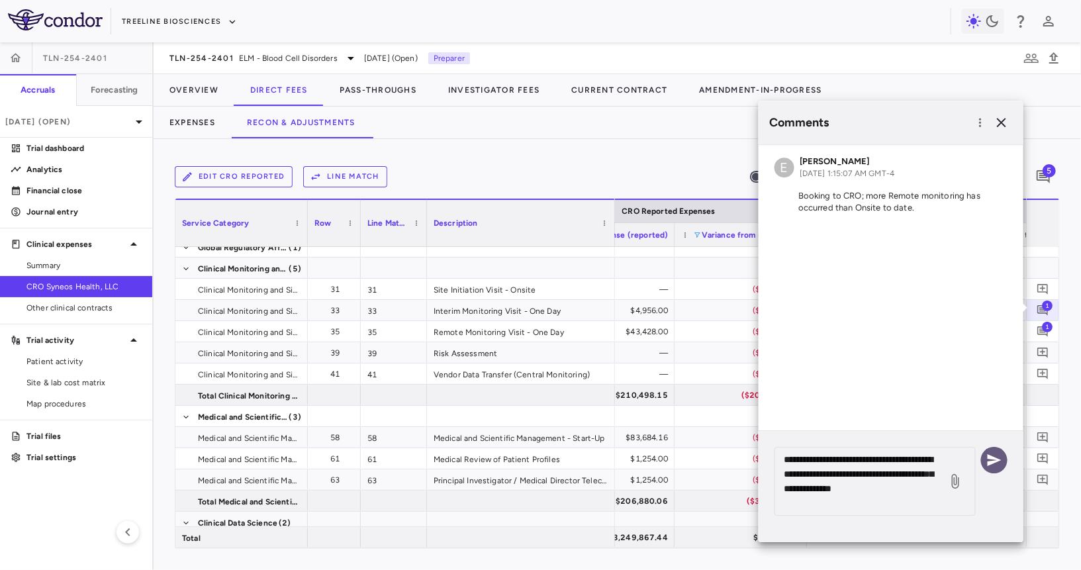
click at [996, 462] on icon "button" at bounding box center [995, 460] width 14 height 12
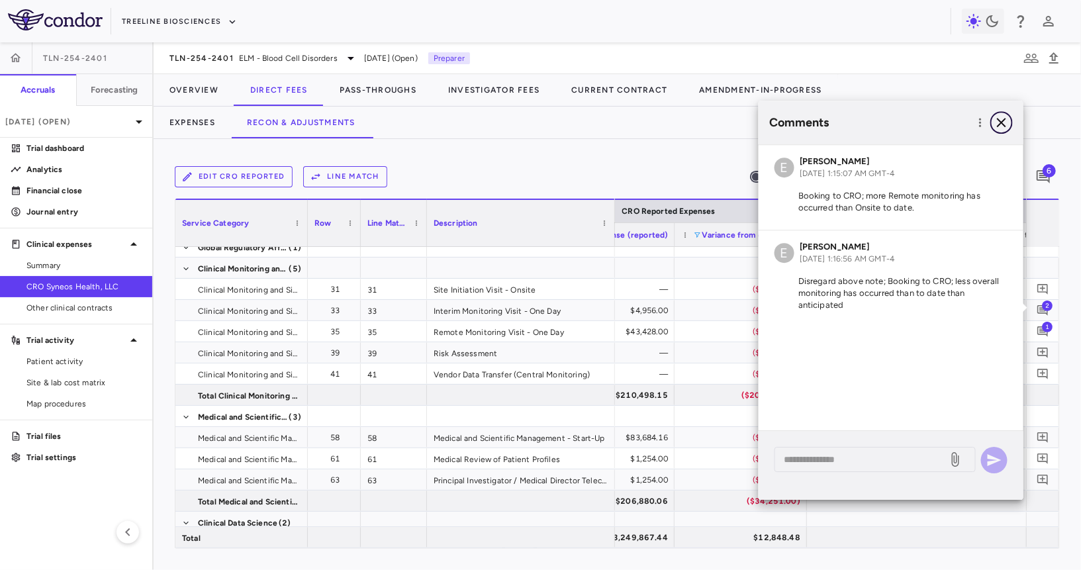
click at [1003, 113] on button "button" at bounding box center [1002, 122] width 23 height 23
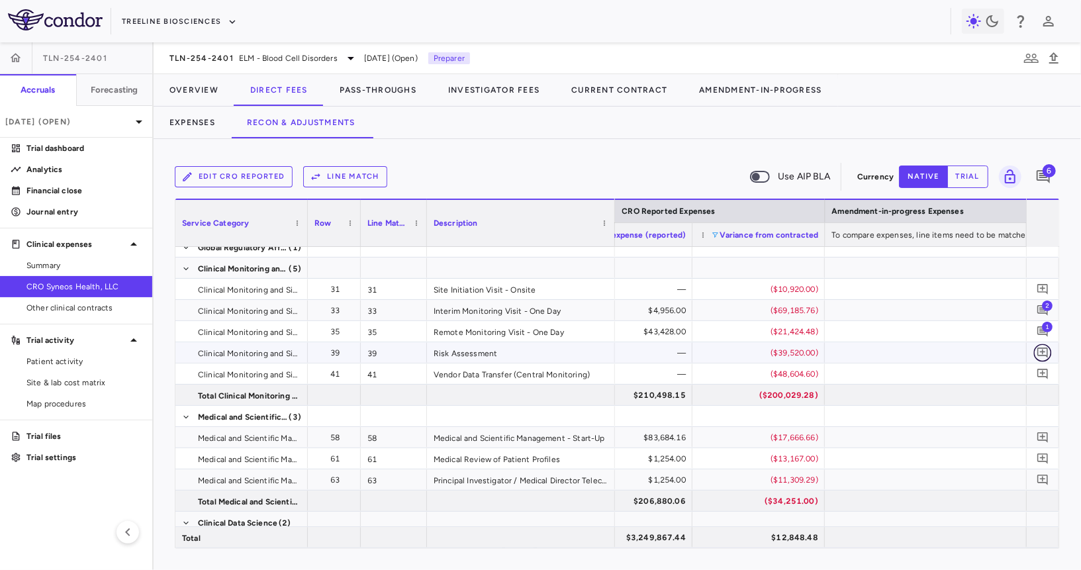
click at [1043, 354] on icon "Add comment" at bounding box center [1043, 353] width 11 height 11
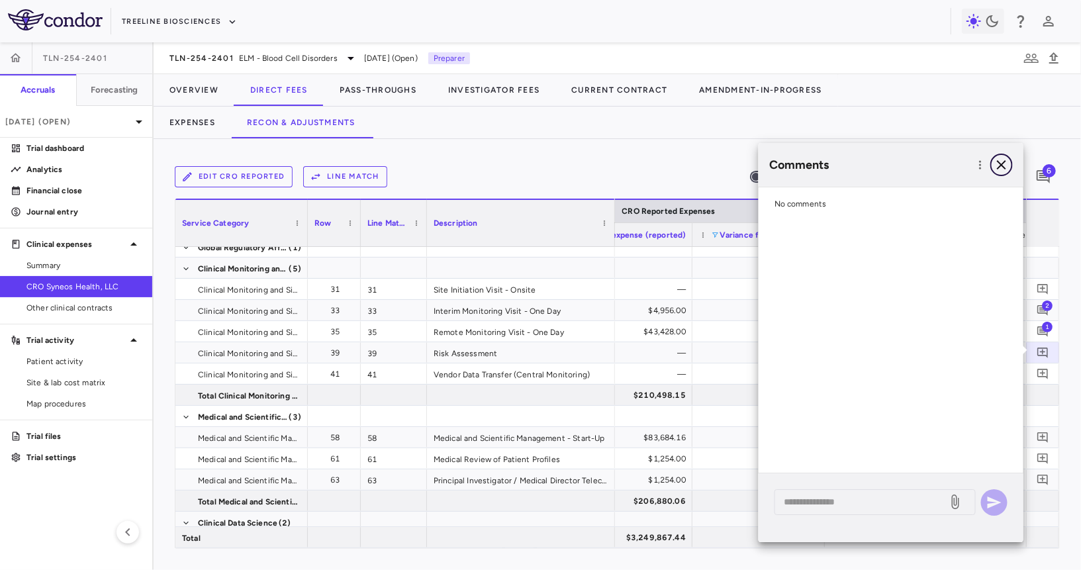
click at [1013, 162] on button "button" at bounding box center [1002, 165] width 23 height 23
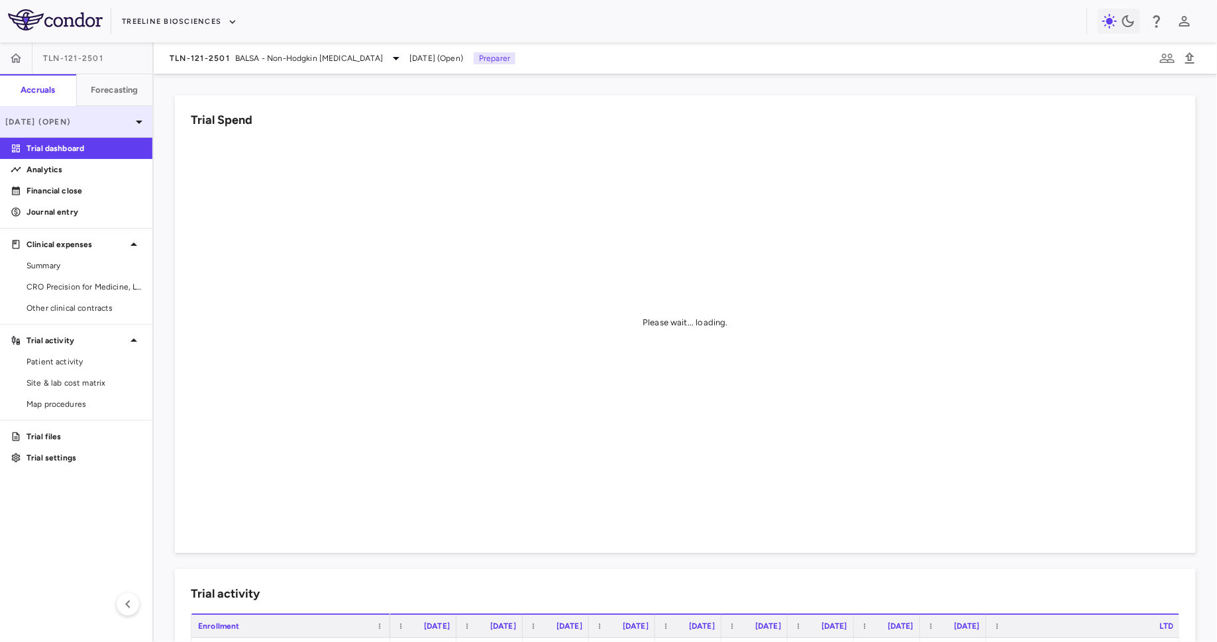
click at [123, 116] on p "[DATE] (Open)" at bounding box center [68, 122] width 126 height 12
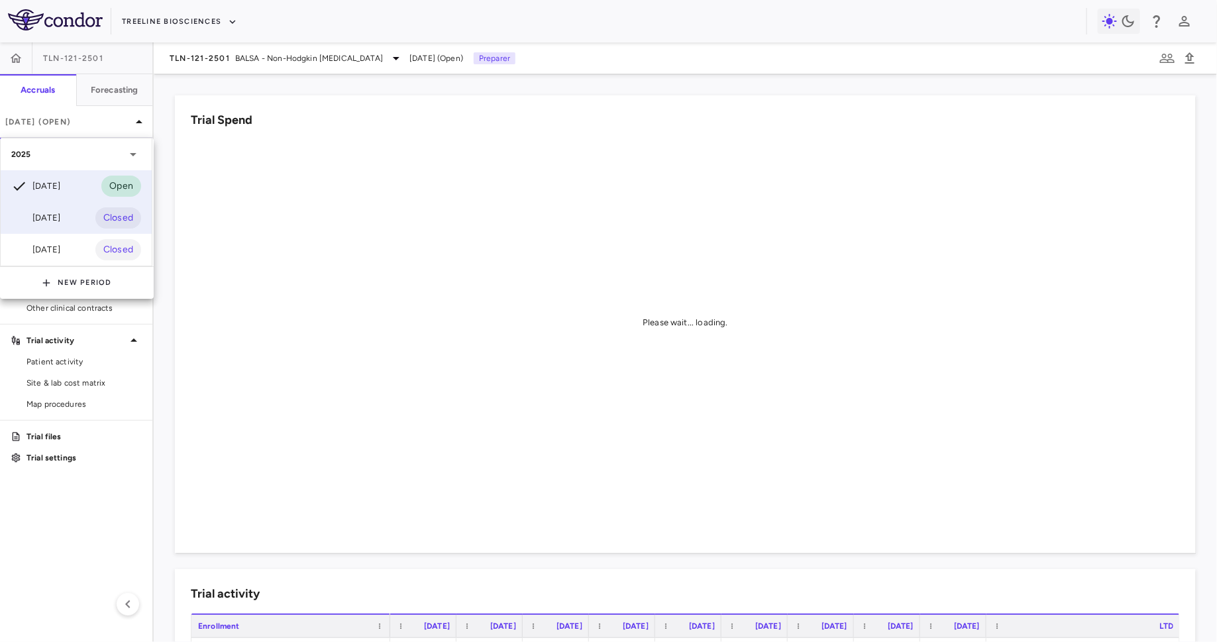
click at [74, 213] on div "[DATE] Closed" at bounding box center [76, 218] width 151 height 32
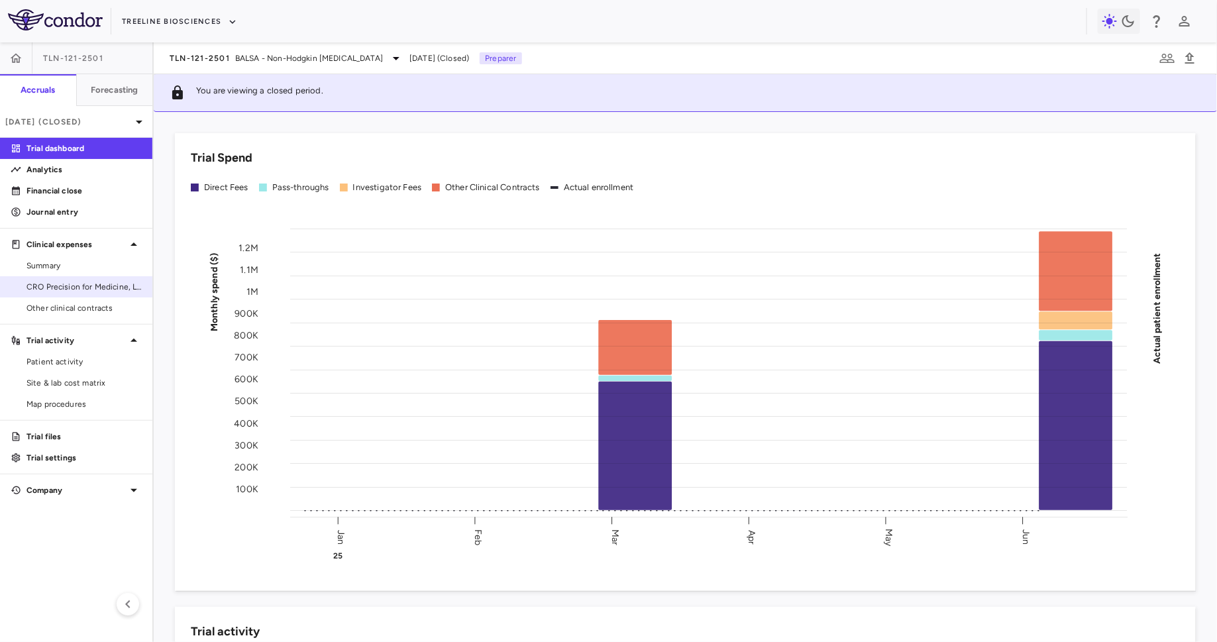
click at [82, 285] on span "CRO Precision for Medicine, LLC" at bounding box center [83, 287] width 115 height 12
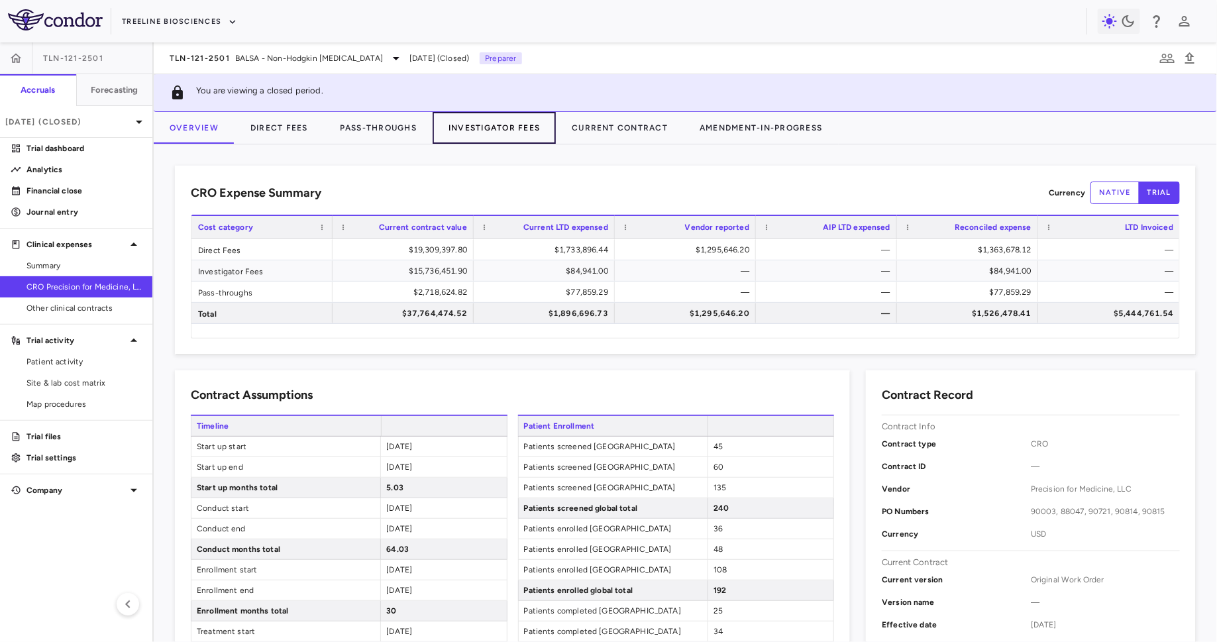
click at [446, 128] on button "Investigator Fees" at bounding box center [493, 128] width 123 height 32
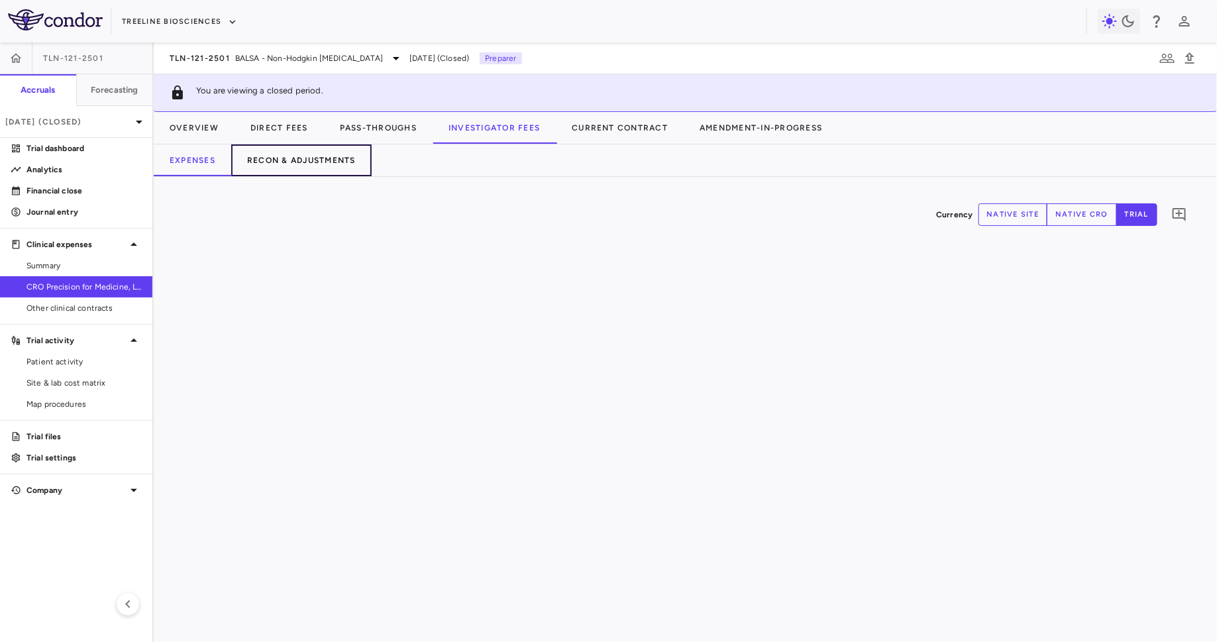
click at [317, 166] on button "Recon & Adjustments" at bounding box center [301, 160] width 140 height 32
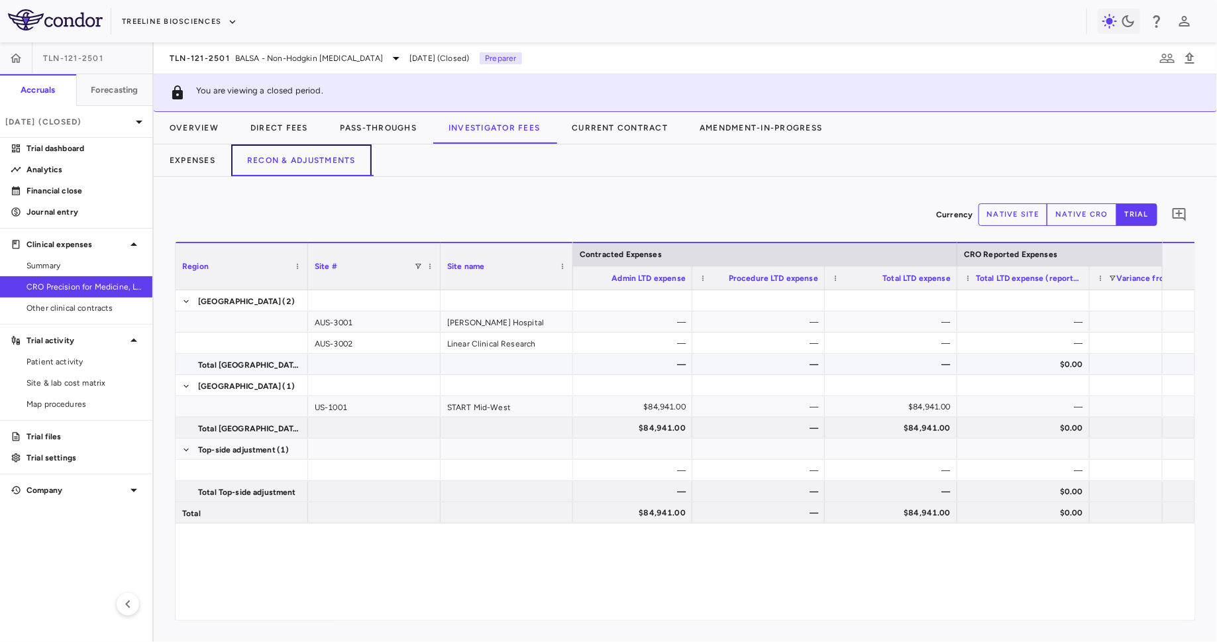
scroll to position [0, 734]
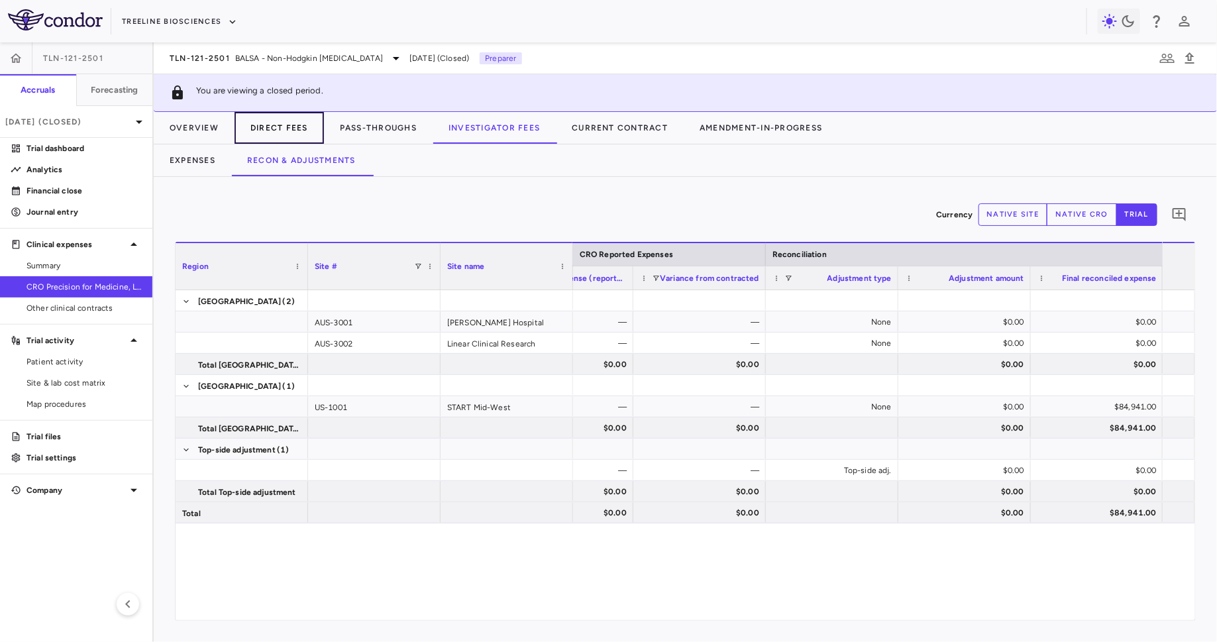
click at [294, 123] on button "Direct Fees" at bounding box center [278, 128] width 89 height 32
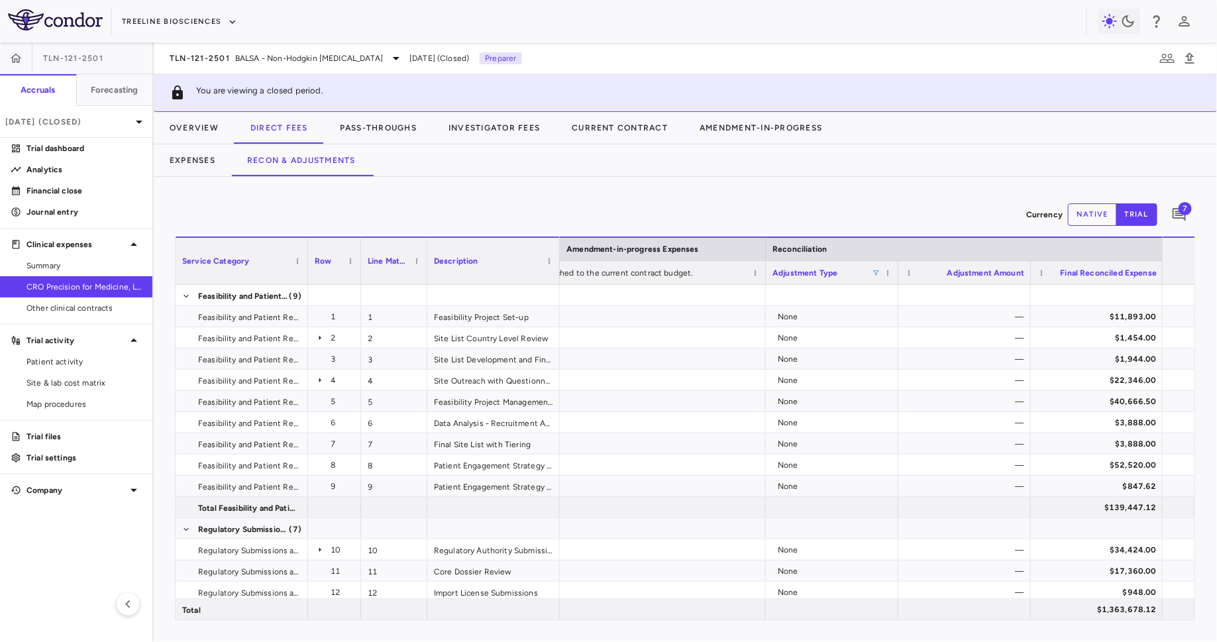
click at [876, 270] on span at bounding box center [876, 273] width 8 height 8
click at [905, 319] on div "(Select All)" at bounding box center [943, 321] width 109 height 9
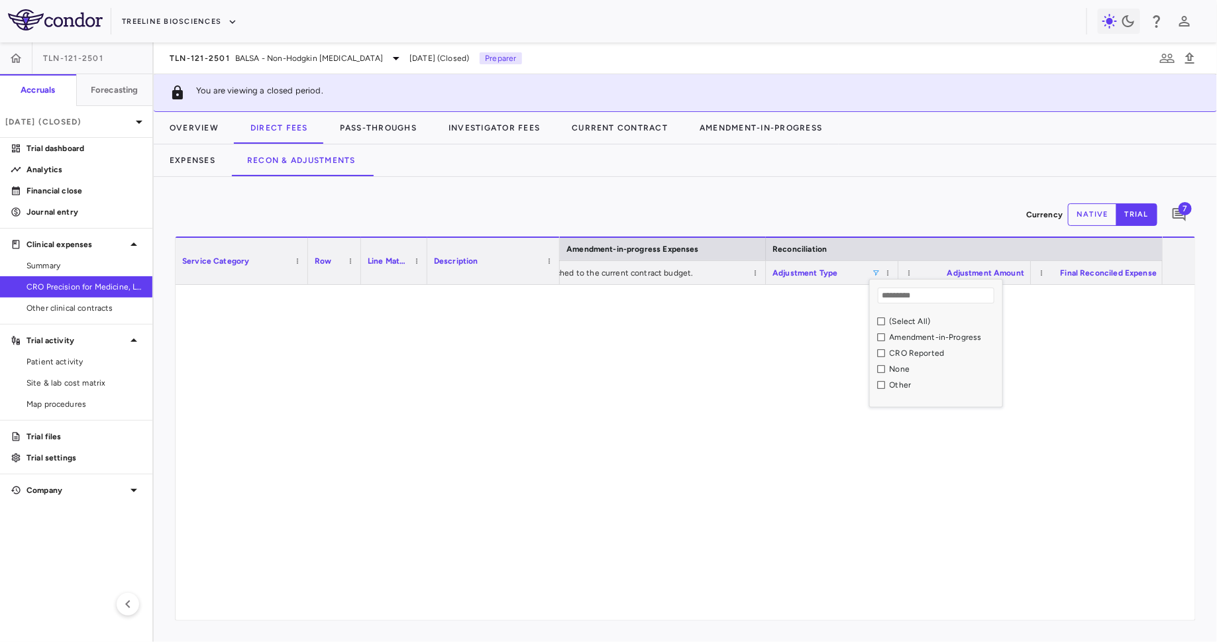
click at [904, 348] on div "CRO Reported" at bounding box center [943, 352] width 109 height 9
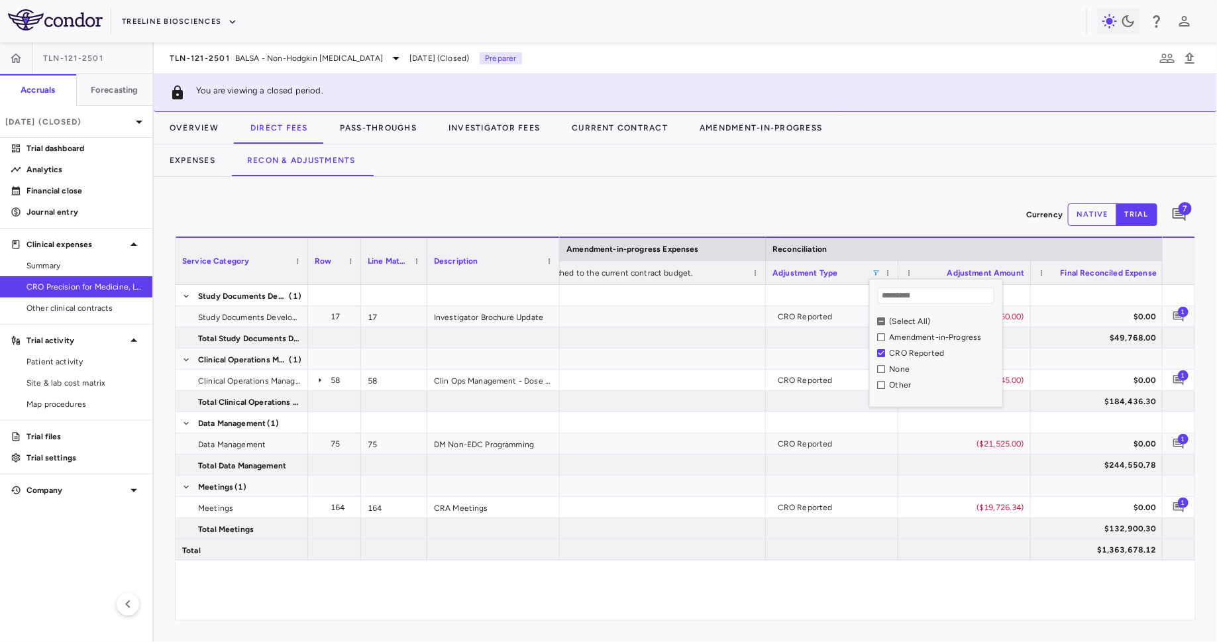
click at [836, 203] on div "Currency native trial 7" at bounding box center [685, 214] width 1021 height 33
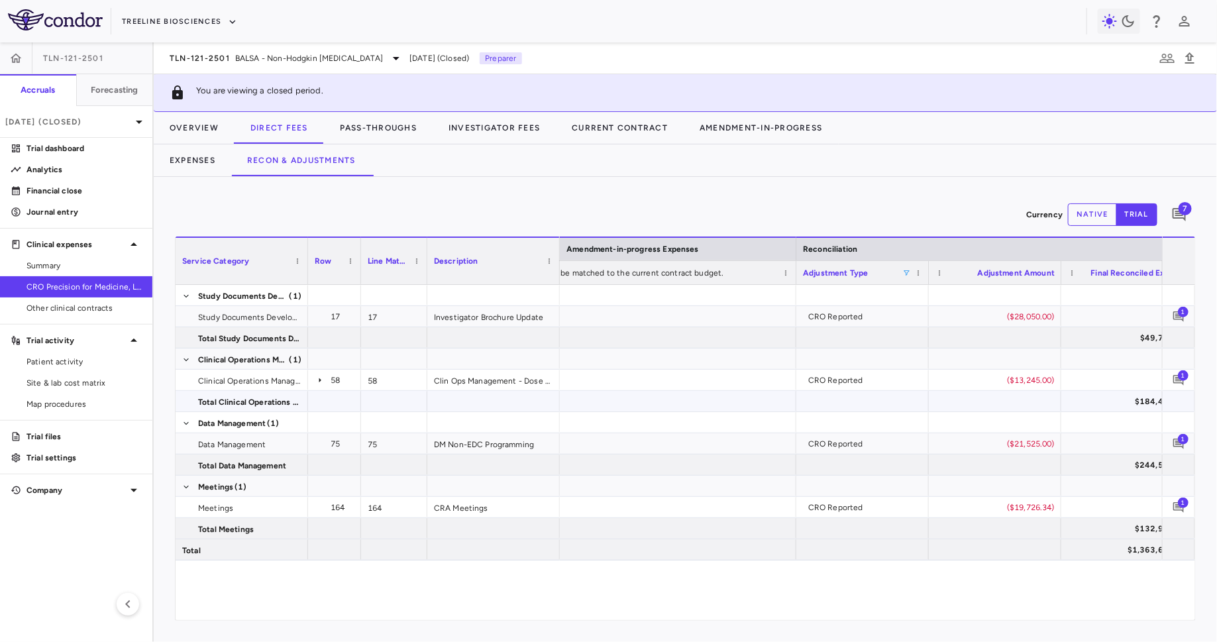
scroll to position [0, 2110]
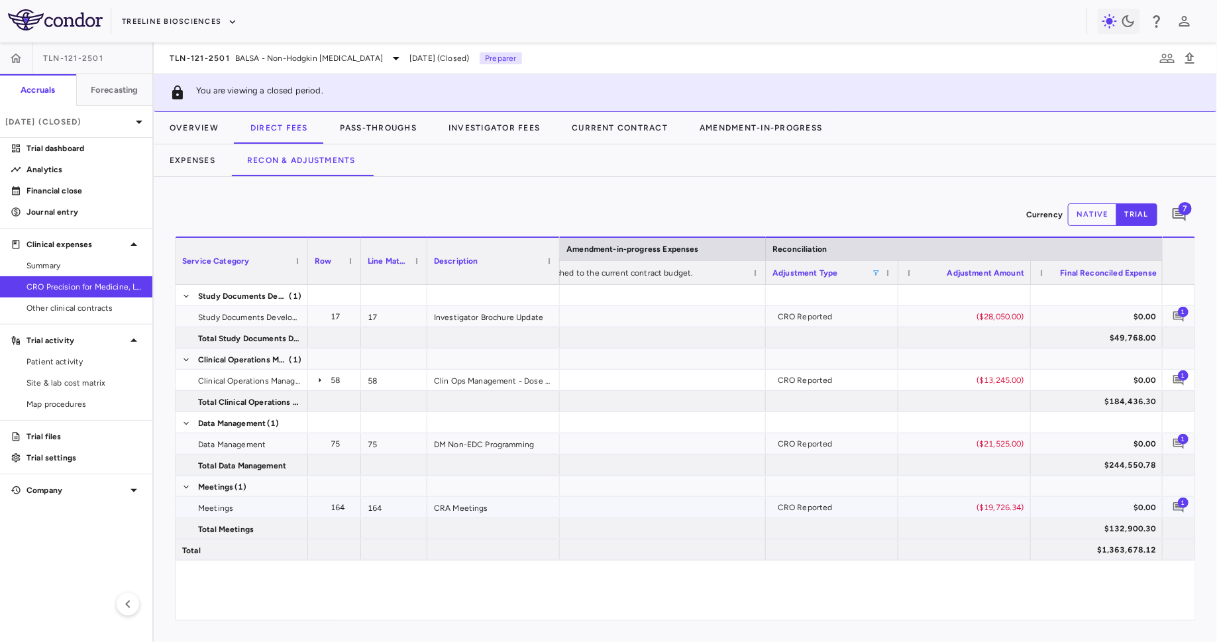
click at [1182, 504] on span "1" at bounding box center [1183, 502] width 11 height 11
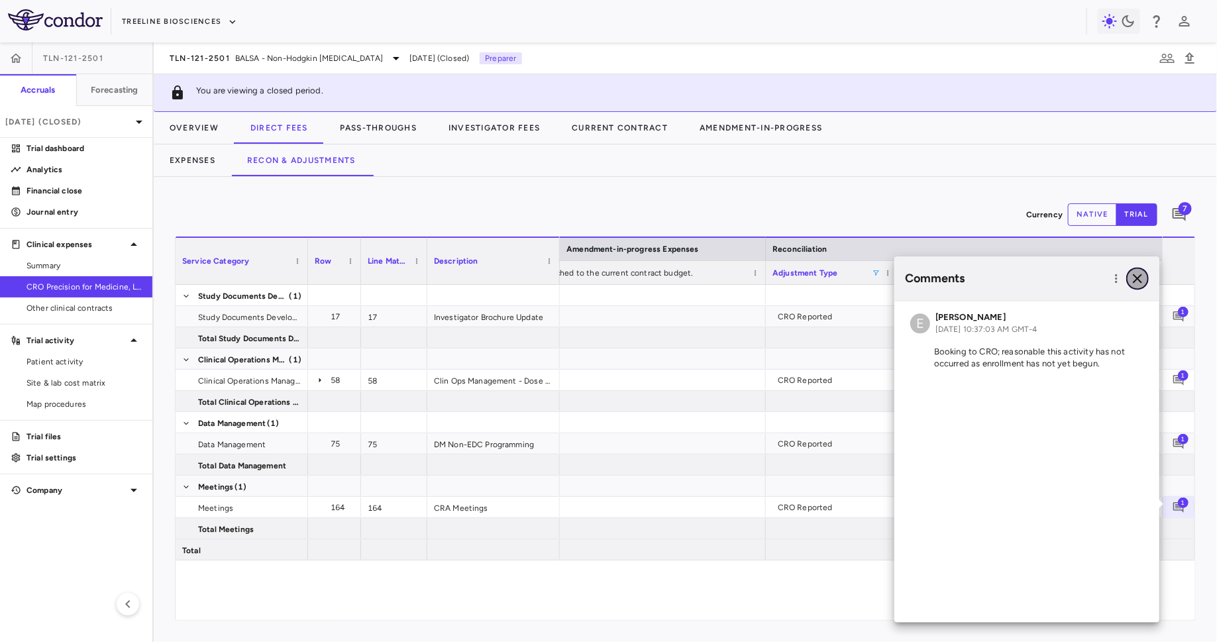
click at [1131, 273] on icon "button" at bounding box center [1137, 279] width 16 height 16
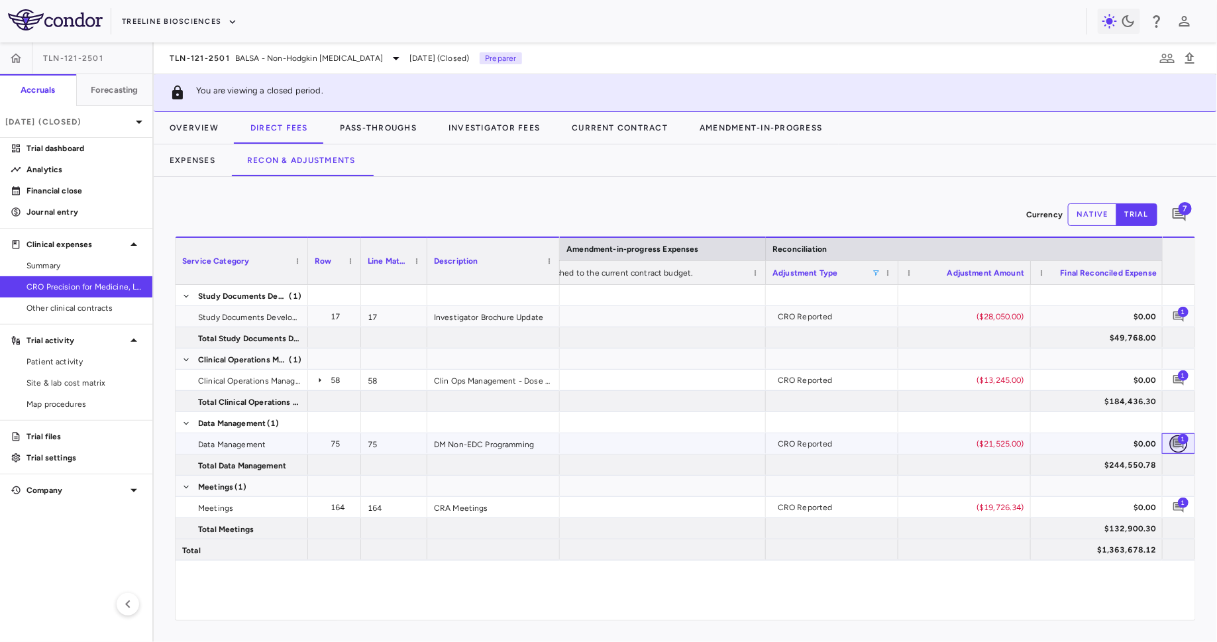
click at [1178, 444] on icon "Add comment" at bounding box center [1178, 443] width 13 height 13
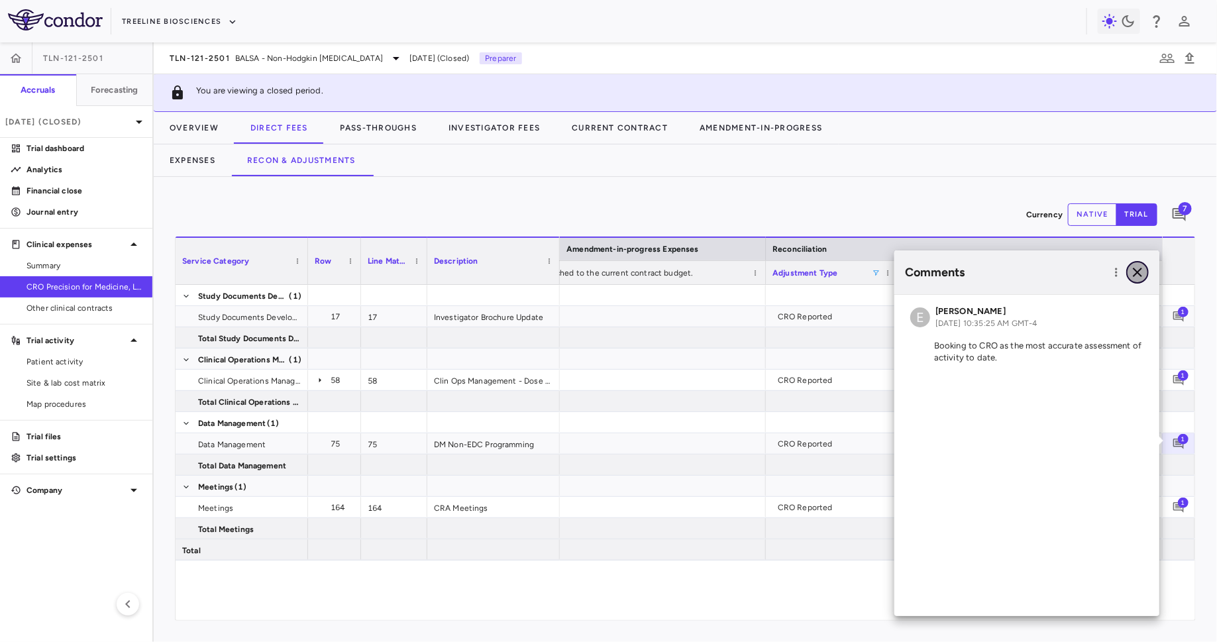
click at [1138, 276] on icon "button" at bounding box center [1137, 272] width 16 height 16
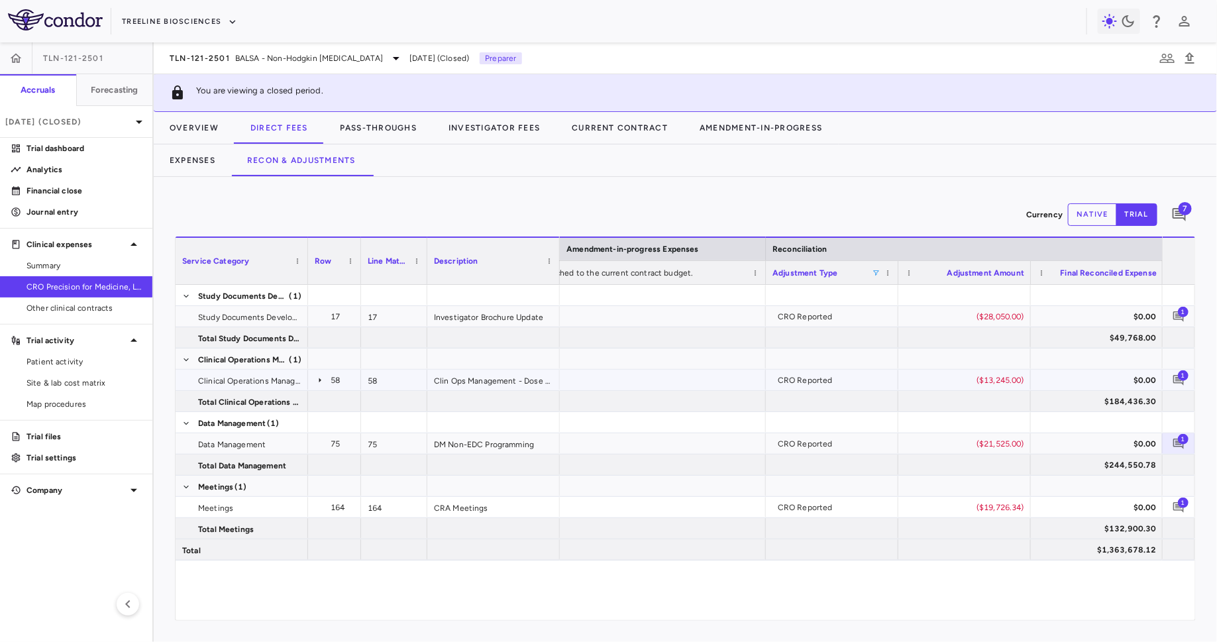
click at [1180, 376] on span "1" at bounding box center [1183, 375] width 11 height 11
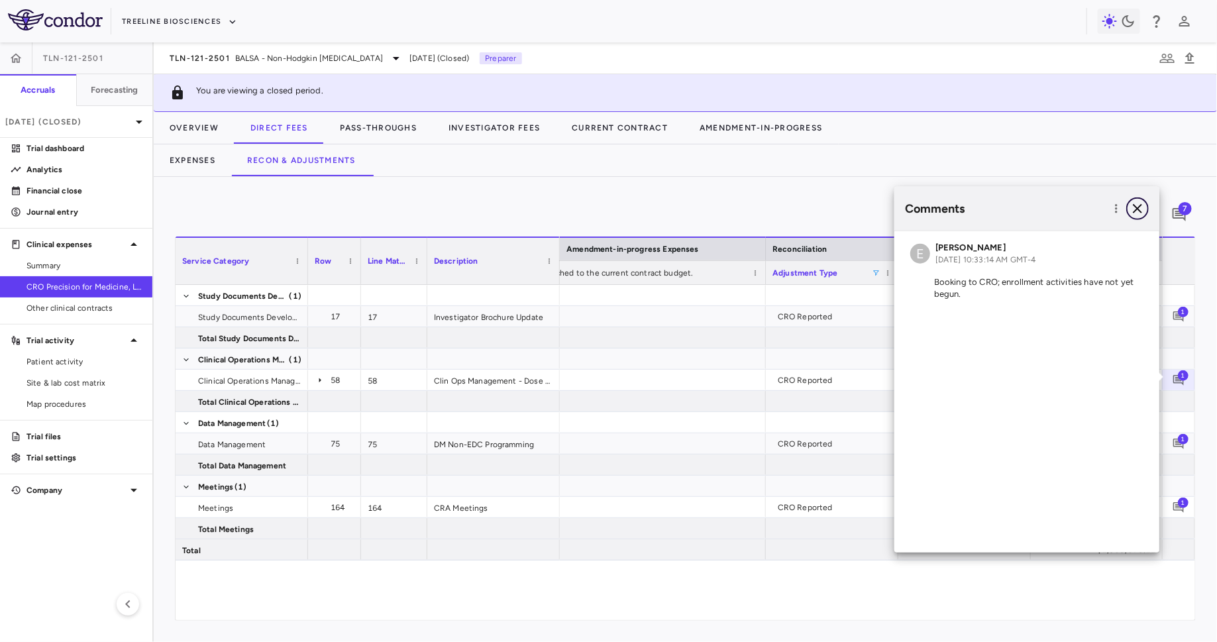
click at [1138, 204] on icon "button" at bounding box center [1137, 209] width 16 height 16
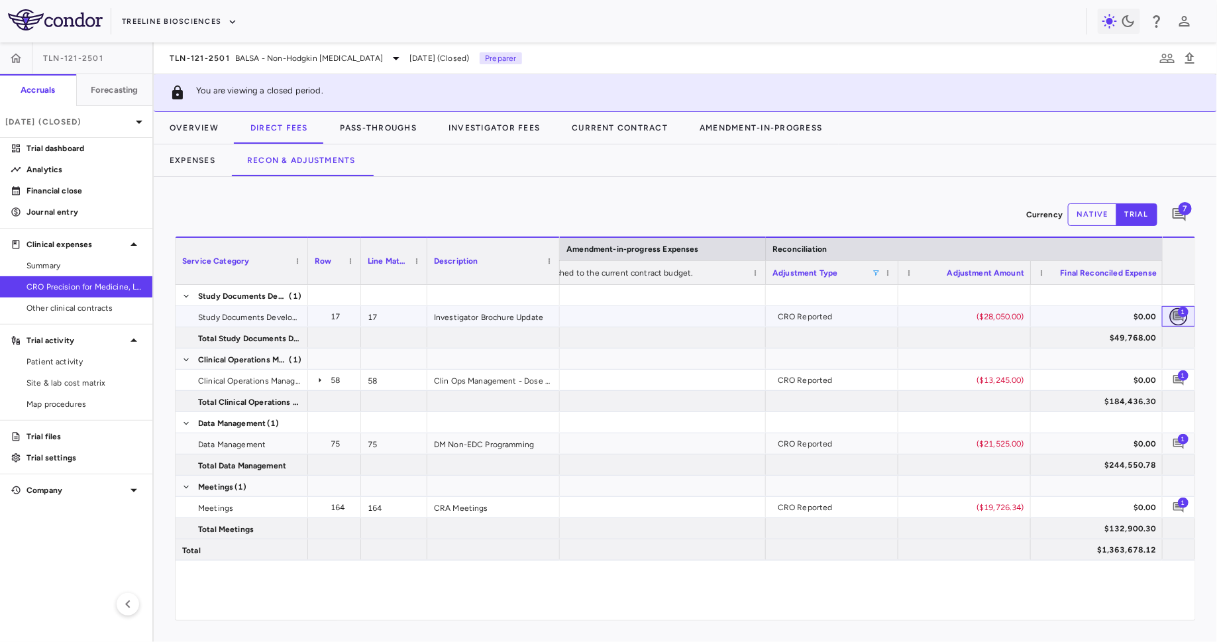
click at [1178, 322] on button "button" at bounding box center [1179, 316] width 18 height 18
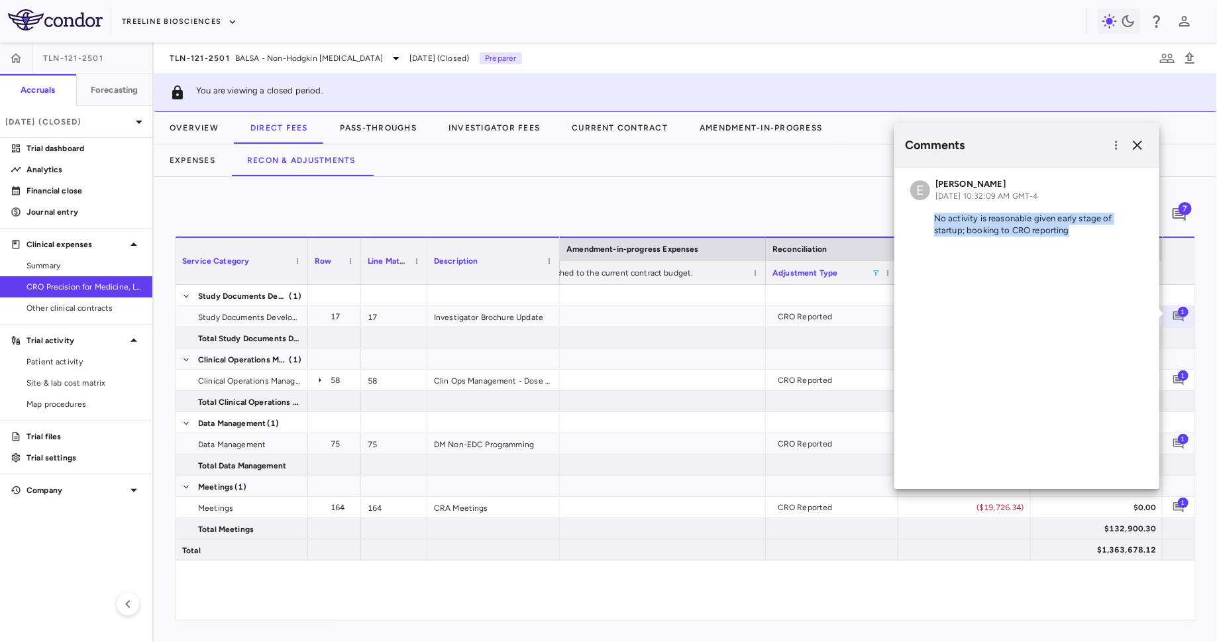
drag, startPoint x: 934, startPoint y: 219, endPoint x: 1052, endPoint y: 234, distance: 118.9
click at [1052, 234] on p "No activity is reasonable given early stage of startup; booking to CRO reporting" at bounding box center [1026, 225] width 233 height 24
copy p "No activity is reasonable given early stage of startup; booking to CRO reporting"
click at [1138, 146] on icon "button" at bounding box center [1137, 145] width 16 height 16
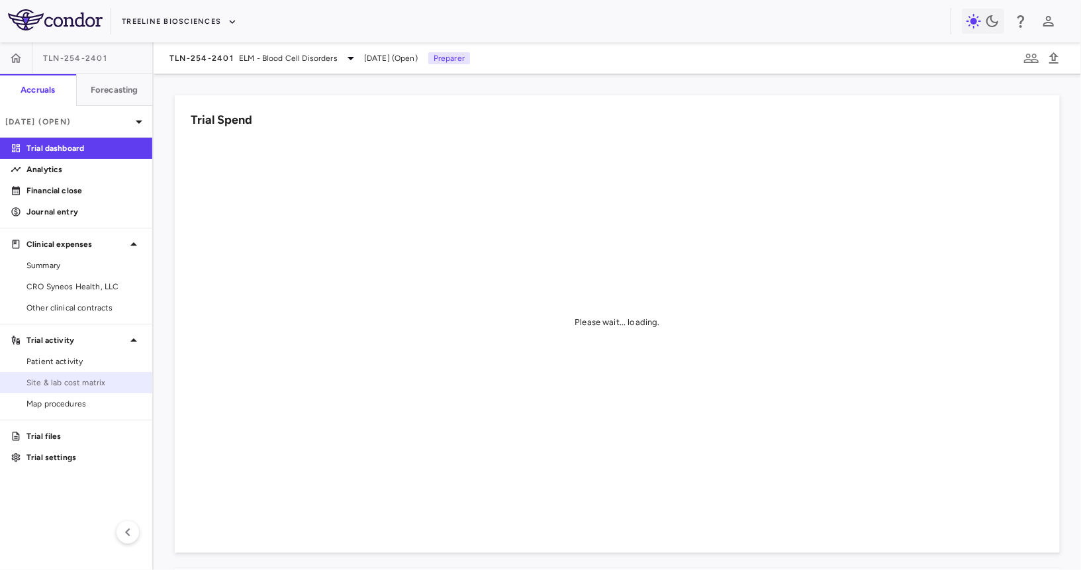
click at [91, 378] on span "Site & lab cost matrix" at bounding box center [83, 383] width 115 height 12
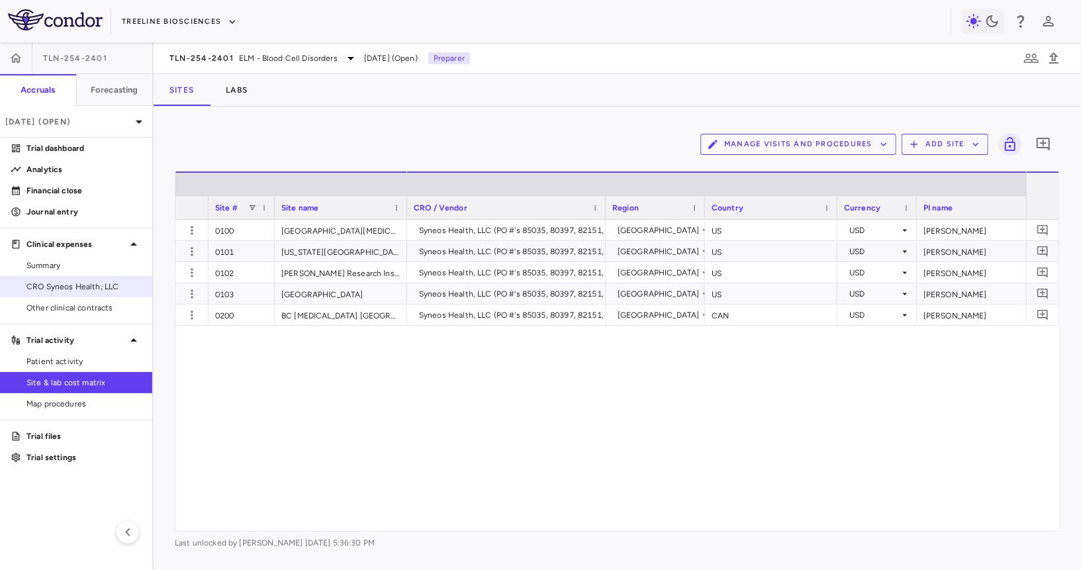
click at [79, 285] on span "CRO Syneos Health, LLC" at bounding box center [83, 287] width 115 height 12
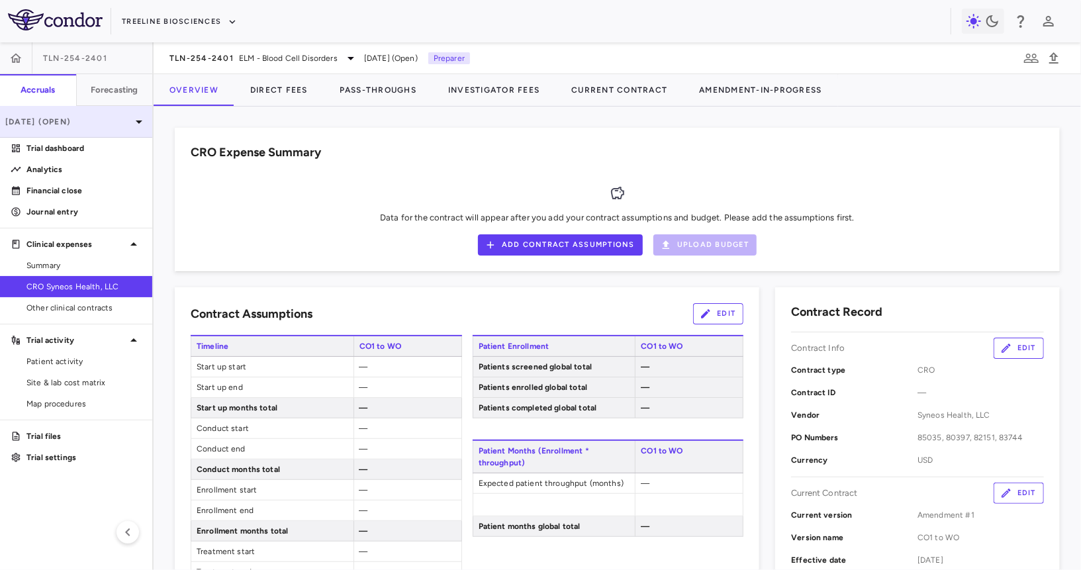
click at [108, 121] on p "[DATE] (Open)" at bounding box center [68, 122] width 126 height 12
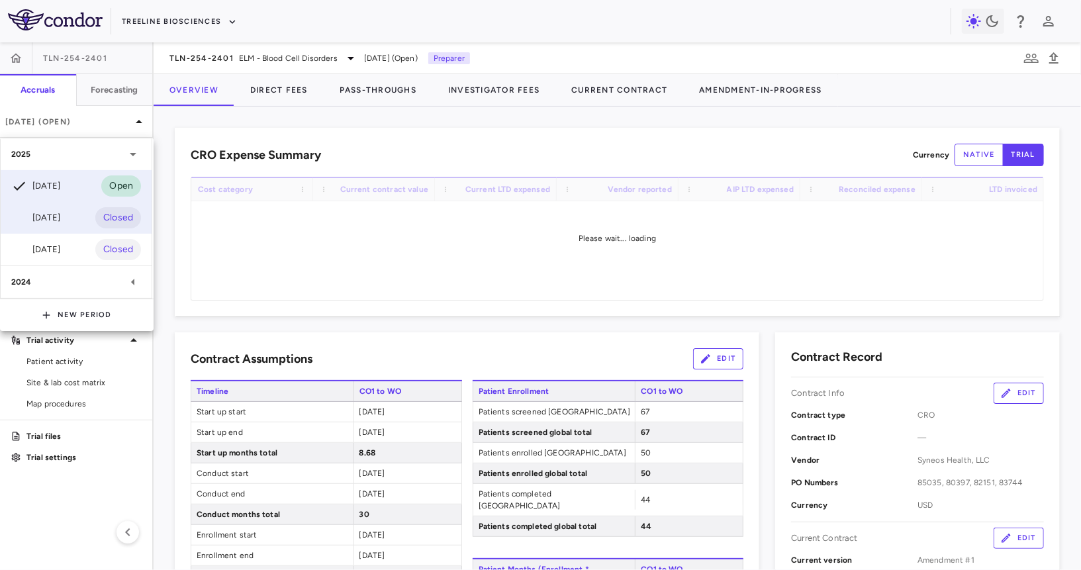
click at [74, 214] on div "[DATE] Closed" at bounding box center [76, 218] width 151 height 32
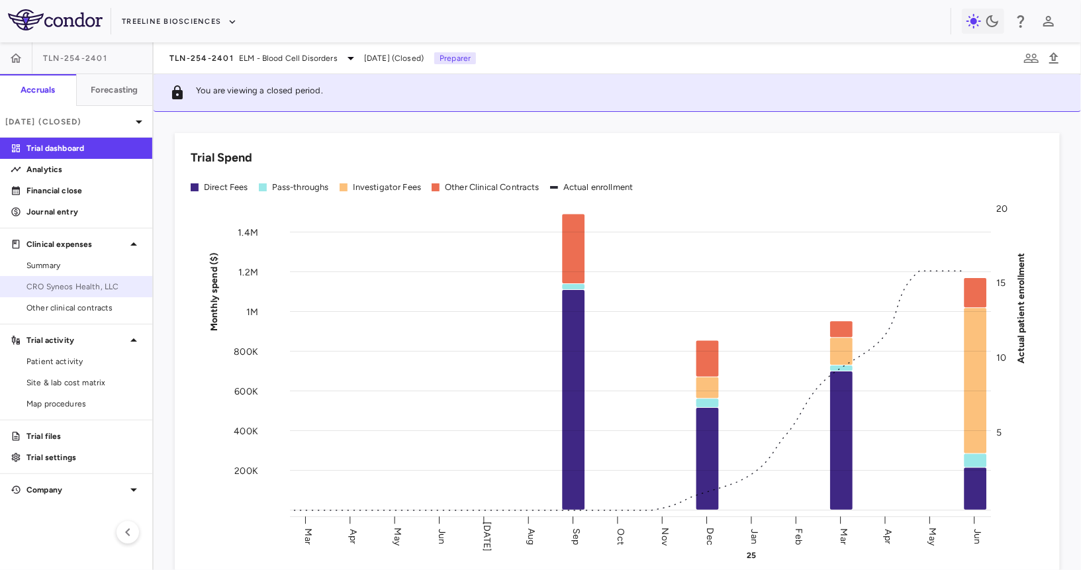
click at [87, 284] on span "CRO Syneos Health, LLC" at bounding box center [83, 287] width 115 height 12
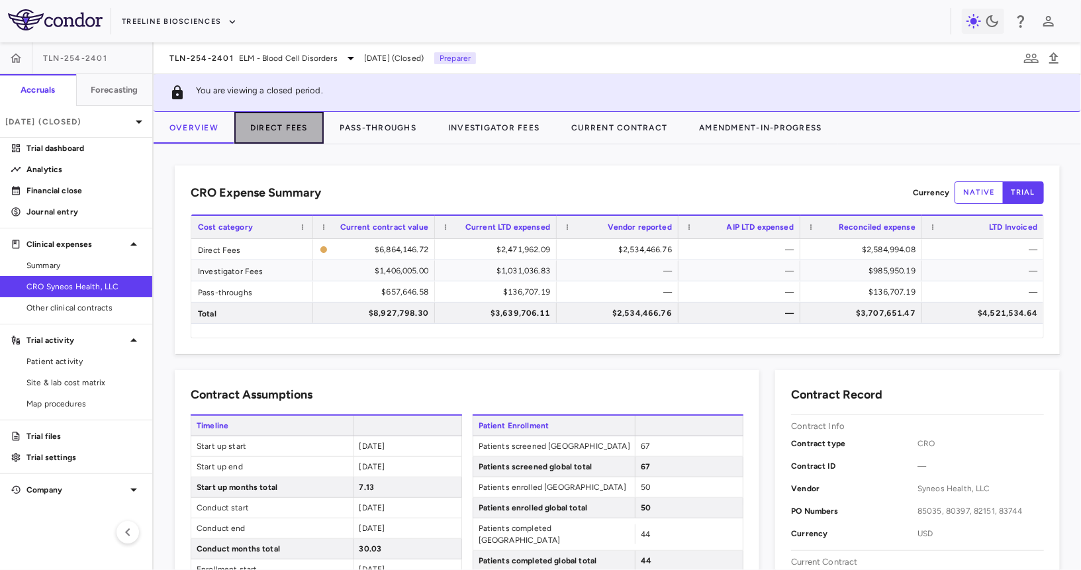
click at [291, 120] on button "Direct Fees" at bounding box center [278, 128] width 89 height 32
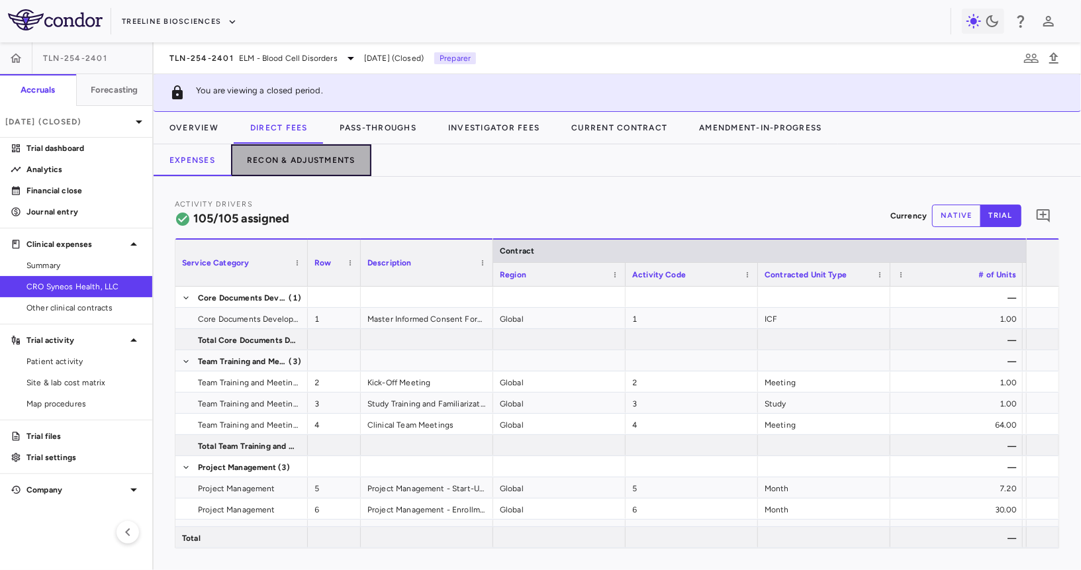
click at [309, 150] on button "Recon & Adjustments" at bounding box center [301, 160] width 140 height 32
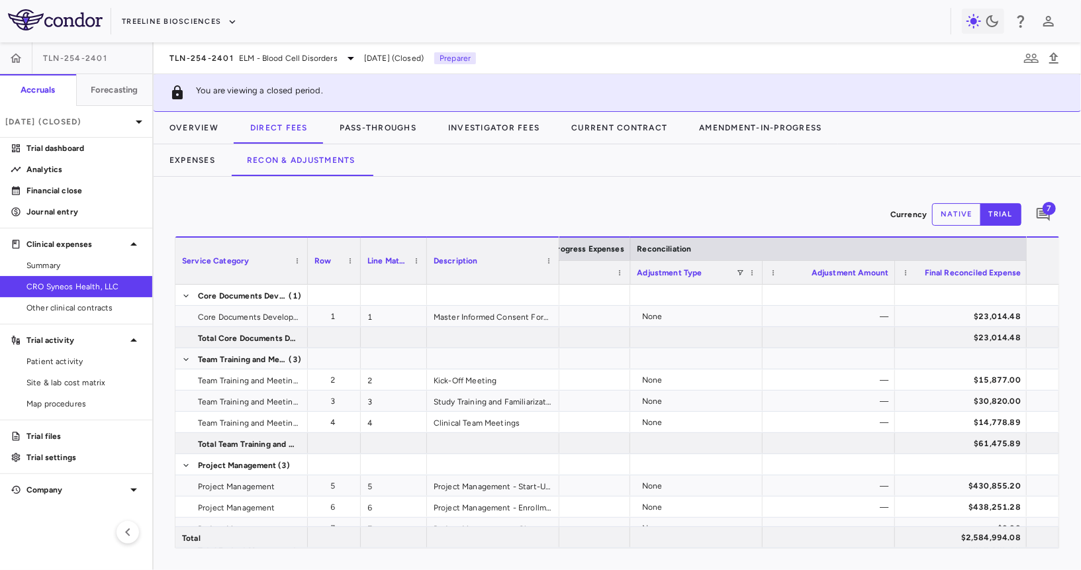
click at [743, 270] on div "Adjustment Type" at bounding box center [696, 272] width 119 height 23
click at [740, 270] on span at bounding box center [740, 273] width 8 height 8
click at [761, 317] on div "(Select All)" at bounding box center [808, 321] width 109 height 9
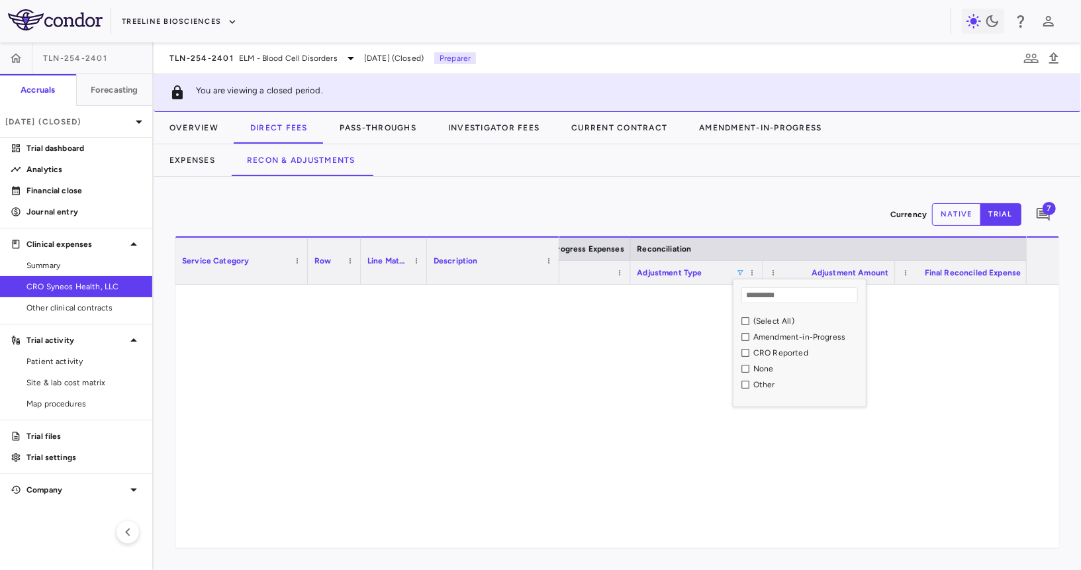
click at [760, 334] on div "Amendment-in-Progress" at bounding box center [808, 336] width 109 height 9
click at [760, 348] on div "CRO Reported" at bounding box center [808, 352] width 109 height 9
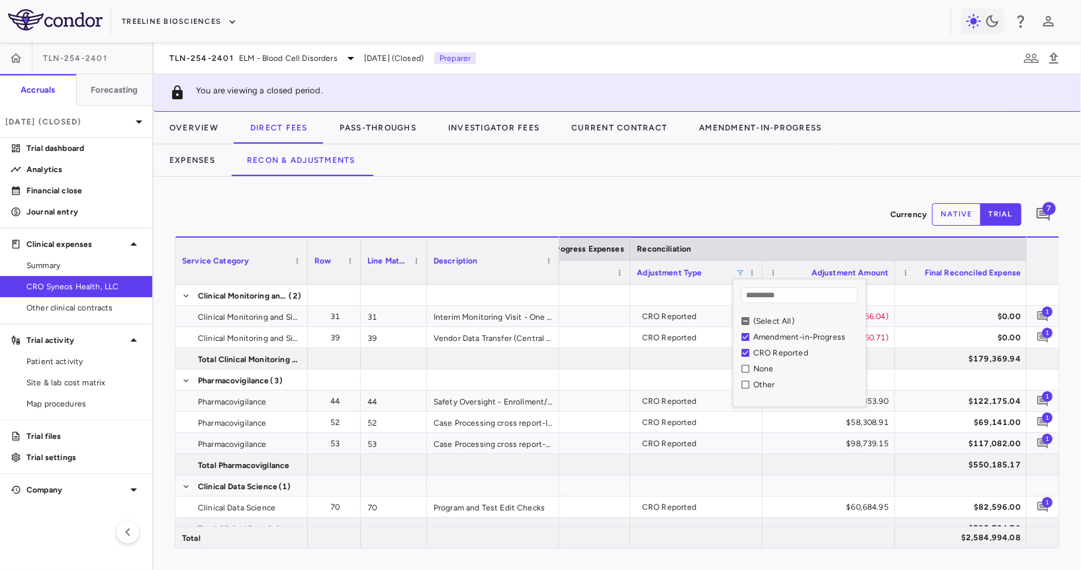
click at [760, 337] on div "Amendment-in-Progress" at bounding box center [808, 336] width 109 height 9
click at [761, 383] on div "Other" at bounding box center [808, 384] width 109 height 9
click at [760, 355] on div "CRO Reported" at bounding box center [808, 352] width 109 height 9
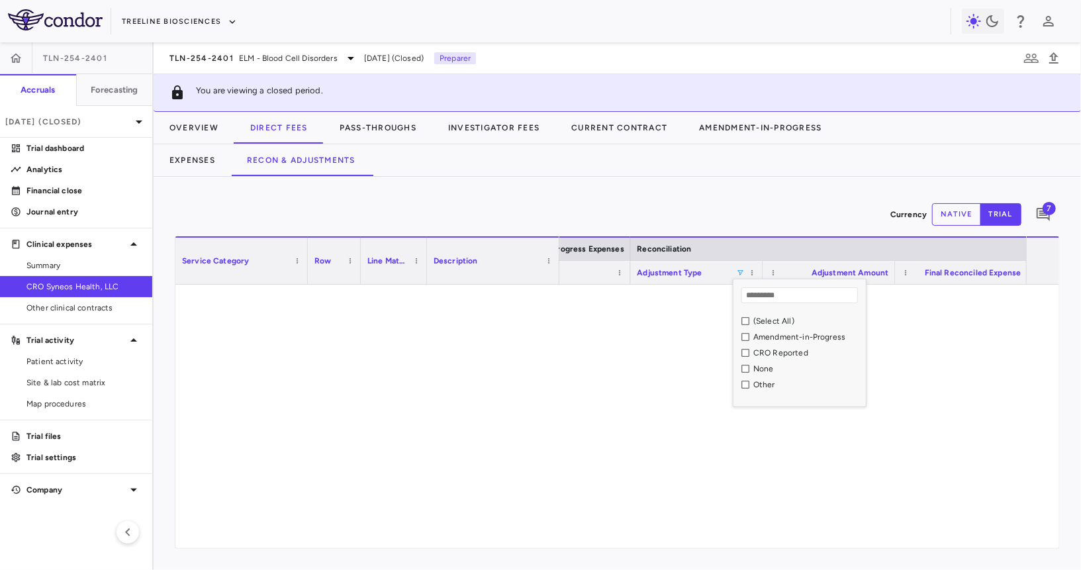
click at [759, 382] on div "Other" at bounding box center [808, 384] width 109 height 9
click at [761, 348] on div "CRO Reported" at bounding box center [808, 352] width 109 height 9
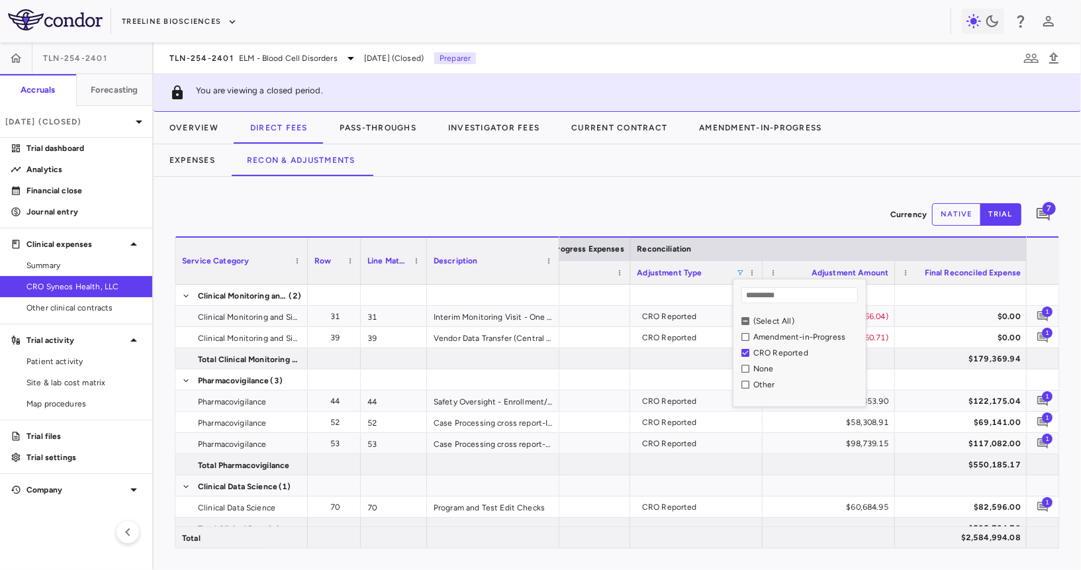
click at [723, 215] on div "Currency native trial 7" at bounding box center [617, 214] width 885 height 33
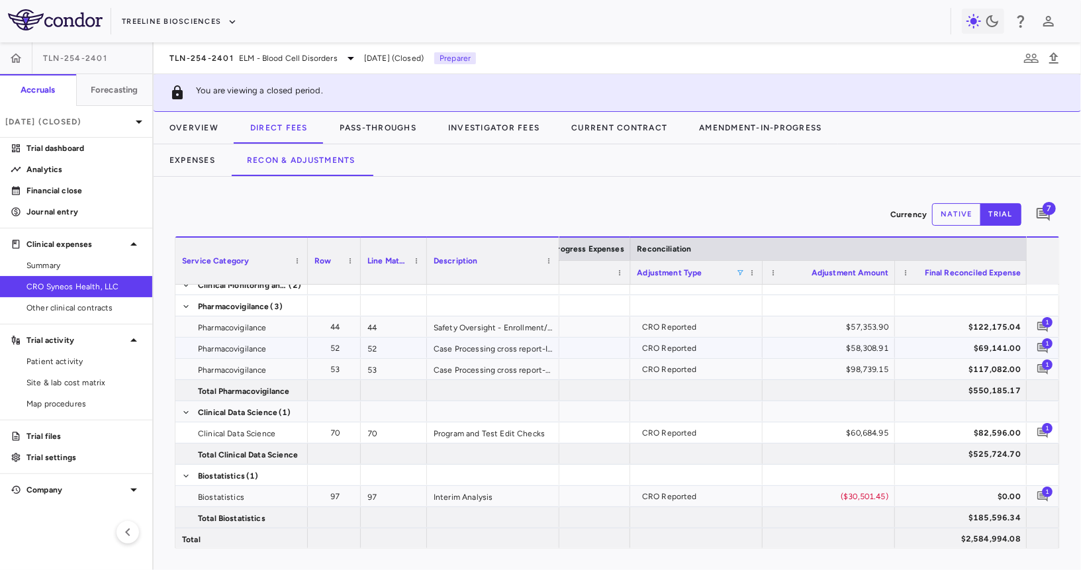
click at [1050, 346] on span "1" at bounding box center [1047, 343] width 11 height 11
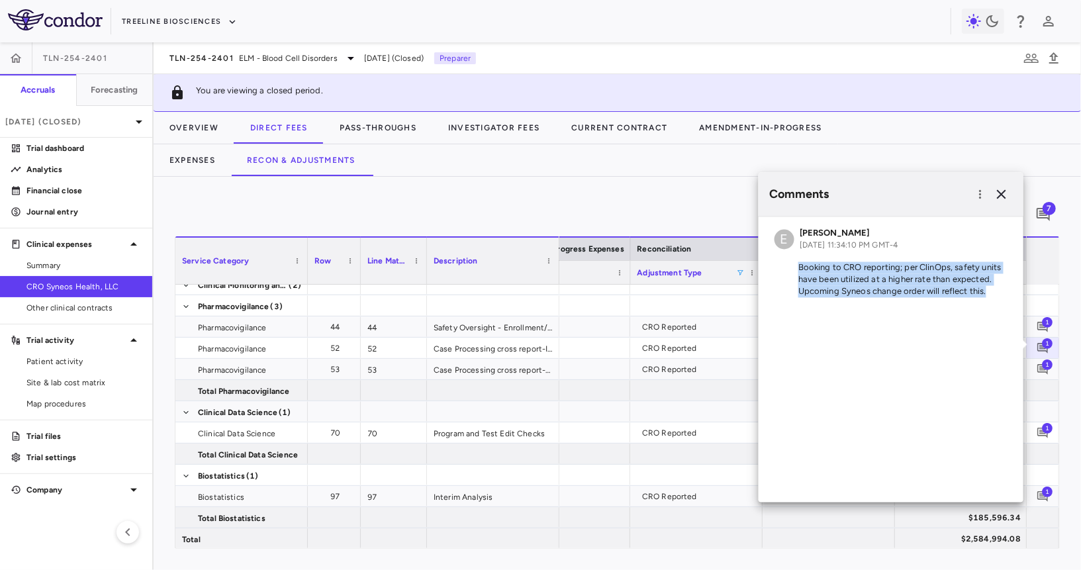
copy p "Booking to CRO reporting; per ClinOps, safety units have been utilized at a hig…"
drag, startPoint x: 798, startPoint y: 266, endPoint x: 997, endPoint y: 291, distance: 200.3
click at [997, 292] on p "Booking to CRO reporting; per ClinOps, safety units have been utilized at a hig…" at bounding box center [891, 280] width 233 height 36
click at [523, 199] on div "Currency native trial 7" at bounding box center [617, 214] width 885 height 33
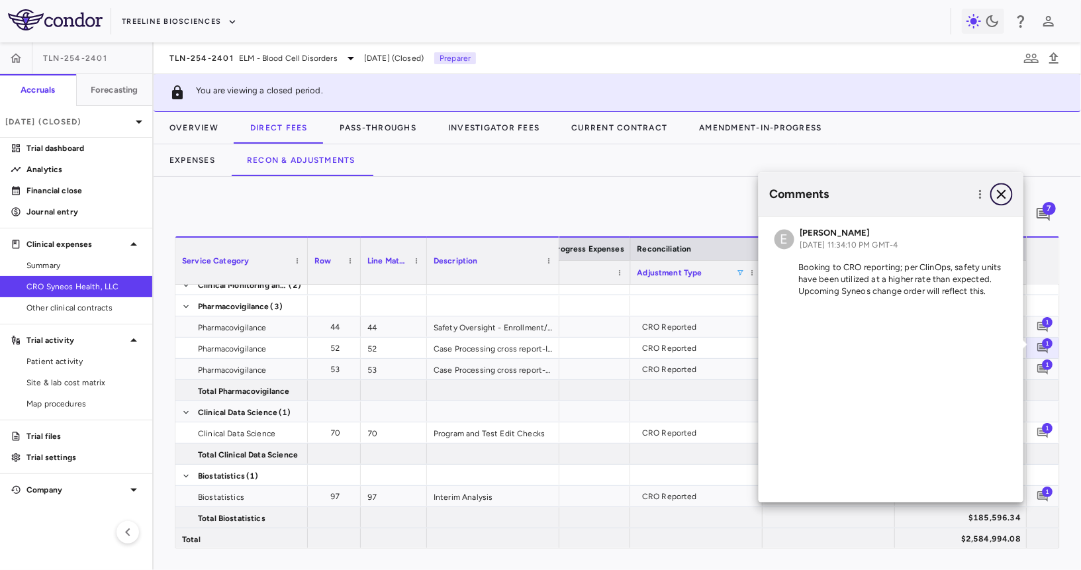
click at [1001, 197] on icon "button" at bounding box center [1002, 195] width 16 height 16
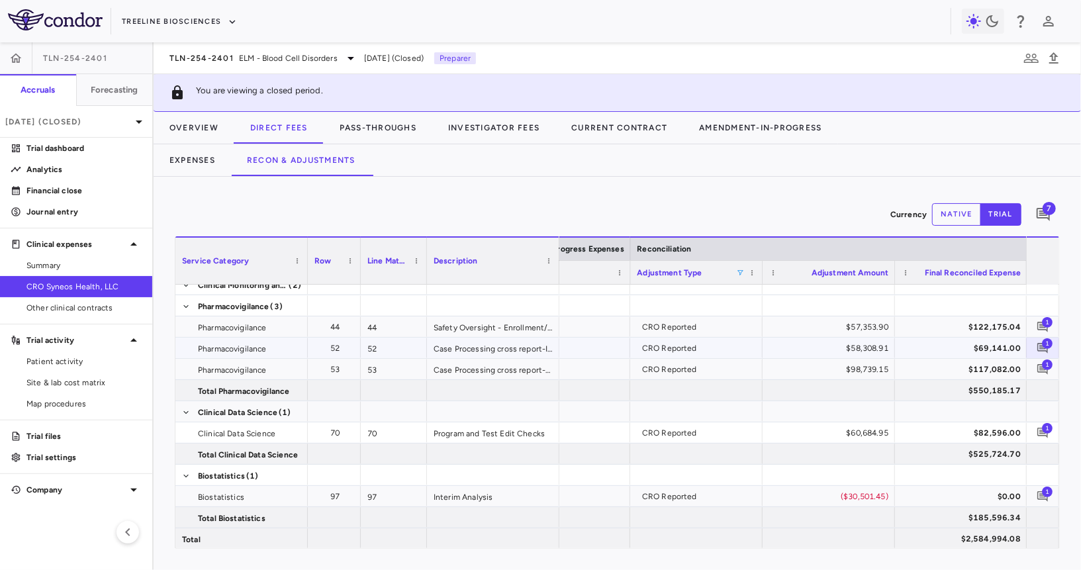
scroll to position [54, 0]
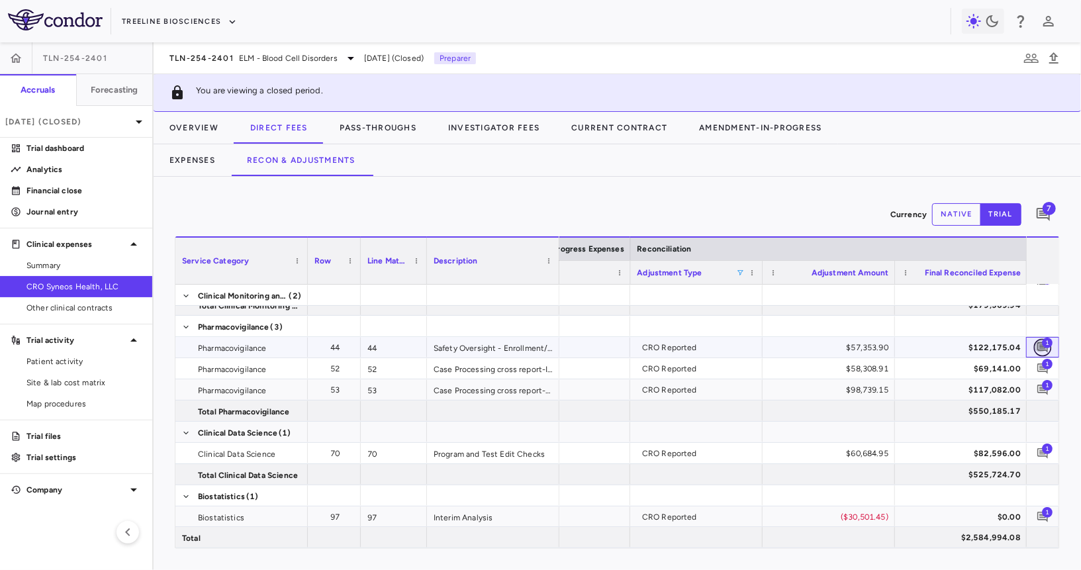
click at [1040, 338] on button "button" at bounding box center [1043, 347] width 18 height 18
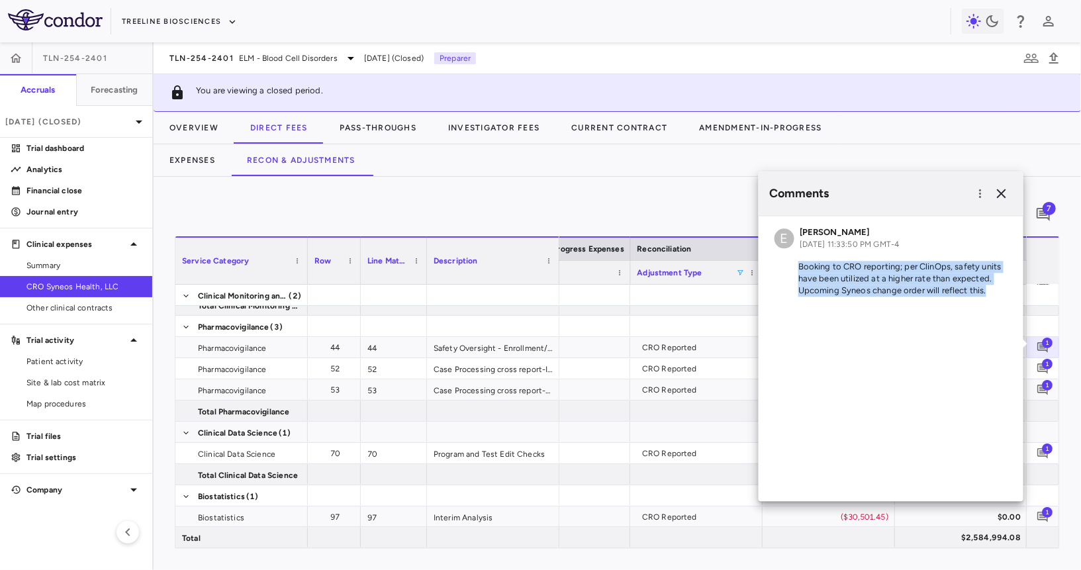
drag, startPoint x: 799, startPoint y: 266, endPoint x: 1009, endPoint y: 305, distance: 214.3
click at [1009, 305] on div "E [PERSON_NAME] [DATE] 11:33:50 PM GMT-4 Booking to CRO reporting; per ClinOps,…" at bounding box center [891, 358] width 265 height 285
copy div "Booking to CRO reporting; per ClinOps, safety units have been utilized at a hig…"
click at [1001, 197] on icon "button" at bounding box center [1002, 193] width 16 height 16
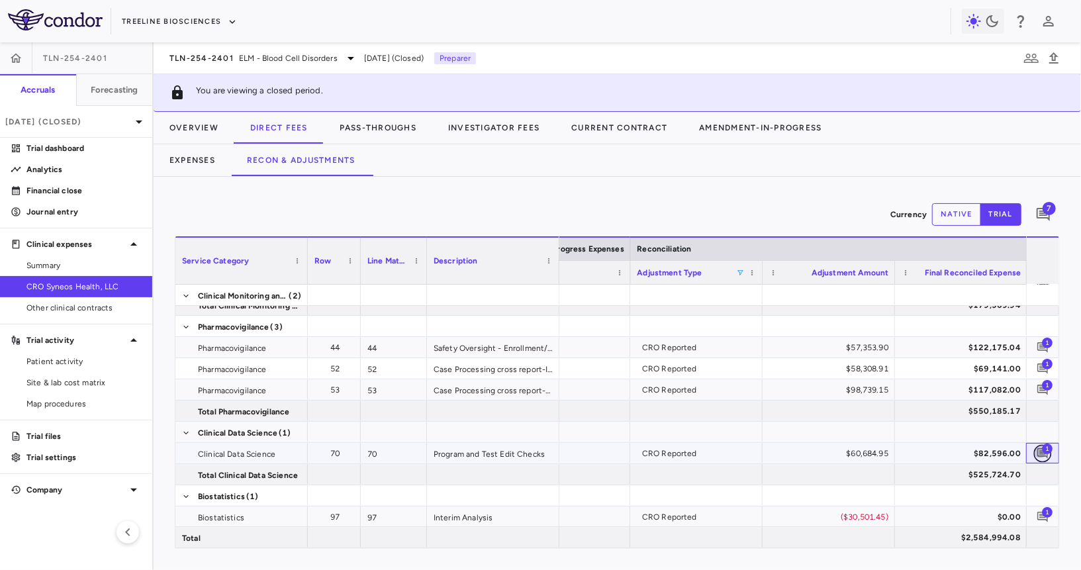
click at [1044, 456] on icon "Add comment" at bounding box center [1043, 453] width 13 height 13
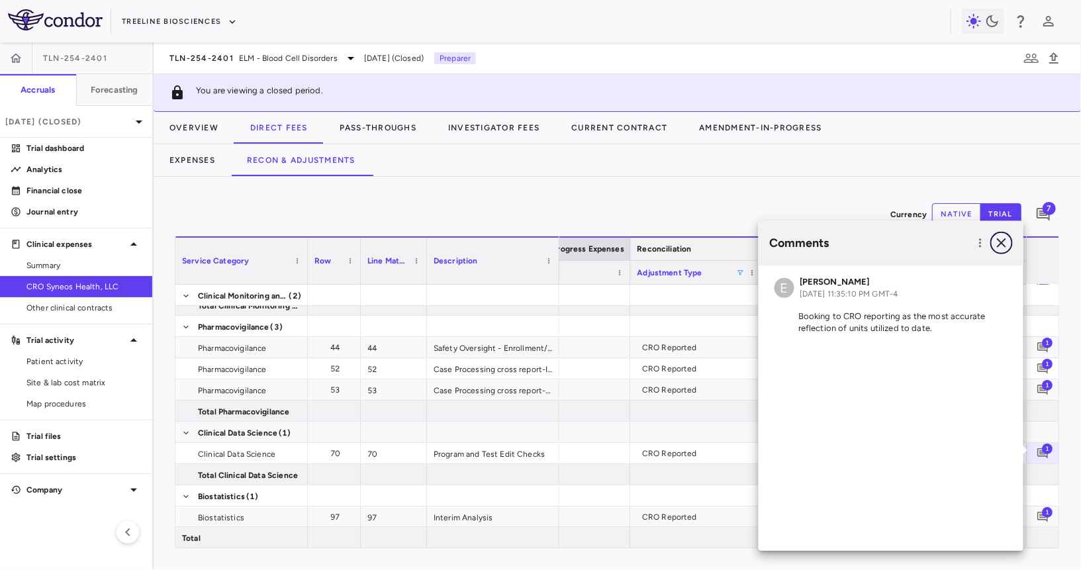
click at [994, 240] on icon "button" at bounding box center [1002, 243] width 16 height 16
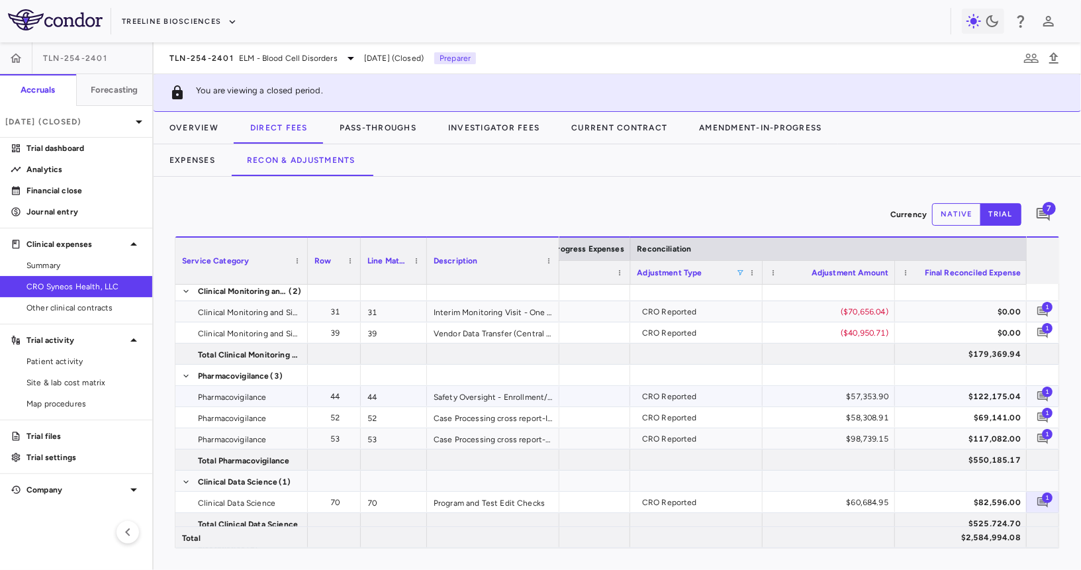
scroll to position [0, 0]
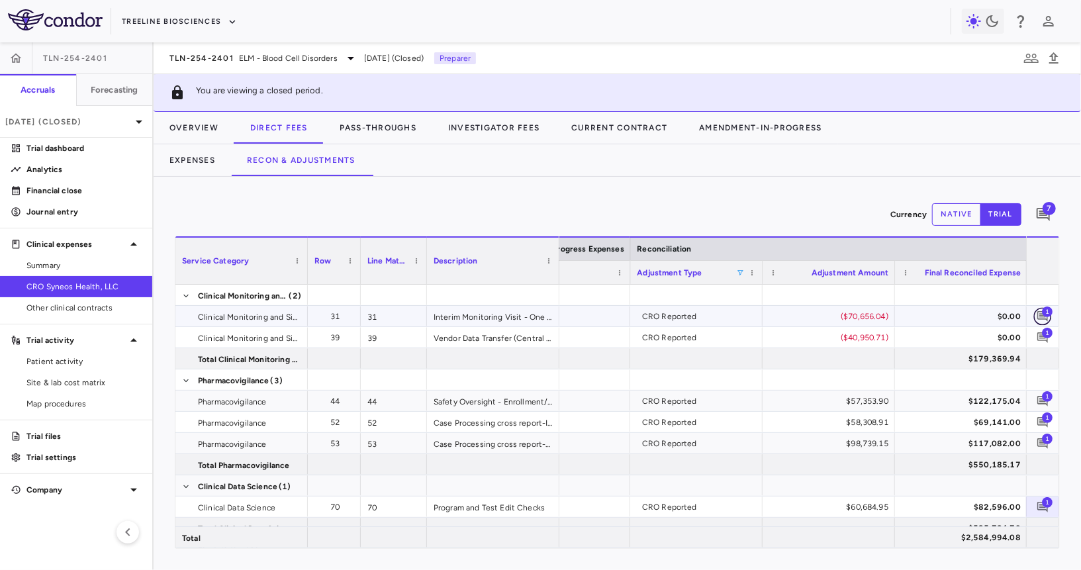
click at [1048, 316] on icon "Add comment" at bounding box center [1043, 316] width 11 height 11
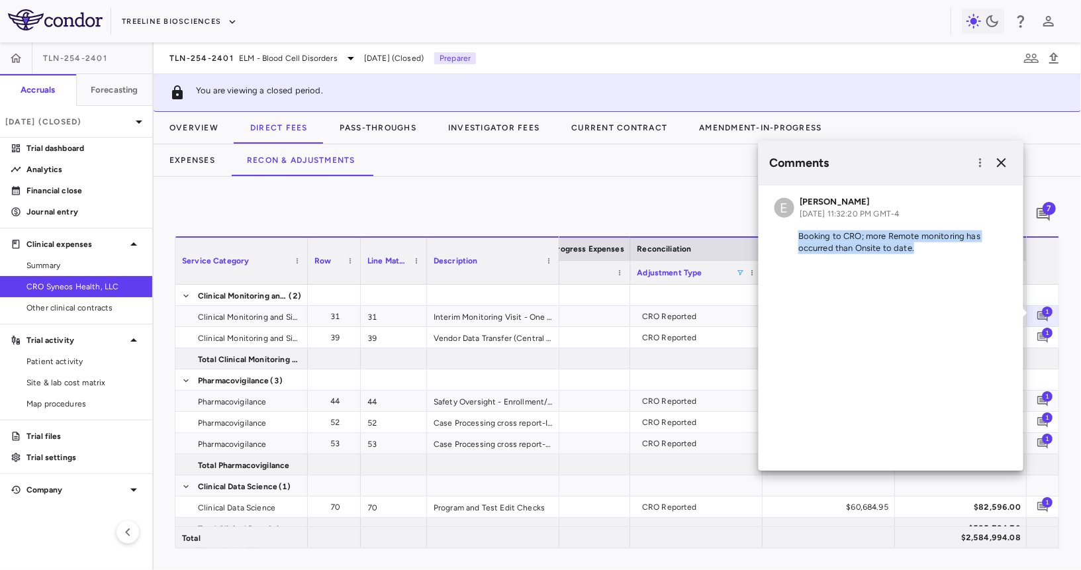
drag, startPoint x: 799, startPoint y: 234, endPoint x: 934, endPoint y: 249, distance: 136.0
click at [934, 249] on p "Booking to CRO; more Remote monitoring has occurred than Onsite to date." at bounding box center [891, 242] width 233 height 24
copy p "Booking to CRO; more Remote monitoring has occurred than Onsite to date."
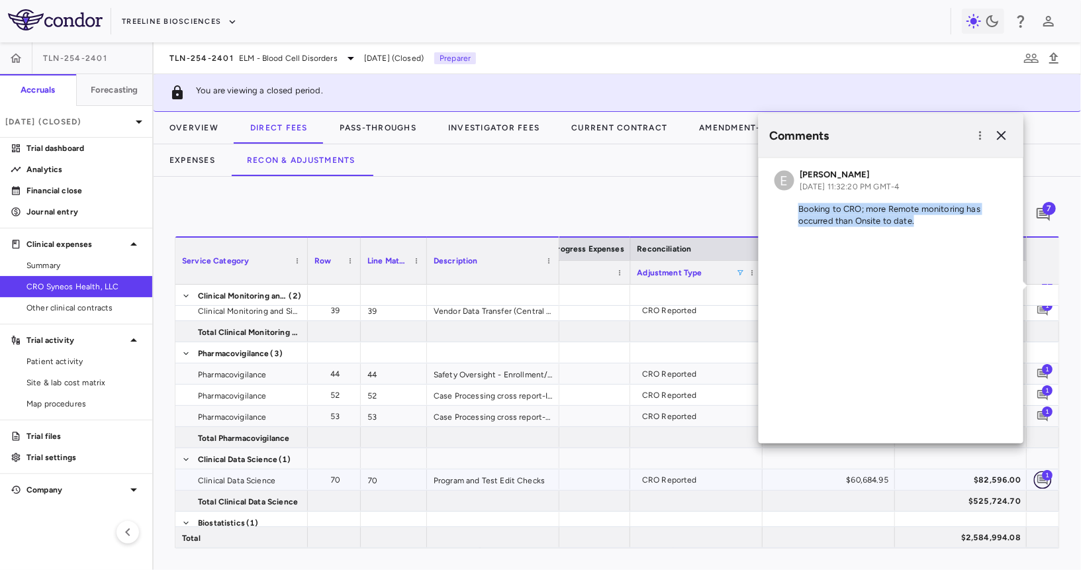
click at [1036, 475] on button "button" at bounding box center [1043, 480] width 18 height 18
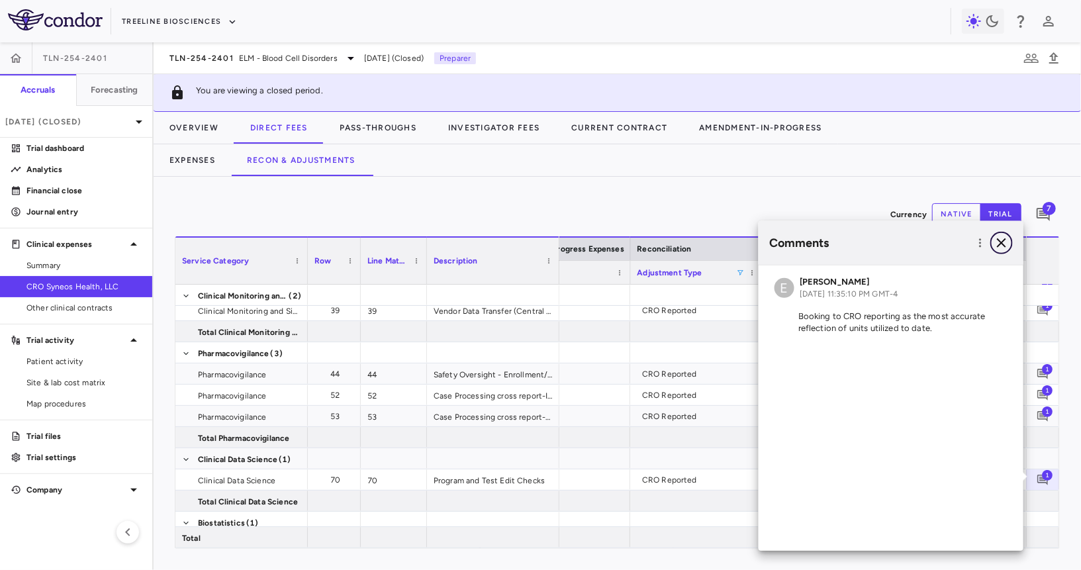
click at [1007, 247] on icon "button" at bounding box center [1002, 243] width 16 height 16
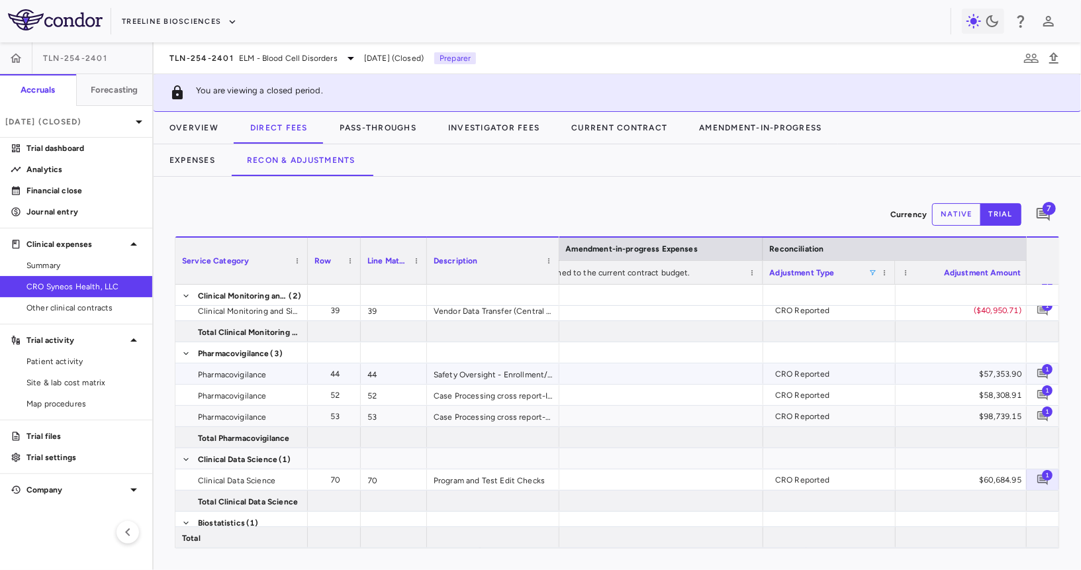
scroll to position [0, 1964]
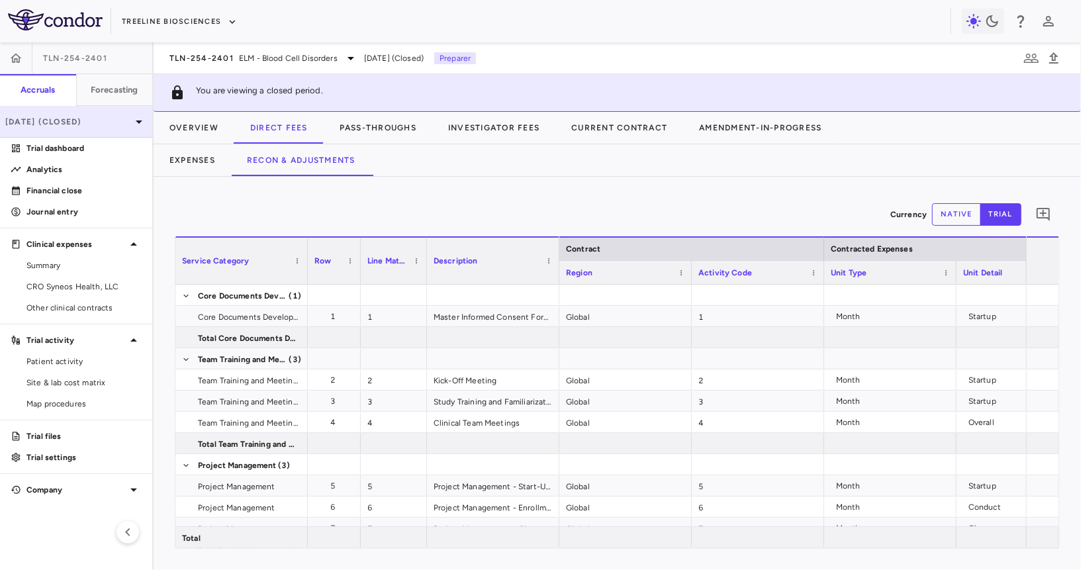
click at [67, 123] on p "[DATE] (Closed)" at bounding box center [68, 122] width 126 height 12
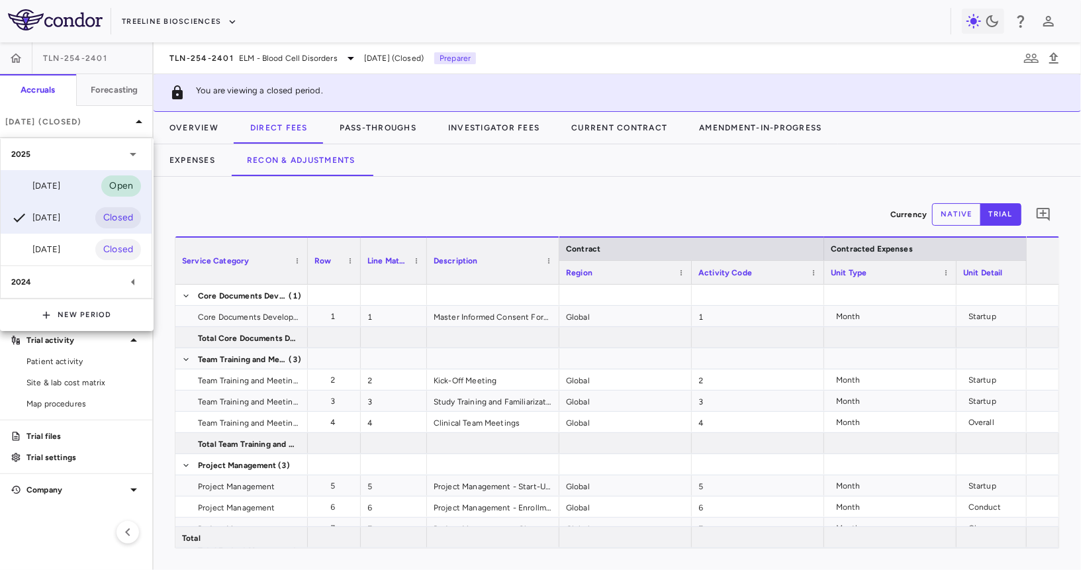
click at [60, 181] on div "[DATE]" at bounding box center [35, 186] width 49 height 16
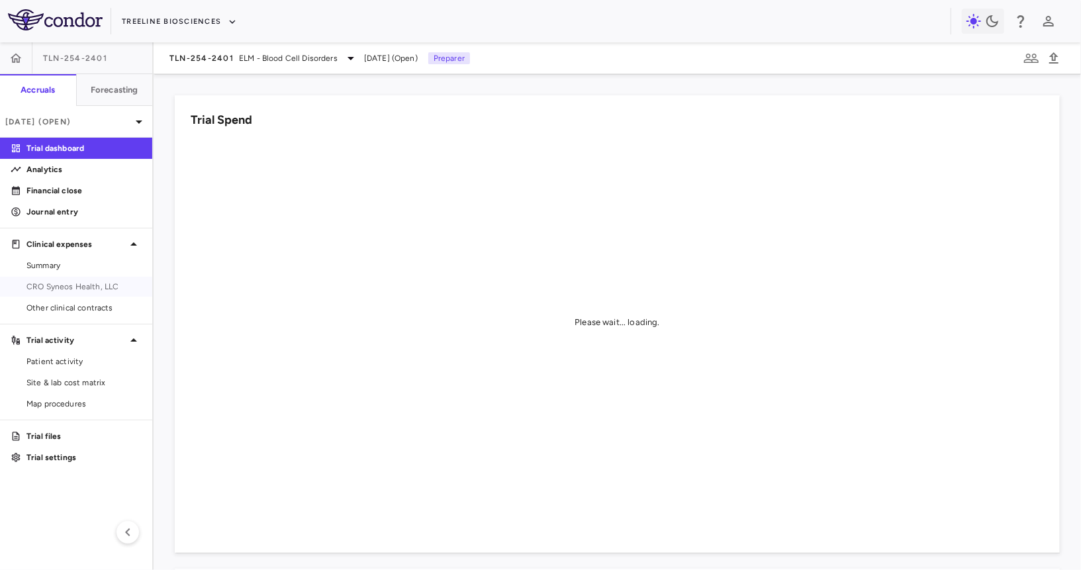
click at [76, 283] on span "CRO Syneos Health, LLC" at bounding box center [83, 287] width 115 height 12
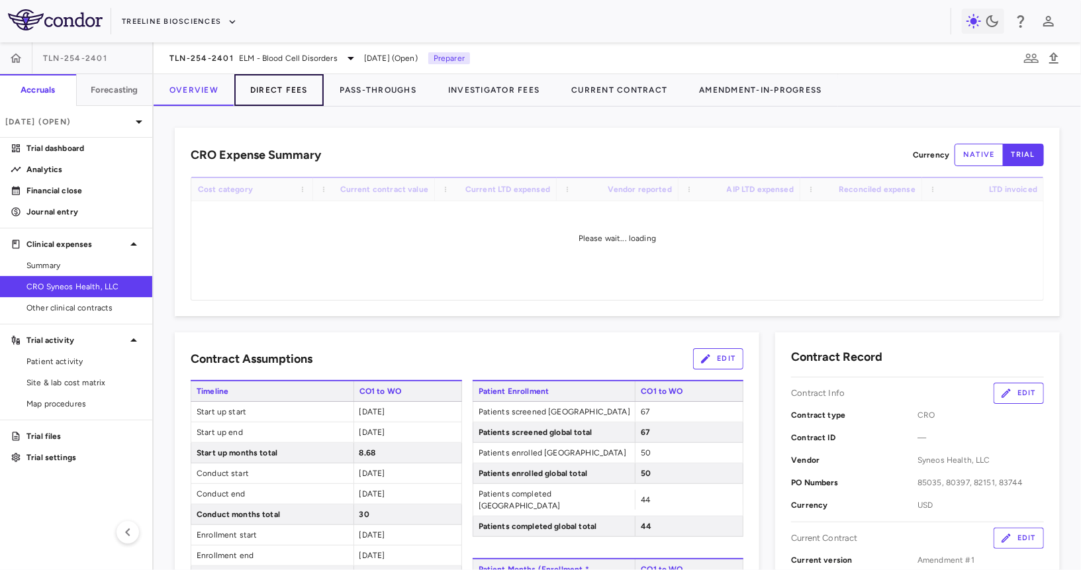
click at [283, 100] on button "Direct Fees" at bounding box center [278, 90] width 89 height 32
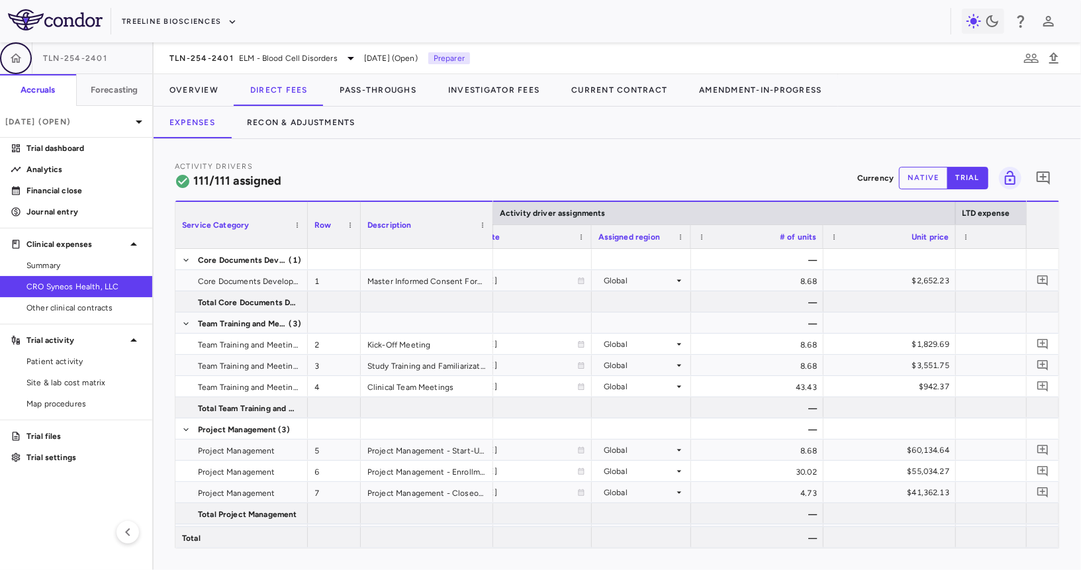
click at [7, 60] on button "button" at bounding box center [16, 58] width 32 height 32
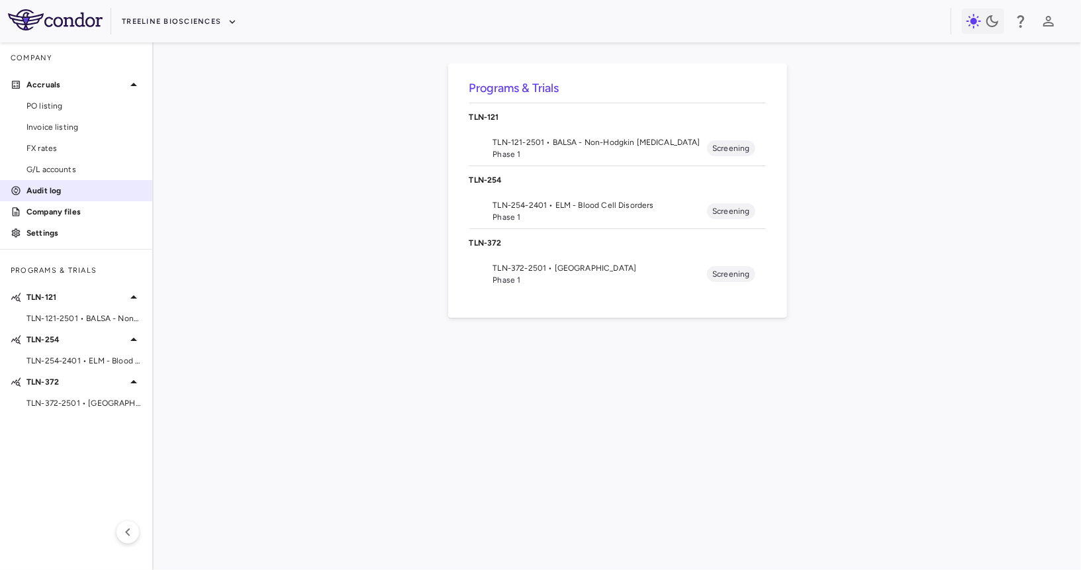
click at [98, 193] on p "Audit log" at bounding box center [83, 191] width 115 height 12
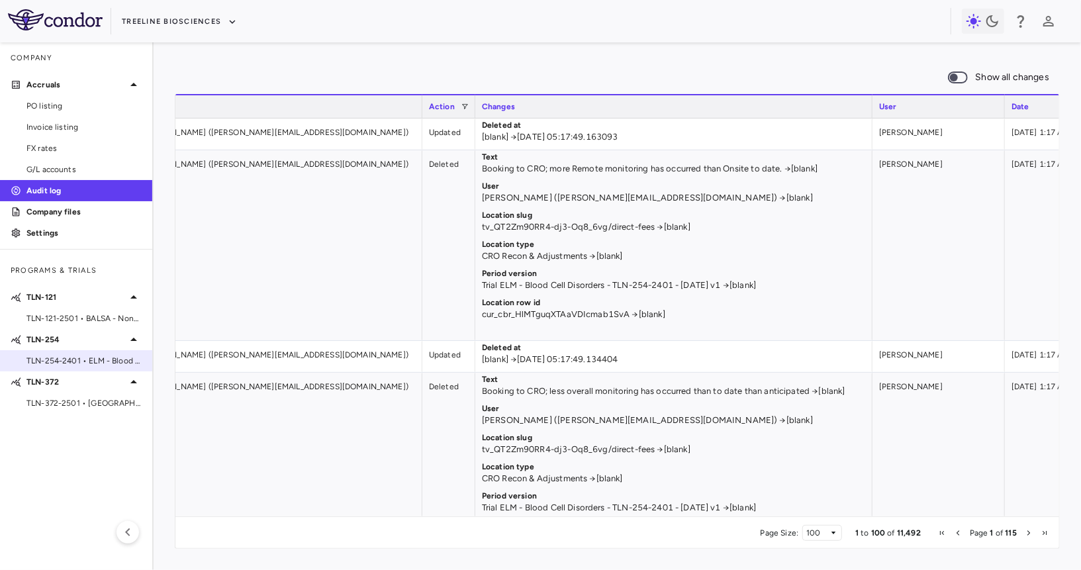
click at [85, 358] on span "TLN-254-2401 • ELM - Blood Cell Disorders" at bounding box center [83, 361] width 115 height 12
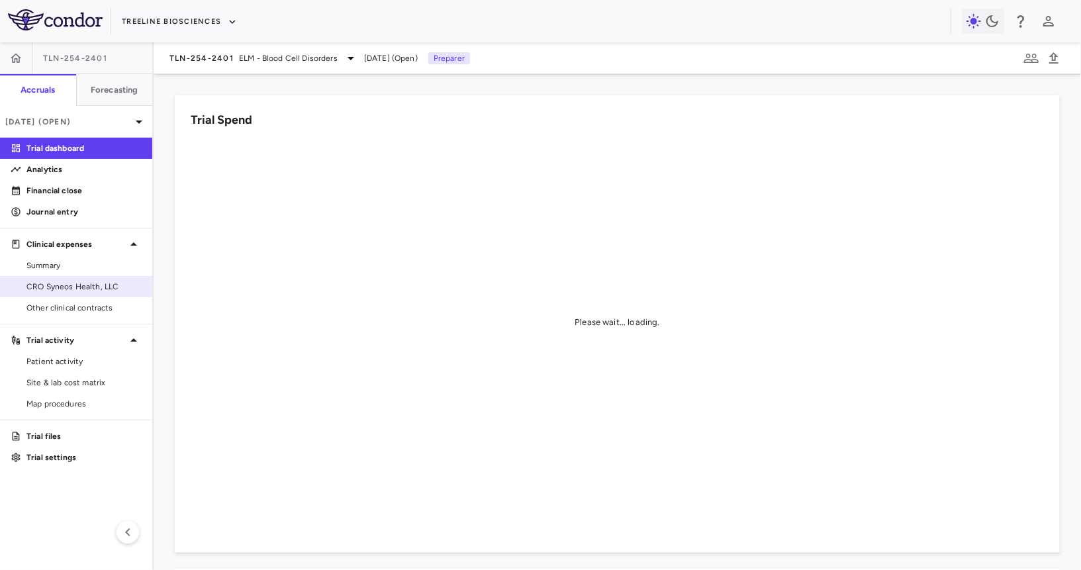
click at [71, 285] on span "CRO Syneos Health, LLC" at bounding box center [83, 287] width 115 height 12
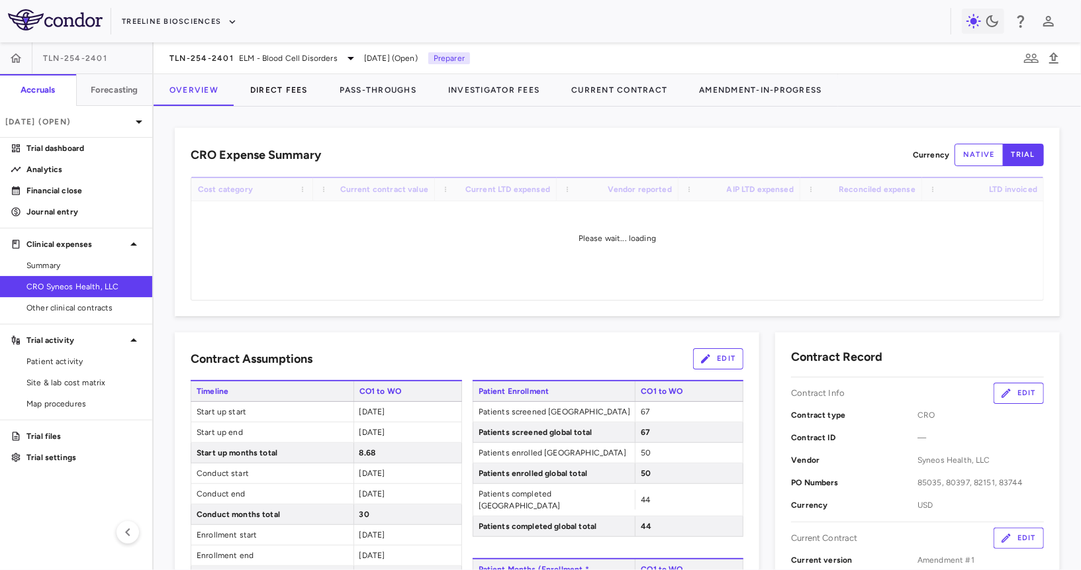
click at [276, 105] on div "Overview Direct Fees Pass-Throughs Investigator Fees Current Contract Amendment…" at bounding box center [496, 90] width 685 height 32
click at [287, 92] on button "Direct Fees" at bounding box center [278, 90] width 89 height 32
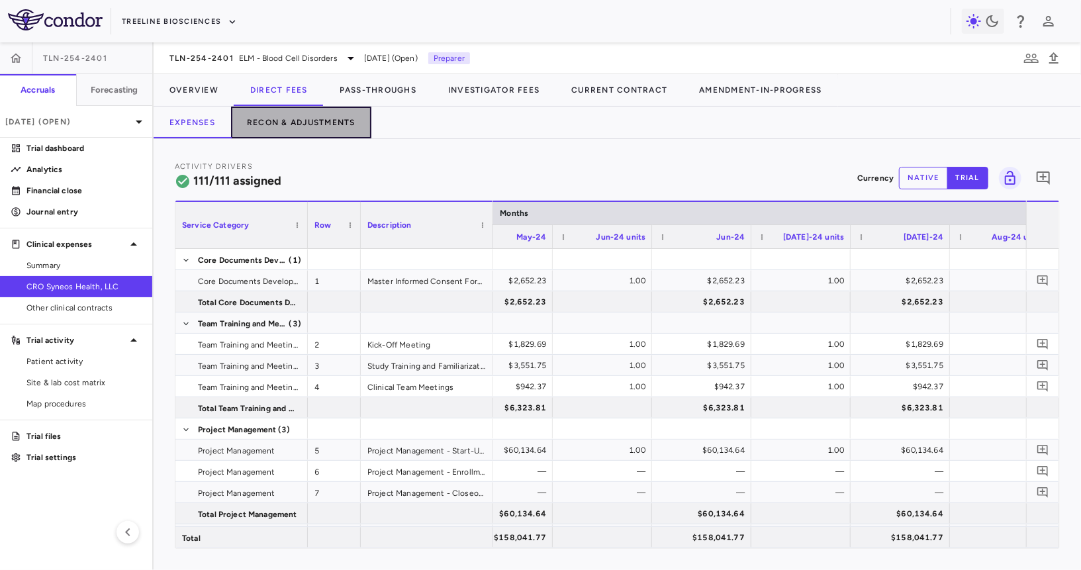
click at [320, 108] on button "Recon & Adjustments" at bounding box center [301, 123] width 140 height 32
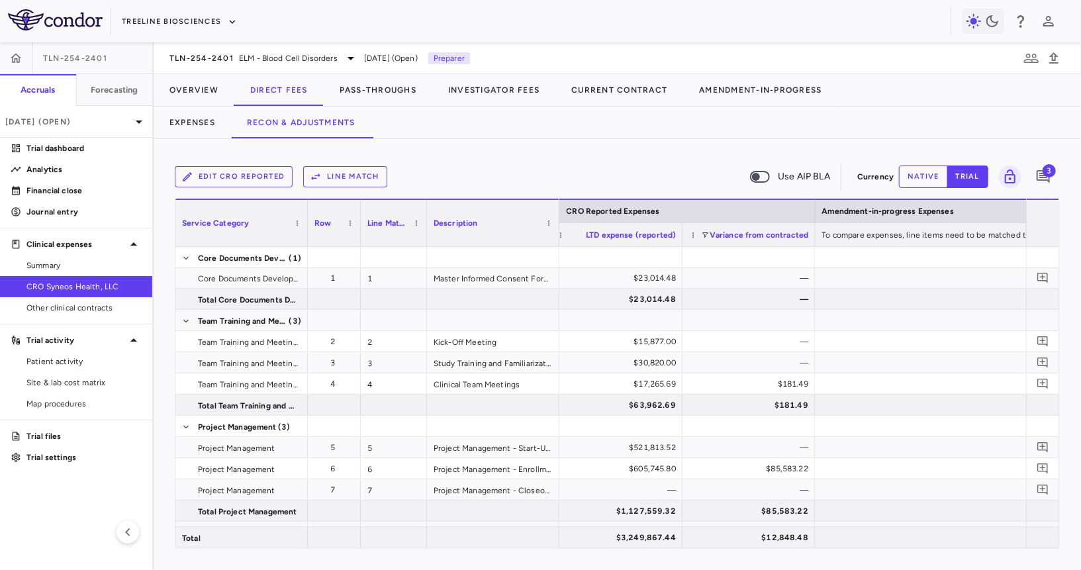
click at [707, 229] on div "Variance from contracted" at bounding box center [748, 234] width 119 height 23
click at [703, 234] on span at bounding box center [705, 235] width 8 height 8
click at [727, 250] on div "Select all" at bounding box center [773, 251] width 109 height 9
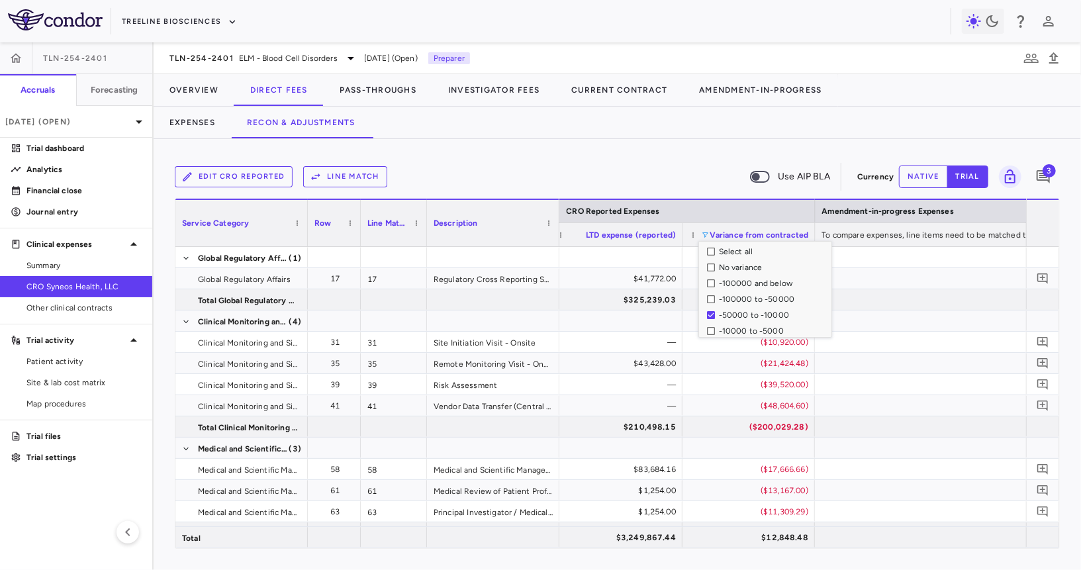
click at [660, 144] on div "Edit CRO reported Line Match Use AIP BLA Currency native trial 3 Press ENTER to…" at bounding box center [618, 354] width 928 height 431
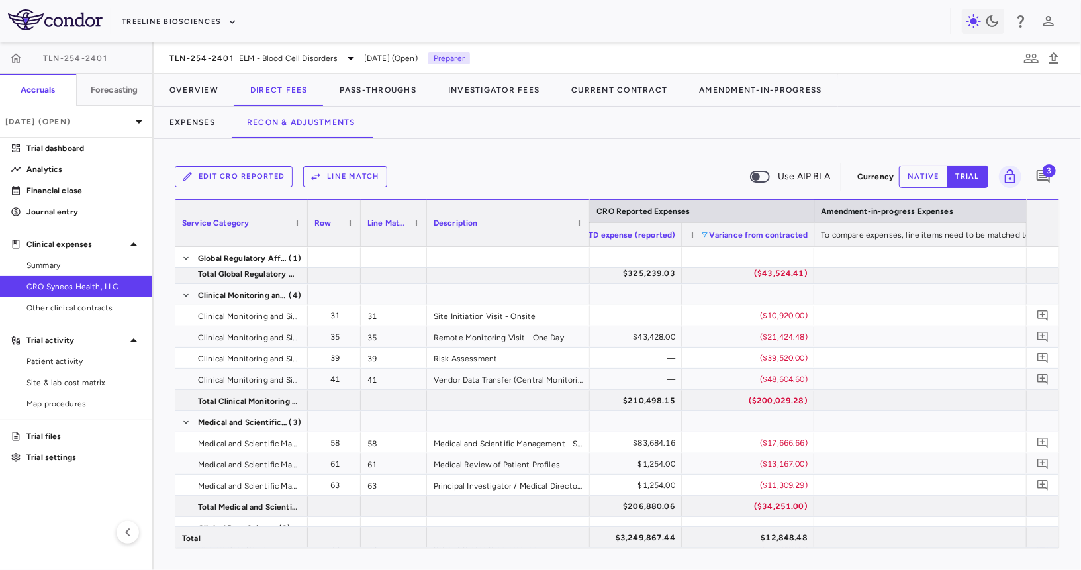
drag, startPoint x: 558, startPoint y: 232, endPoint x: 589, endPoint y: 234, distance: 31.8
click at [589, 234] on div at bounding box center [589, 223] width 5 height 46
click at [1040, 374] on icon "Add comment" at bounding box center [1043, 379] width 11 height 11
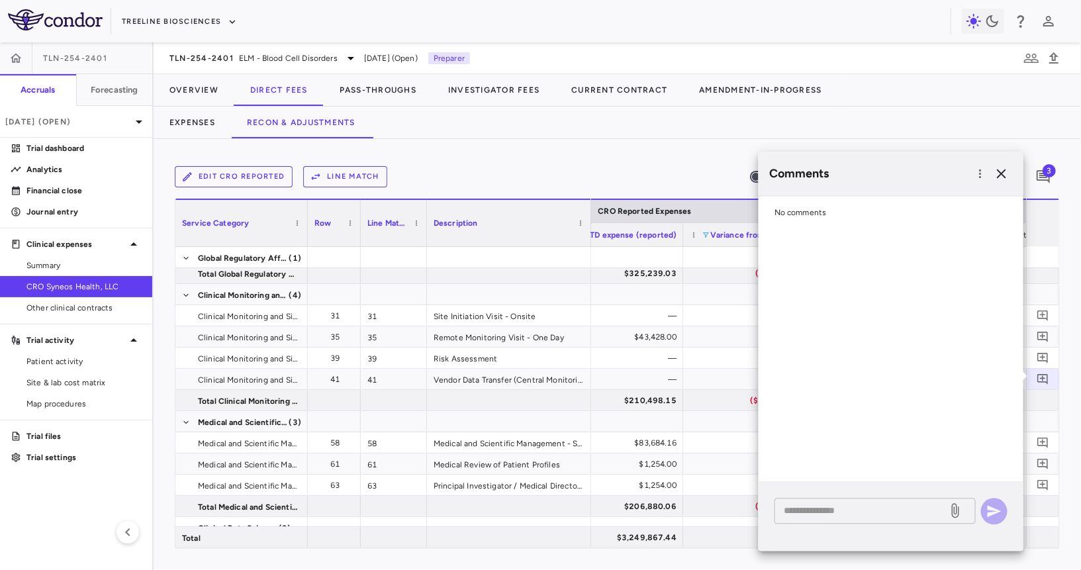
click at [814, 501] on div "* ​" at bounding box center [875, 511] width 201 height 26
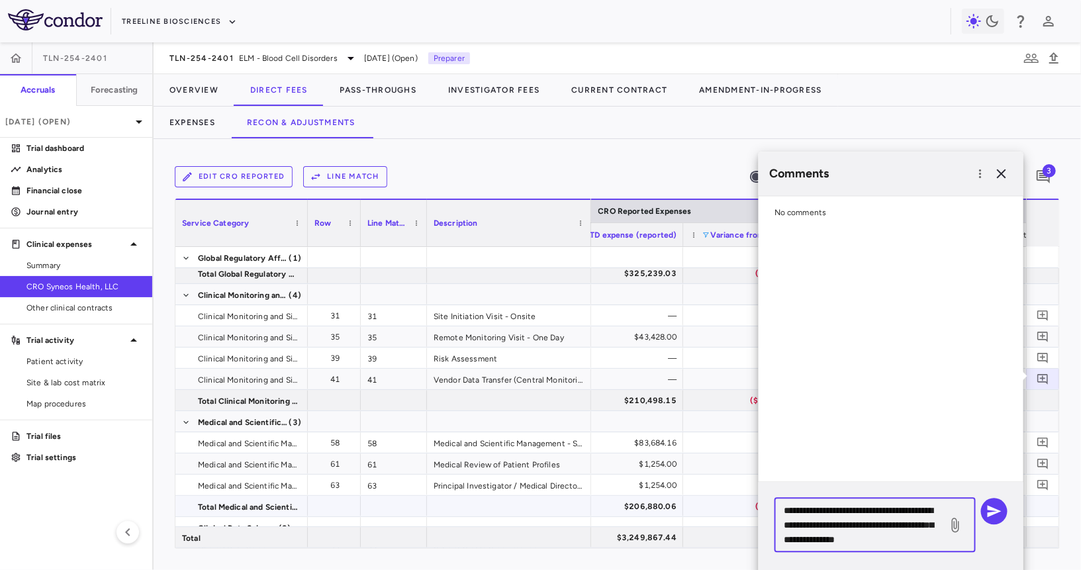
drag, startPoint x: 917, startPoint y: 540, endPoint x: 743, endPoint y: 501, distance: 178.4
click at [744, 501] on body "Skip to sidebar Skip to main content Treeline Biosciences TLN-254-2401 Accruals…" at bounding box center [540, 285] width 1081 height 570
type textarea "**********"
click at [993, 512] on icon "button" at bounding box center [995, 511] width 14 height 12
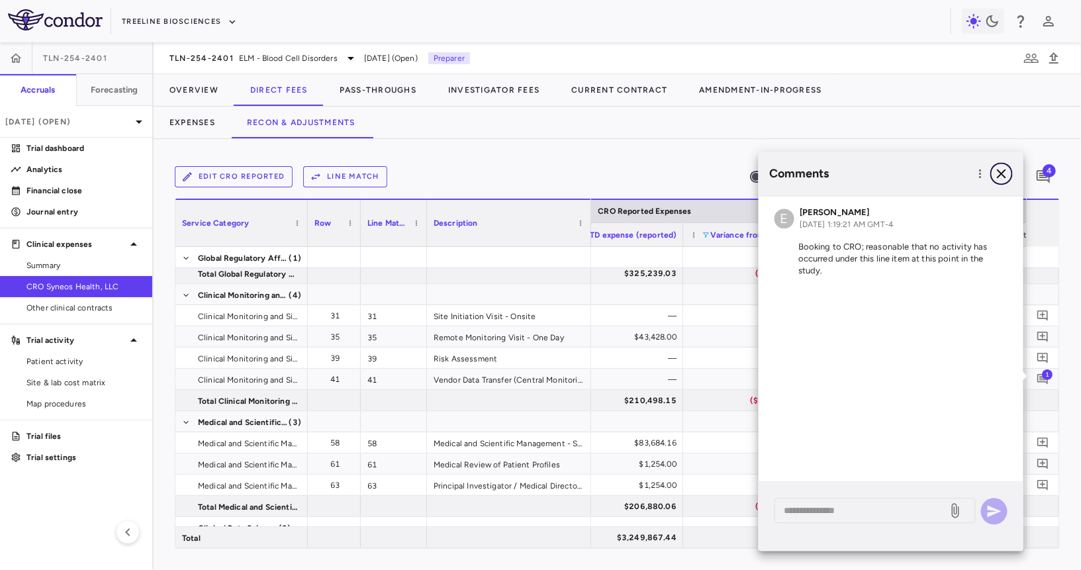
click at [1000, 174] on icon "button" at bounding box center [1002, 174] width 16 height 16
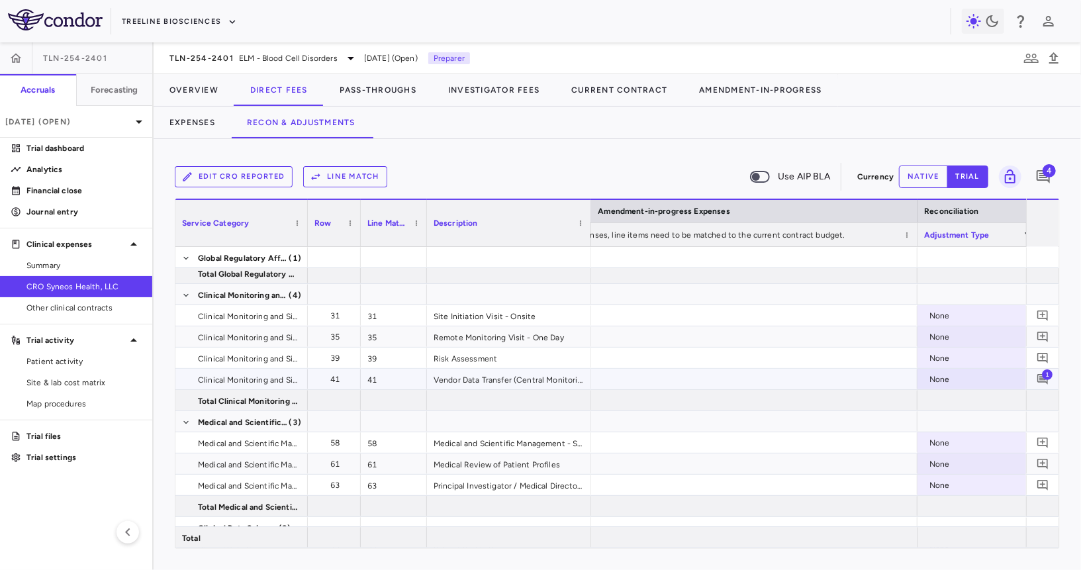
click at [981, 374] on div "None" at bounding box center [981, 379] width 103 height 21
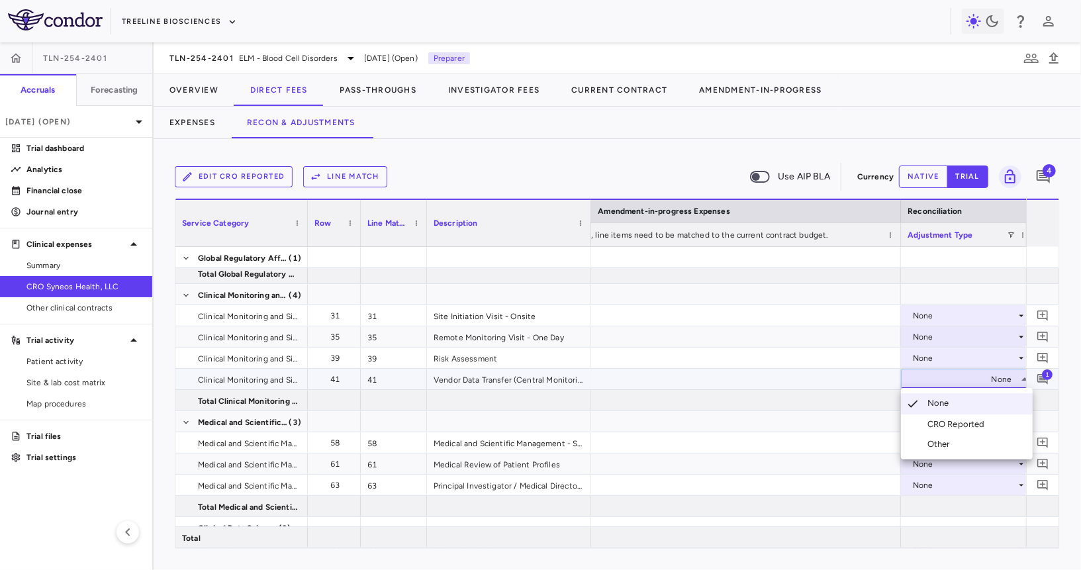
click at [956, 418] on li "CRO Reported" at bounding box center [967, 425] width 132 height 20
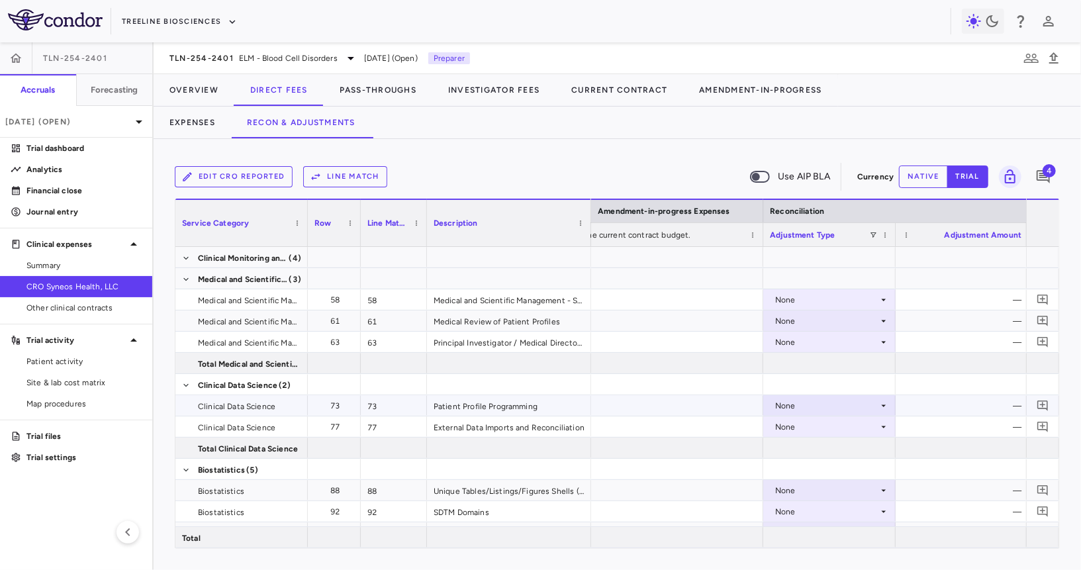
click at [869, 399] on div "None" at bounding box center [827, 405] width 103 height 21
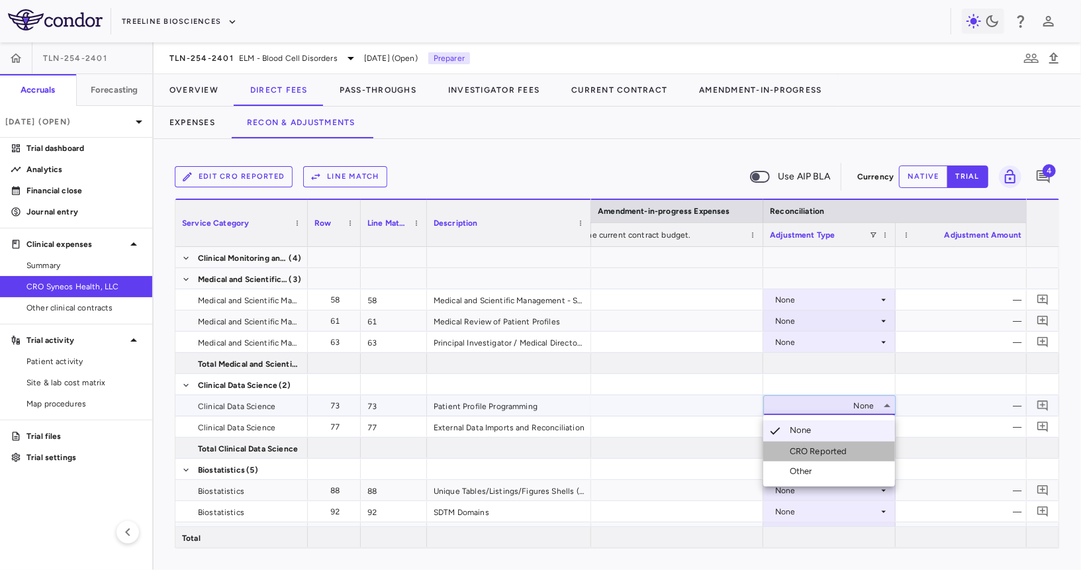
click at [836, 448] on div "CRO Reported" at bounding box center [821, 452] width 63 height 12
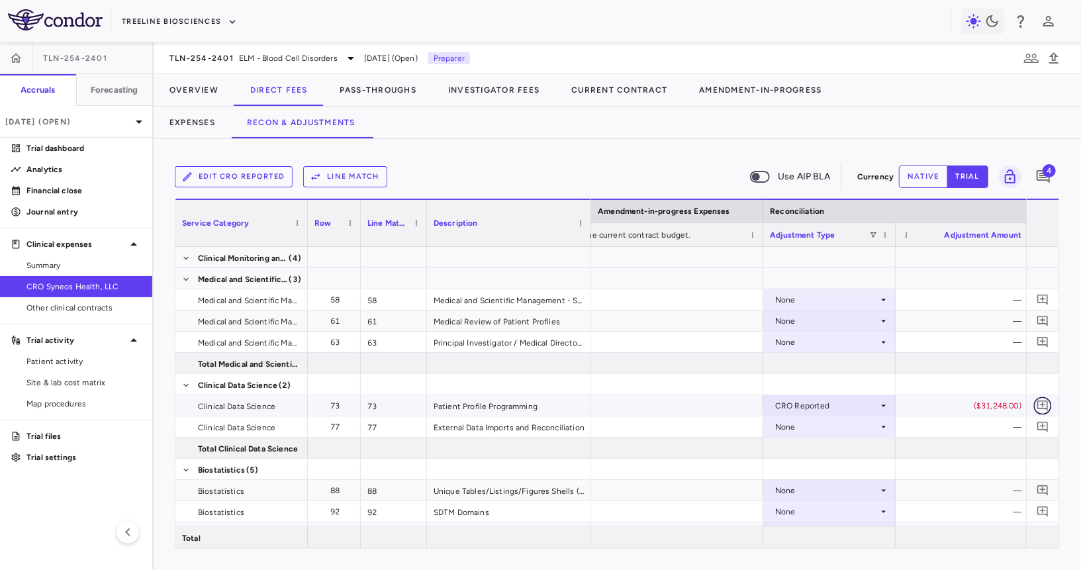
click at [1042, 402] on icon "Add comment" at bounding box center [1043, 405] width 13 height 13
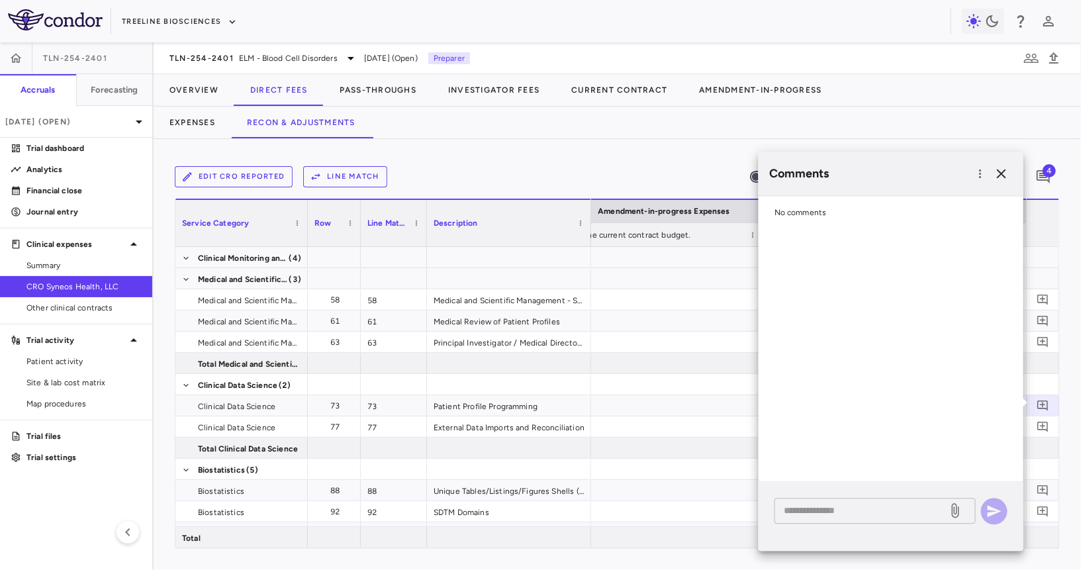
click at [834, 507] on textarea at bounding box center [861, 510] width 155 height 15
paste textarea "**********"
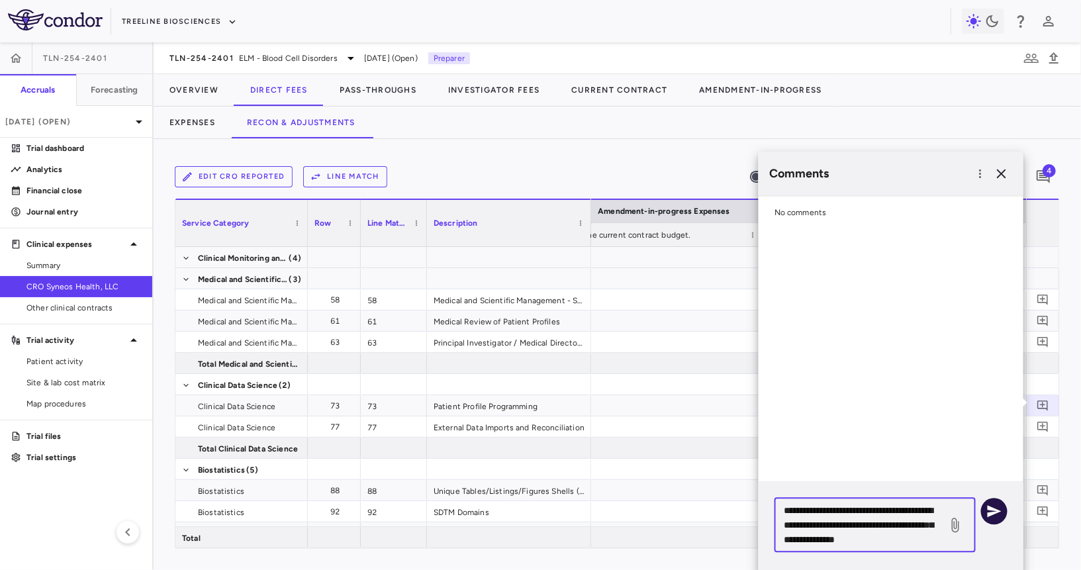
type textarea "**********"
click at [1001, 503] on icon "button" at bounding box center [995, 511] width 16 height 16
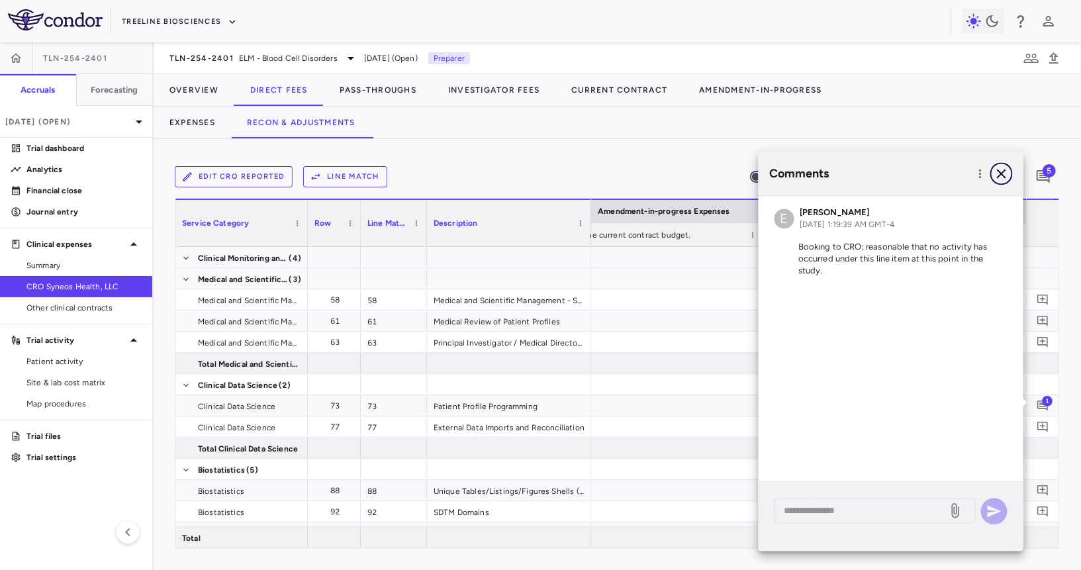
click at [1000, 173] on icon "button" at bounding box center [1002, 174] width 16 height 16
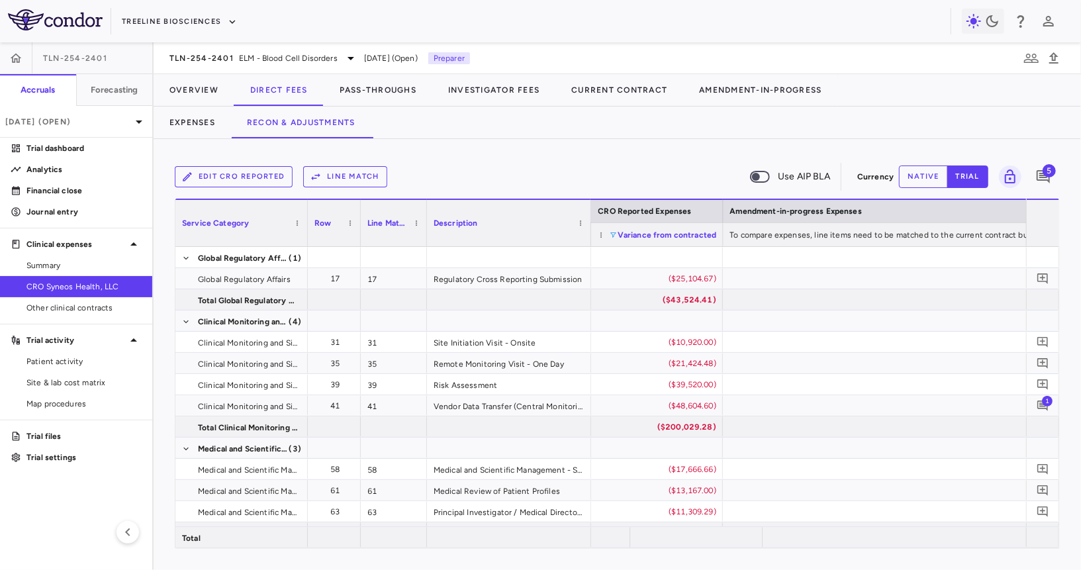
click at [611, 233] on span at bounding box center [613, 235] width 8 height 8
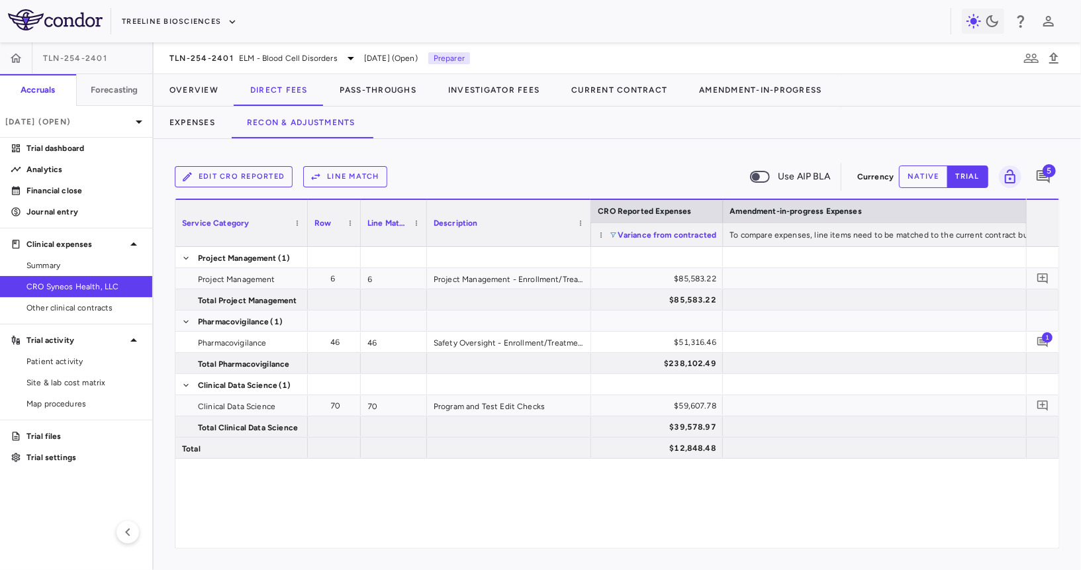
click at [562, 144] on div "Edit CRO reported Line Match Use AIP BLA Currency native trial 5 Column Filtere…" at bounding box center [618, 354] width 928 height 431
click at [604, 235] on span at bounding box center [601, 235] width 8 height 8
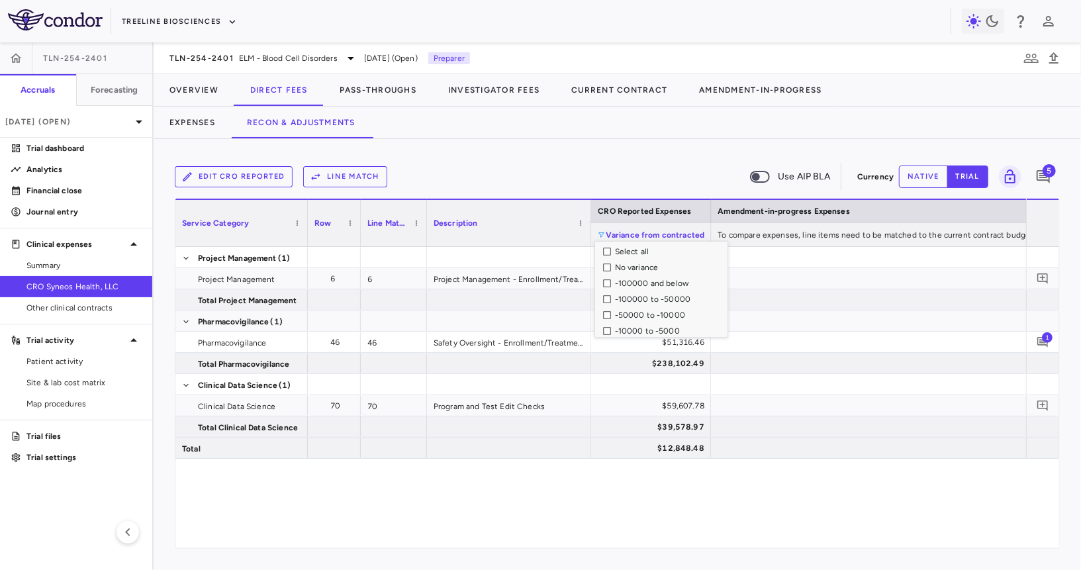
click at [619, 250] on div "Select all" at bounding box center [669, 251] width 109 height 9
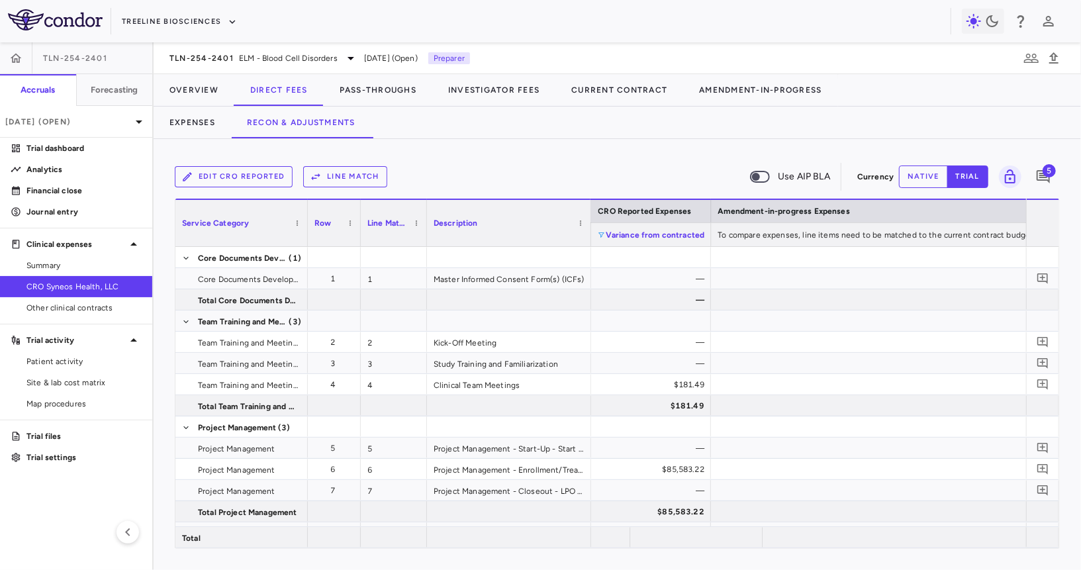
click at [542, 161] on div "Edit CRO reported Line Match Use AIP BLA Currency native trial 5" at bounding box center [617, 176] width 885 height 33
click at [85, 187] on p "Financial close" at bounding box center [83, 191] width 115 height 12
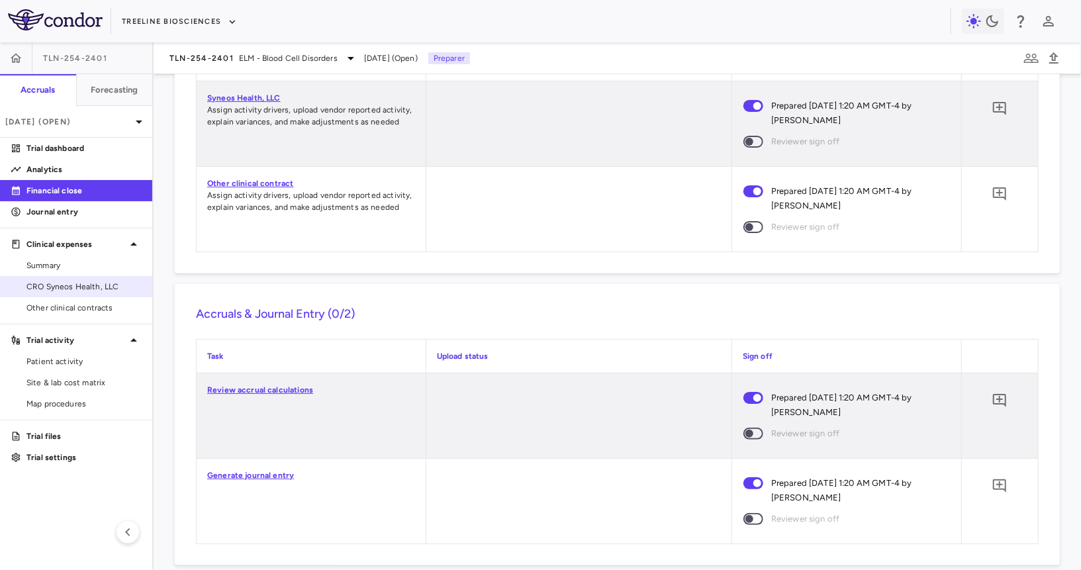
click at [101, 286] on span "CRO Syneos Health, LLC" at bounding box center [83, 287] width 115 height 12
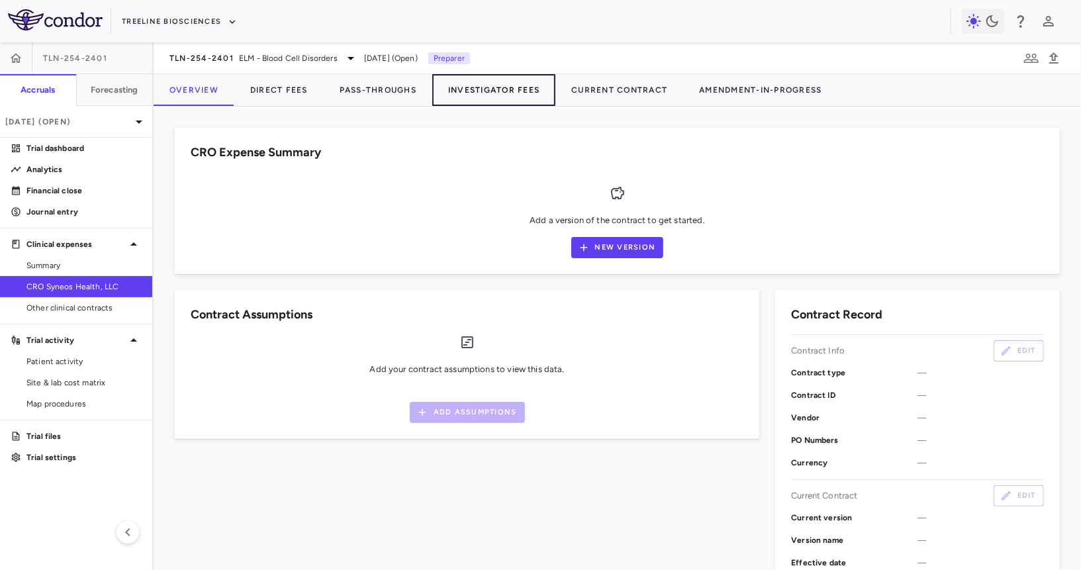
click at [505, 77] on button "Investigator Fees" at bounding box center [493, 90] width 123 height 32
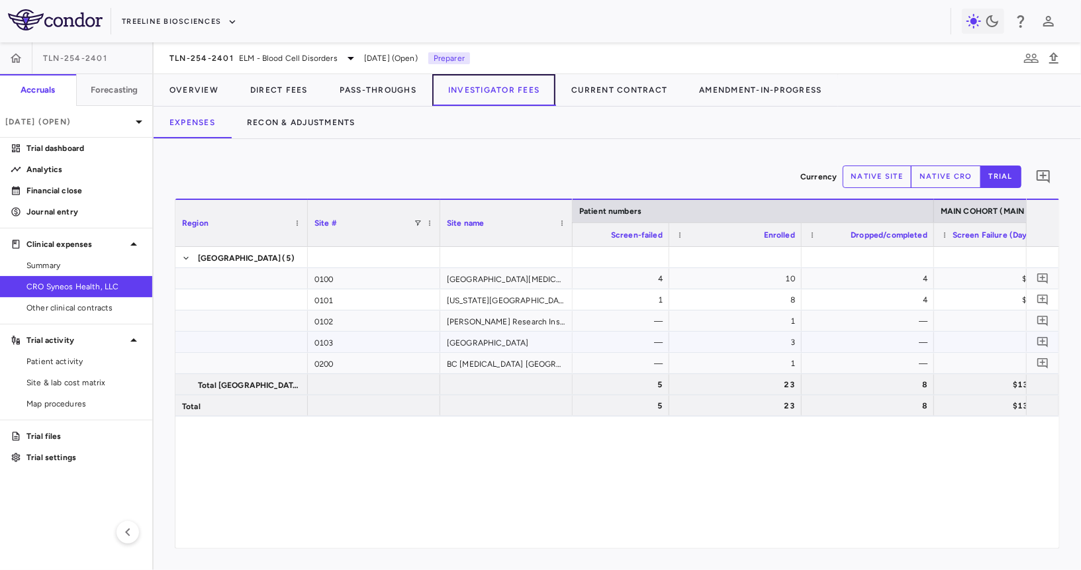
scroll to position [0, 659]
